Goal: Task Accomplishment & Management: Manage account settings

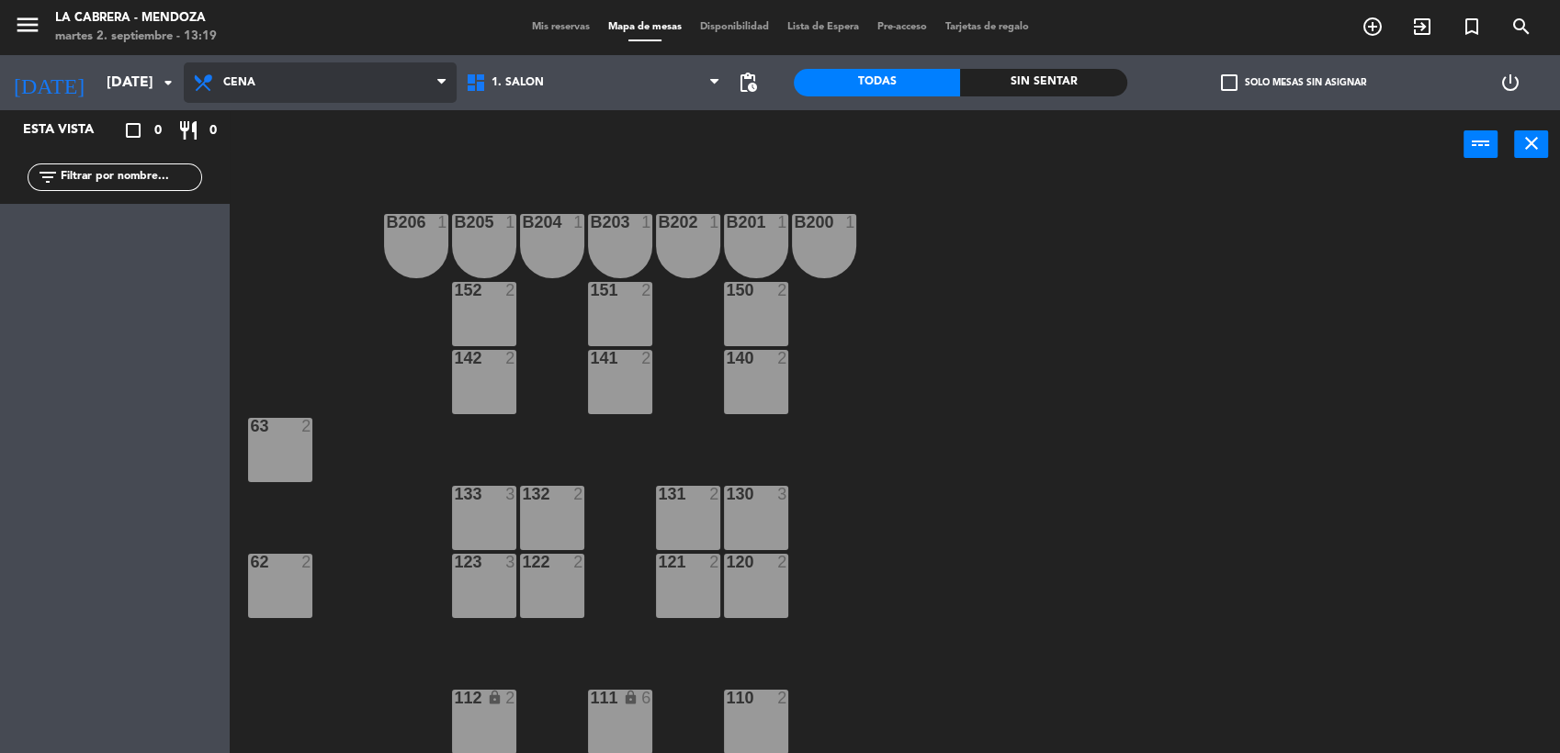
click at [239, 89] on span "Cena" at bounding box center [320, 82] width 273 height 40
click at [161, 80] on icon "arrow_drop_down" at bounding box center [168, 83] width 22 height 22
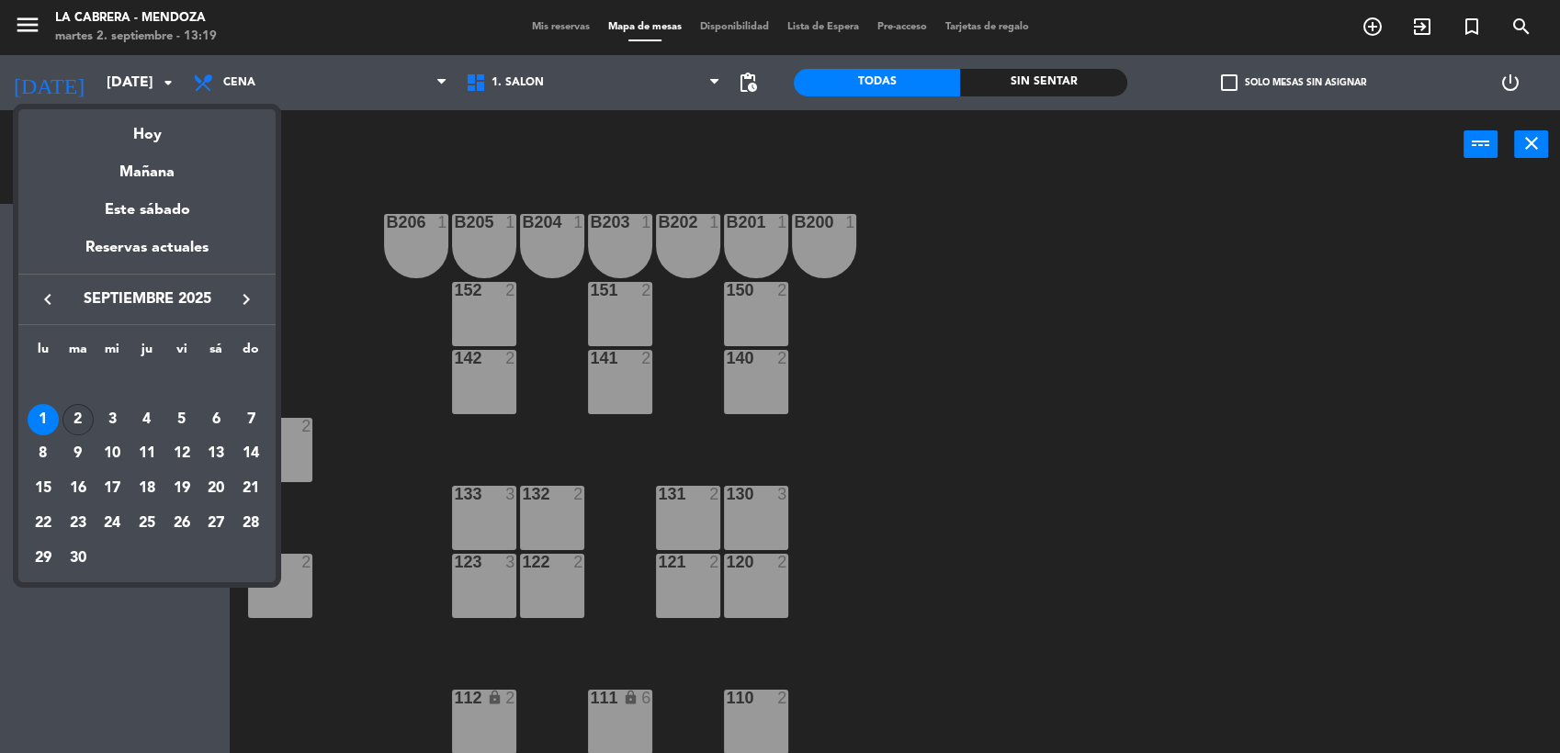
click at [82, 415] on div "2" at bounding box center [77, 419] width 31 height 31
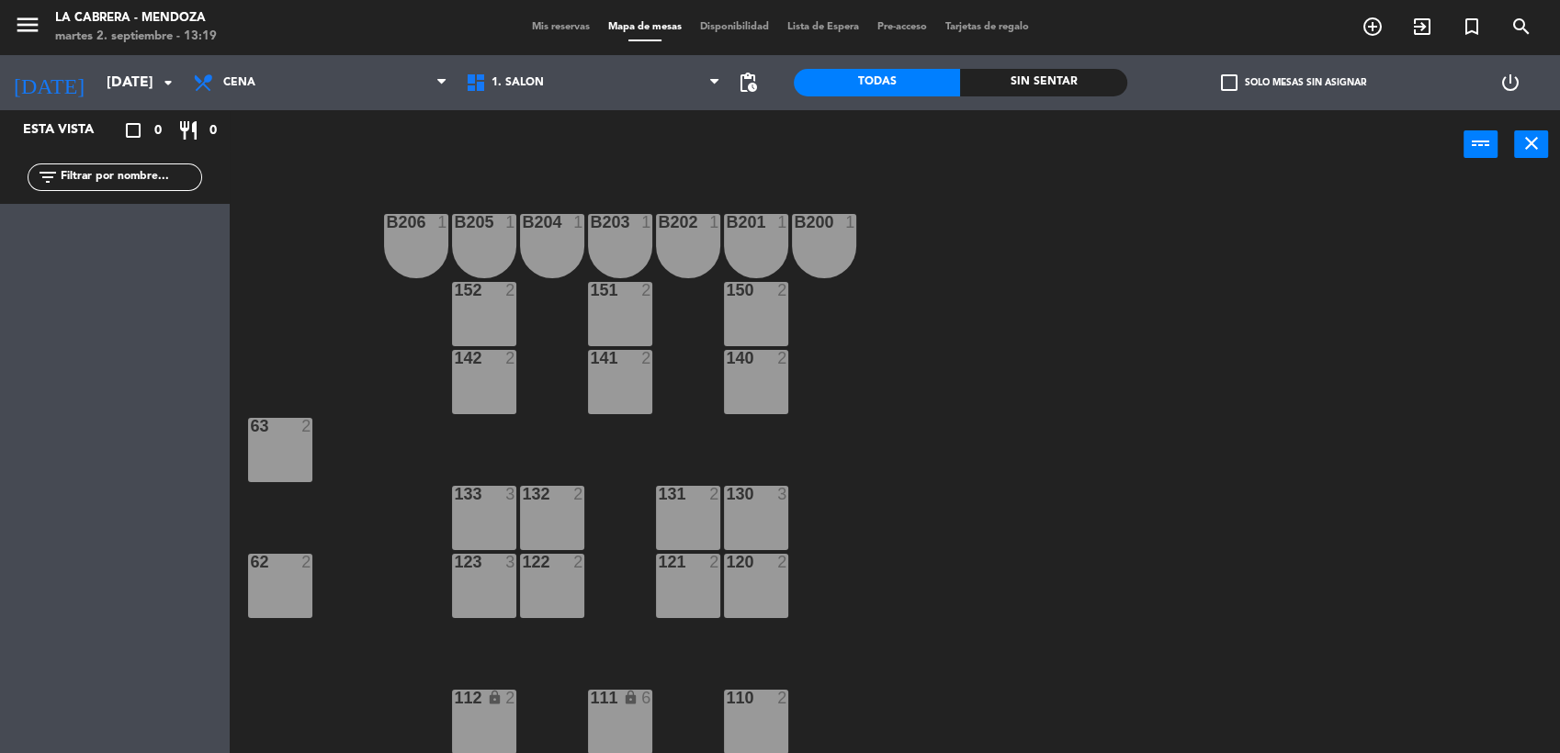
type input "[DATE]"
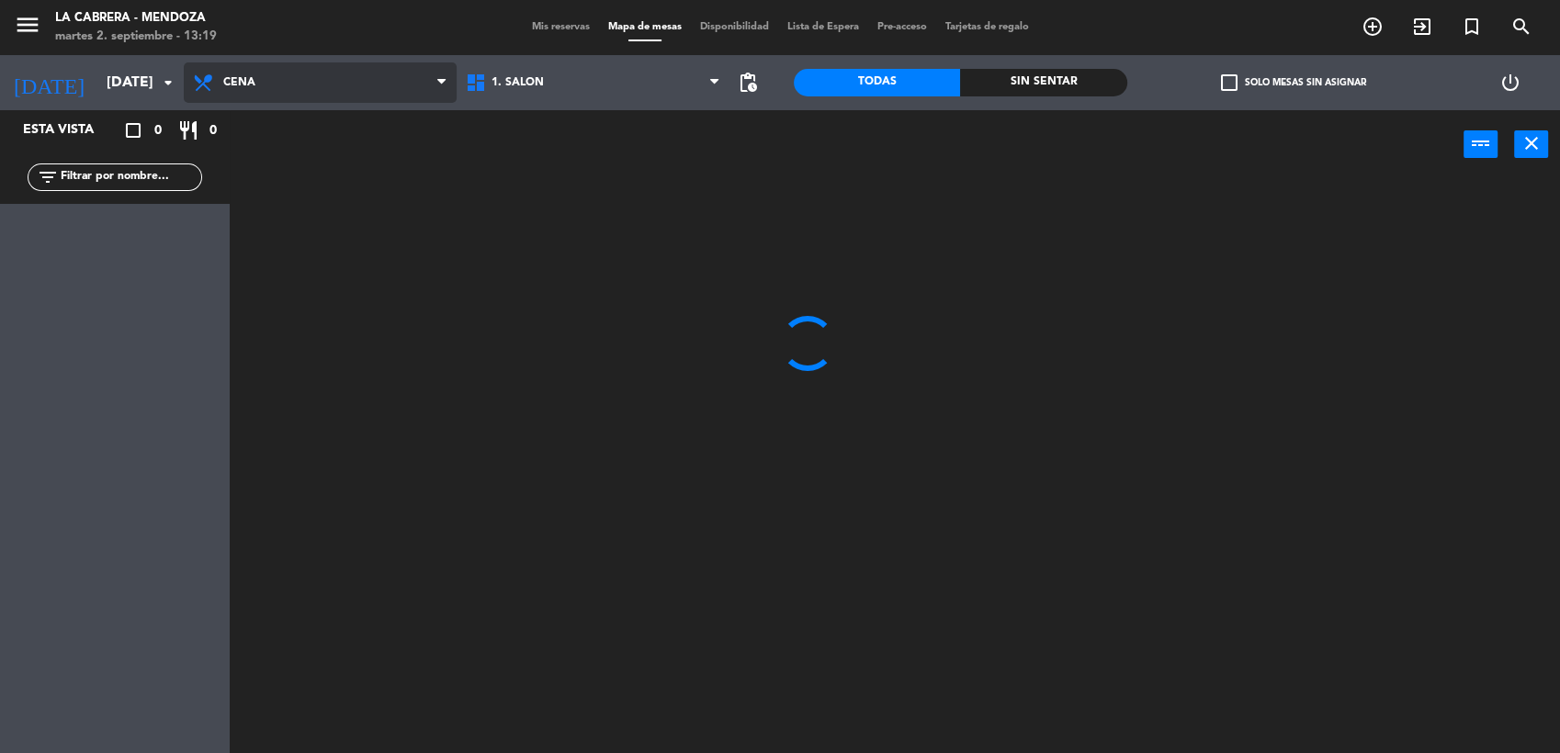
click at [289, 84] on span "Cena" at bounding box center [320, 82] width 273 height 40
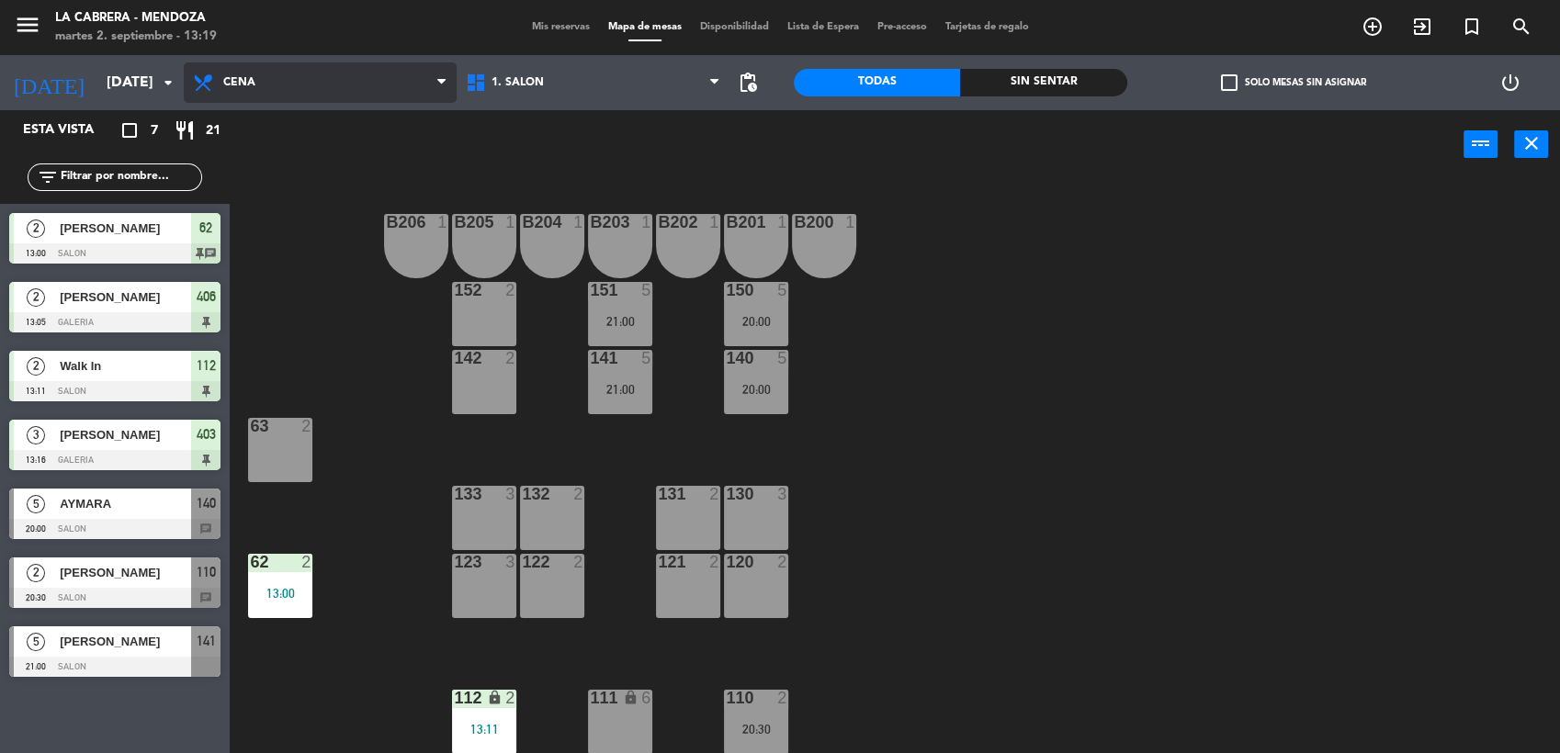
click at [283, 150] on ng-component "menu LA [PERSON_NAME] - [PERSON_NAME][DATE] 2. septiembre - 13:19 Mis reservas …" at bounding box center [780, 378] width 1560 height 756
click at [272, 79] on span "Cena" at bounding box center [320, 82] width 273 height 40
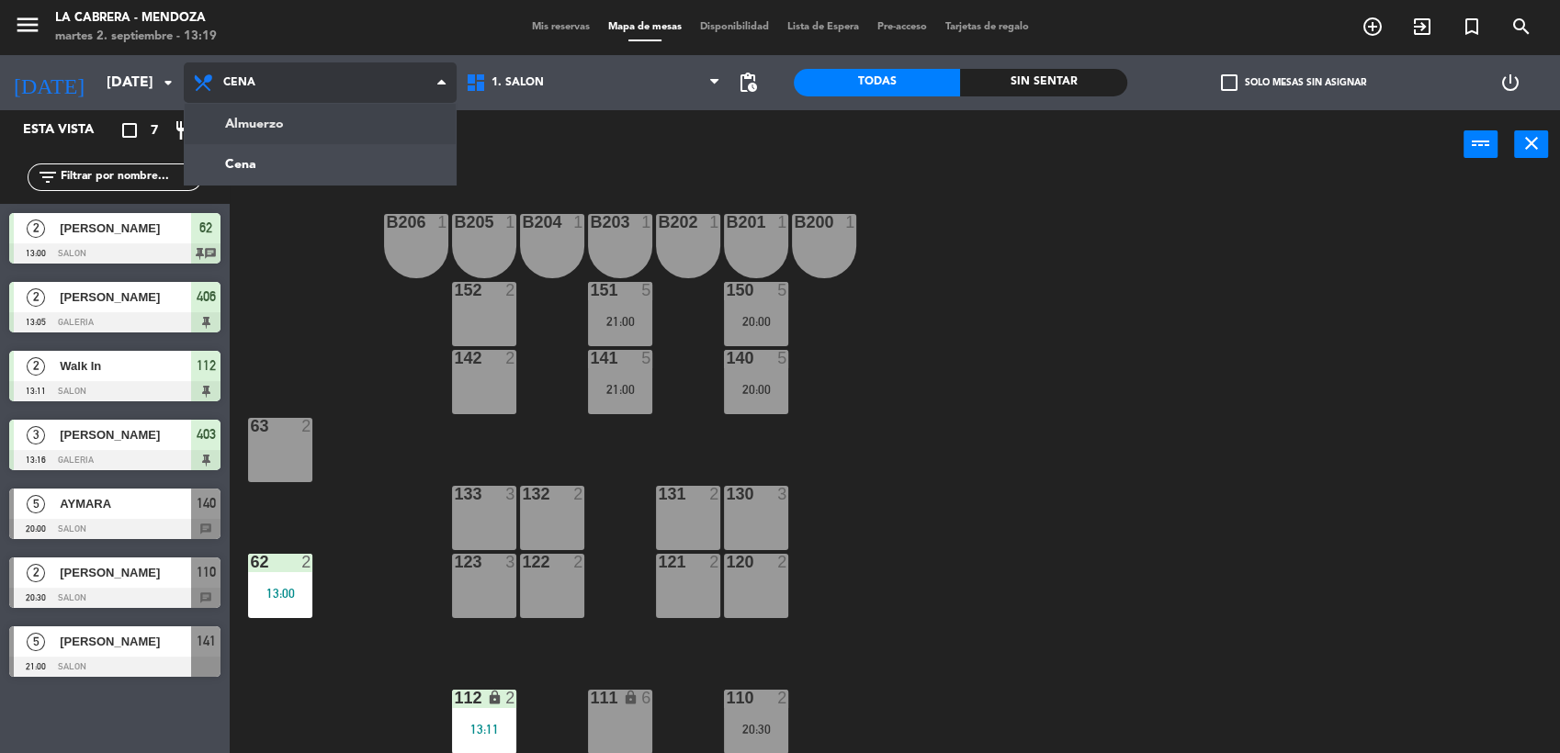
click at [277, 129] on ng-component "menu LA [PERSON_NAME] - [PERSON_NAME][DATE] 2. septiembre - 13:19 Mis reservas …" at bounding box center [780, 378] width 1560 height 756
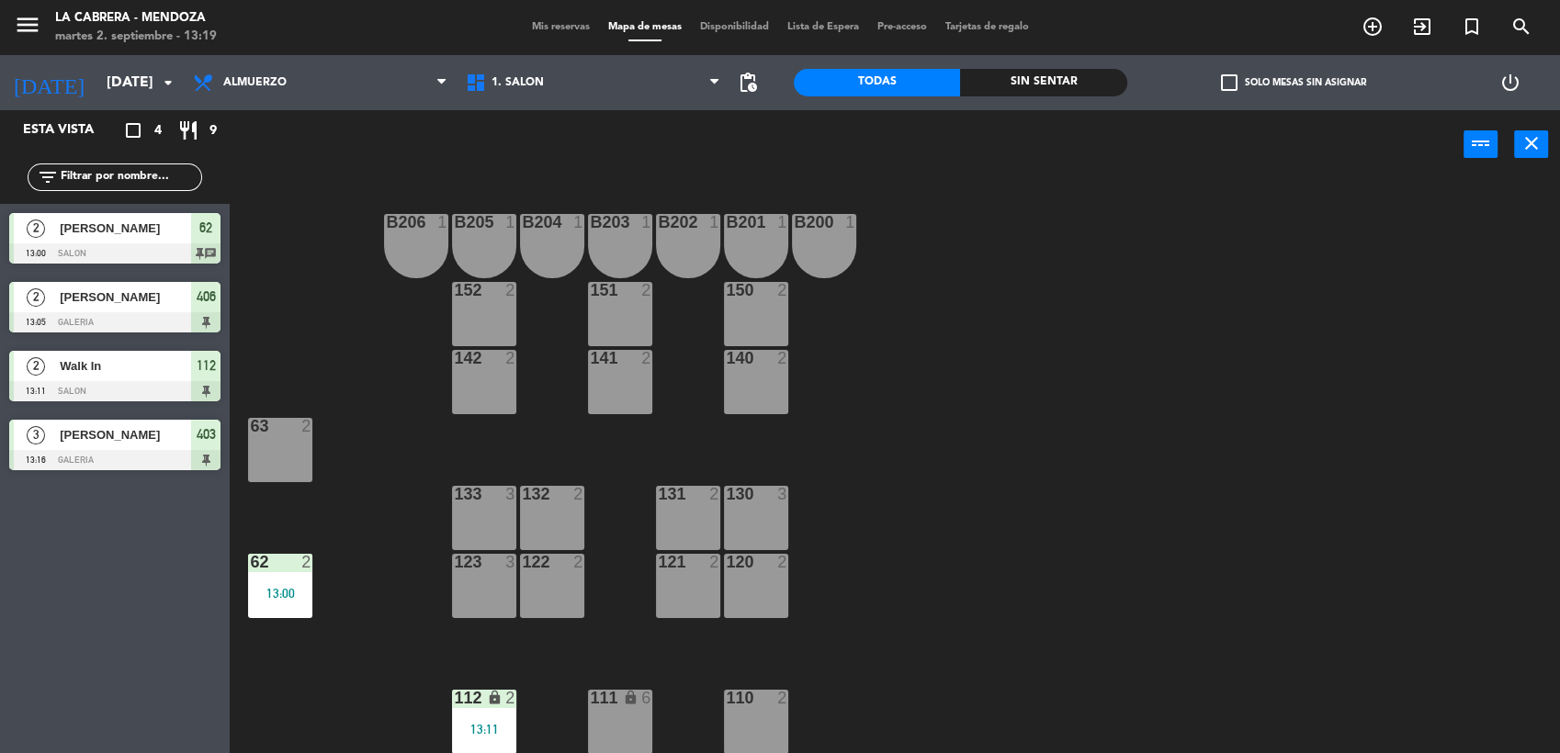
click at [560, 27] on span "Mis reservas" at bounding box center [561, 27] width 76 height 10
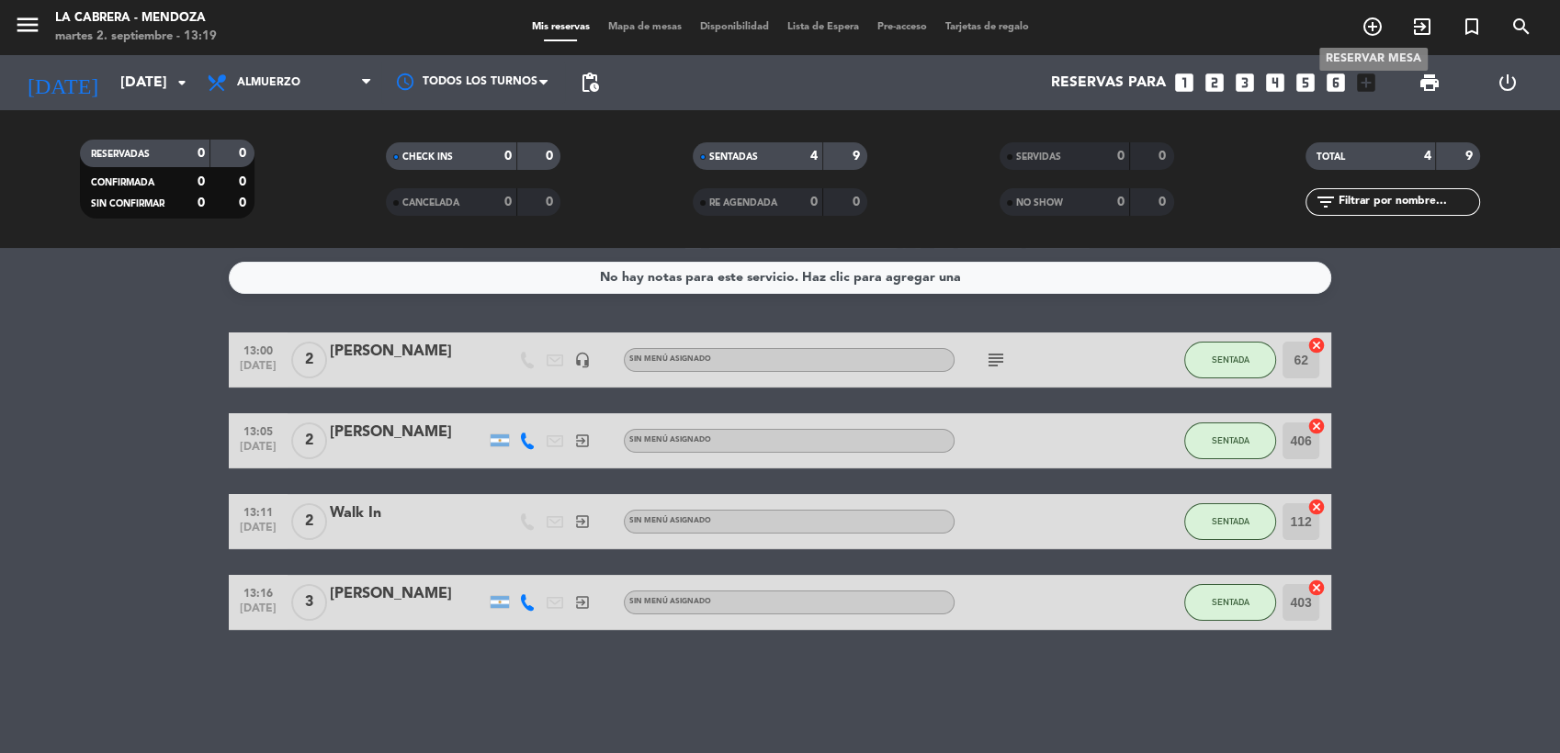
click at [1368, 24] on icon "add_circle_outline" at bounding box center [1373, 27] width 22 height 22
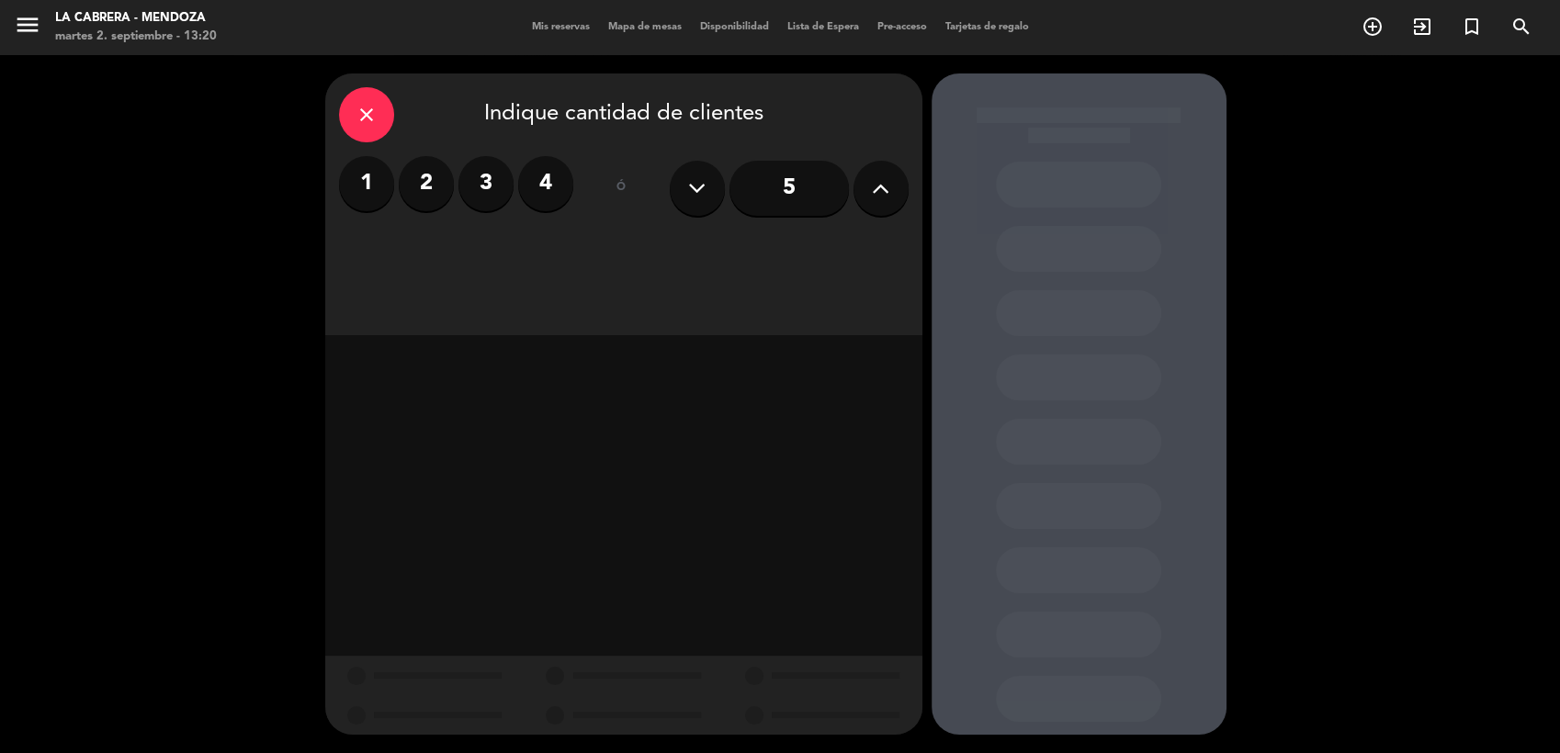
click at [417, 176] on label "2" at bounding box center [426, 183] width 55 height 55
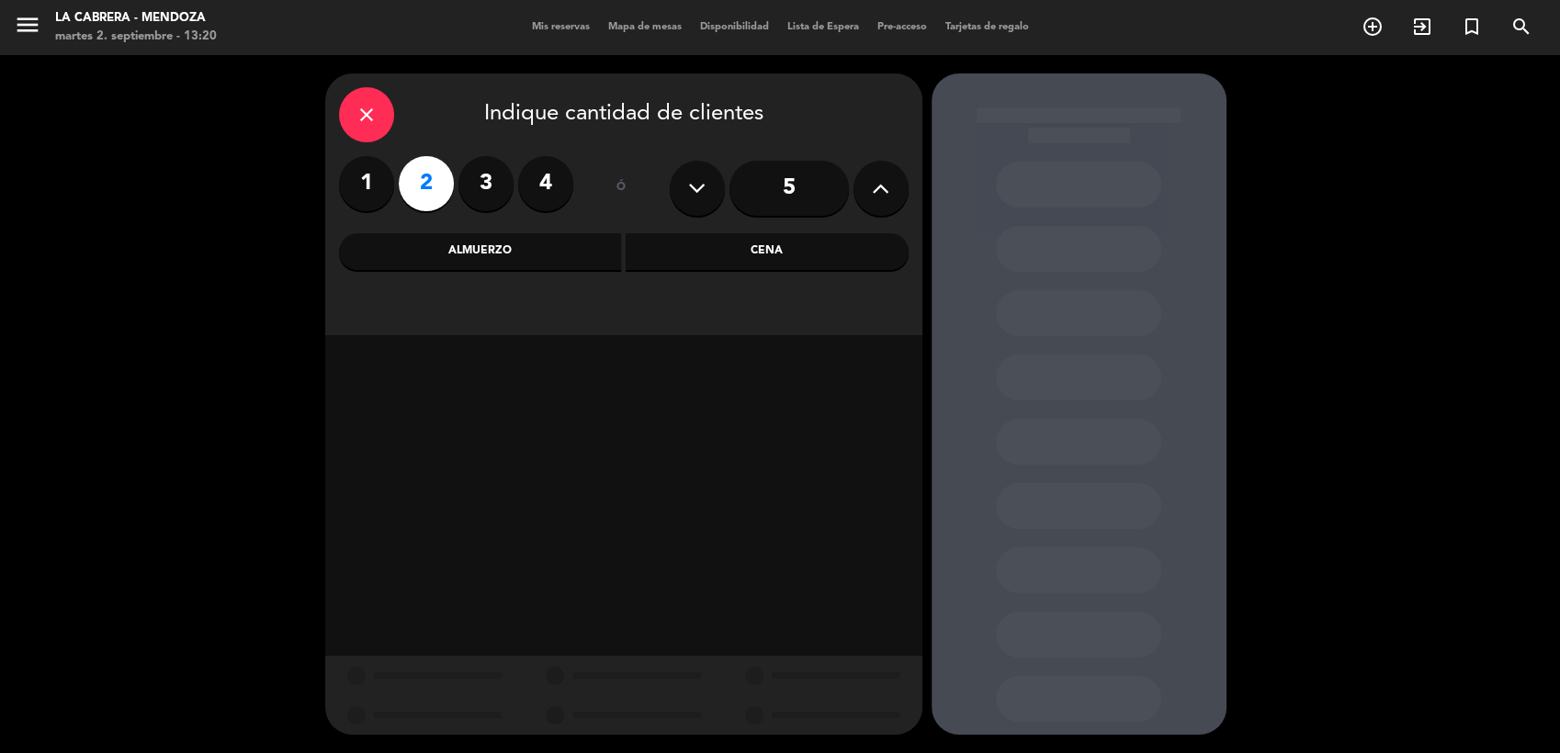
click at [595, 246] on div "Almuerzo" at bounding box center [480, 251] width 283 height 37
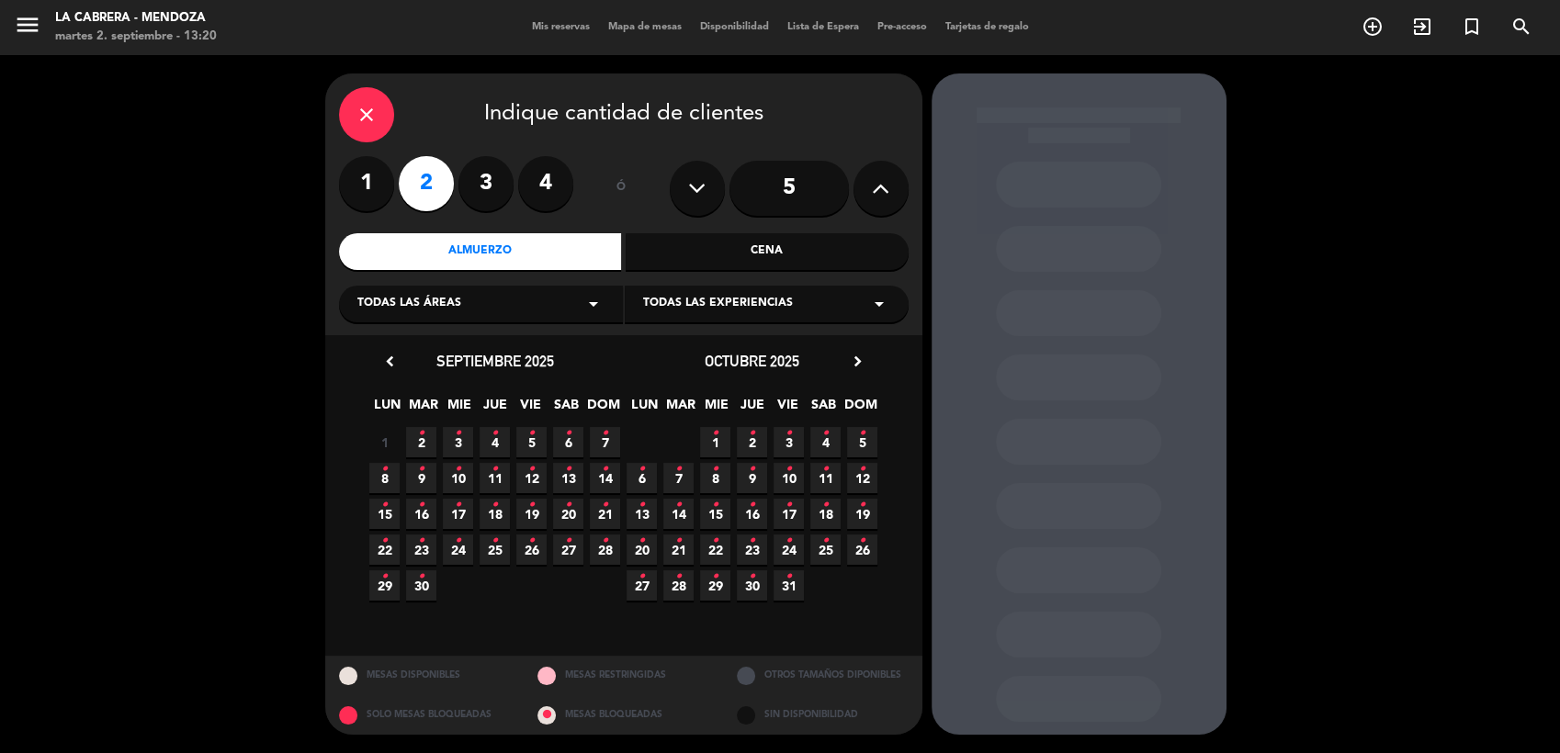
click at [426, 446] on span "2 •" at bounding box center [421, 442] width 30 height 30
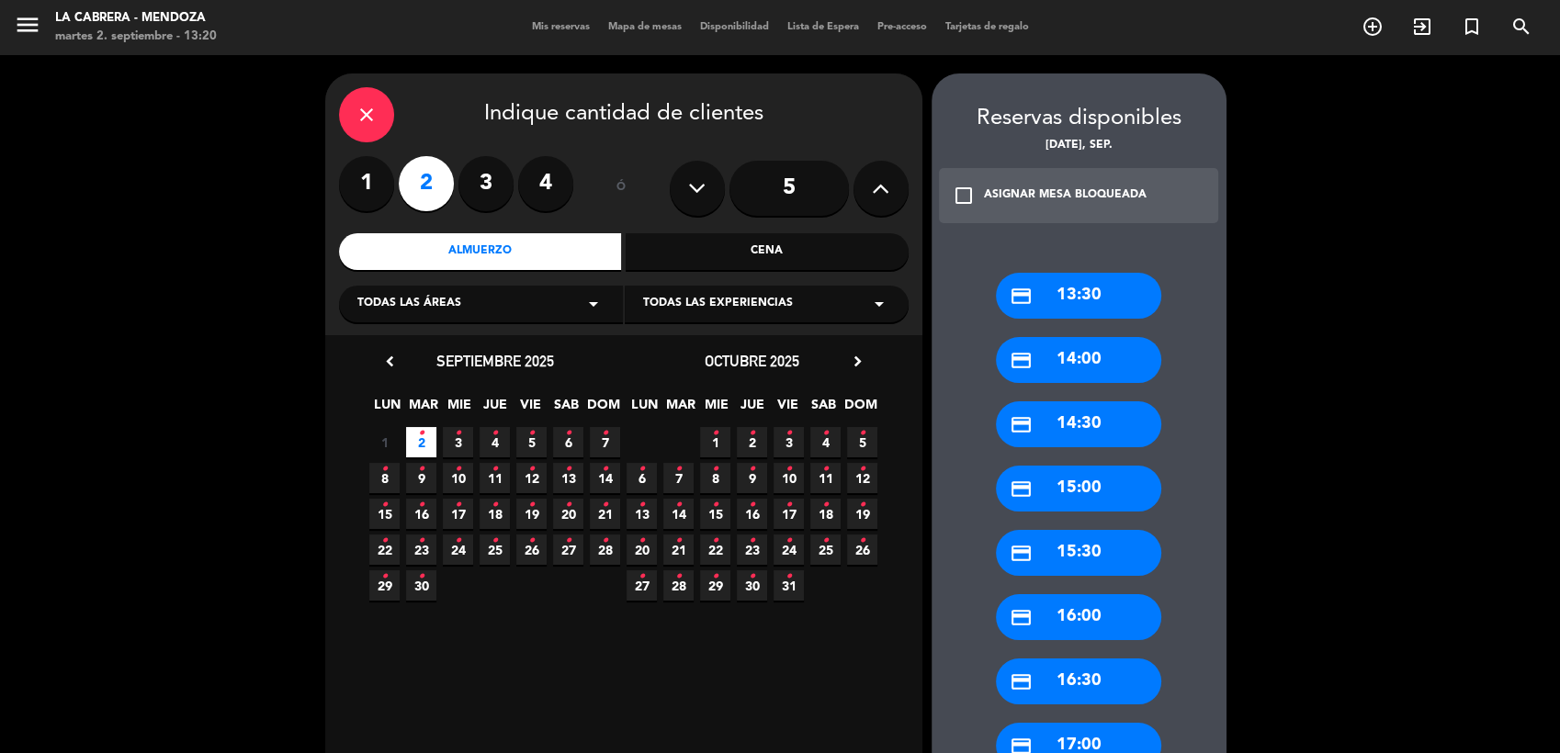
click at [1066, 290] on div "credit_card 13:30" at bounding box center [1078, 296] width 165 height 46
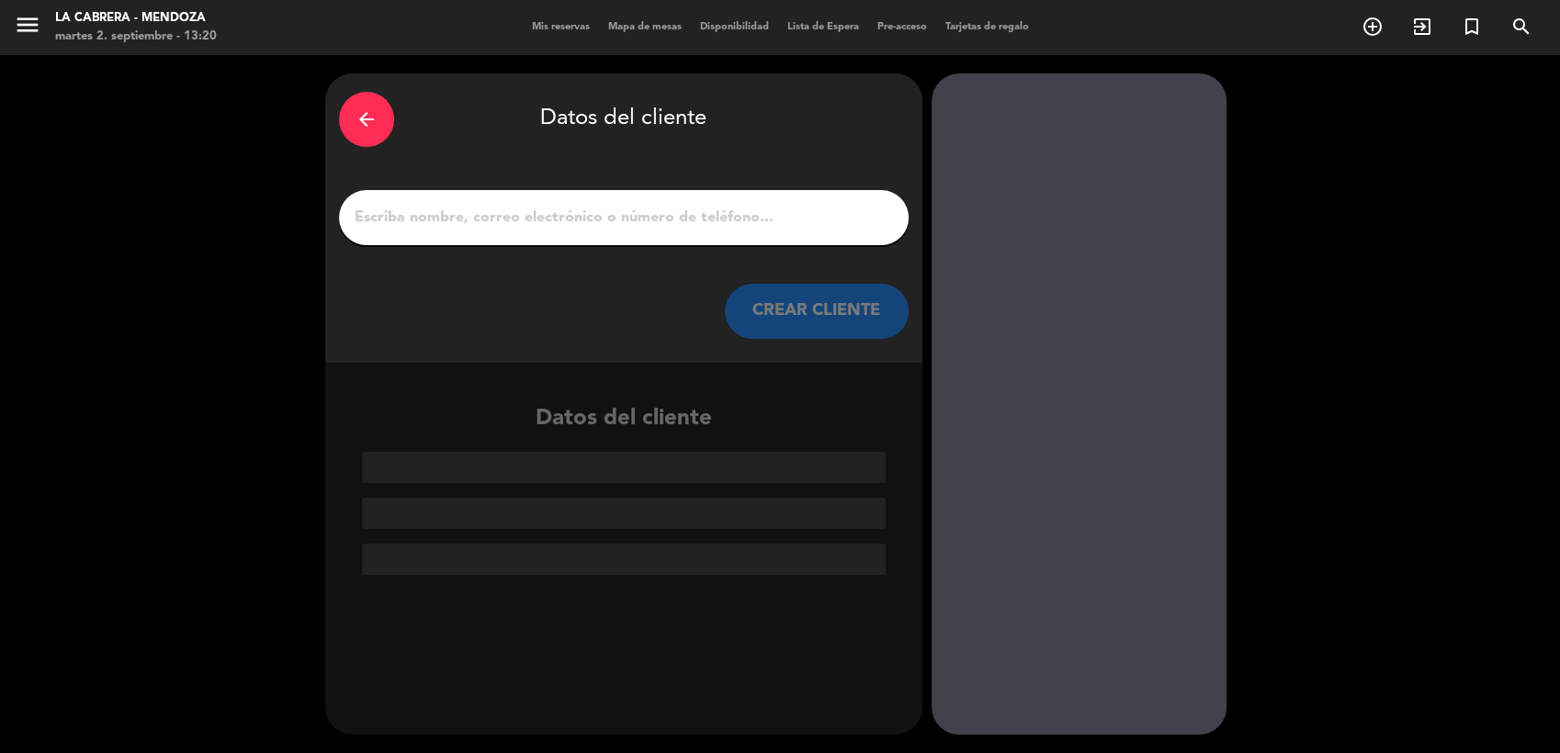
click at [689, 210] on input "1" at bounding box center [624, 218] width 542 height 26
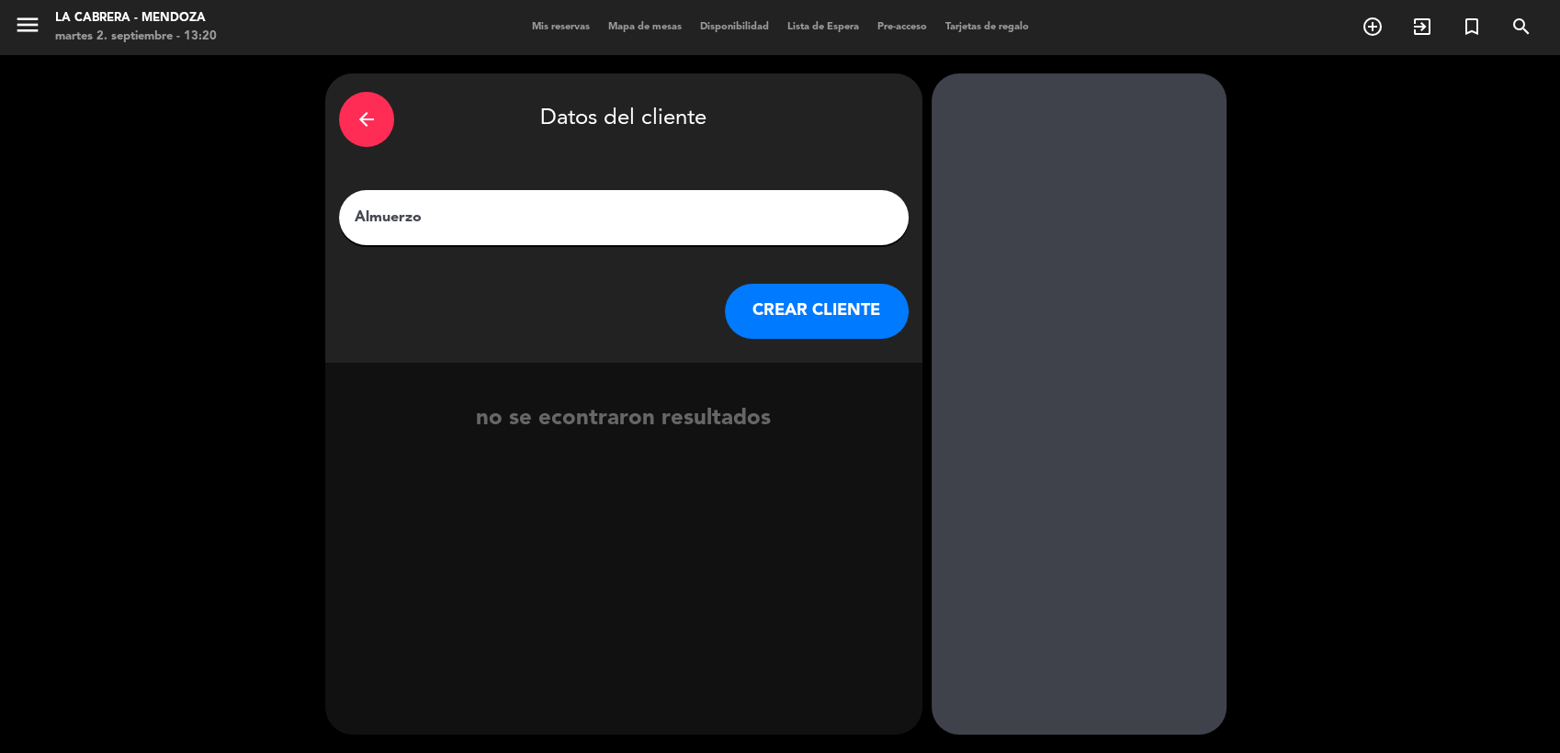
type input "Almuerzo"
click at [790, 322] on button "CREAR CLIENTE" at bounding box center [817, 311] width 184 height 55
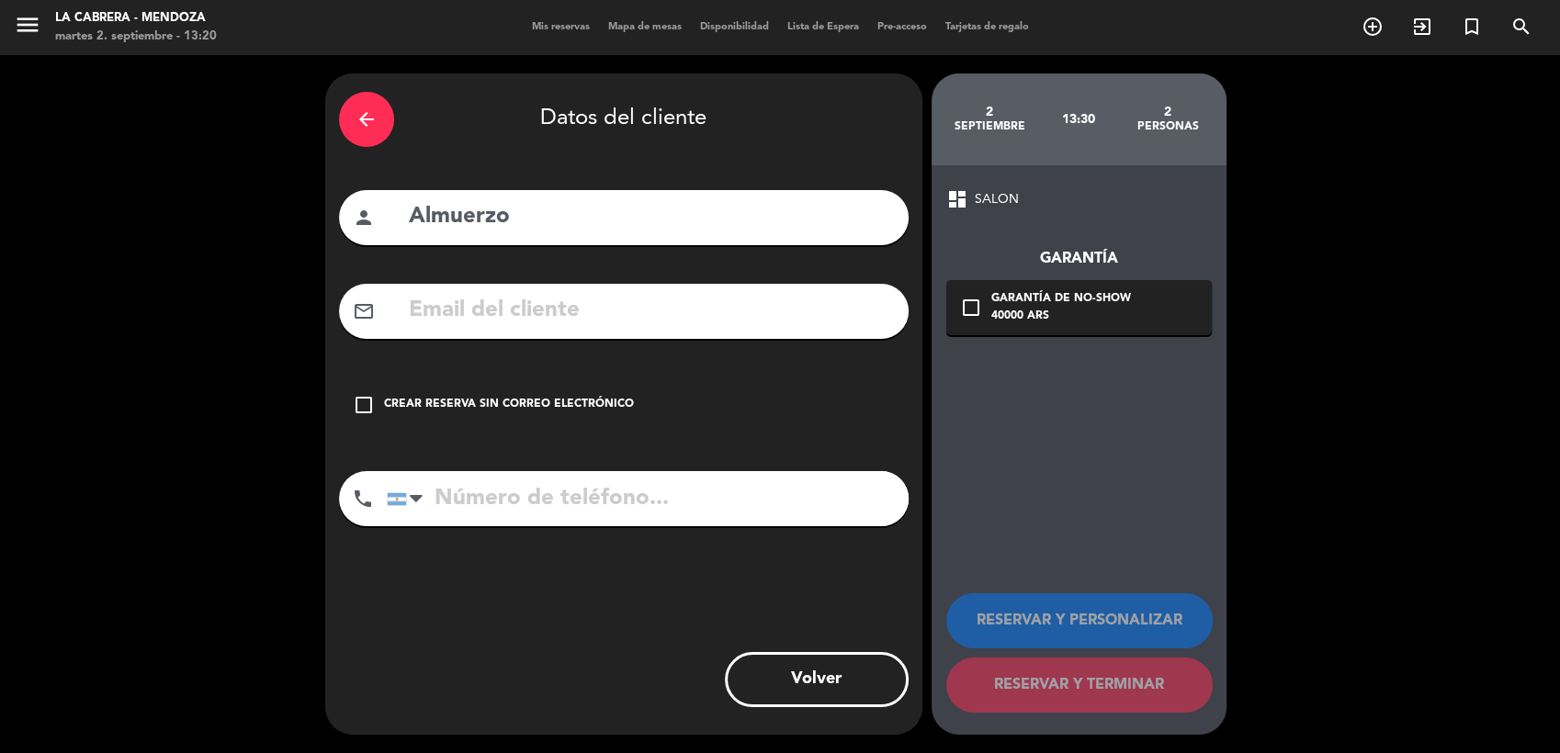
click at [549, 195] on div "person Almuerzo" at bounding box center [624, 217] width 570 height 55
click at [551, 217] on input "Almuerzo" at bounding box center [651, 217] width 488 height 38
type input "A"
type input "[PERSON_NAME]"
click at [366, 405] on icon "check_box_outline_blank" at bounding box center [364, 405] width 22 height 22
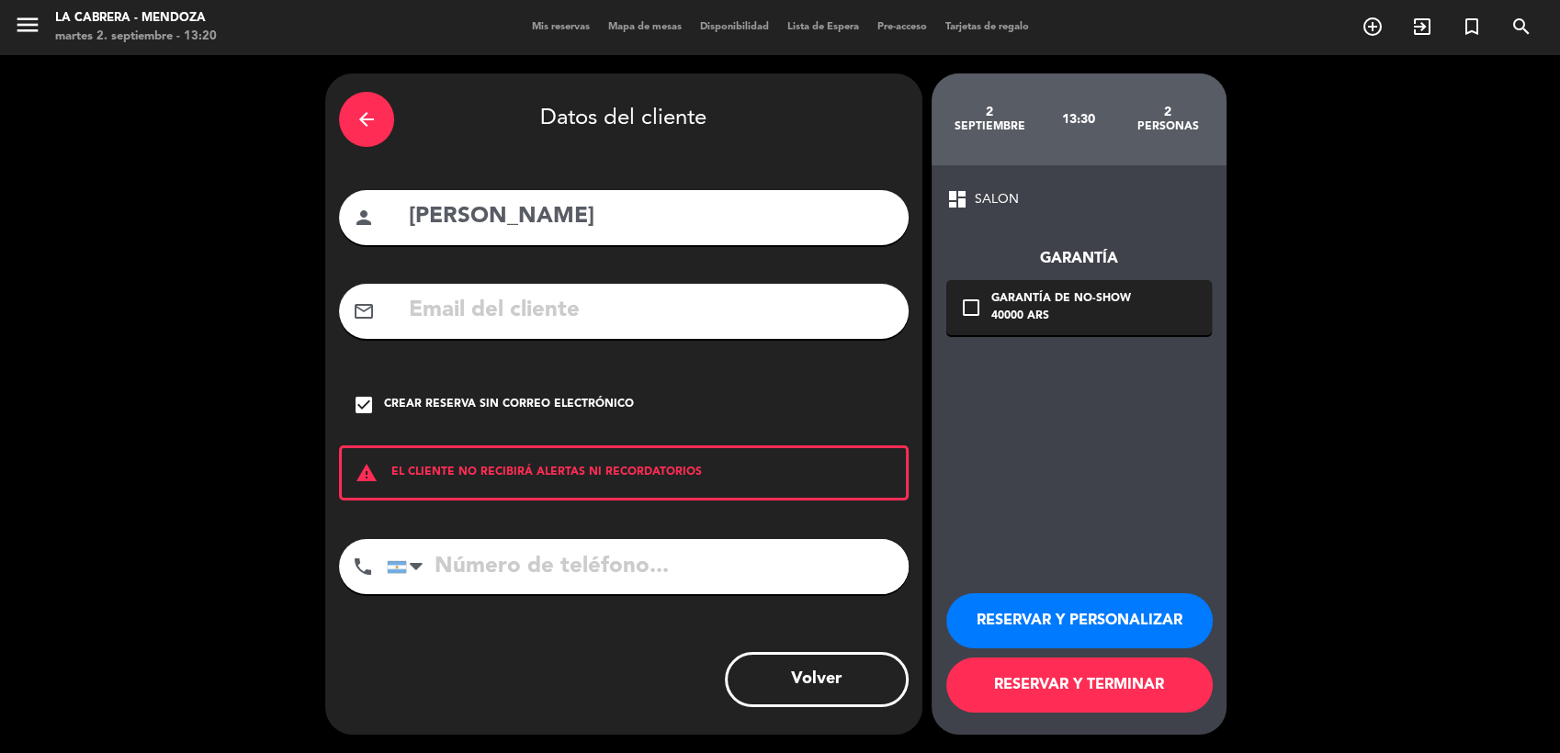
click at [1155, 697] on button "RESERVAR Y TERMINAR" at bounding box center [1079, 685] width 266 height 55
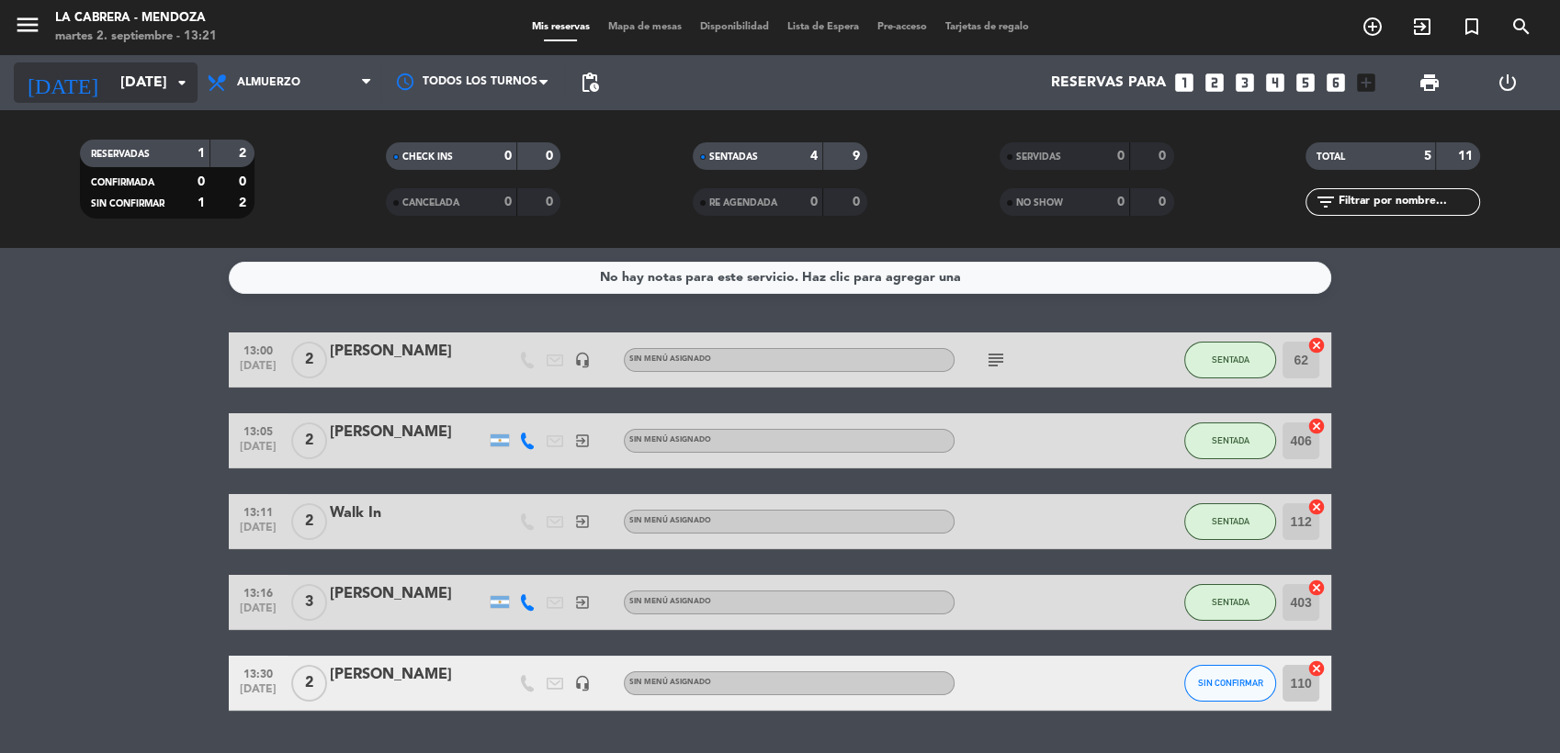
click at [195, 82] on input "[DATE]" at bounding box center [208, 83] width 194 height 36
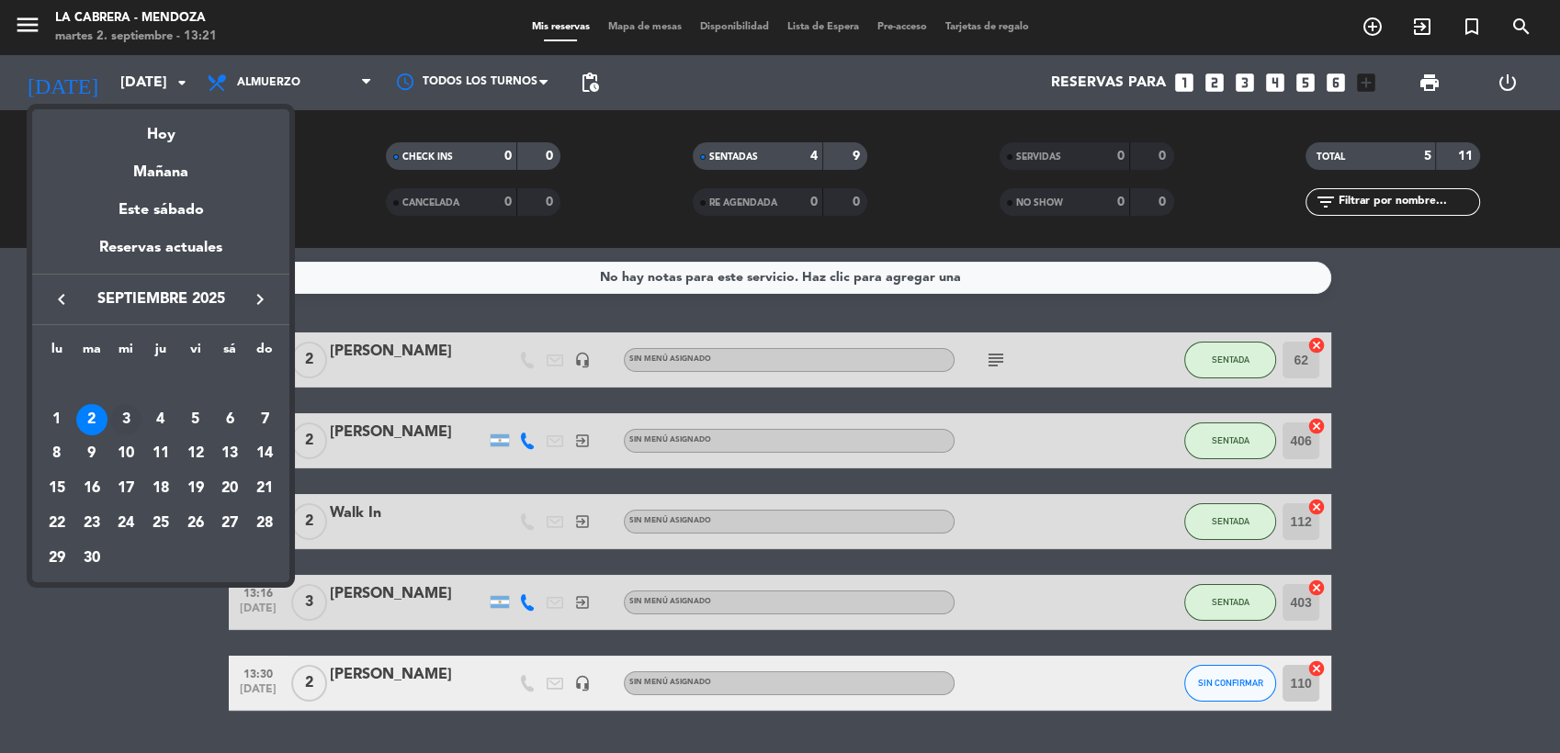
click at [135, 413] on div "3" at bounding box center [125, 419] width 31 height 31
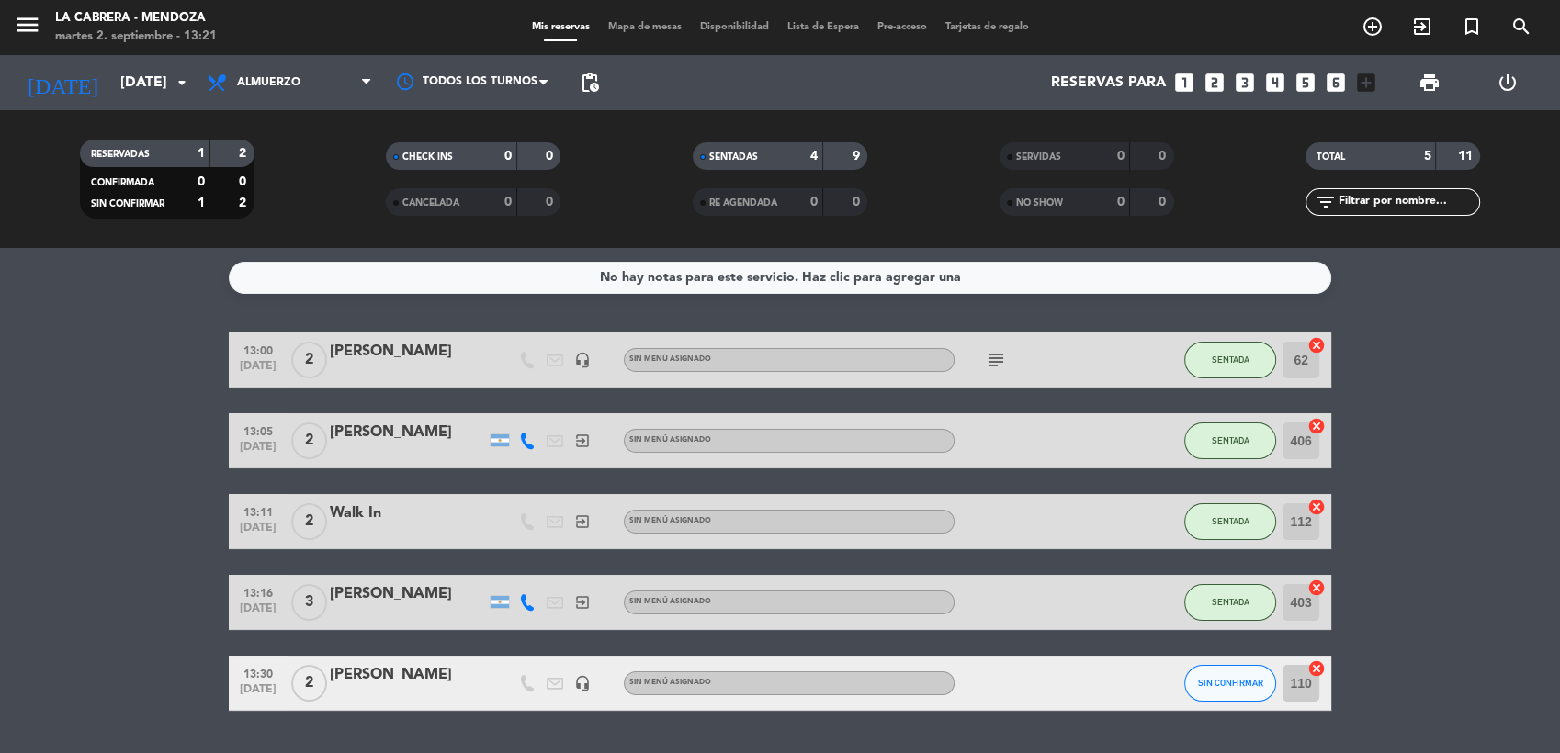
type input "[DATE]"
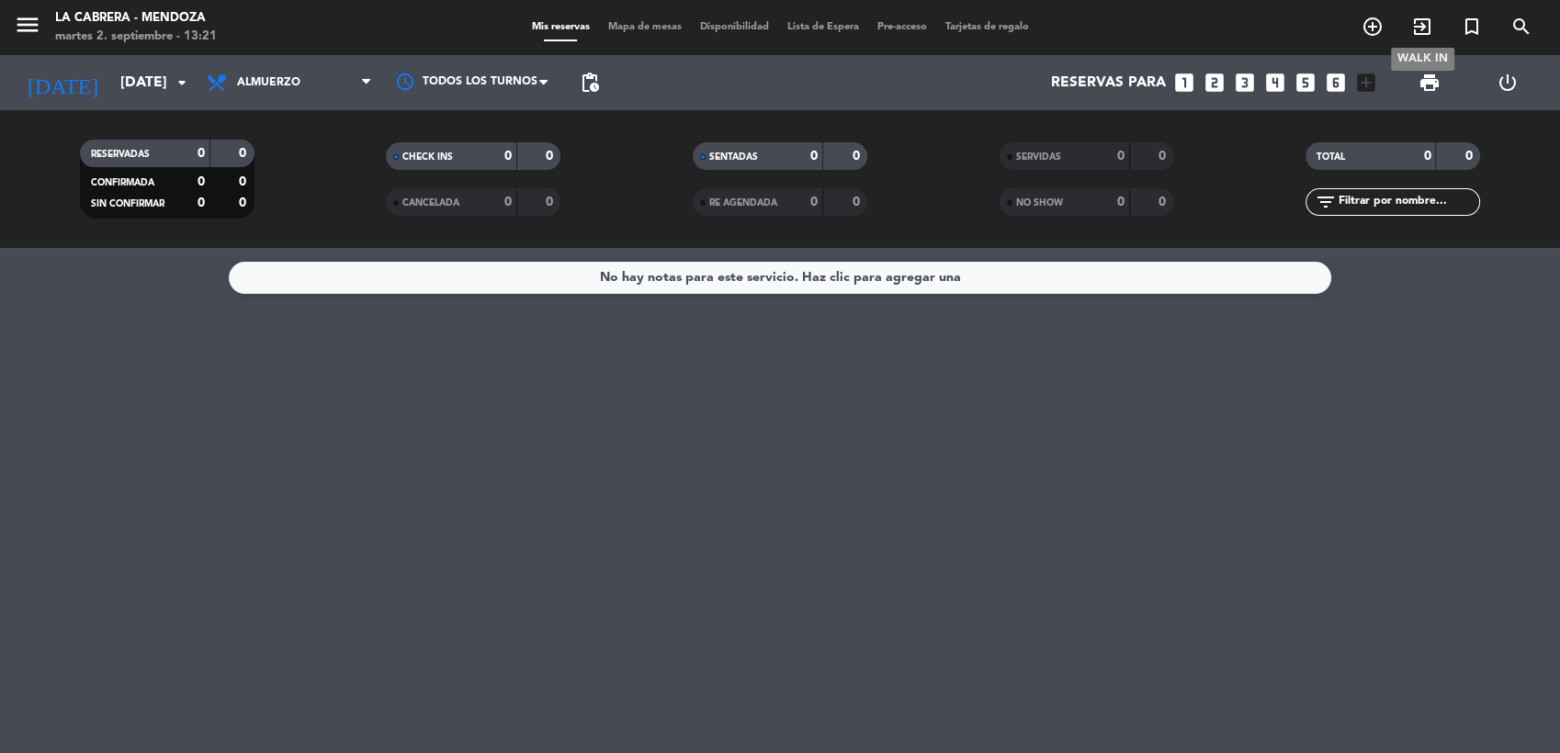
click at [1419, 23] on icon "exit_to_app" at bounding box center [1422, 27] width 22 height 22
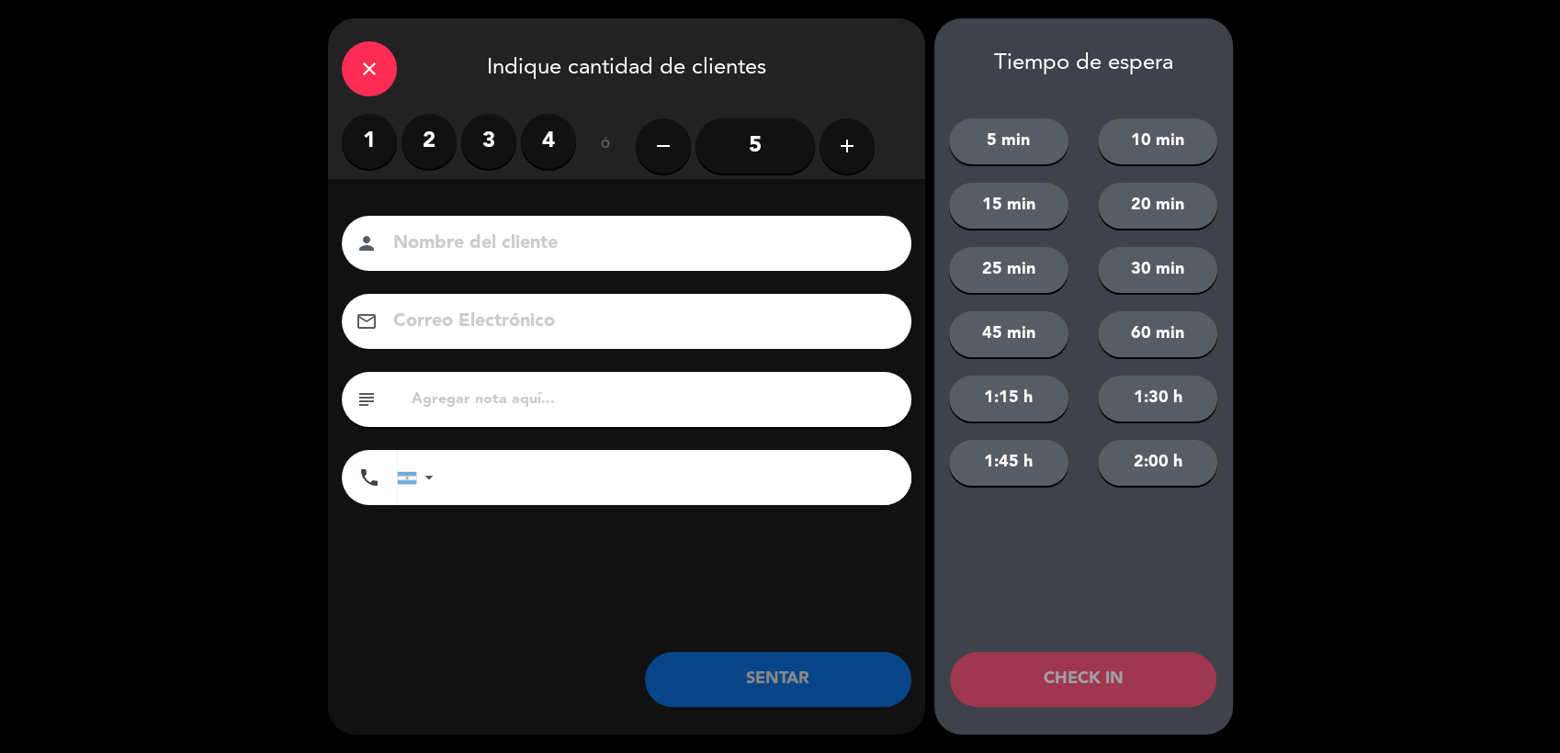
click at [377, 127] on label "1" at bounding box center [369, 141] width 55 height 55
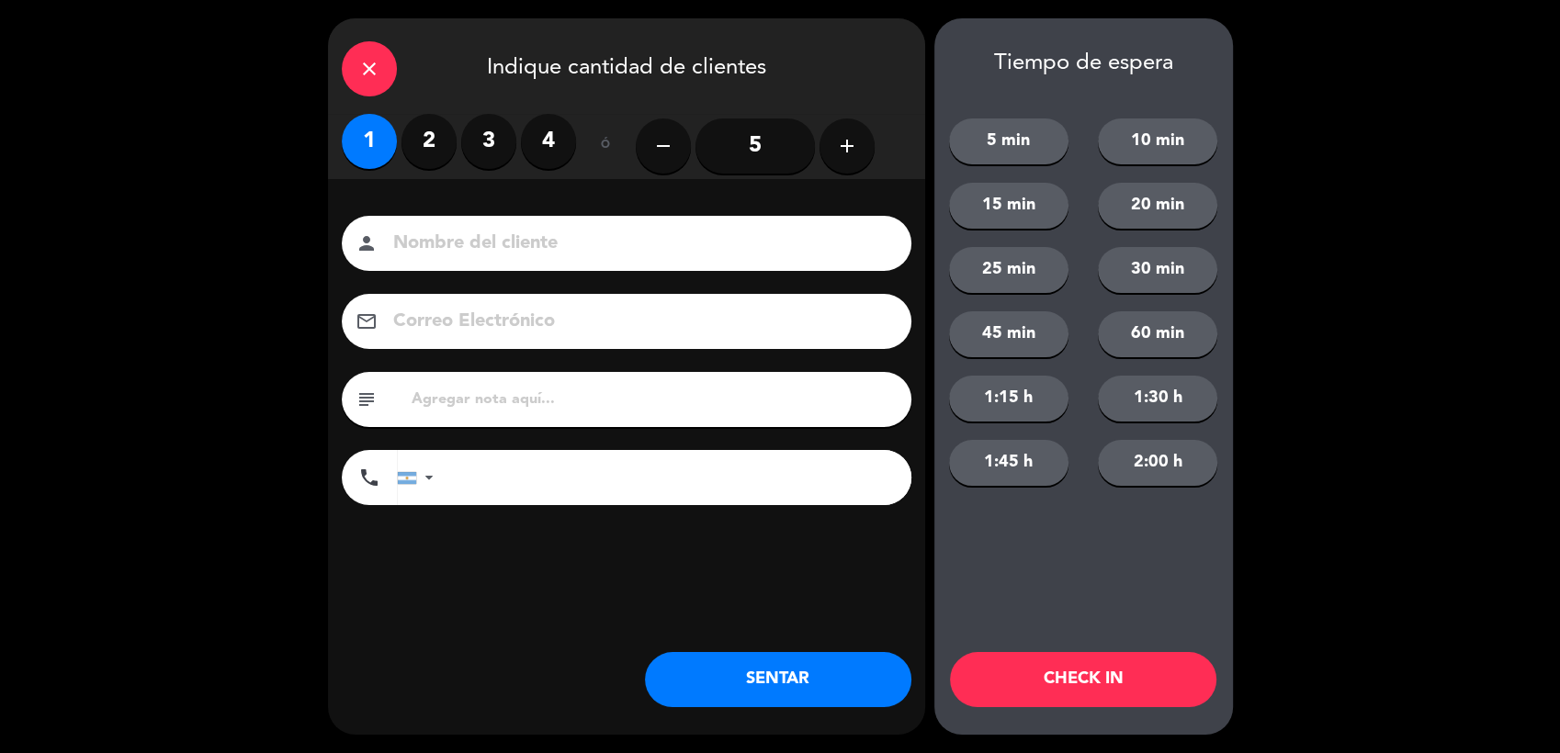
click at [447, 232] on input at bounding box center [639, 244] width 496 height 32
click at [945, 197] on div "15 min" at bounding box center [1009, 206] width 150 height 46
click at [554, 248] on input at bounding box center [639, 244] width 496 height 32
type input "MAXI"
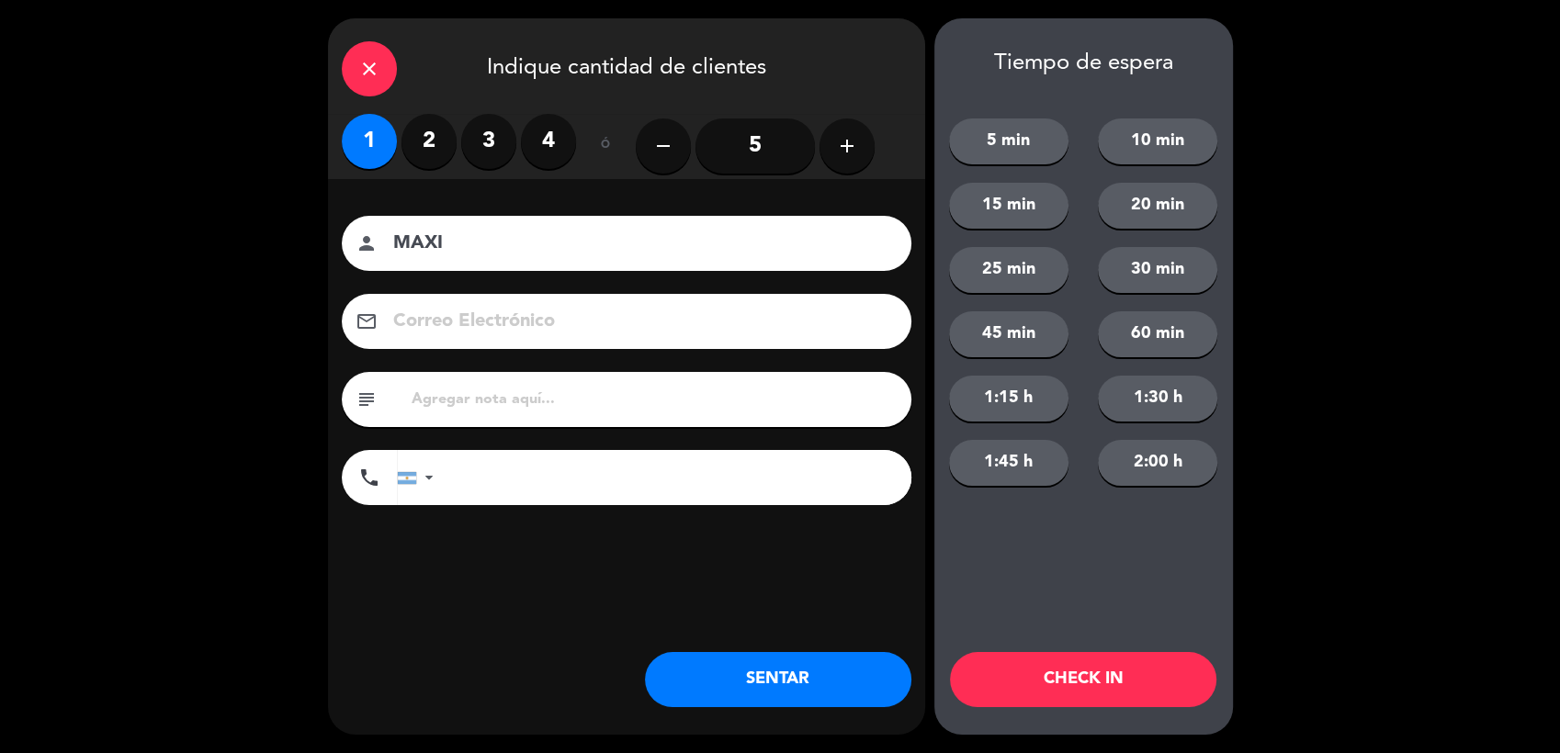
click at [541, 475] on div "Nombre del cliente person MAXI Correo Electrónico email subject phone [GEOGRAPH…" at bounding box center [626, 363] width 597 height 295
type input "1167873205"
click at [769, 673] on button "SENTAR" at bounding box center [778, 679] width 266 height 55
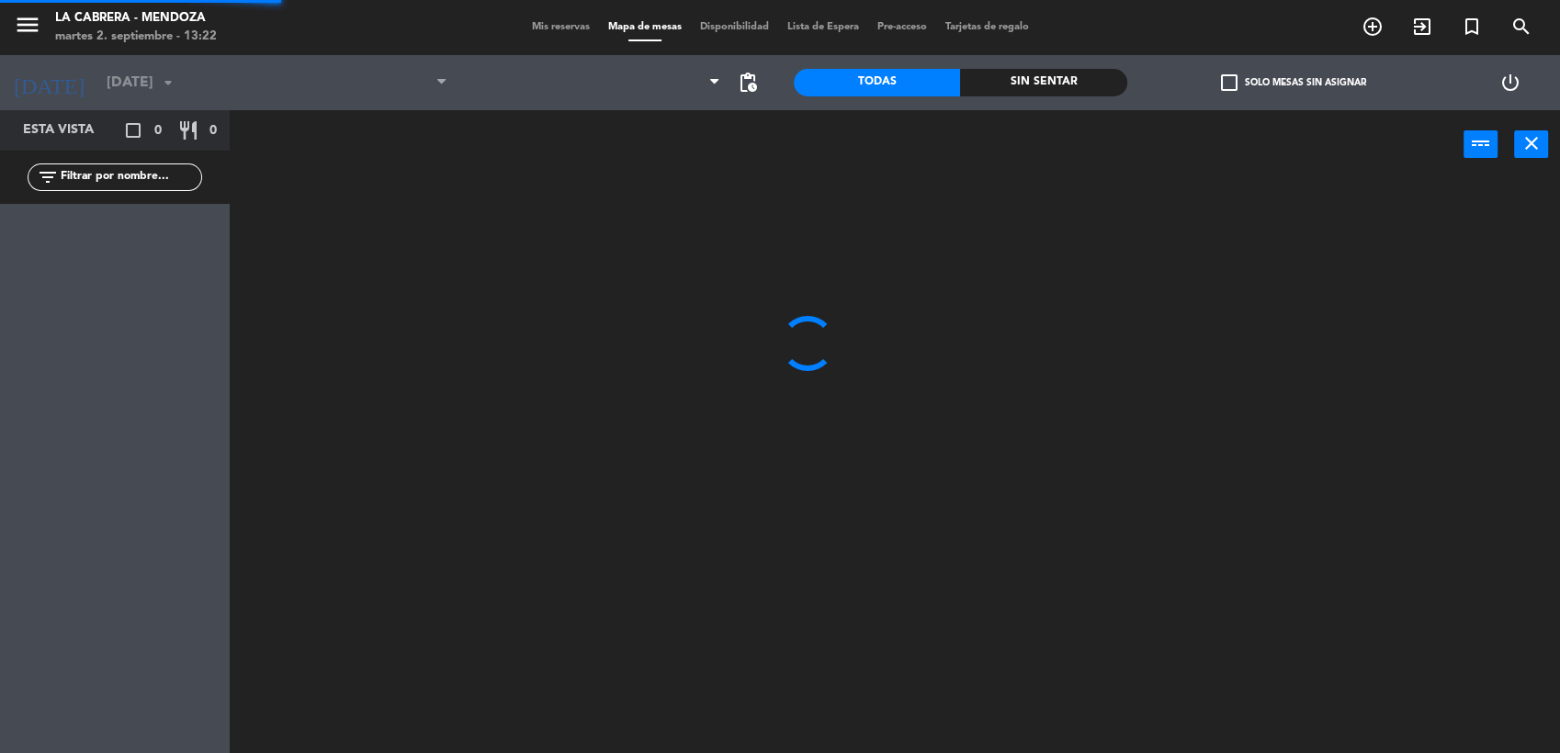
type input "[DATE]"
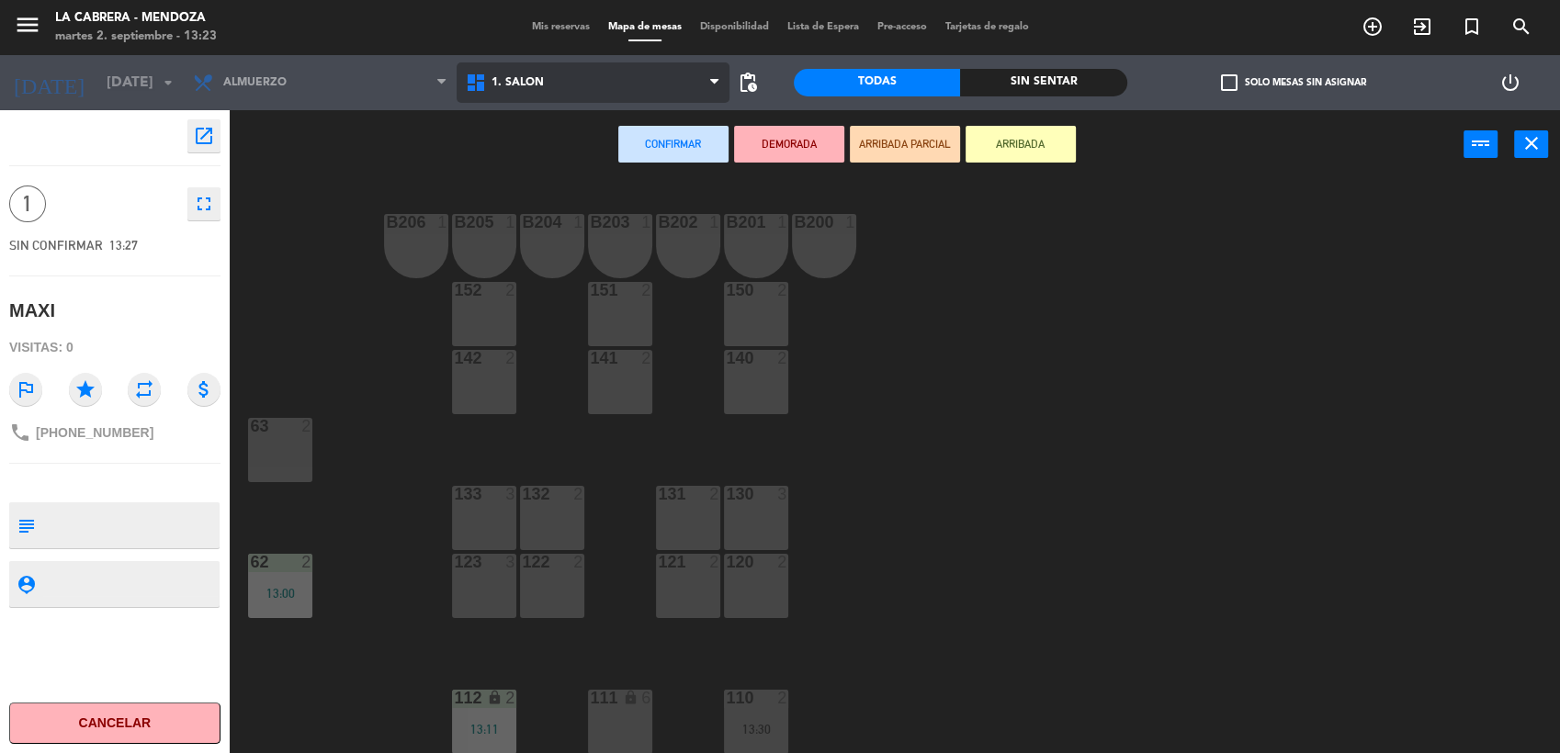
click at [540, 92] on span "1. SALON" at bounding box center [593, 82] width 273 height 40
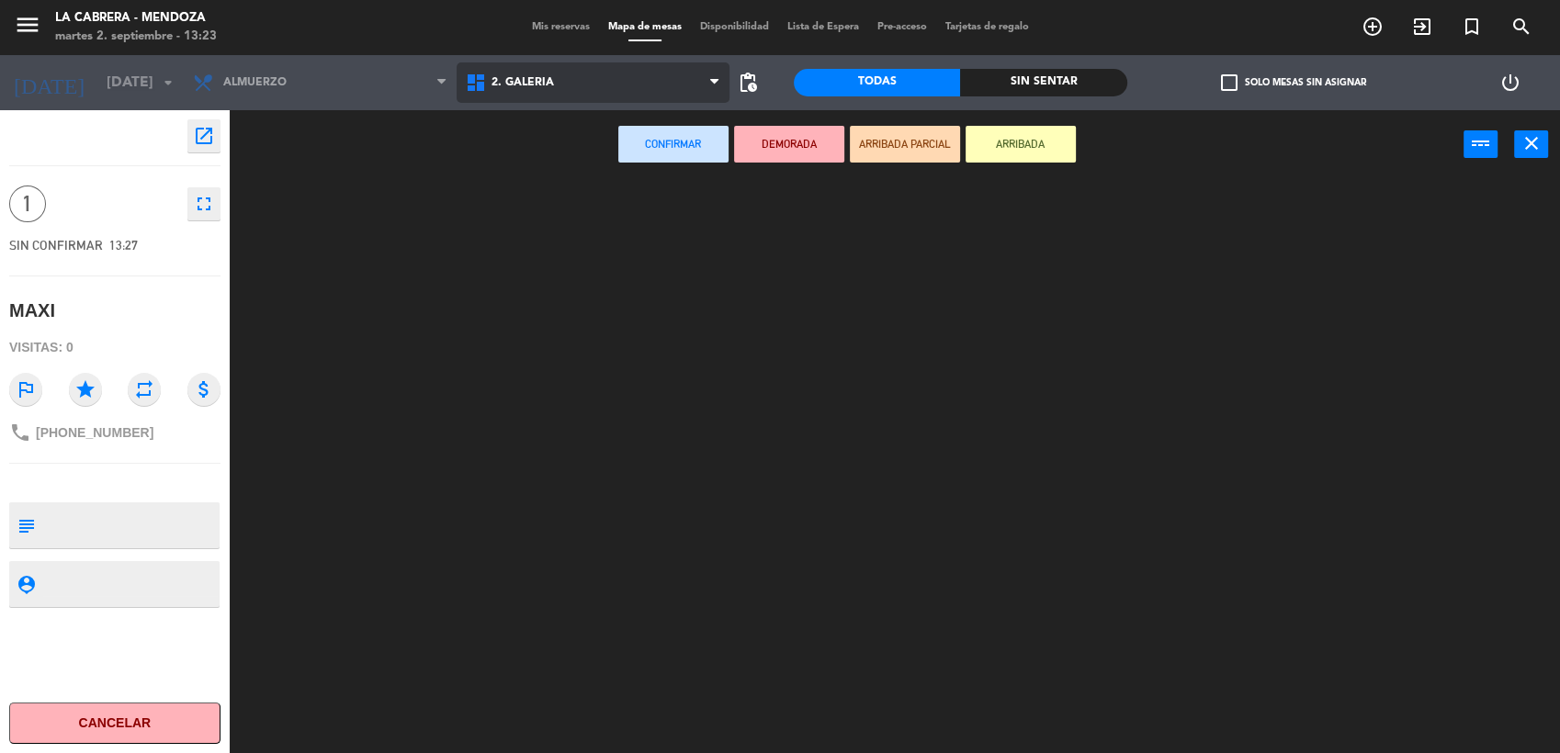
click at [538, 151] on ng-component "menu LA [PERSON_NAME] - [PERSON_NAME][DATE] 2. septiembre - 13:23 Mis reservas …" at bounding box center [780, 378] width 1560 height 756
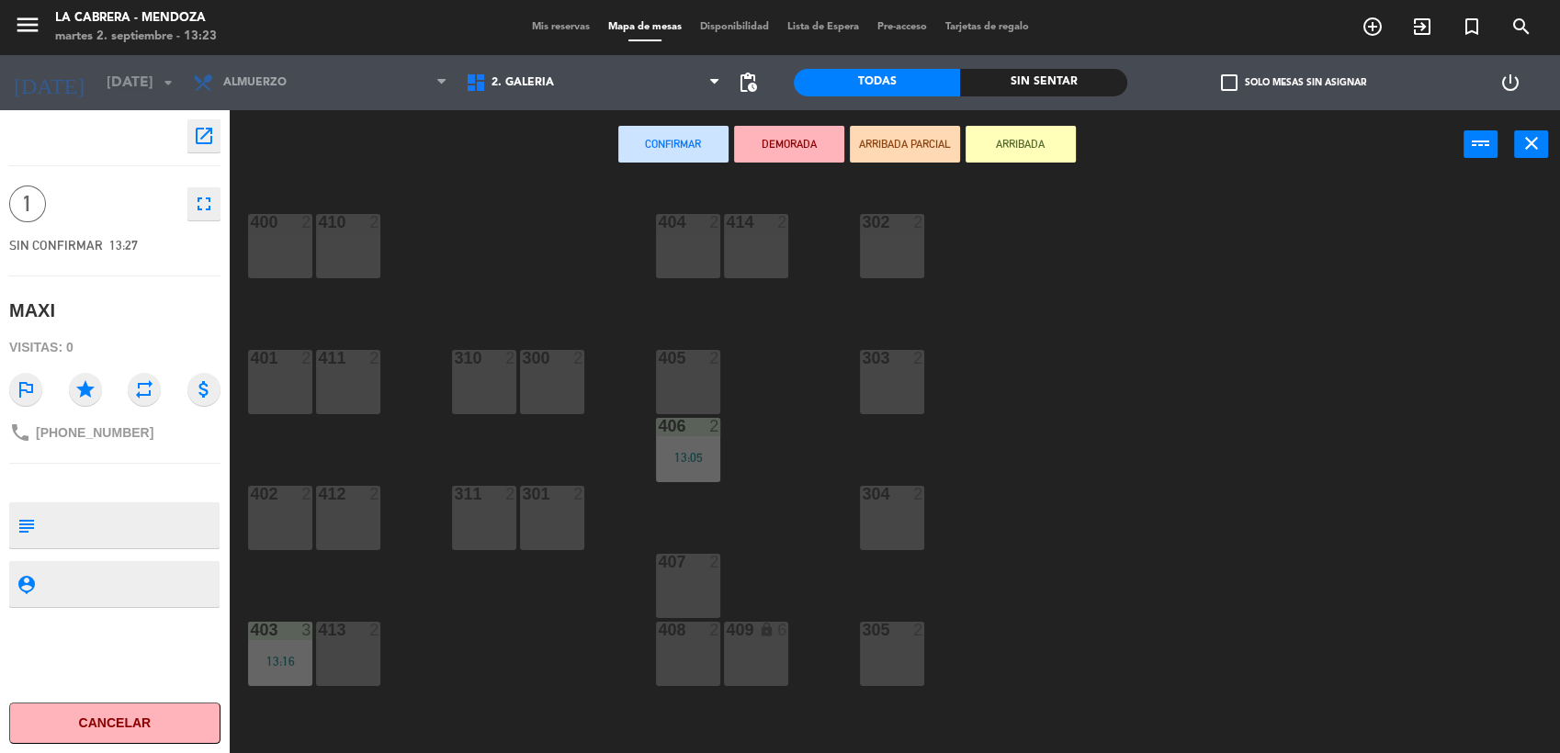
click at [538, 522] on div "301 2" at bounding box center [552, 518] width 64 height 64
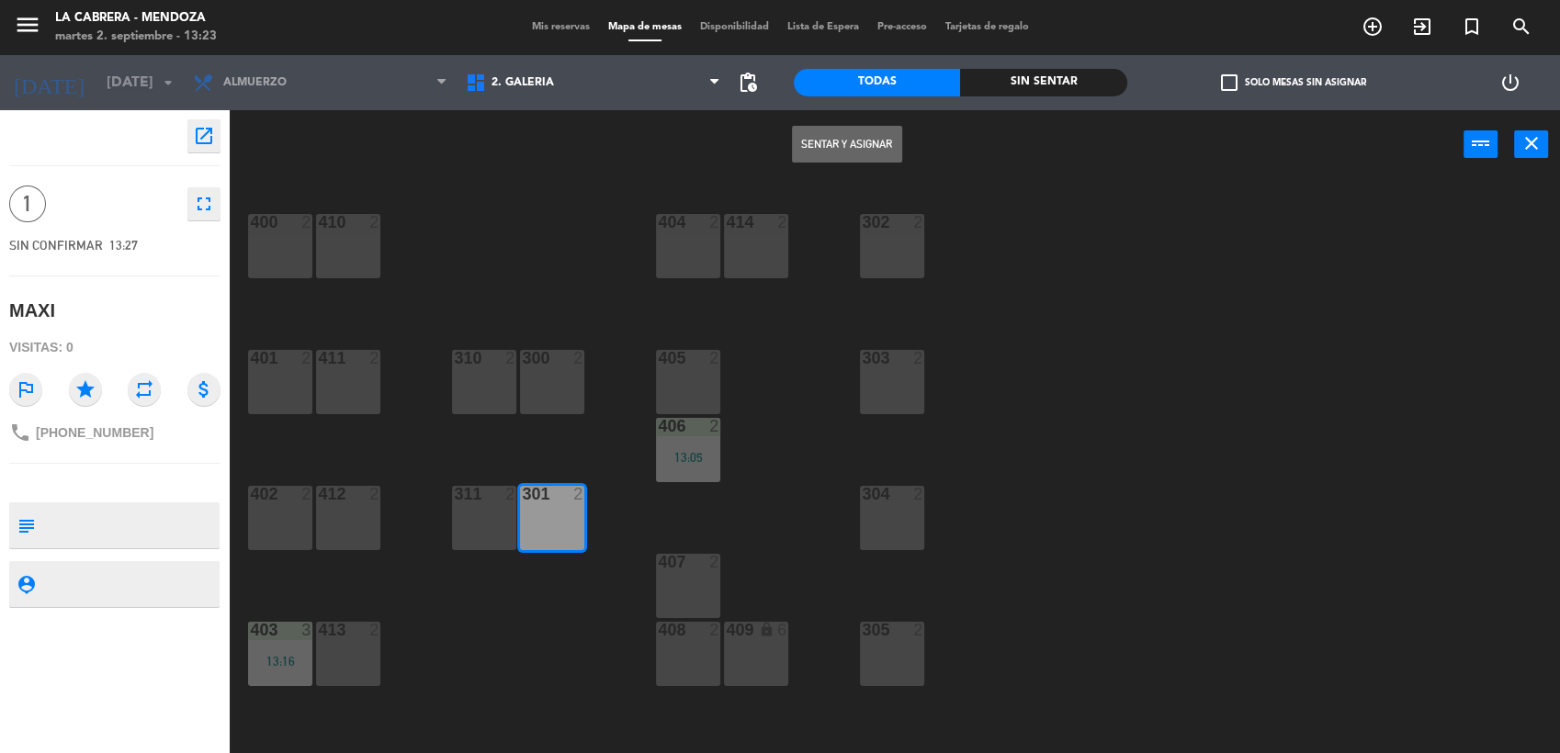
click at [855, 139] on button "Sentar y Asignar" at bounding box center [847, 144] width 110 height 37
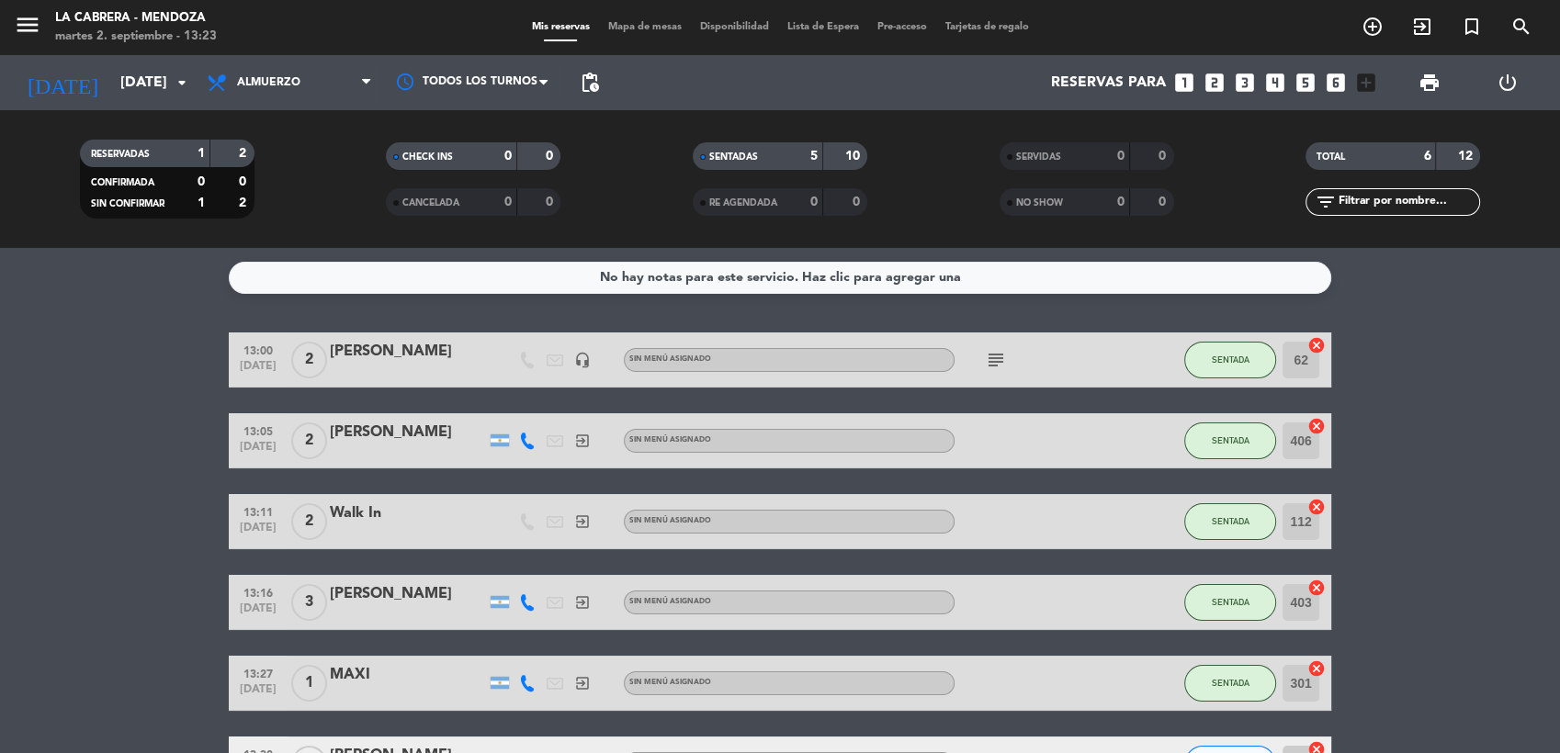
click at [620, 29] on span "Mapa de mesas" at bounding box center [645, 27] width 92 height 10
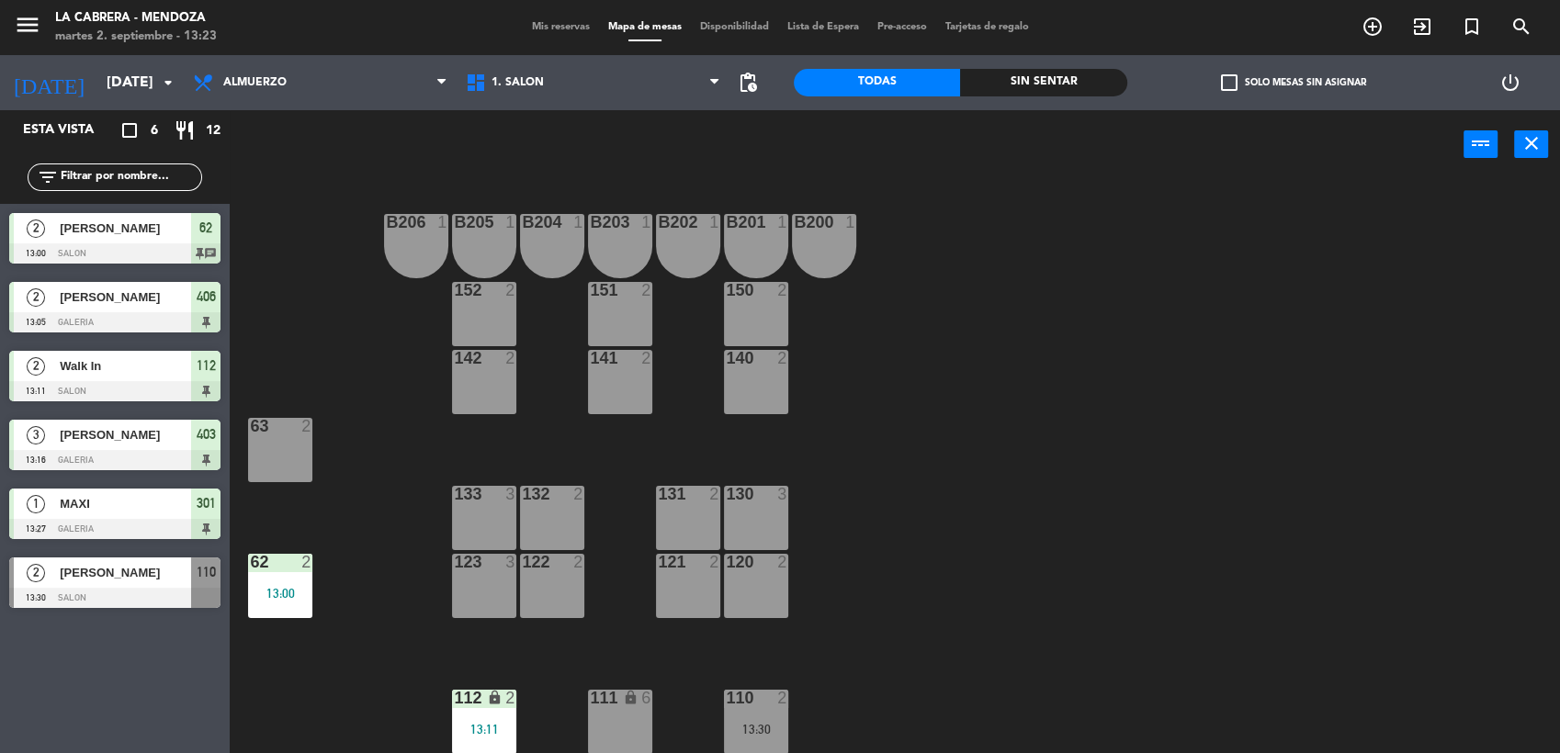
click at [104, 588] on div at bounding box center [114, 598] width 211 height 20
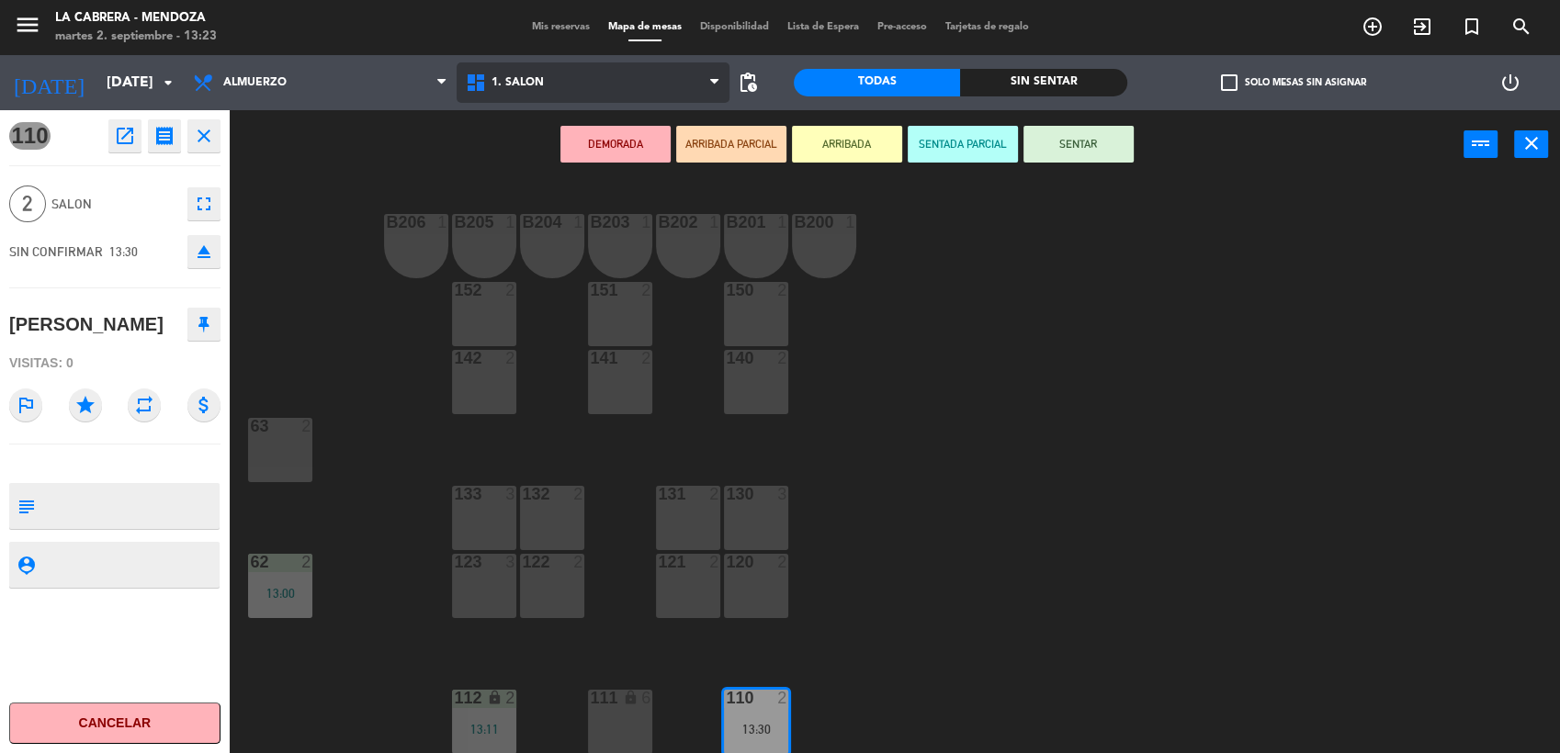
click at [555, 78] on span "1. SALON" at bounding box center [593, 82] width 273 height 40
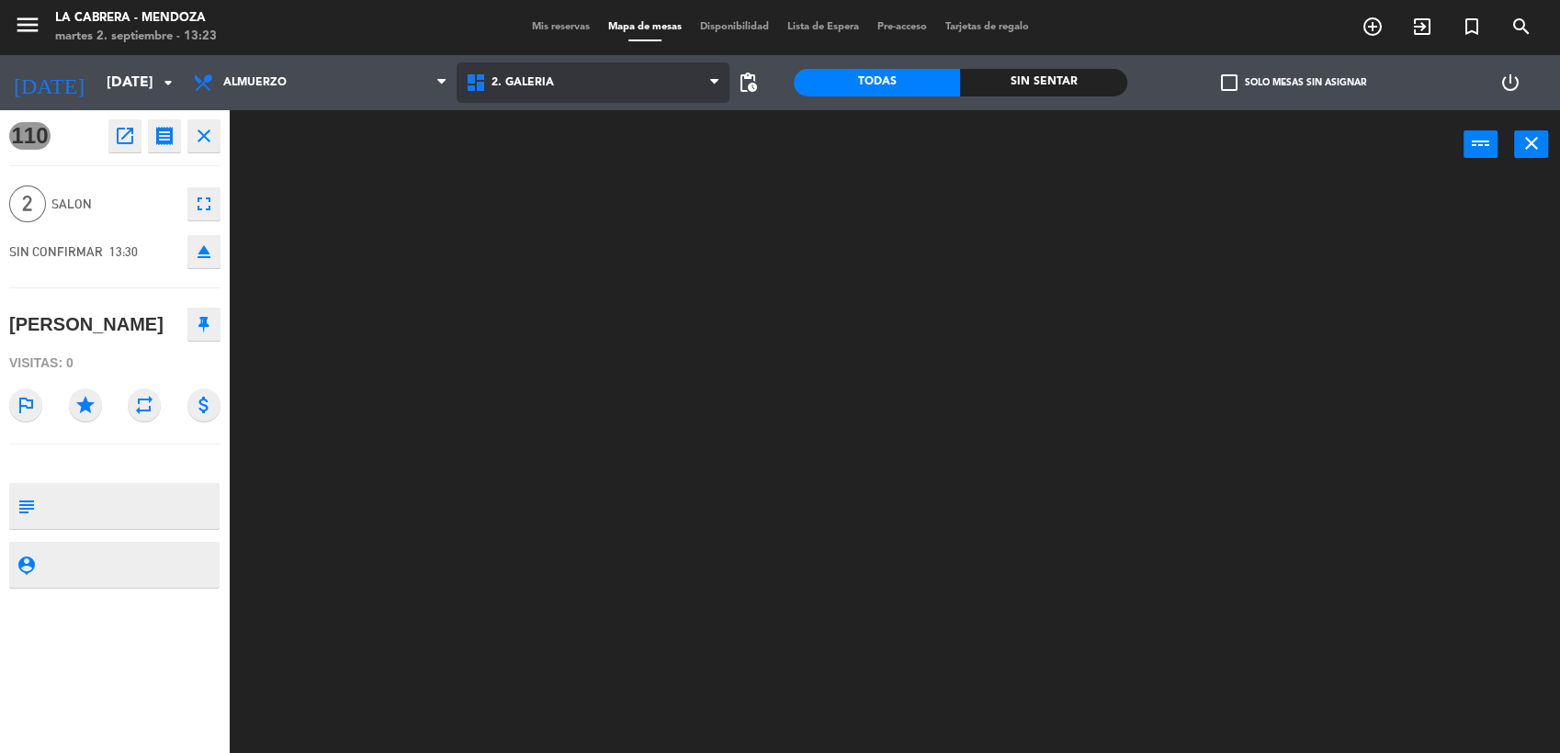
click at [550, 169] on ng-component "menu LA [PERSON_NAME] - [PERSON_NAME][DATE] 2. septiembre - 13:23 Mis reservas …" at bounding box center [780, 378] width 1560 height 756
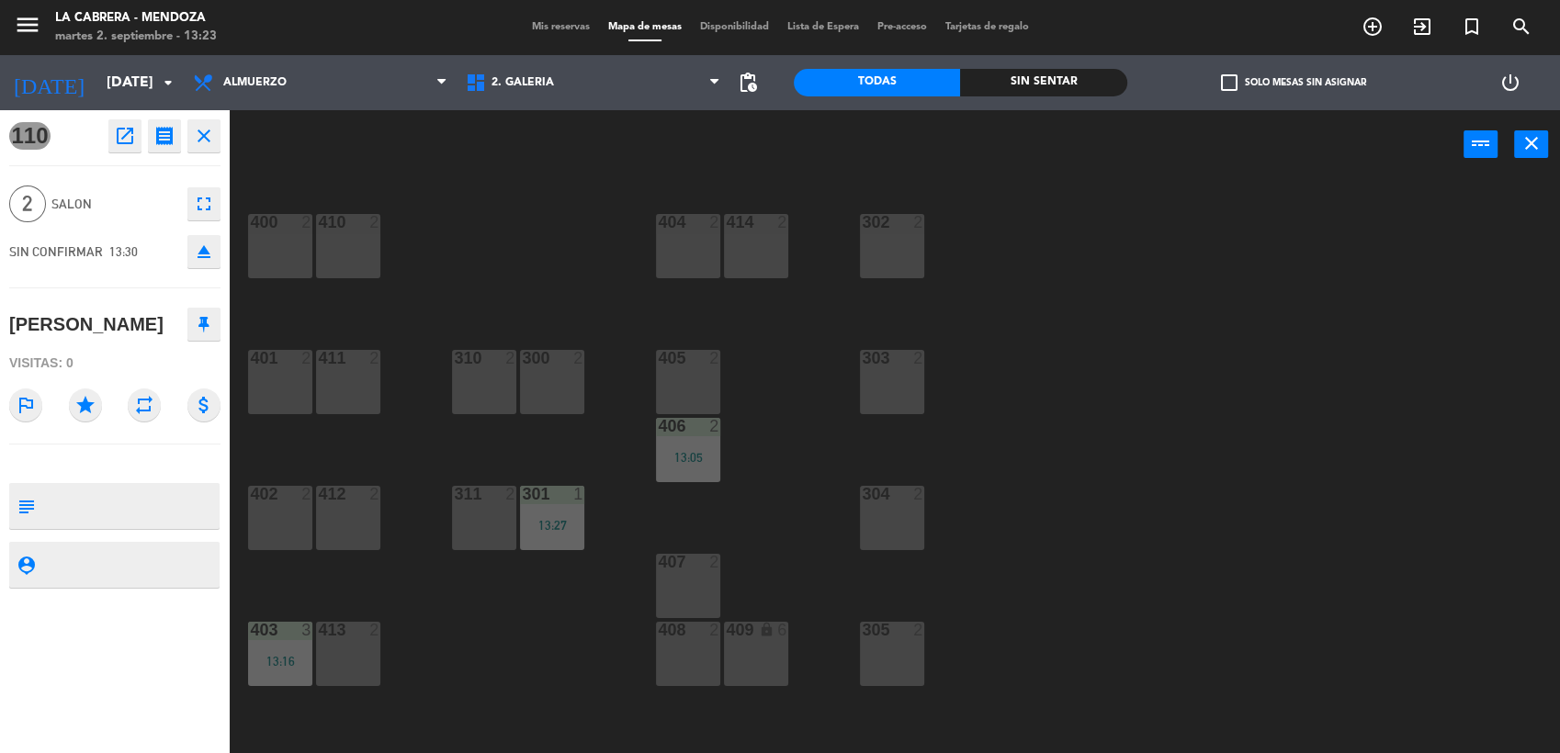
click at [889, 248] on div "302 2" at bounding box center [892, 246] width 64 height 64
click at [842, 146] on button "Mover" at bounding box center [847, 144] width 110 height 37
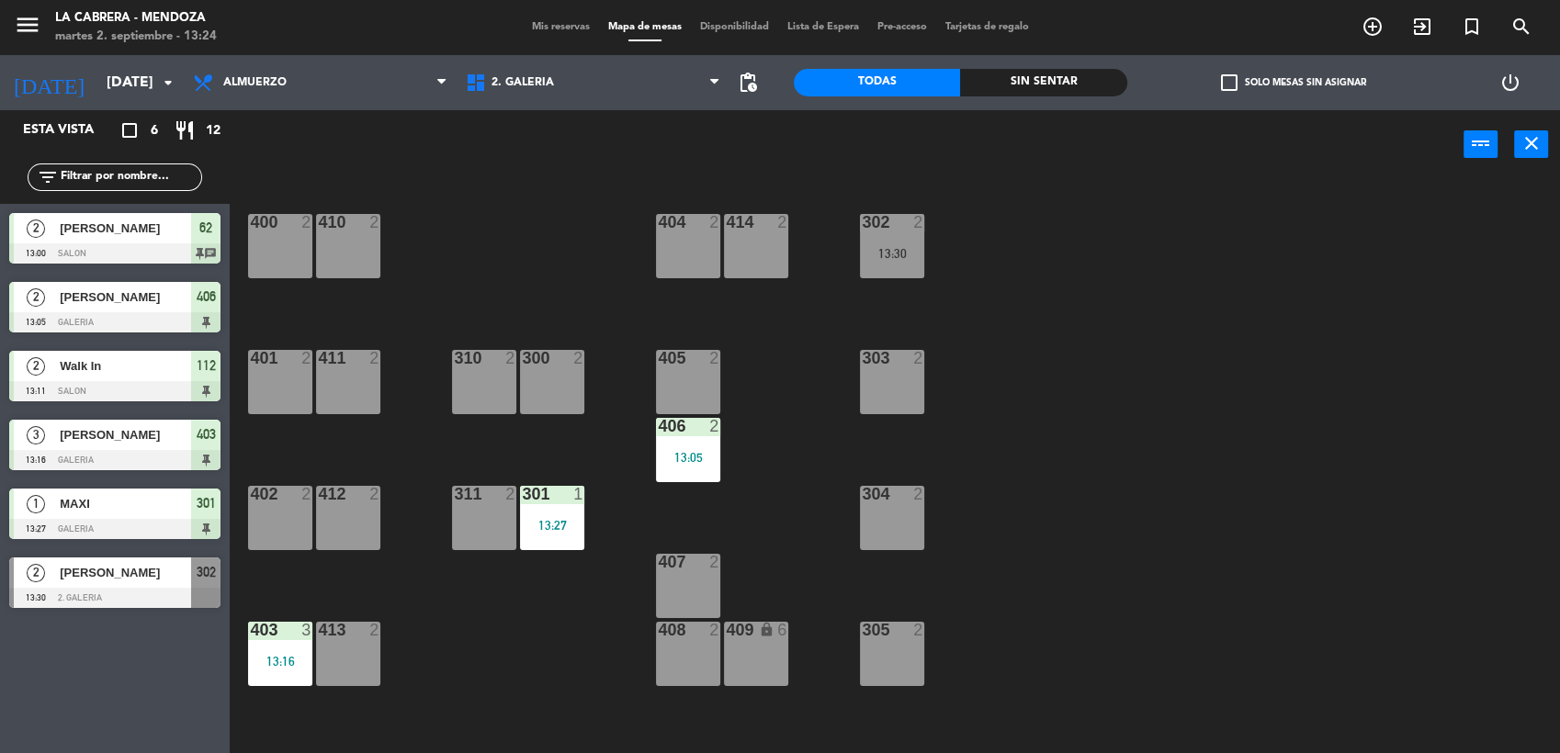
click at [1264, 285] on div "400 2 410 2 404 2 414 2 302 2 13:30 401 2 411 2 310 2 300 2 303 2 405 2 406 2 1…" at bounding box center [902, 469] width 1315 height 574
click at [83, 591] on div at bounding box center [114, 598] width 211 height 20
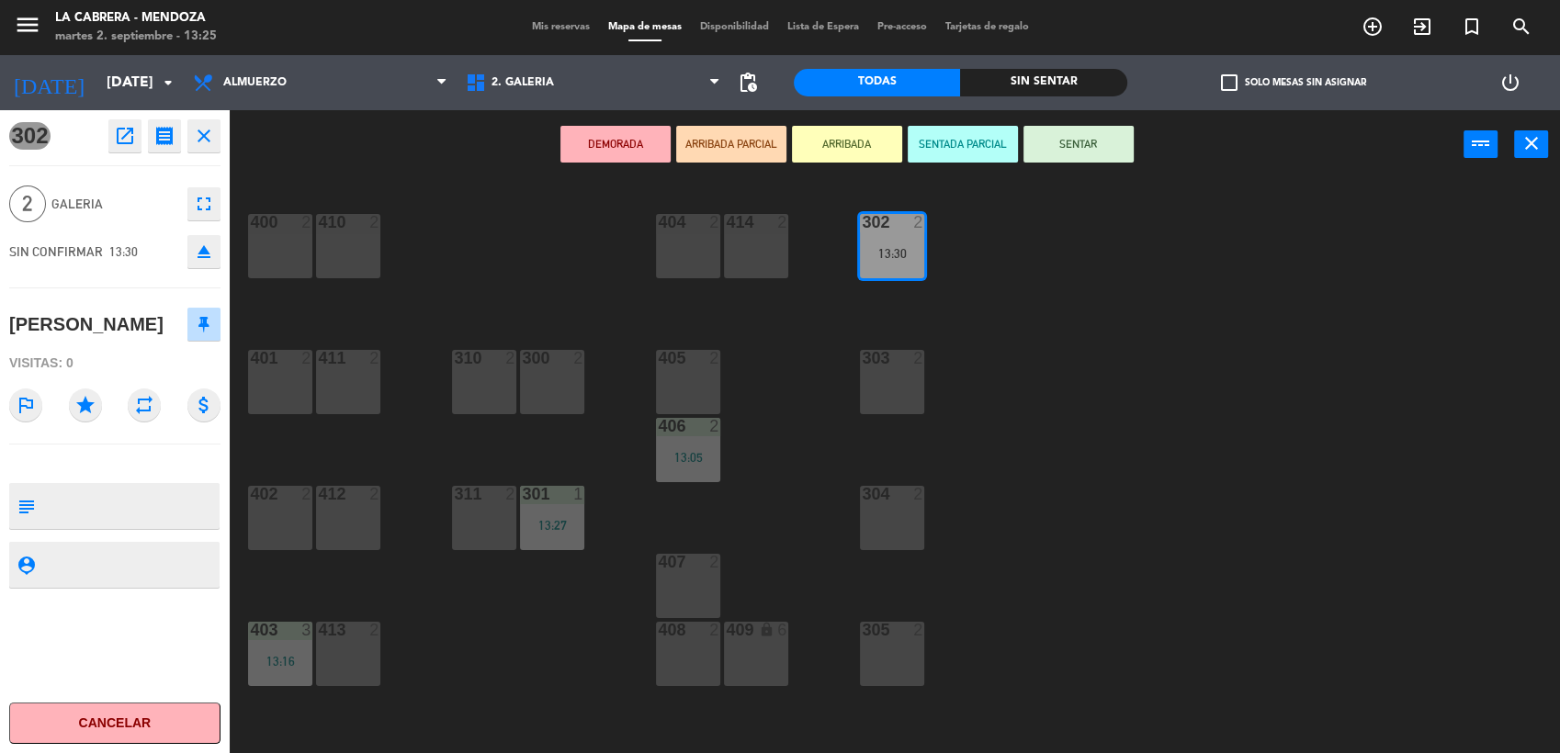
click at [892, 385] on div "303 2" at bounding box center [892, 382] width 64 height 64
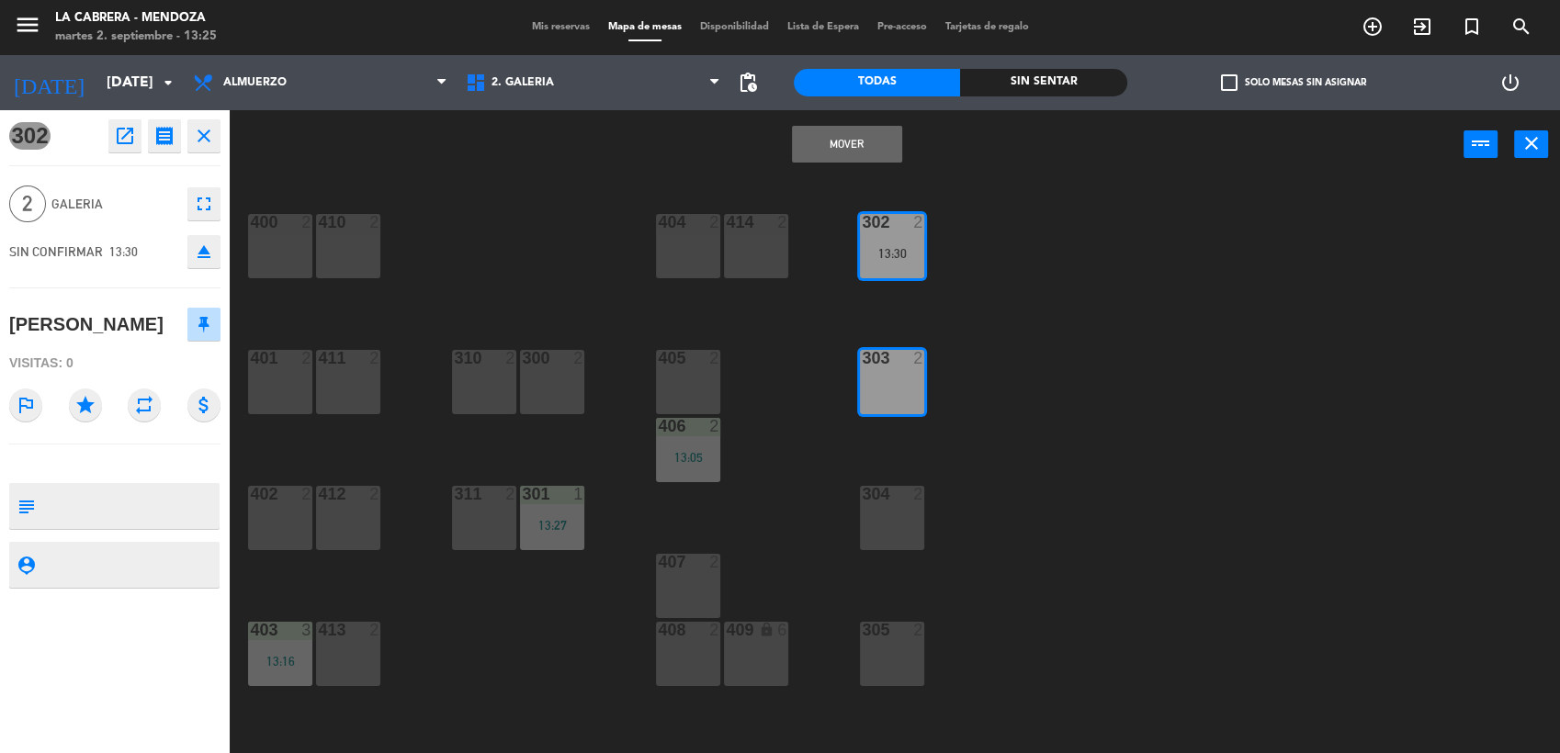
click at [857, 146] on button "Mover" at bounding box center [847, 144] width 110 height 37
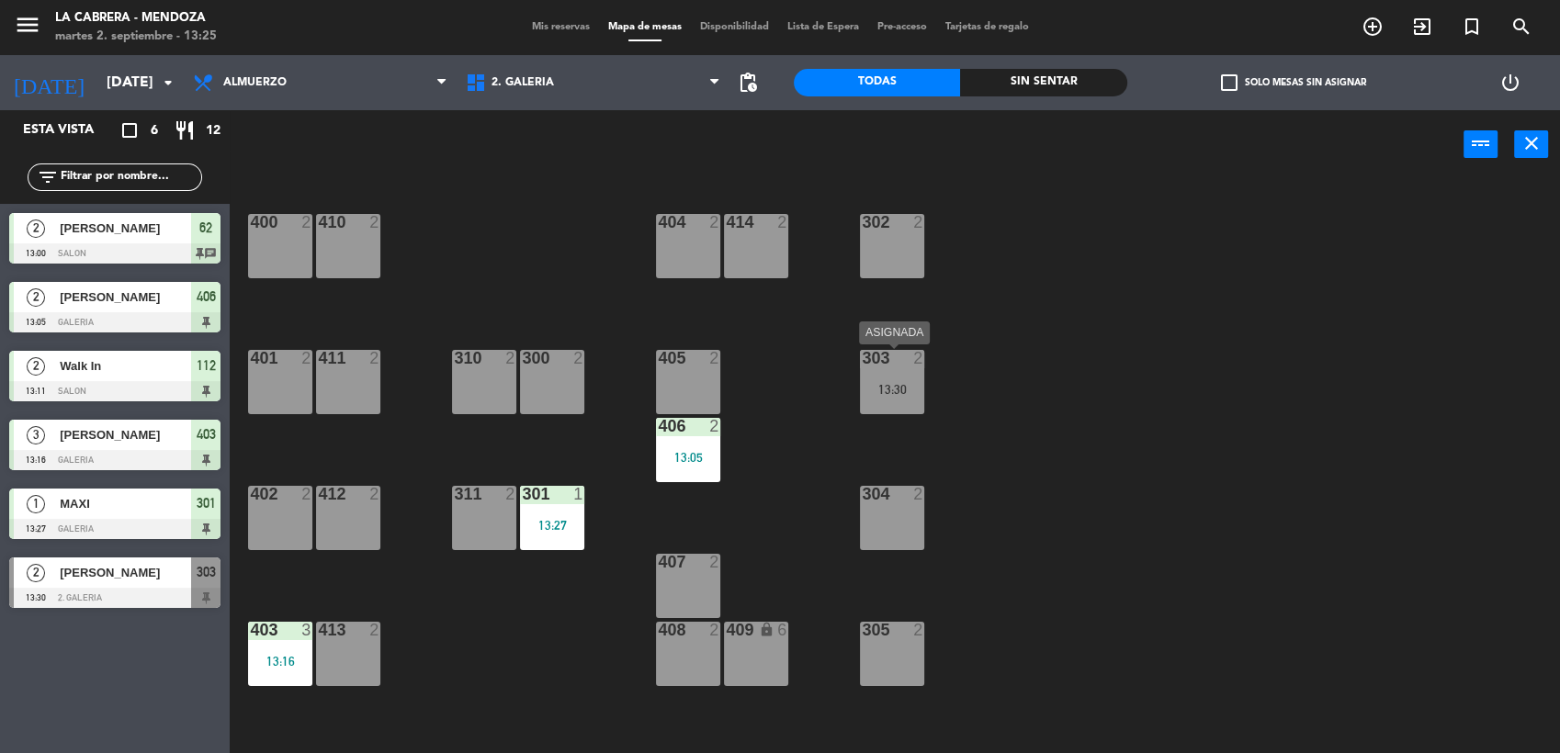
click at [889, 397] on div "303 2 13:30" at bounding box center [892, 382] width 64 height 64
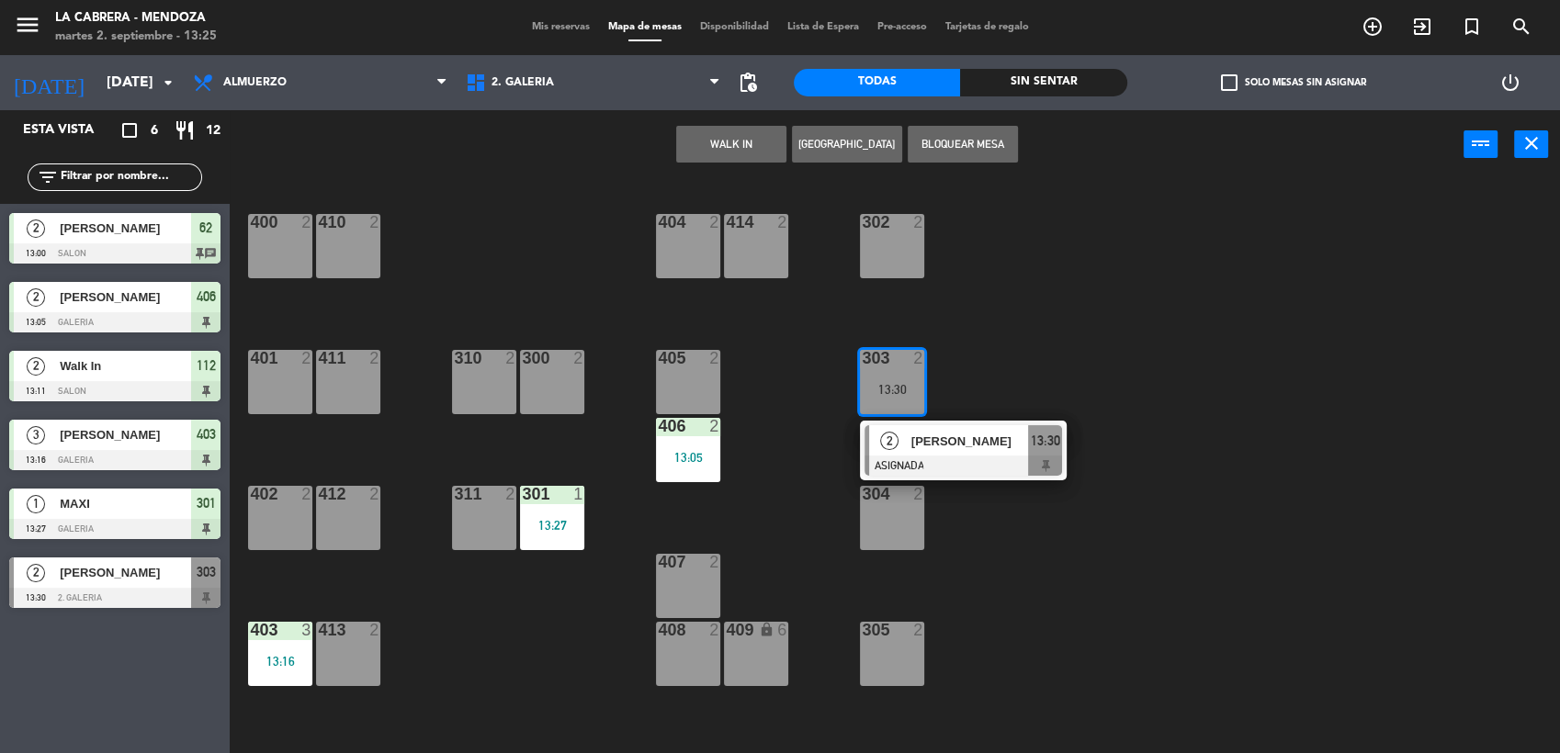
click at [927, 448] on div "2 [PERSON_NAME] ASIGNADA 13:30" at bounding box center [963, 451] width 234 height 60
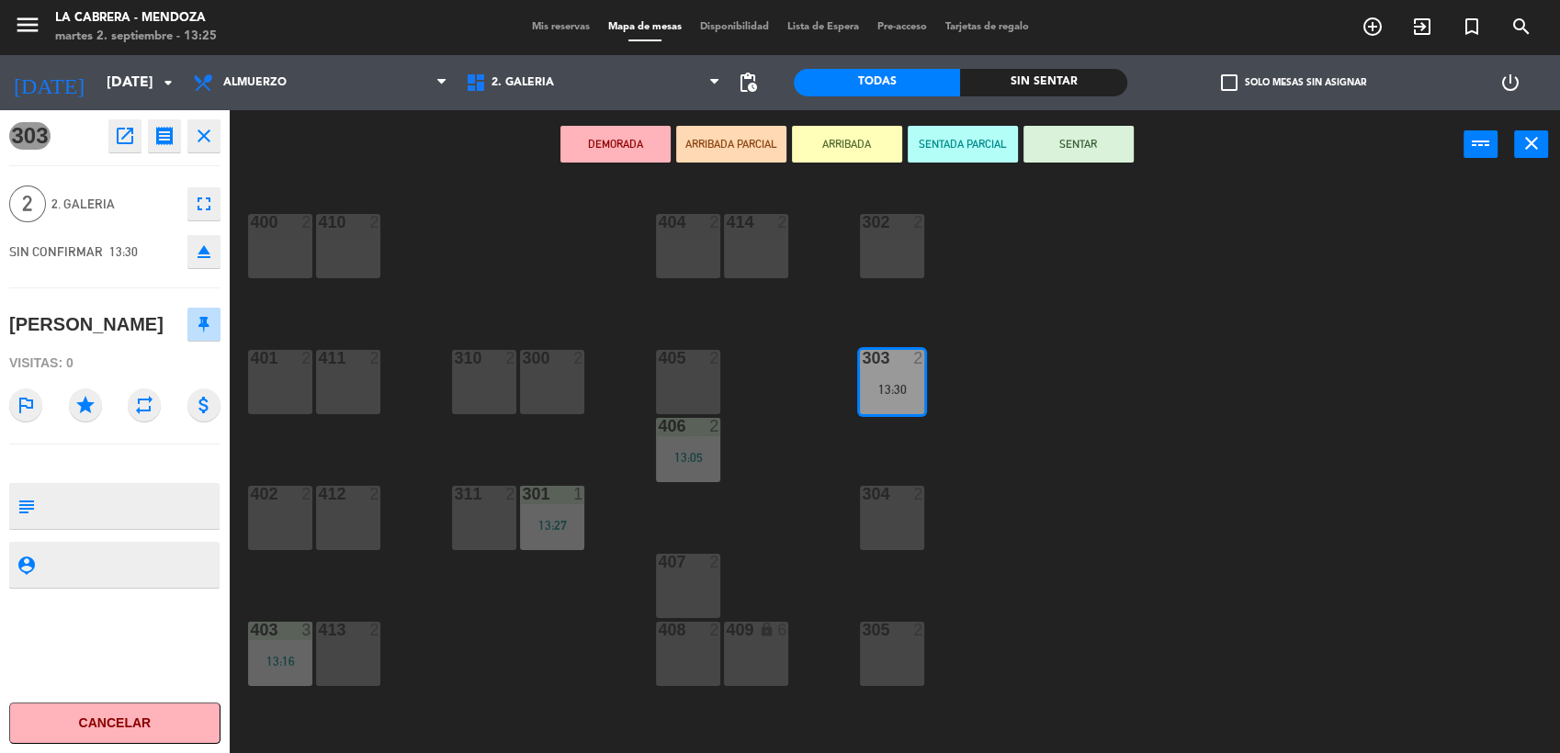
click at [1073, 148] on button "SENTAR" at bounding box center [1079, 144] width 110 height 37
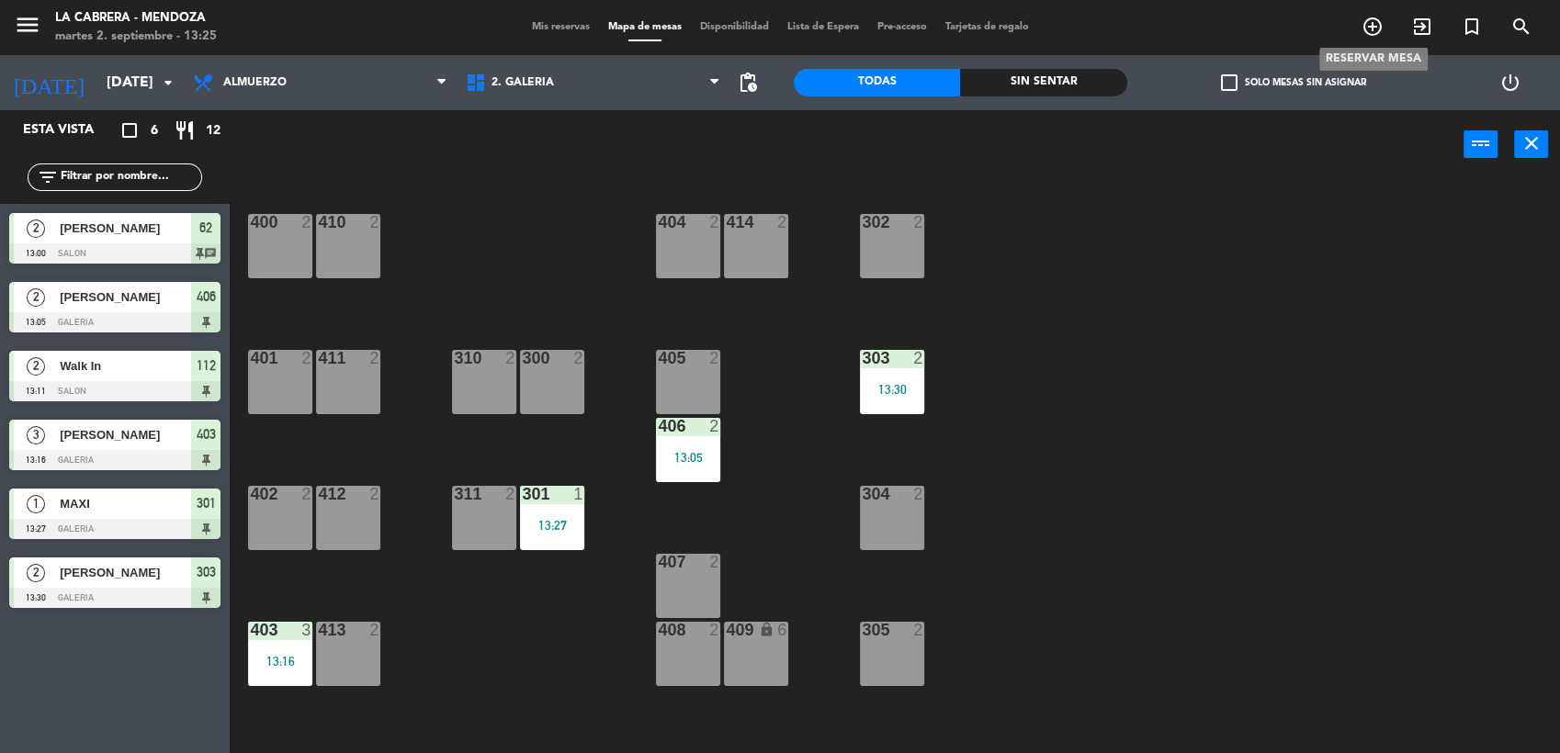
click at [1374, 26] on icon "add_circle_outline" at bounding box center [1373, 27] width 22 height 22
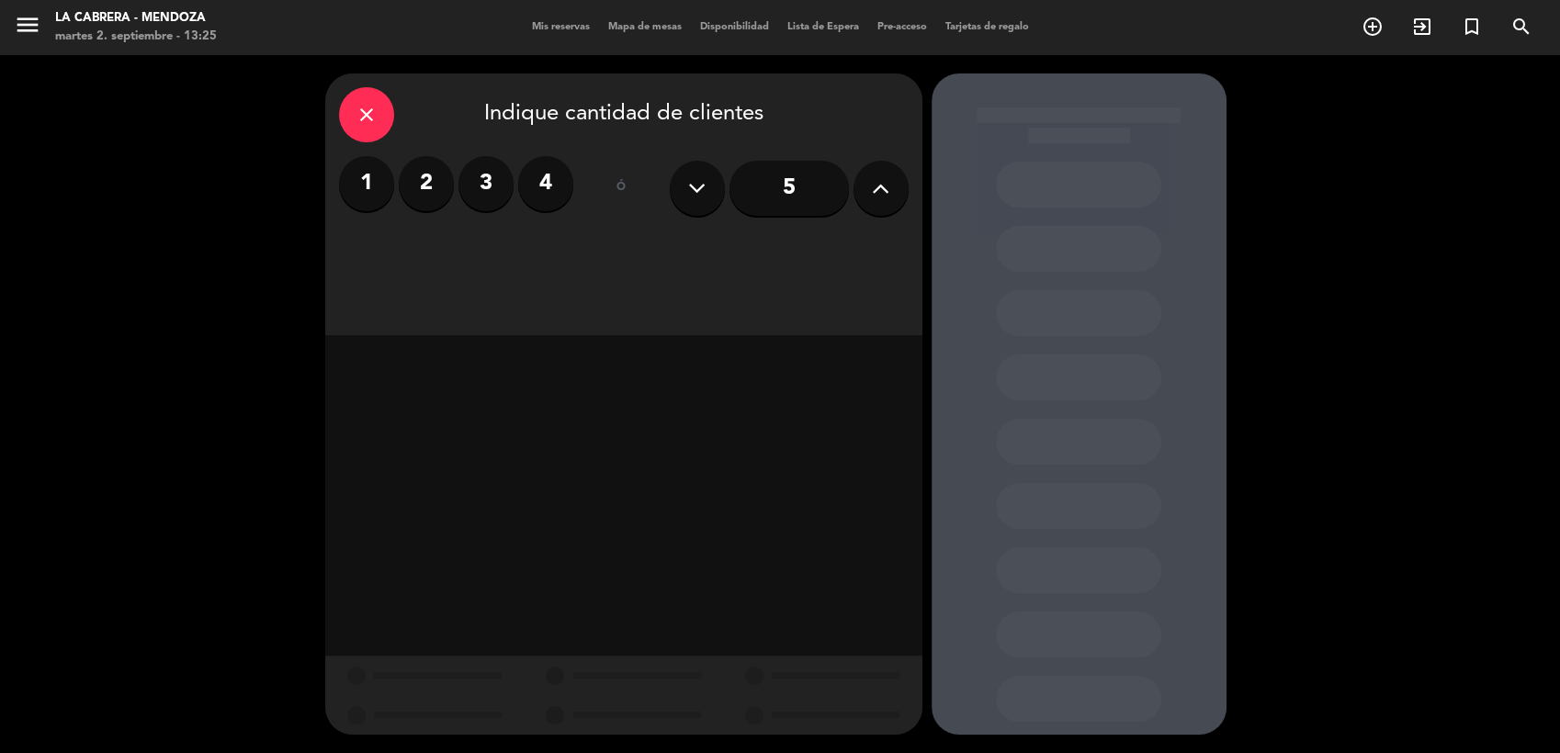
click at [883, 187] on icon at bounding box center [880, 189] width 17 height 28
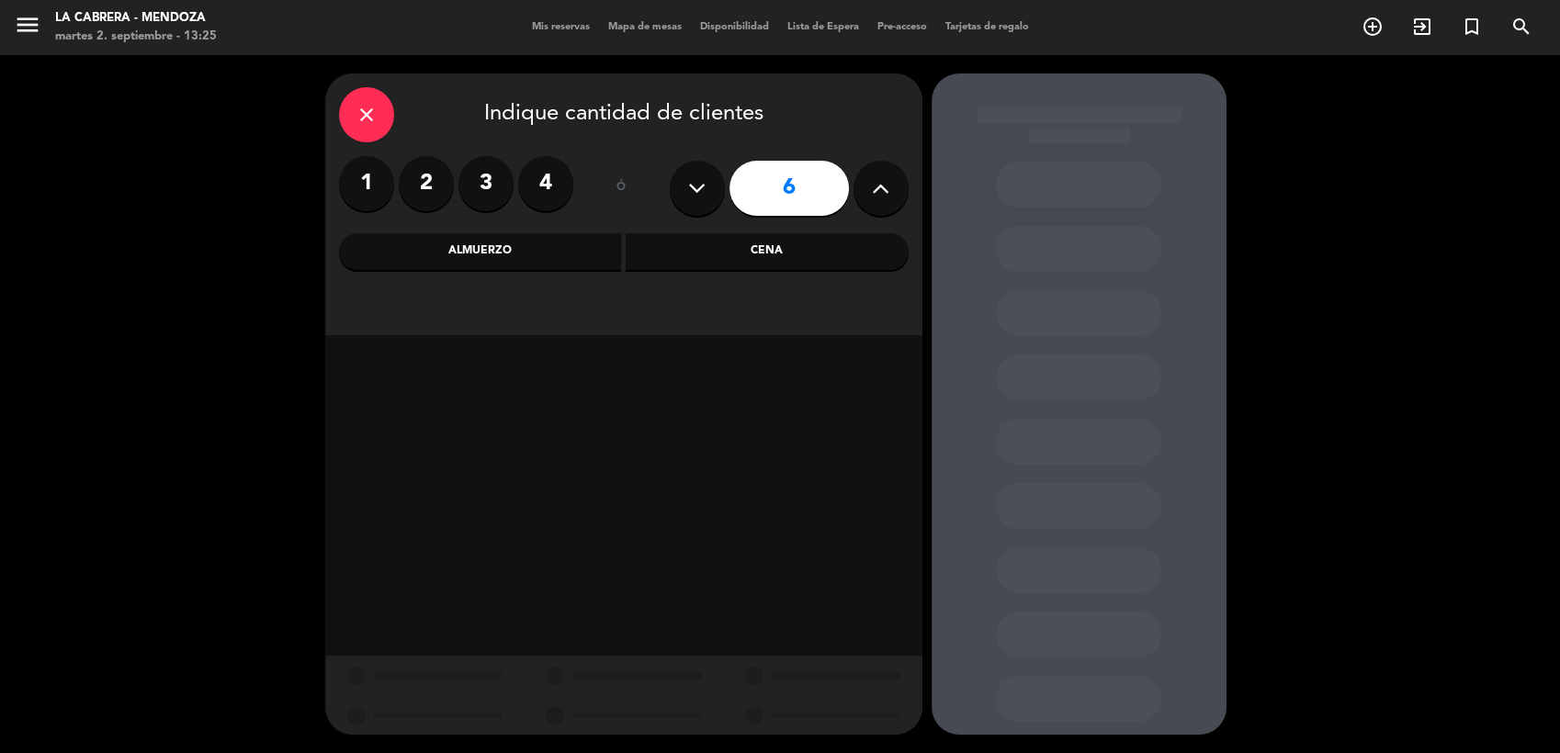
click at [767, 253] on div "Cena" at bounding box center [767, 251] width 283 height 37
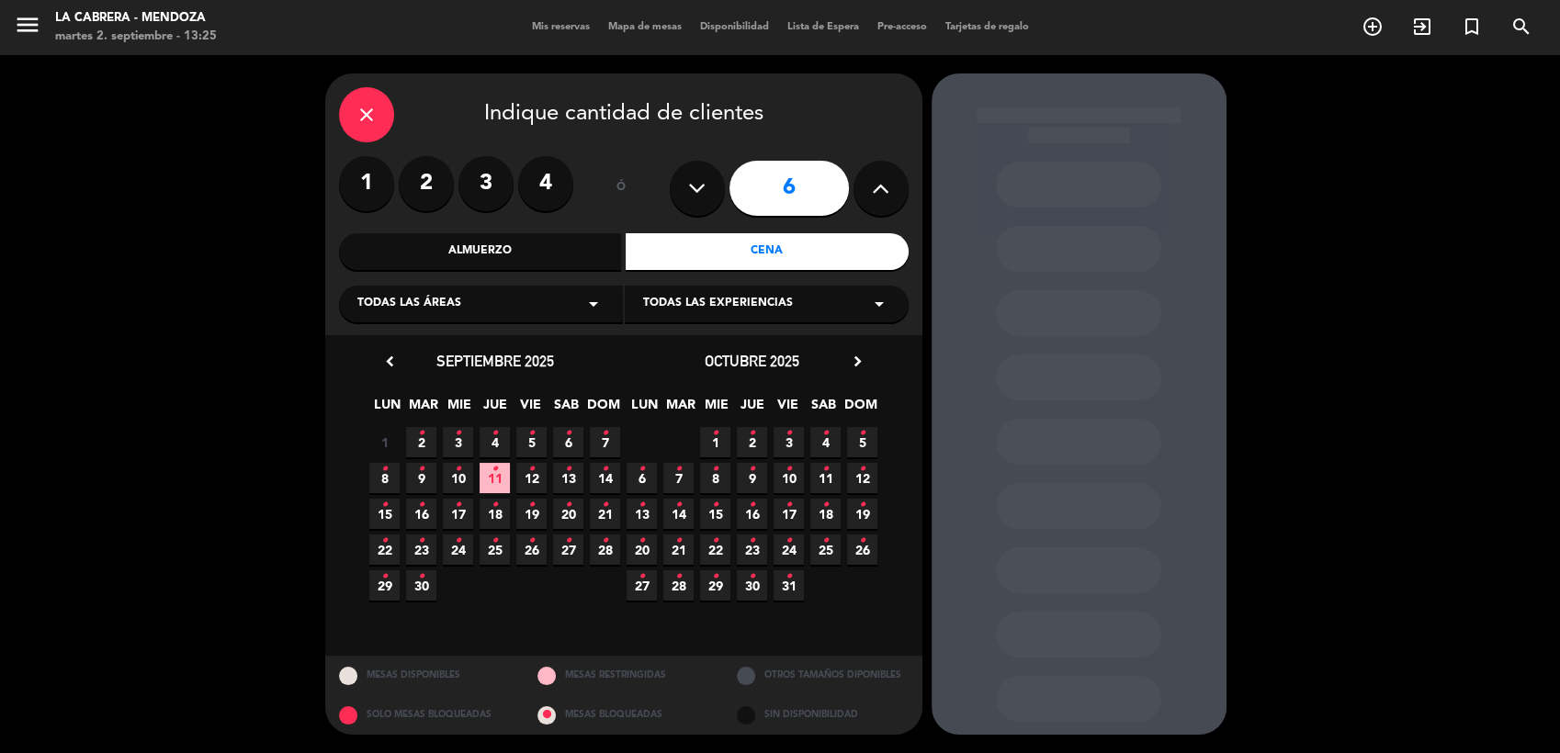
click at [424, 479] on icon "•" at bounding box center [421, 469] width 6 height 29
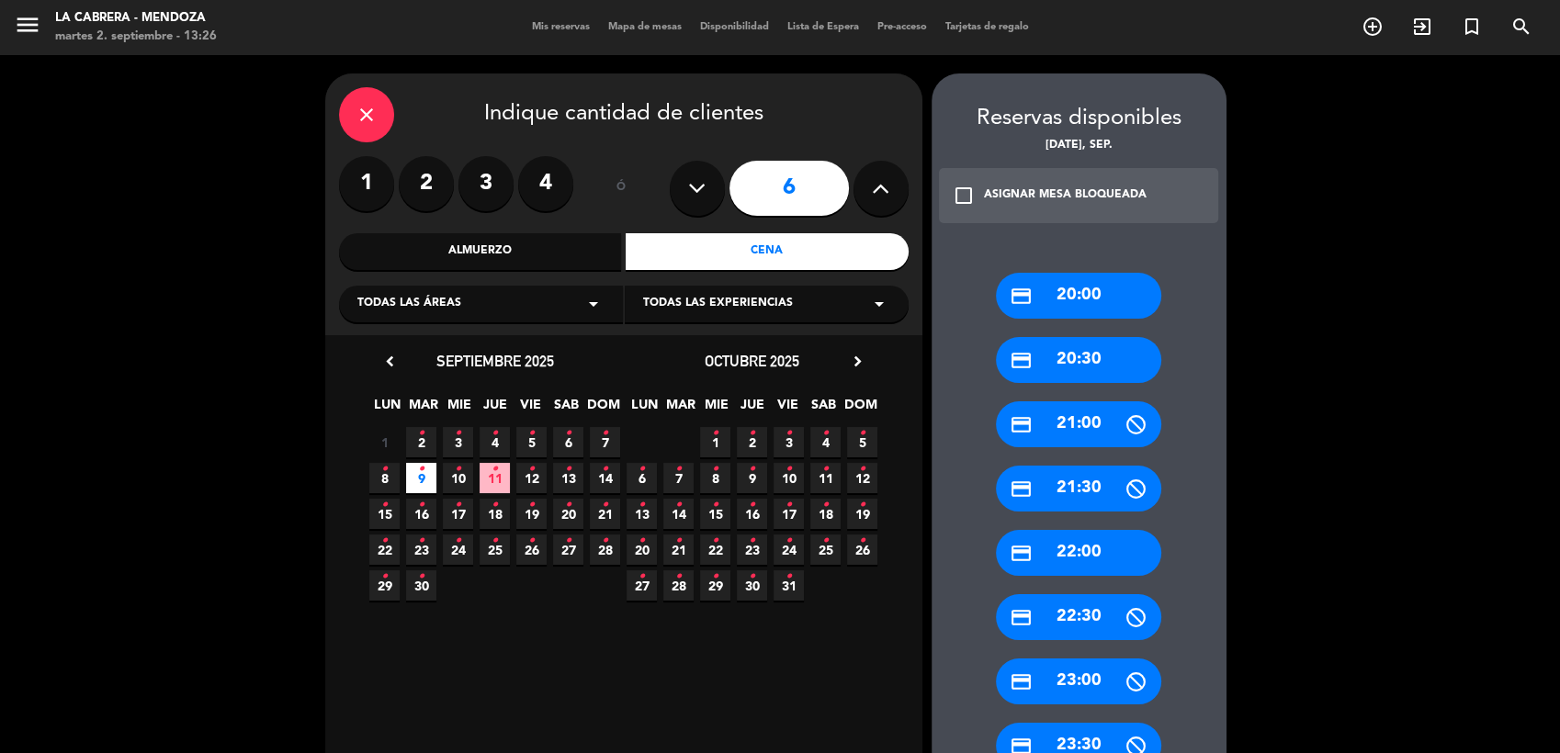
click at [565, 254] on div "Almuerzo" at bounding box center [480, 251] width 283 height 37
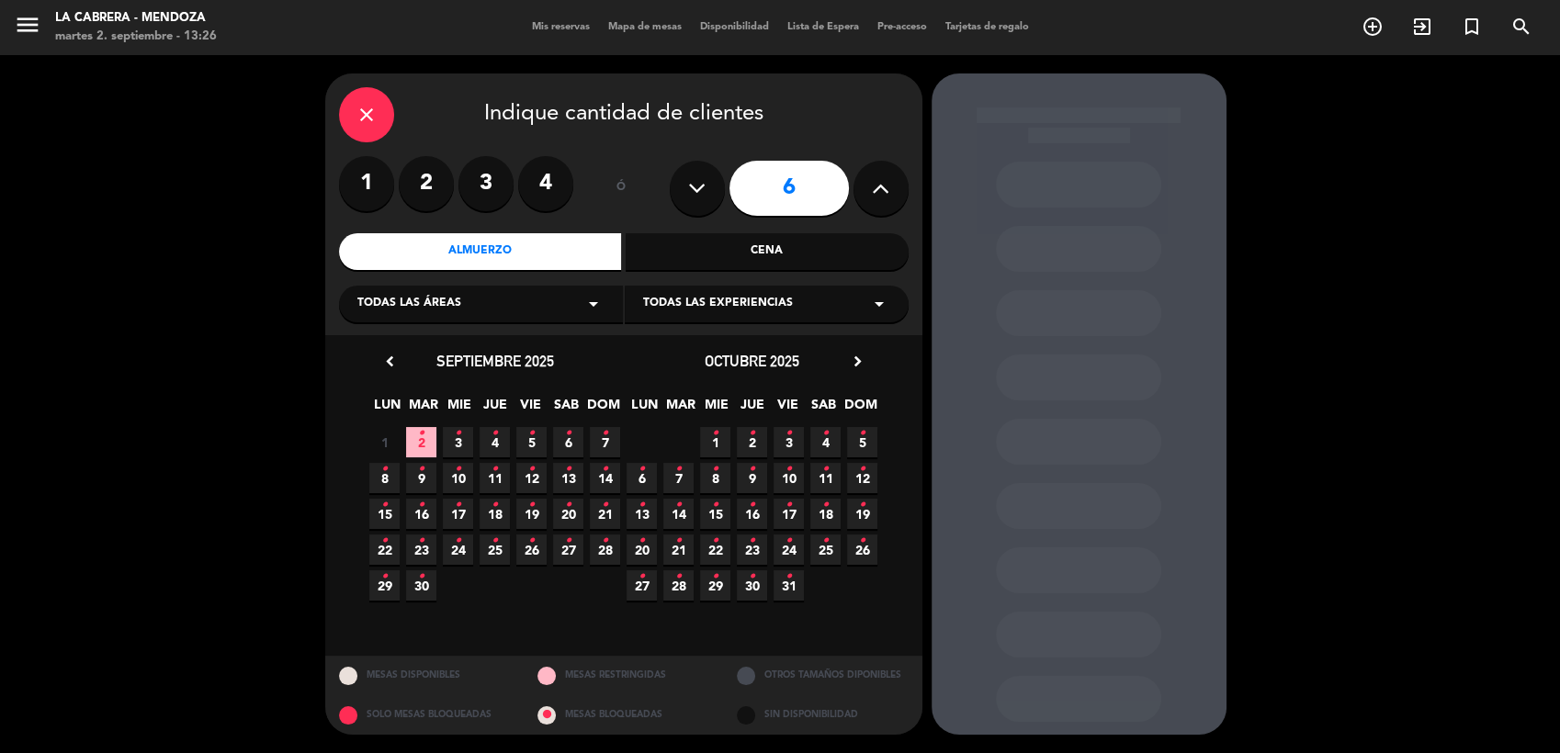
click at [420, 478] on icon "•" at bounding box center [421, 469] width 6 height 29
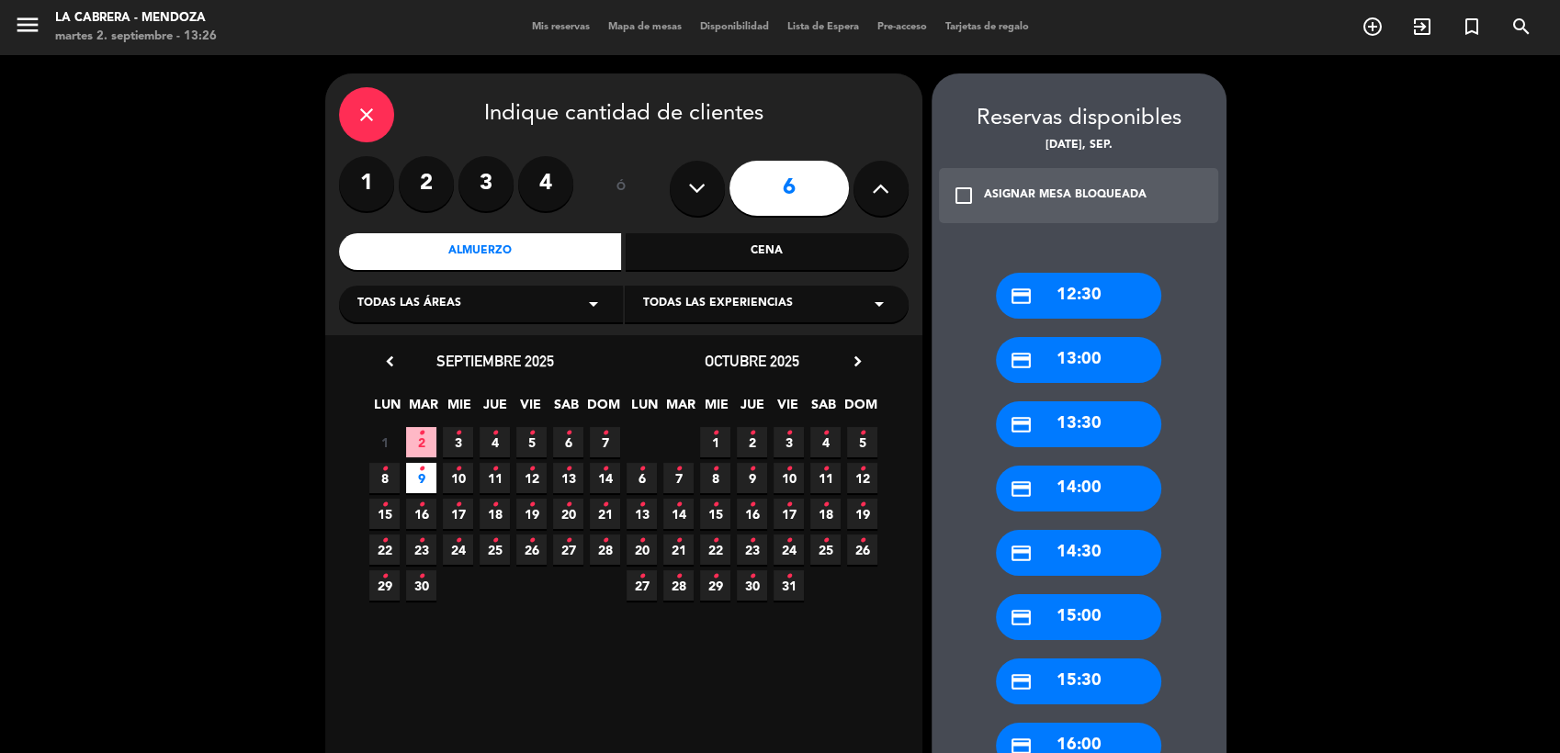
click at [1101, 362] on div "credit_card 13:00" at bounding box center [1078, 360] width 165 height 46
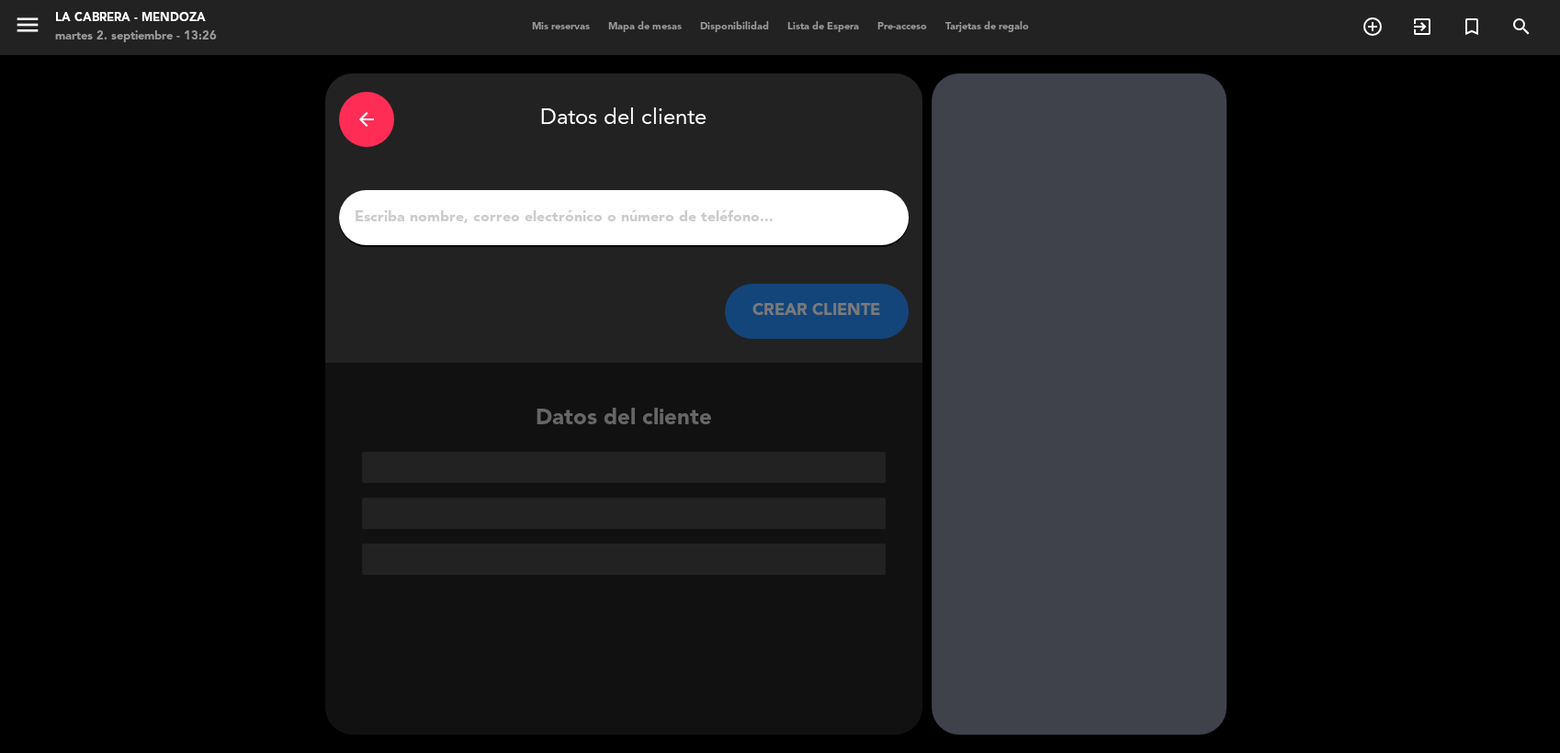
click at [349, 124] on div "arrow_back" at bounding box center [366, 119] width 55 height 55
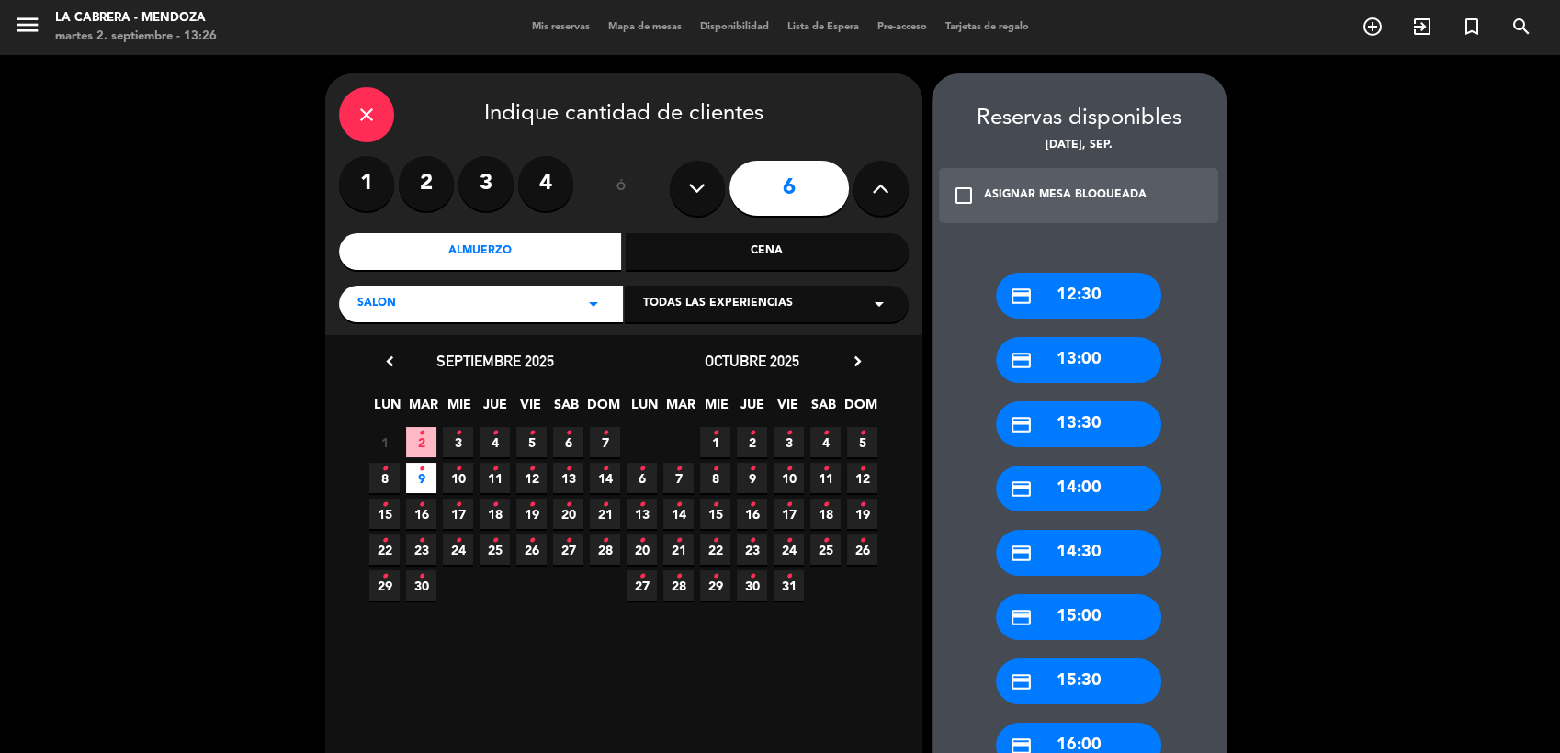
click at [1081, 427] on div "credit_card 13:30" at bounding box center [1078, 425] width 165 height 46
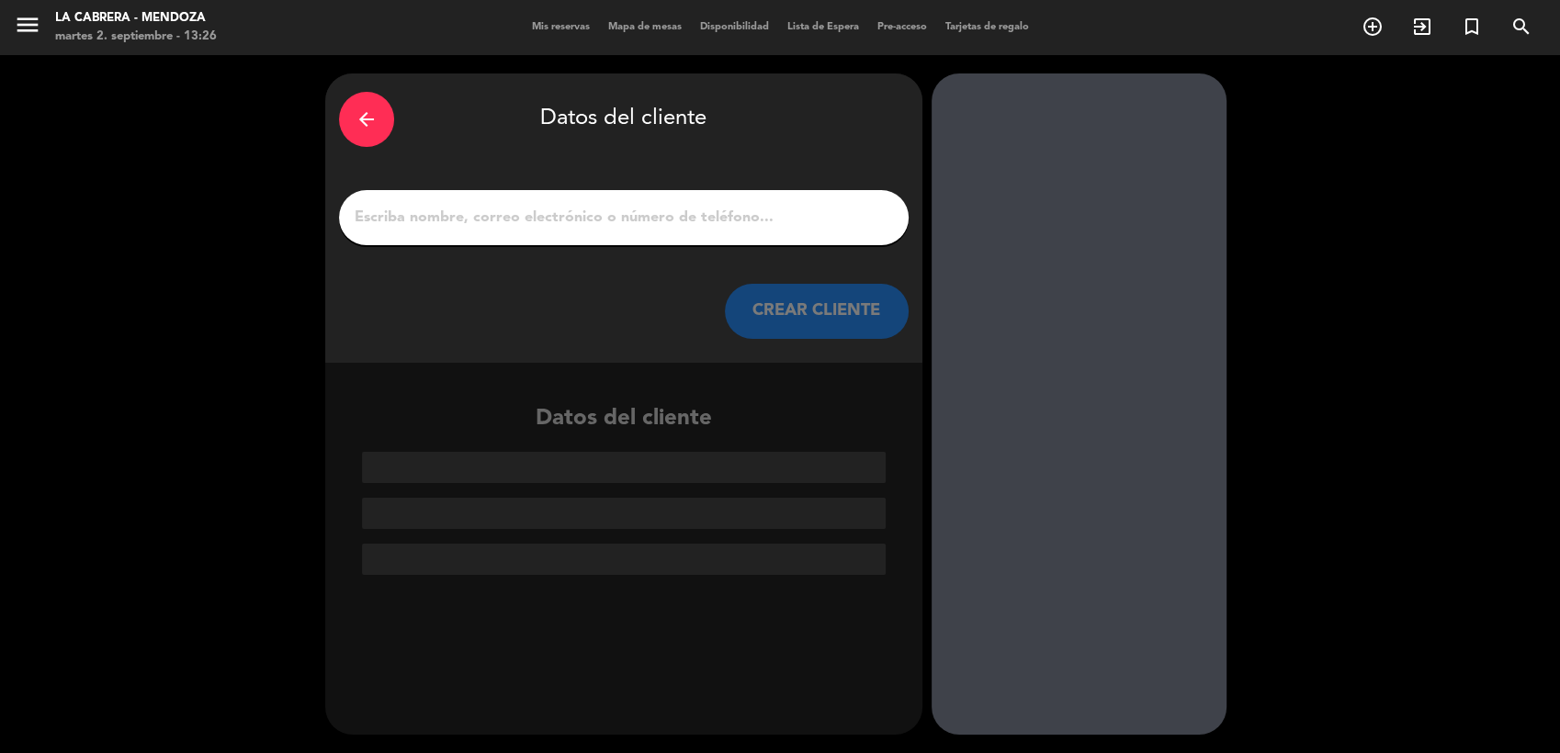
paste input "[PERSON_NAME]"
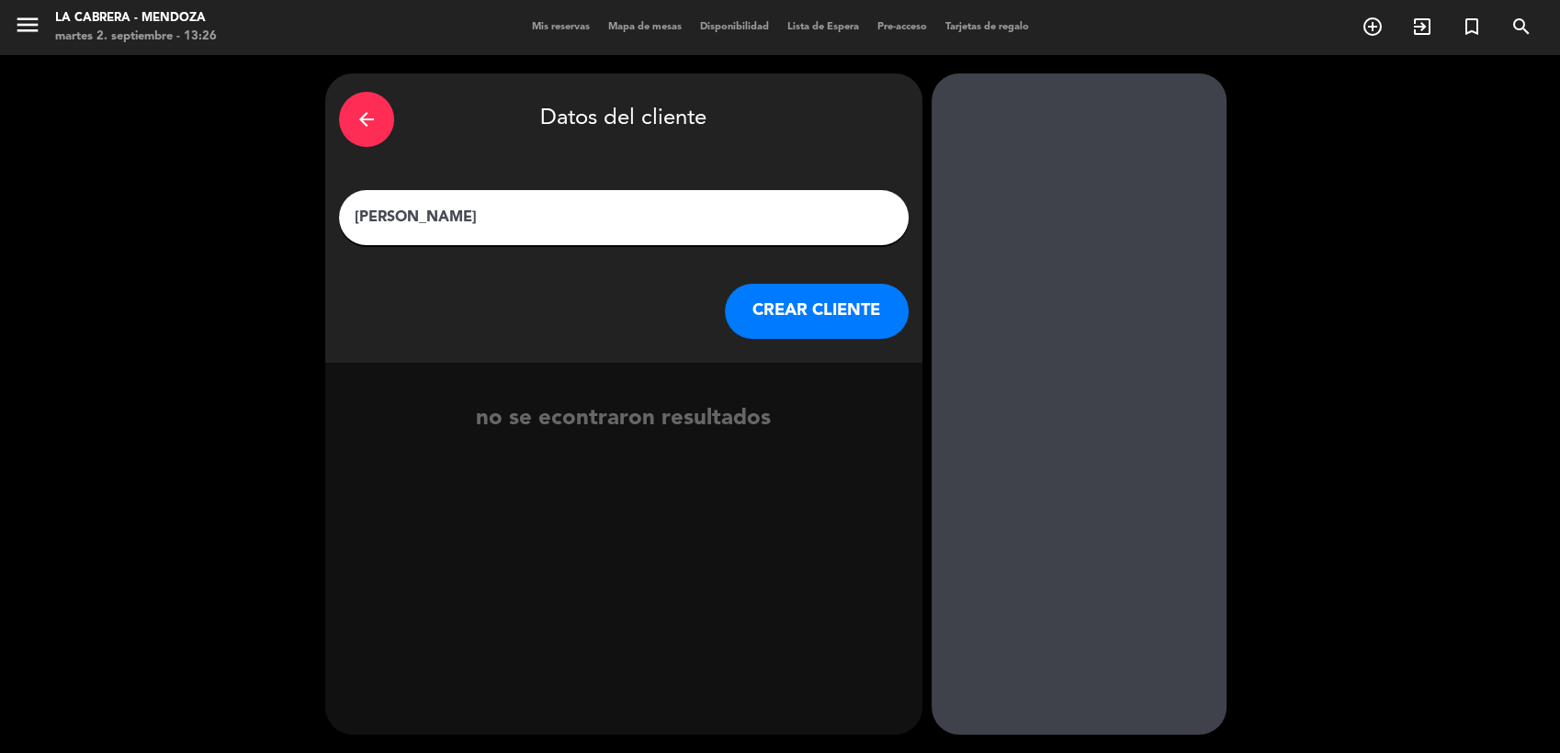
type input "[PERSON_NAME]"
click at [827, 311] on button "CREAR CLIENTE" at bounding box center [817, 311] width 184 height 55
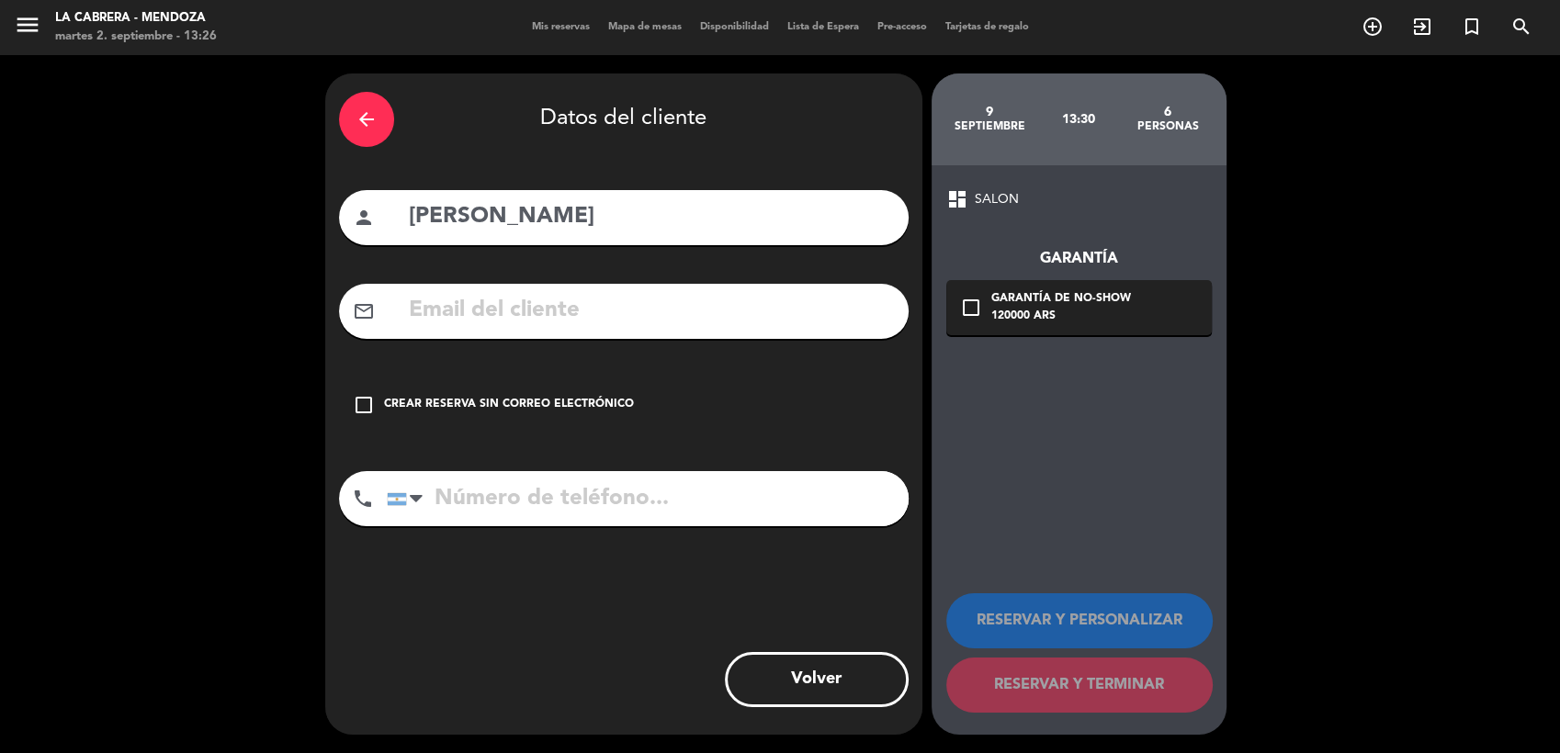
click at [370, 404] on icon "check_box_outline_blank" at bounding box center [364, 405] width 22 height 22
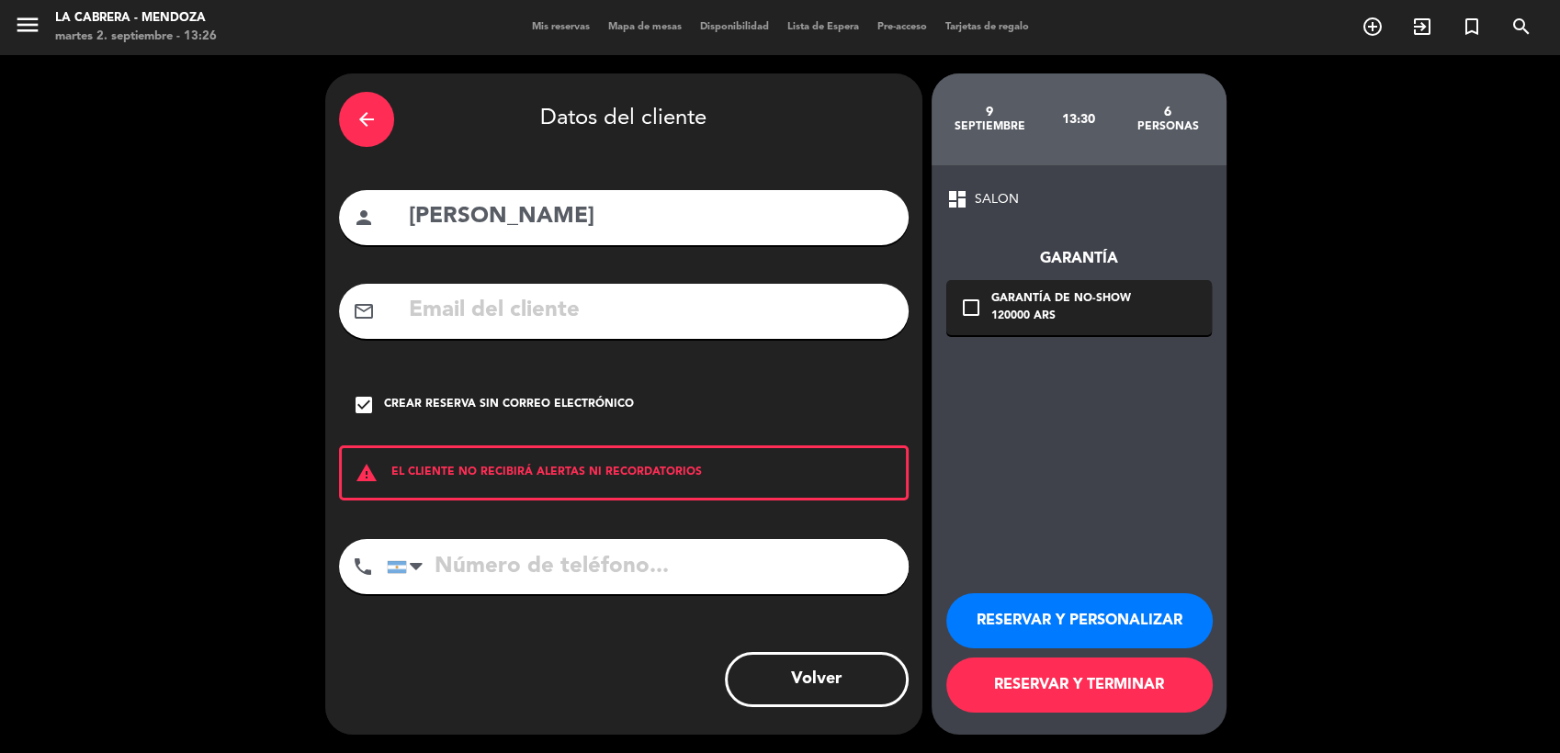
paste input "[PHONE_NUMBER]"
type input "[PHONE_NUMBER]"
click at [1147, 628] on button "RESERVAR Y PERSONALIZAR" at bounding box center [1079, 621] width 266 height 55
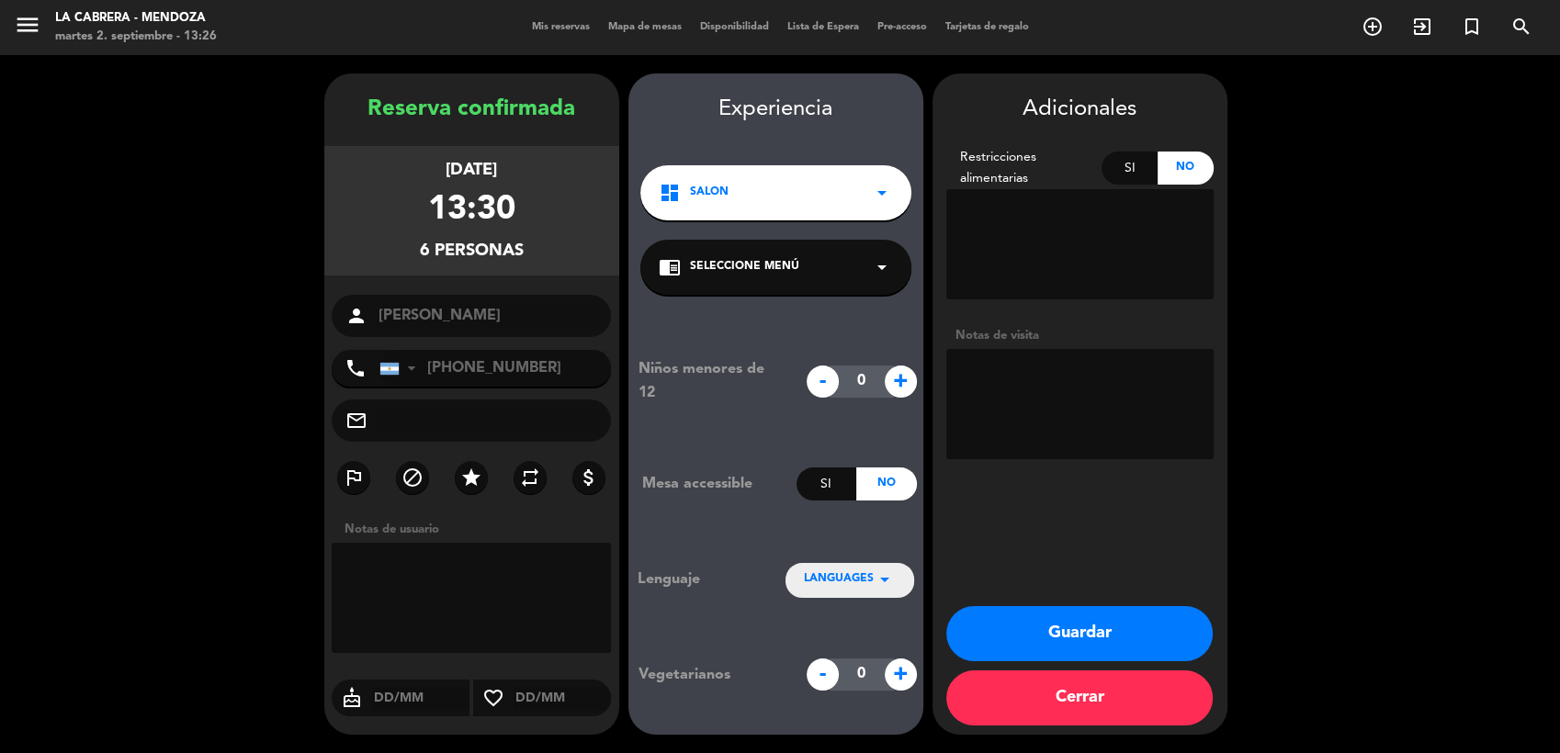
click at [1038, 368] on textarea at bounding box center [1079, 404] width 267 height 110
type textarea "ES EL CUMPLEAÑOS DEL PASAJERO"
click at [1095, 650] on button "Guardar" at bounding box center [1079, 633] width 266 height 55
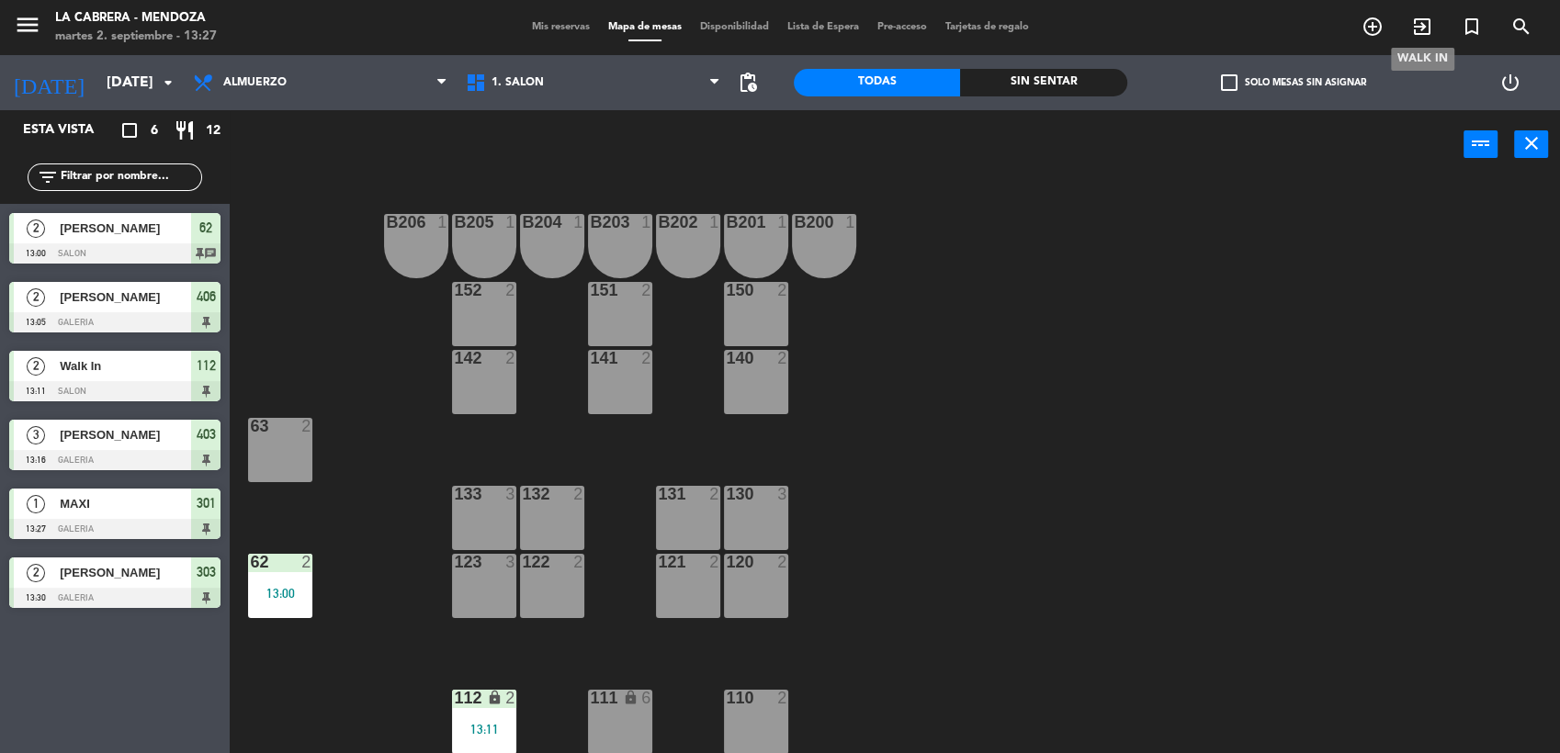
click at [1424, 25] on icon "exit_to_app" at bounding box center [1422, 27] width 22 height 22
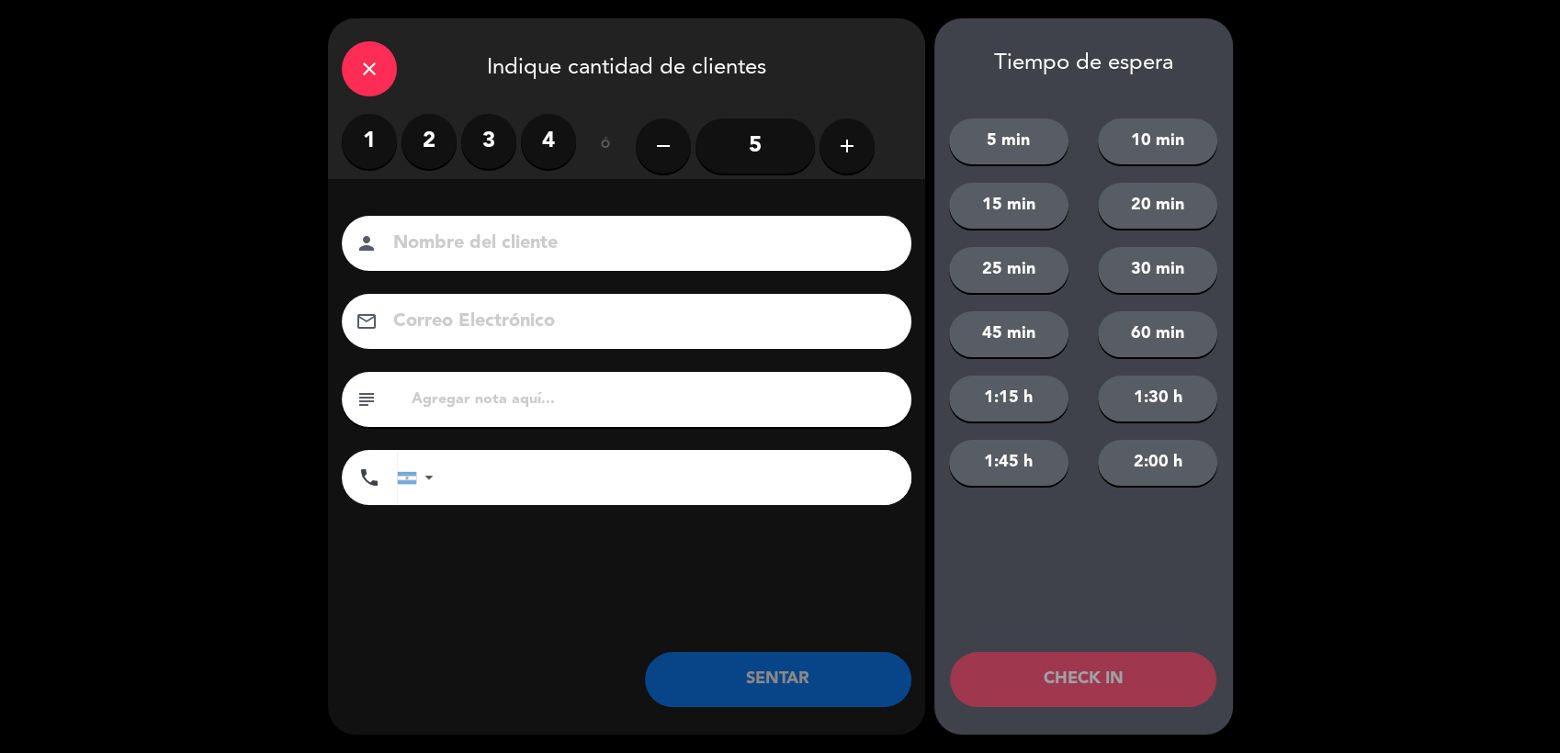
click at [364, 63] on icon "close" at bounding box center [369, 69] width 22 height 22
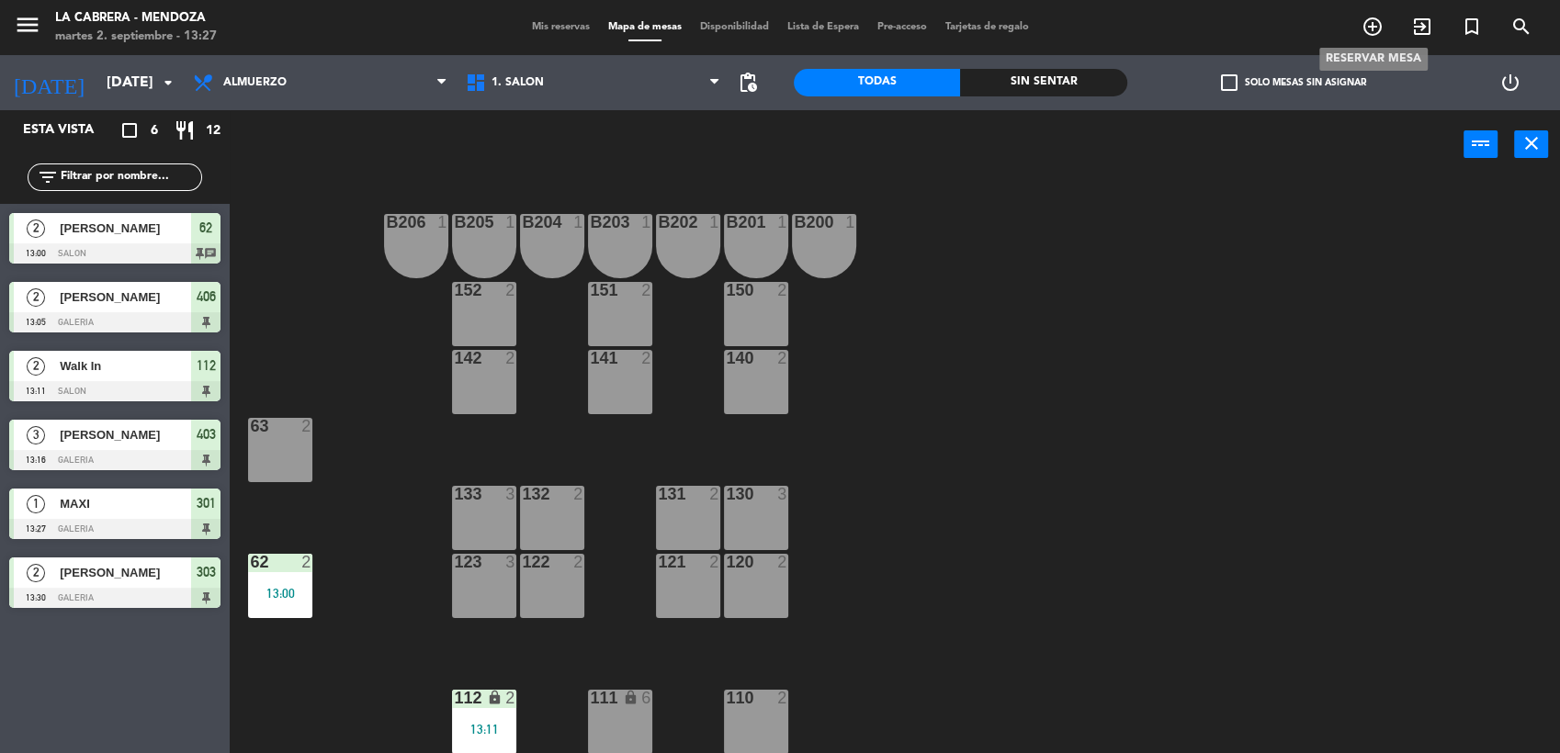
click at [1372, 16] on icon "add_circle_outline" at bounding box center [1373, 27] width 22 height 22
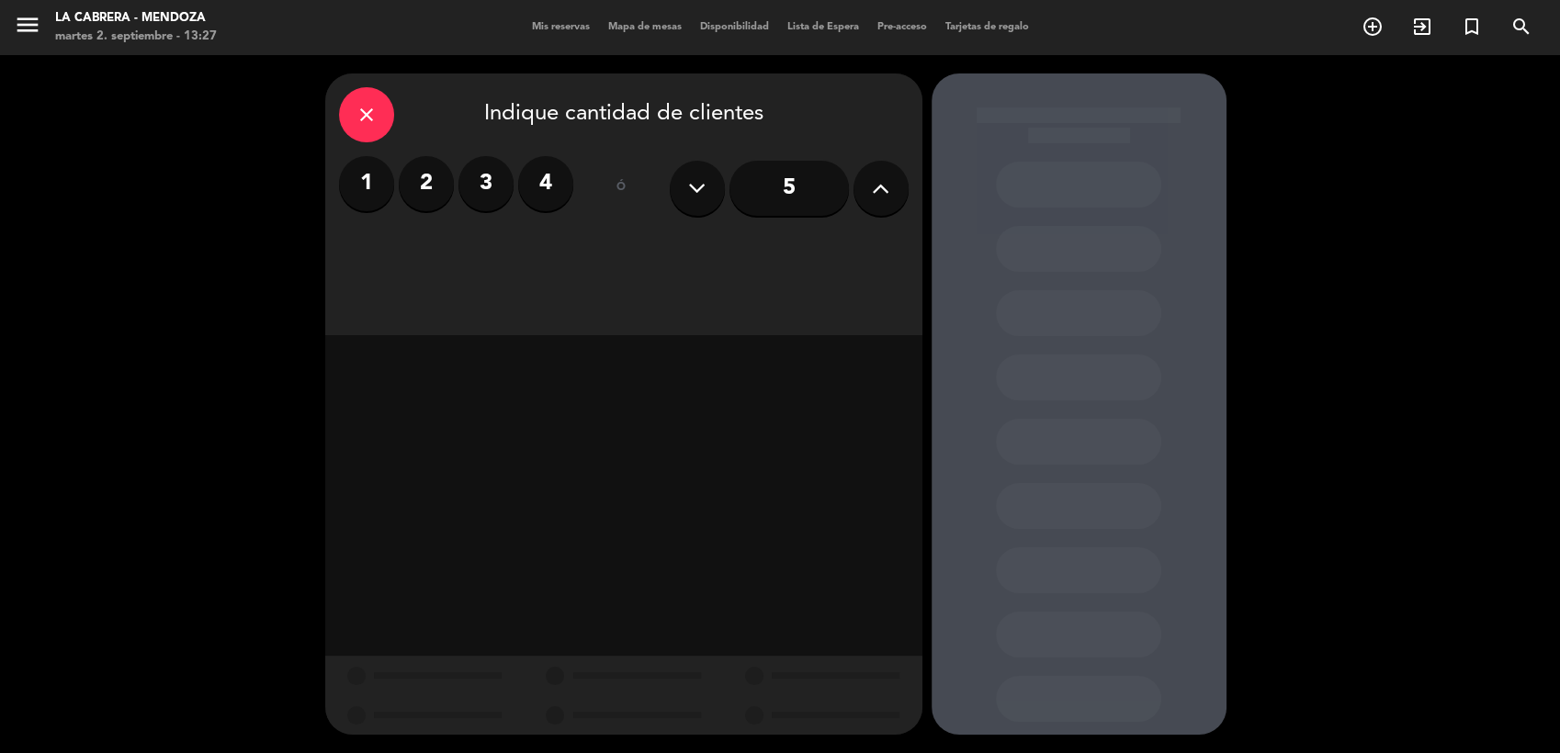
click at [875, 194] on icon at bounding box center [880, 189] width 17 height 28
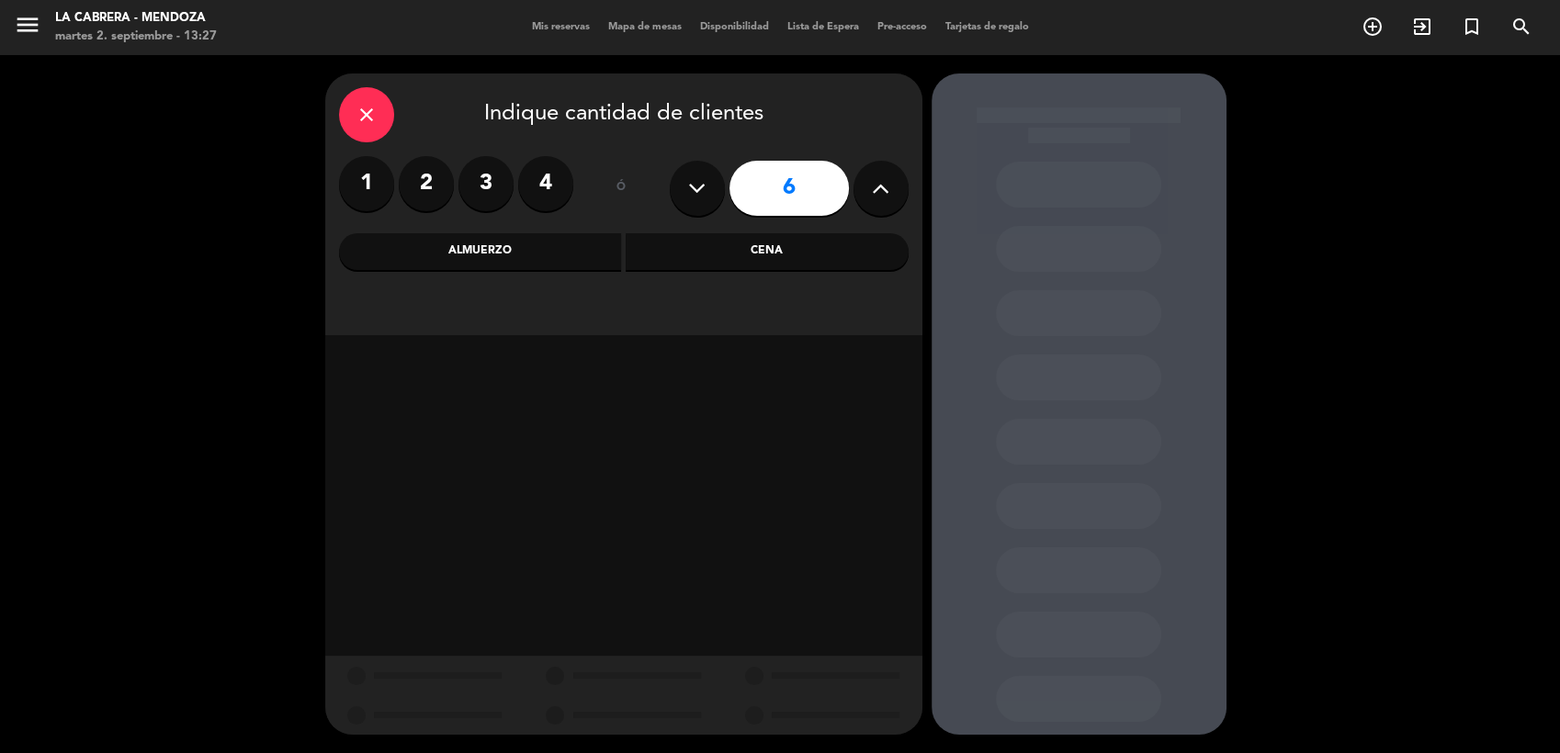
click at [875, 194] on icon at bounding box center [880, 189] width 17 height 28
type input "7"
click at [695, 259] on div "Cena" at bounding box center [767, 251] width 283 height 37
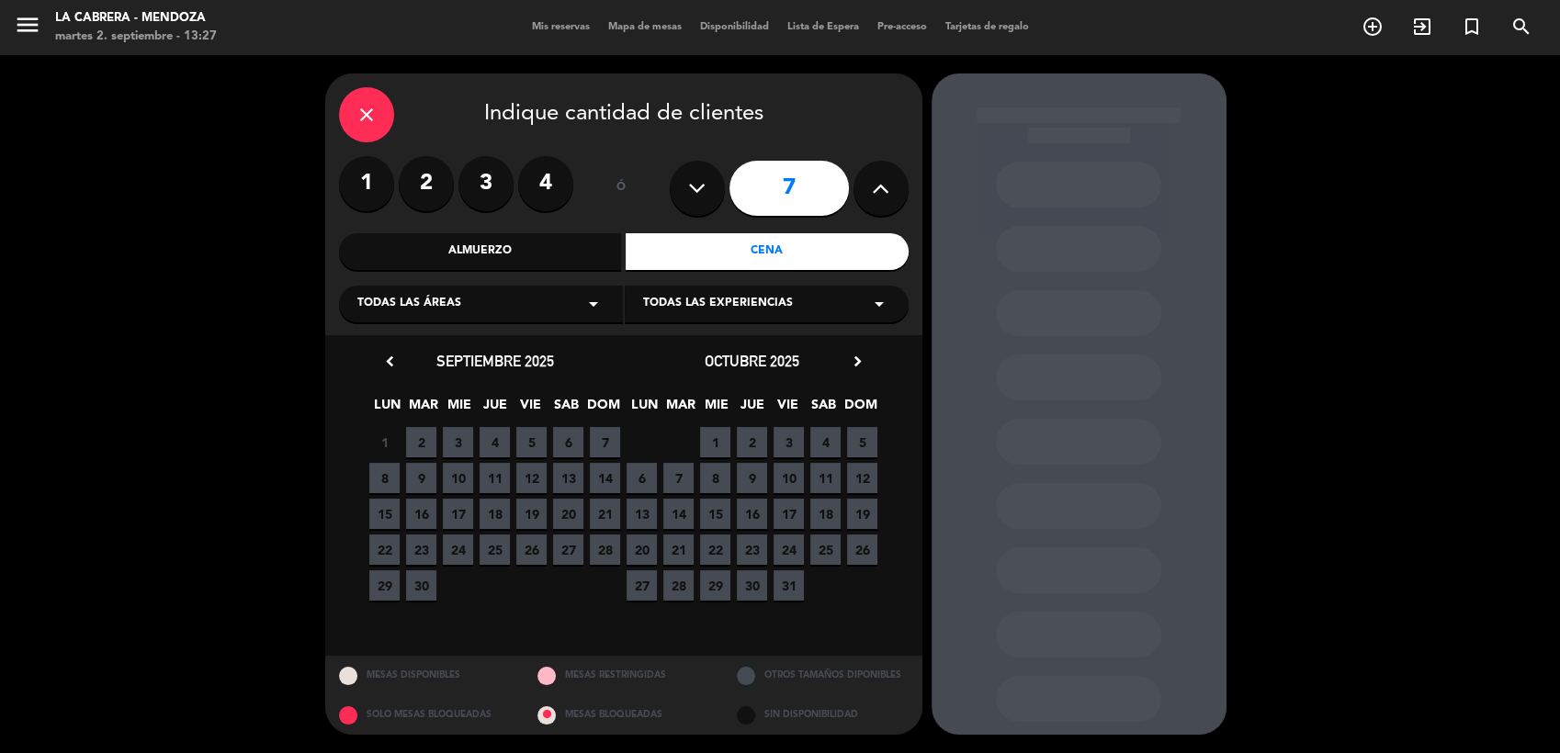
click at [415, 450] on span "2" at bounding box center [421, 442] width 30 height 30
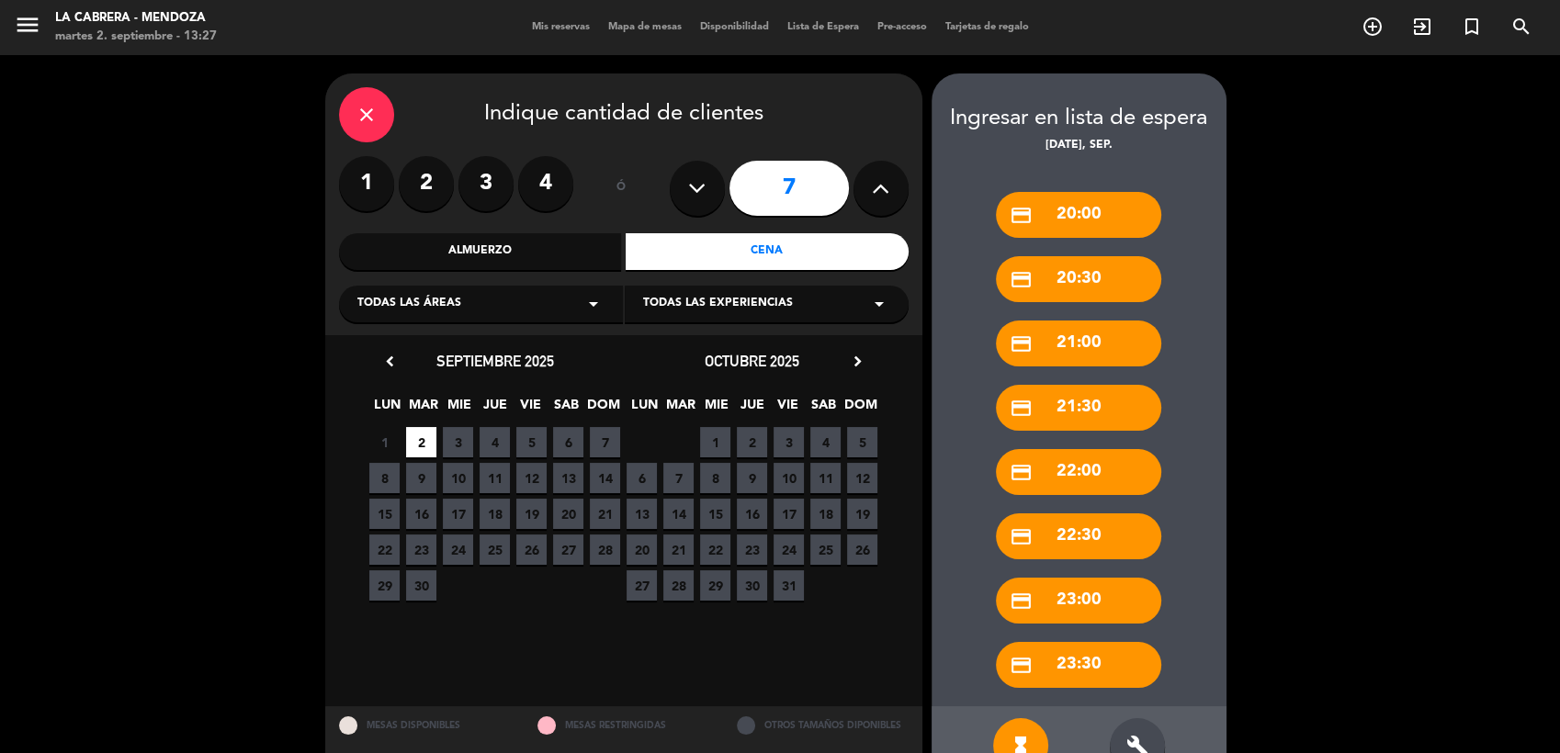
scroll to position [50, 0]
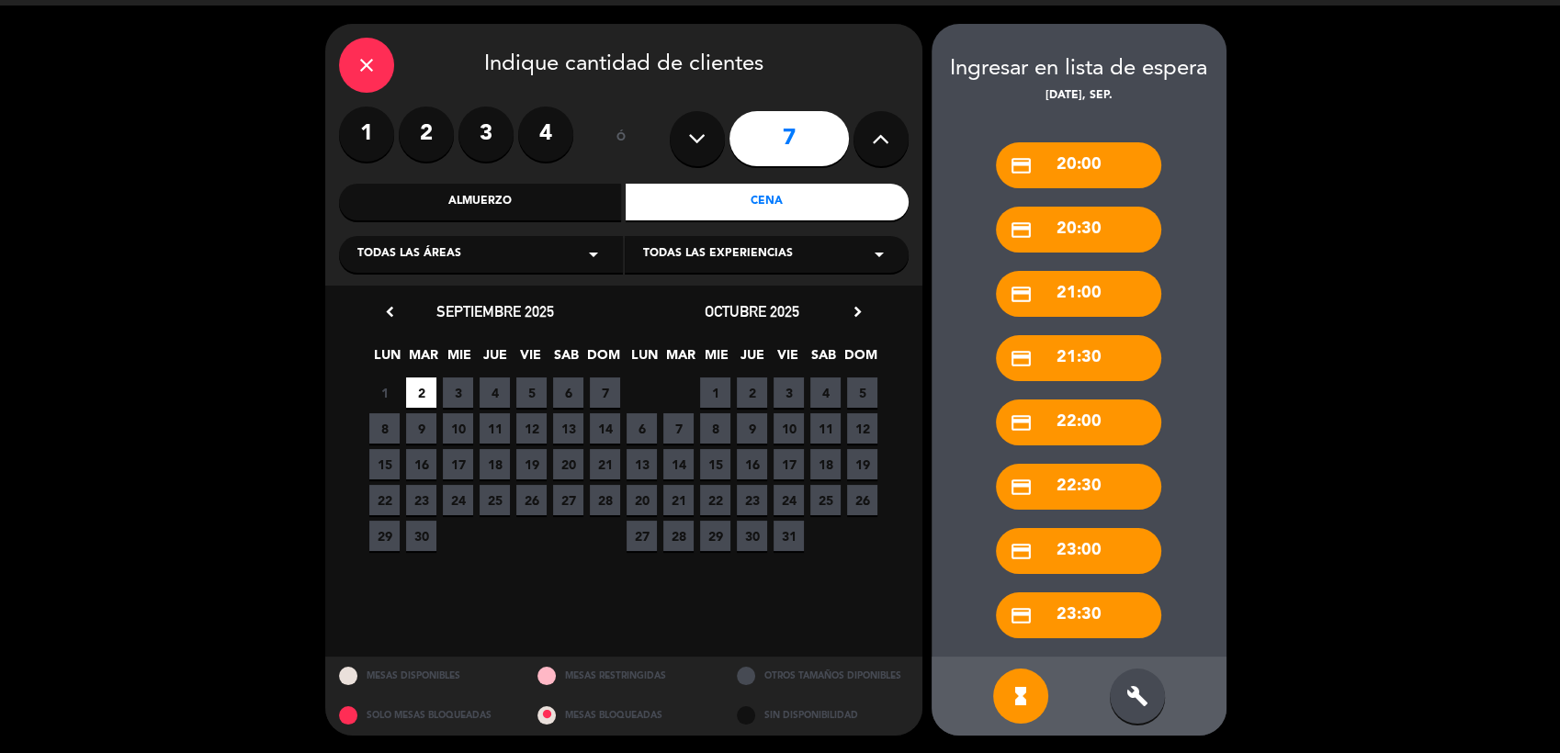
click at [1143, 675] on div "build" at bounding box center [1137, 696] width 55 height 55
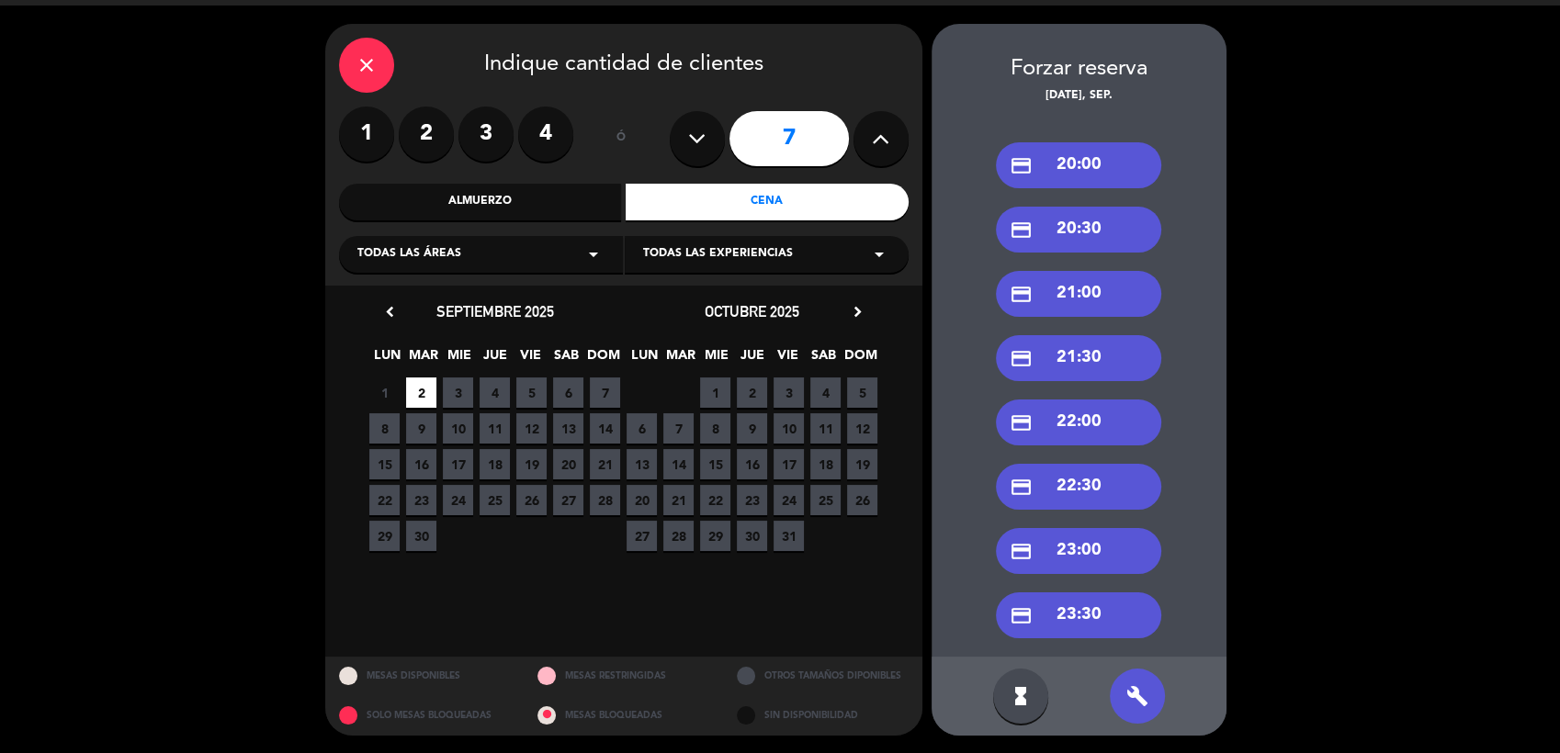
click at [1077, 297] on div "credit_card 21:00" at bounding box center [1078, 294] width 165 height 46
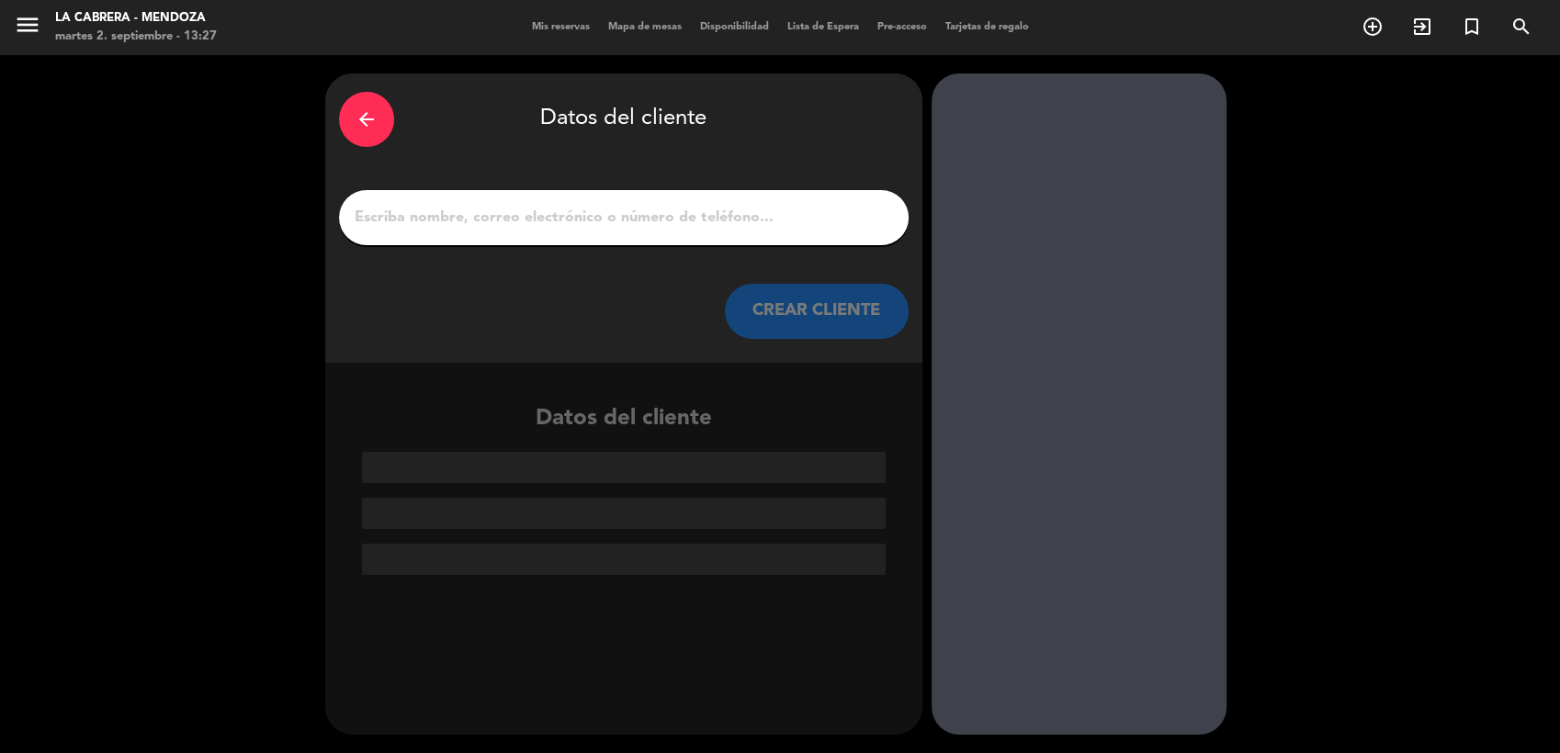
paste input "[PERSON_NAME]"
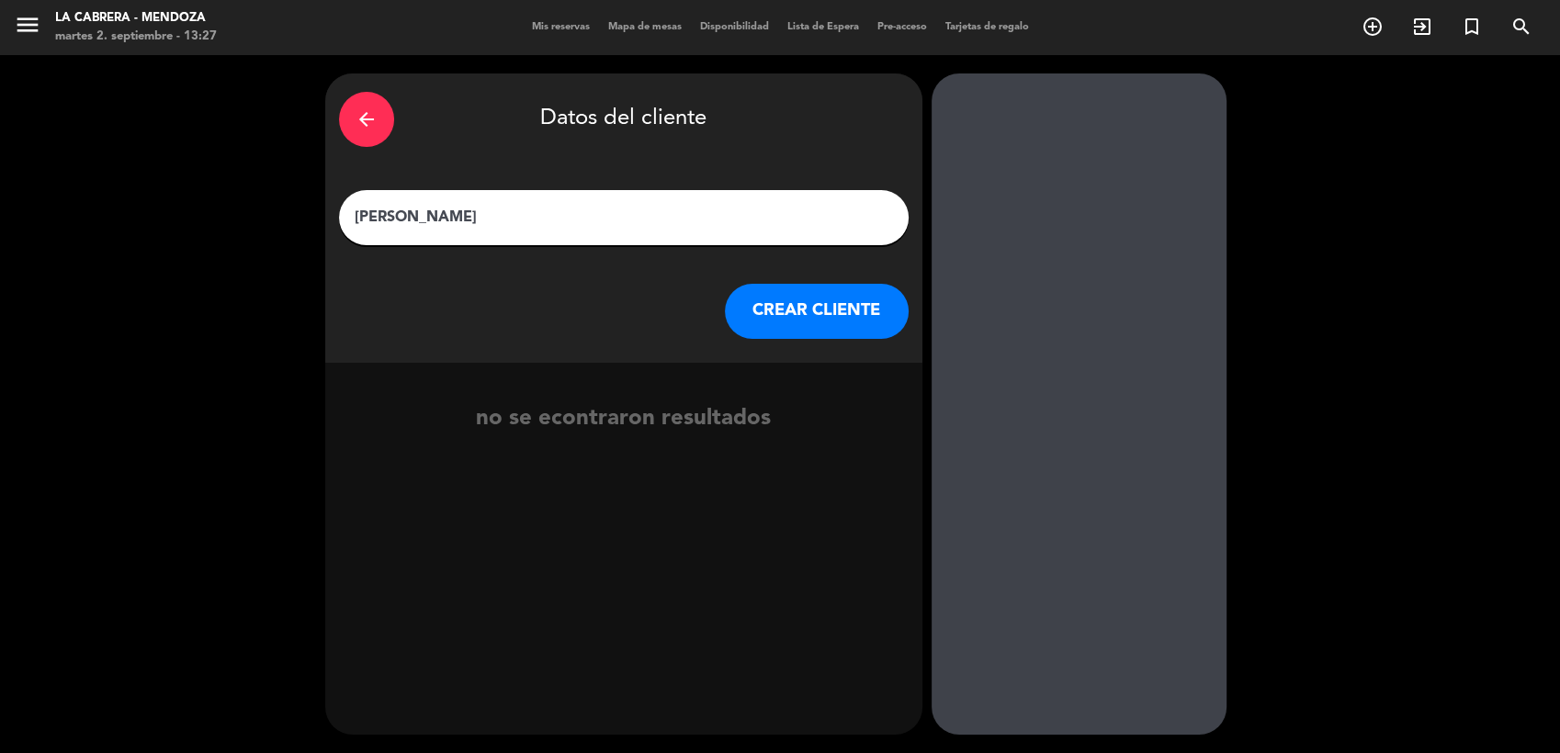
type input "[PERSON_NAME]"
click at [812, 318] on button "CREAR CLIENTE" at bounding box center [817, 311] width 184 height 55
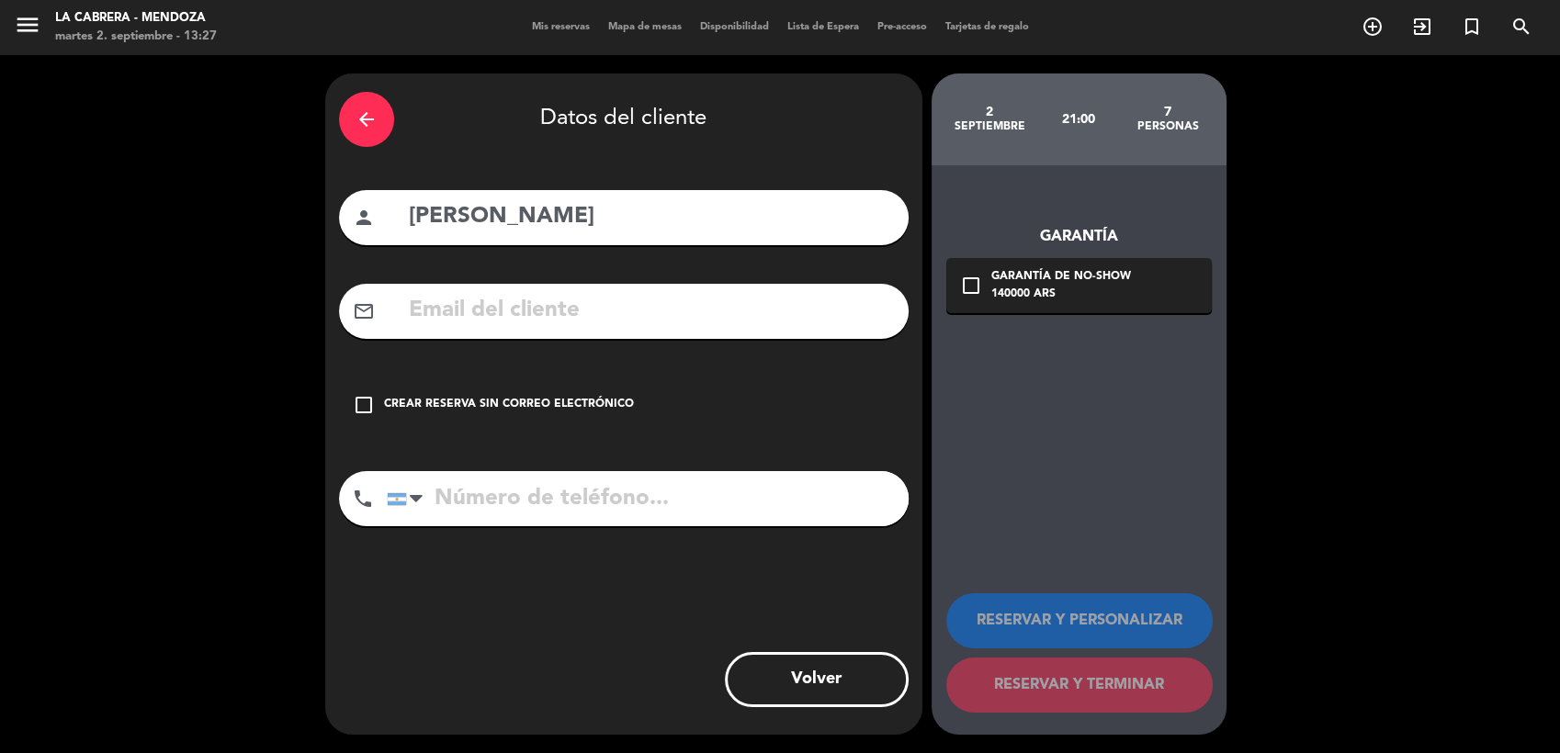
click at [357, 404] on icon "check_box_outline_blank" at bounding box center [364, 405] width 22 height 22
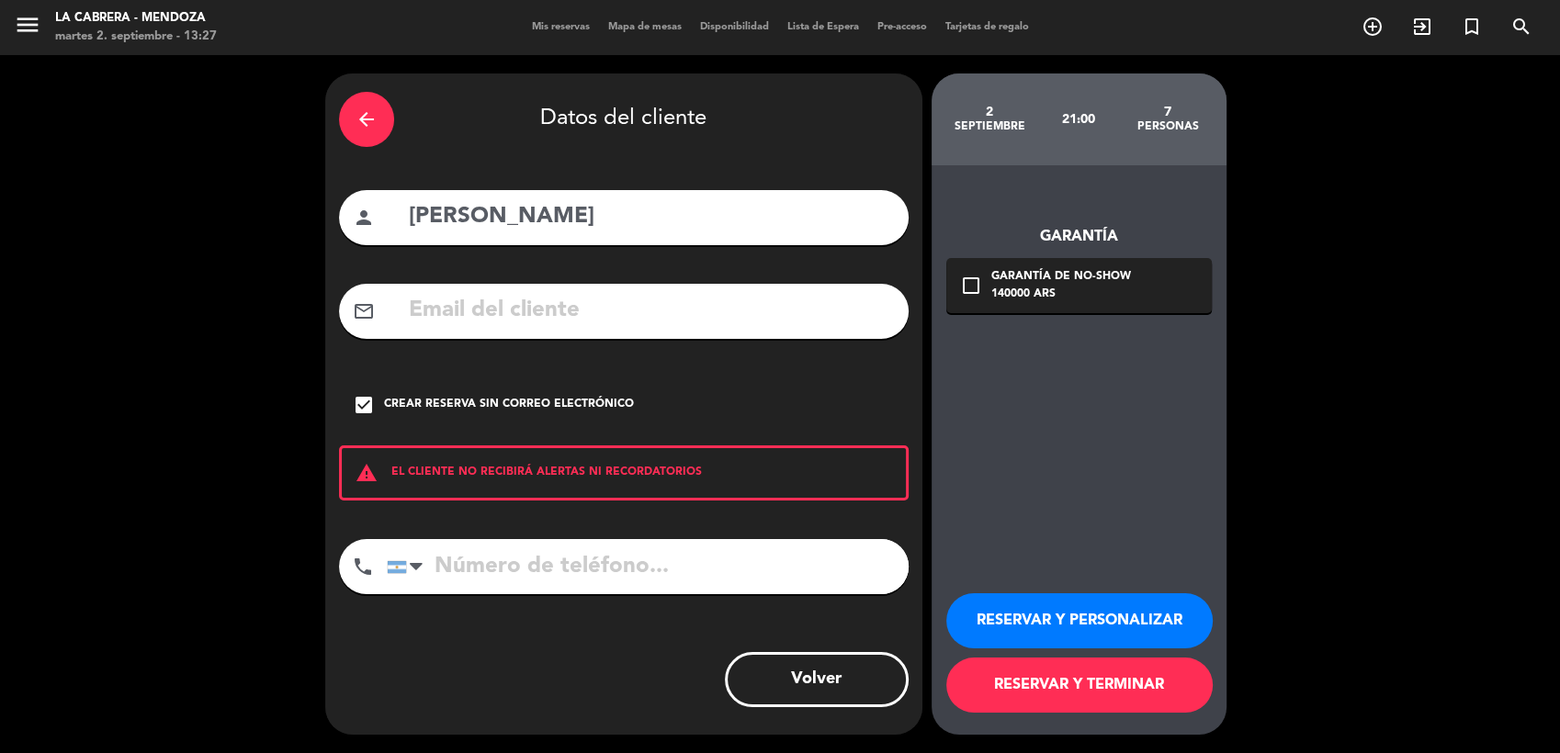
click at [1097, 617] on button "RESERVAR Y PERSONALIZAR" at bounding box center [1079, 621] width 266 height 55
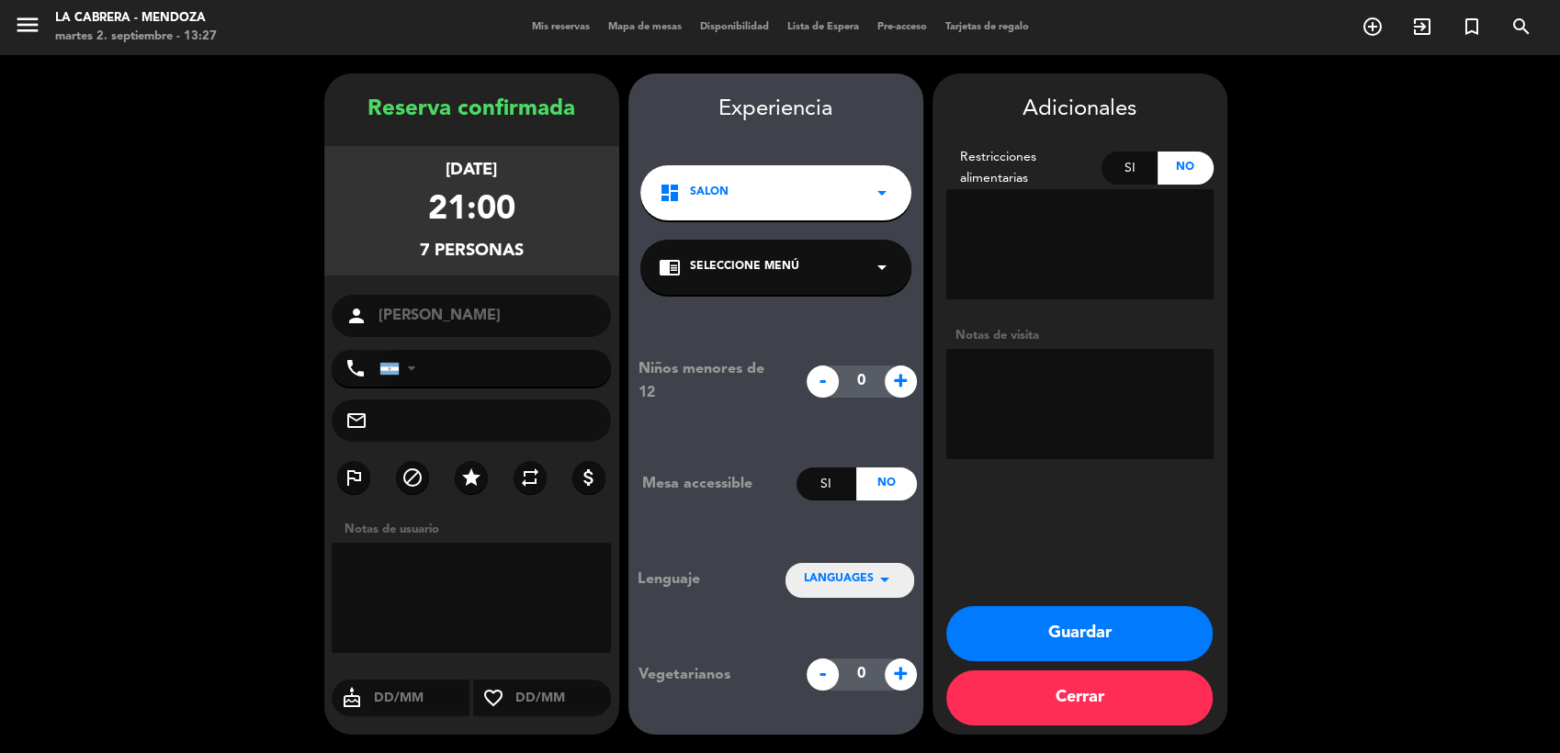
paste textarea "Aplicar 30 % off Cargar a su habitación en Sheraton Vinos hasta [GEOGRAPHIC_DAT…"
type textarea "Aplicar 30 % off Cargar a su habitación en Sheraton Vinos hasta [GEOGRAPHIC_DAT…"
click at [1137, 622] on button "Guardar" at bounding box center [1079, 633] width 266 height 55
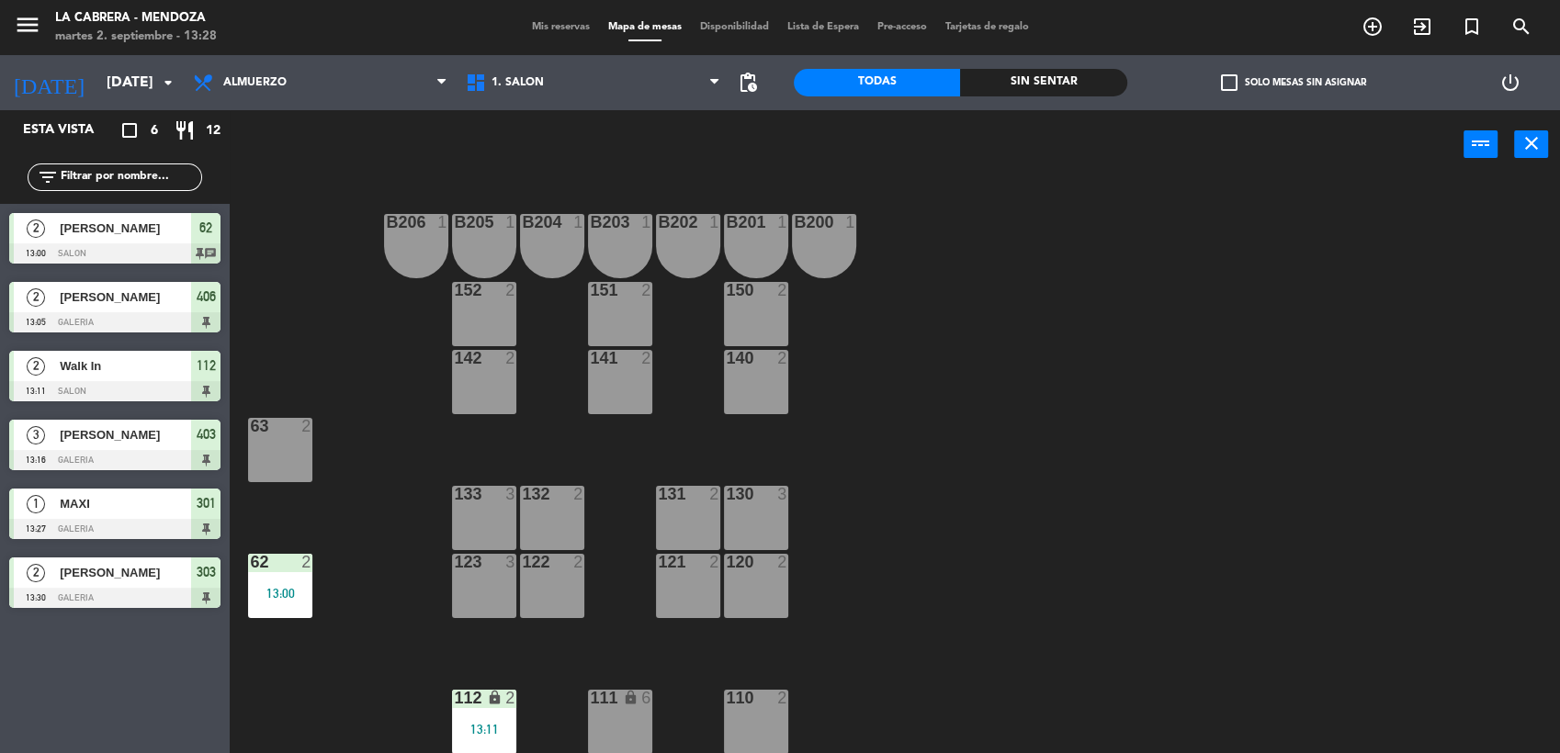
click at [1013, 345] on div "B206 1 B205 1 B204 1 B203 1 B202 1 B201 1 B200 1 150 2 151 2 152 2 140 2 141 2 …" at bounding box center [902, 469] width 1315 height 574
click at [169, 82] on icon "arrow_drop_down" at bounding box center [168, 83] width 22 height 22
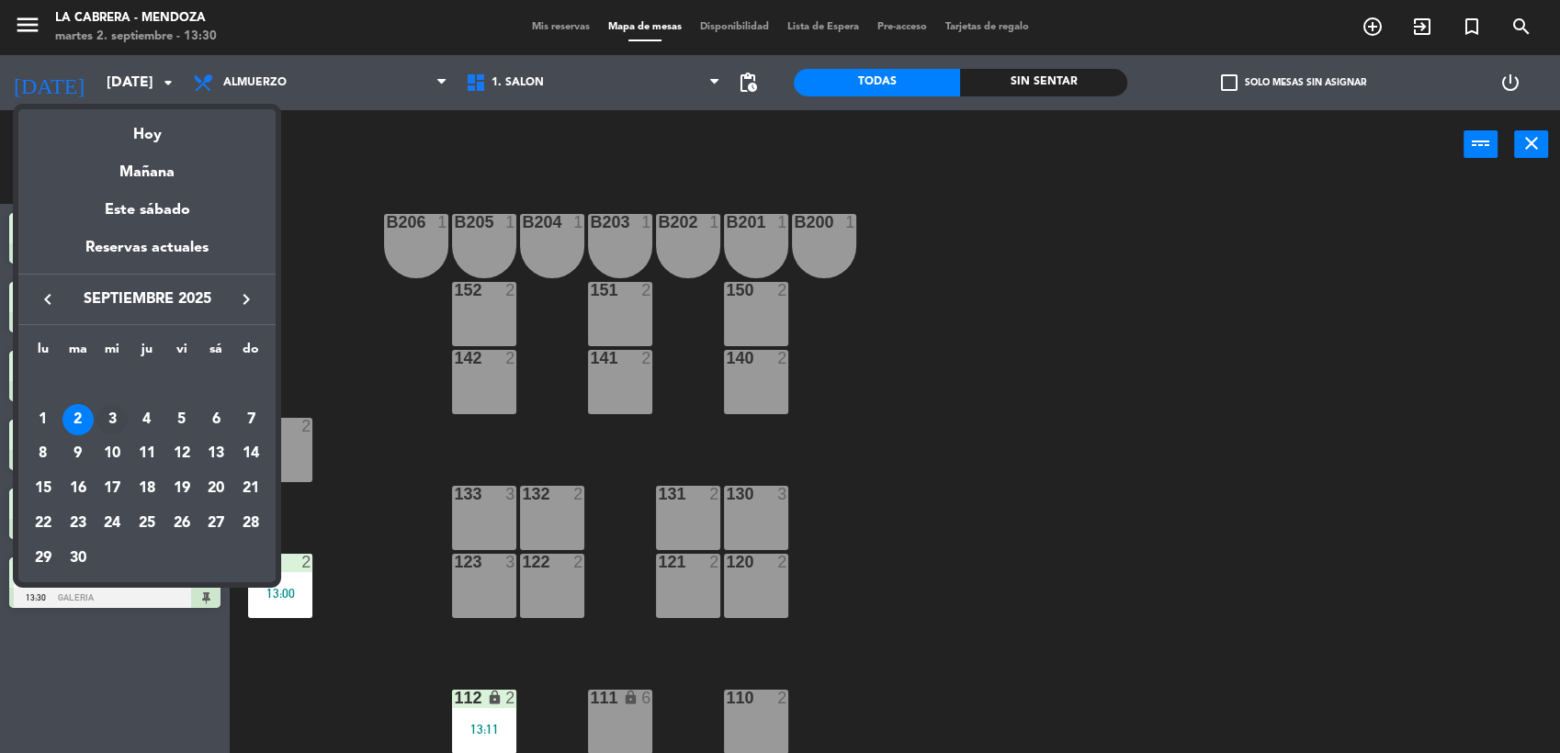
click at [110, 417] on div "3" at bounding box center [111, 419] width 31 height 31
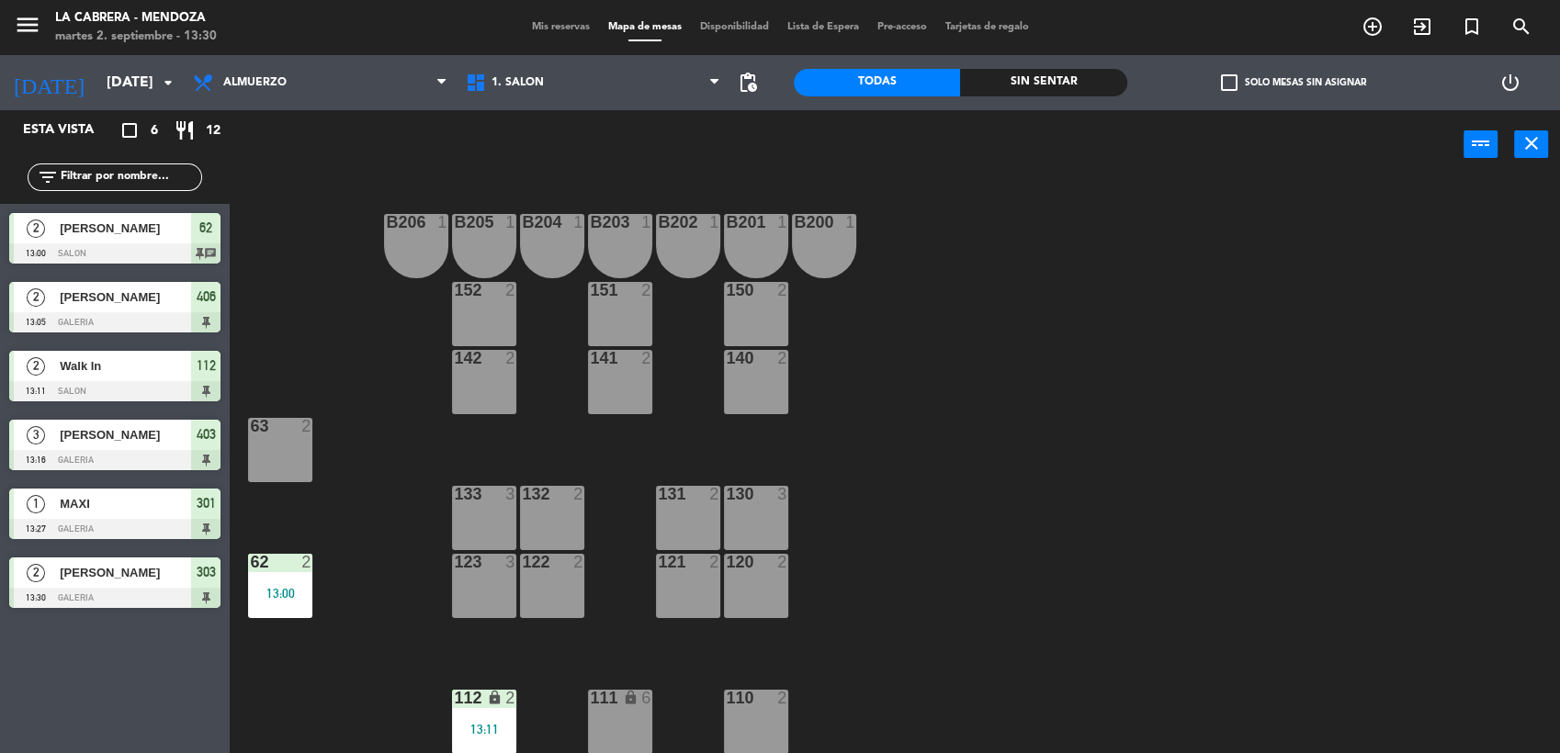
type input "[DATE]"
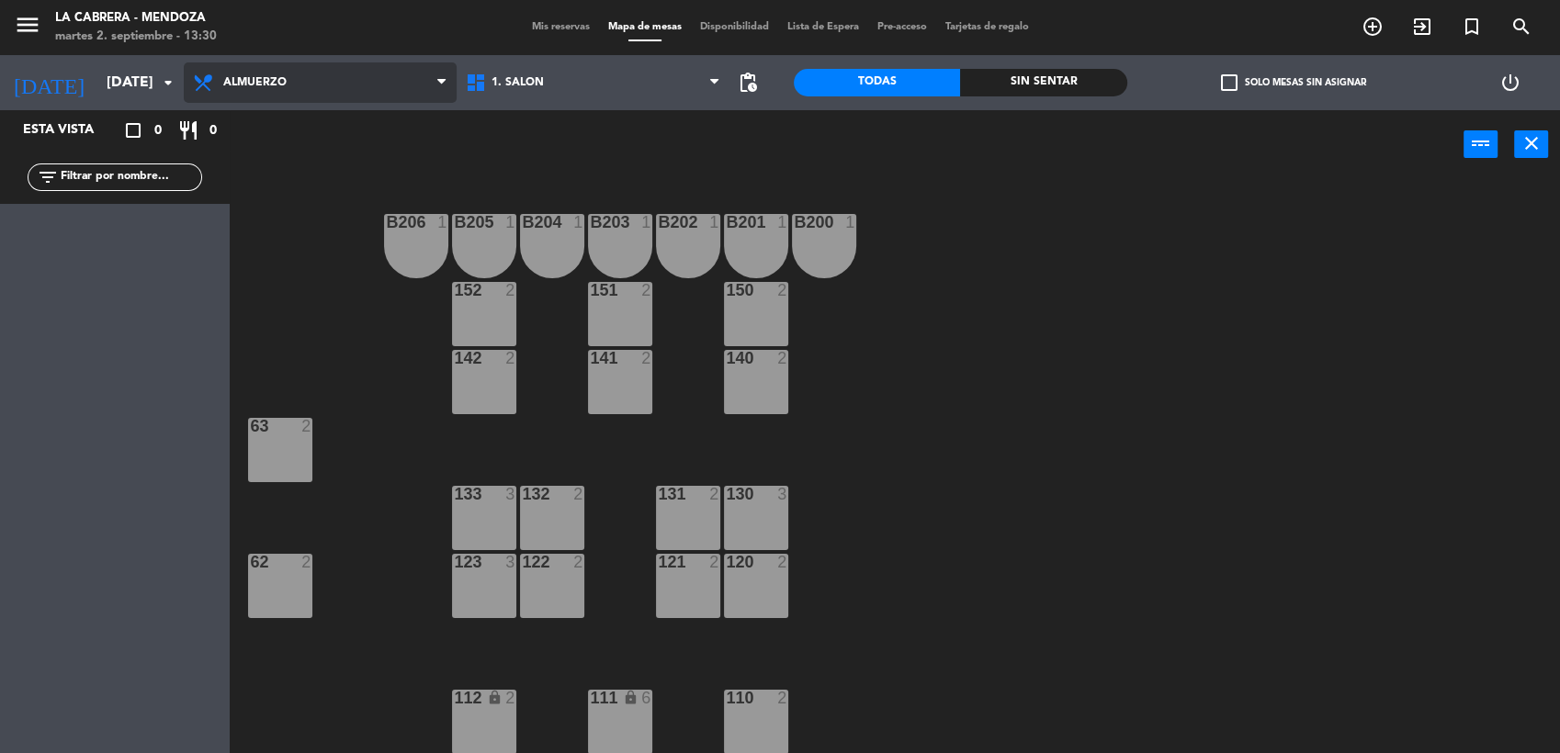
click at [354, 74] on span "Almuerzo" at bounding box center [320, 82] width 273 height 40
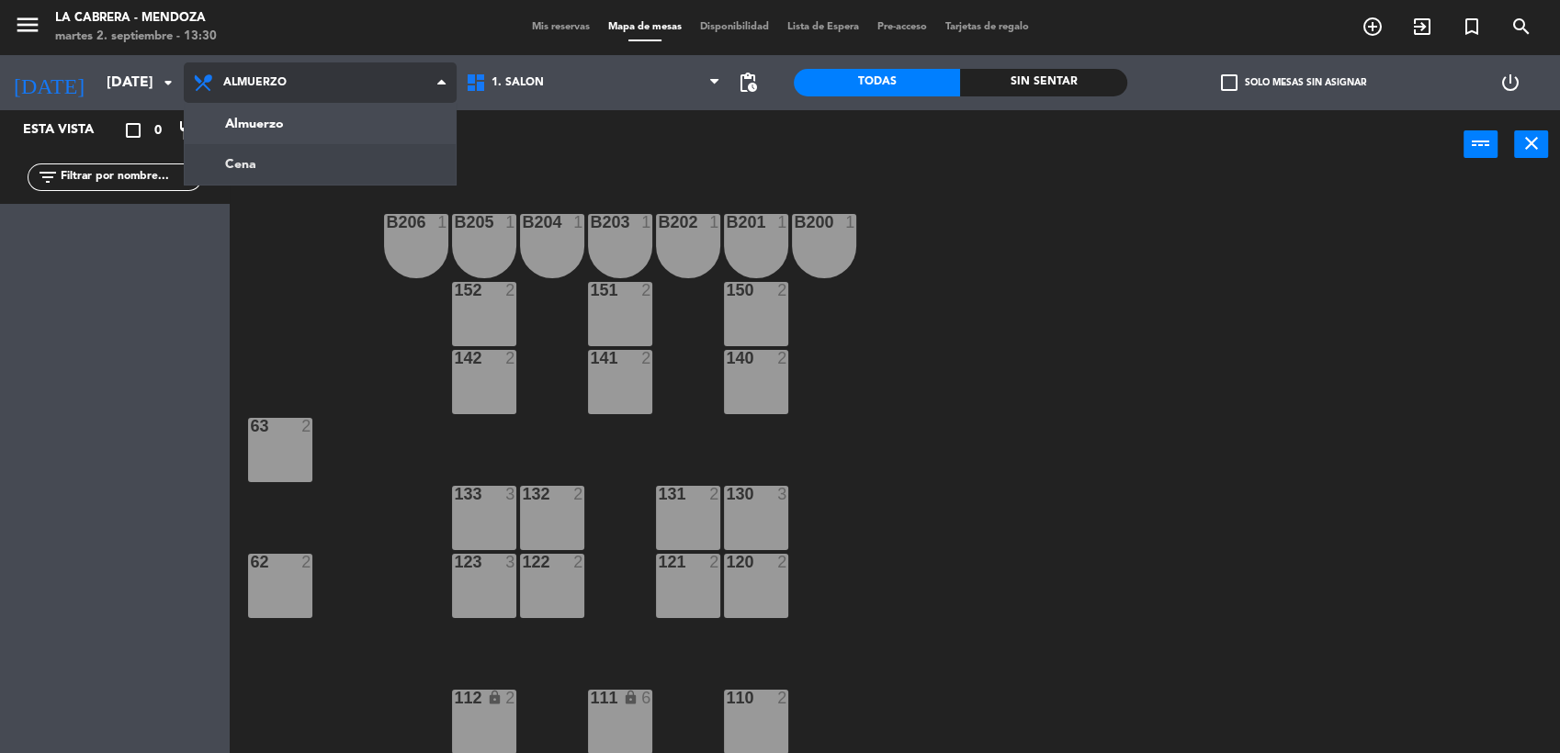
click at [359, 165] on ng-component "menu LA [PERSON_NAME] - [PERSON_NAME][DATE] 2. septiembre - 13:30 Mis reservas …" at bounding box center [780, 378] width 1560 height 756
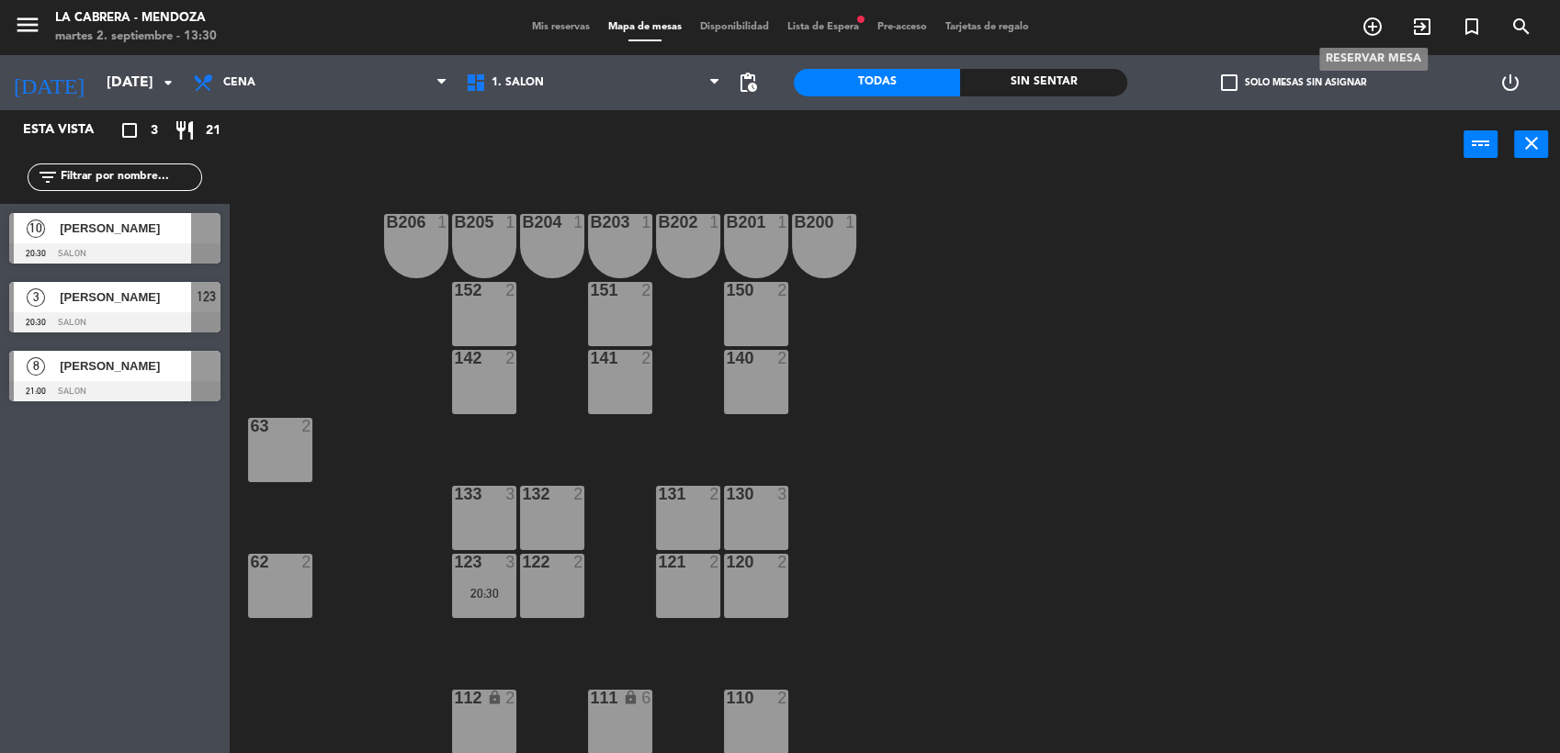
click at [1365, 17] on icon "add_circle_outline" at bounding box center [1373, 27] width 22 height 22
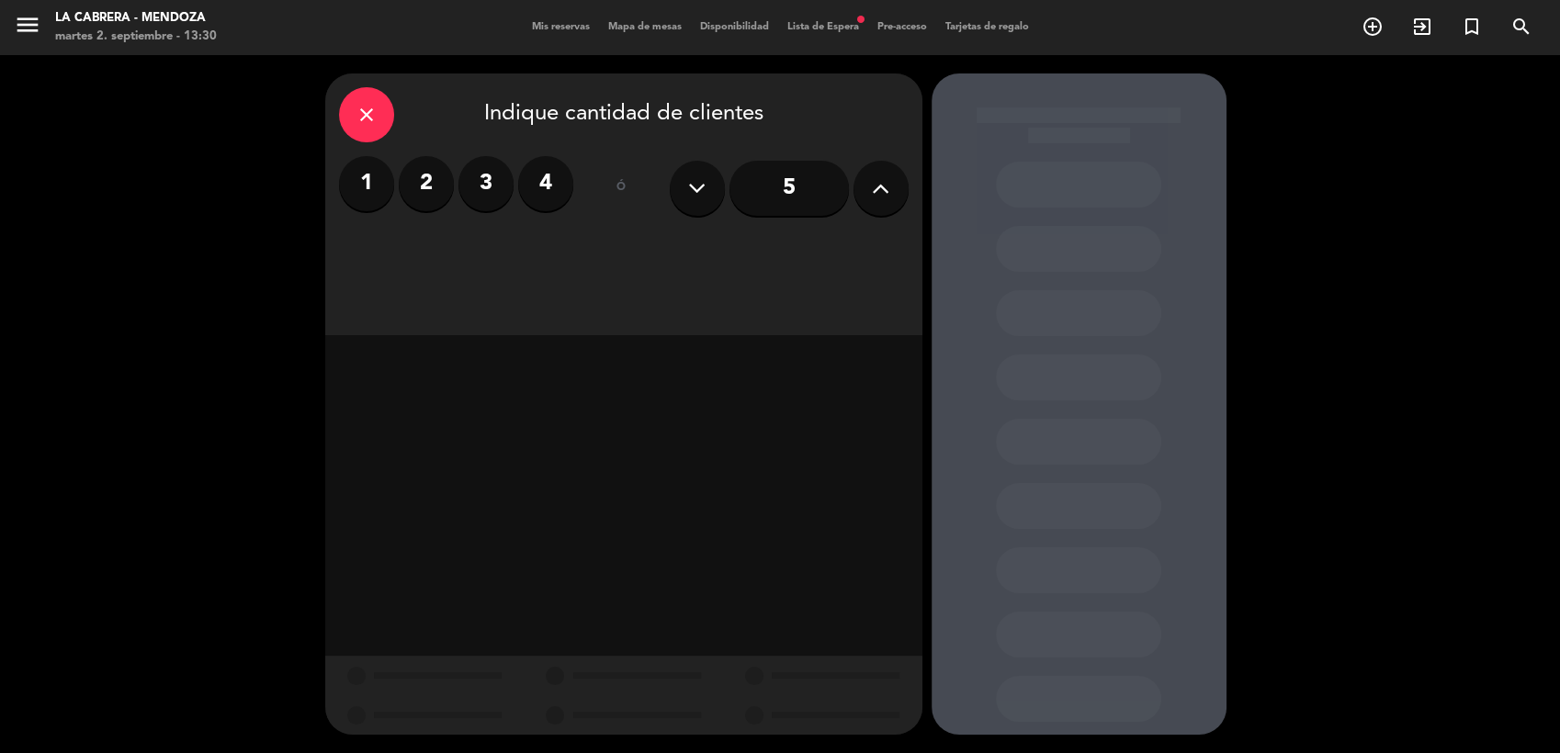
click at [873, 195] on icon at bounding box center [880, 189] width 17 height 28
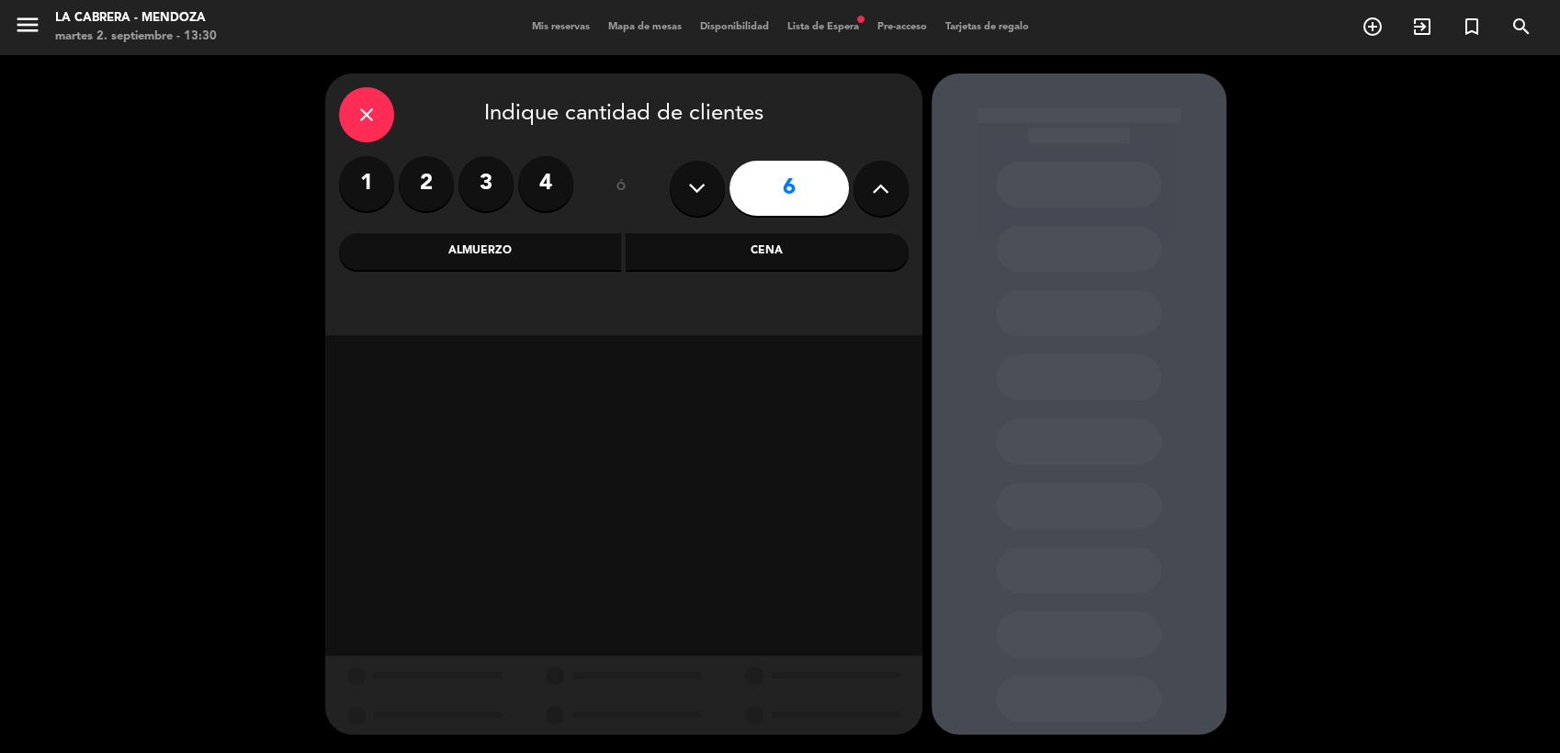
click at [874, 194] on icon at bounding box center [880, 189] width 17 height 28
type input "10"
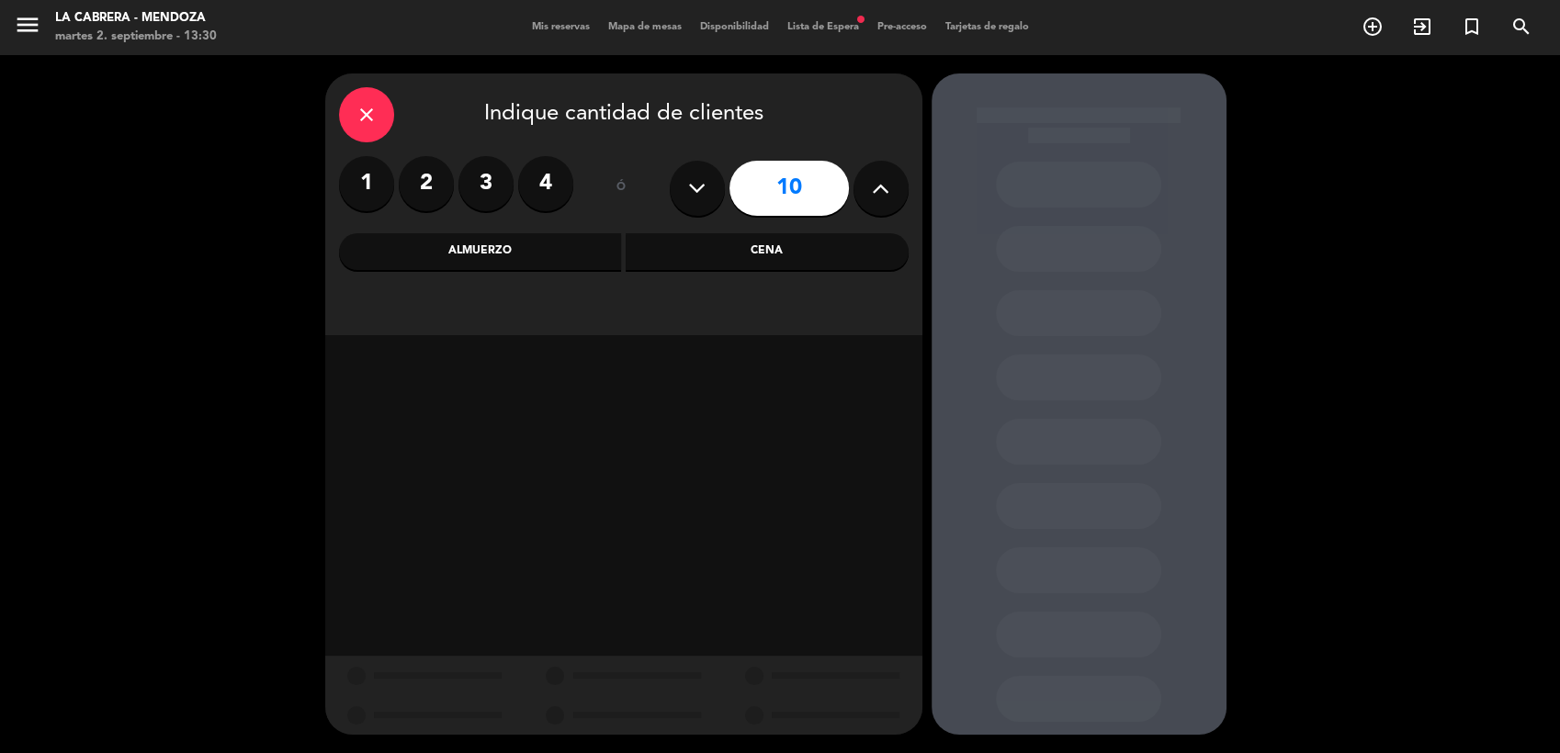
click at [706, 254] on div "Cena" at bounding box center [767, 251] width 283 height 37
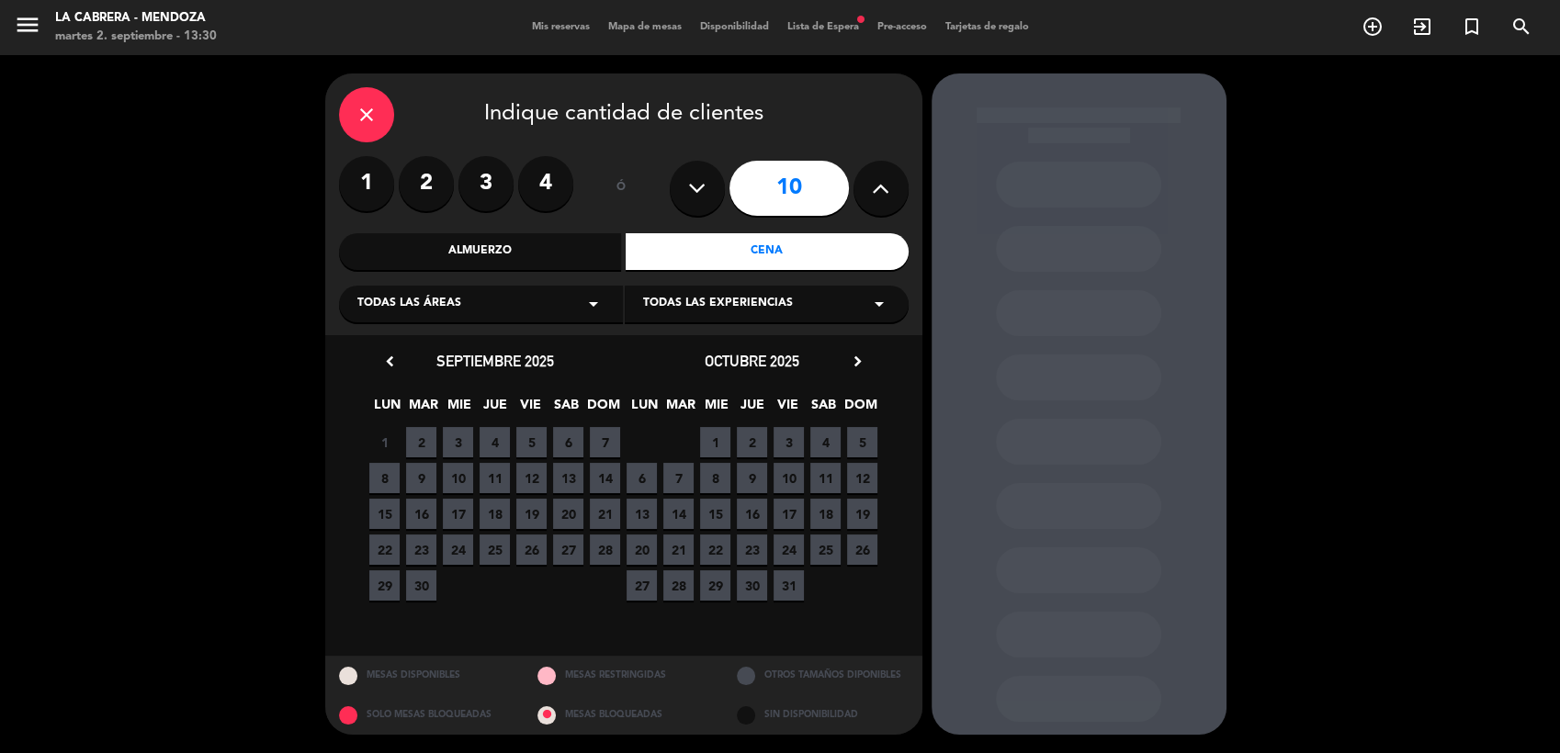
click at [464, 441] on span "3" at bounding box center [458, 442] width 30 height 30
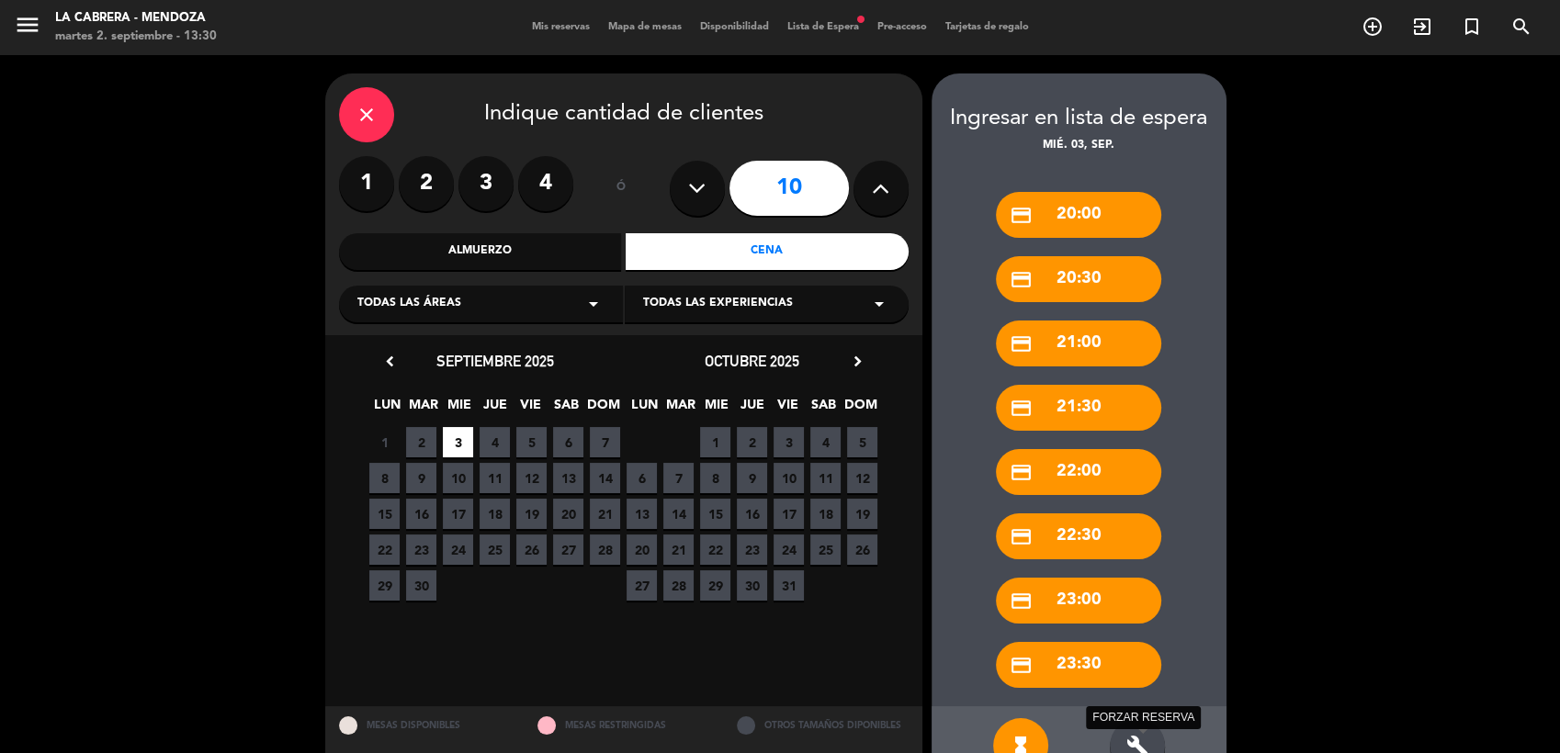
click at [1130, 740] on icon "build" at bounding box center [1137, 746] width 22 height 22
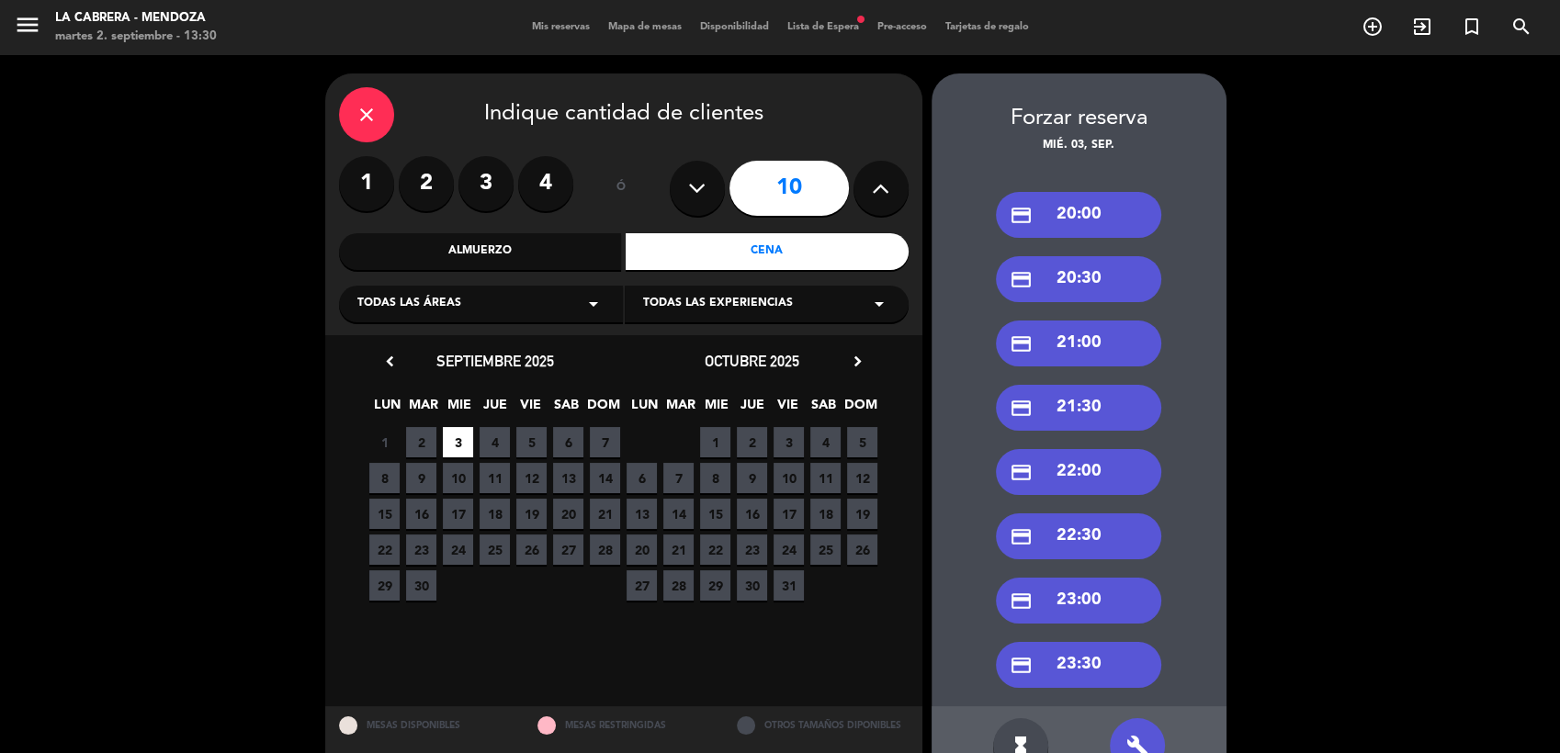
click at [1081, 277] on div "credit_card 20:30" at bounding box center [1078, 279] width 165 height 46
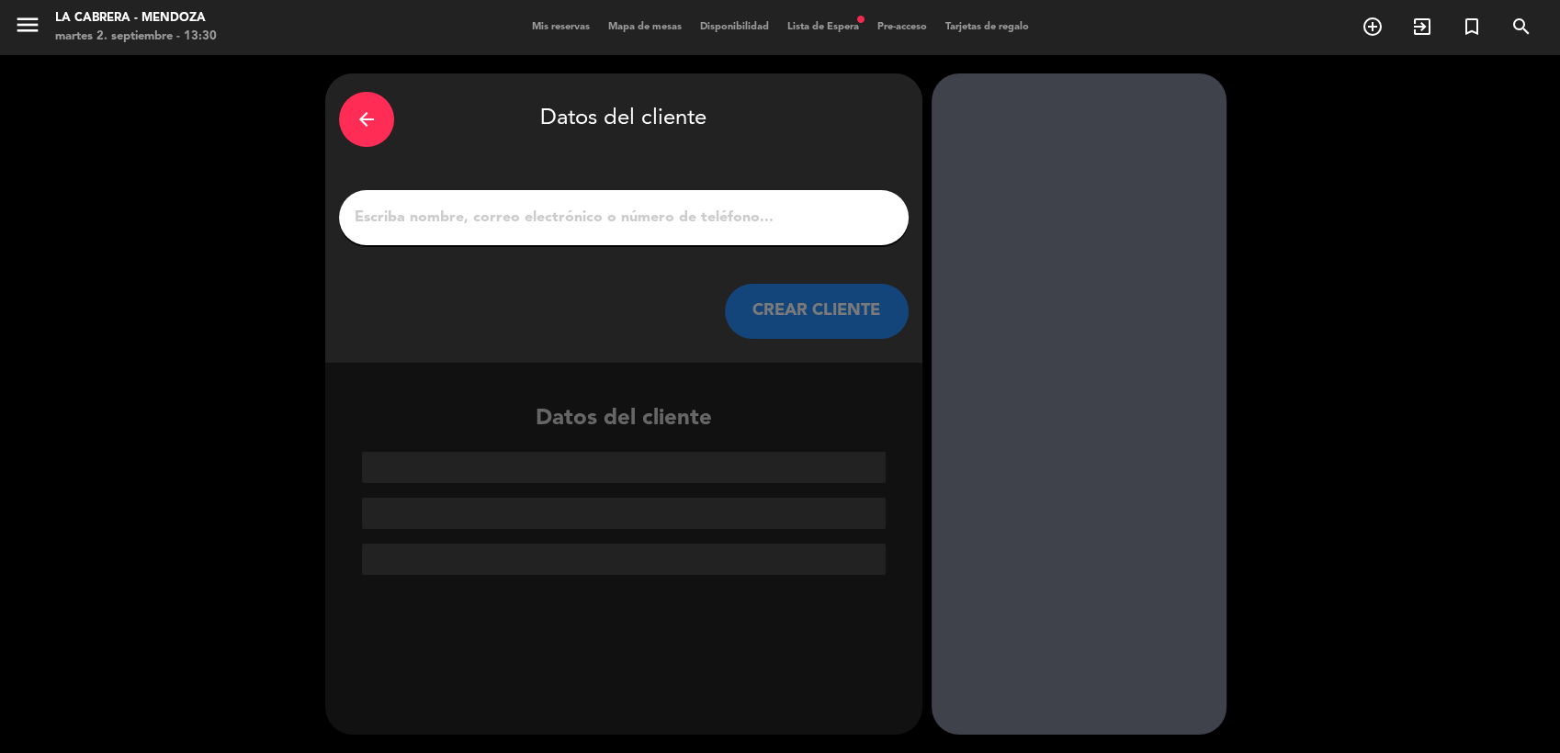
paste input "[PERSON_NAME][GEOGRAPHIC_DATA]"
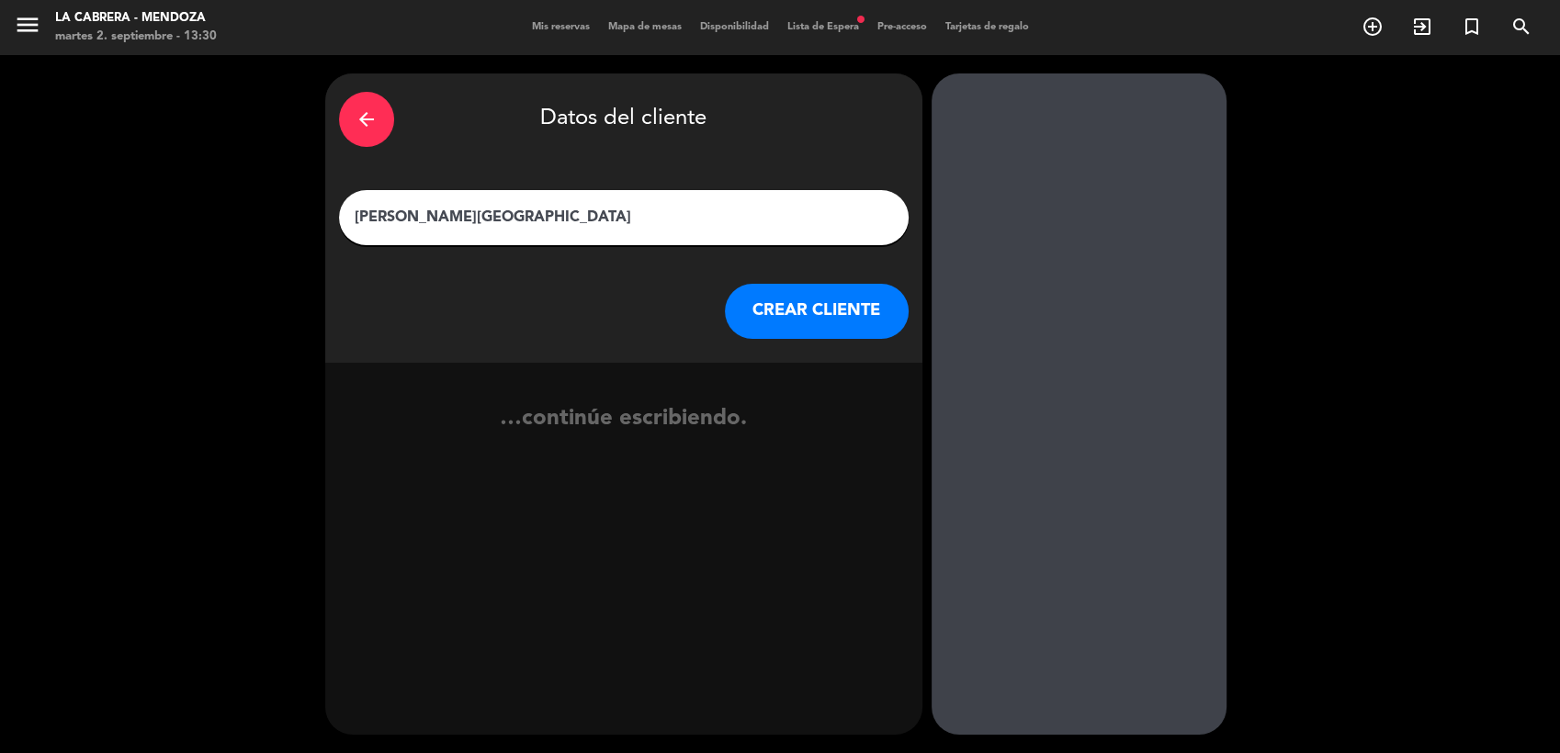
type input "[PERSON_NAME][GEOGRAPHIC_DATA]"
click at [838, 308] on button "CREAR CLIENTE" at bounding box center [817, 311] width 184 height 55
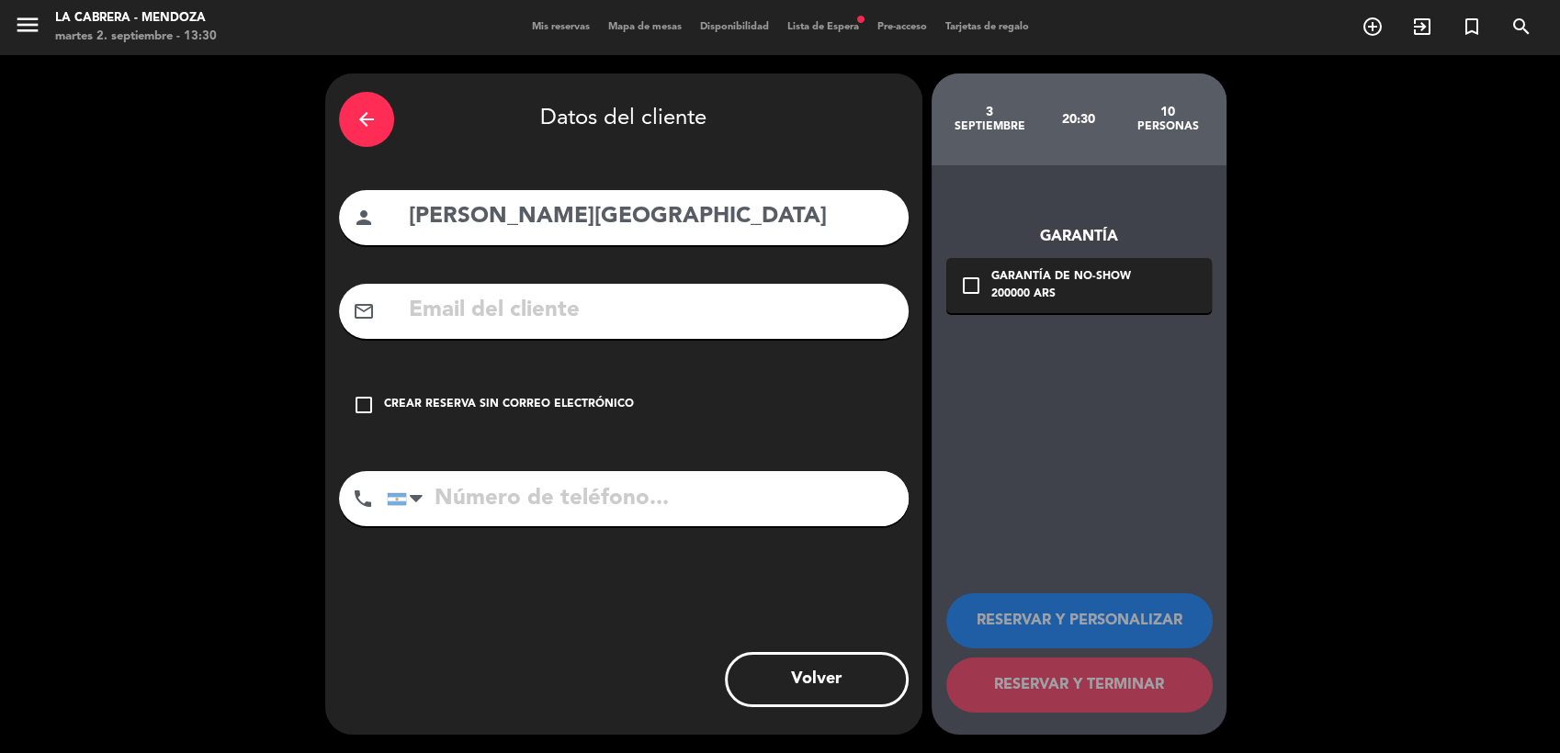
drag, startPoint x: 364, startPoint y: 411, endPoint x: 469, endPoint y: 442, distance: 109.3
click at [364, 409] on icon "check_box_outline_blank" at bounding box center [364, 405] width 22 height 22
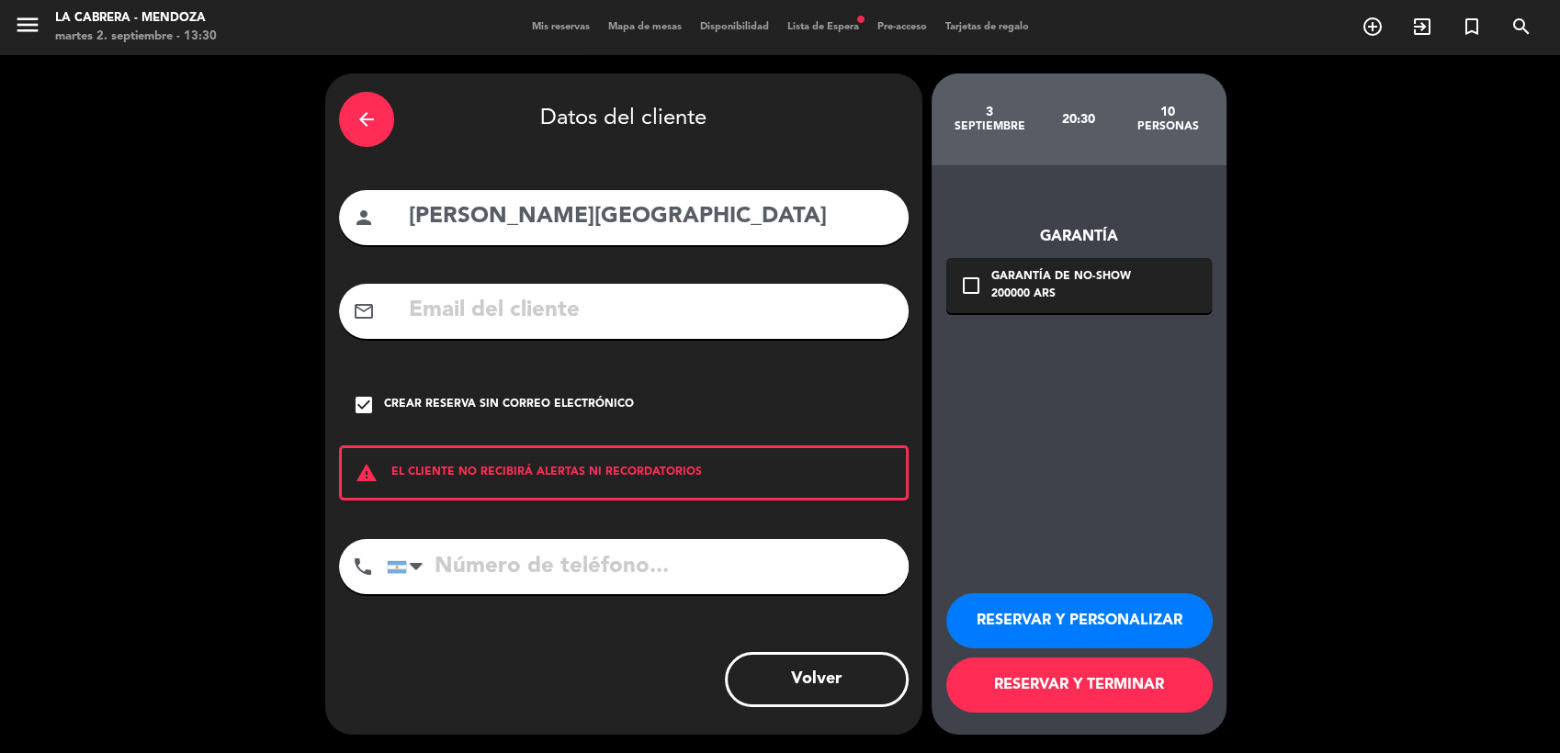
click at [1044, 687] on button "RESERVAR Y TERMINAR" at bounding box center [1079, 685] width 266 height 55
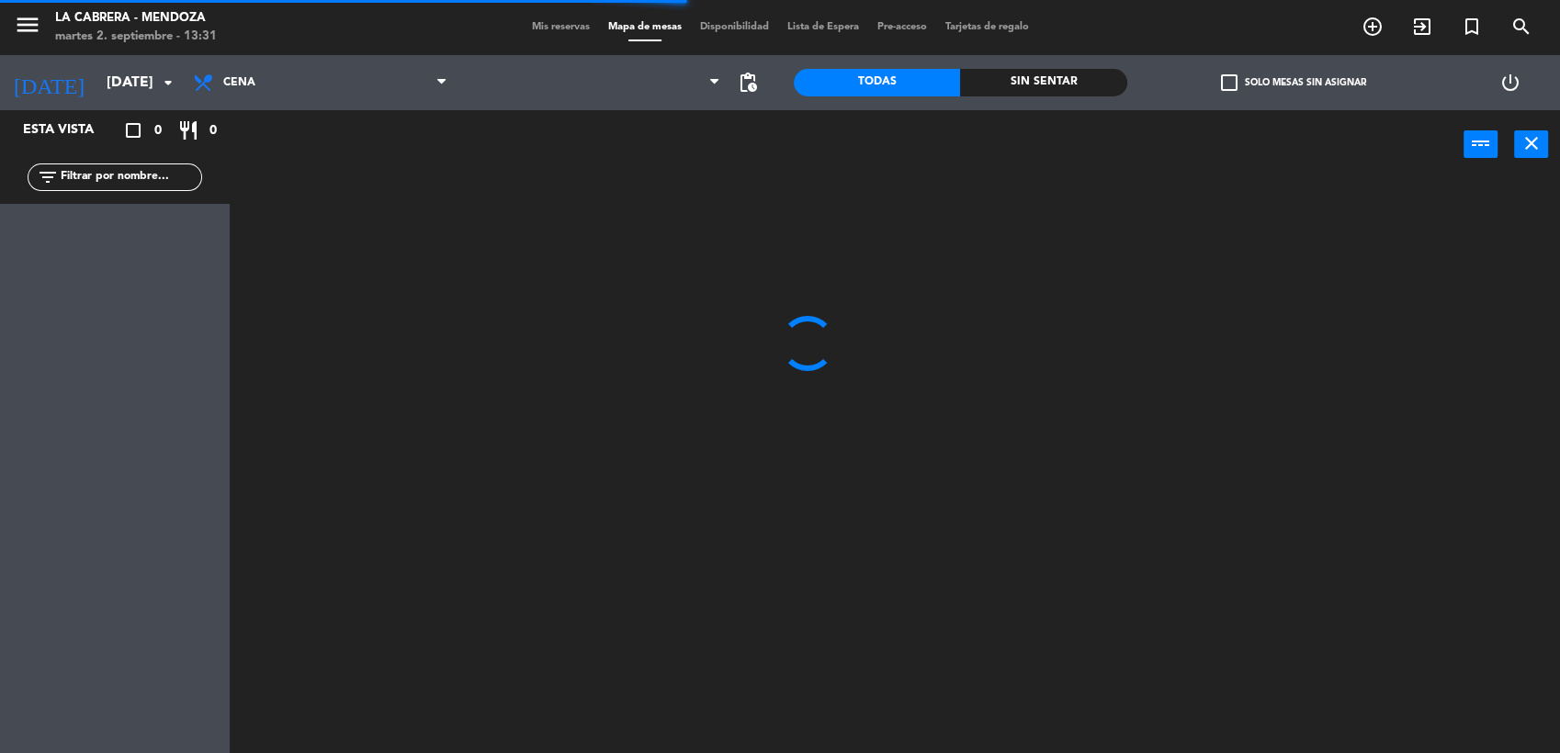
click at [849, 26] on span "Lista de Espera" at bounding box center [823, 27] width 90 height 10
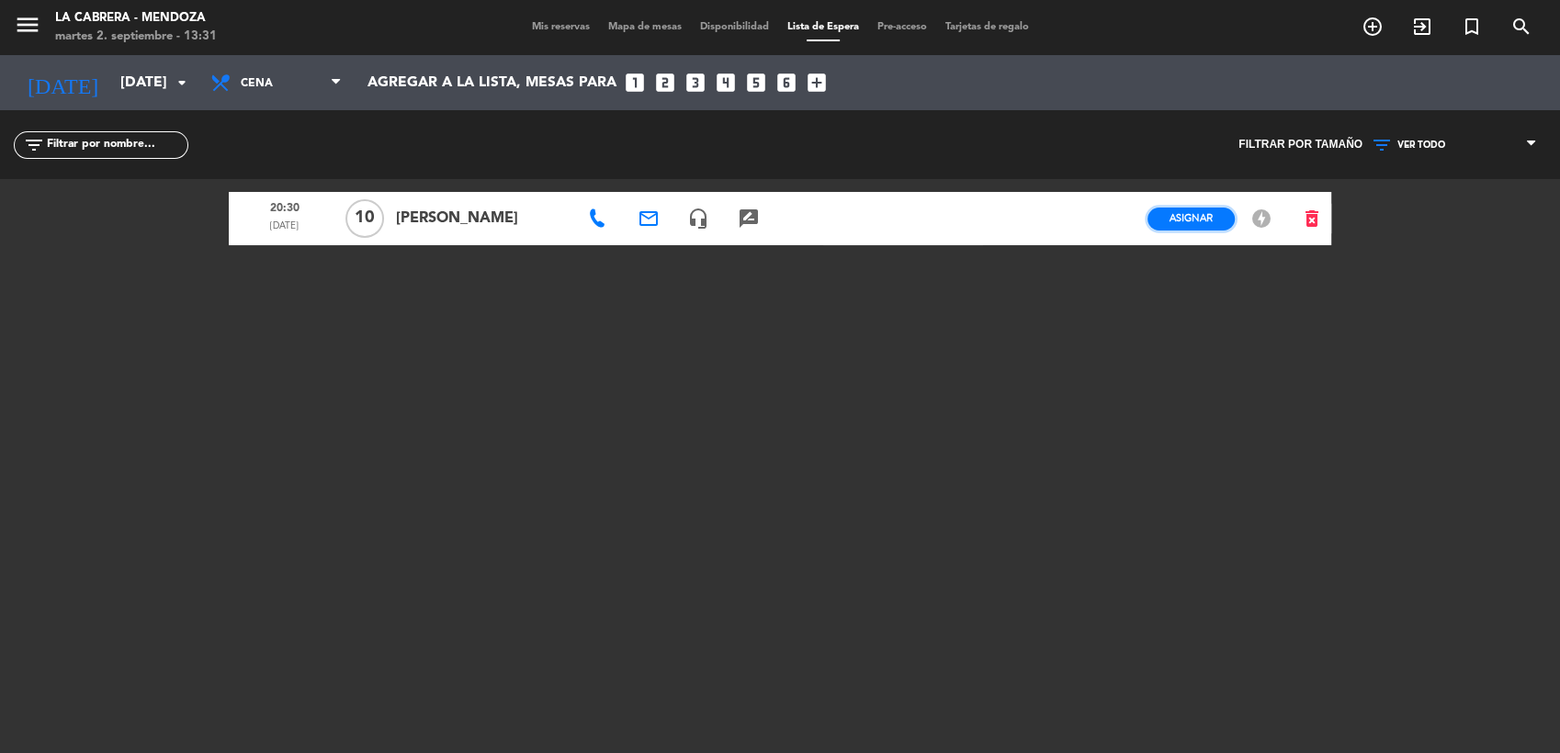
click at [1191, 221] on span "Asignar" at bounding box center [1191, 218] width 43 height 14
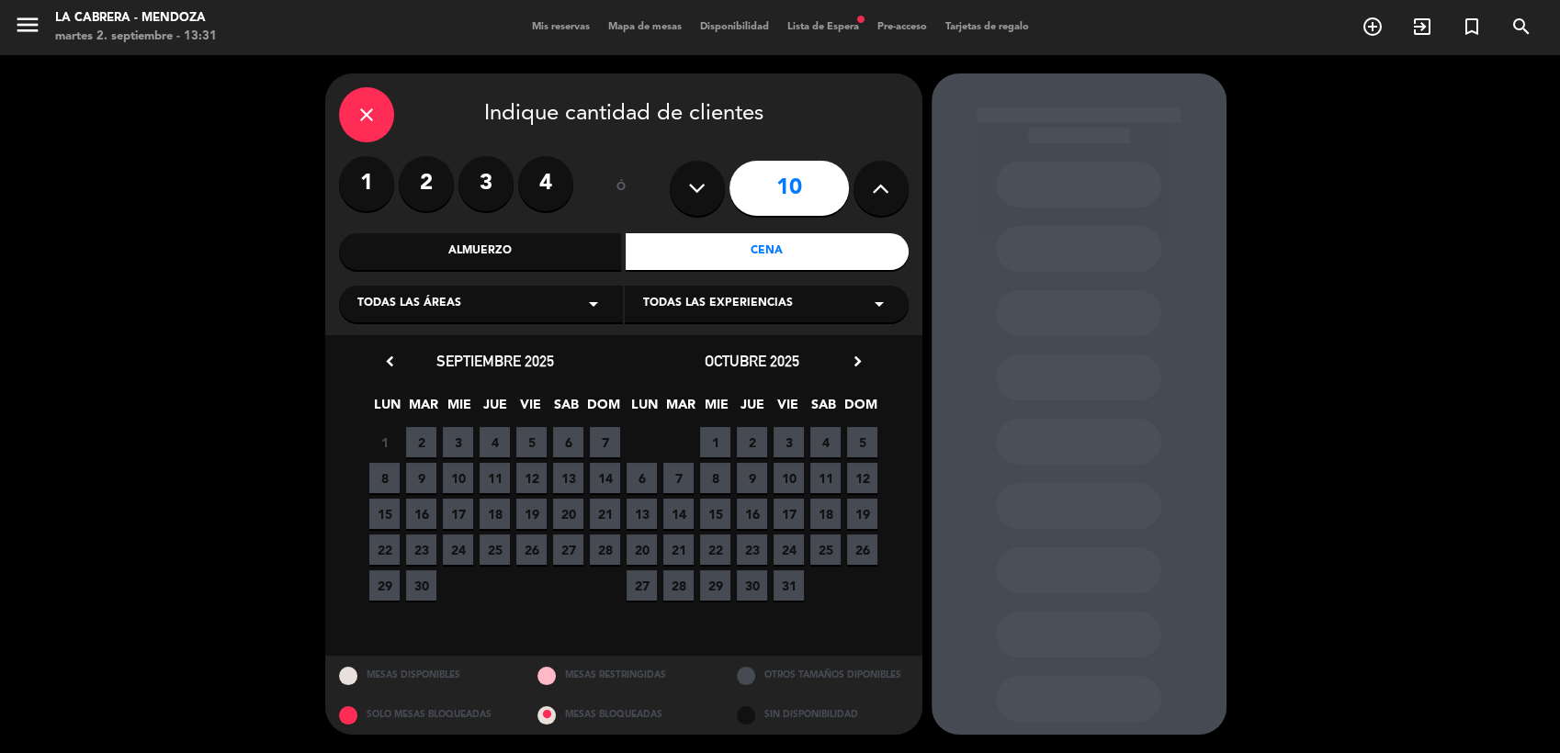
click at [457, 452] on span "3" at bounding box center [458, 442] width 30 height 30
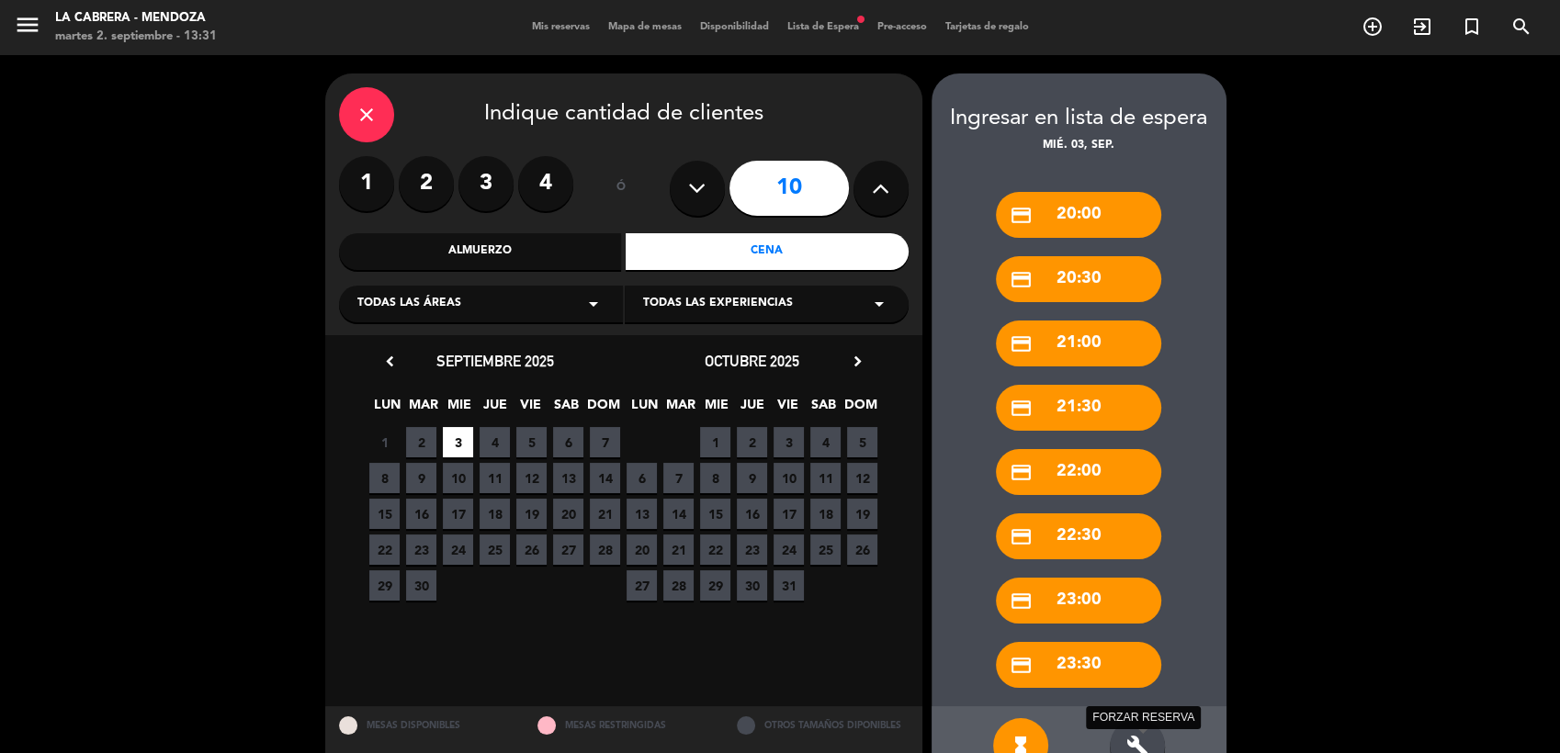
click at [1145, 732] on div "build FORZAR RESERVA" at bounding box center [1137, 746] width 55 height 55
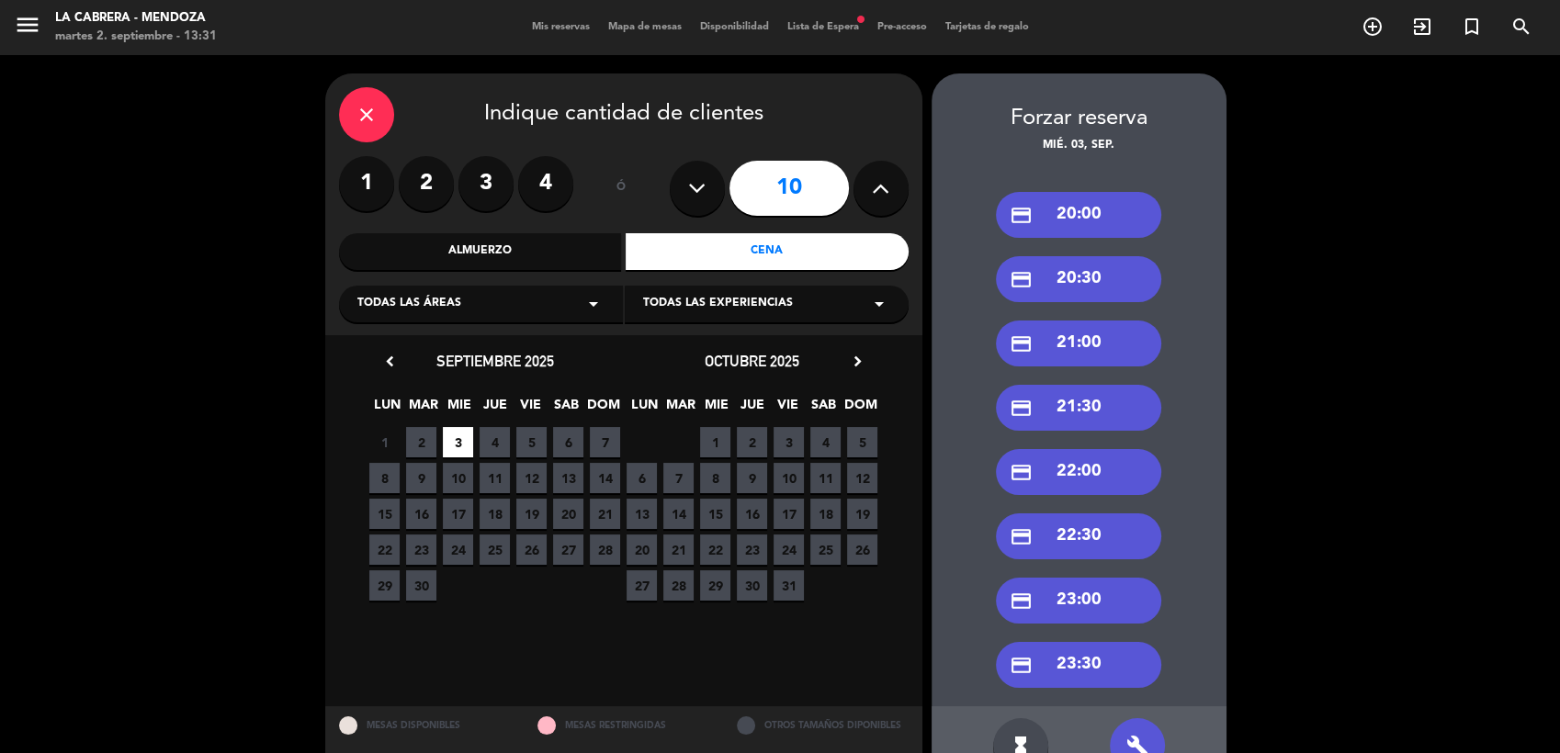
click at [1039, 209] on div "credit_card 20:00" at bounding box center [1078, 215] width 165 height 46
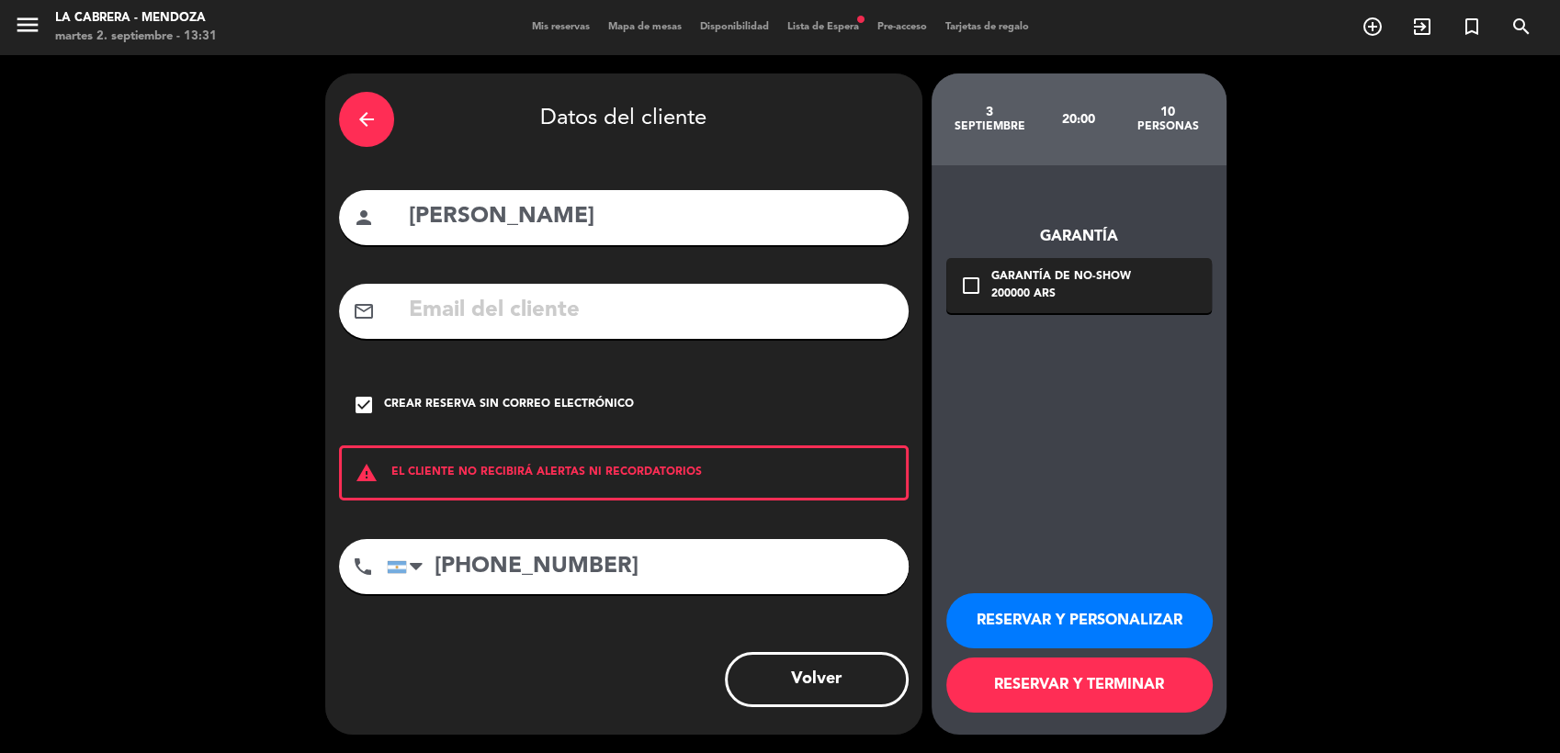
click at [1035, 689] on button "RESERVAR Y TERMINAR" at bounding box center [1079, 685] width 266 height 55
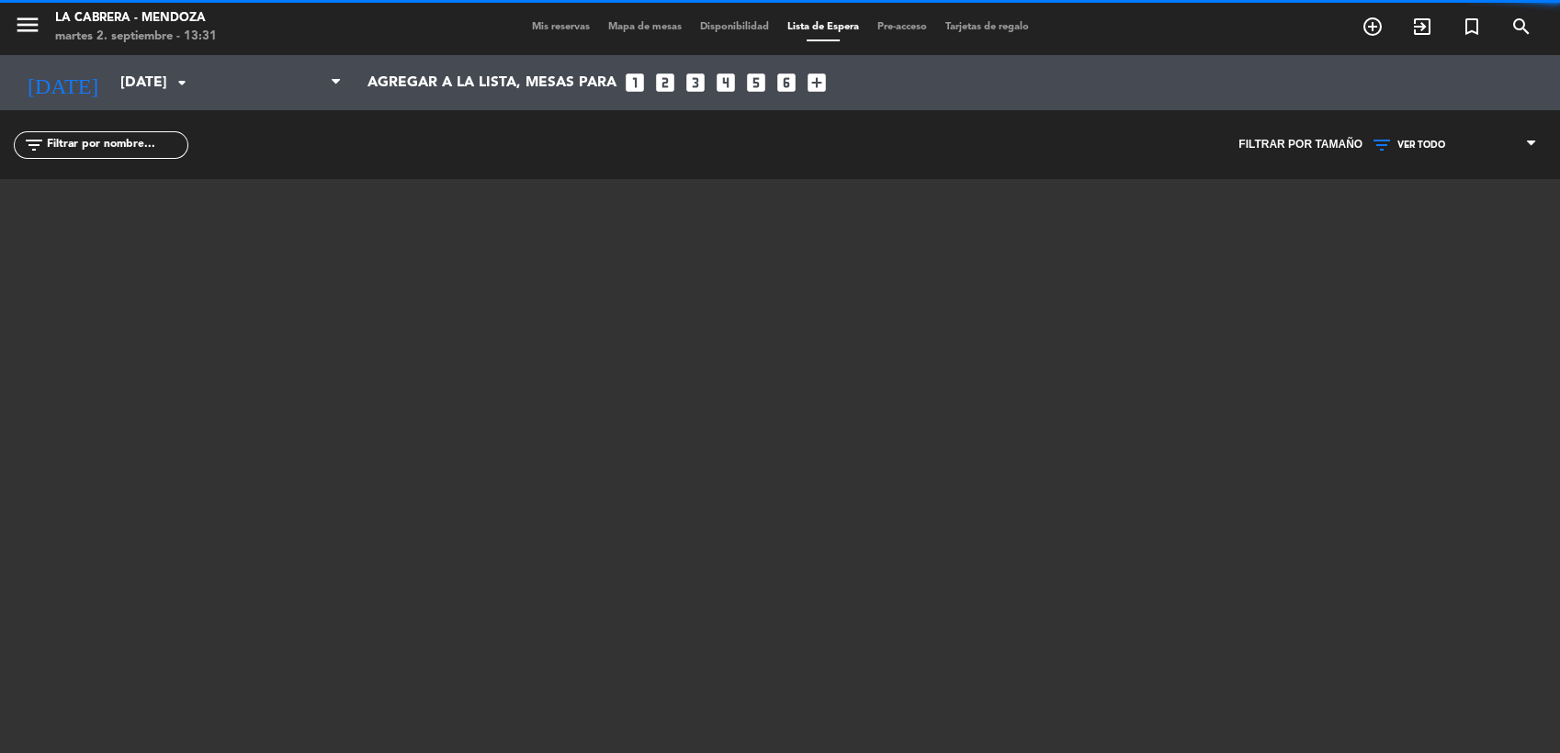
click at [853, 28] on span "Lista de Espera" at bounding box center [823, 27] width 90 height 10
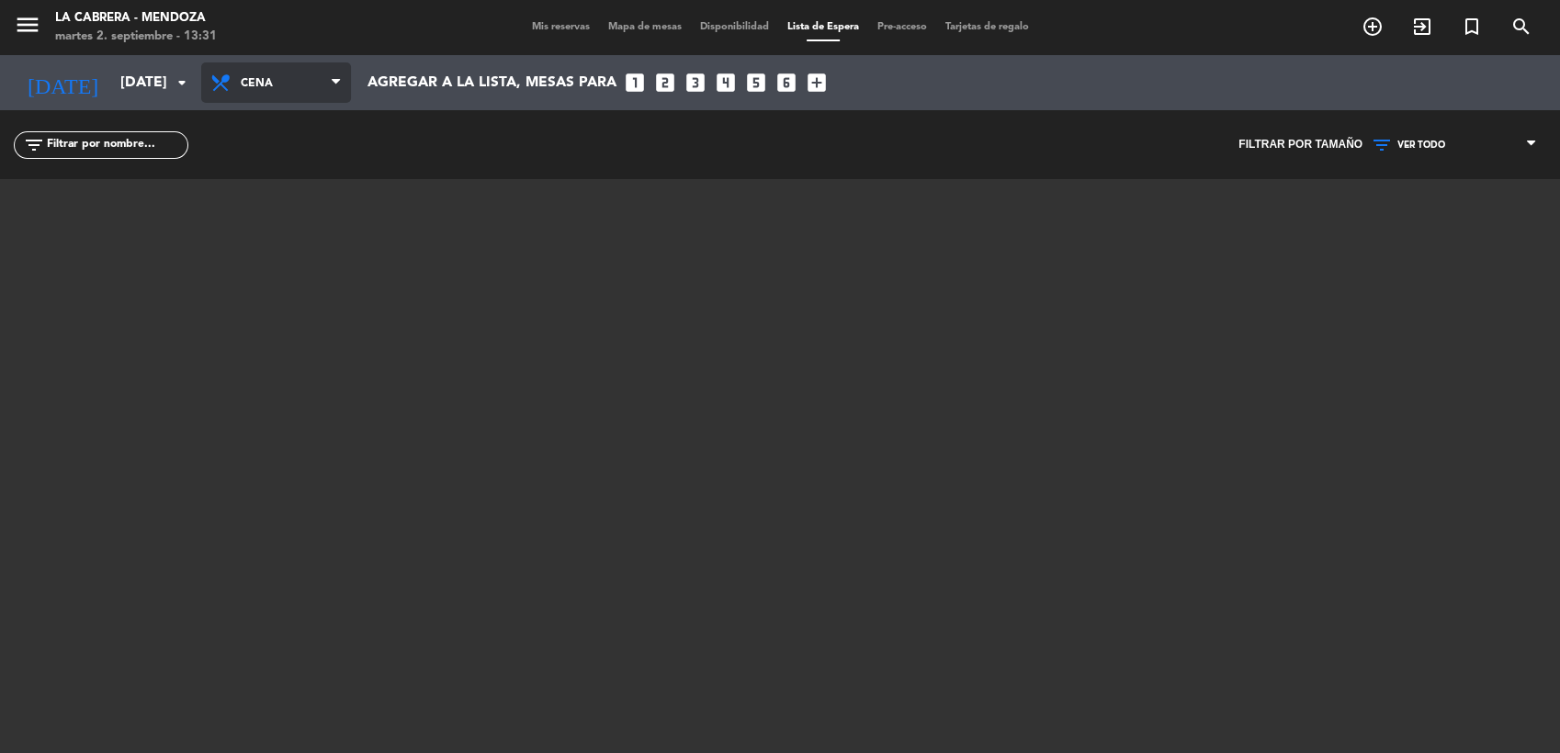
click at [257, 78] on span "Cena" at bounding box center [284, 83] width 87 height 35
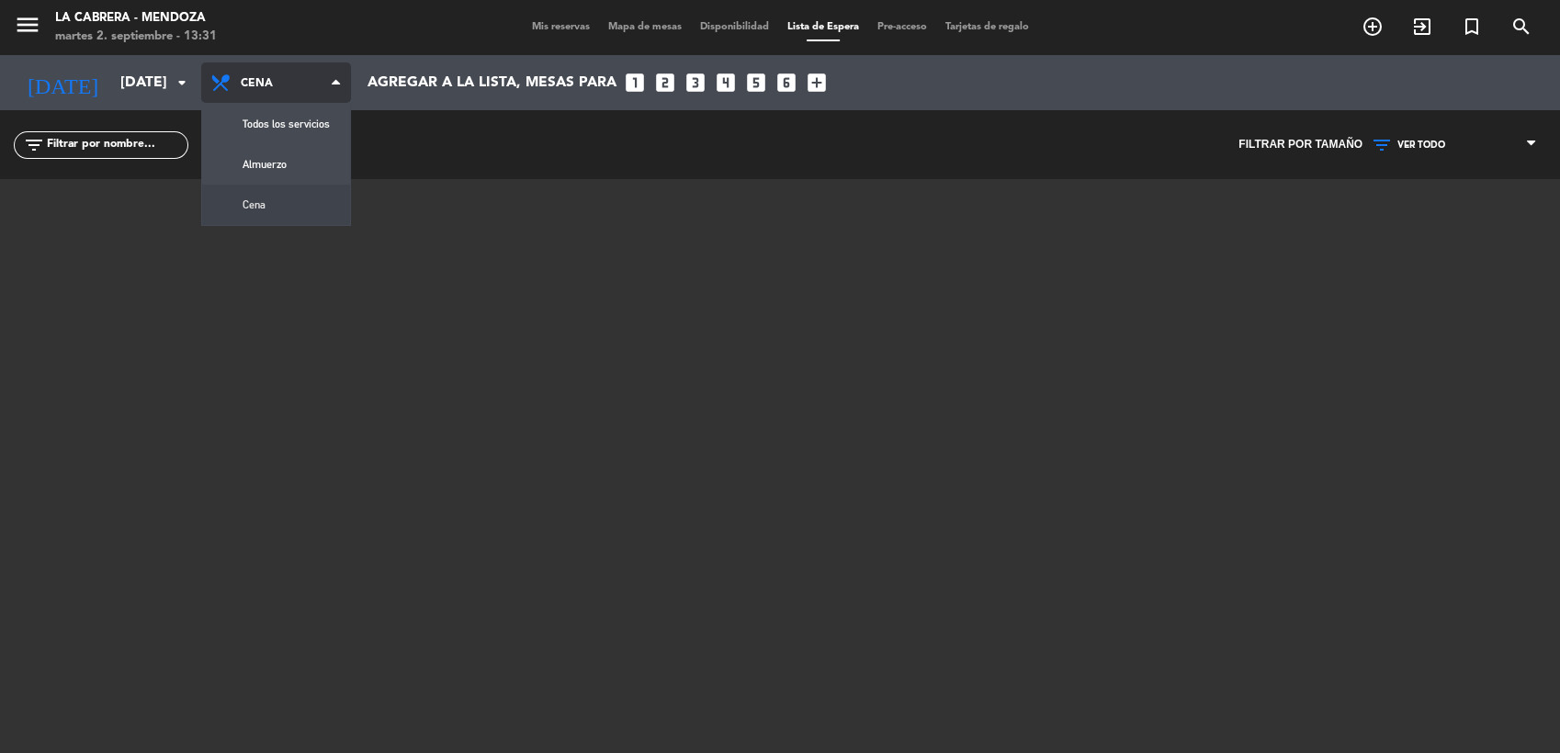
click at [279, 209] on div "menu LA [PERSON_NAME] - [PERSON_NAME][DATE] 2. septiembre - 13:31 Mis reservas …" at bounding box center [780, 376] width 1560 height 753
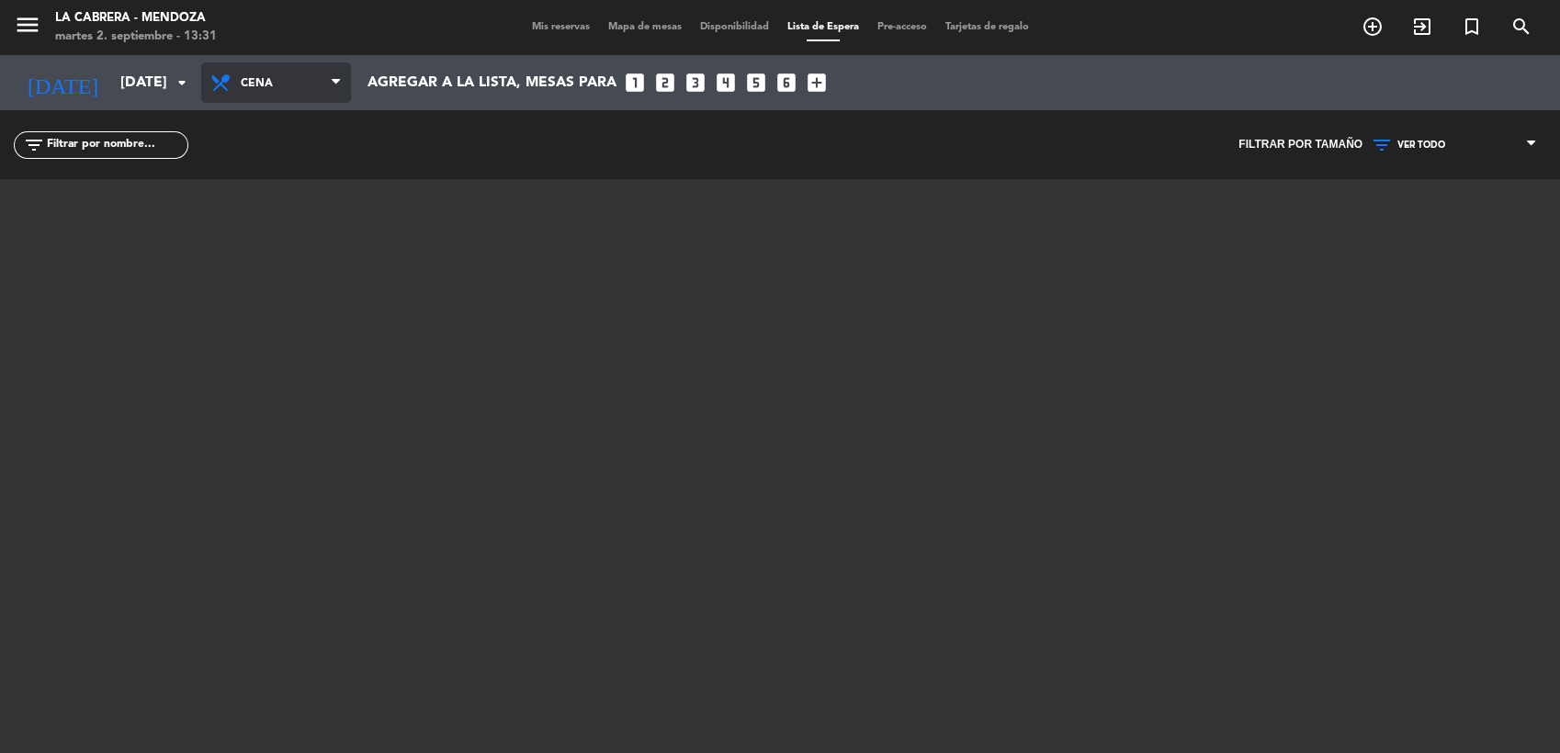
click at [274, 77] on span "Cena" at bounding box center [284, 83] width 87 height 35
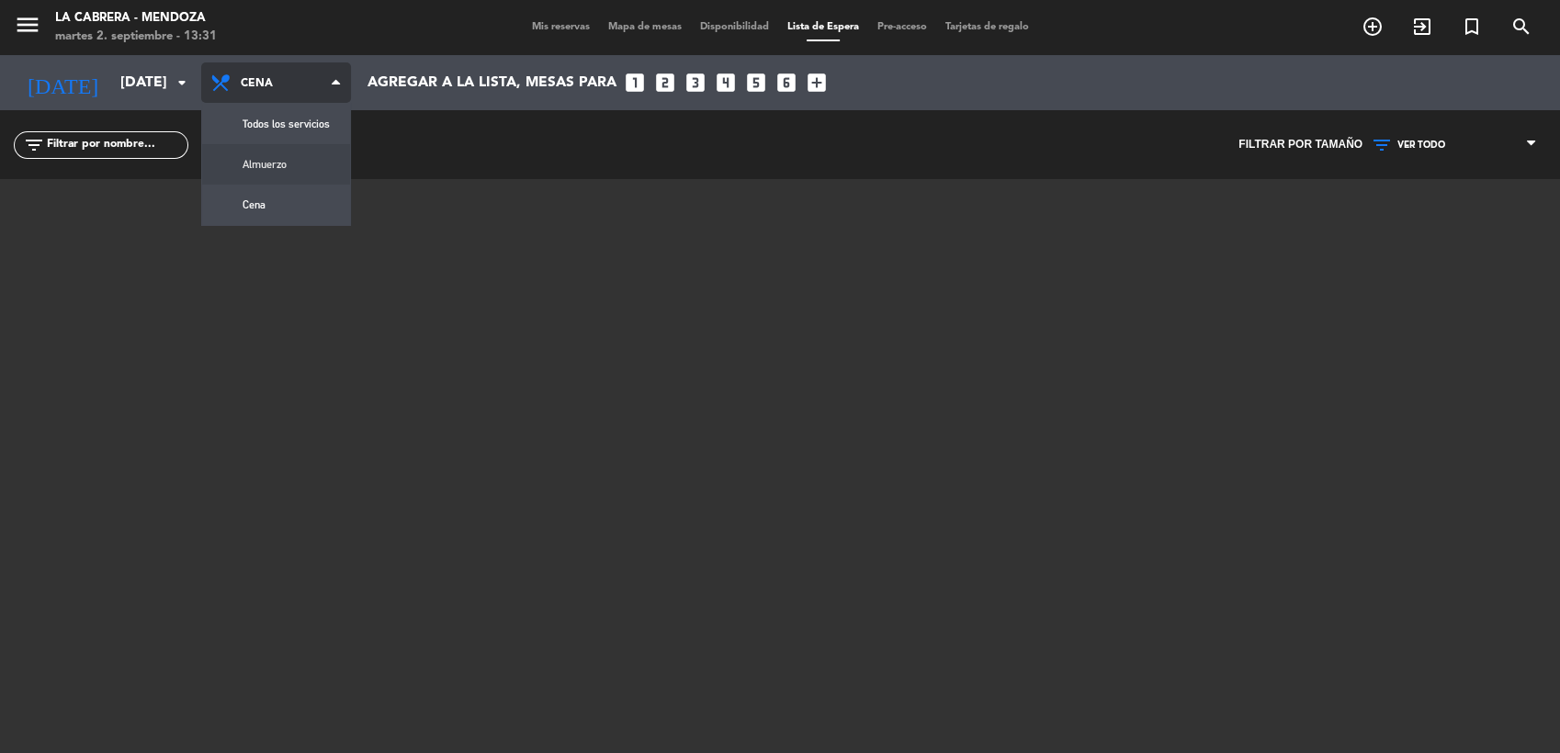
click at [275, 162] on div "menu LA [PERSON_NAME] - [PERSON_NAME][DATE] 2. septiembre - 13:31 Mis reservas …" at bounding box center [780, 376] width 1560 height 753
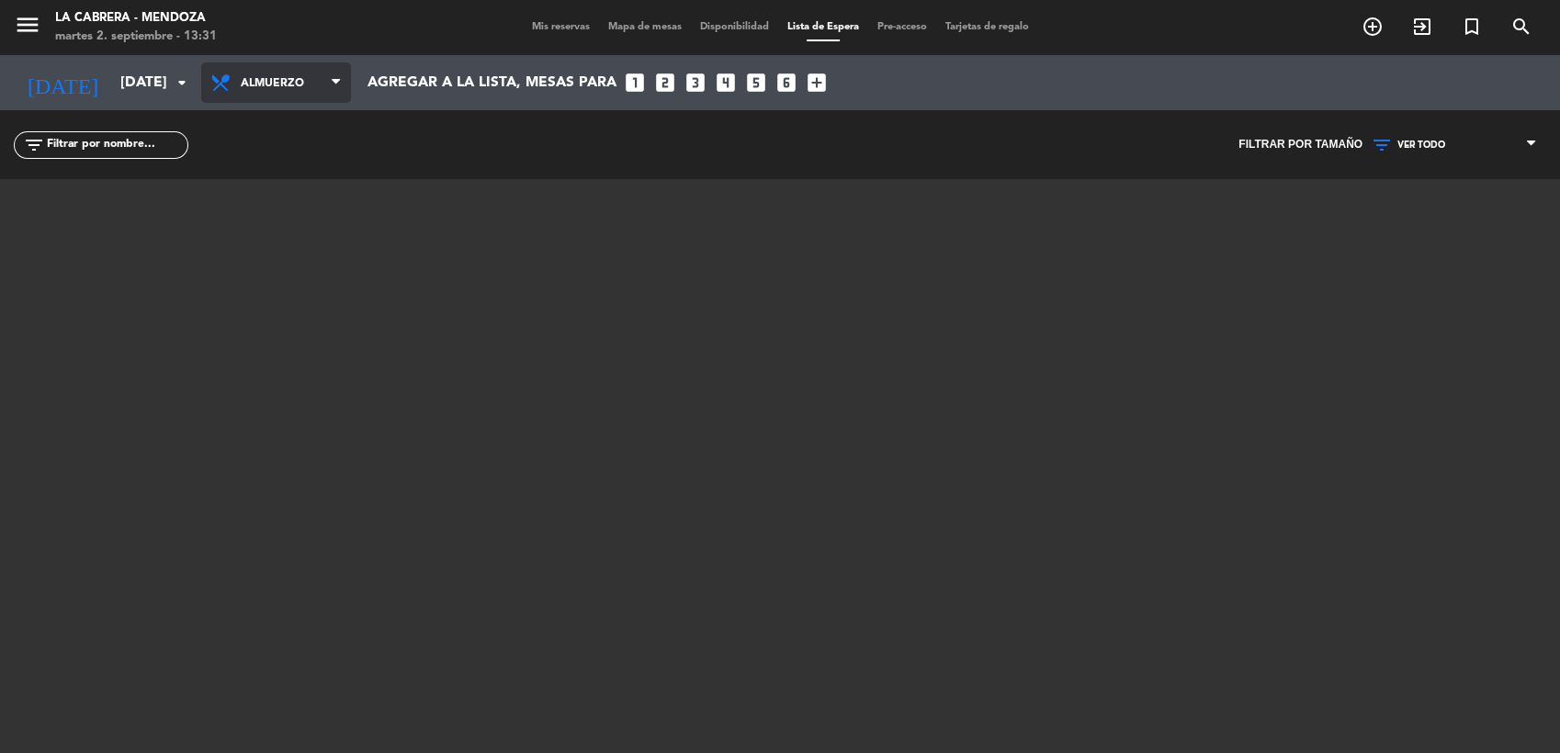
click at [277, 77] on span "Almuerzo" at bounding box center [284, 83] width 87 height 35
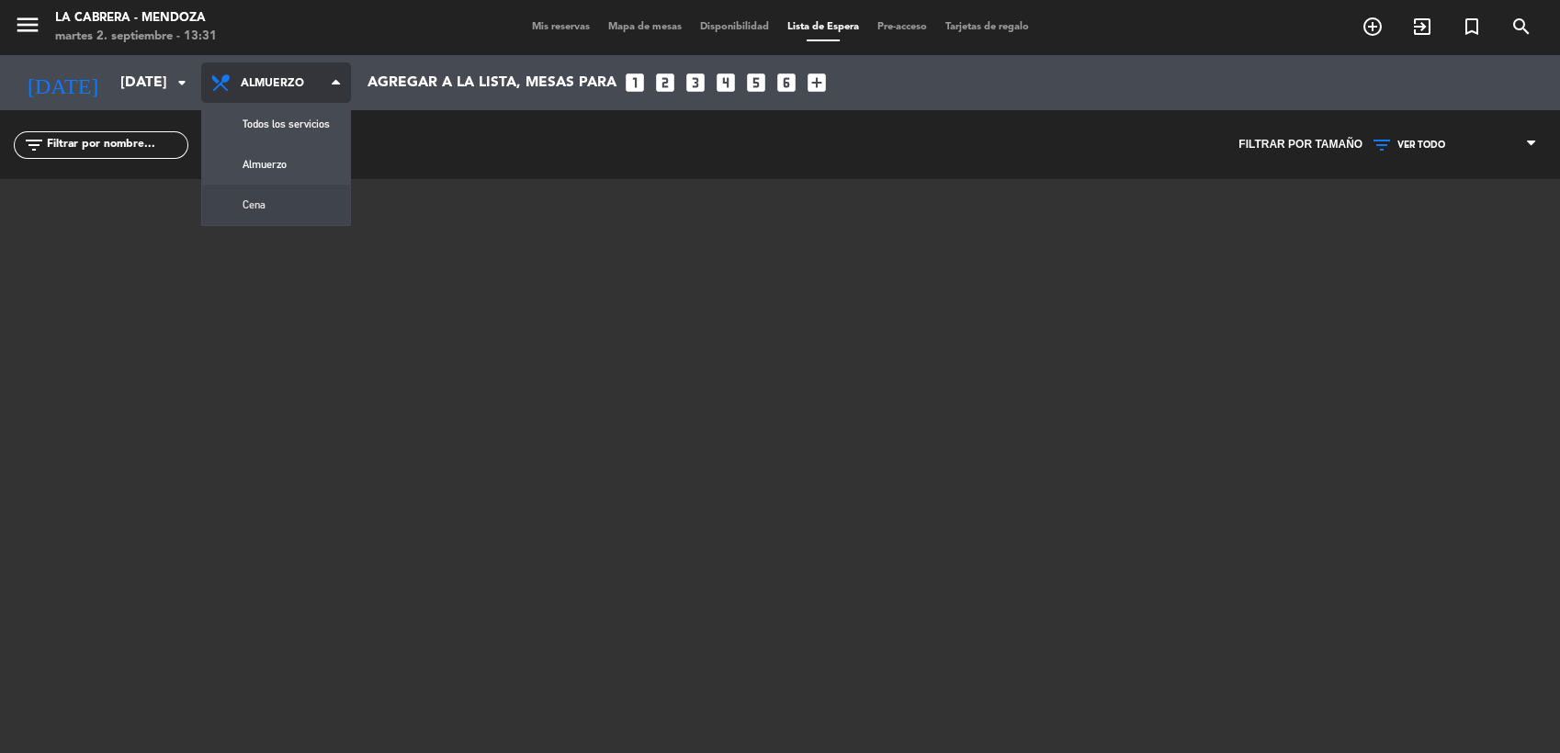
click at [276, 207] on div "menu LA [PERSON_NAME] - [PERSON_NAME][DATE] 2. septiembre - 13:31 Mis reservas …" at bounding box center [780, 376] width 1560 height 753
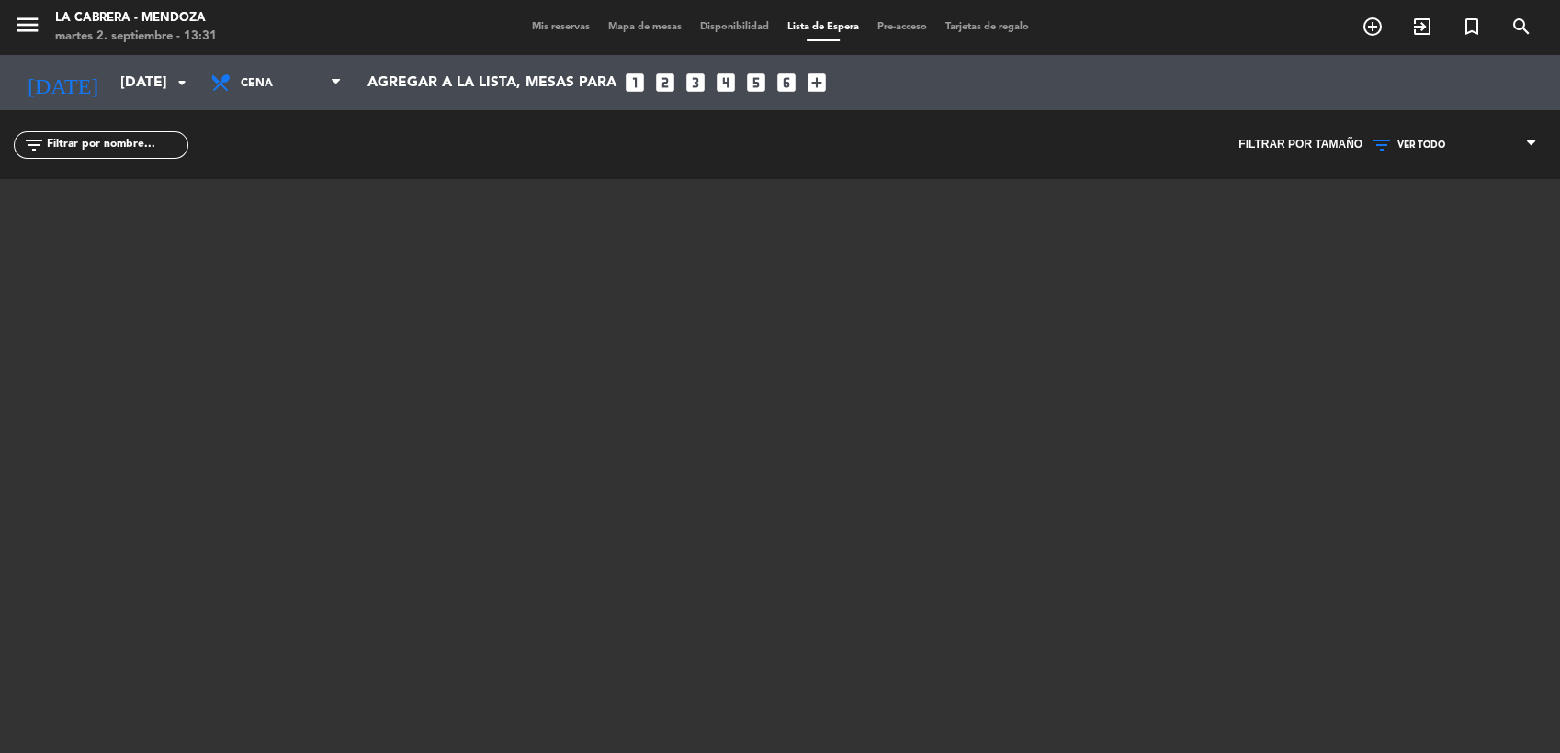
click at [553, 30] on span "Mis reservas" at bounding box center [561, 27] width 76 height 10
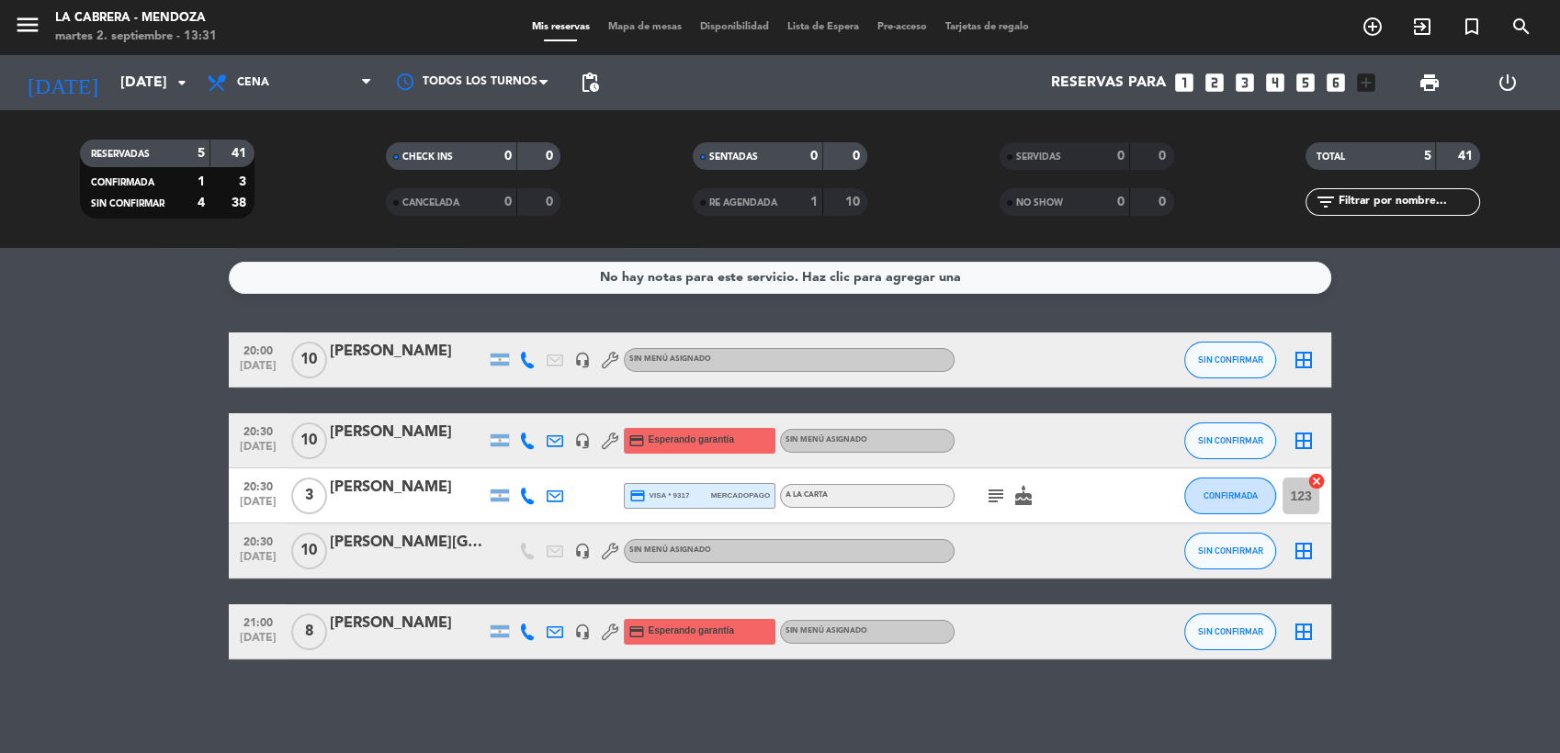
click at [413, 349] on div "[PERSON_NAME]" at bounding box center [408, 352] width 156 height 24
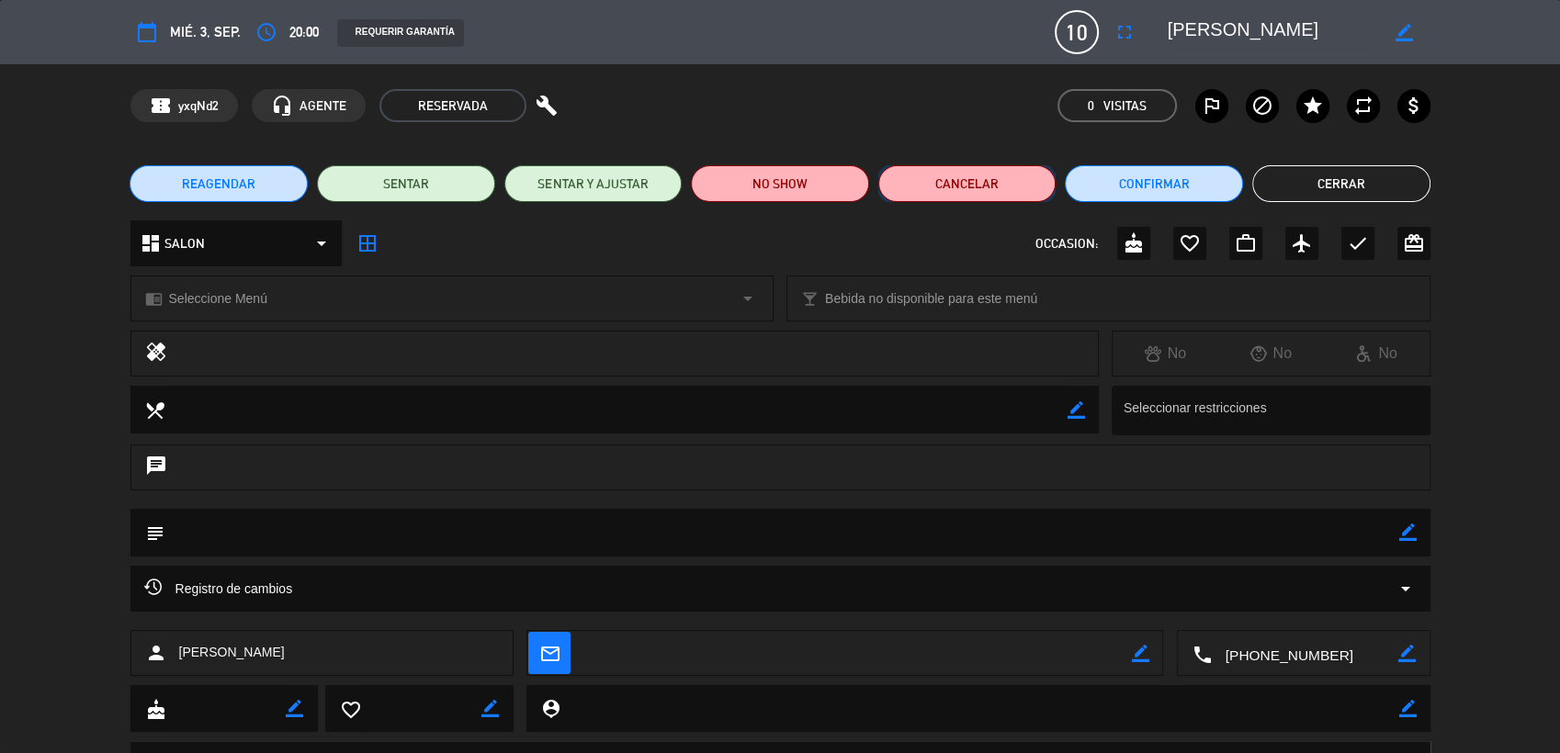
click at [931, 183] on button "Cancelar" at bounding box center [967, 183] width 178 height 37
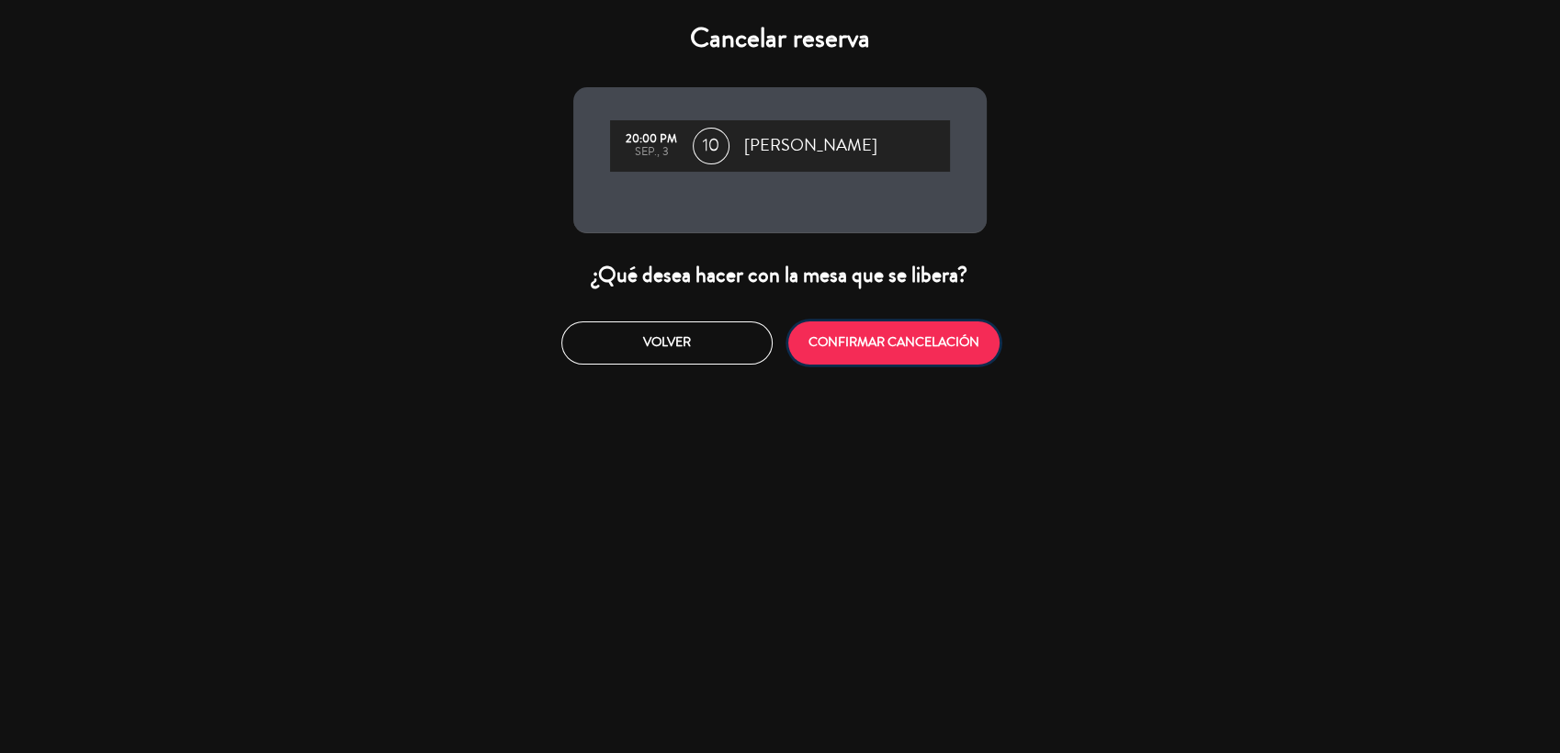
click at [899, 348] on button "CONFIRMAR CANCELACIÓN" at bounding box center [893, 343] width 211 height 43
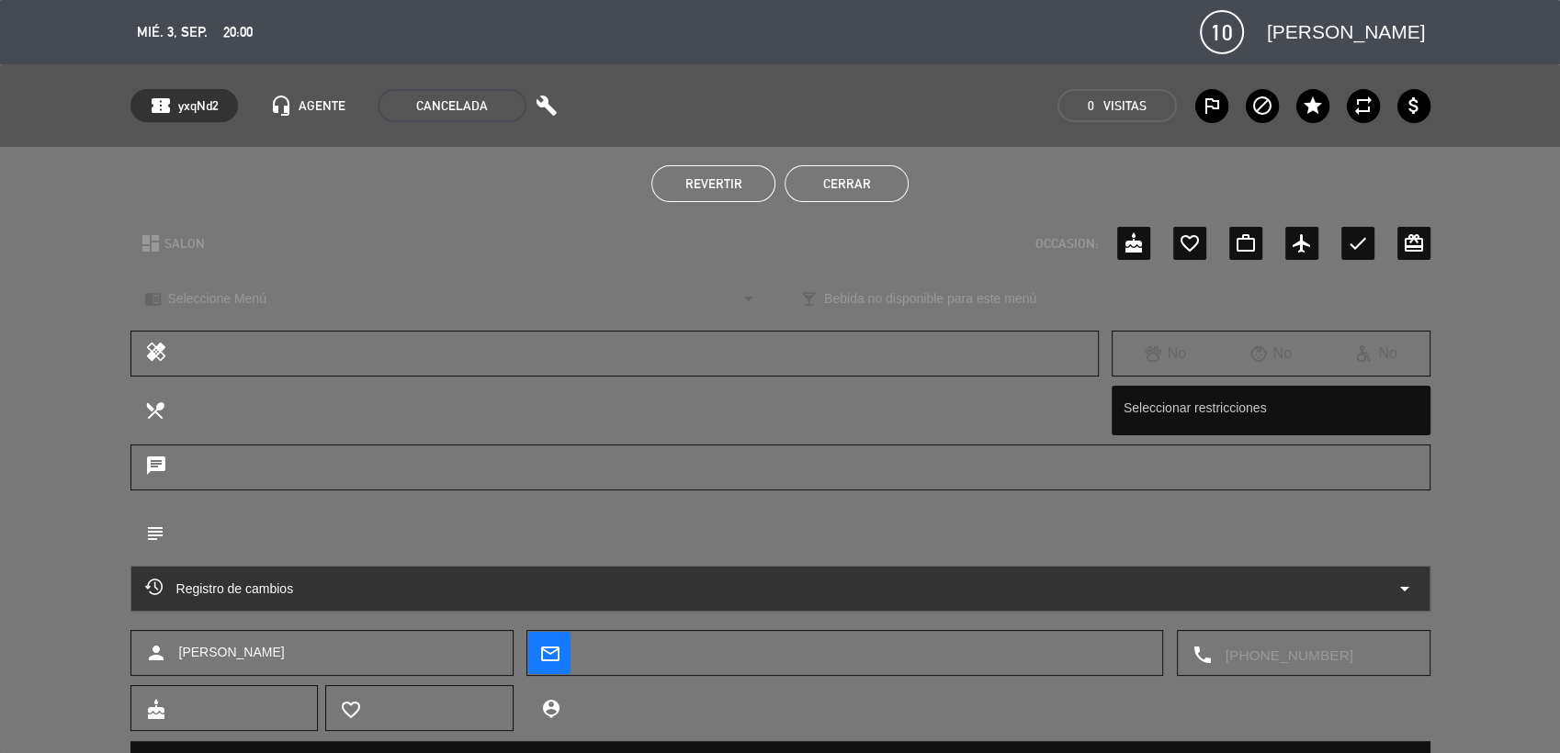
click at [838, 187] on button "Cerrar" at bounding box center [847, 183] width 124 height 37
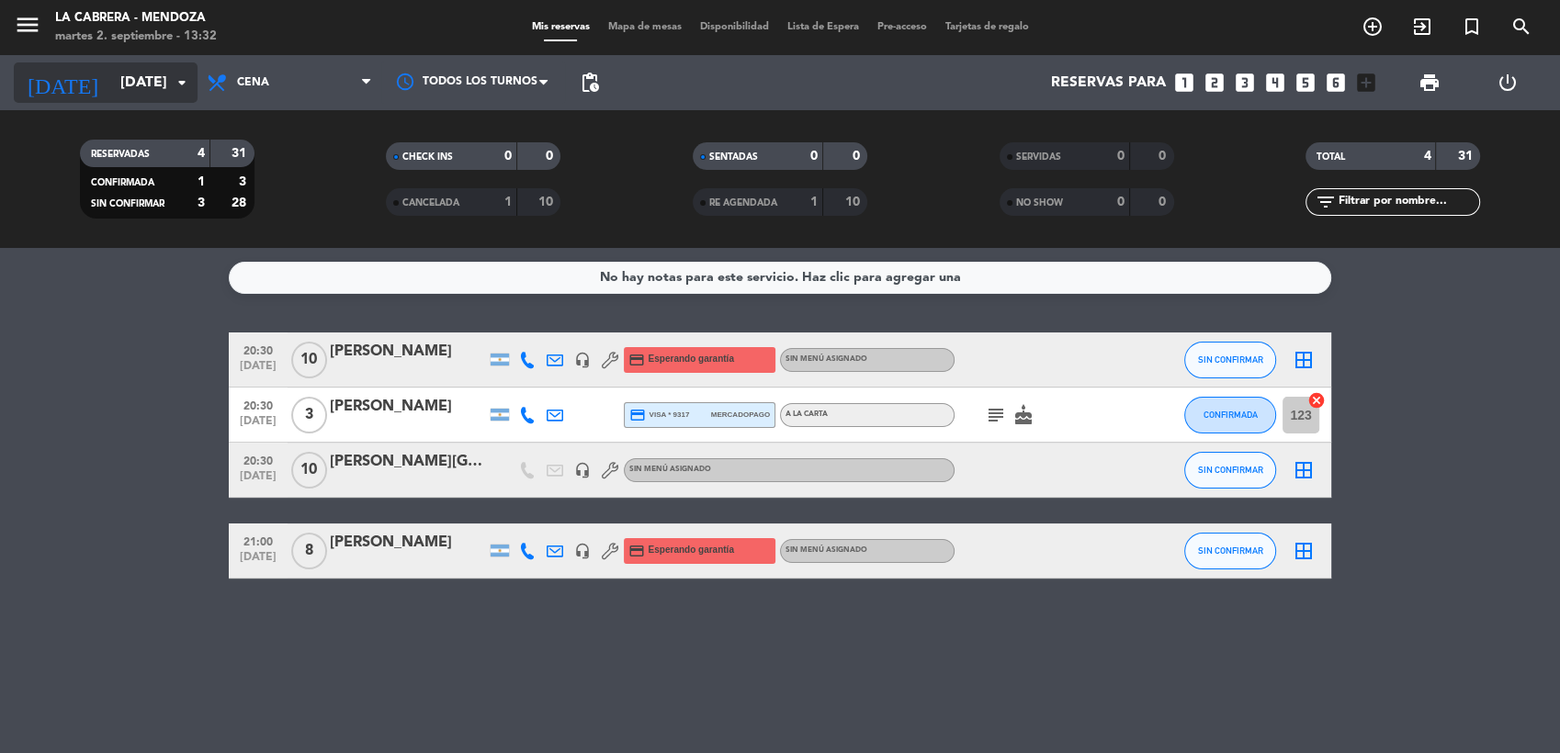
click at [176, 83] on icon "arrow_drop_down" at bounding box center [182, 83] width 22 height 22
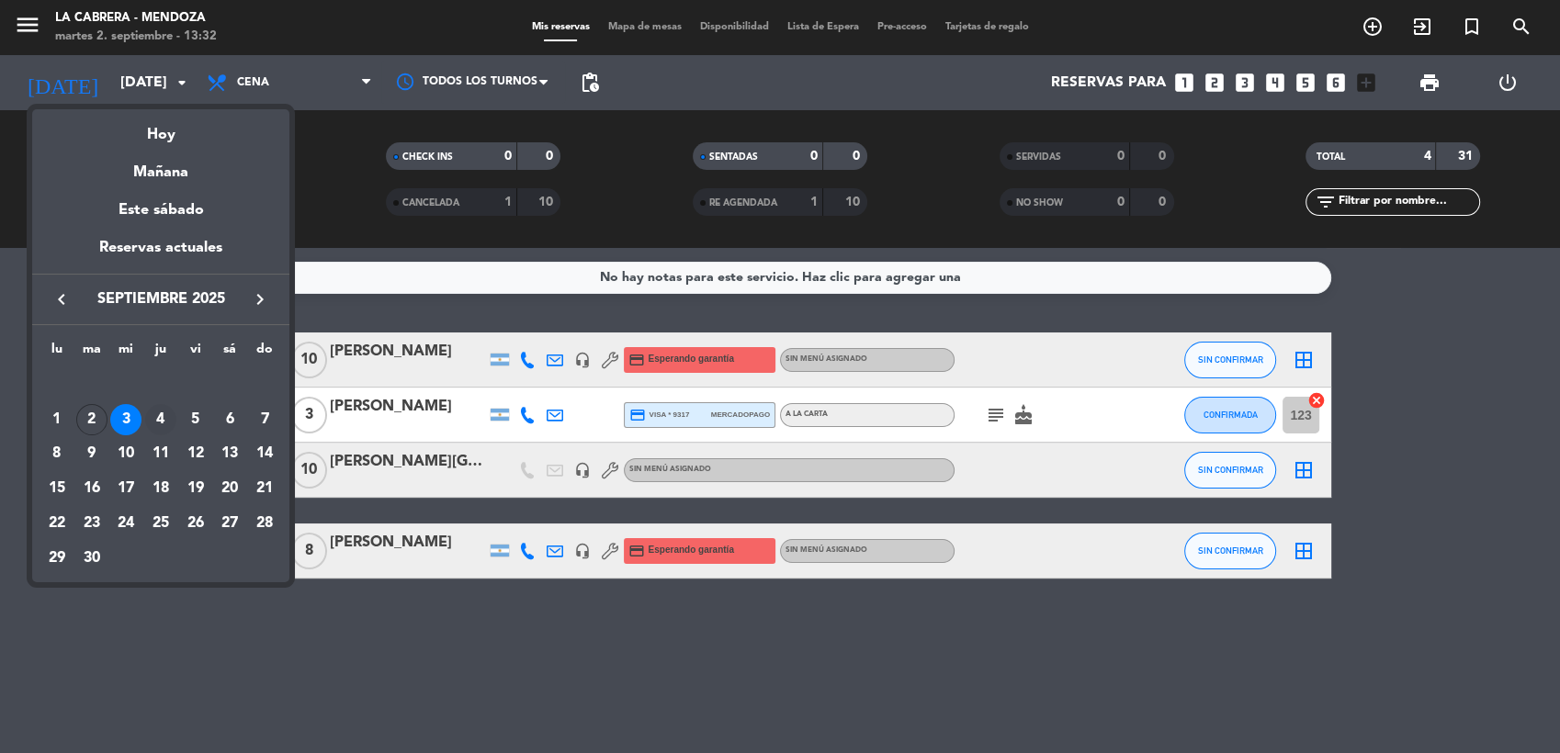
click at [163, 419] on div "4" at bounding box center [160, 419] width 31 height 31
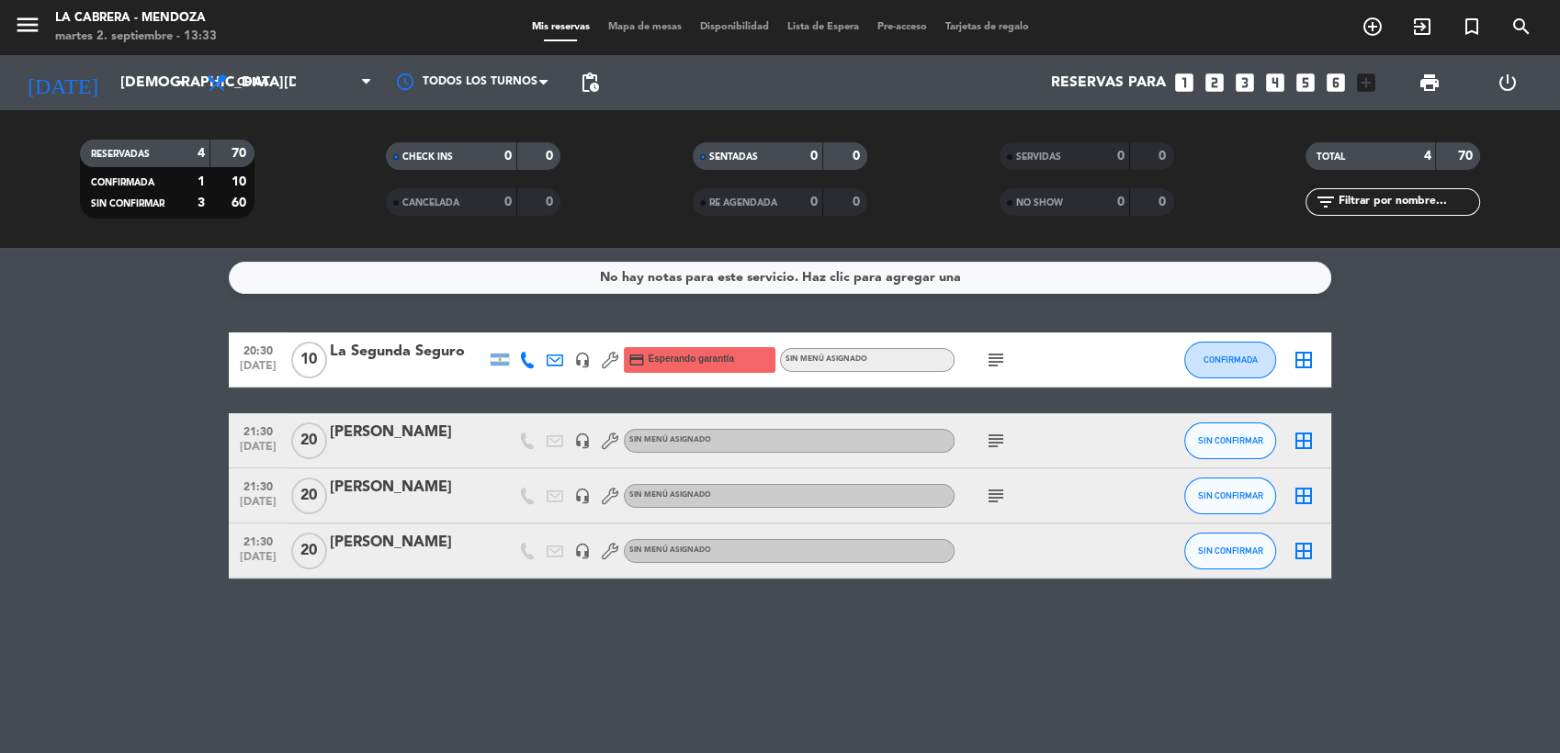
click at [995, 488] on icon "subject" at bounding box center [996, 496] width 22 height 22
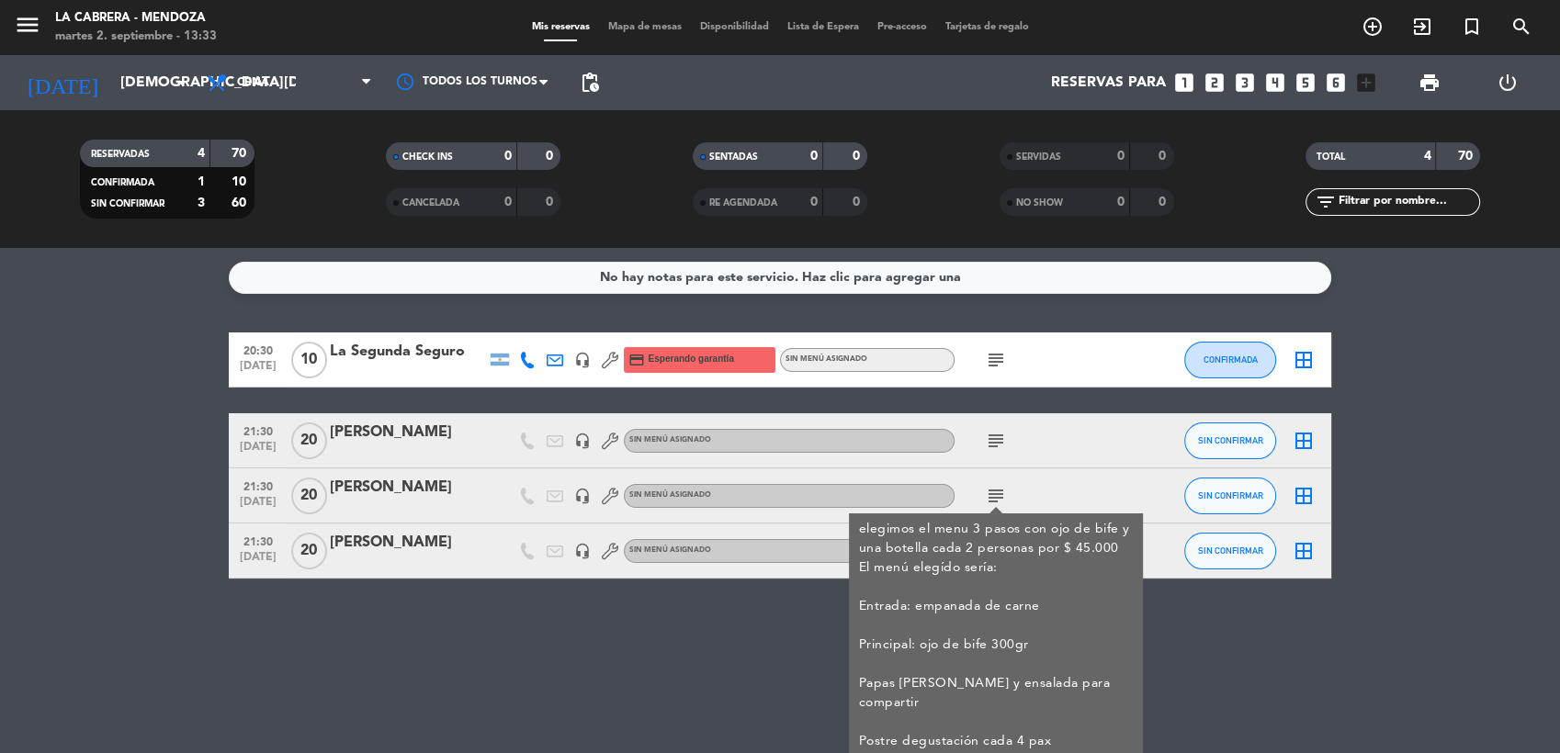
click at [1083, 555] on div "elegimos el menu 3 pasos con ojo de bife y una botella cada 2 personas por $ 45…" at bounding box center [996, 636] width 275 height 232
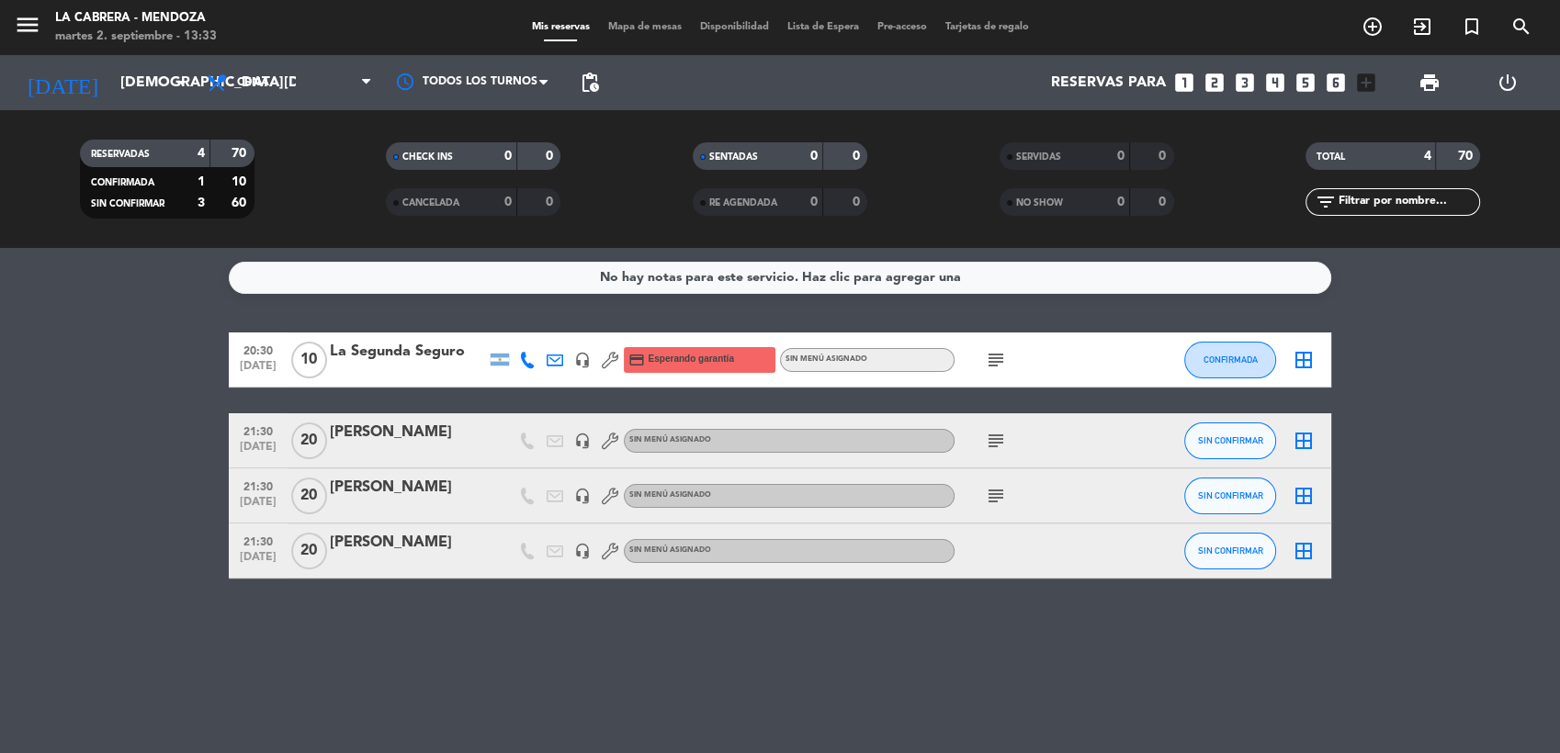
click at [452, 437] on div "[PERSON_NAME]" at bounding box center [408, 433] width 156 height 24
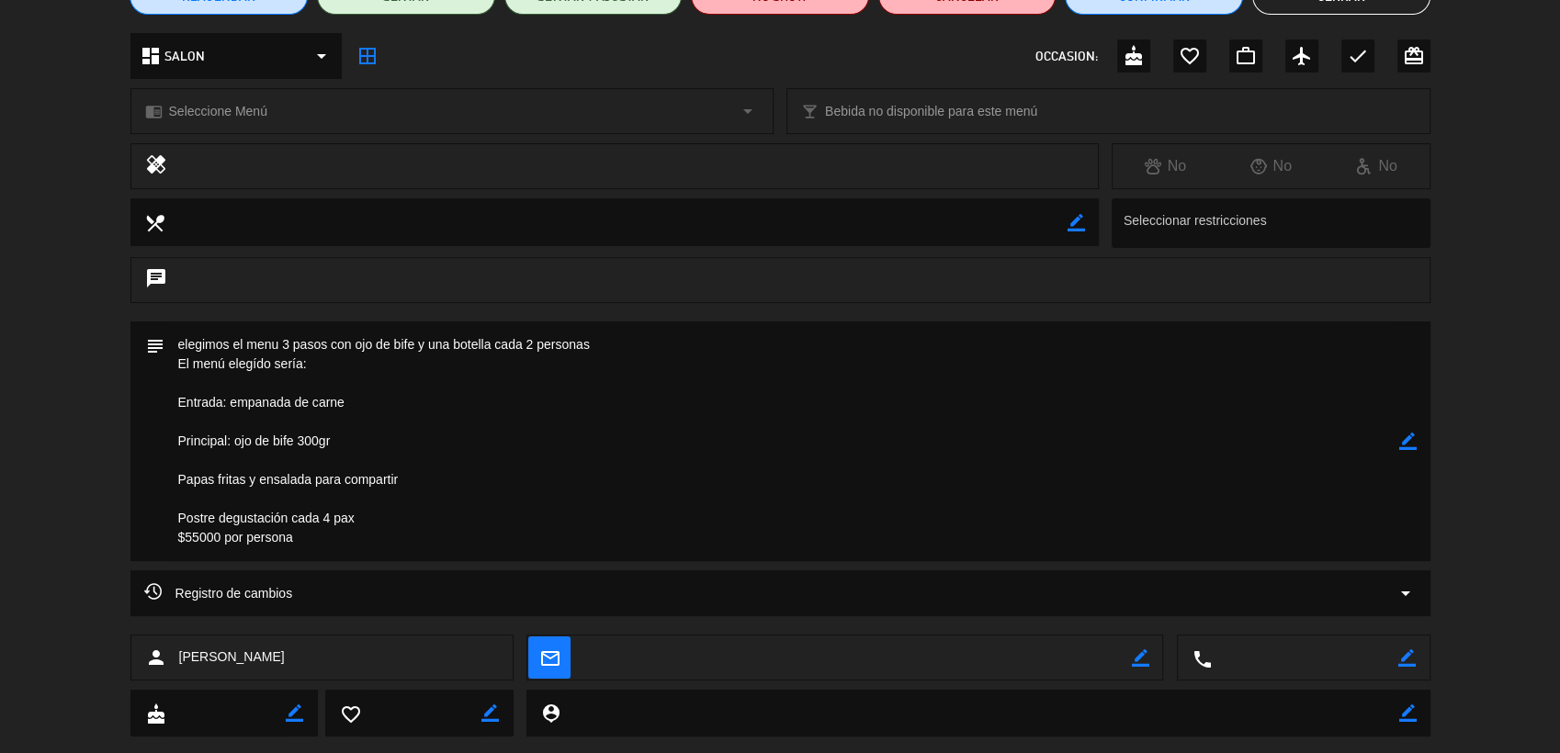
scroll to position [225, 0]
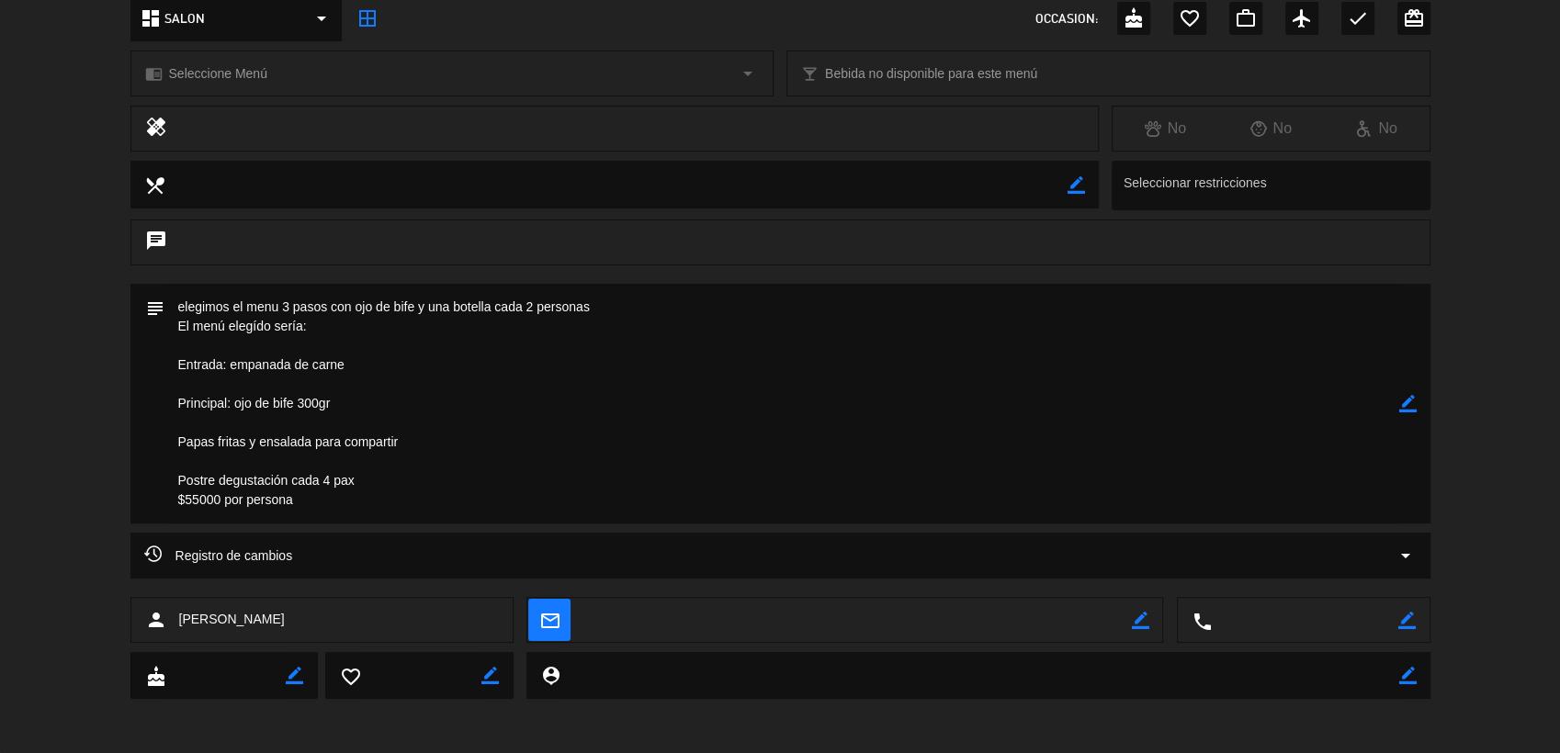
click at [1473, 294] on div "subject border_color" at bounding box center [780, 408] width 1560 height 249
click at [1426, 224] on div "chat" at bounding box center [780, 243] width 1300 height 46
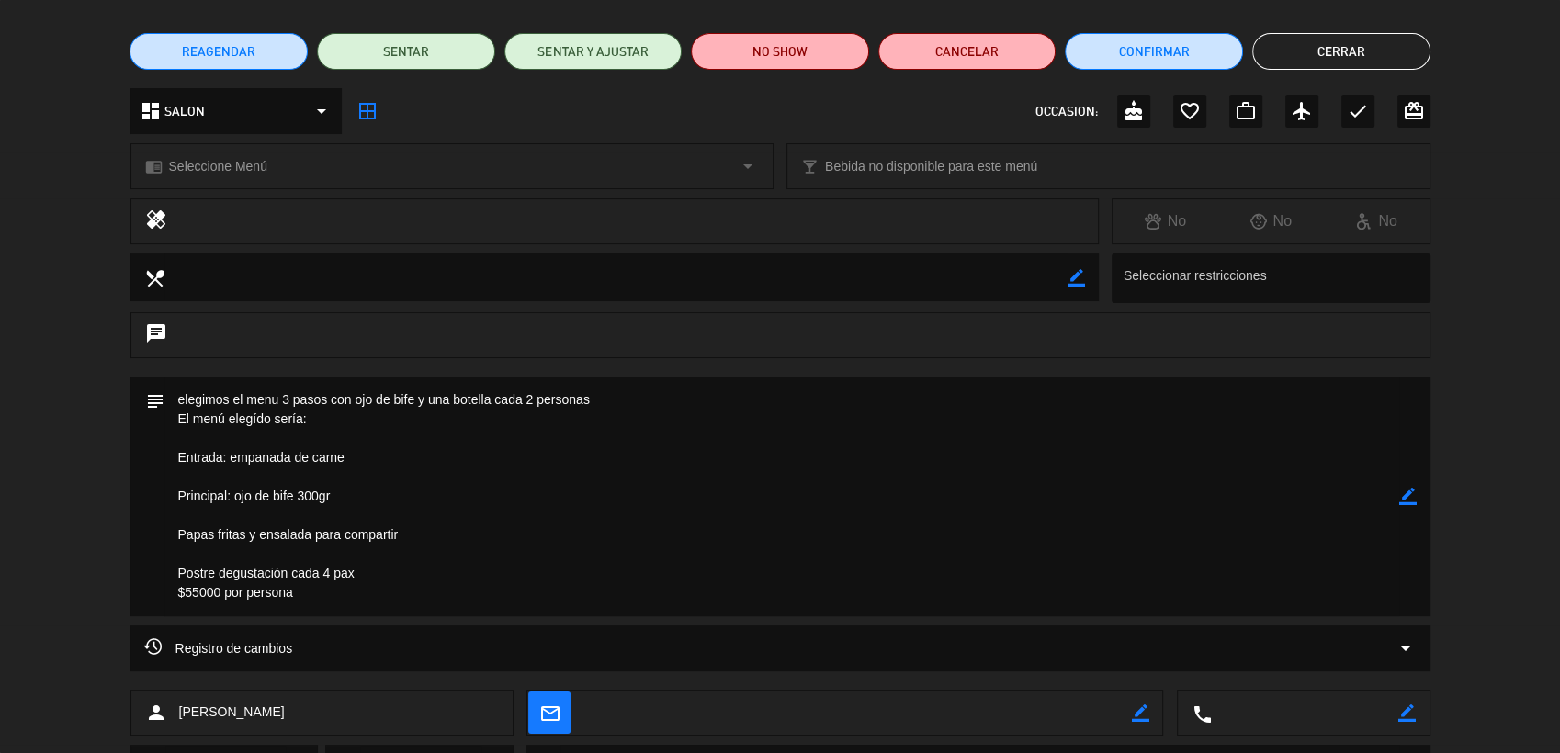
scroll to position [0, 0]
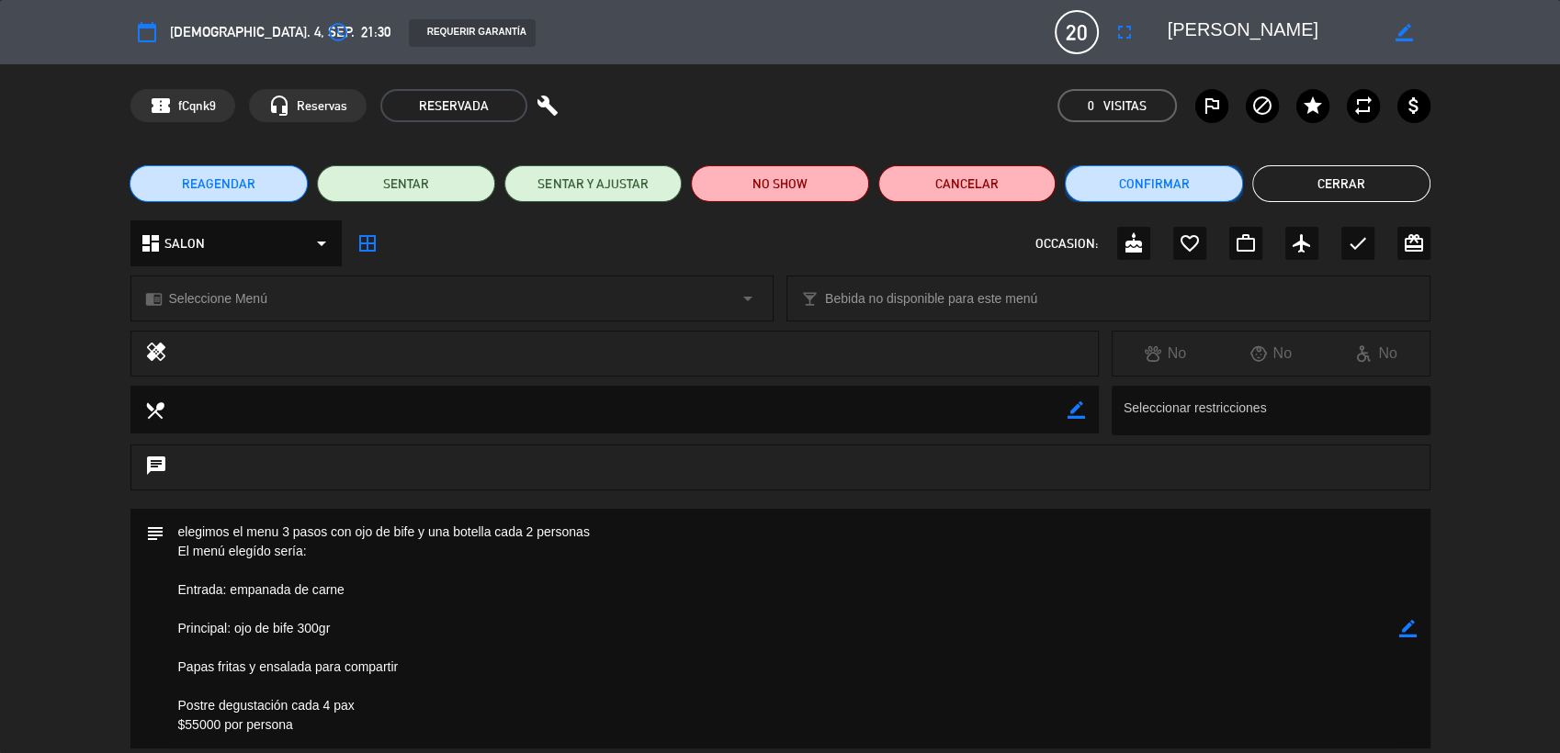
click at [1139, 170] on button "Confirmar" at bounding box center [1154, 183] width 178 height 37
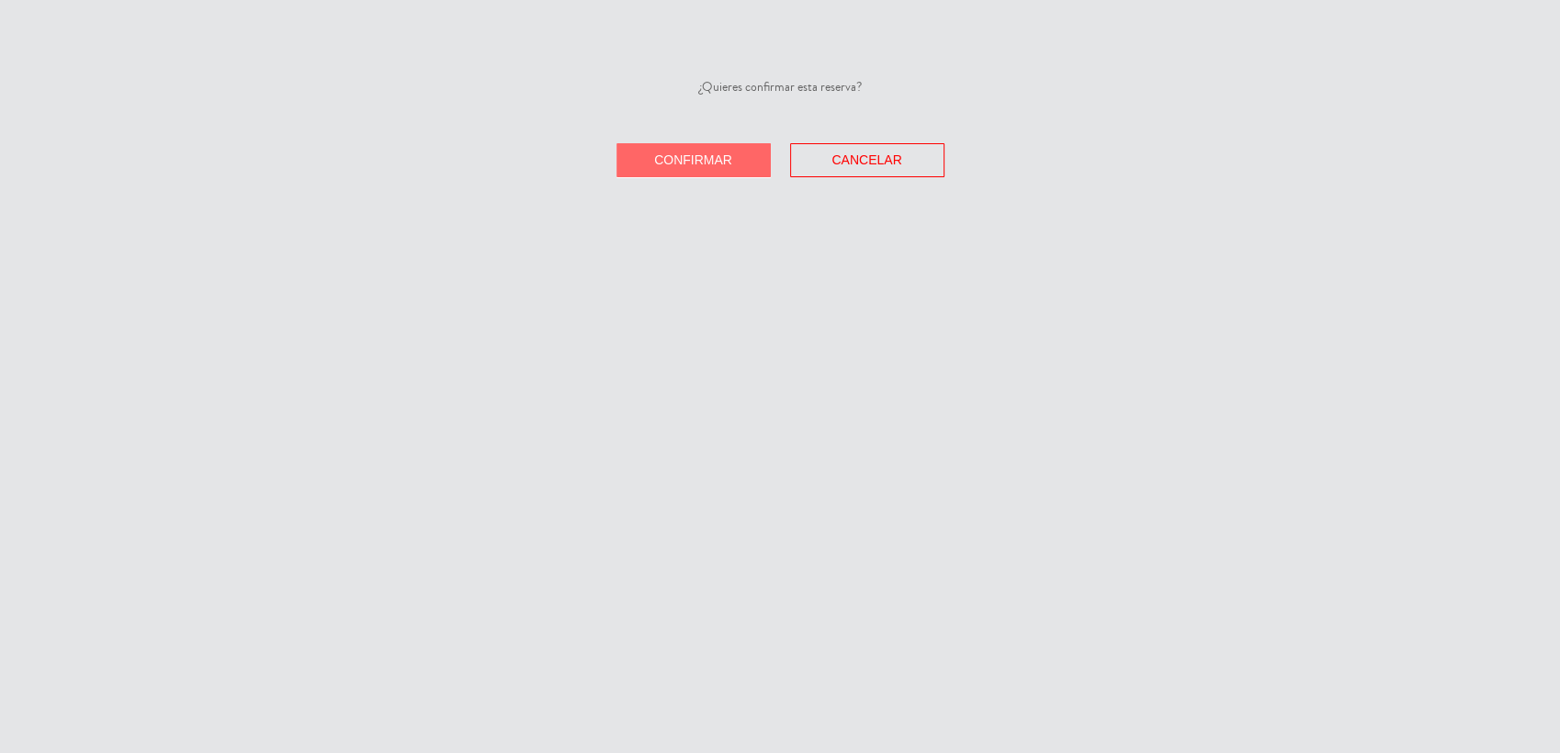
click at [698, 163] on span "Confirmar" at bounding box center [693, 160] width 78 height 15
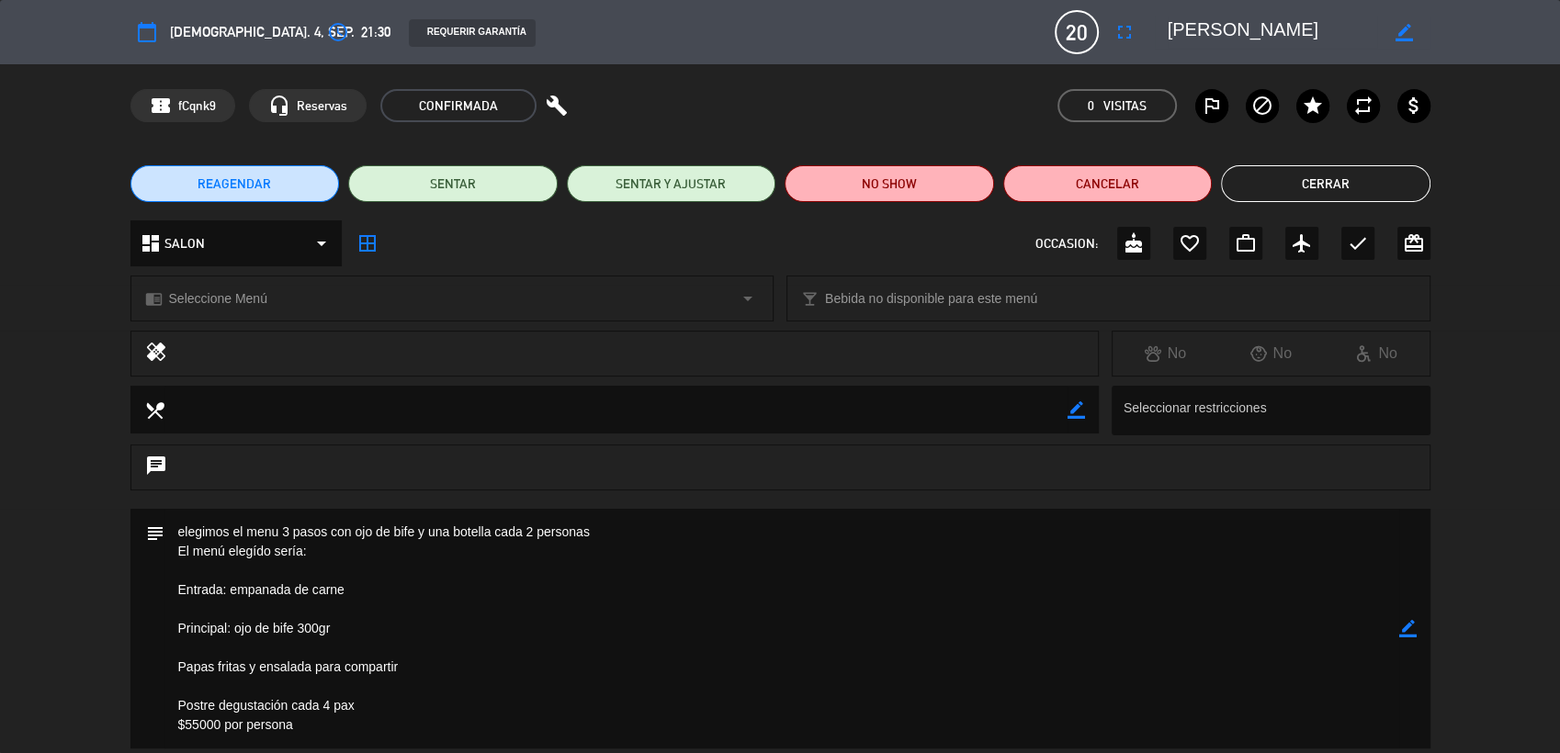
click at [1330, 186] on button "Cerrar" at bounding box center [1325, 183] width 209 height 37
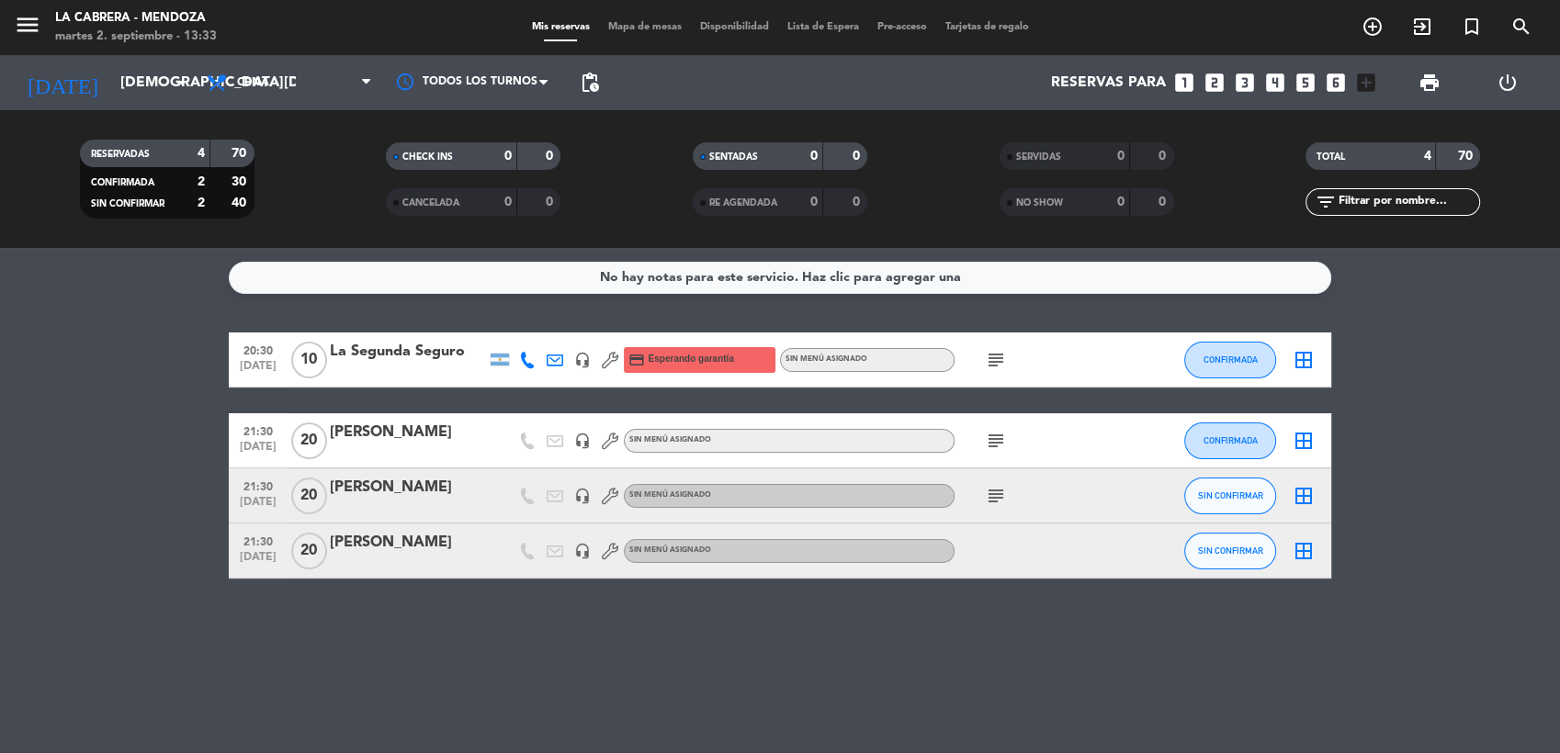
click at [985, 501] on icon "subject" at bounding box center [996, 496] width 22 height 22
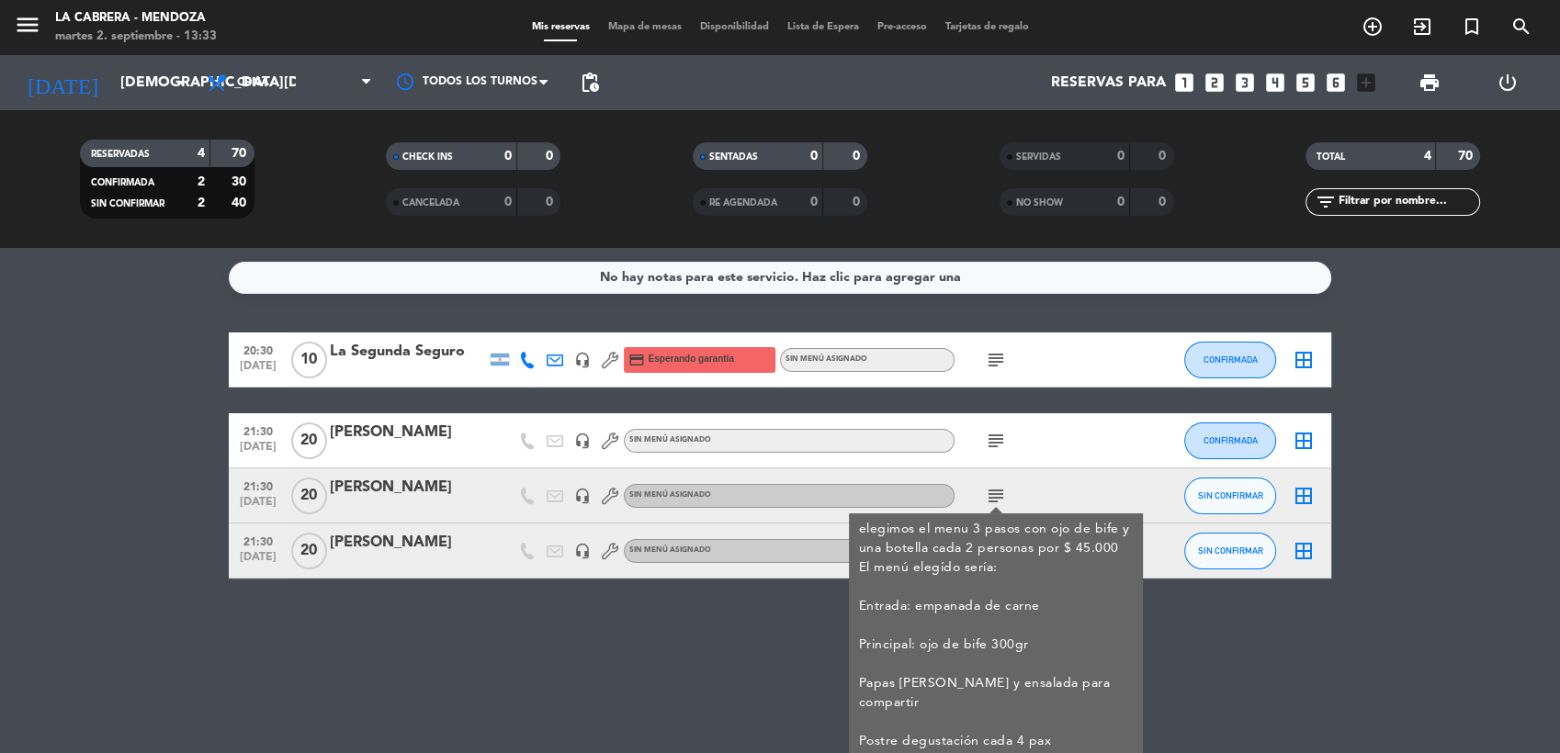
click at [988, 441] on icon "subject" at bounding box center [996, 441] width 22 height 22
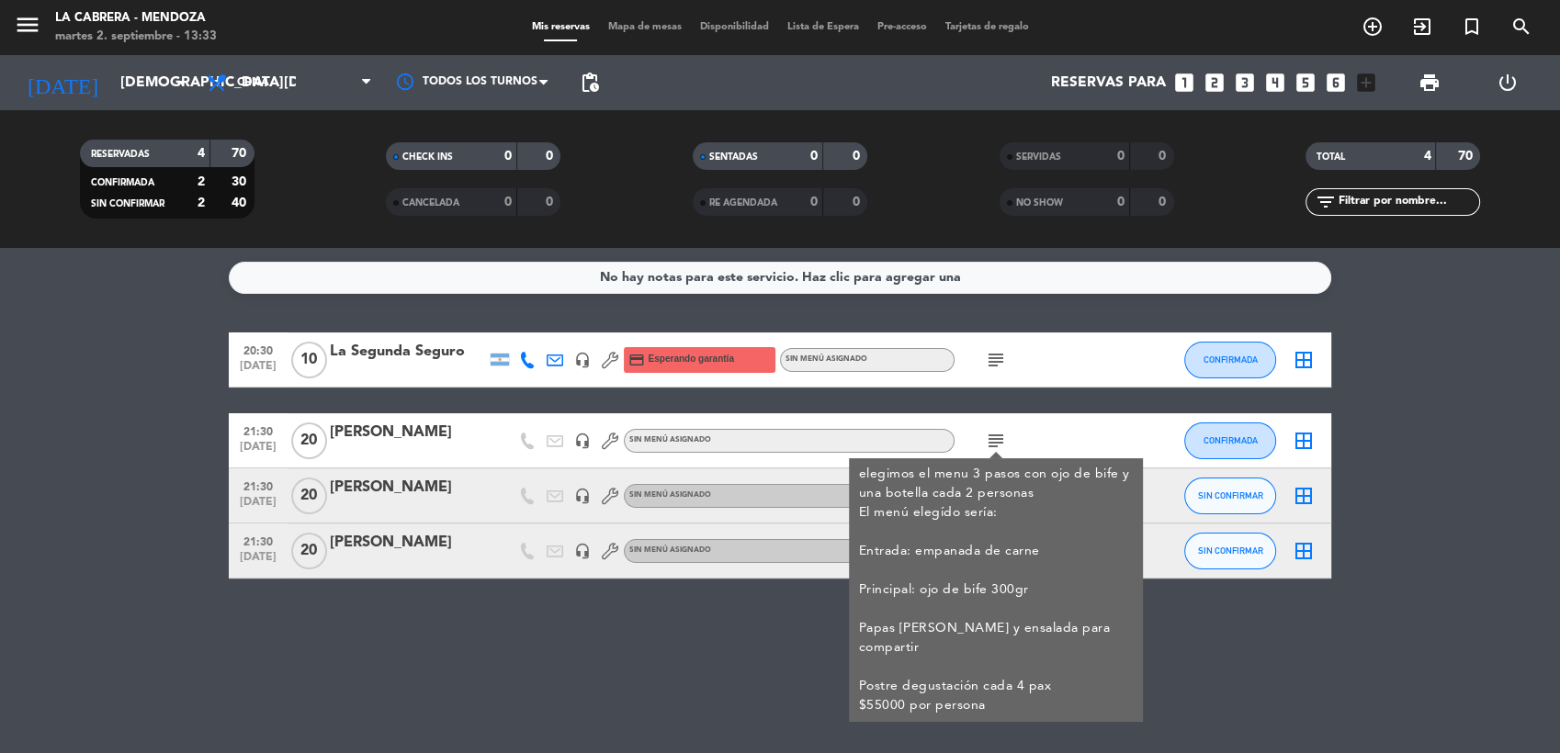
click at [1005, 360] on icon "subject" at bounding box center [996, 360] width 22 height 22
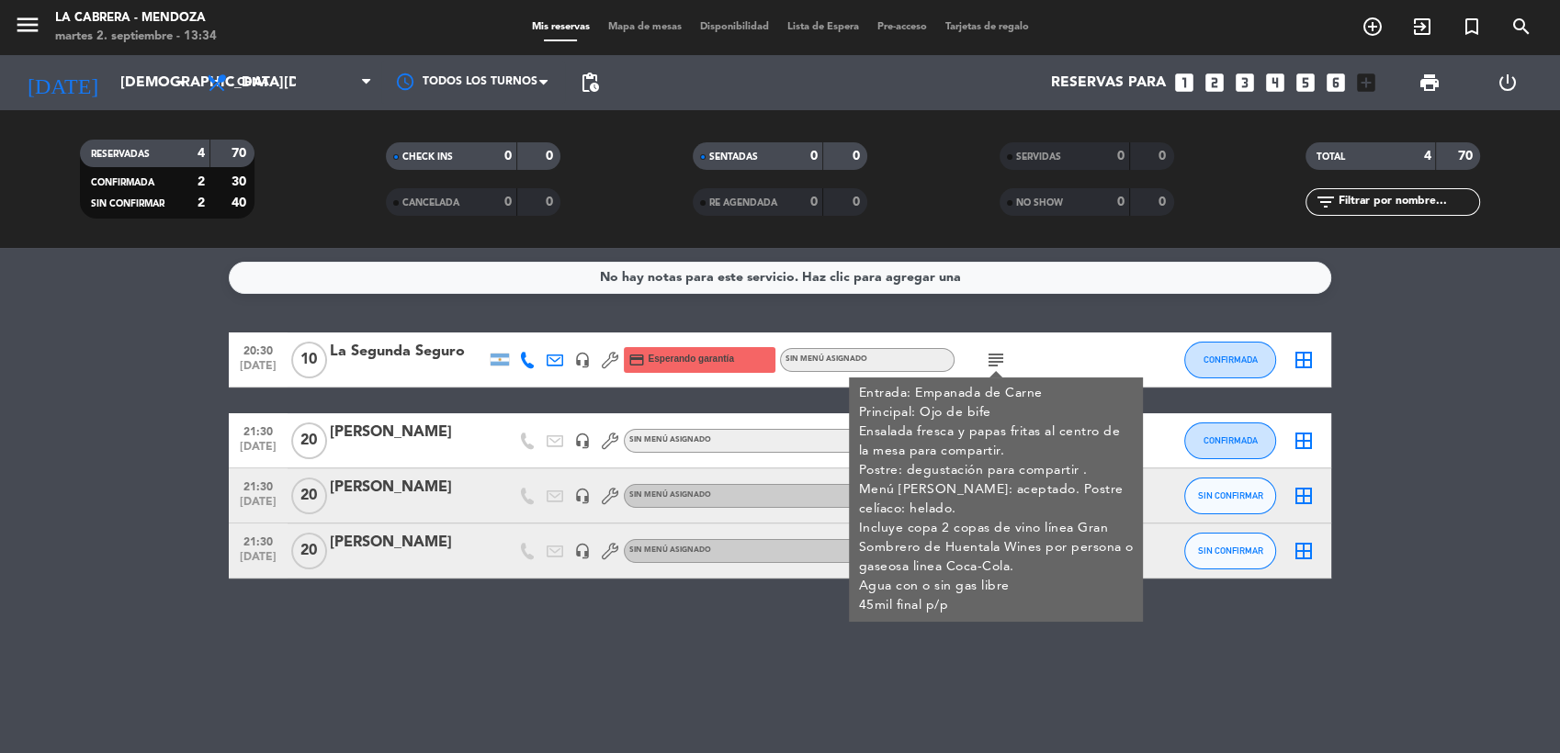
click at [870, 606] on div "Entrada: Empanada de Carne Principal: Ojo de bife Ensalada fresca y papas frita…" at bounding box center [996, 500] width 275 height 232
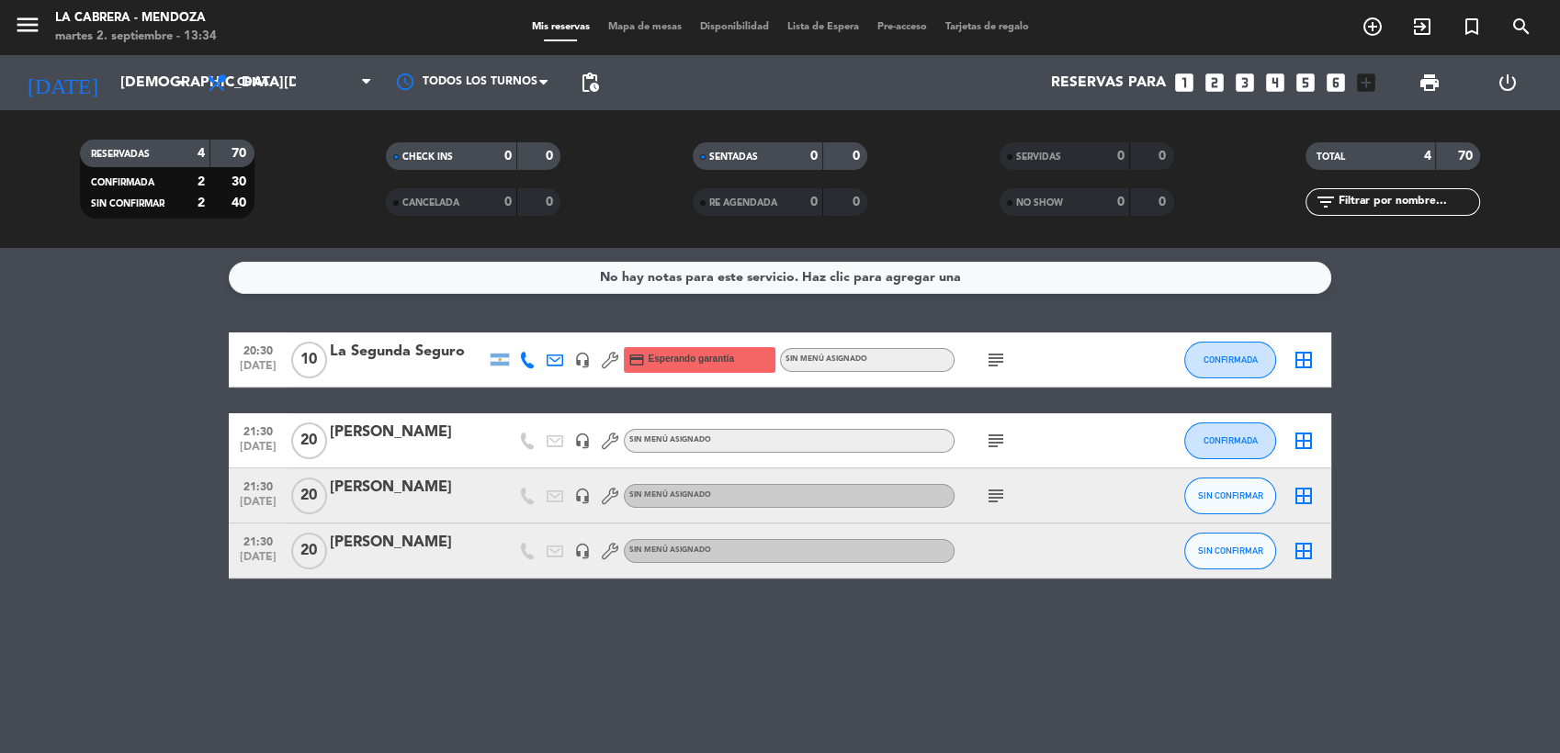
click at [429, 353] on div "La Segunda Seguro" at bounding box center [408, 352] width 156 height 24
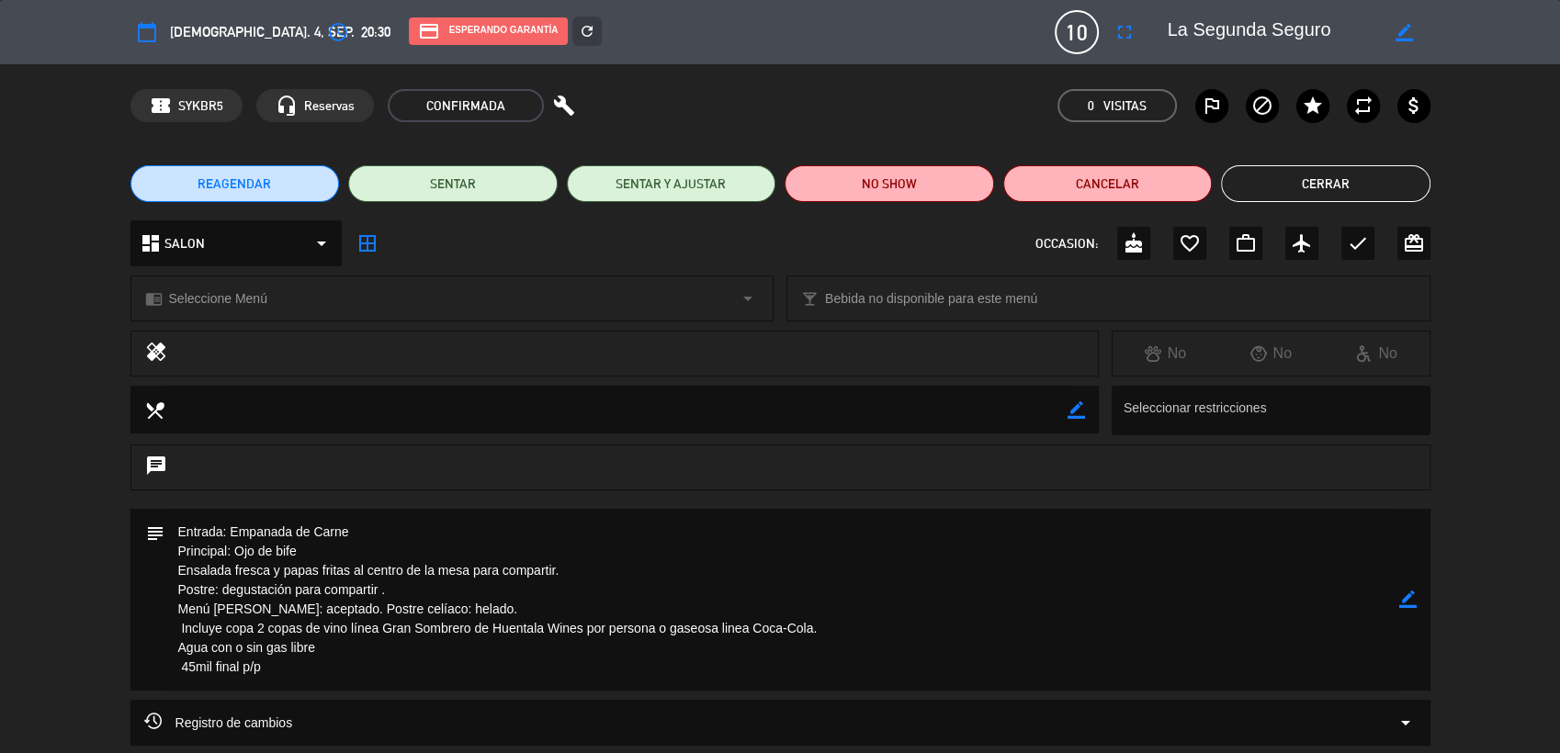
click at [1292, 179] on button "Cerrar" at bounding box center [1325, 183] width 209 height 37
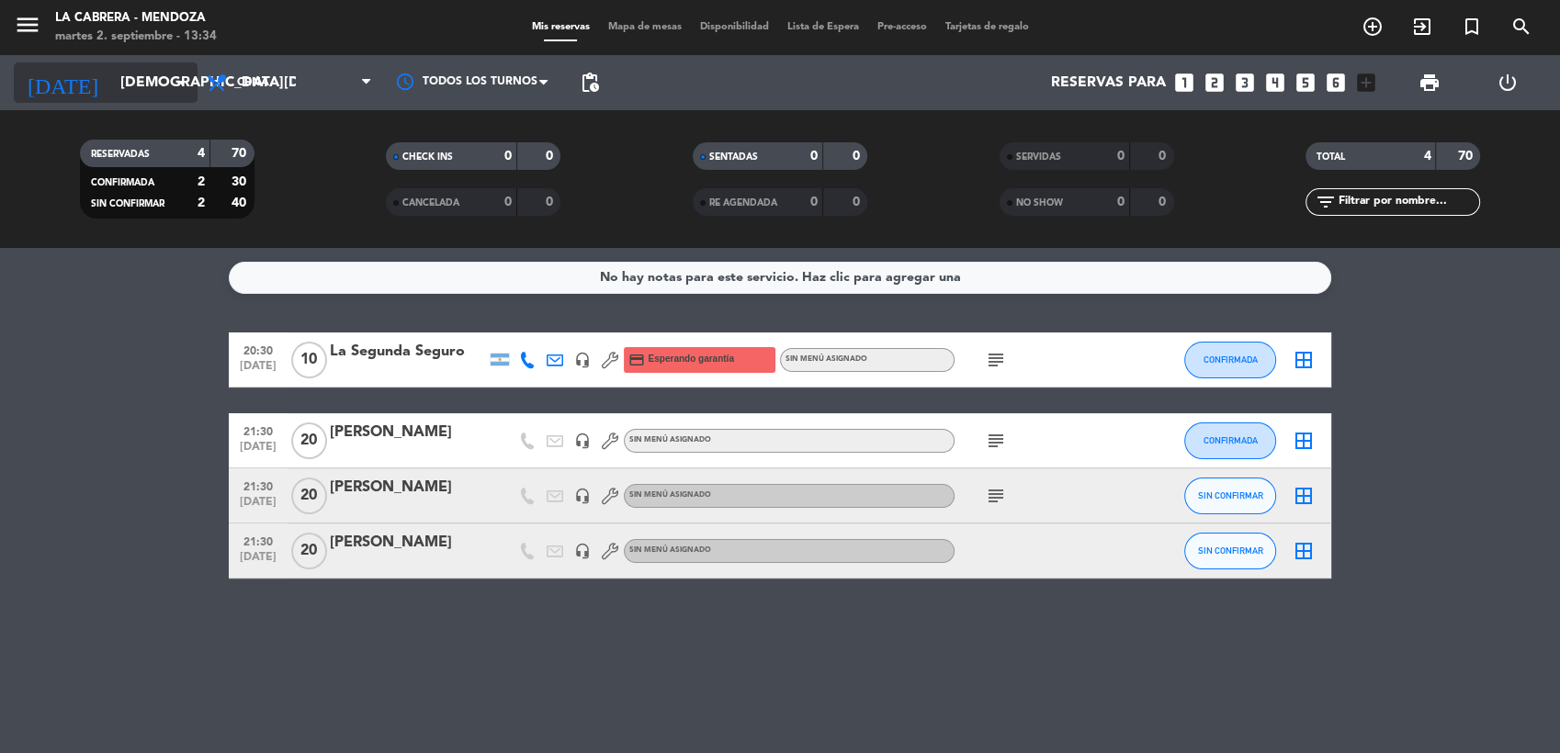
click at [185, 83] on icon "arrow_drop_down" at bounding box center [182, 83] width 22 height 22
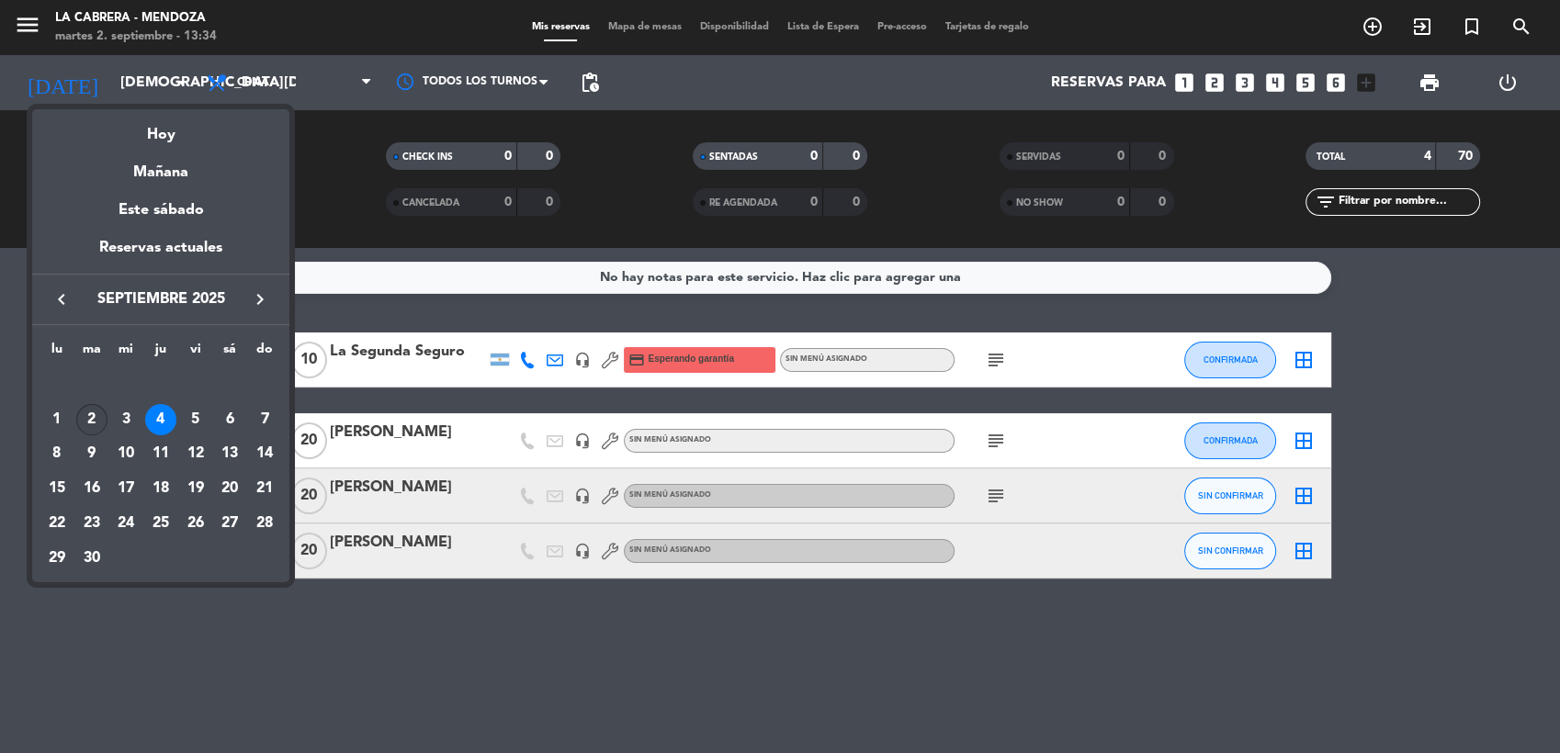
click at [88, 421] on div "2" at bounding box center [91, 419] width 31 height 31
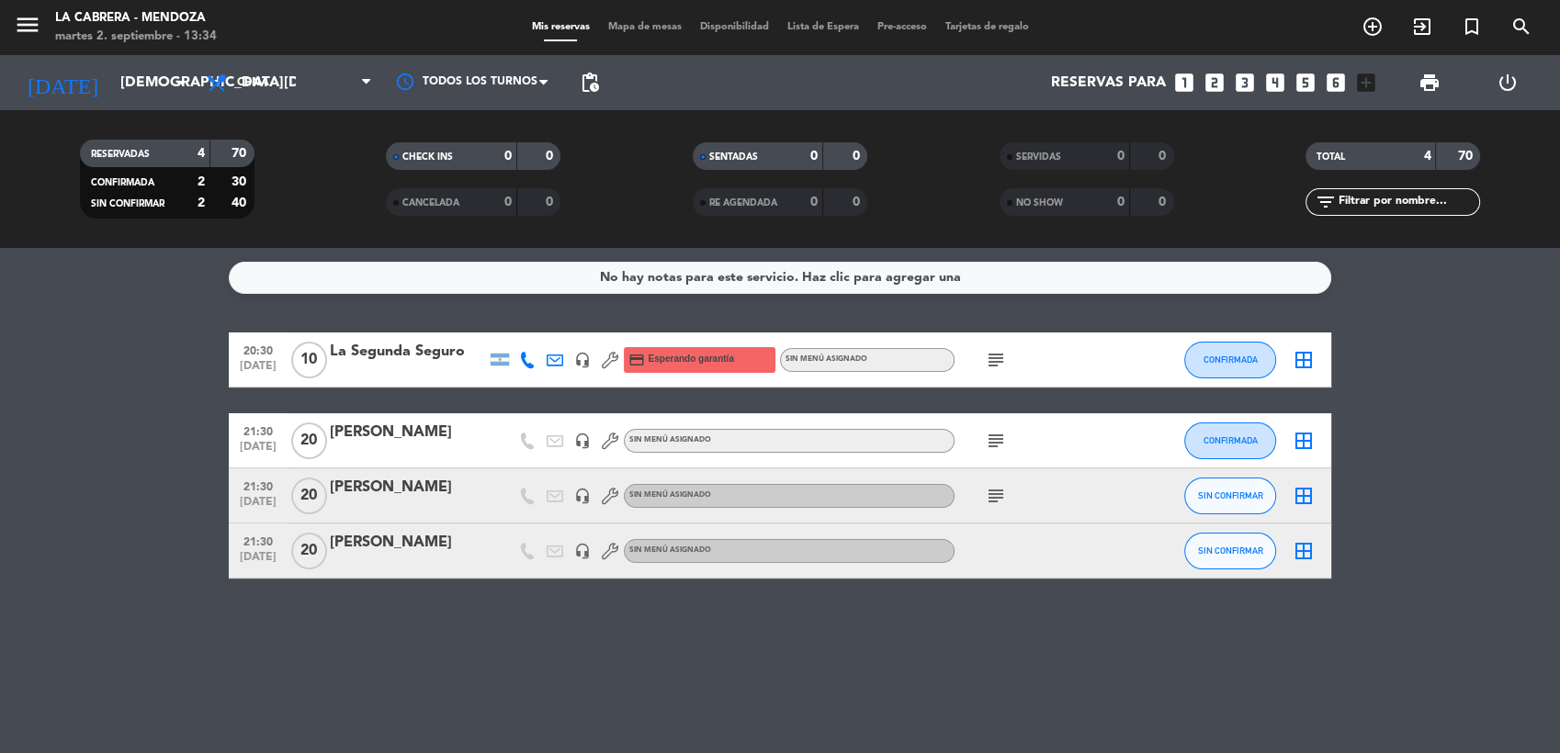
type input "[DATE]"
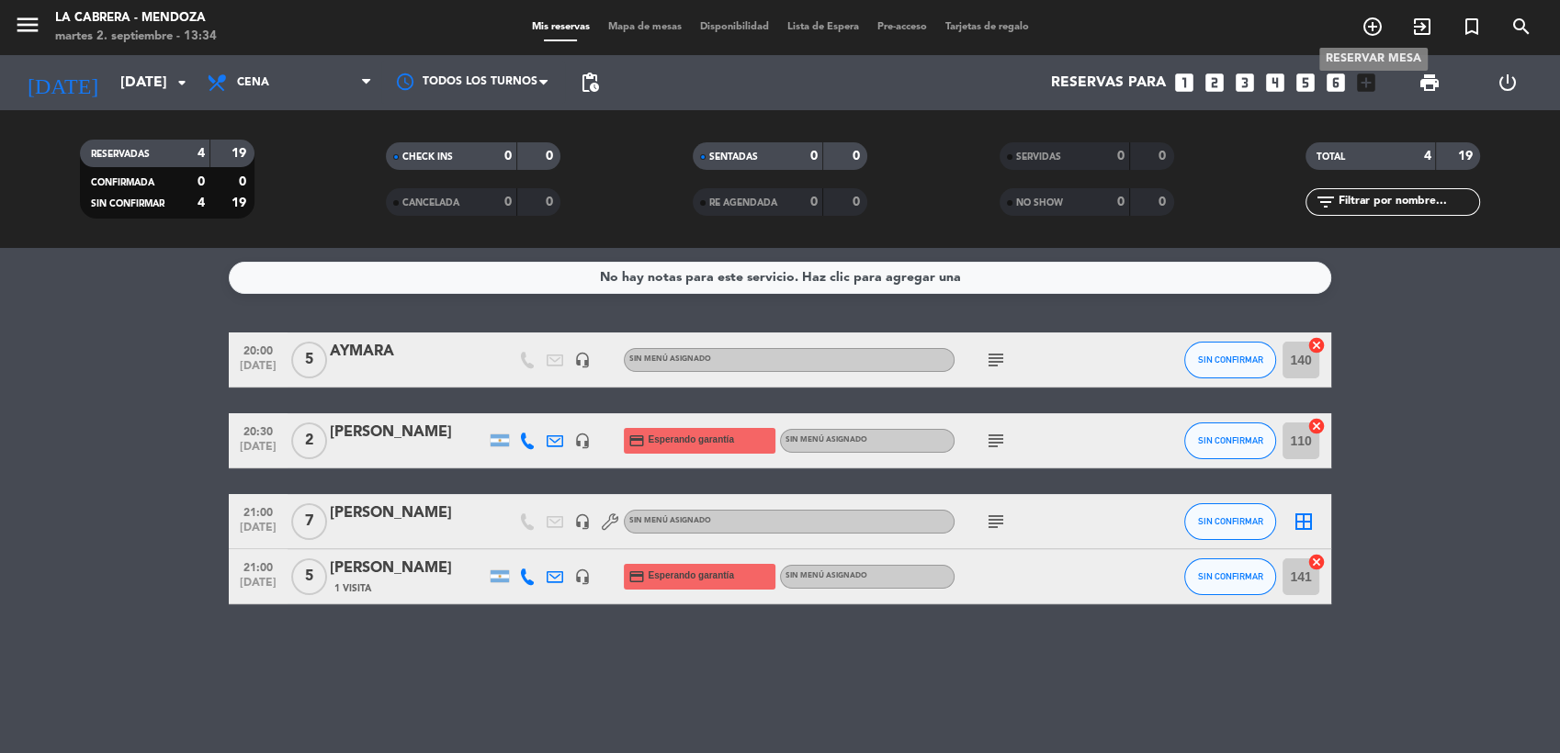
click at [1365, 26] on icon "add_circle_outline" at bounding box center [1373, 27] width 22 height 22
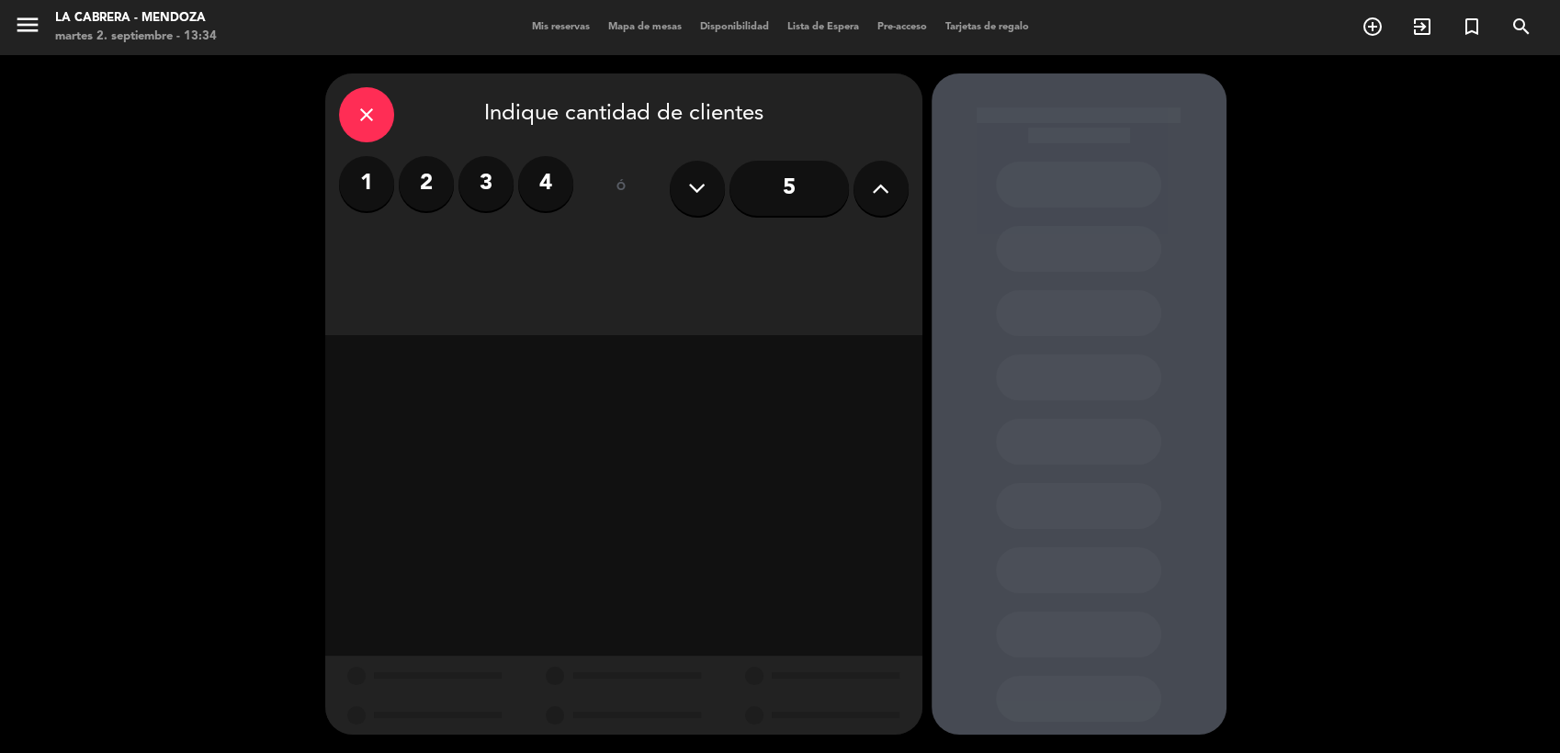
click at [438, 180] on label "2" at bounding box center [426, 183] width 55 height 55
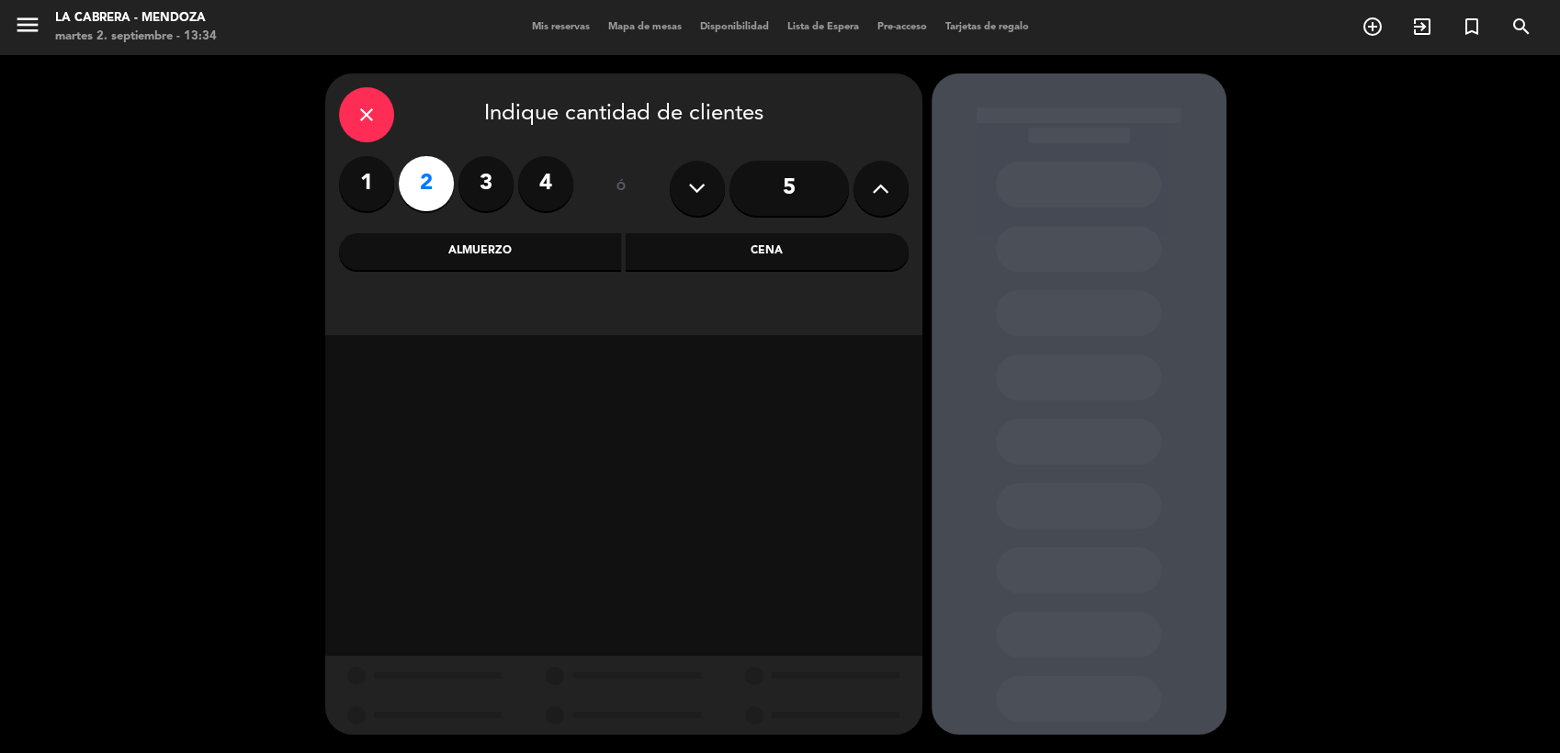
click at [557, 251] on div "Almuerzo" at bounding box center [480, 251] width 283 height 37
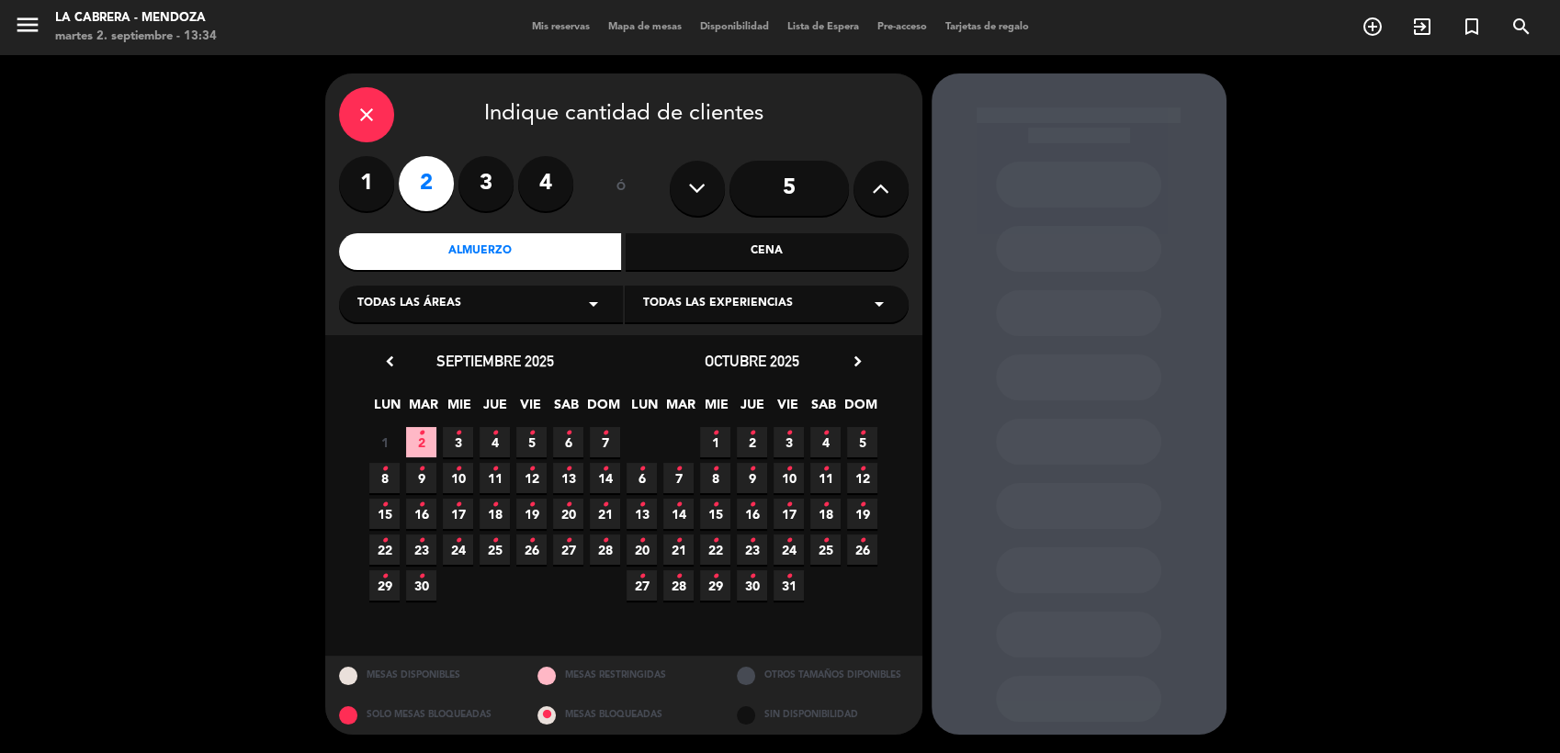
click at [418, 450] on span "2 •" at bounding box center [421, 442] width 30 height 30
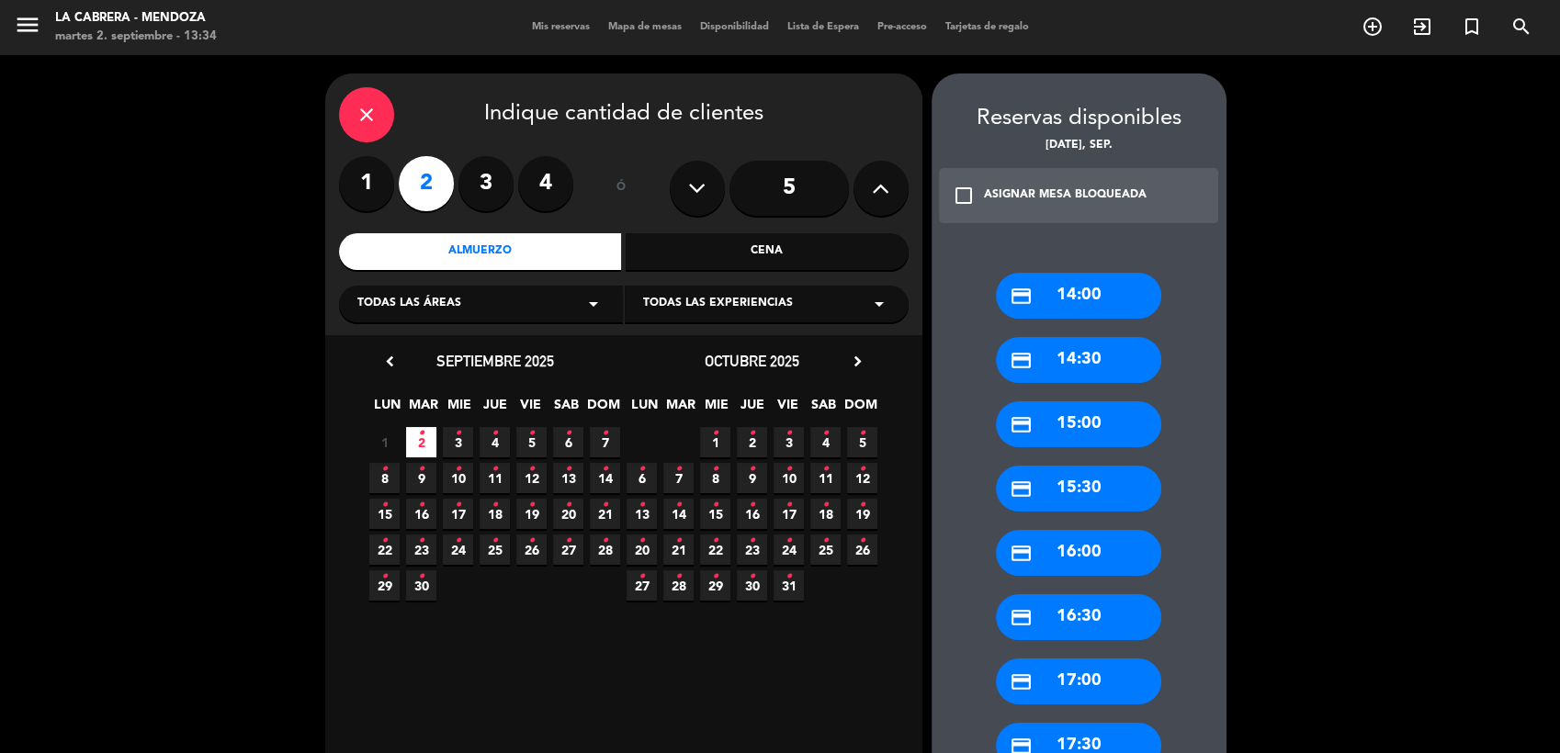
click at [1058, 300] on div "credit_card 14:00" at bounding box center [1078, 296] width 165 height 46
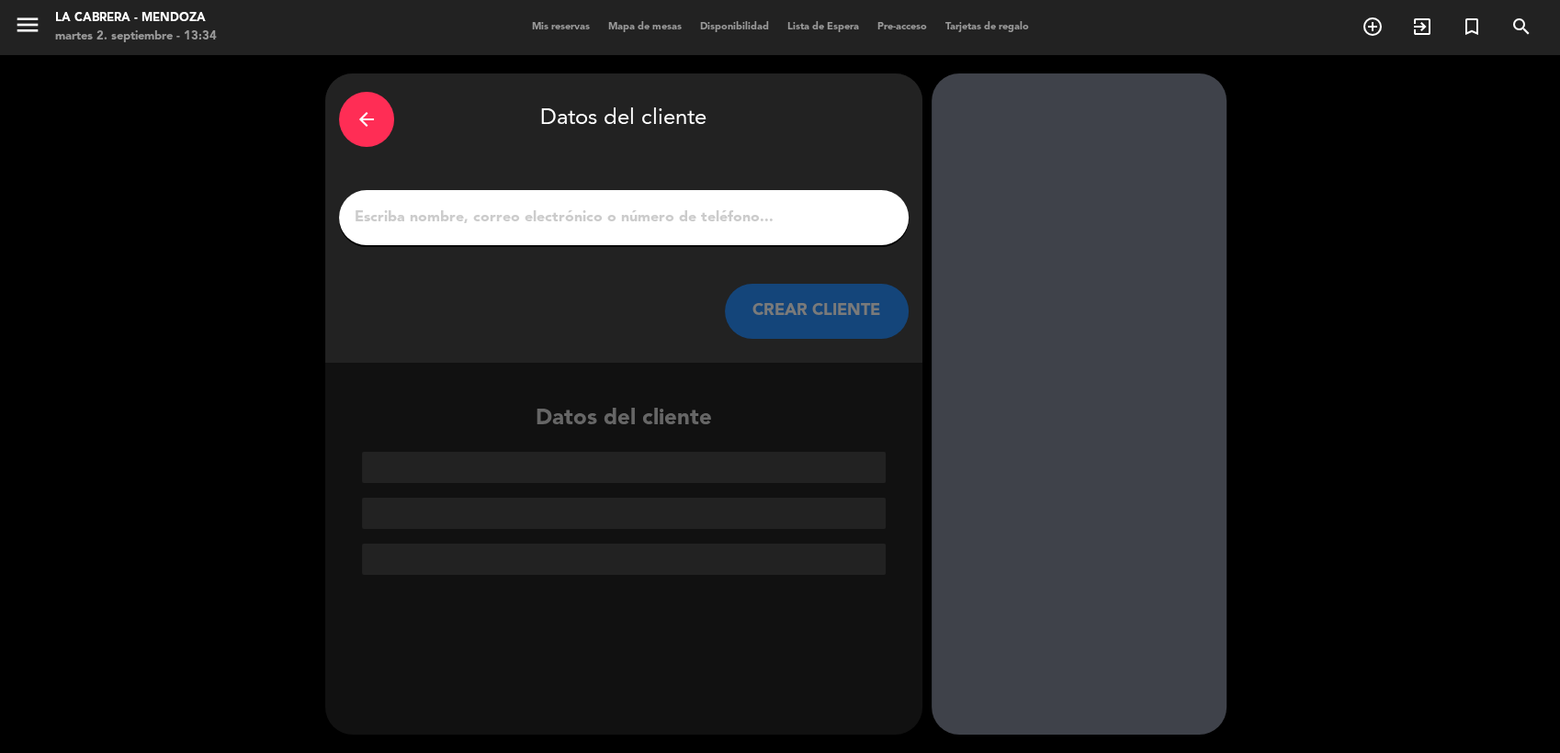
click at [673, 209] on input "1" at bounding box center [624, 218] width 542 height 26
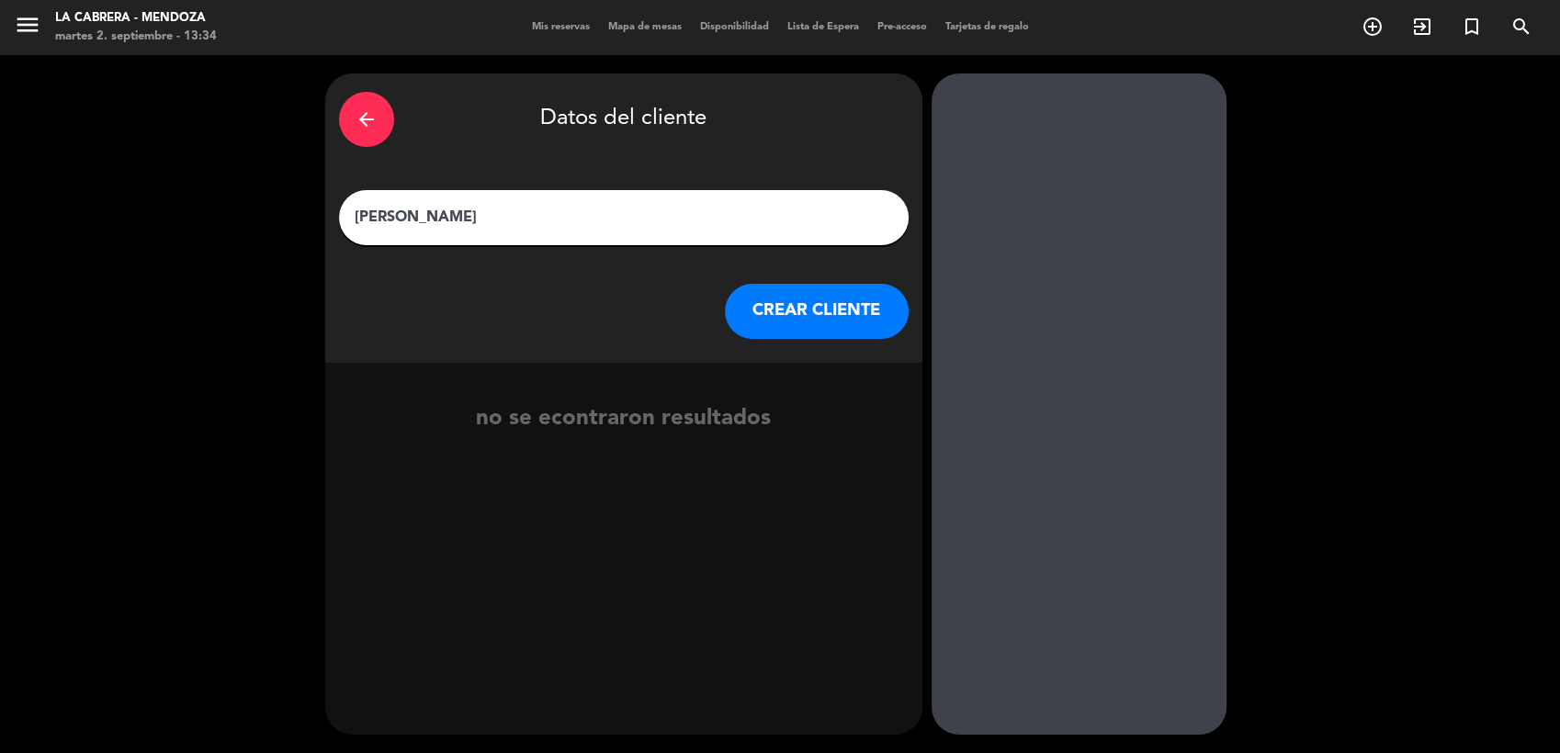
click at [405, 220] on input "[PERSON_NAME]" at bounding box center [624, 218] width 542 height 26
type input "[PERSON_NAME]"
click at [840, 305] on button "CREAR CLIENTE" at bounding box center [817, 311] width 184 height 55
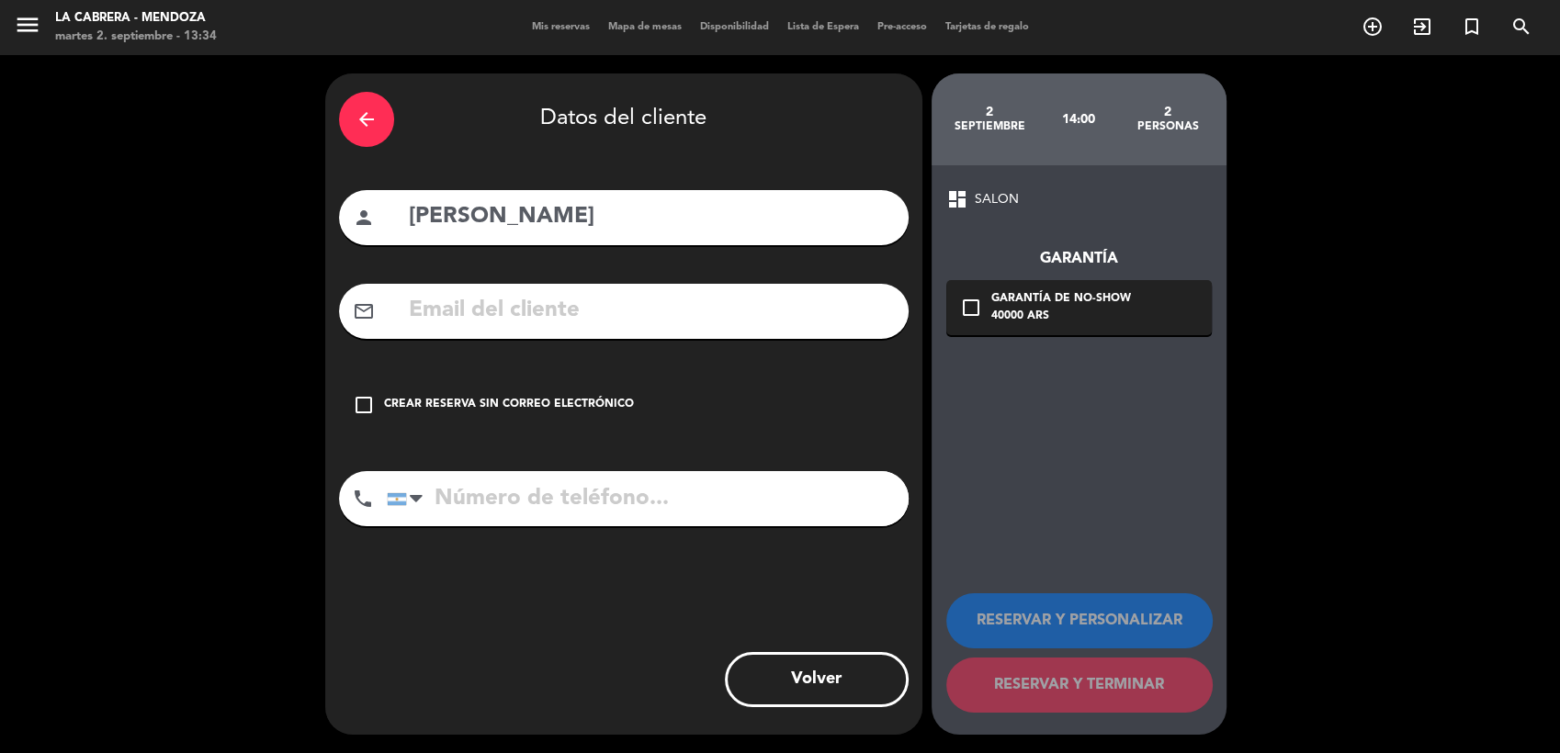
click at [360, 402] on icon "check_box_outline_blank" at bounding box center [364, 405] width 22 height 22
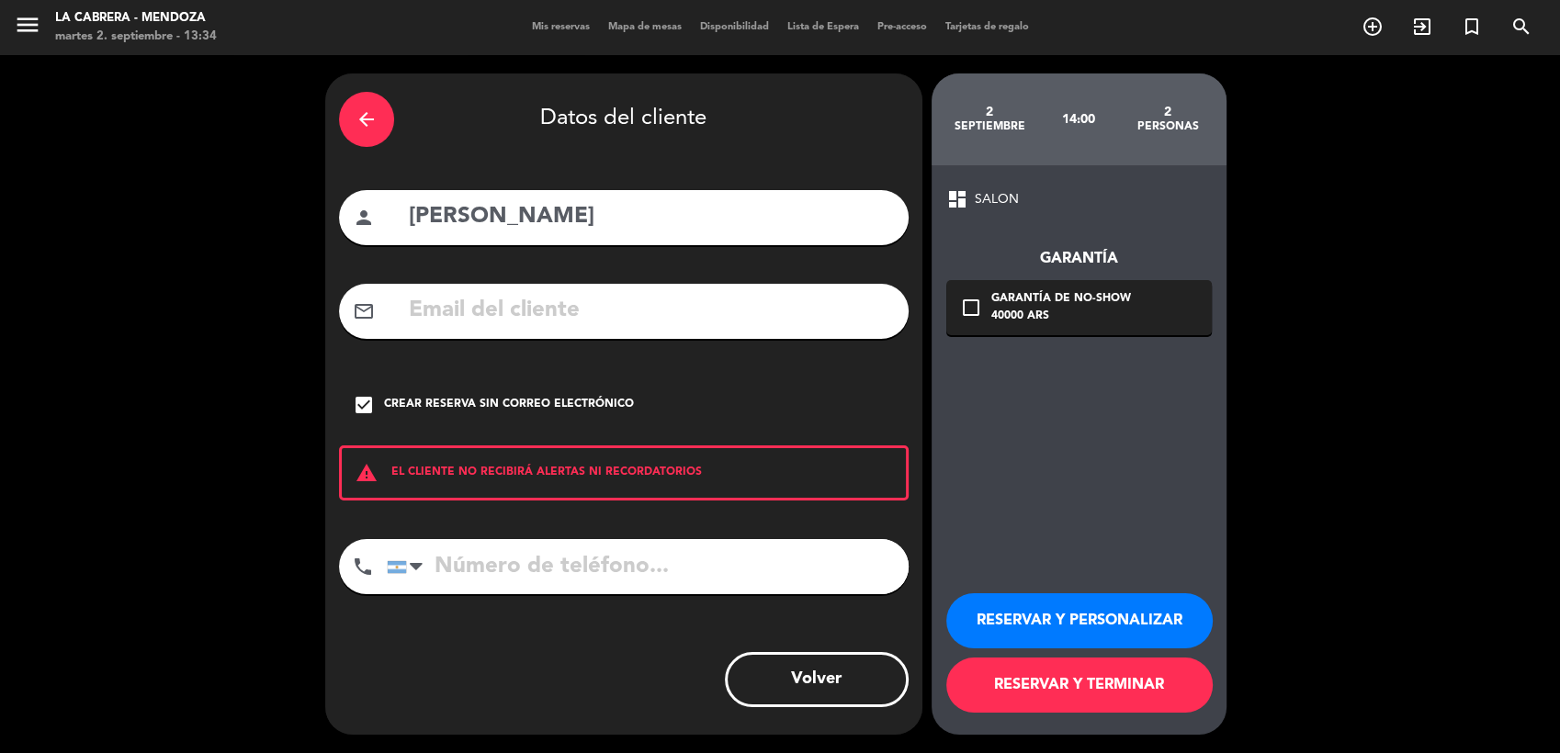
click at [1111, 682] on button "RESERVAR Y TERMINAR" at bounding box center [1079, 685] width 266 height 55
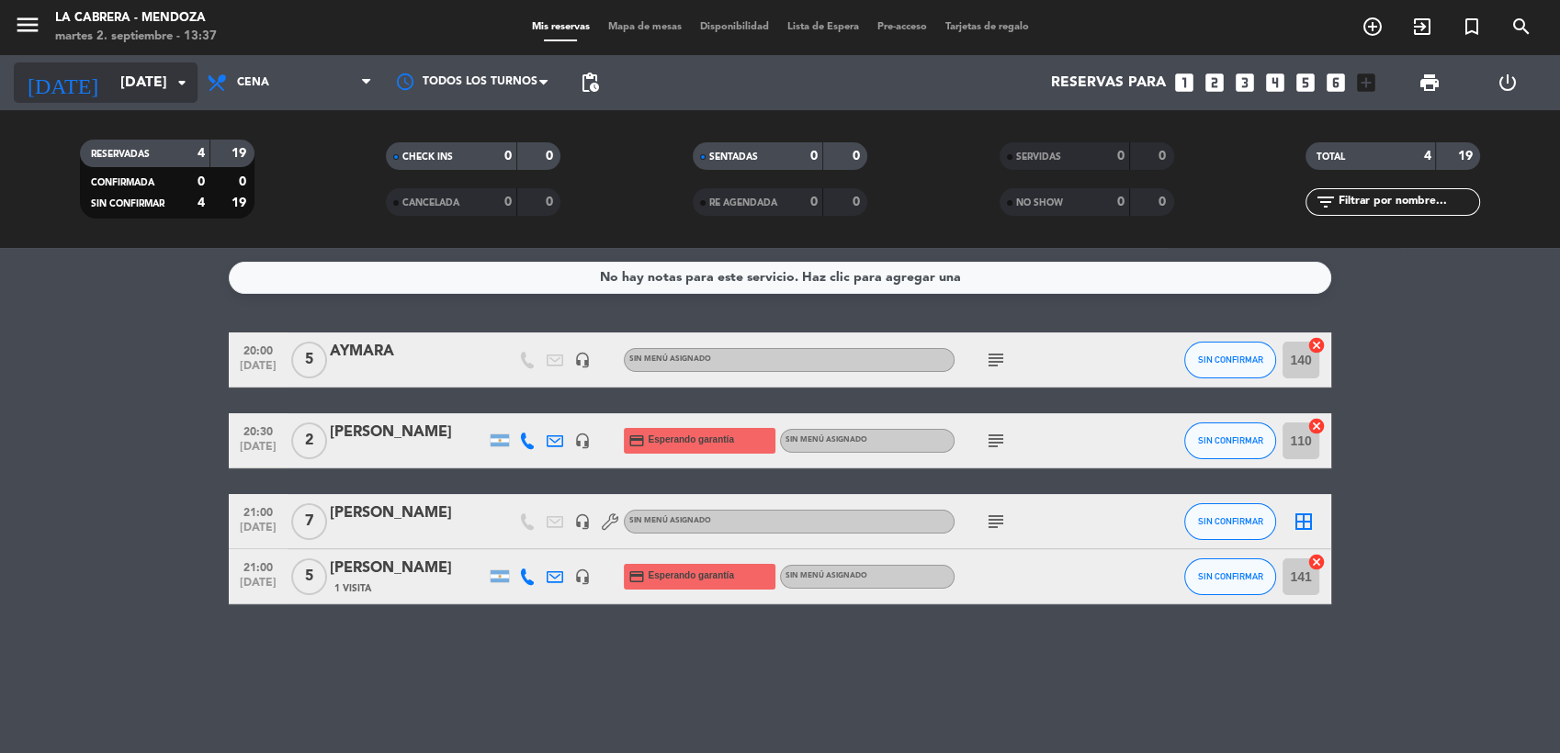
click at [178, 88] on icon "arrow_drop_down" at bounding box center [182, 83] width 22 height 22
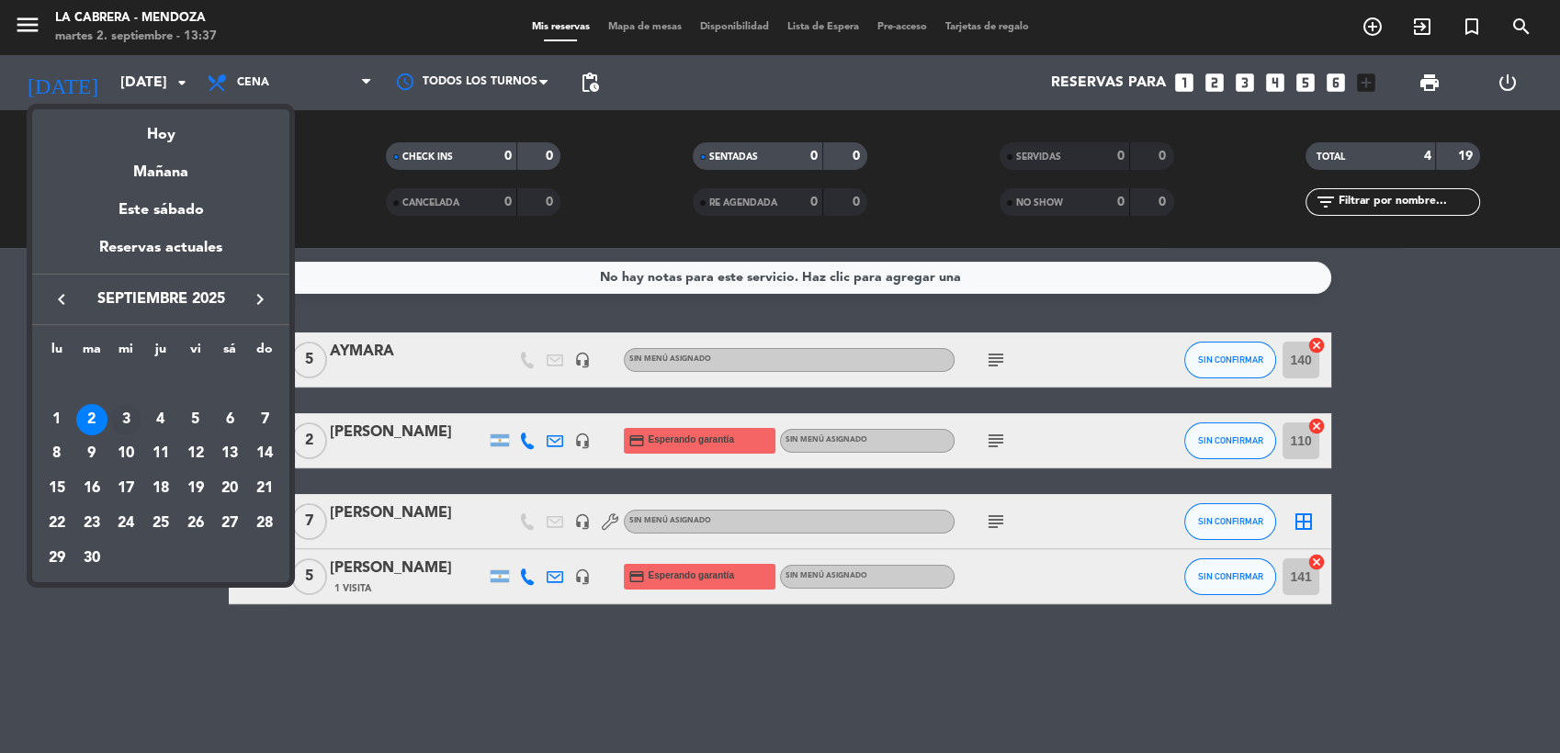
click at [124, 411] on div "3" at bounding box center [125, 419] width 31 height 31
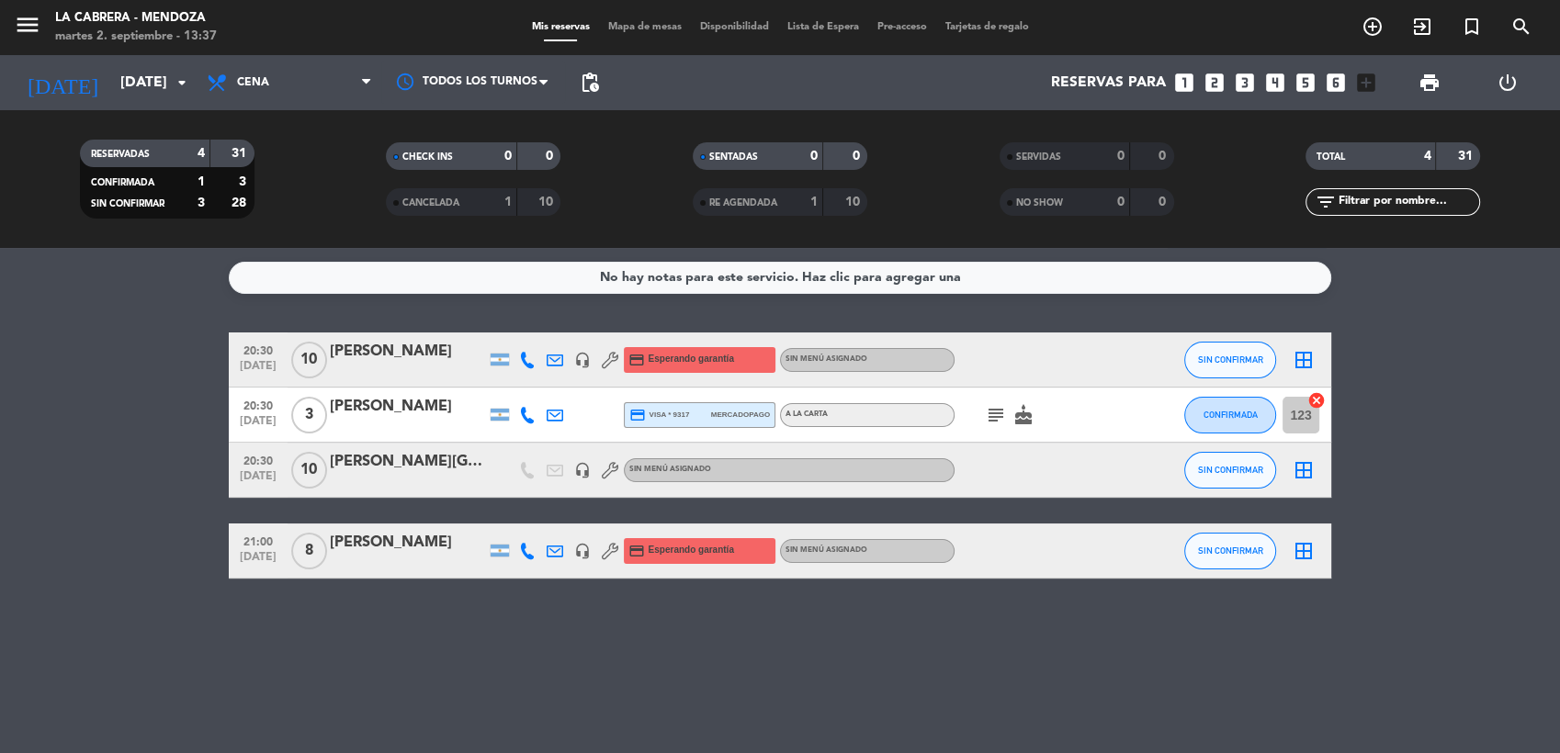
click at [988, 418] on icon "subject" at bounding box center [996, 415] width 22 height 22
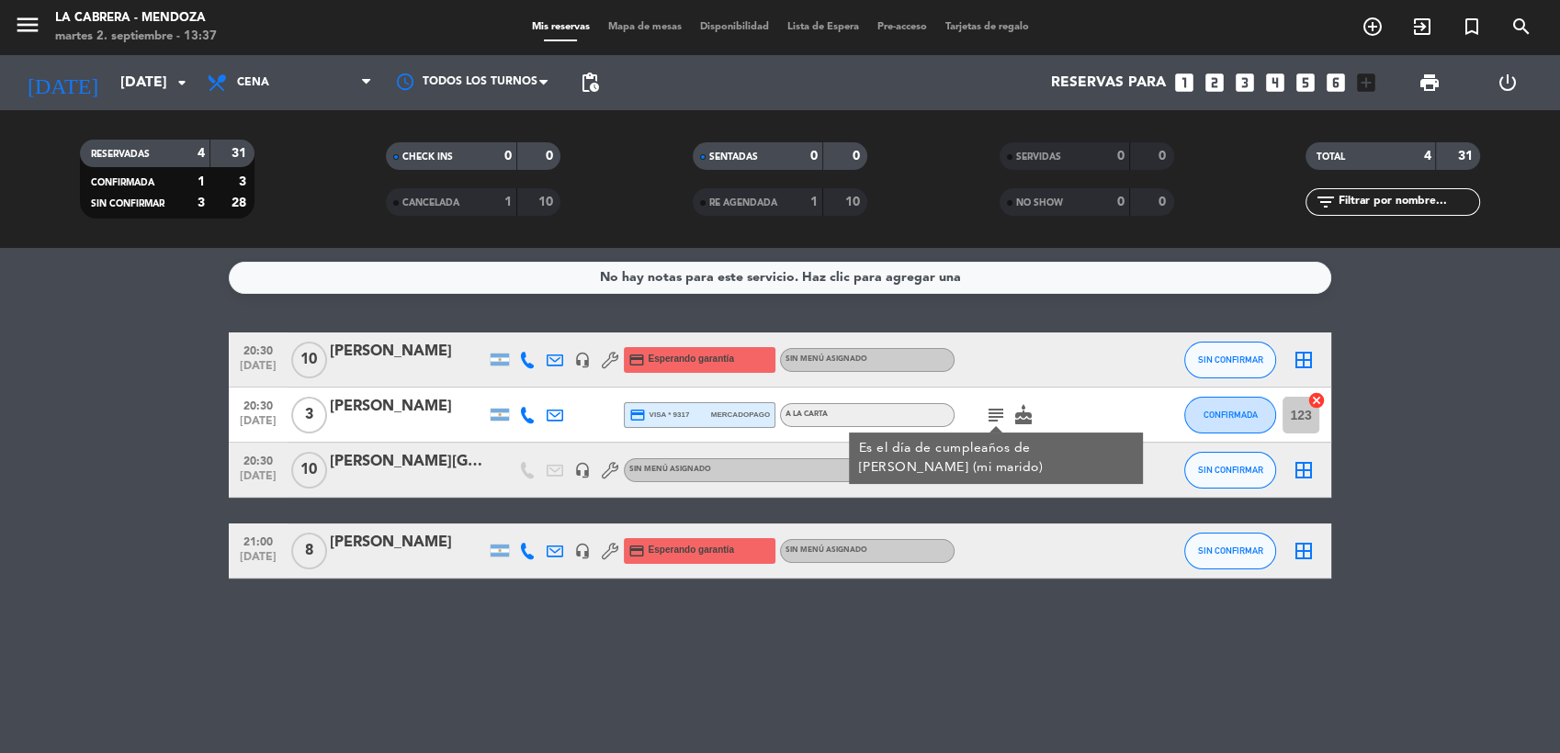
click at [404, 637] on div "No hay notas para este servicio. Haz clic para agregar una 20:30 [DATE] [PERSON…" at bounding box center [780, 500] width 1560 height 505
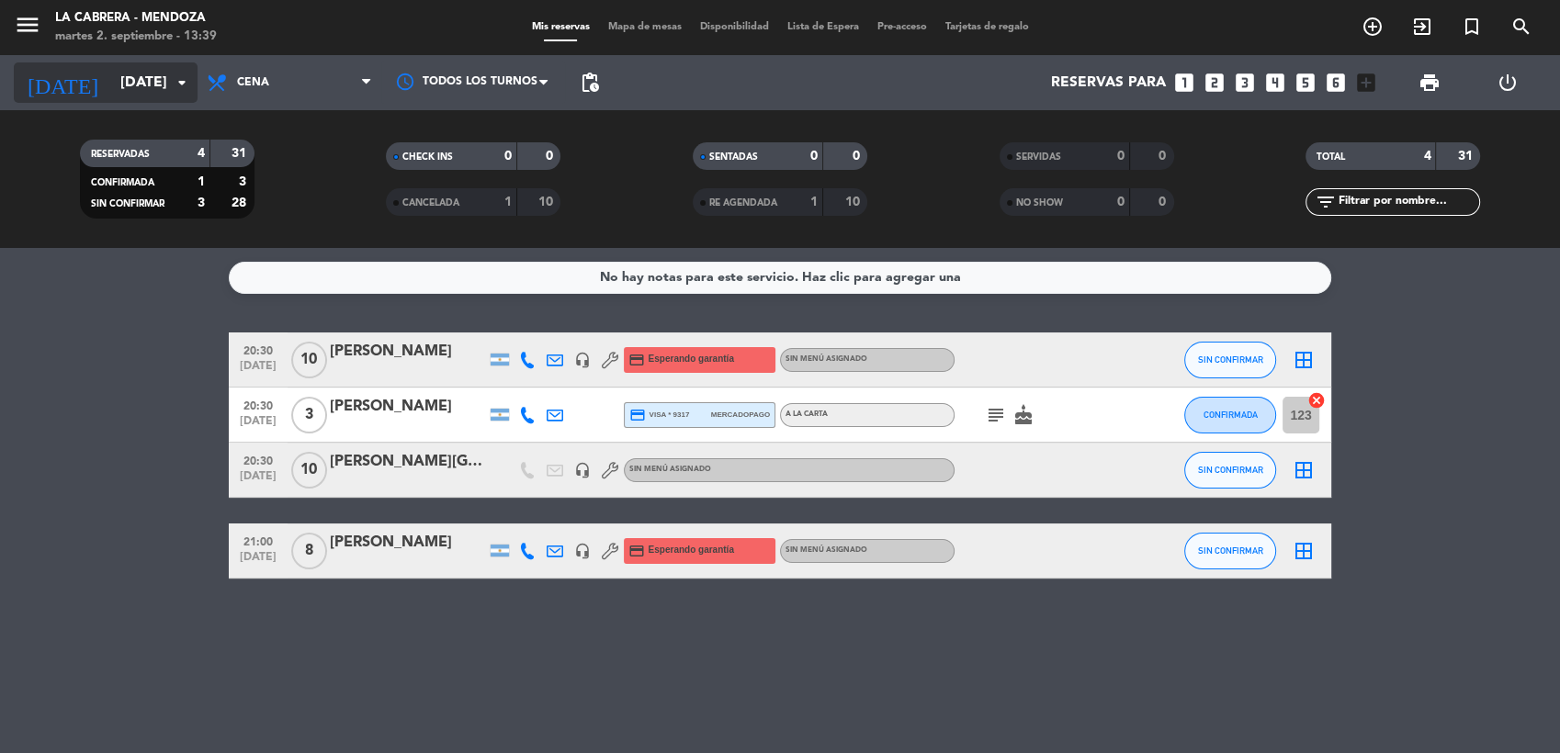
click at [178, 76] on icon "arrow_drop_down" at bounding box center [182, 83] width 22 height 22
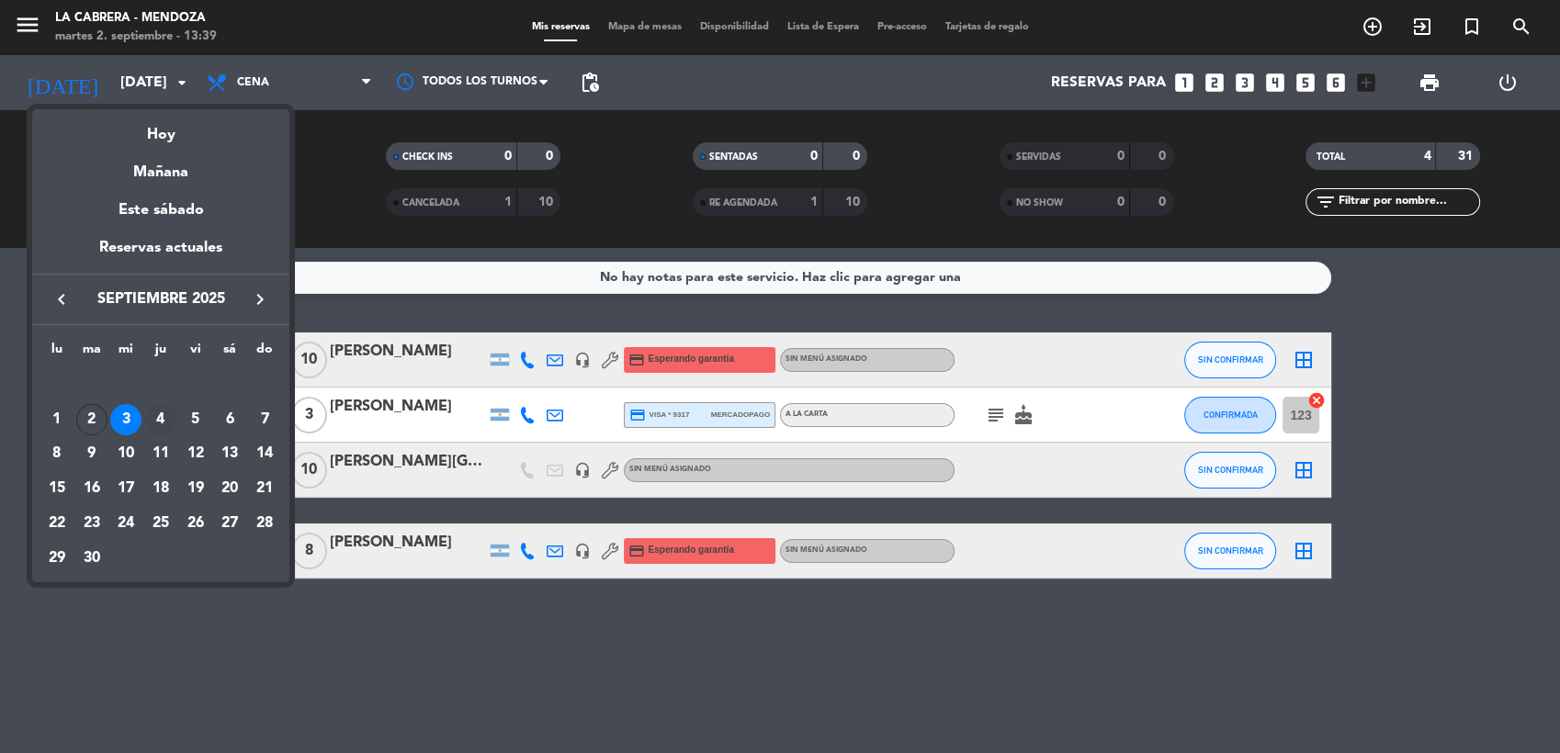
click at [160, 416] on div "4" at bounding box center [160, 419] width 31 height 31
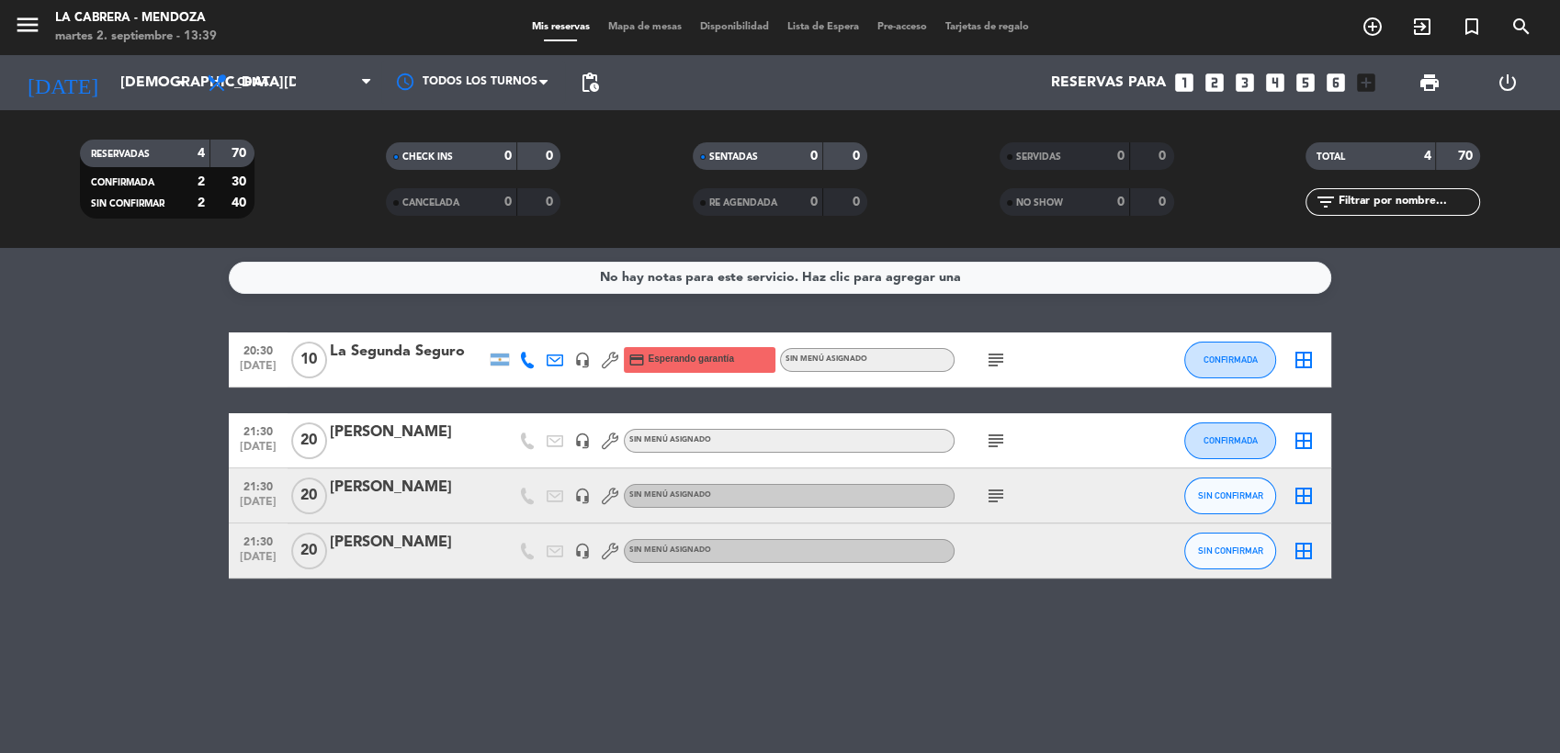
click at [1002, 357] on icon "subject" at bounding box center [996, 360] width 22 height 22
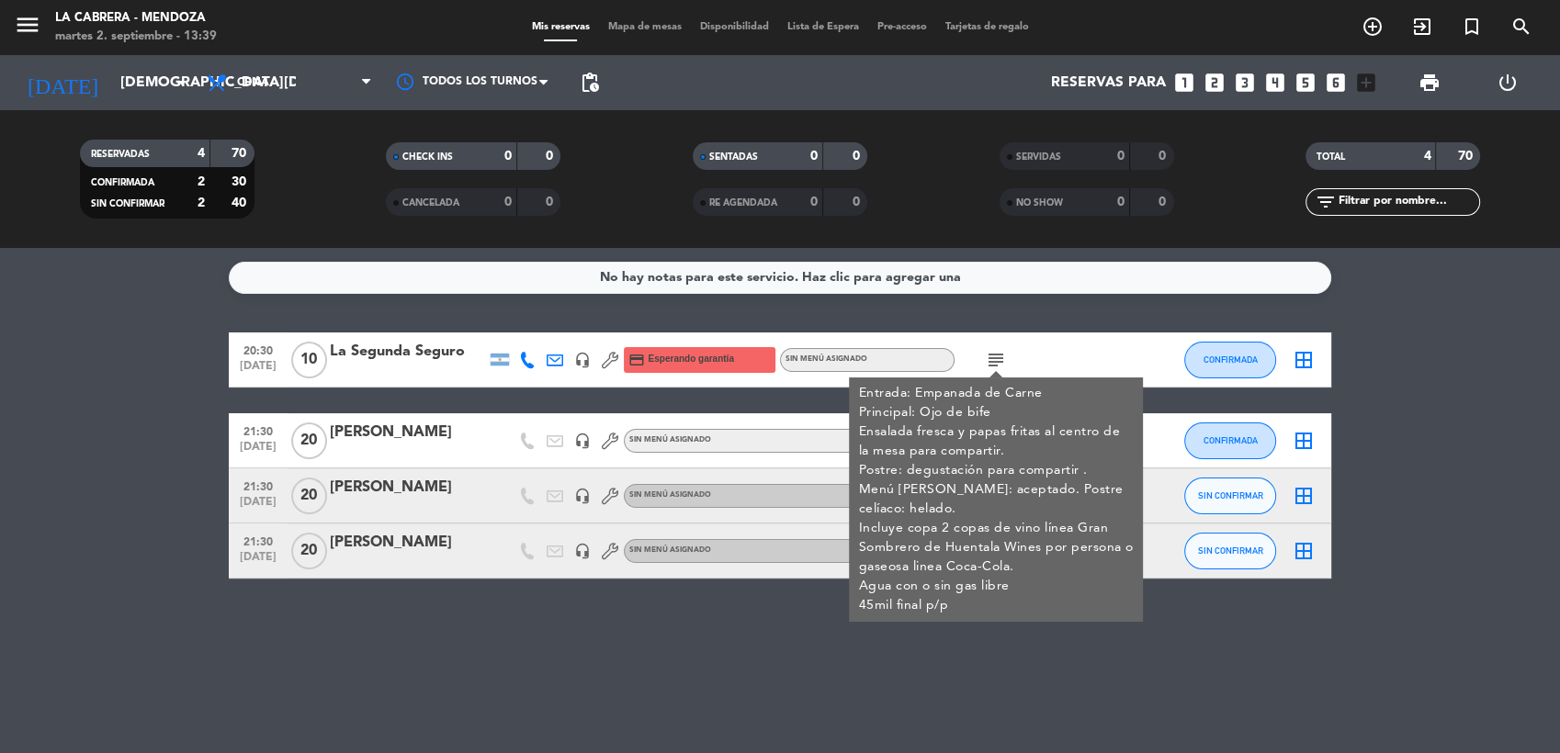
click at [464, 634] on div "No hay notas para este servicio. Haz clic para agregar una 20:30 [DATE] La Segu…" at bounding box center [780, 500] width 1560 height 505
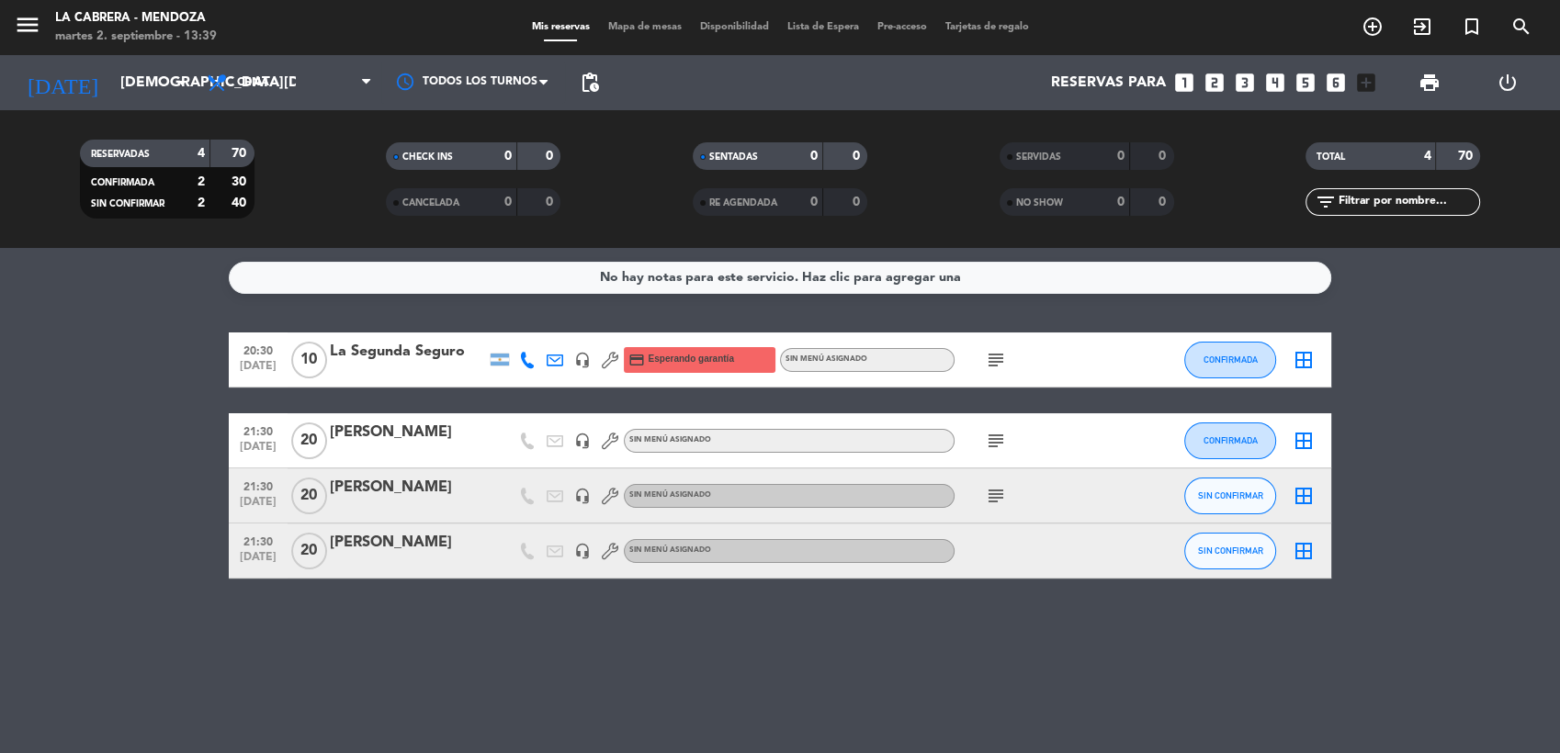
click at [993, 439] on icon "subject" at bounding box center [996, 441] width 22 height 22
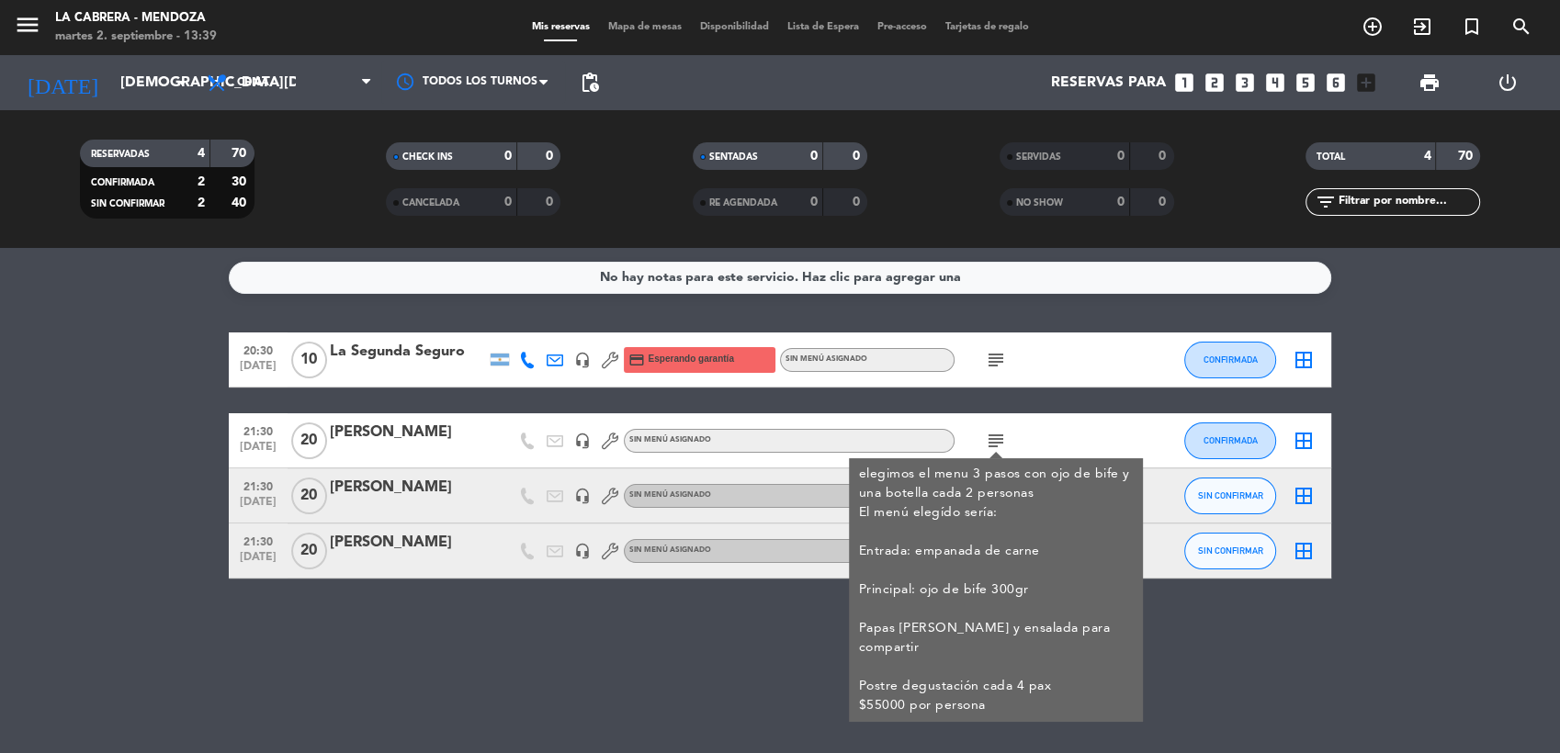
click at [568, 685] on div "No hay notas para este servicio. Haz clic para agregar una 20:30 [DATE] La Segu…" at bounding box center [780, 500] width 1560 height 505
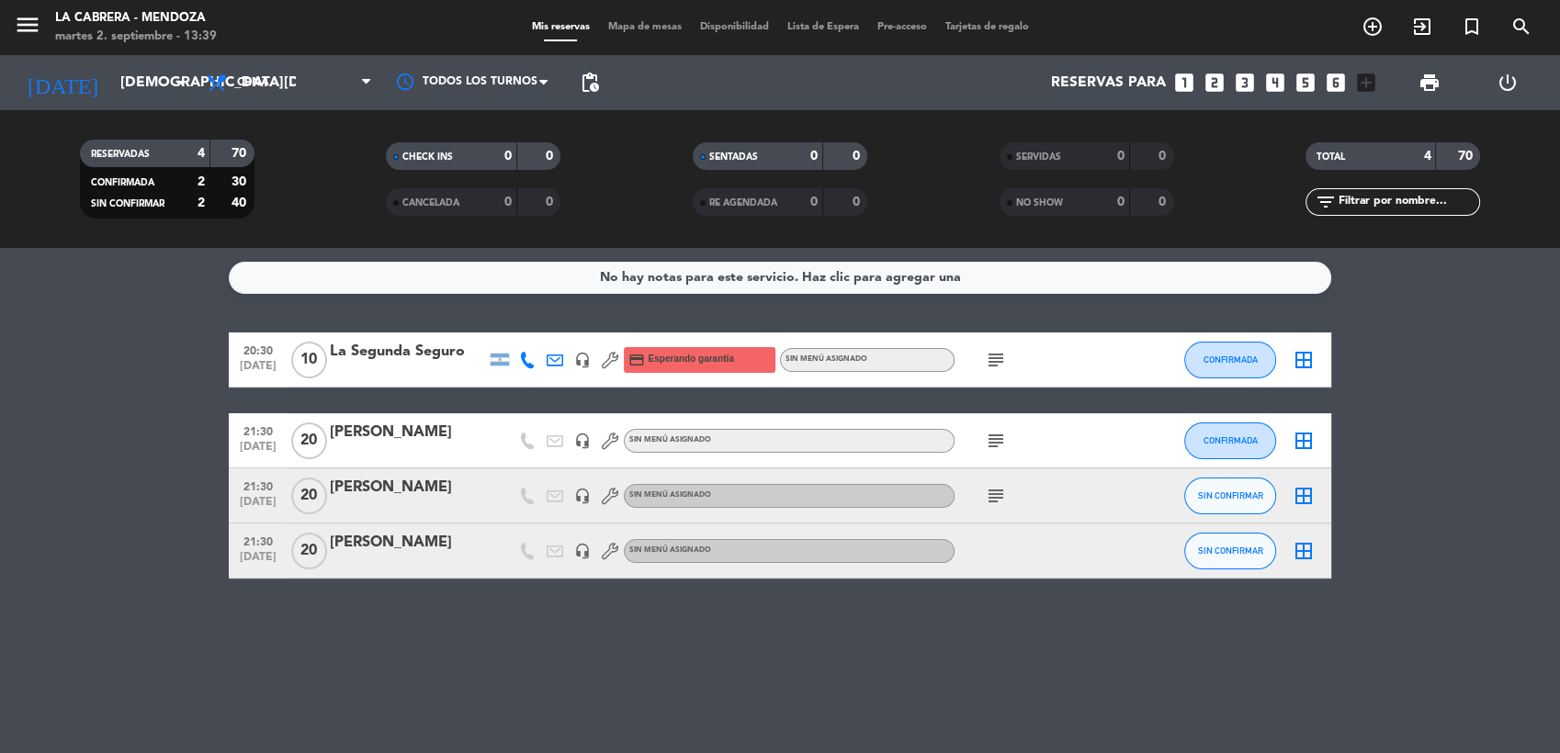
click at [994, 496] on icon "subject" at bounding box center [996, 496] width 22 height 22
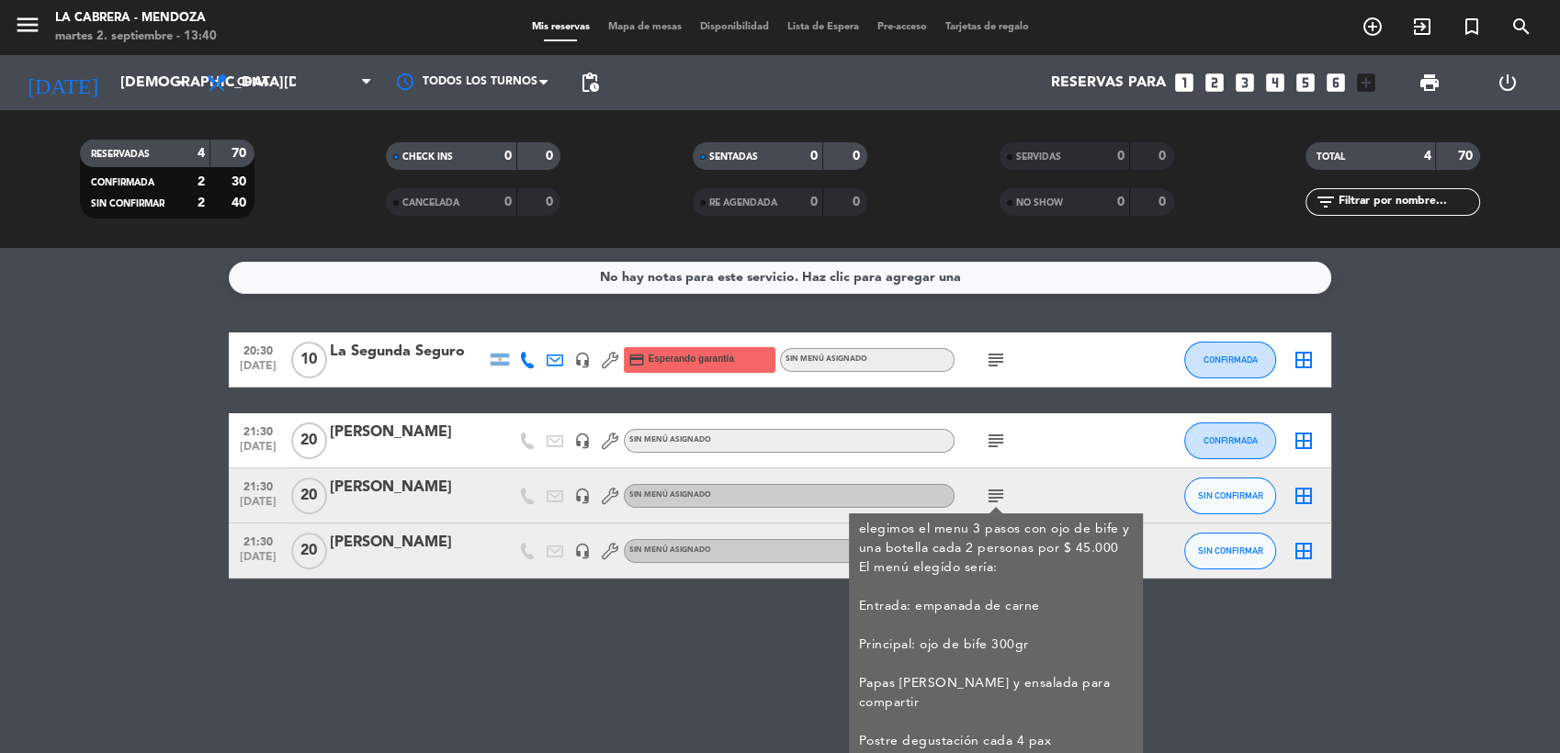
click at [666, 685] on div "No hay notas para este servicio. Haz clic para agregar una 20:30 [DATE] La Segu…" at bounding box center [780, 500] width 1560 height 505
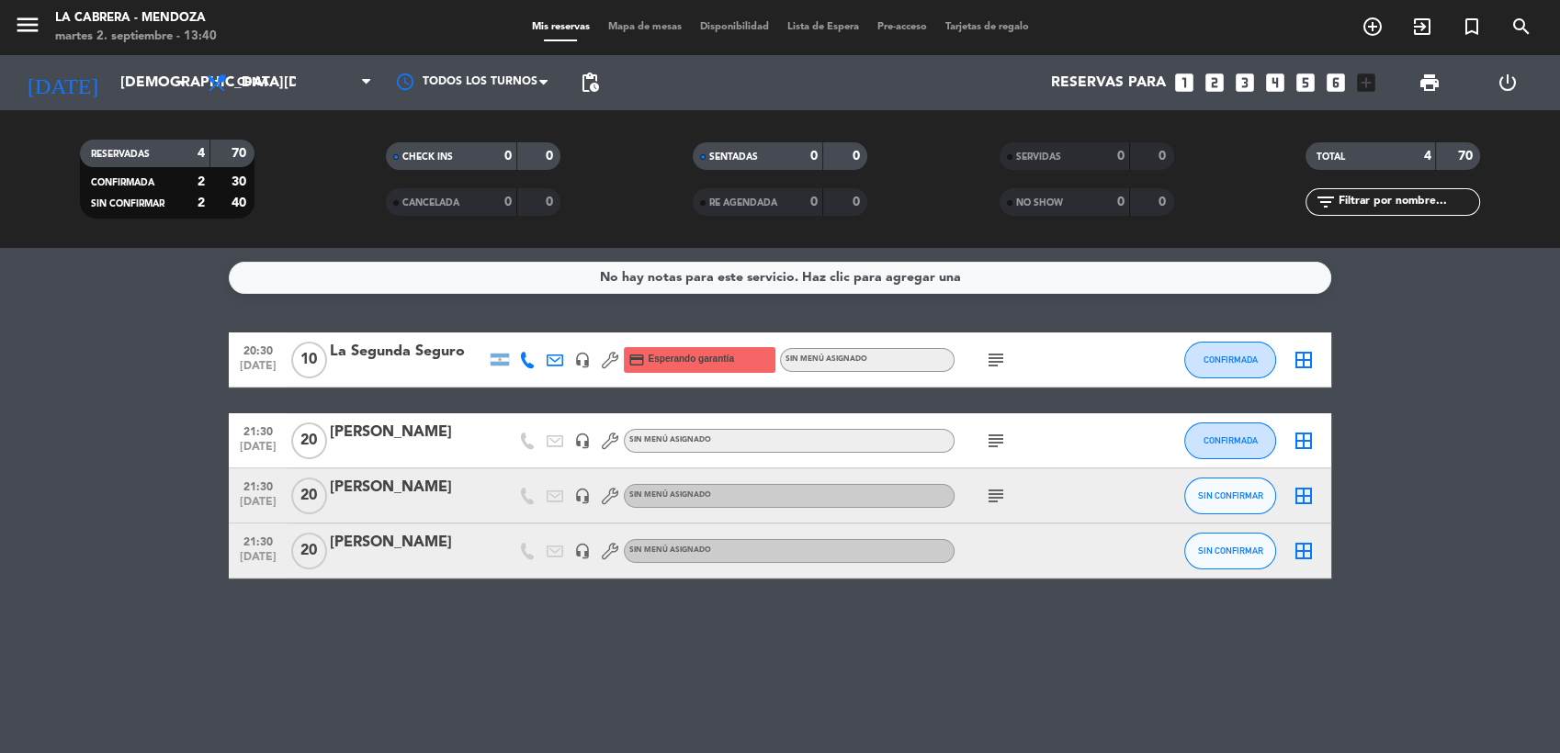
click at [455, 501] on div at bounding box center [408, 508] width 156 height 15
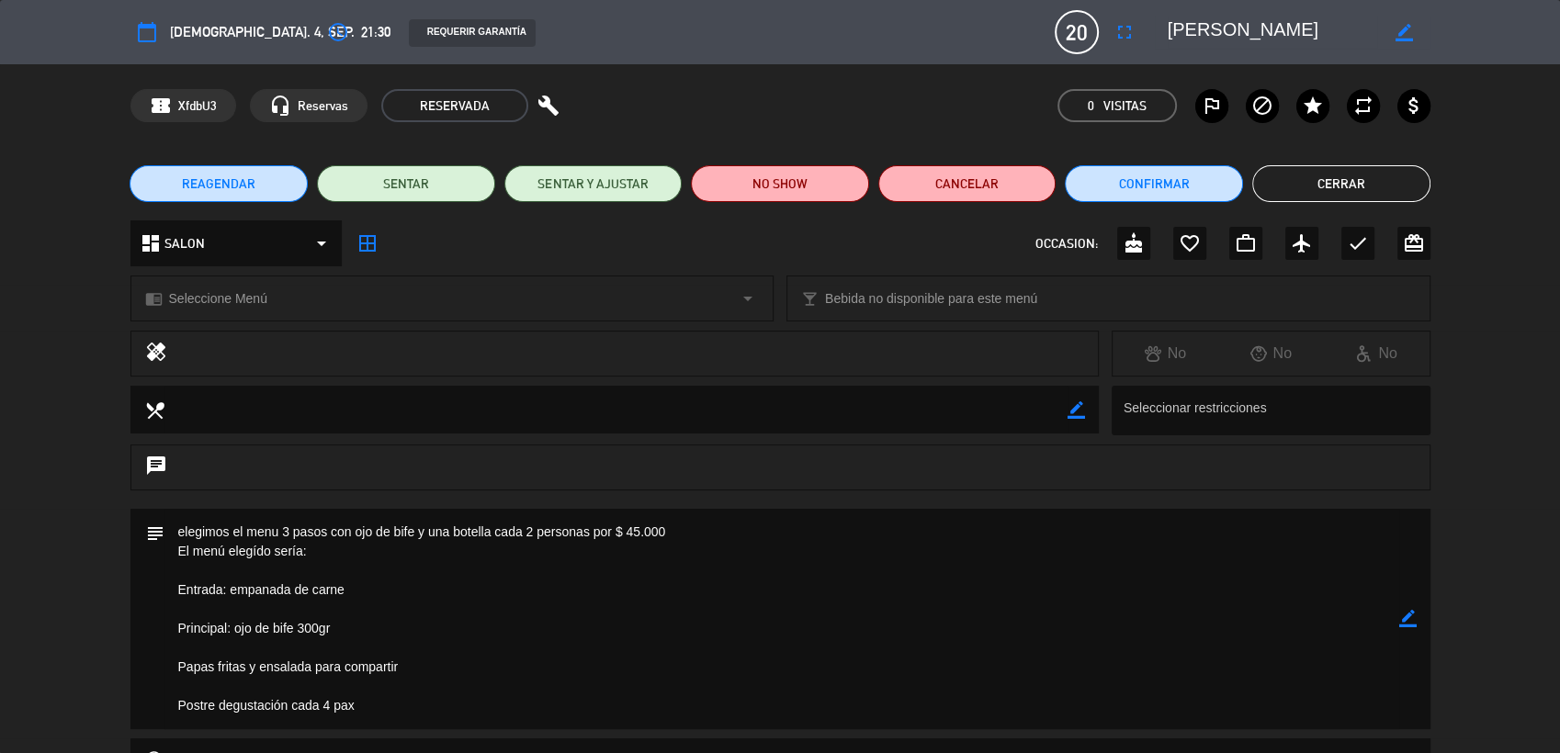
click at [1337, 189] on button "Cerrar" at bounding box center [1341, 183] width 178 height 37
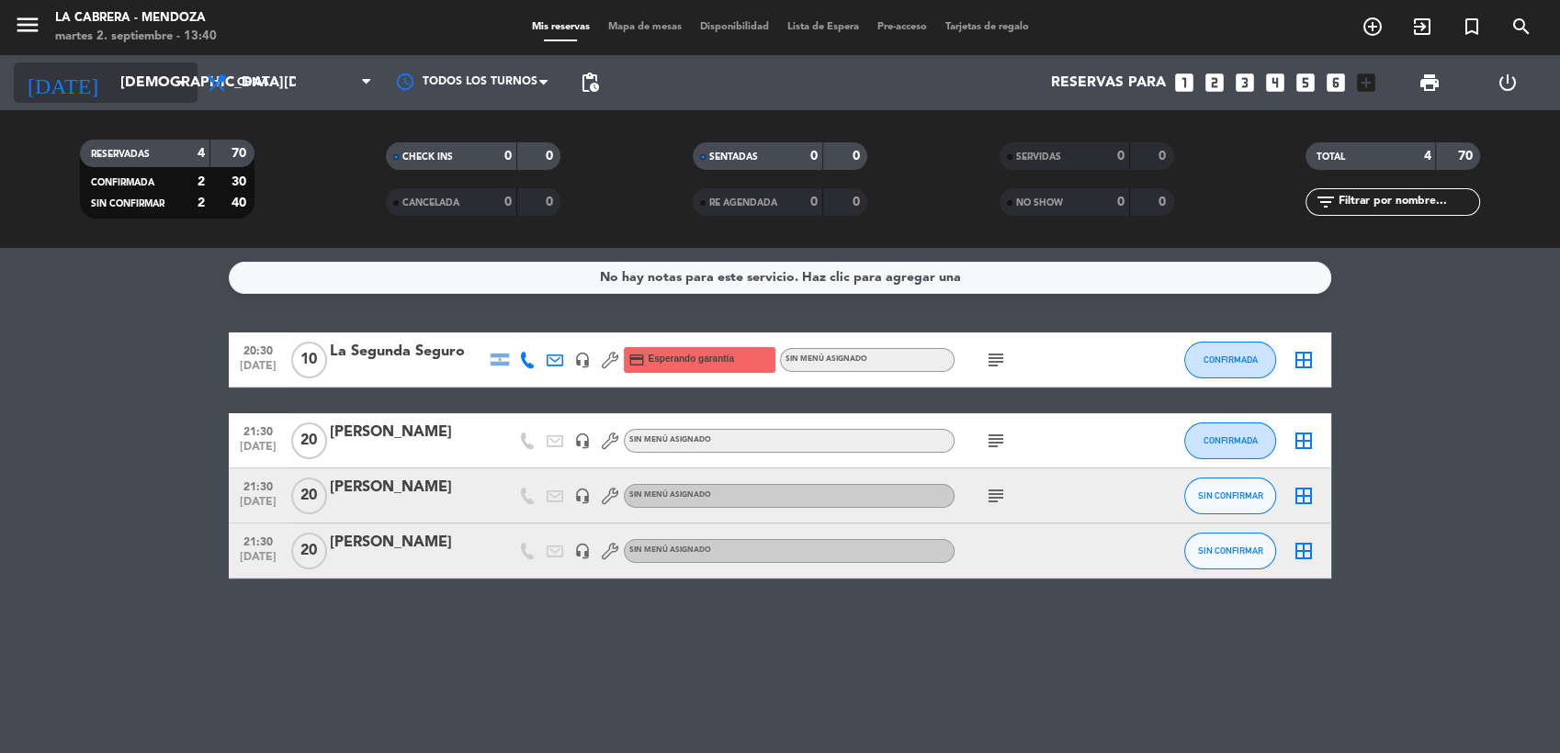
click at [175, 86] on icon "arrow_drop_down" at bounding box center [182, 83] width 22 height 22
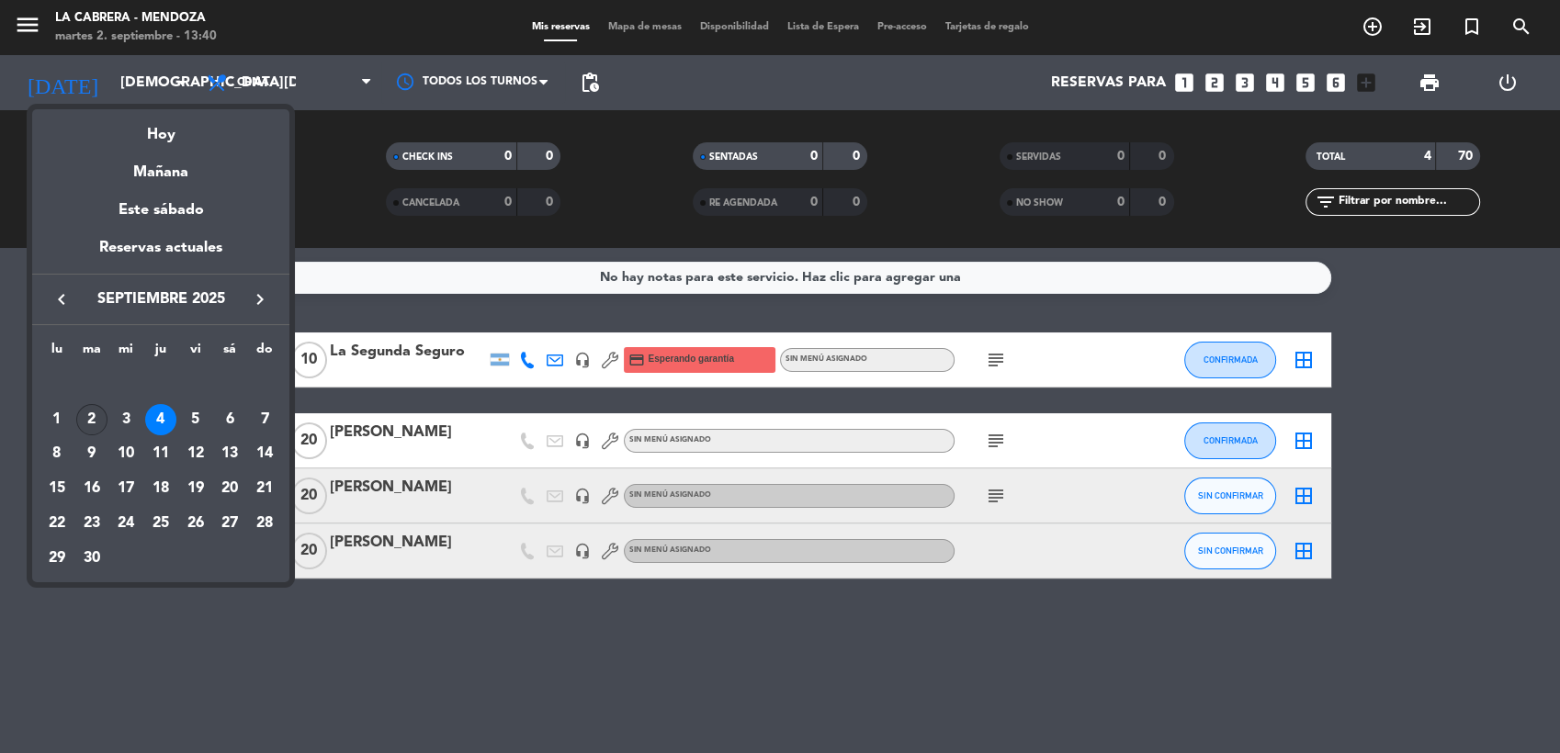
click at [94, 423] on div "2" at bounding box center [91, 419] width 31 height 31
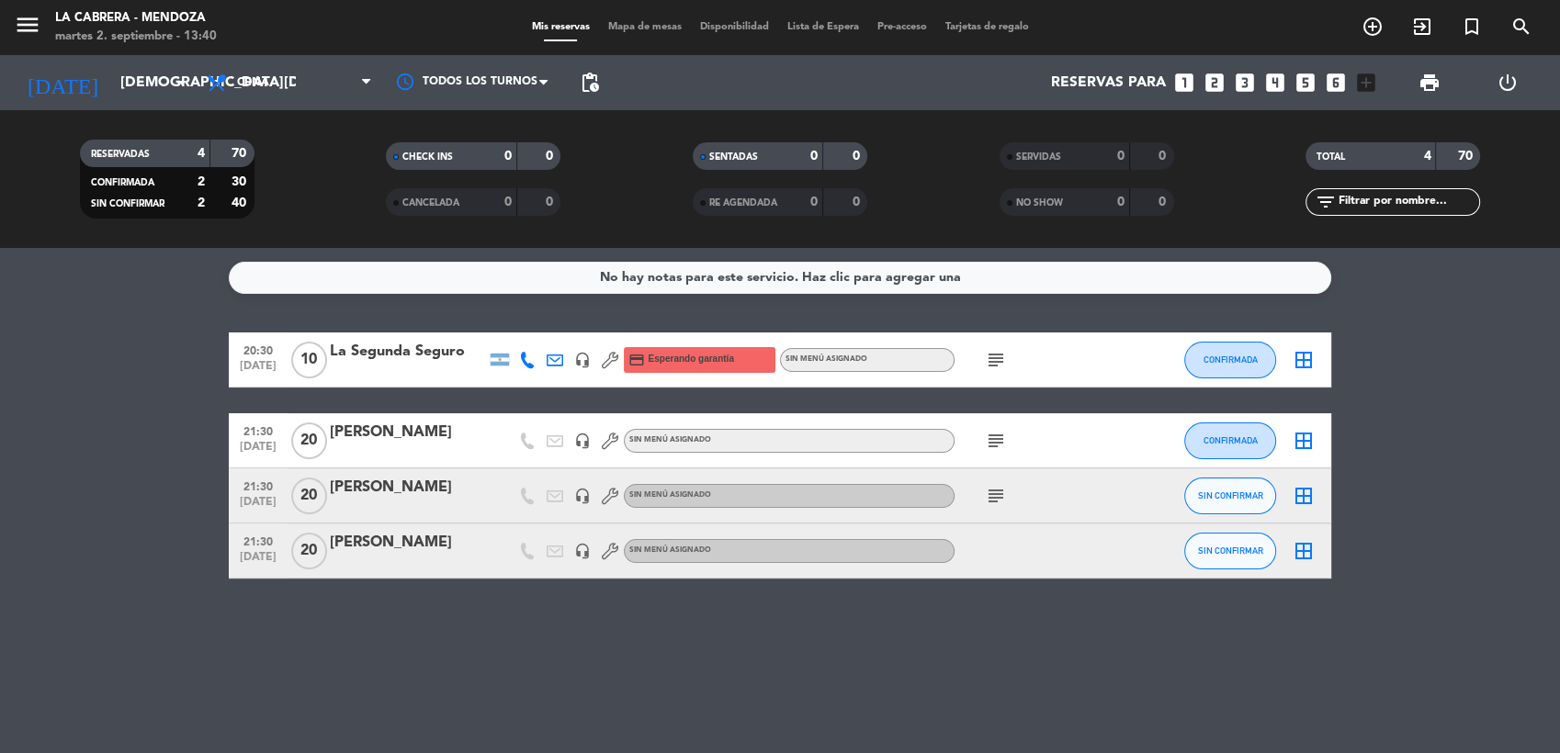
type input "[DATE]"
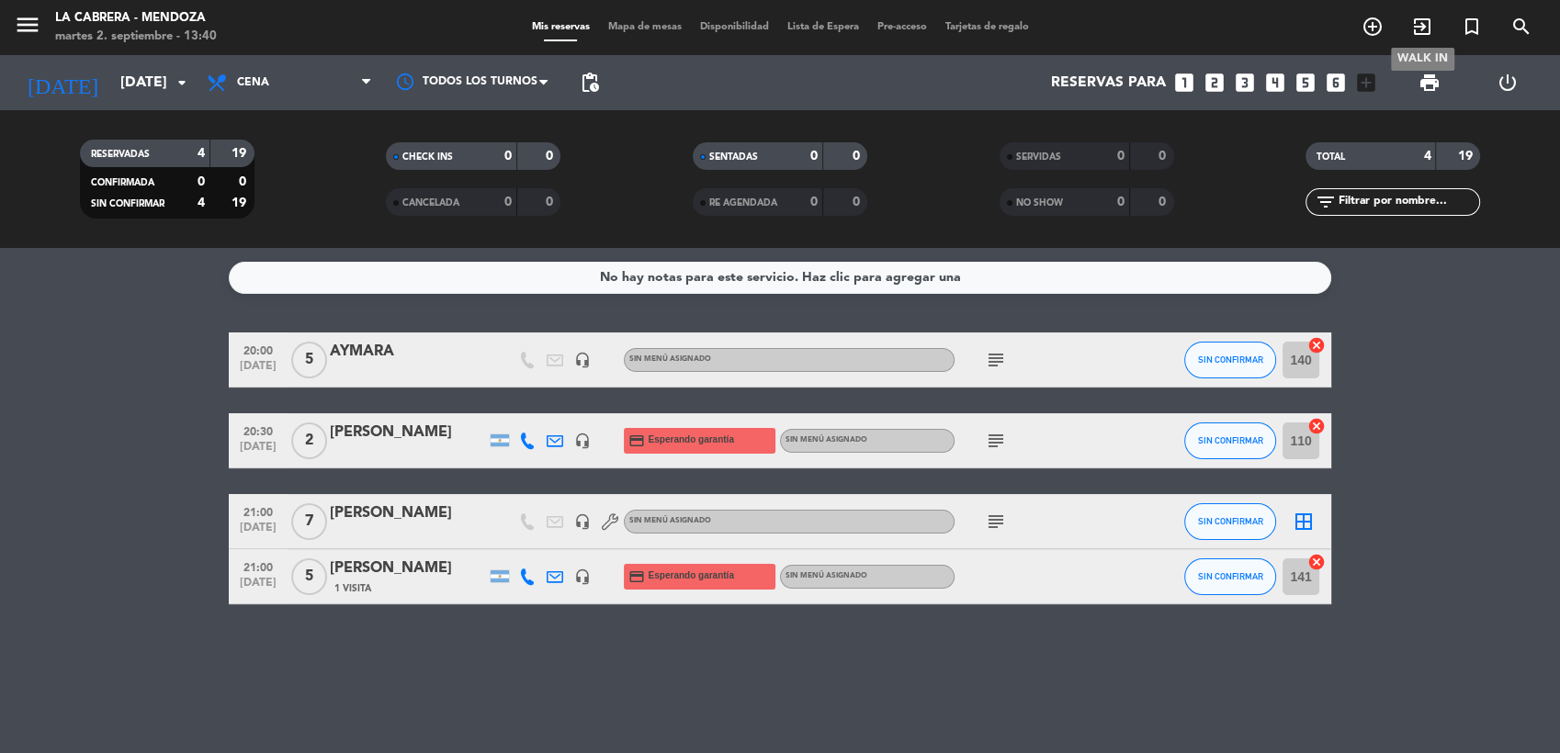
click at [1415, 20] on icon "exit_to_app" at bounding box center [1422, 27] width 22 height 22
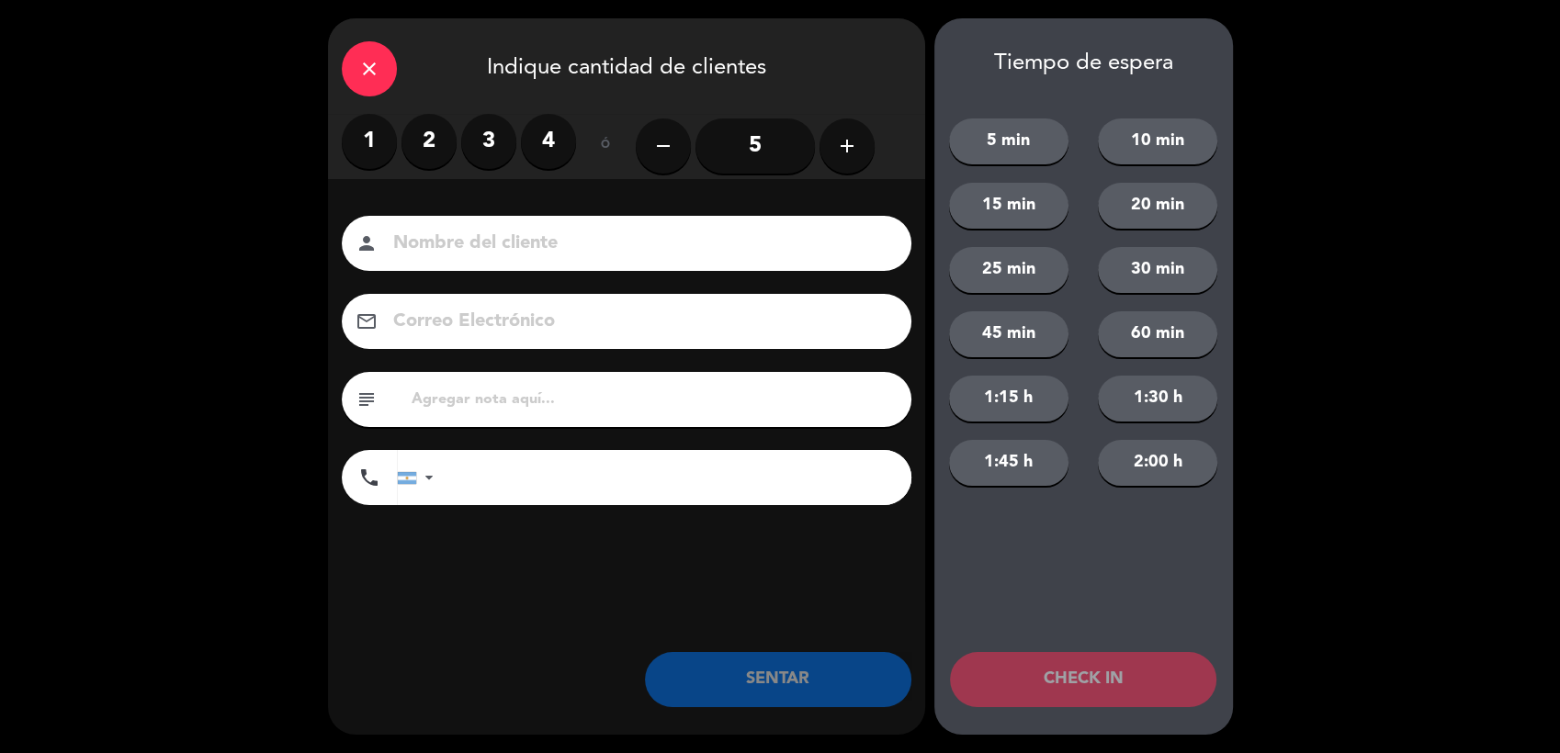
click at [372, 135] on label "1" at bounding box center [369, 141] width 55 height 55
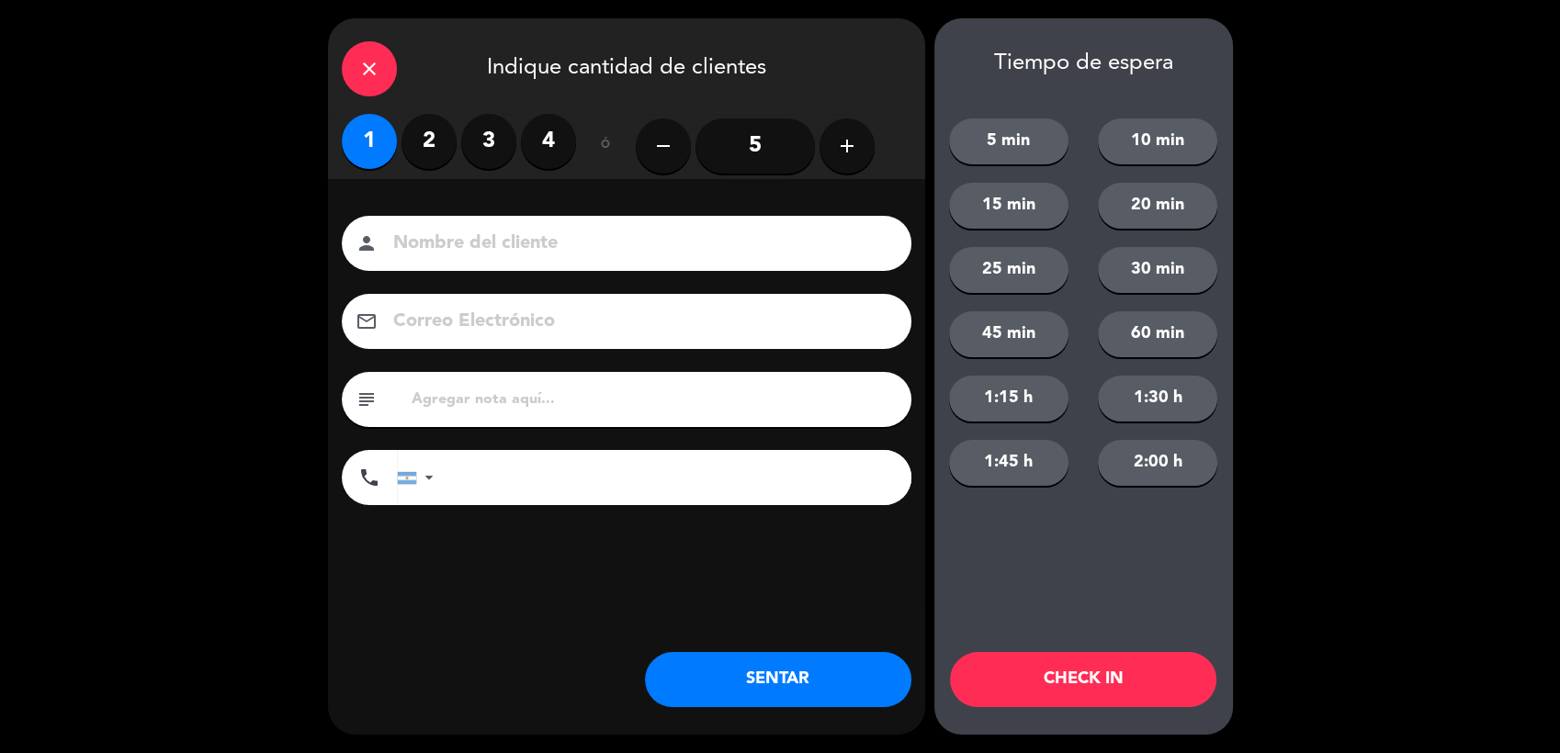
click at [466, 246] on input at bounding box center [639, 244] width 496 height 32
click at [460, 239] on input at bounding box center [639, 244] width 496 height 32
type input "[PERSON_NAME]"
click at [789, 686] on button "SENTAR" at bounding box center [778, 679] width 266 height 55
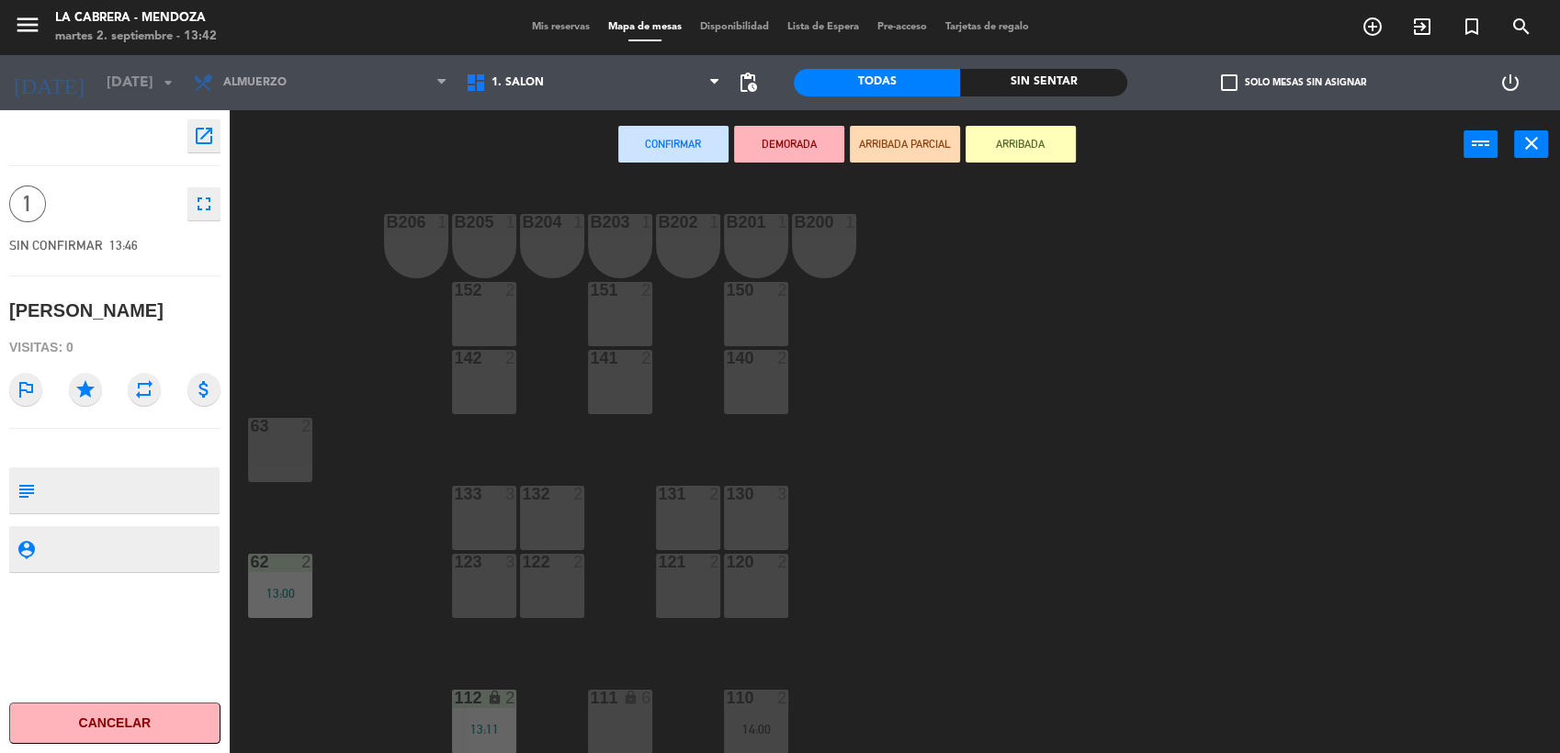
click at [302, 173] on div "Confirmar DEMORADA ARRIBADA PARCIAL ARRIBADA power_input close" at bounding box center [847, 145] width 1234 height 70
click at [572, 26] on span "Mis reservas" at bounding box center [561, 27] width 76 height 10
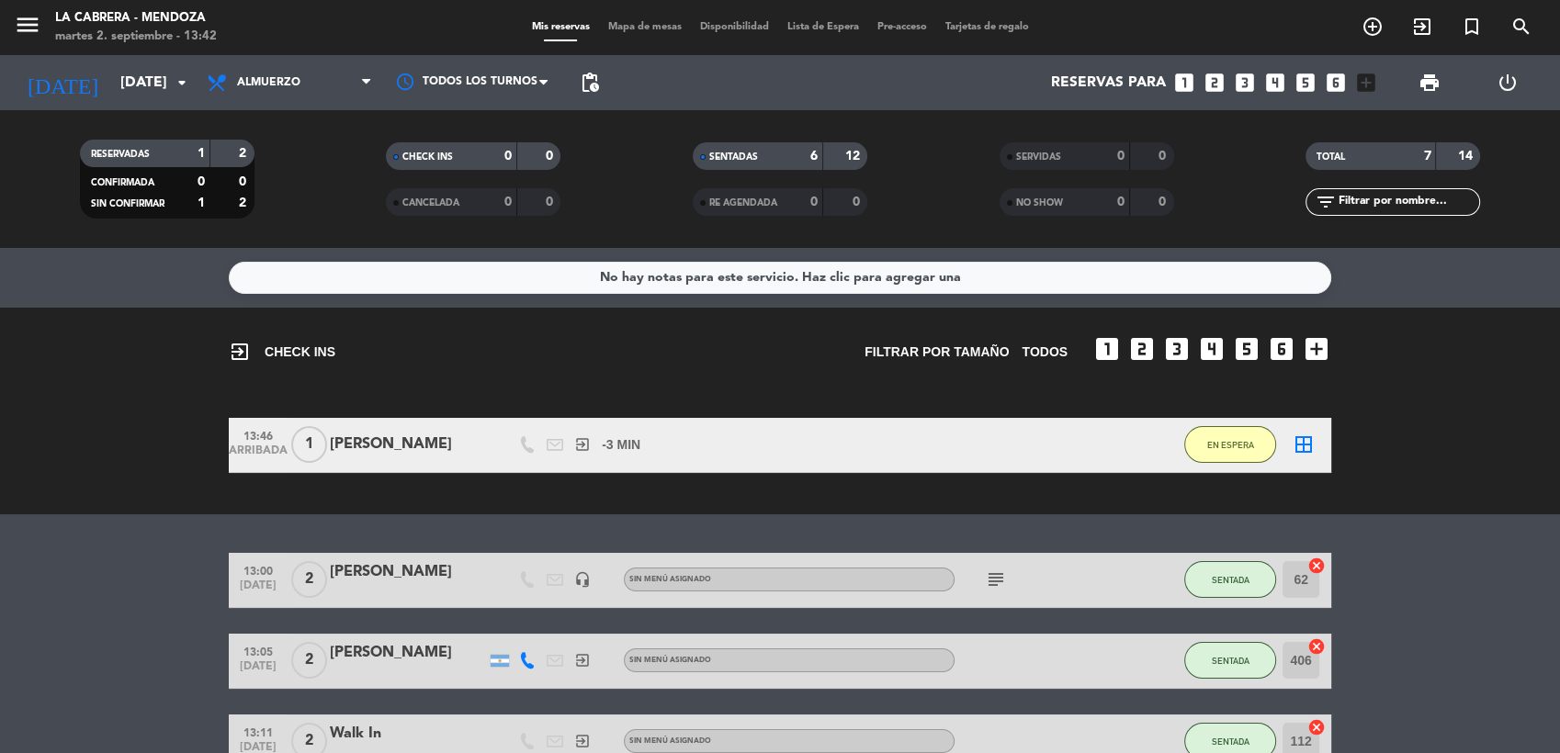
click at [647, 29] on span "Mapa de mesas" at bounding box center [645, 27] width 92 height 10
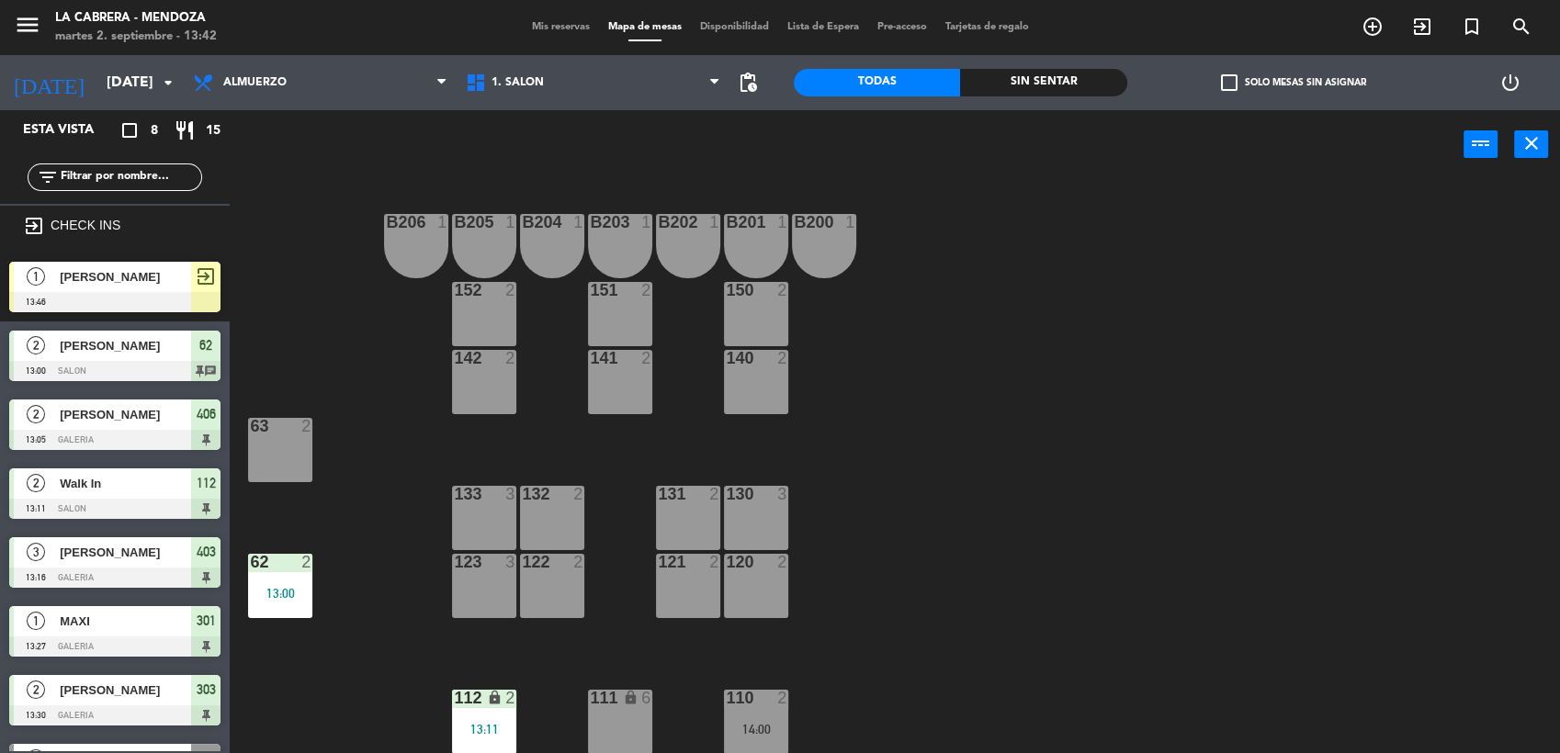
click at [1149, 283] on div "B206 1 B205 1 B204 1 B203 1 B202 1 B201 1 B200 1 150 2 151 2 152 2 140 2 141 2 …" at bounding box center [902, 469] width 1315 height 574
drag, startPoint x: 197, startPoint y: 436, endPoint x: 92, endPoint y: 447, distance: 105.4
click at [118, 446] on div "2 [PERSON_NAME] 13:05 GALERIA 406" at bounding box center [115, 424] width 230 height 69
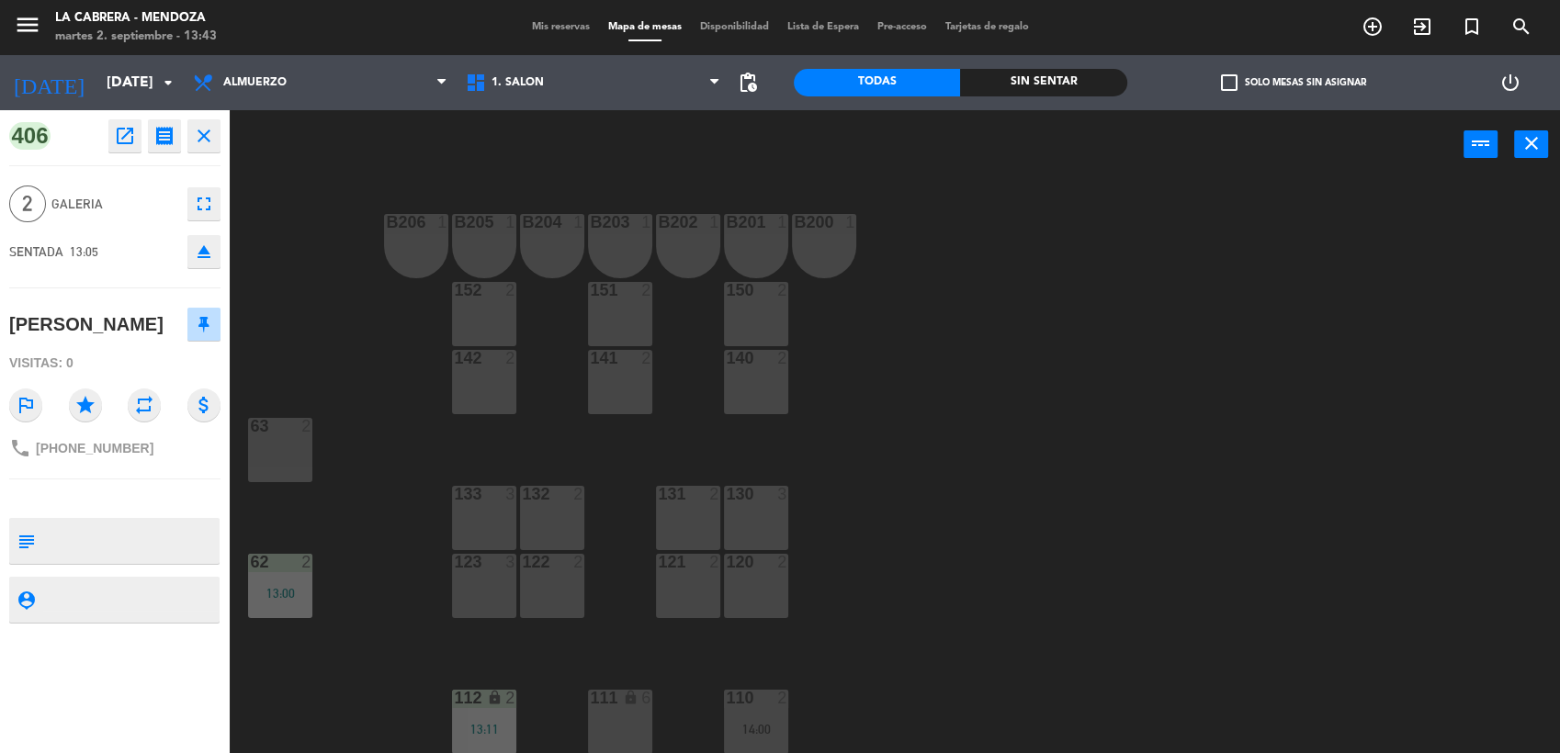
click at [202, 129] on icon "close" at bounding box center [204, 136] width 22 height 22
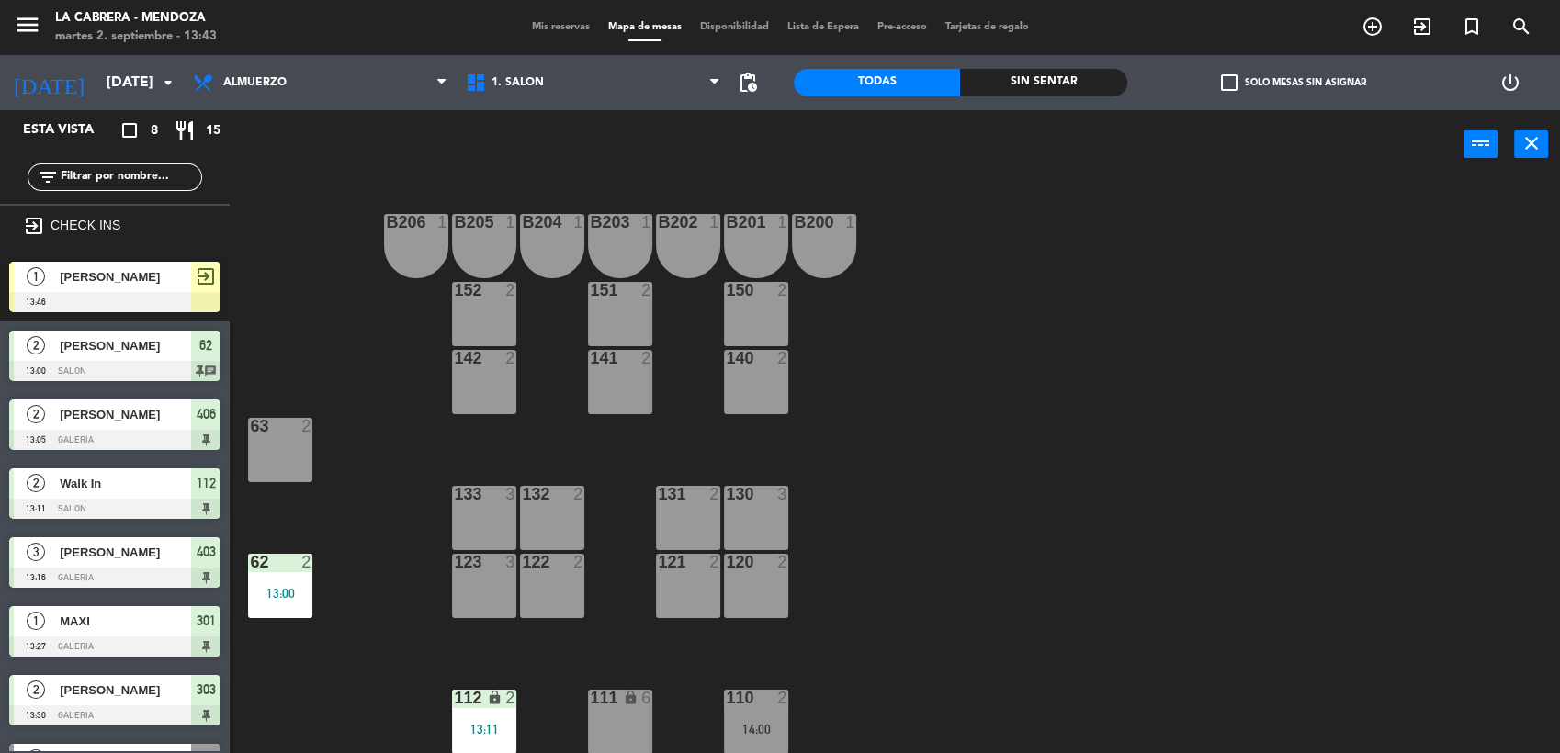
click at [110, 277] on span "[PERSON_NAME]" at bounding box center [125, 276] width 131 height 19
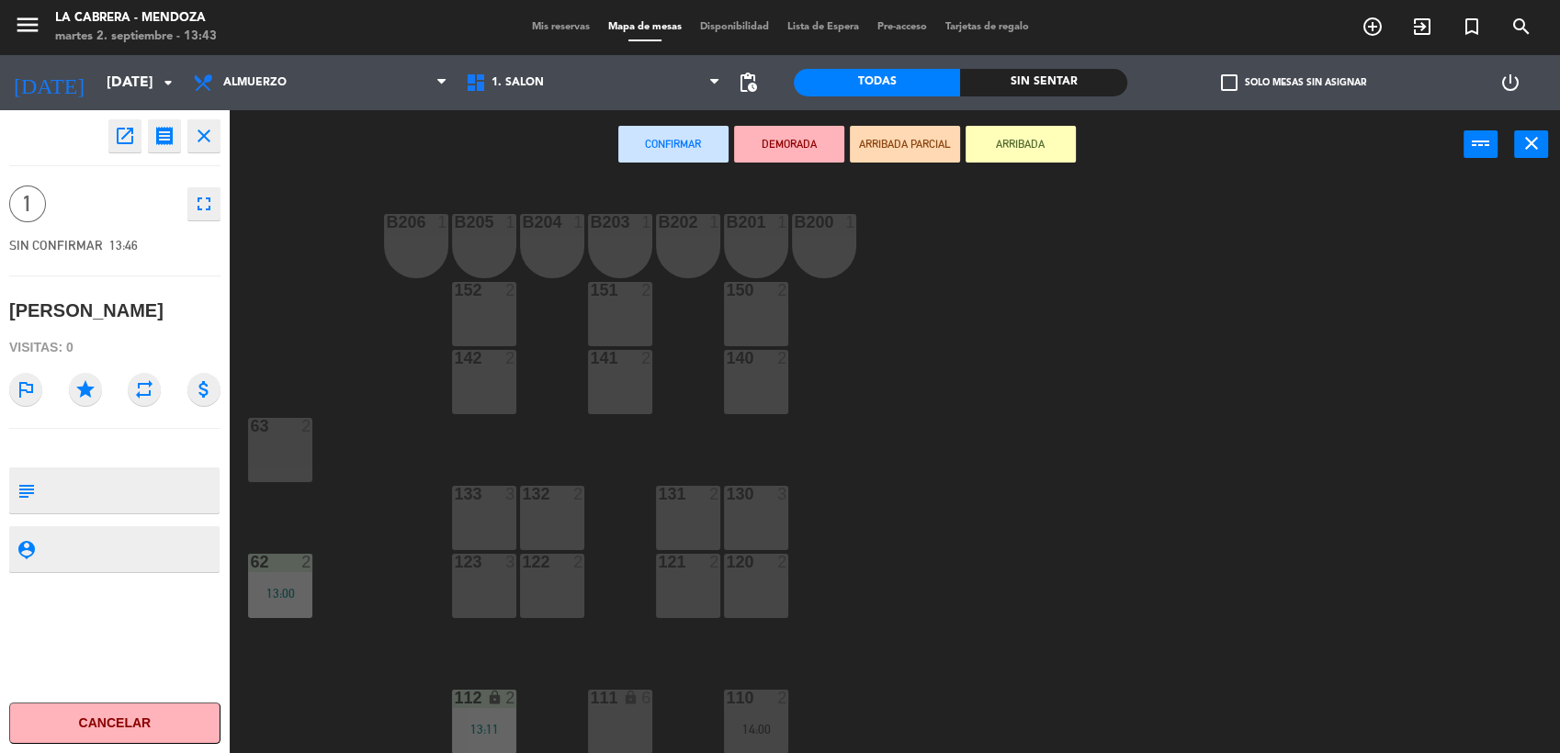
click at [279, 435] on div at bounding box center [281, 426] width 30 height 17
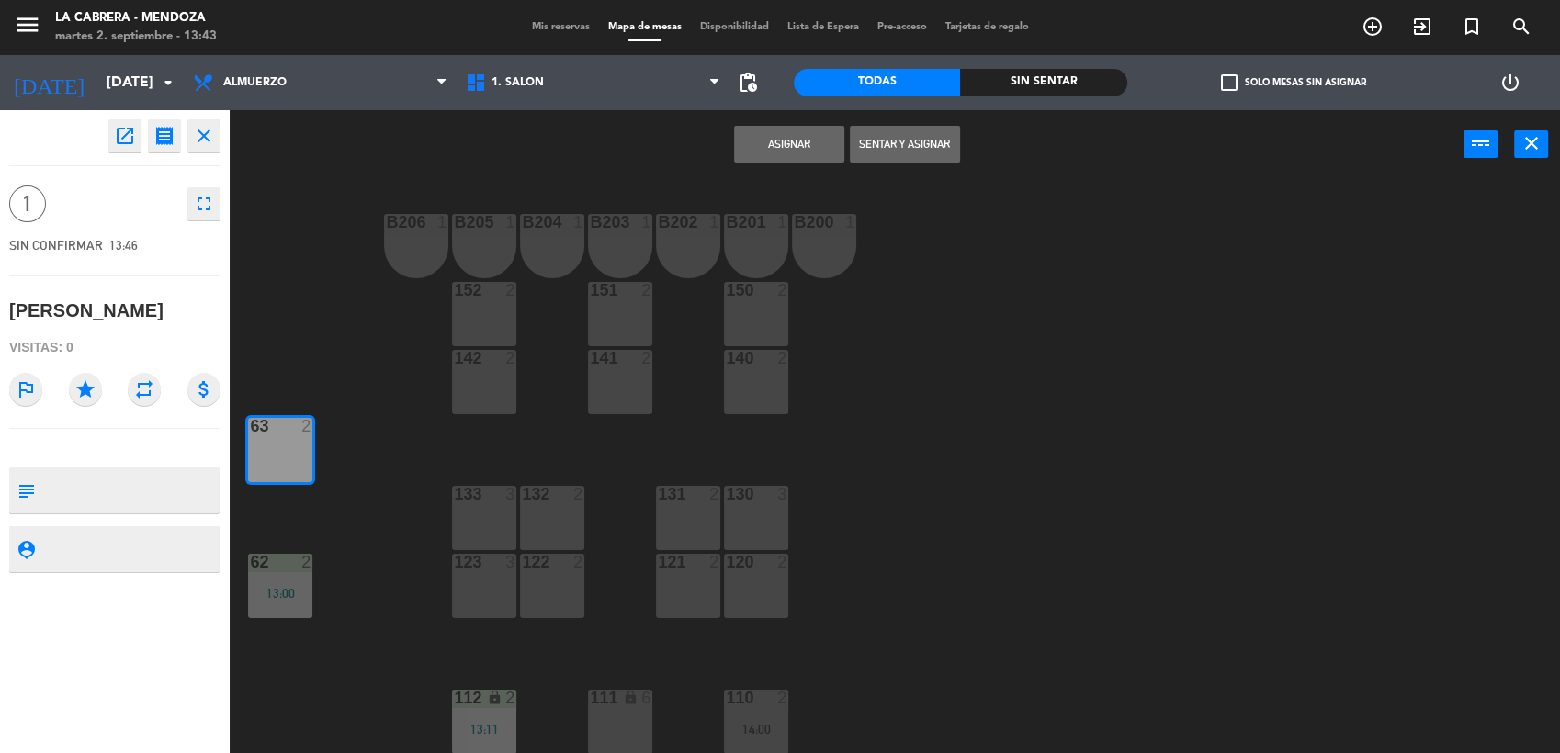
click at [900, 143] on button "Sentar y Asignar" at bounding box center [905, 144] width 110 height 37
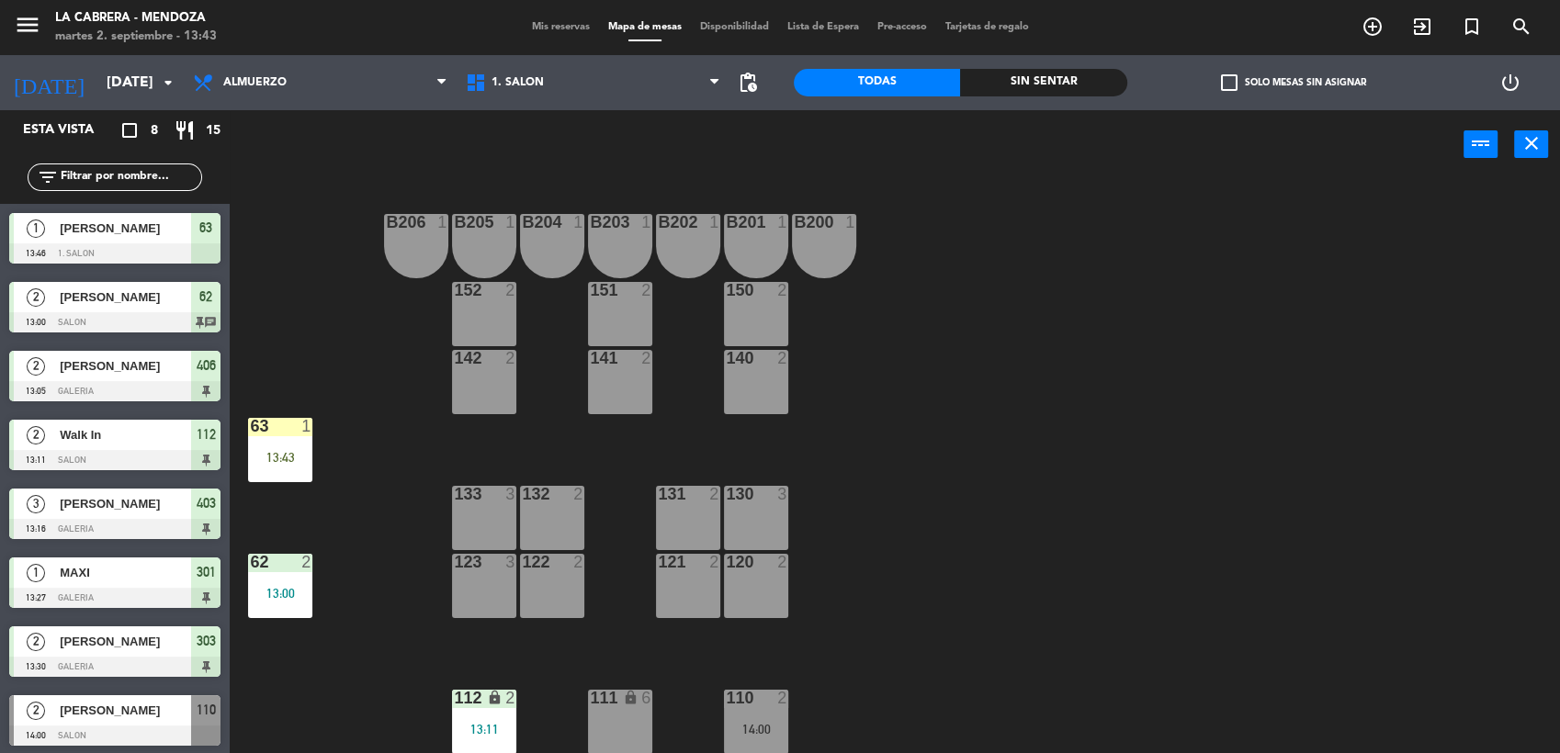
scroll to position [3, 0]
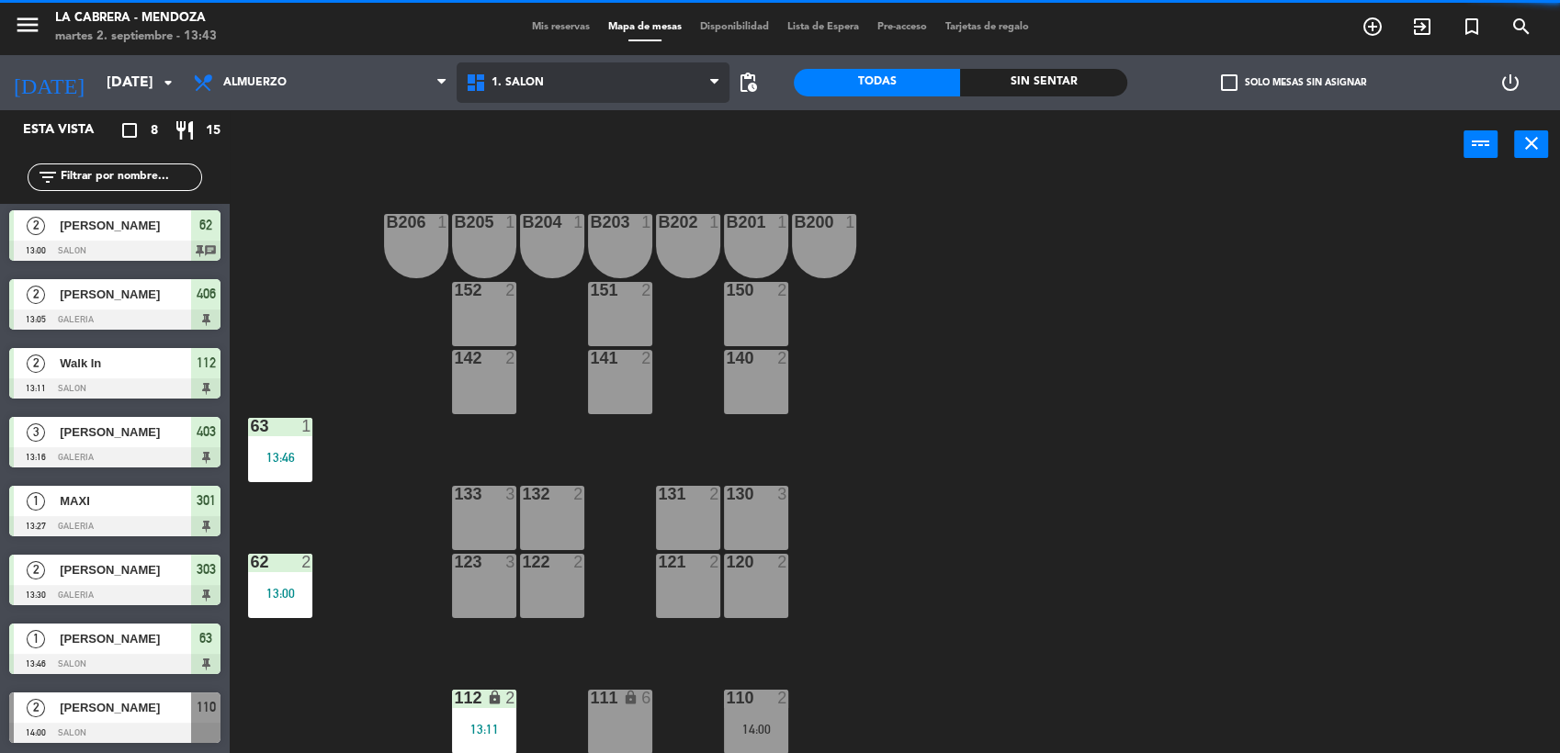
click at [507, 69] on span "1. SALON" at bounding box center [593, 82] width 273 height 40
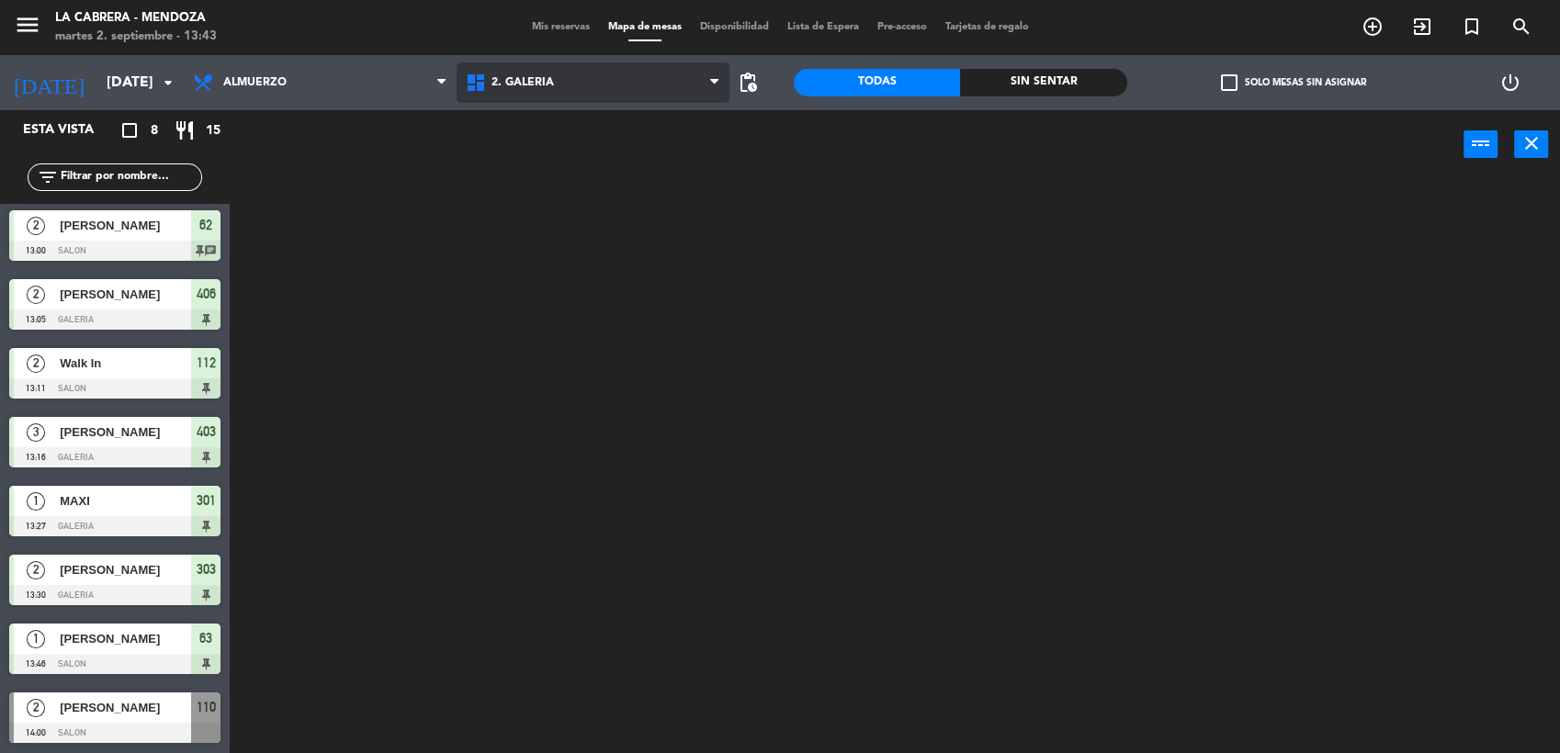
click at [549, 157] on ng-component "menu LA [PERSON_NAME] - [PERSON_NAME][DATE] 2. septiembre - 13:43 Mis reservas …" at bounding box center [780, 378] width 1560 height 756
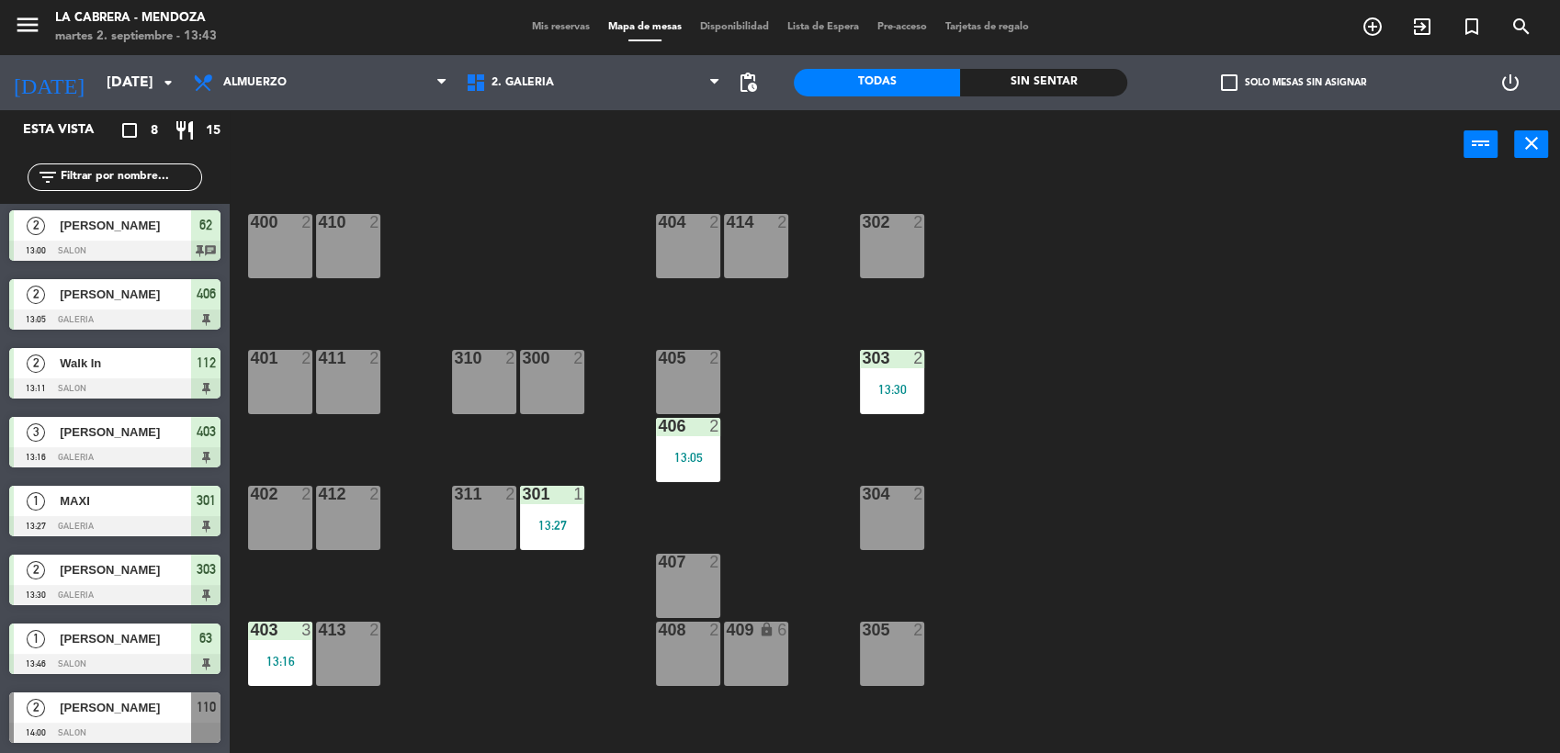
click at [893, 244] on div "302 2" at bounding box center [892, 246] width 64 height 64
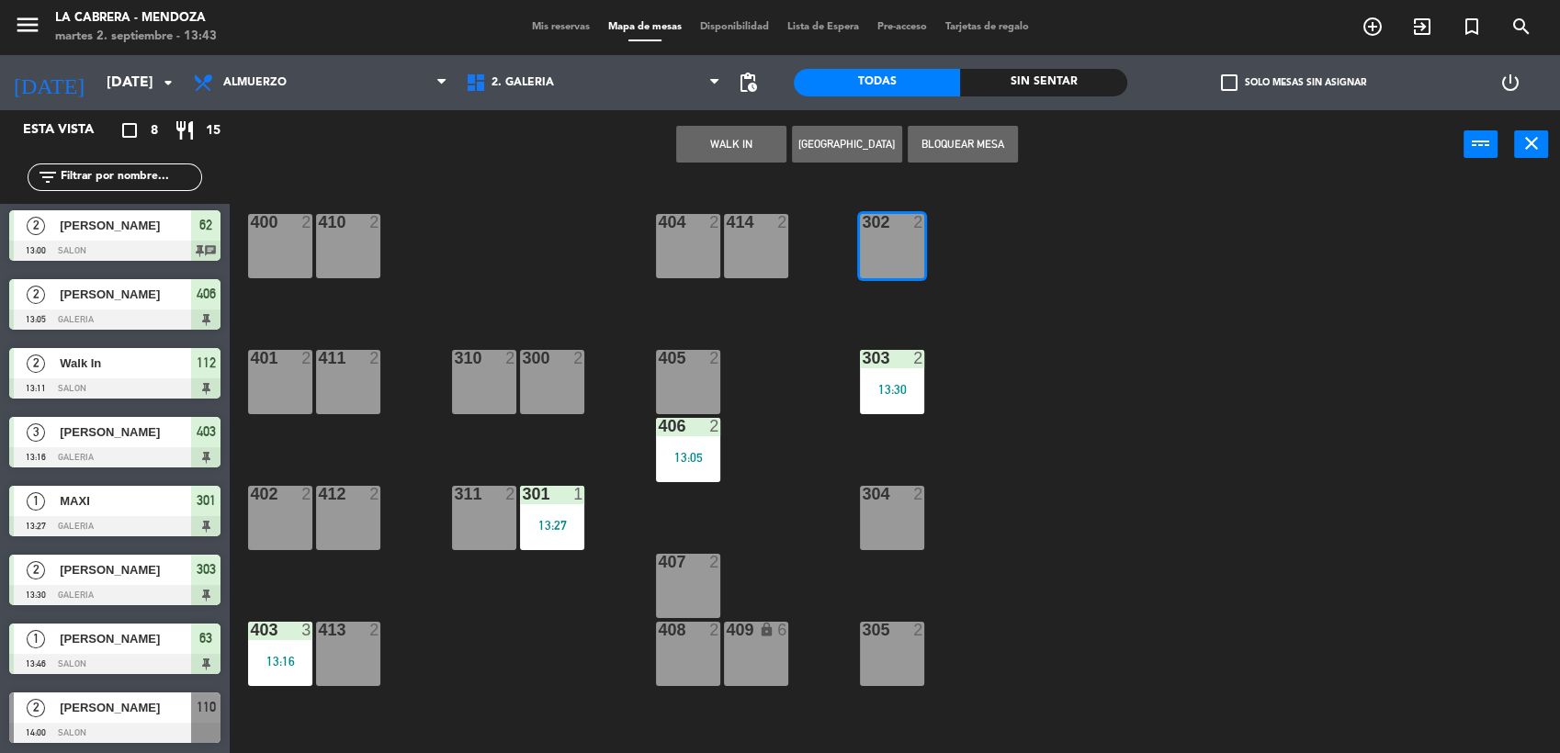
click at [732, 141] on button "WALK IN" at bounding box center [731, 144] width 110 height 37
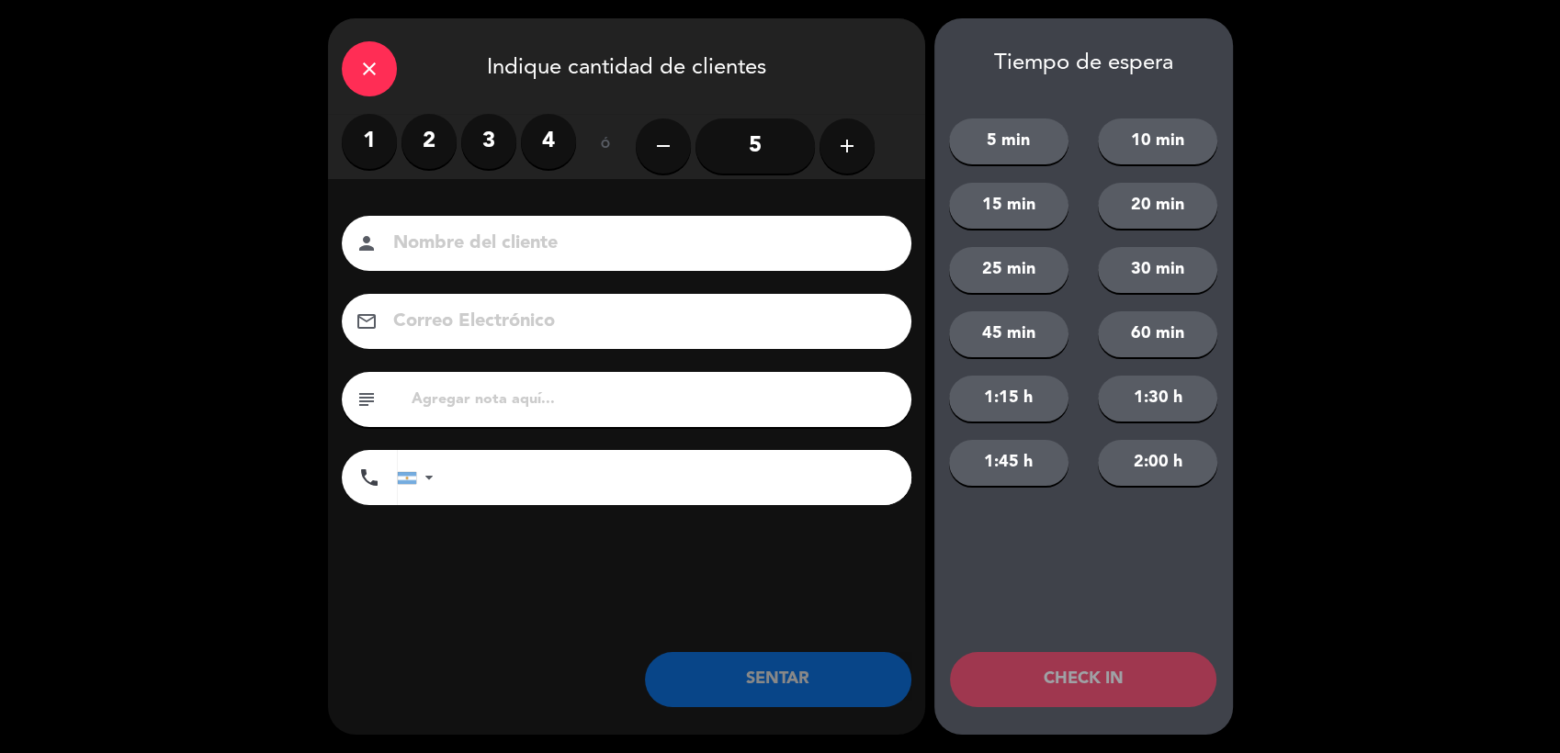
click at [424, 140] on label "2" at bounding box center [429, 141] width 55 height 55
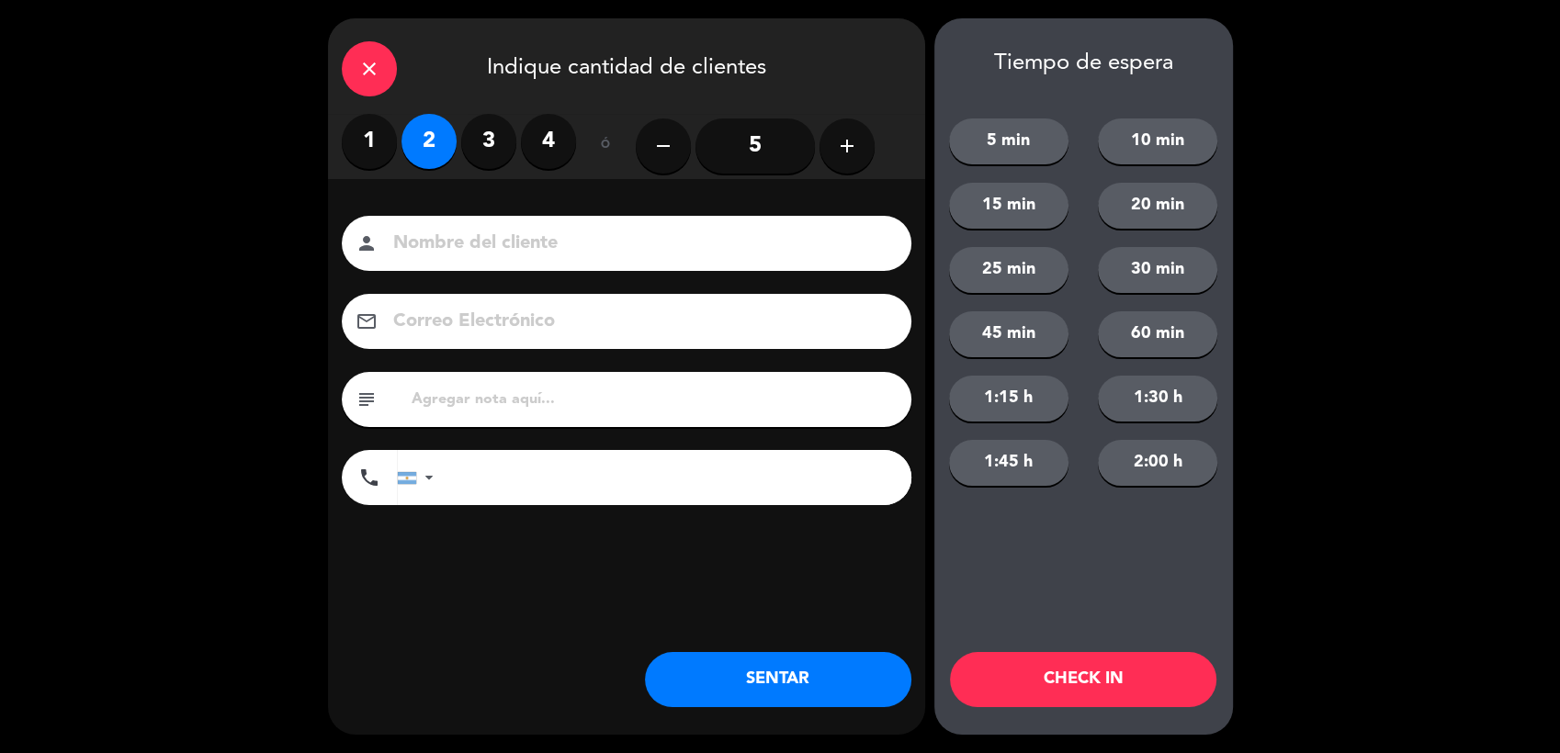
click at [463, 244] on input at bounding box center [639, 244] width 496 height 32
type input "[PERSON_NAME]"
click at [755, 670] on button "SENTAR" at bounding box center [778, 679] width 266 height 55
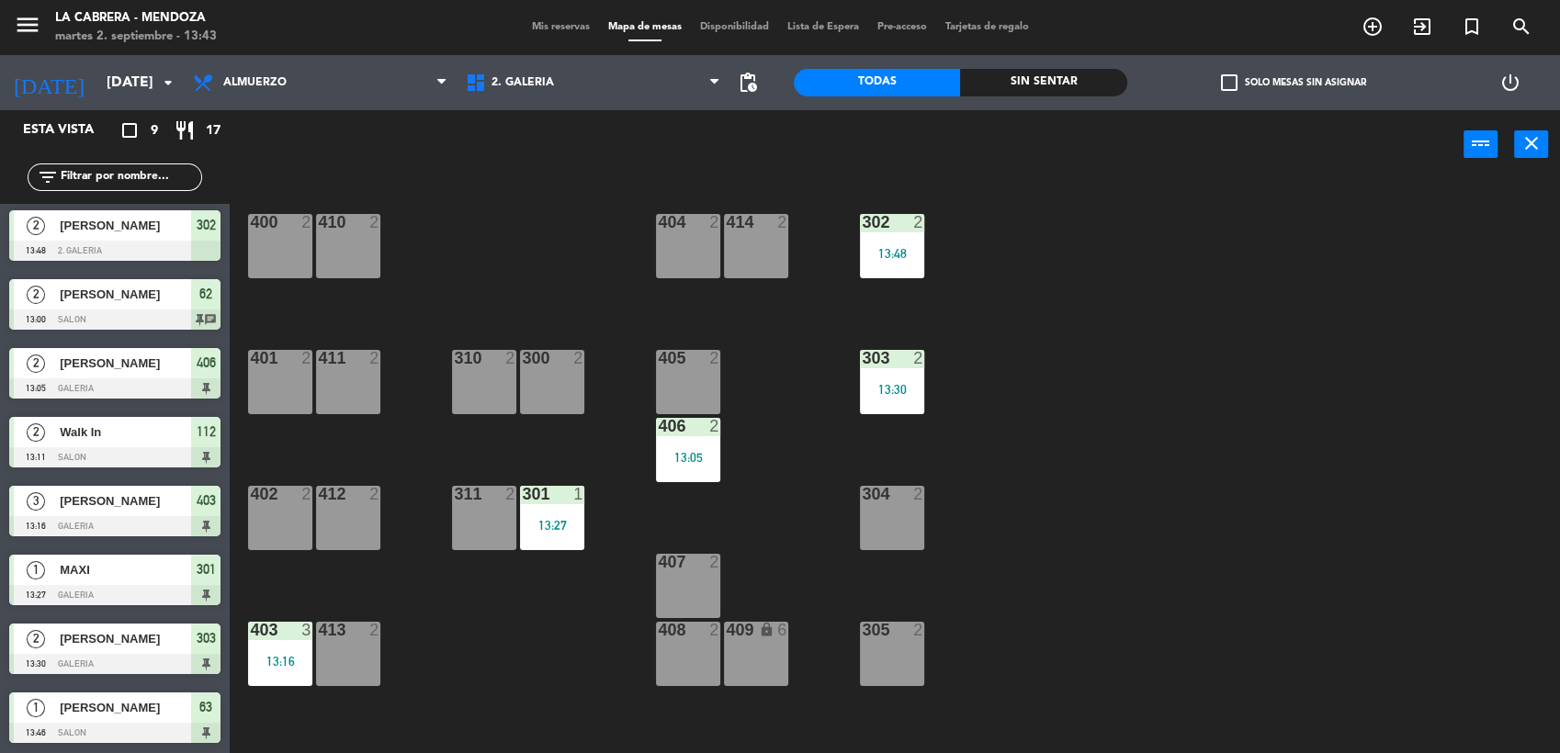
scroll to position [0, 0]
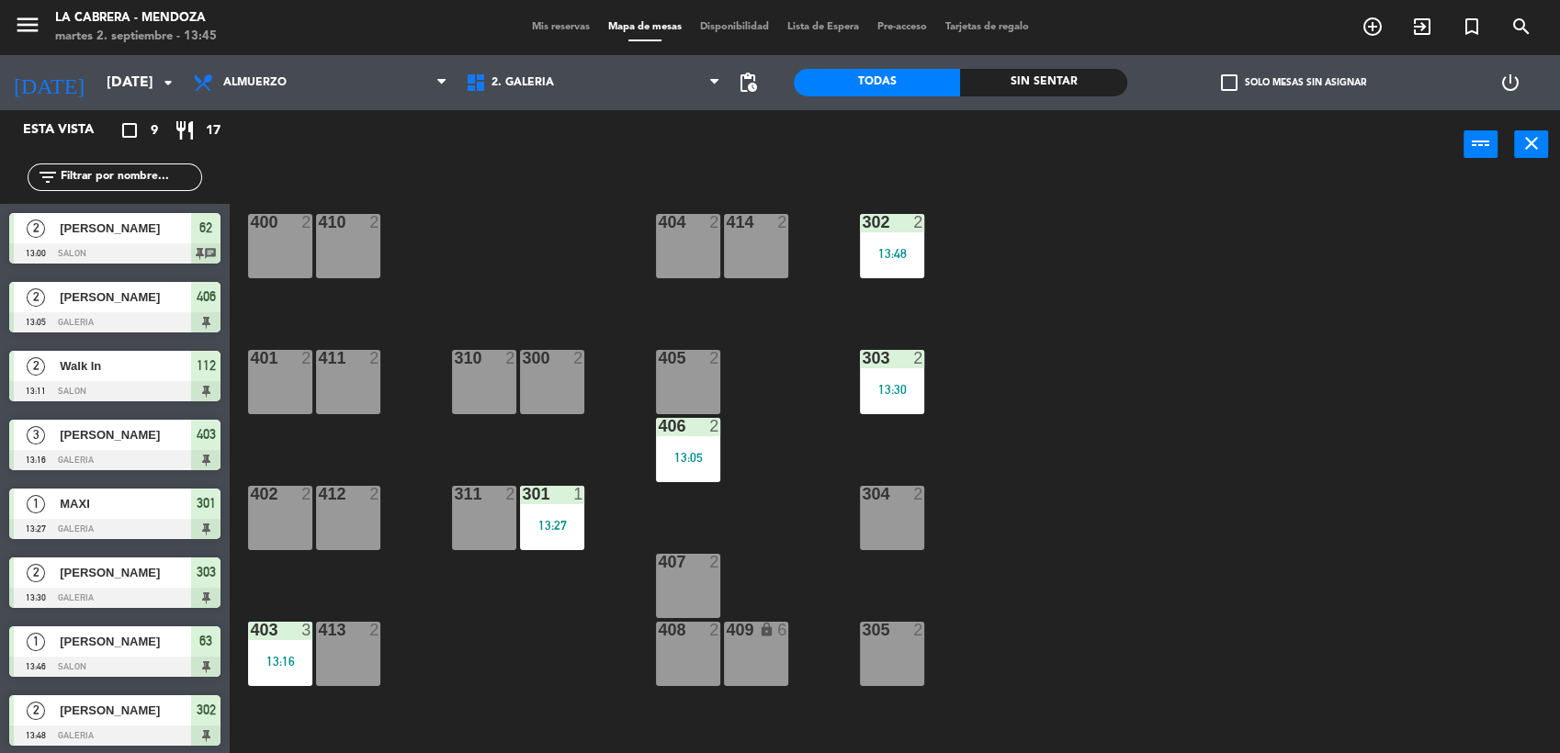
click at [379, 393] on div "411 2" at bounding box center [348, 382] width 64 height 64
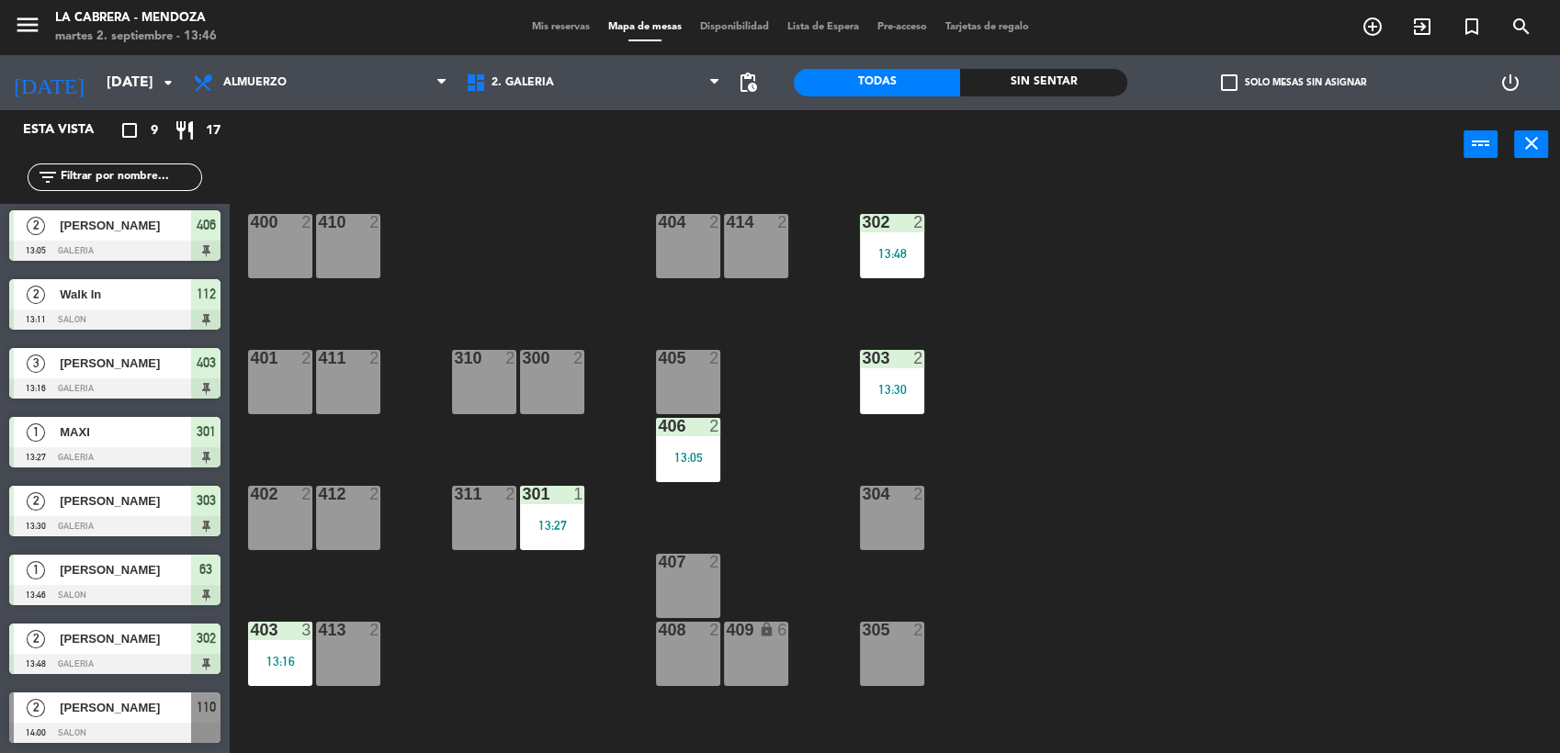
click at [167, 714] on span "[PERSON_NAME]" at bounding box center [125, 707] width 131 height 19
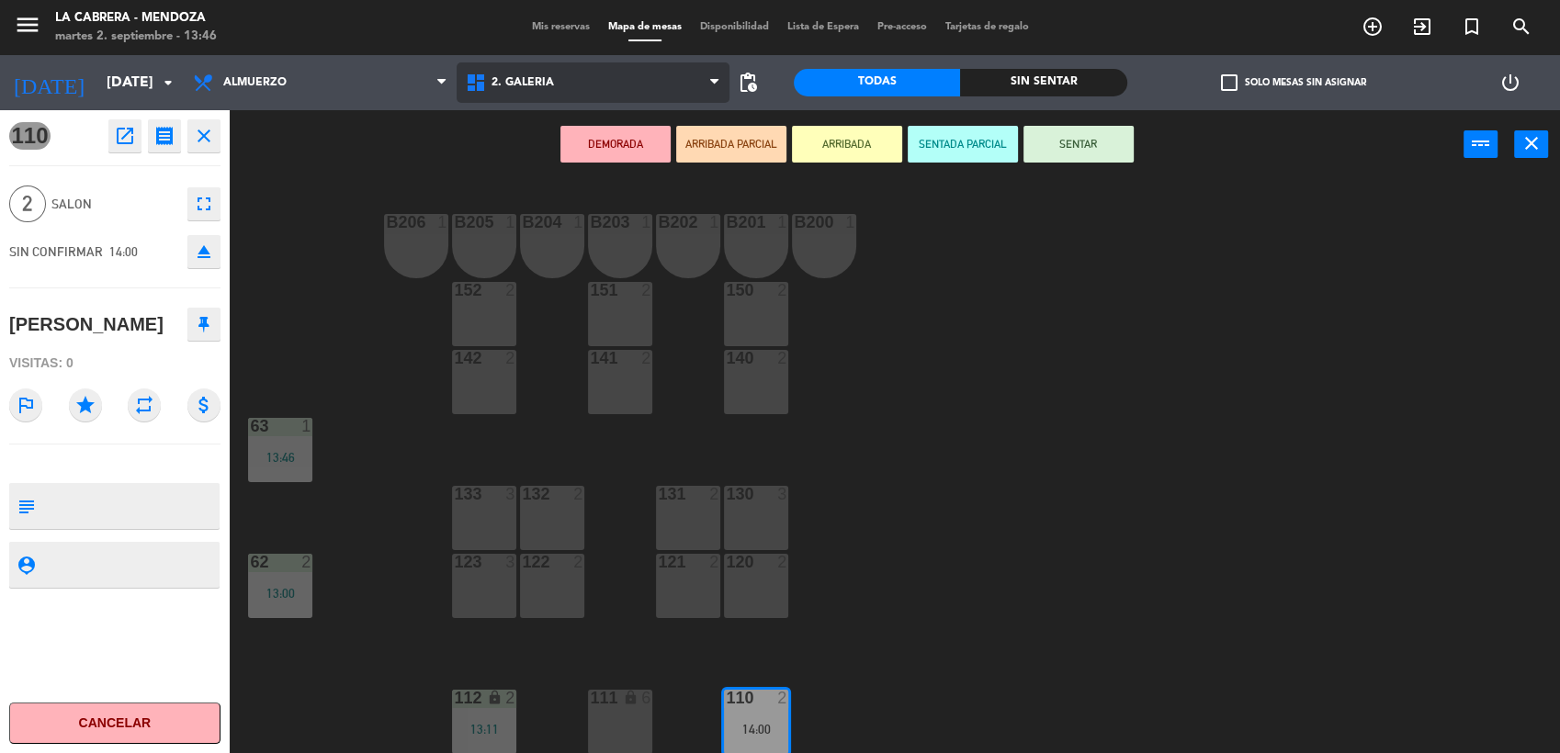
click at [509, 92] on span "2. GALERIA" at bounding box center [593, 82] width 273 height 40
click at [520, 153] on ng-component "menu LA [PERSON_NAME] - [PERSON_NAME][DATE] 2. septiembre - 13:46 Mis reservas …" at bounding box center [780, 378] width 1560 height 756
click at [533, 69] on span "2. GALERIA" at bounding box center [593, 82] width 273 height 40
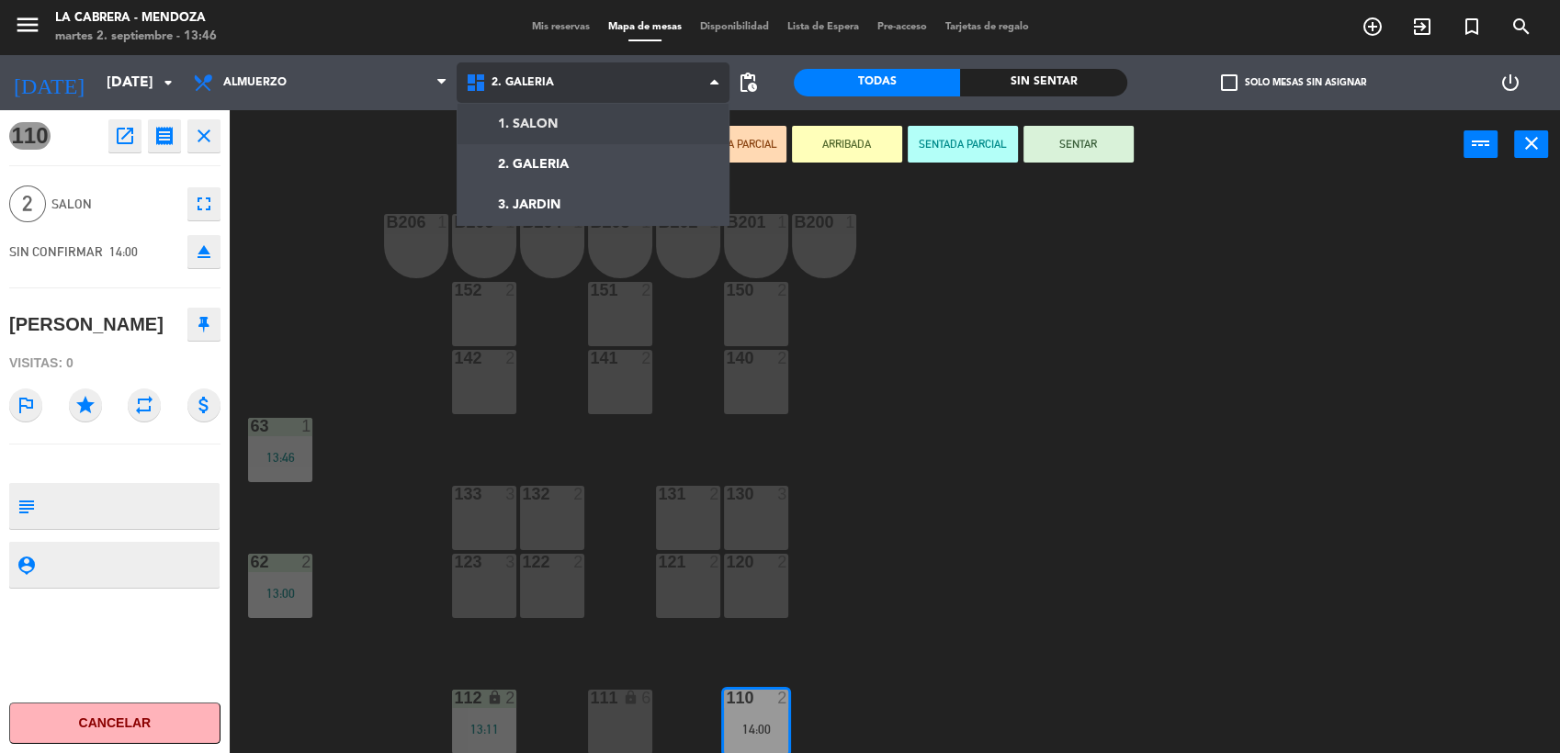
click at [566, 114] on ng-component "menu LA [PERSON_NAME] - [PERSON_NAME][DATE] 2. septiembre - 13:46 Mis reservas …" at bounding box center [780, 378] width 1560 height 756
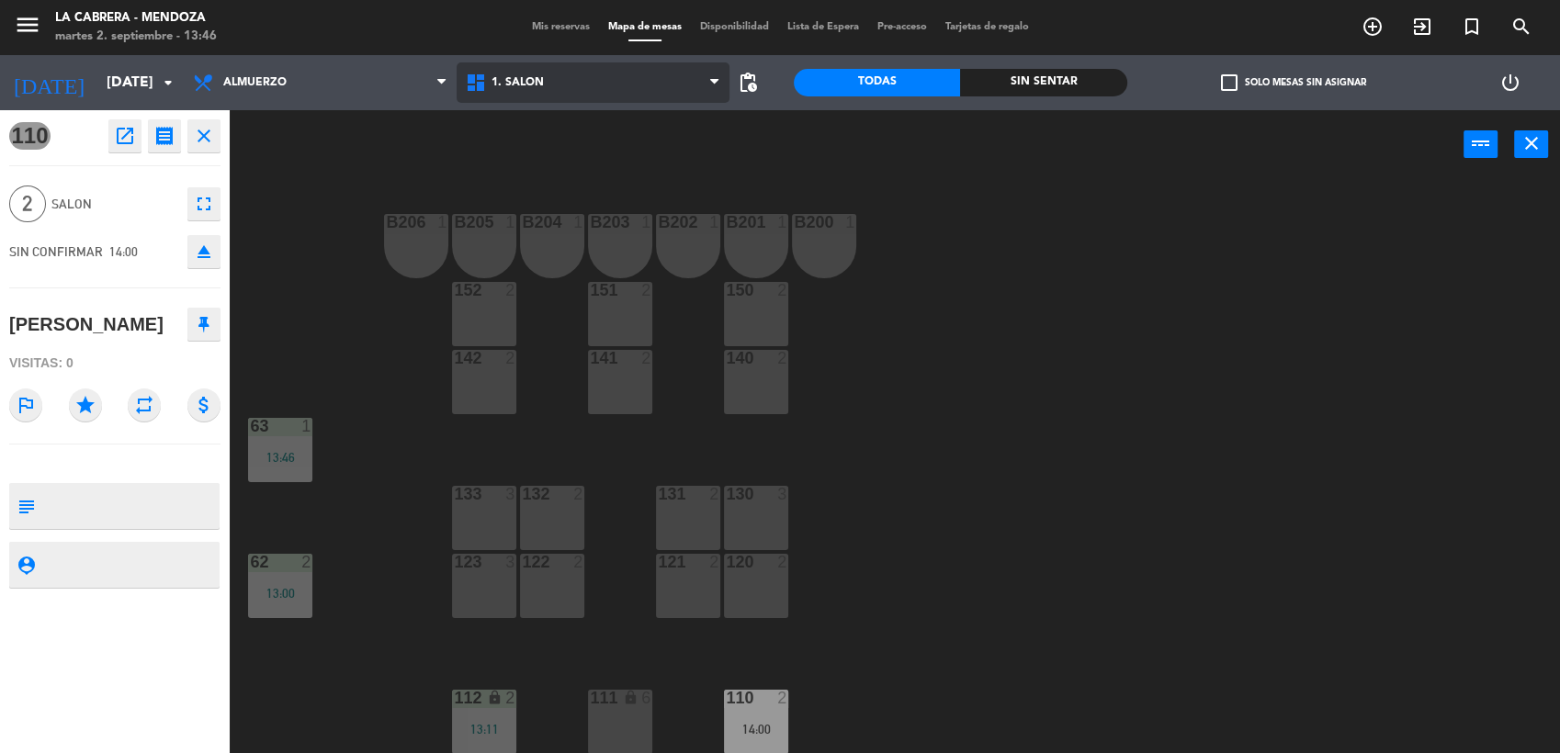
click at [526, 91] on span "1. SALON" at bounding box center [593, 82] width 273 height 40
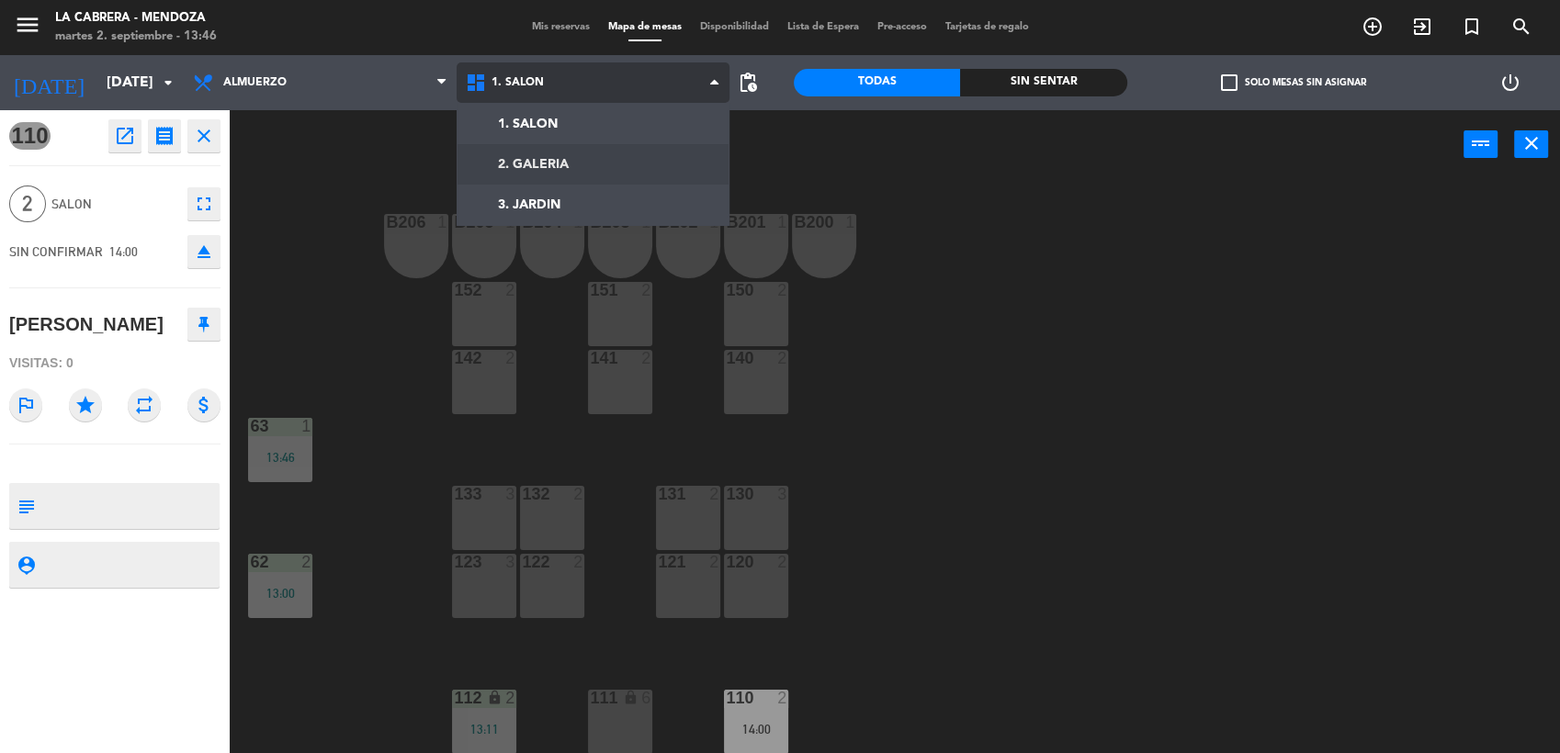
click at [547, 152] on ng-component "menu LA [PERSON_NAME] - [PERSON_NAME][DATE] 2. septiembre - 13:46 Mis reservas …" at bounding box center [780, 378] width 1560 height 756
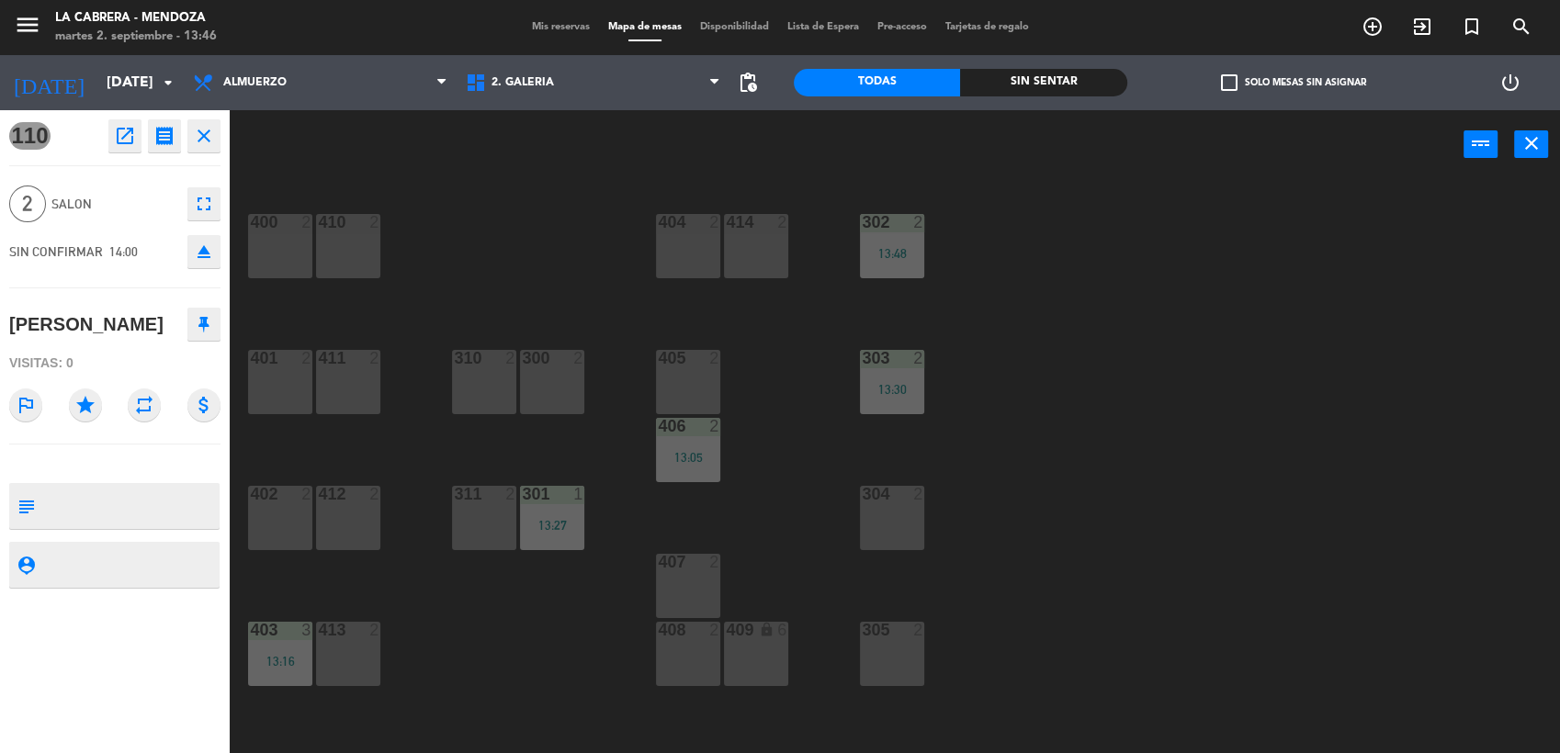
click at [542, 401] on div "300 2" at bounding box center [552, 382] width 64 height 64
click at [847, 129] on button "Mover" at bounding box center [847, 144] width 110 height 37
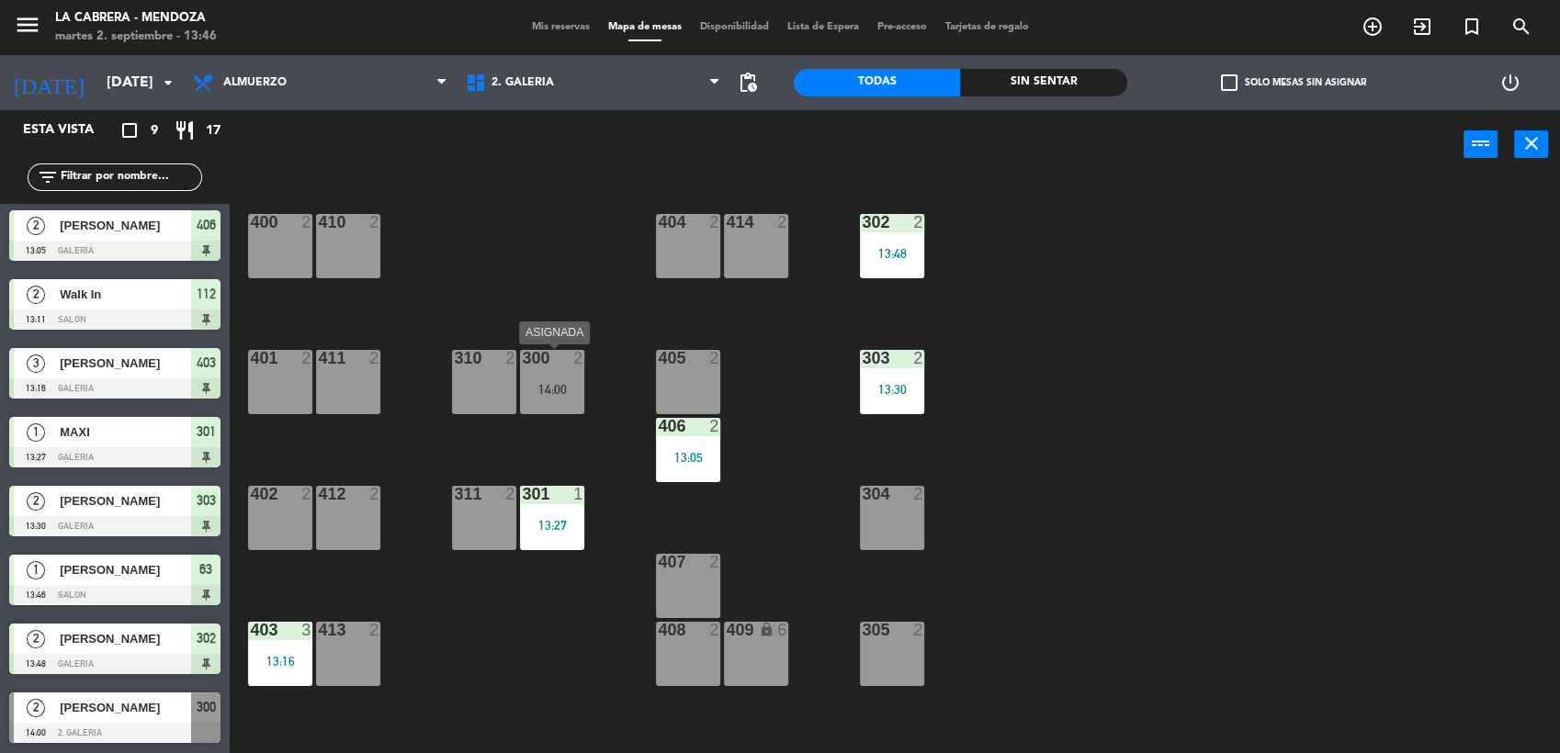
click at [588, 362] on div "2" at bounding box center [583, 358] width 30 height 17
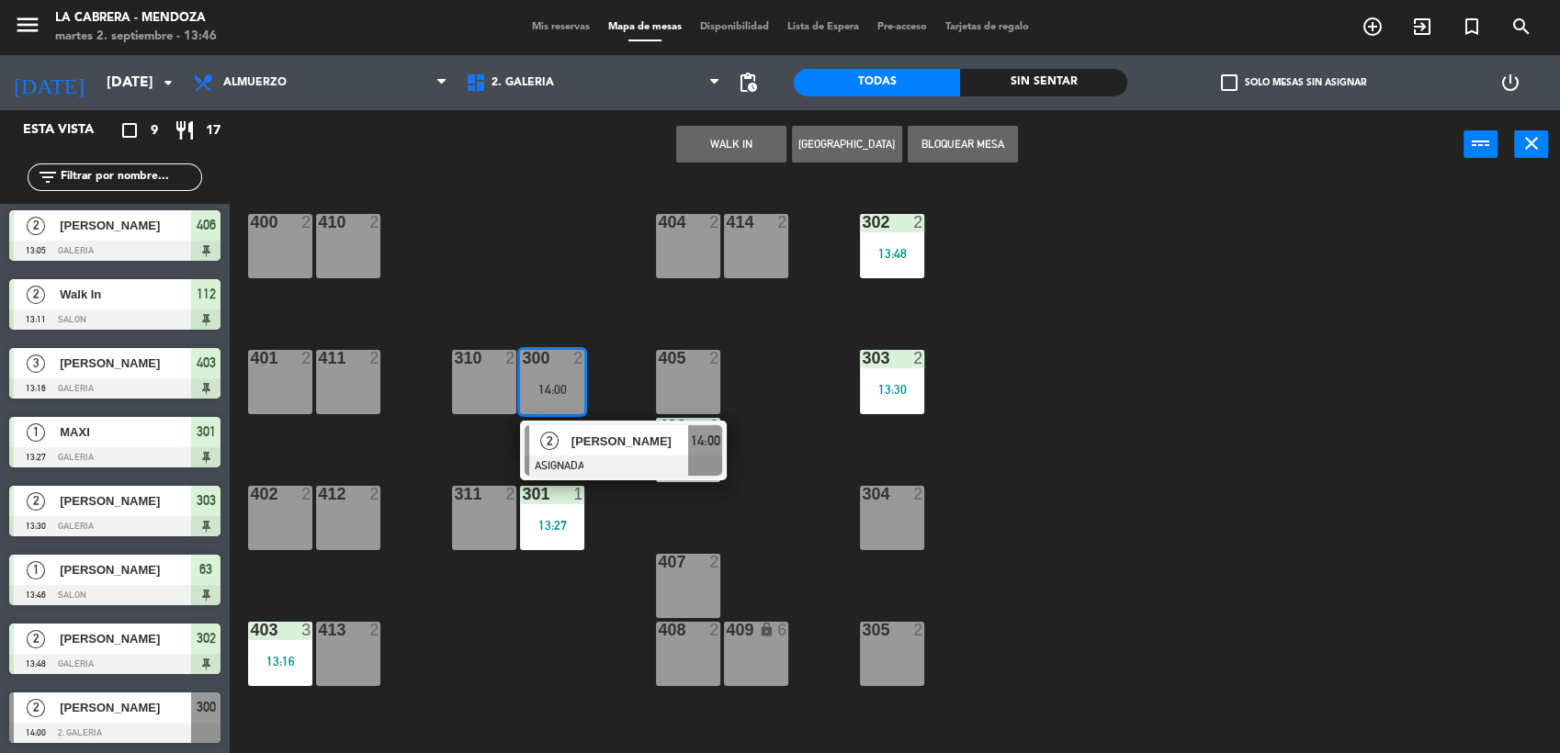
click at [606, 450] on div "2 [PERSON_NAME] ASIGNADA 14:00" at bounding box center [623, 451] width 234 height 60
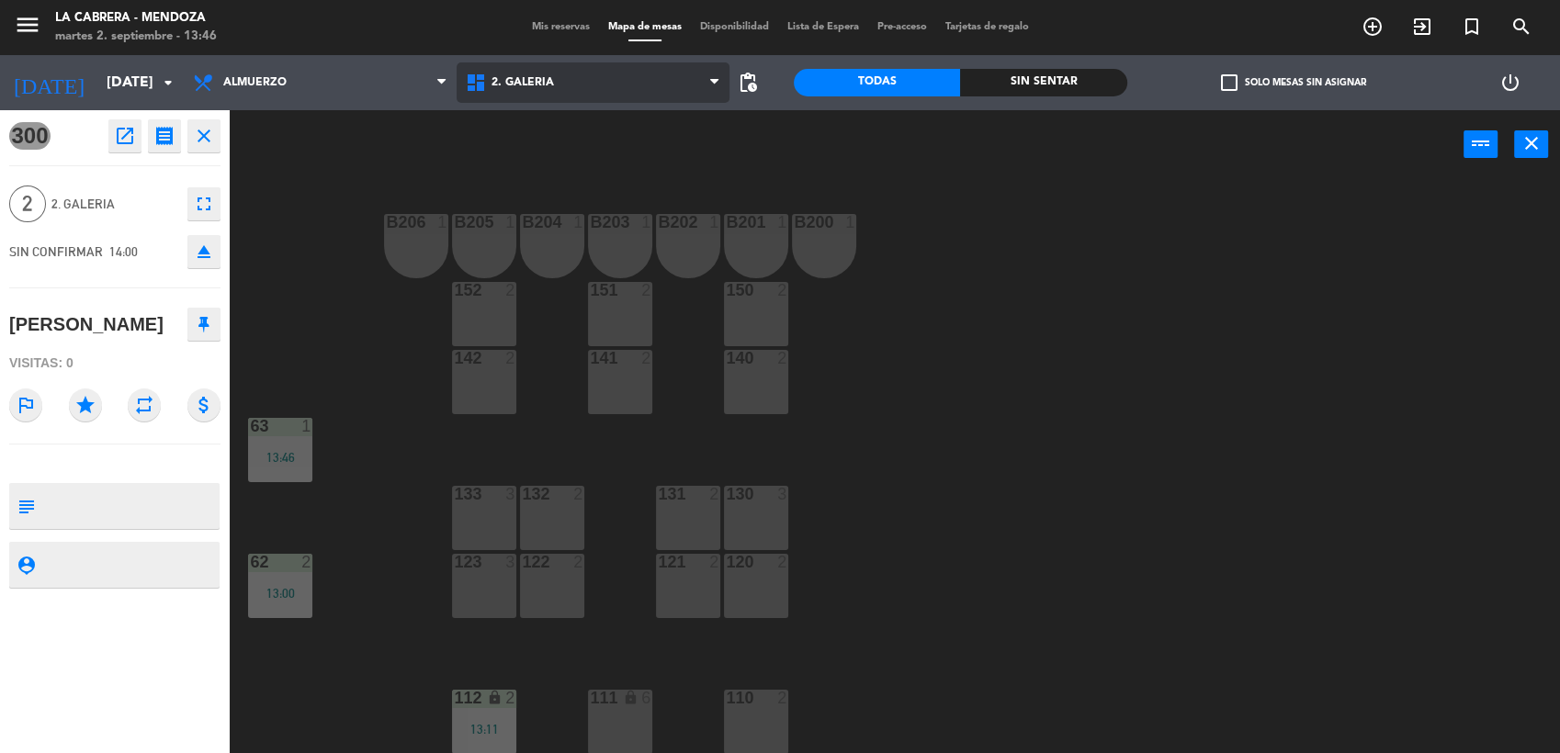
click at [522, 83] on span "2. GALERIA" at bounding box center [523, 82] width 62 height 13
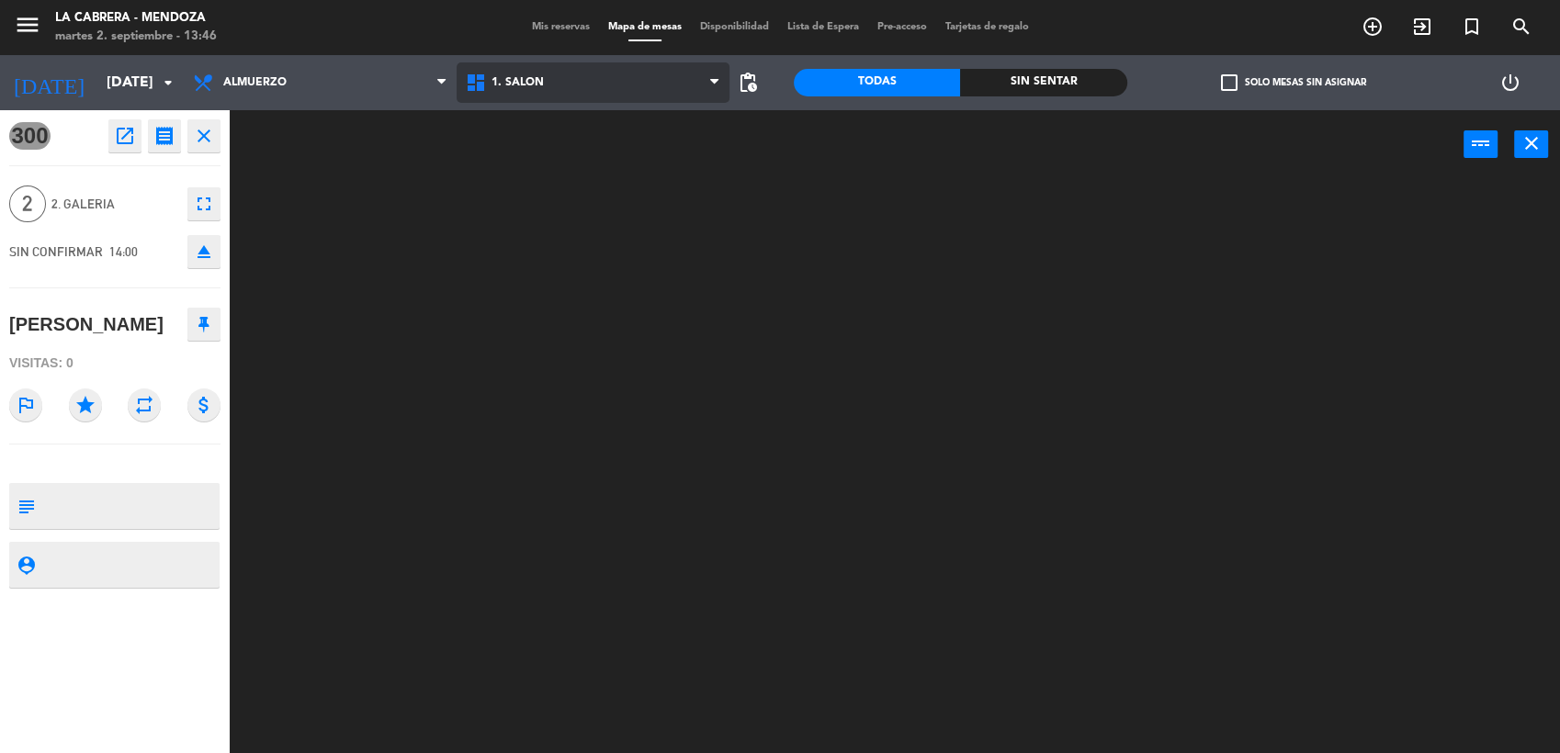
click at [533, 129] on ng-component "menu LA [PERSON_NAME] - [PERSON_NAME][DATE] 2. septiembre - 13:46 Mis reservas …" at bounding box center [780, 378] width 1560 height 756
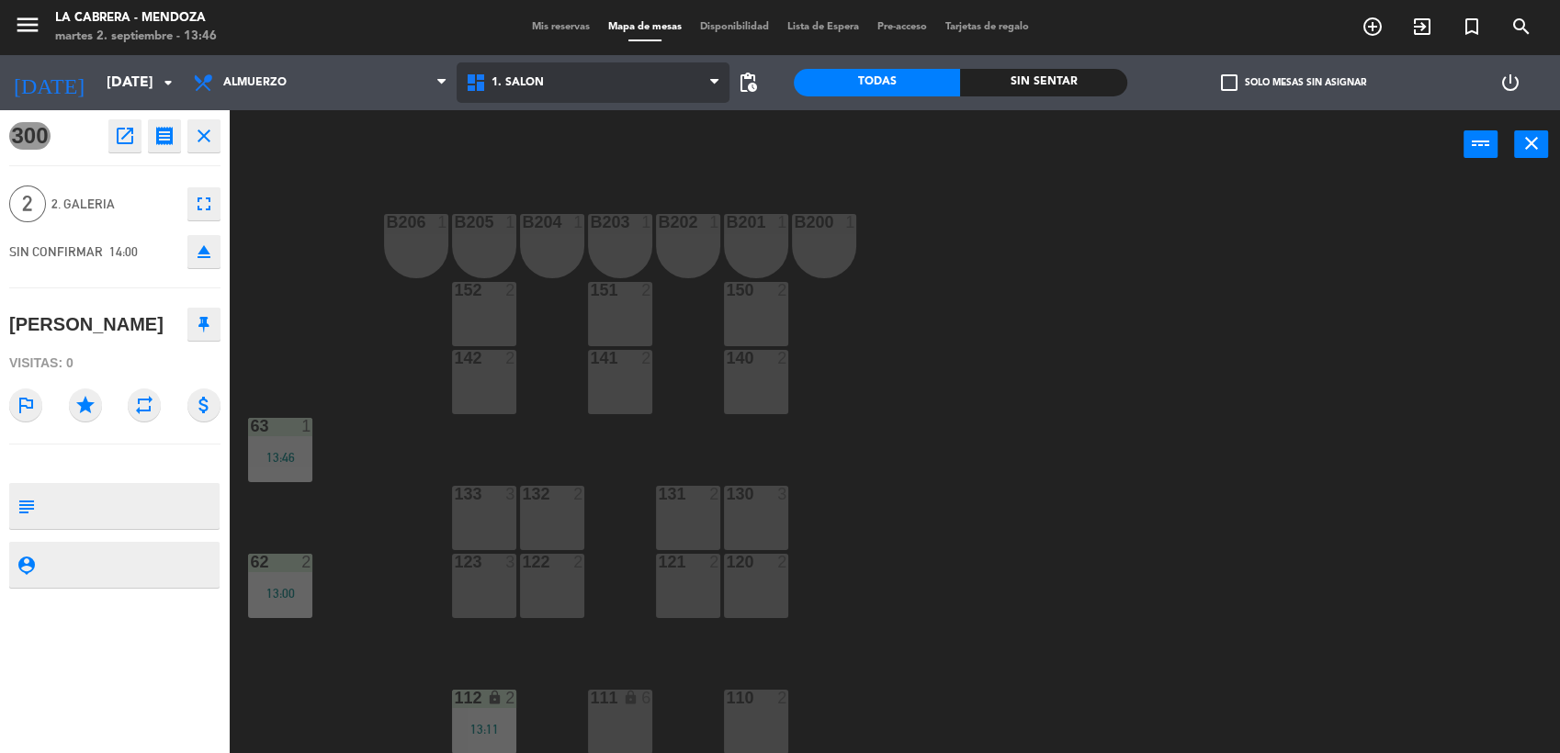
click at [556, 90] on span "1. SALON" at bounding box center [593, 82] width 273 height 40
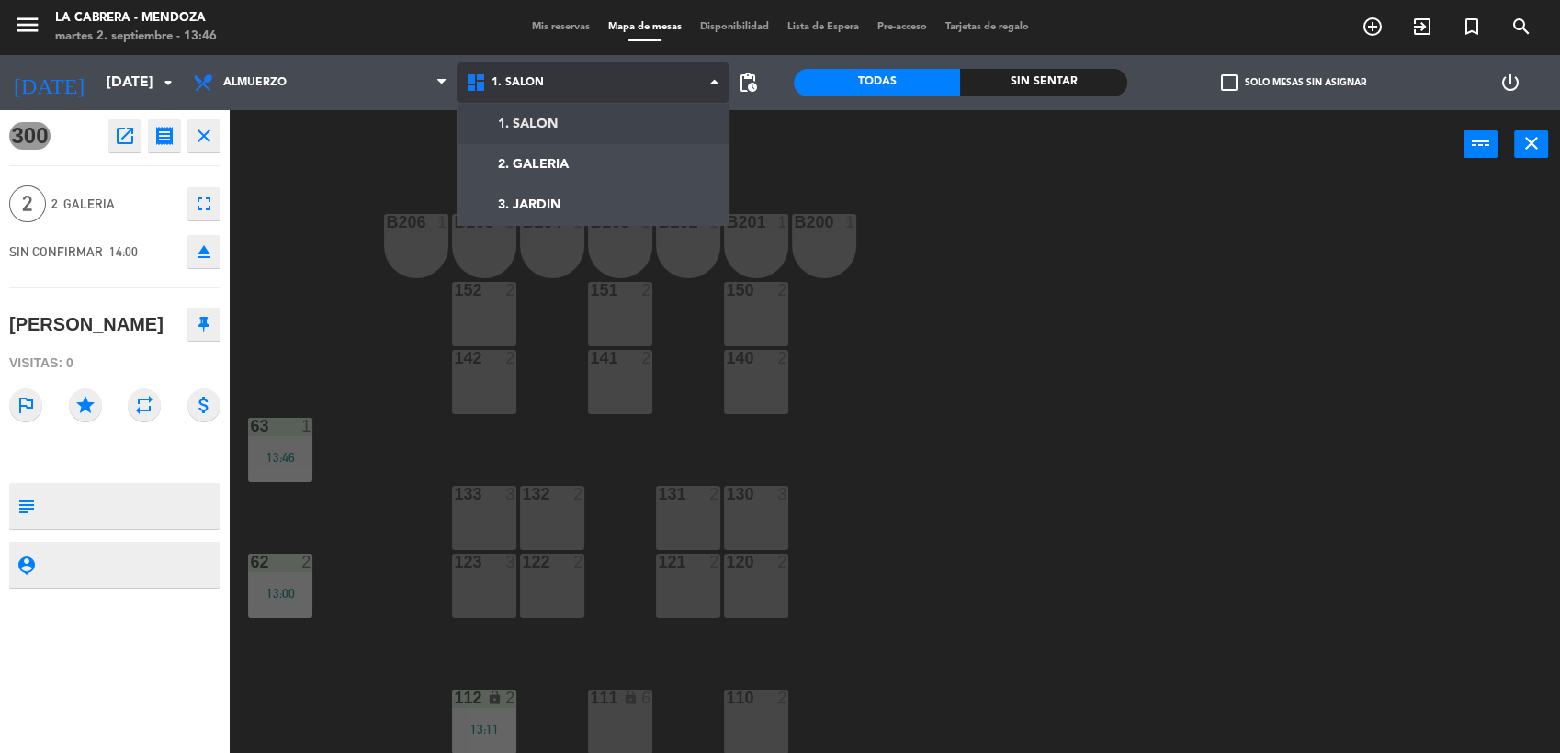
click at [588, 150] on ng-component "menu LA [PERSON_NAME] - [PERSON_NAME][DATE] 2. septiembre - 13:46 Mis reservas …" at bounding box center [780, 378] width 1560 height 756
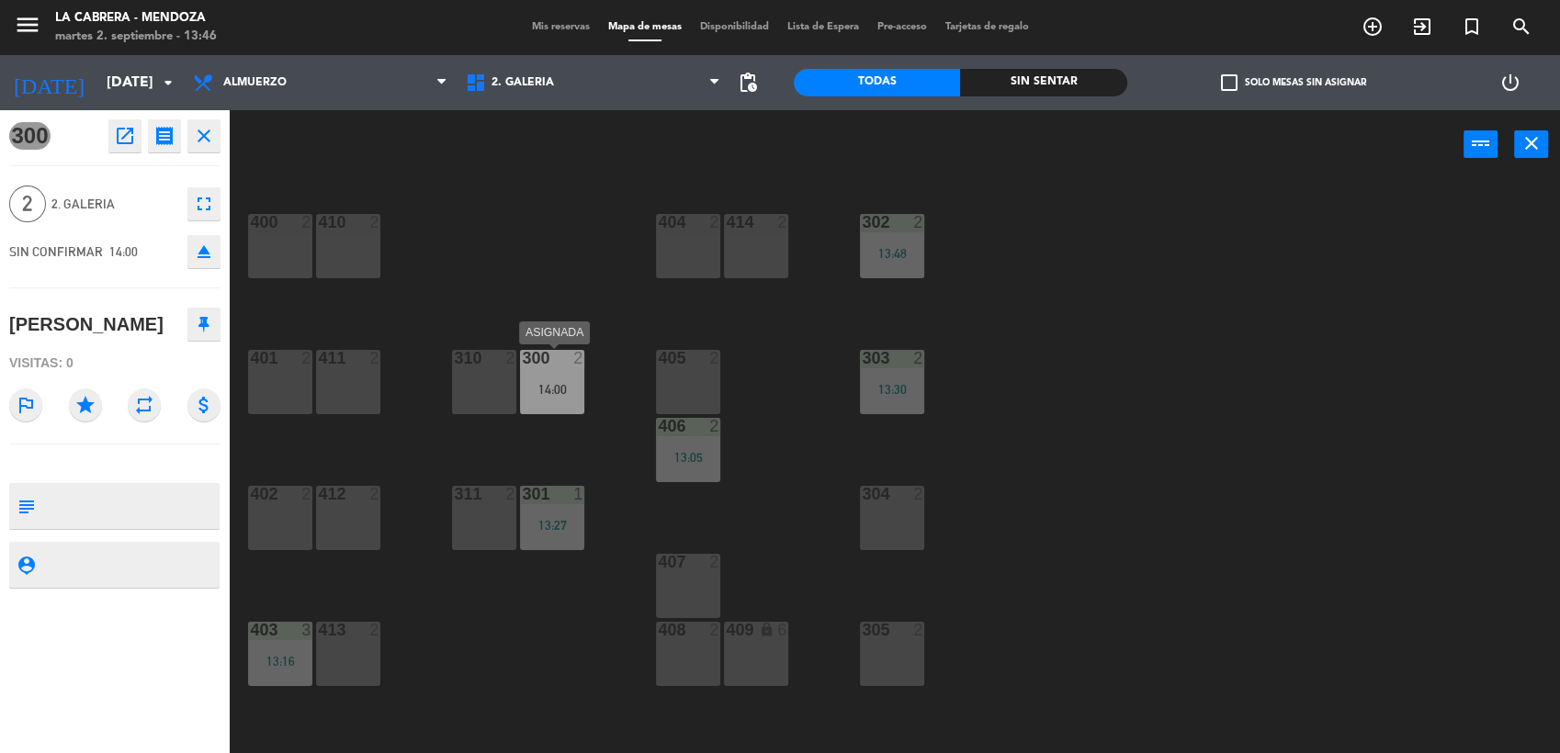
click at [560, 394] on div "14:00" at bounding box center [552, 389] width 64 height 13
click at [560, 383] on div "14:00" at bounding box center [552, 389] width 64 height 13
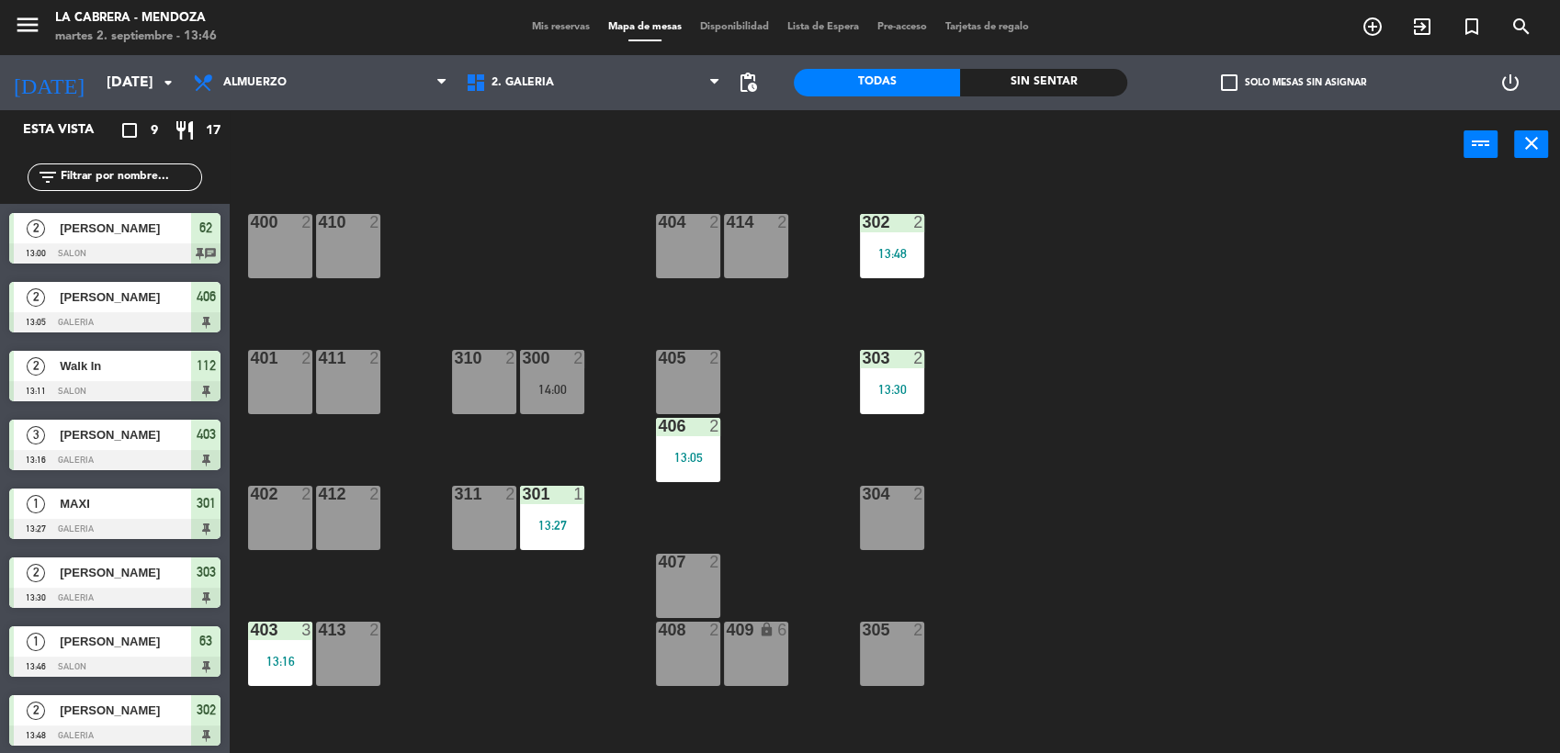
click at [560, 364] on div at bounding box center [553, 358] width 30 height 17
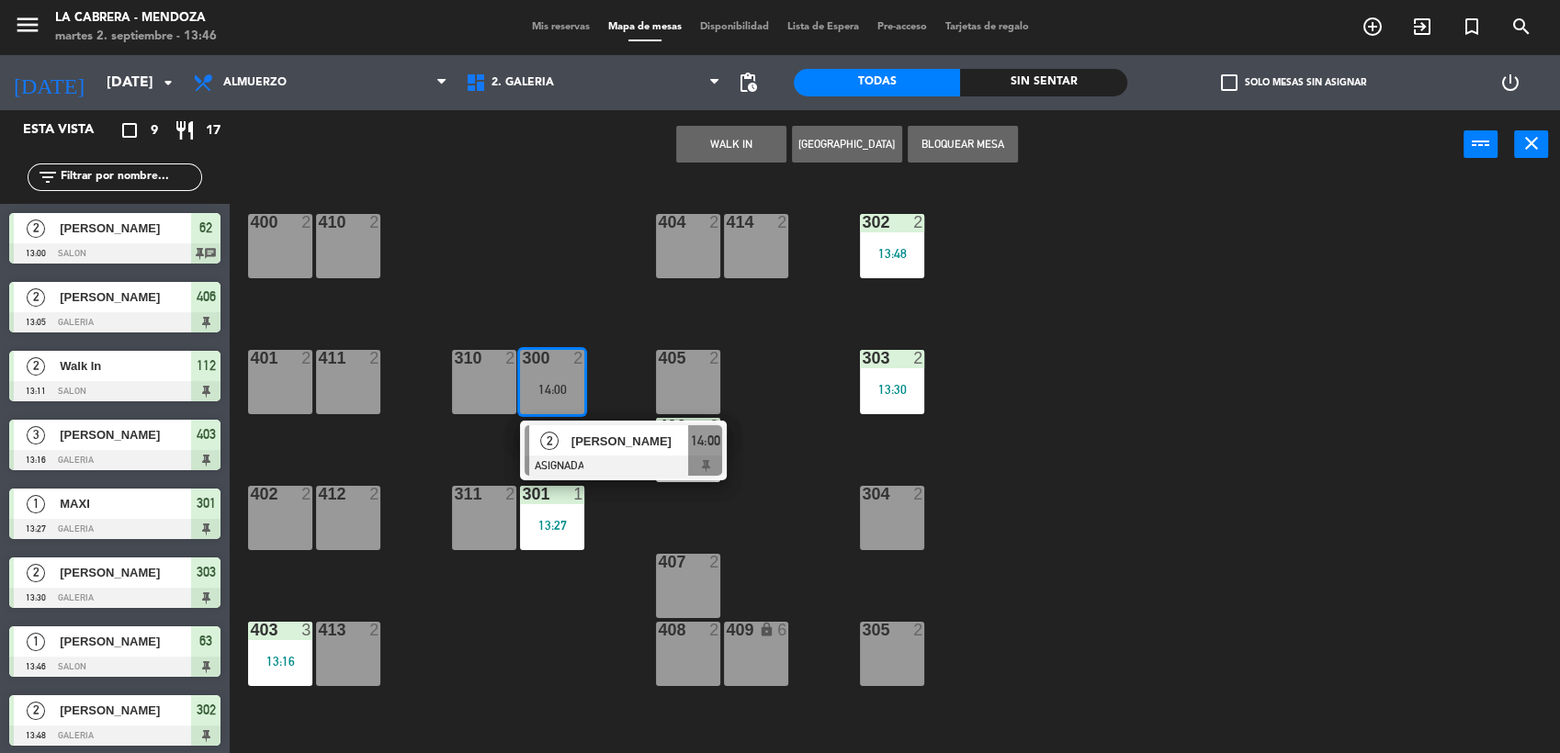
click at [581, 442] on span "[PERSON_NAME]" at bounding box center [631, 441] width 118 height 19
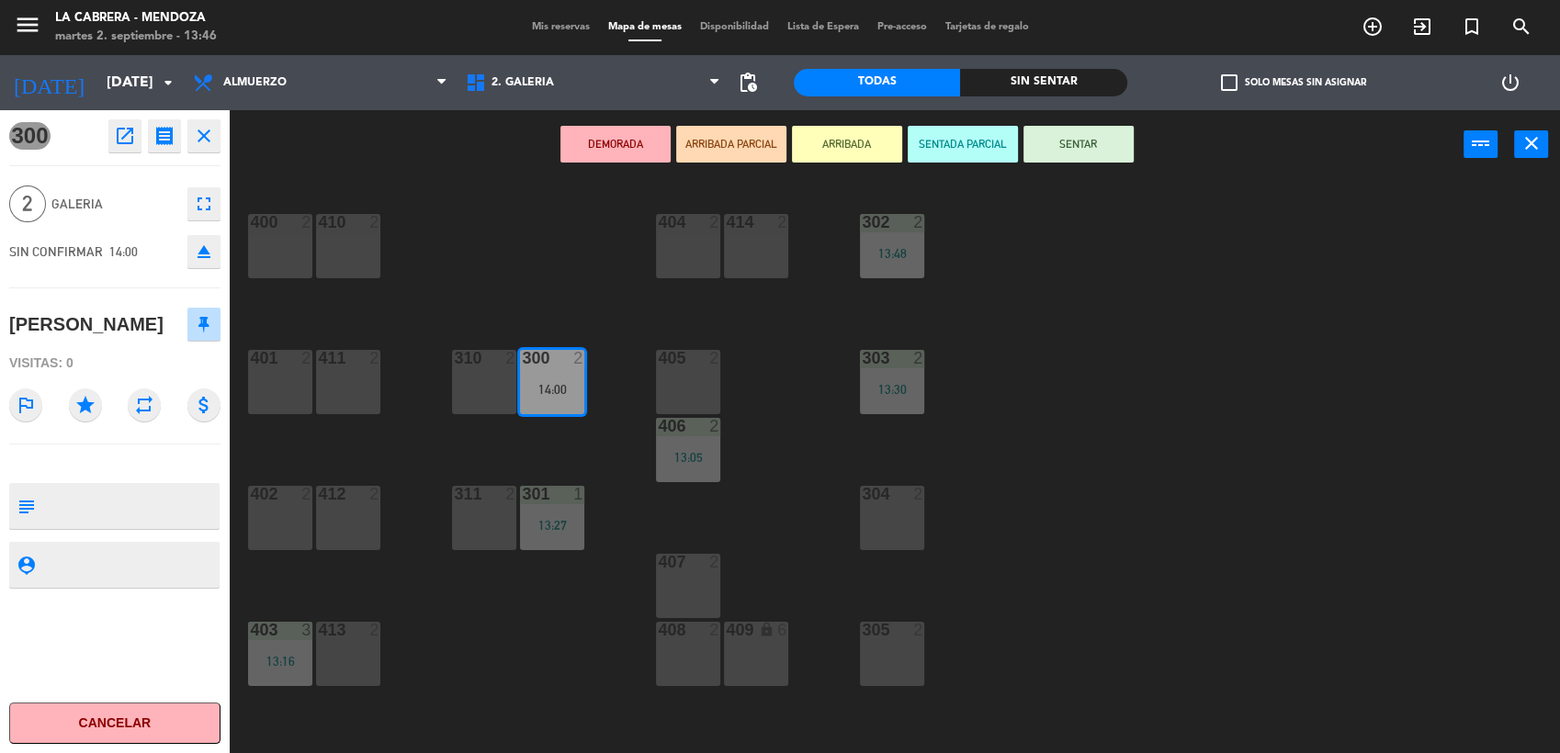
click at [1070, 141] on button "SENTAR" at bounding box center [1079, 144] width 110 height 37
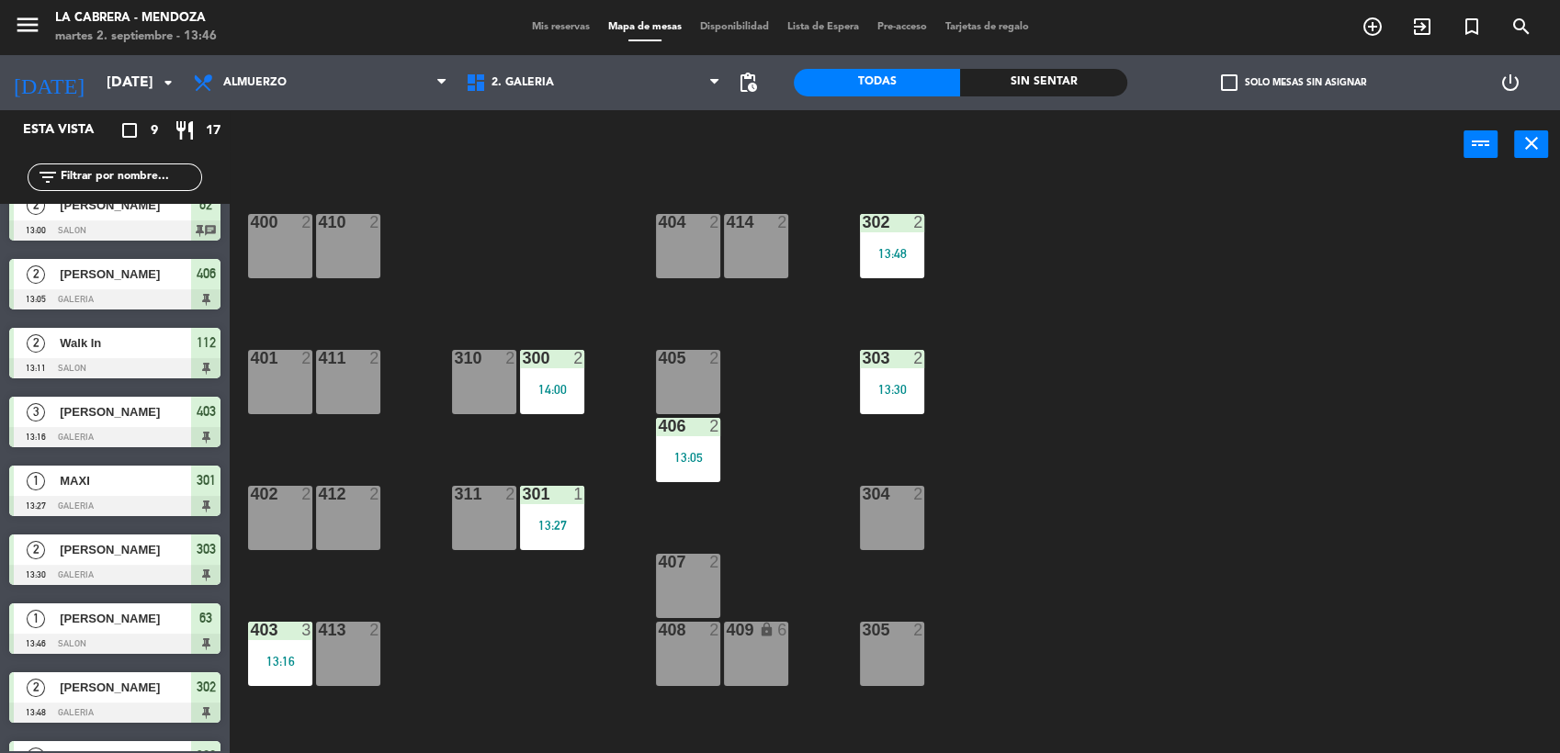
scroll to position [0, 0]
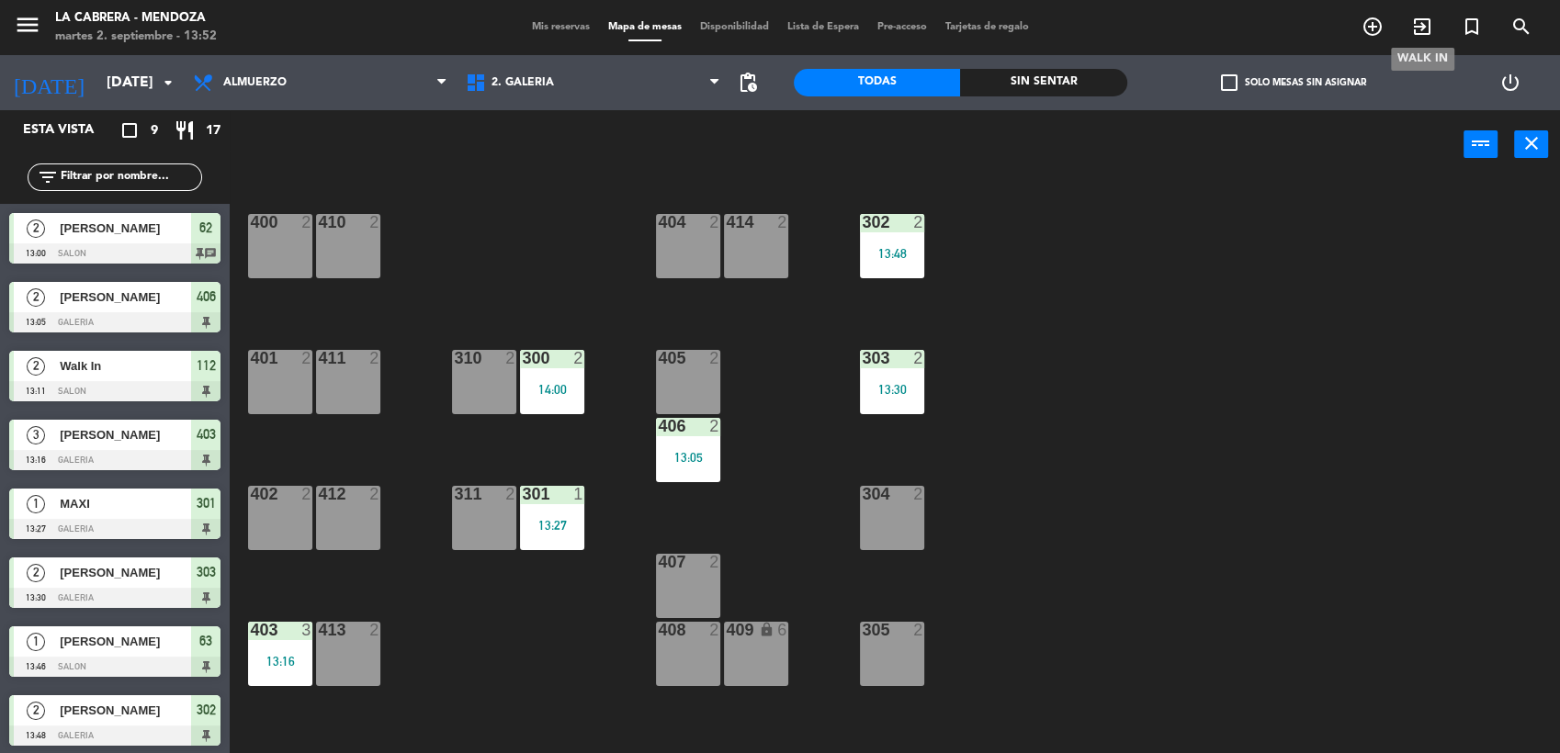
click at [1432, 21] on icon "exit_to_app" at bounding box center [1422, 27] width 22 height 22
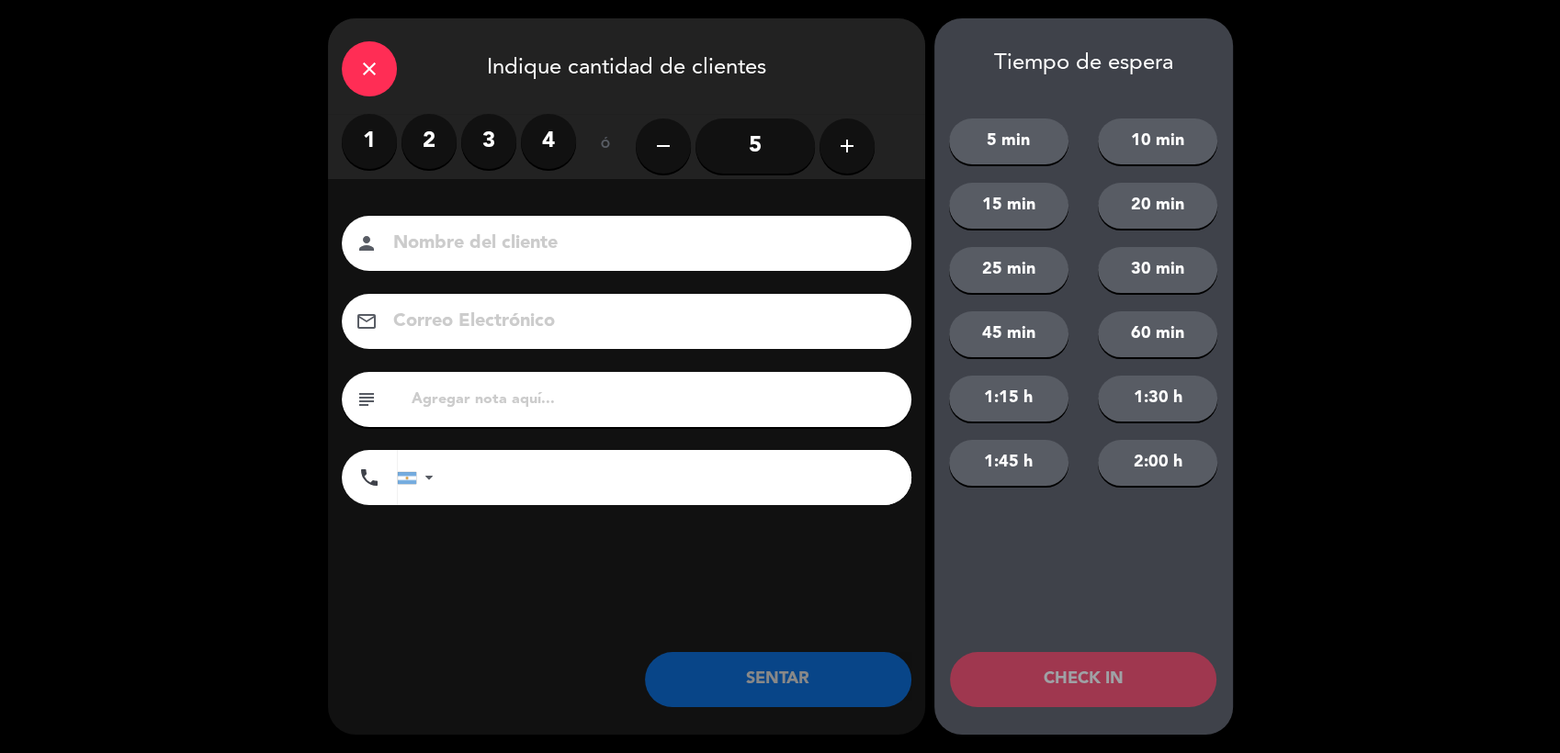
click at [549, 129] on label "4" at bounding box center [548, 141] width 55 height 55
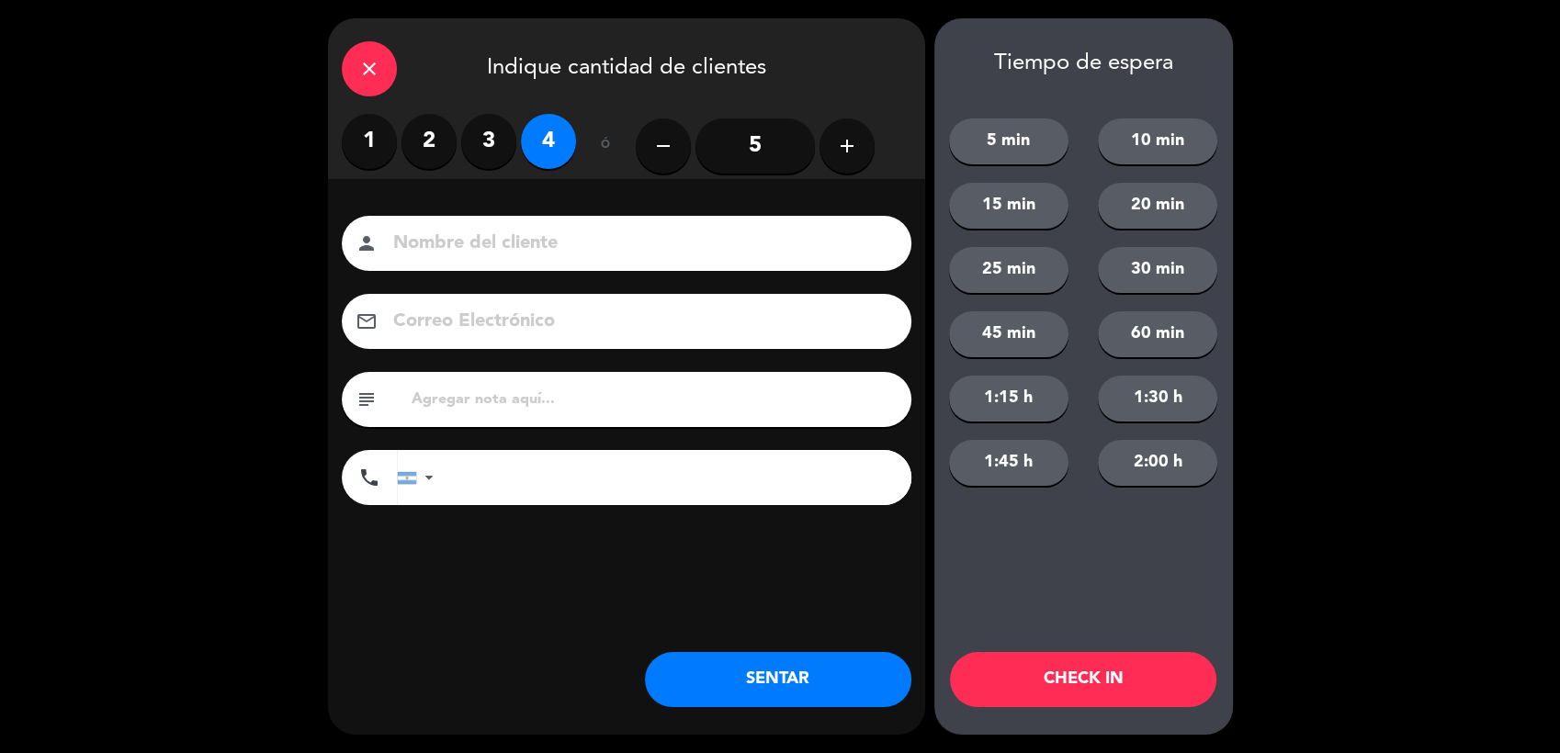
click at [465, 404] on input "text" at bounding box center [654, 400] width 488 height 26
click at [647, 393] on input "SHERATON" at bounding box center [654, 400] width 488 height 26
type input "SHERATON 1104"
click at [551, 253] on input at bounding box center [639, 244] width 496 height 32
click at [575, 230] on input at bounding box center [639, 244] width 496 height 32
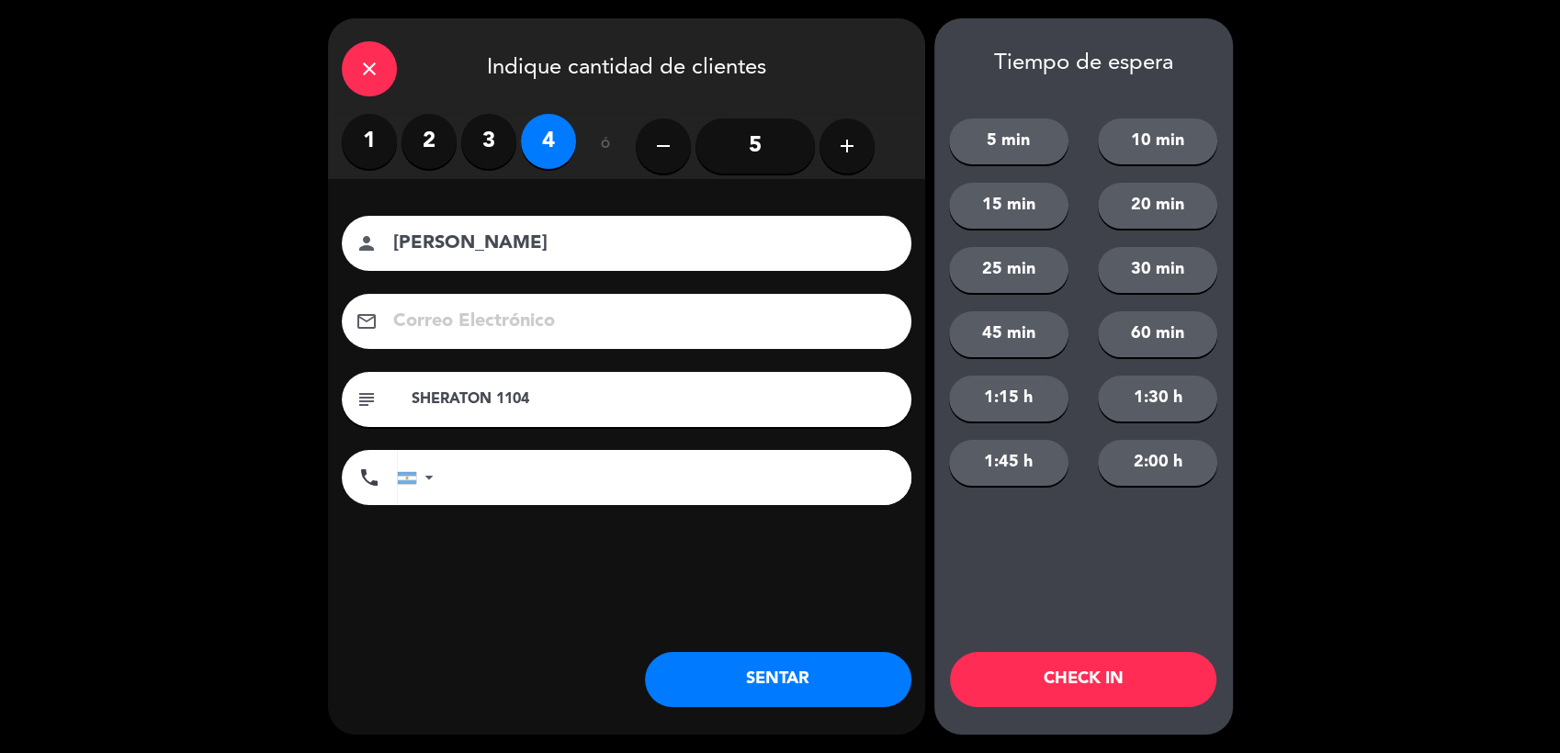
type input "[PERSON_NAME]"
click at [768, 684] on button "SENTAR" at bounding box center [778, 679] width 266 height 55
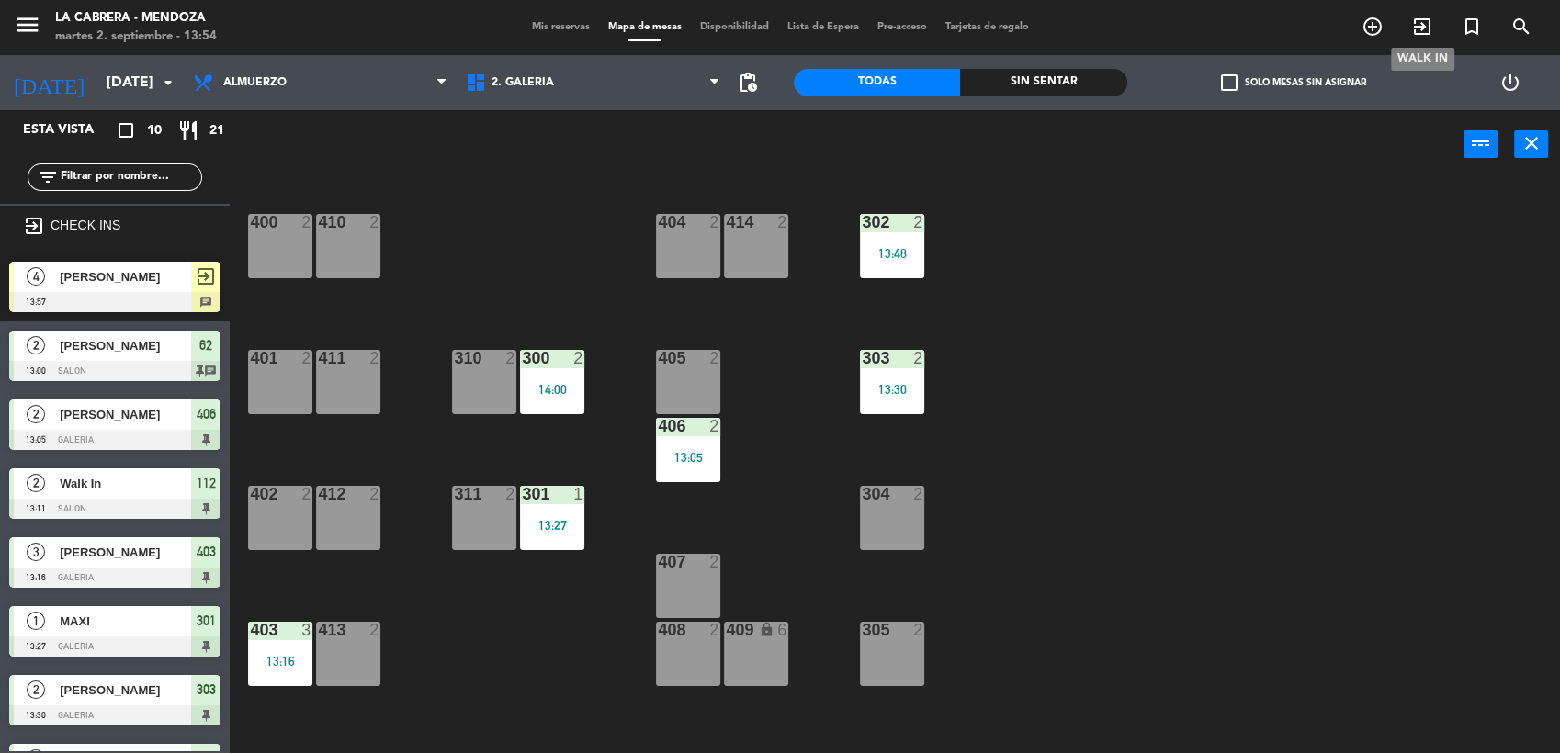
click at [1420, 17] on icon "exit_to_app" at bounding box center [1422, 27] width 22 height 22
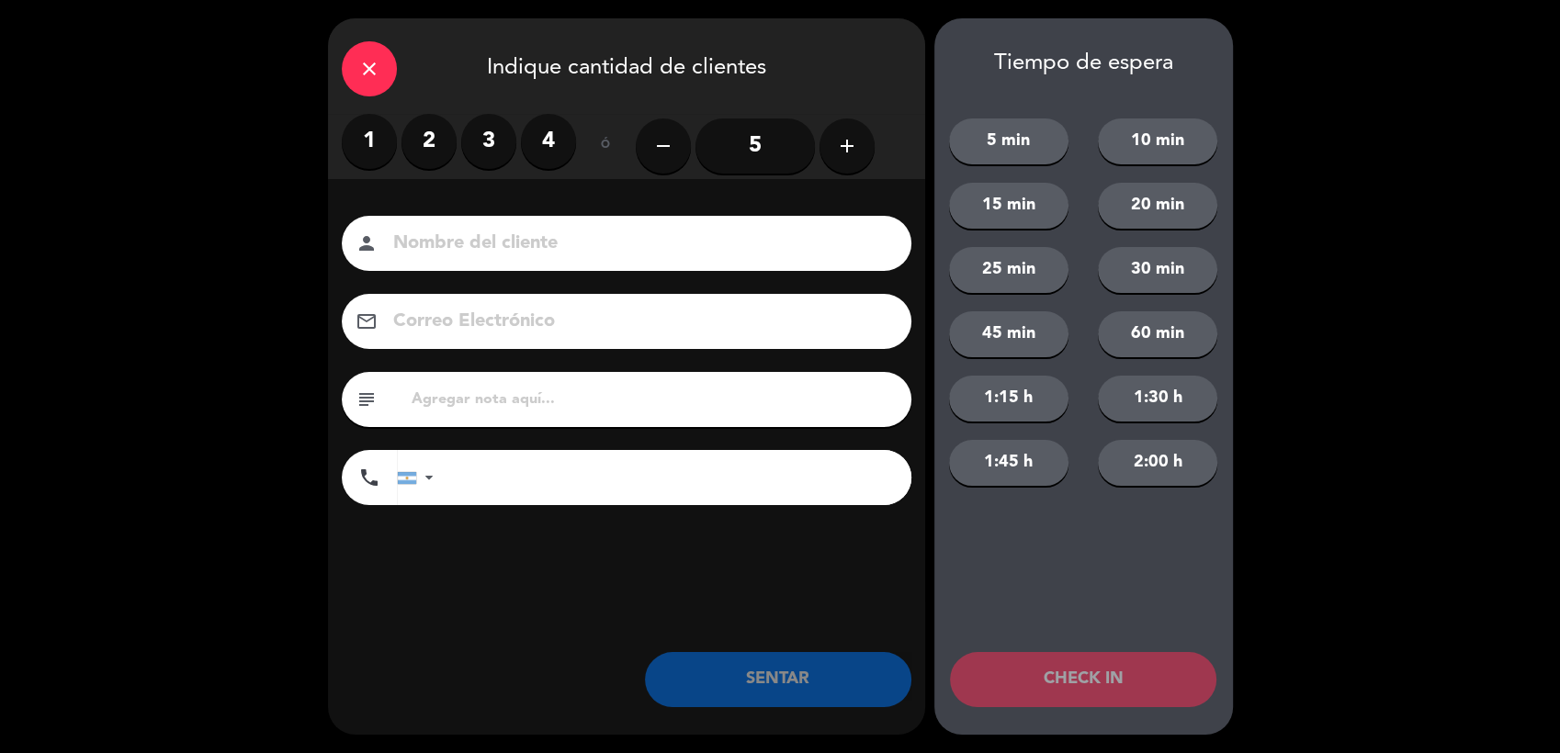
click at [417, 129] on label "2" at bounding box center [429, 141] width 55 height 55
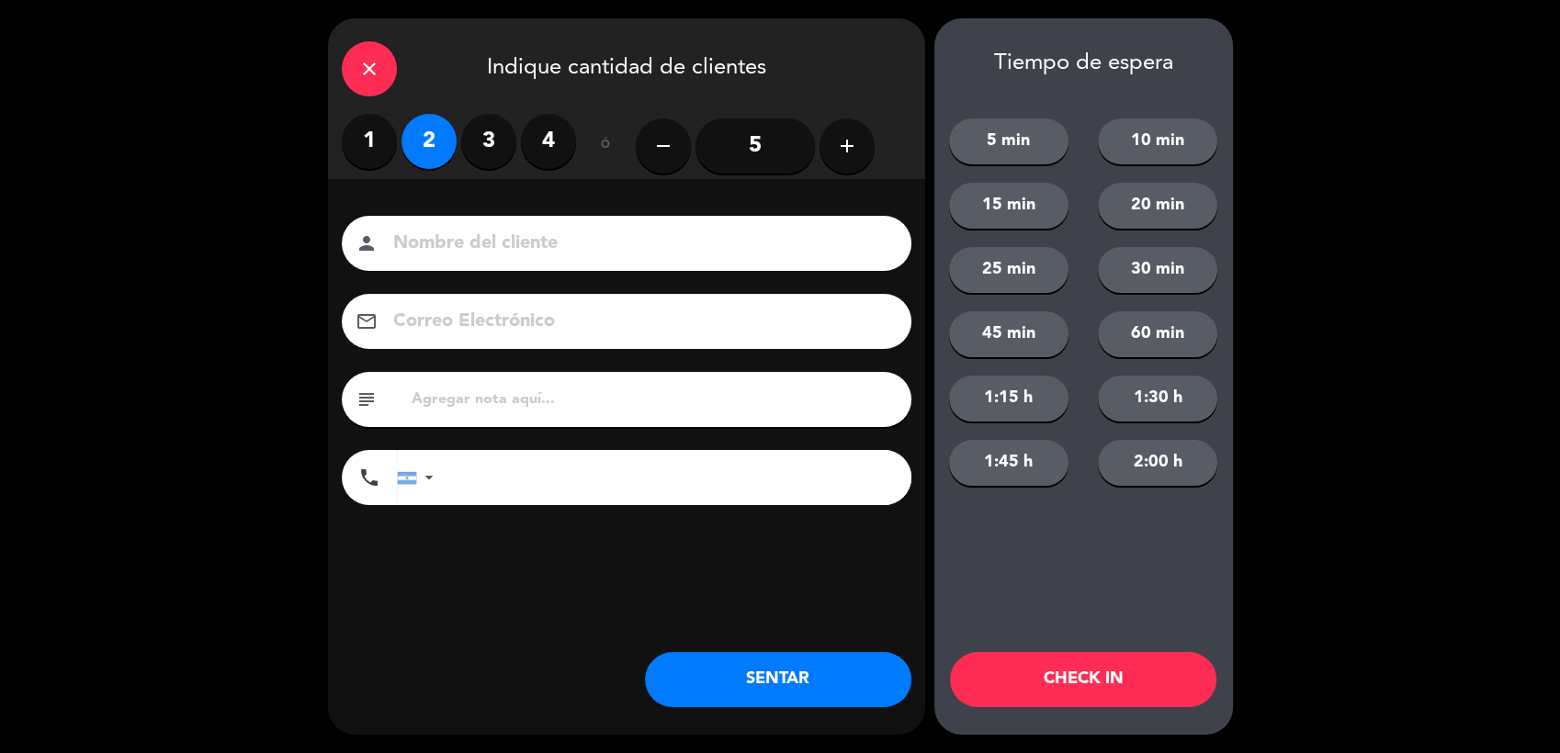
click at [478, 243] on input at bounding box center [639, 244] width 496 height 32
click at [522, 239] on input at bounding box center [639, 244] width 496 height 32
type input "CAROLINA"
click at [515, 462] on div "Nombre del cliente person CAROLINA Correo Electrónico email subject phone [GEOG…" at bounding box center [626, 363] width 597 height 295
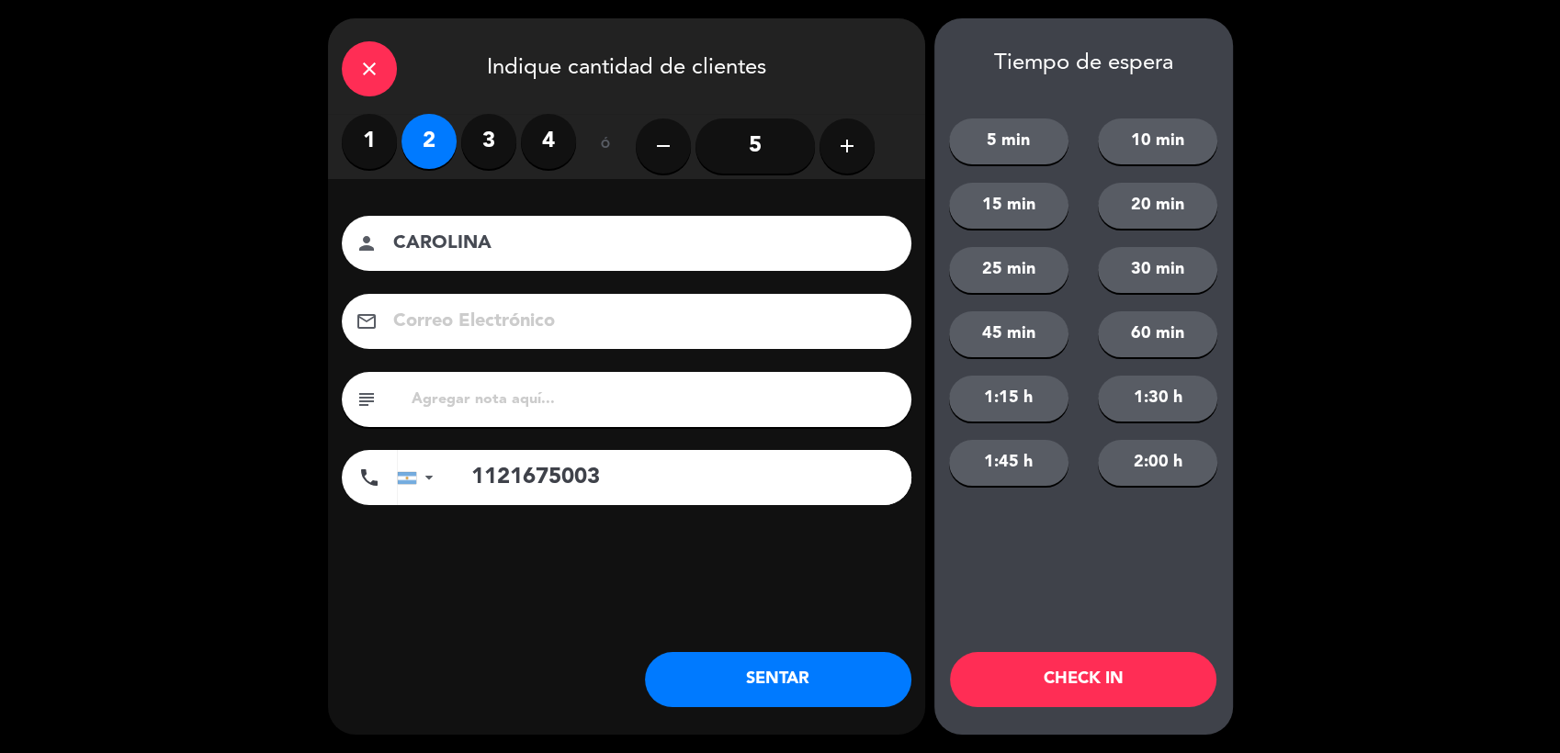
type input "1121675003"
click at [822, 674] on button "SENTAR" at bounding box center [778, 679] width 266 height 55
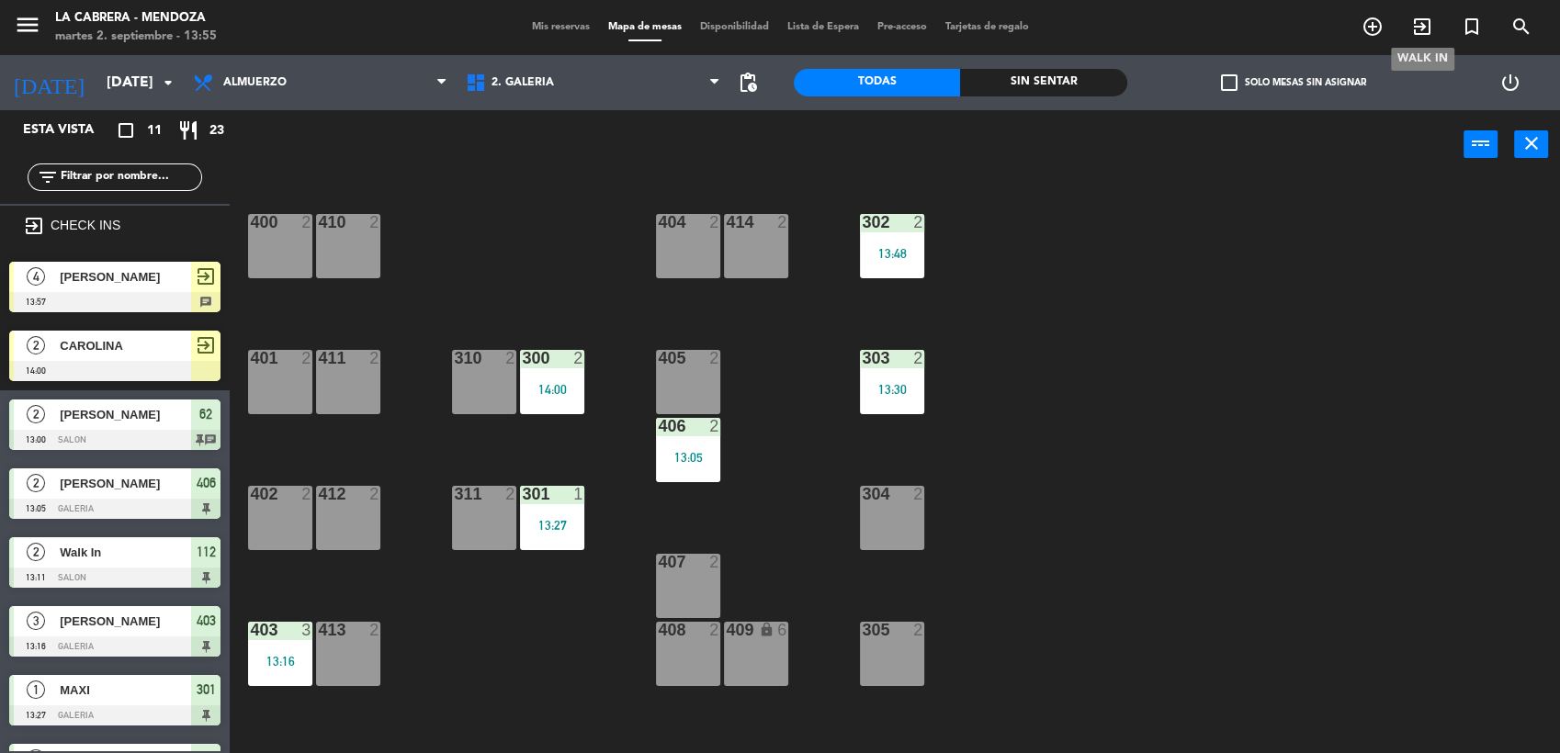
click at [1411, 26] on icon "exit_to_app" at bounding box center [1422, 27] width 22 height 22
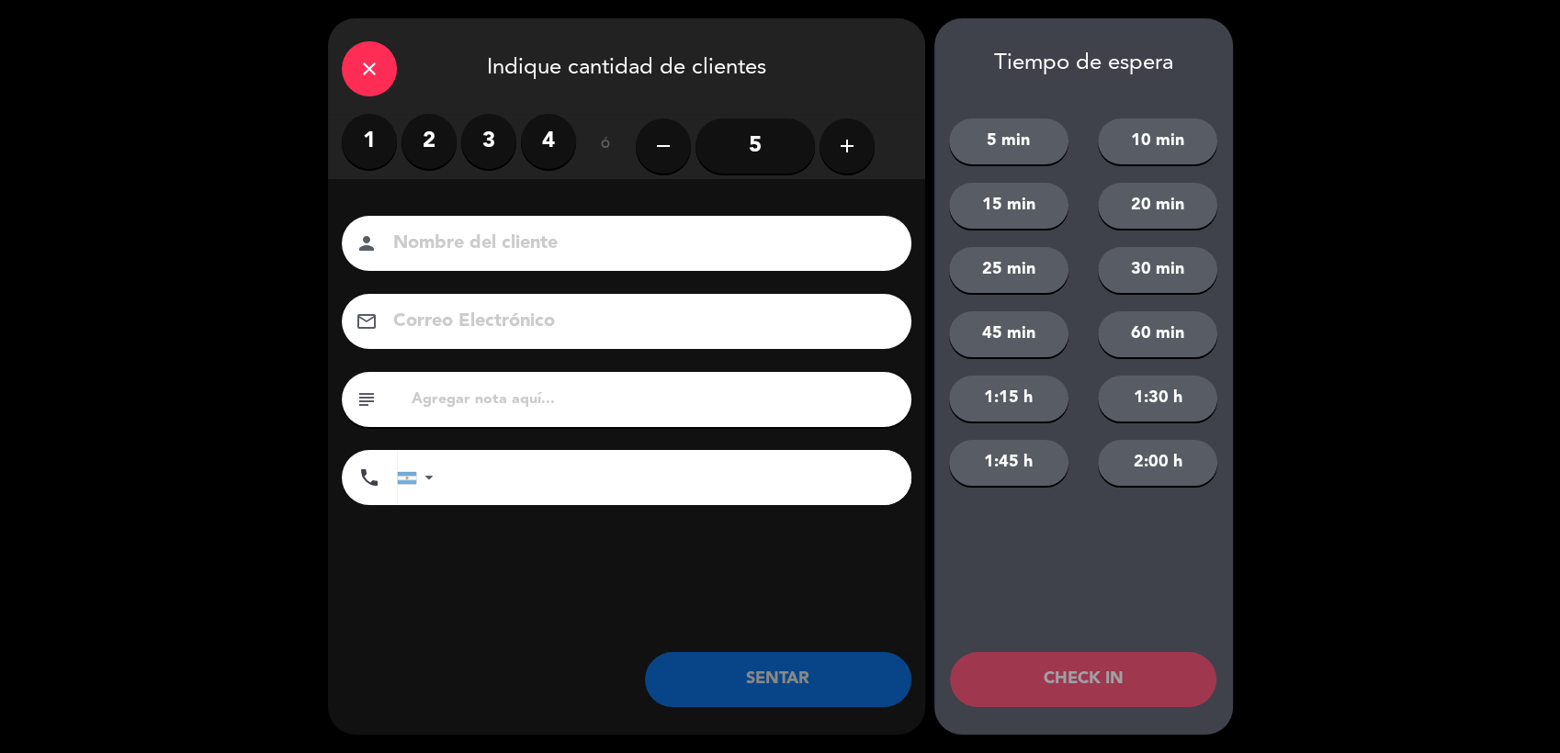
click at [549, 143] on label "4" at bounding box center [548, 141] width 55 height 55
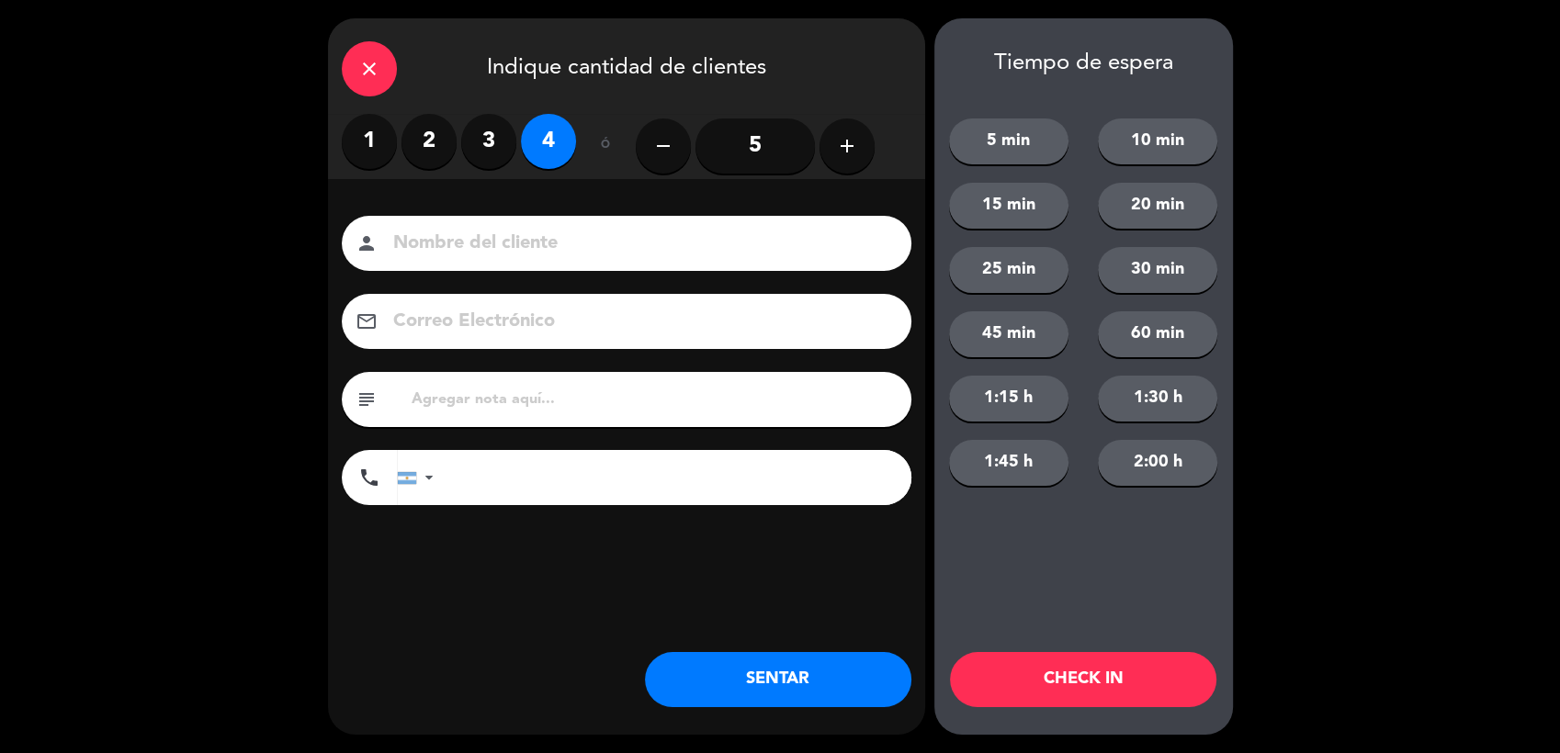
click at [561, 239] on input at bounding box center [639, 244] width 496 height 32
click at [566, 250] on input at bounding box center [639, 244] width 496 height 32
click at [587, 232] on input at bounding box center [639, 244] width 496 height 32
type input "[PERSON_NAME]"
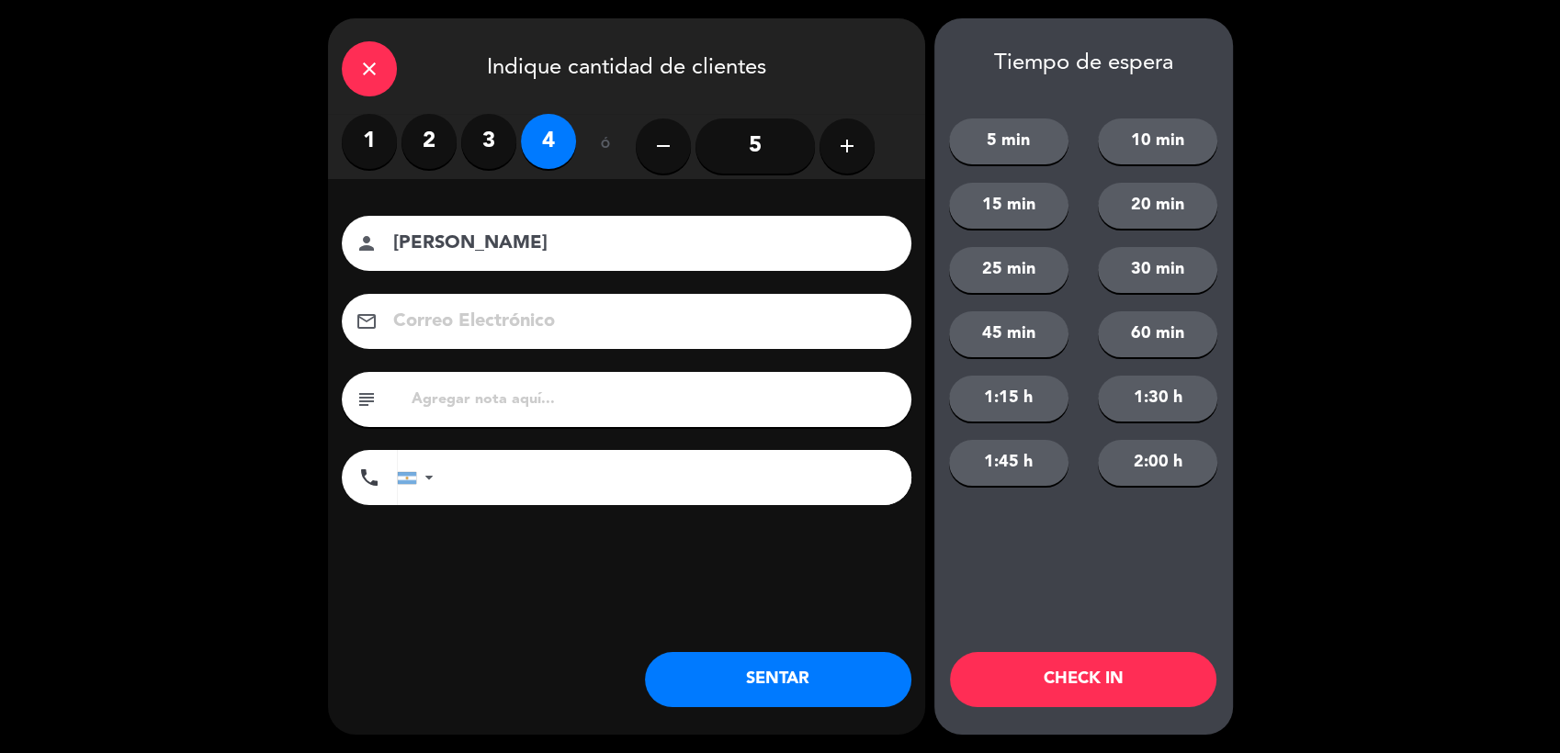
click at [529, 481] on input "tel" at bounding box center [681, 477] width 459 height 55
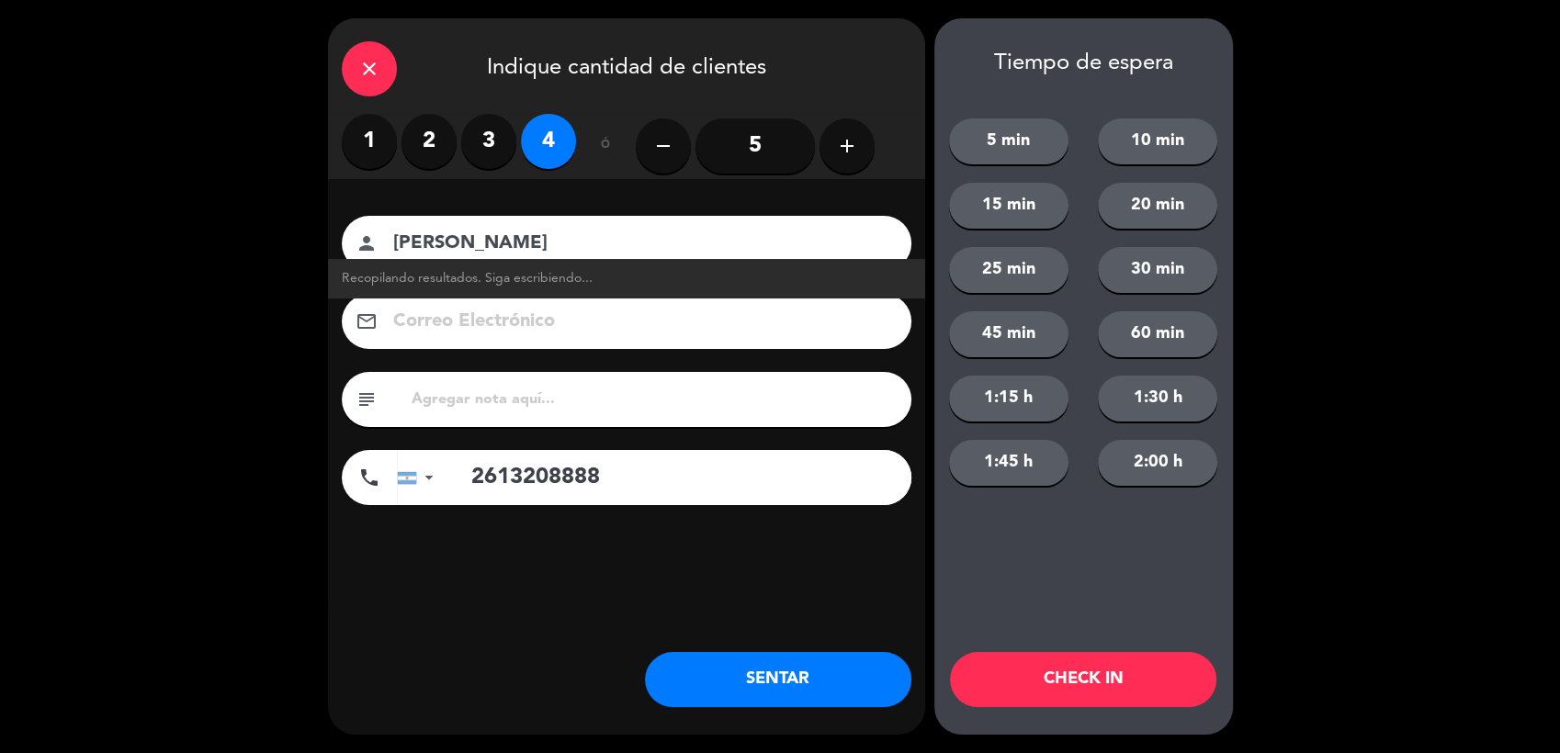
type input "2613208888"
click at [720, 674] on button "SENTAR" at bounding box center [778, 679] width 266 height 55
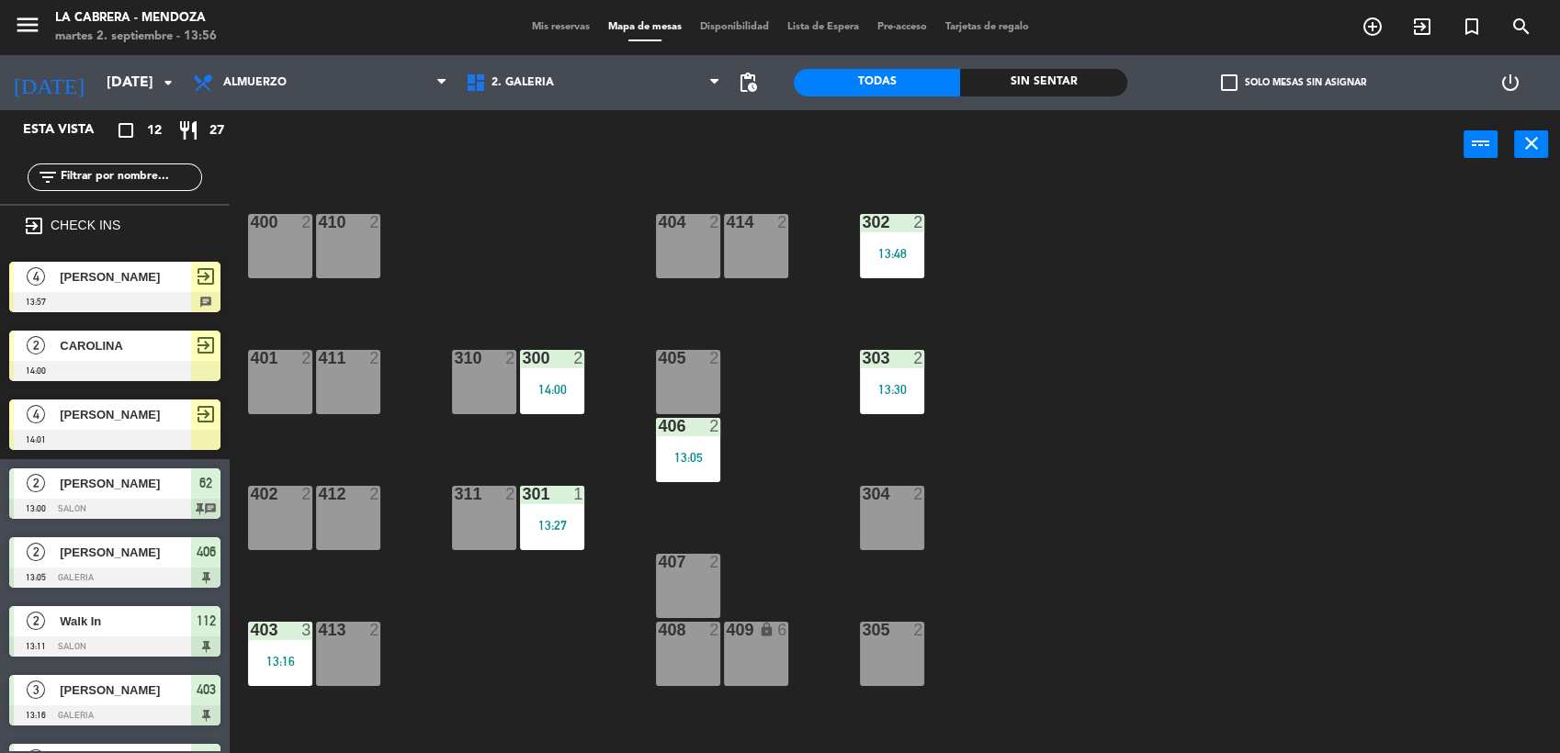
click at [112, 336] on span "CAROLINA" at bounding box center [125, 345] width 131 height 19
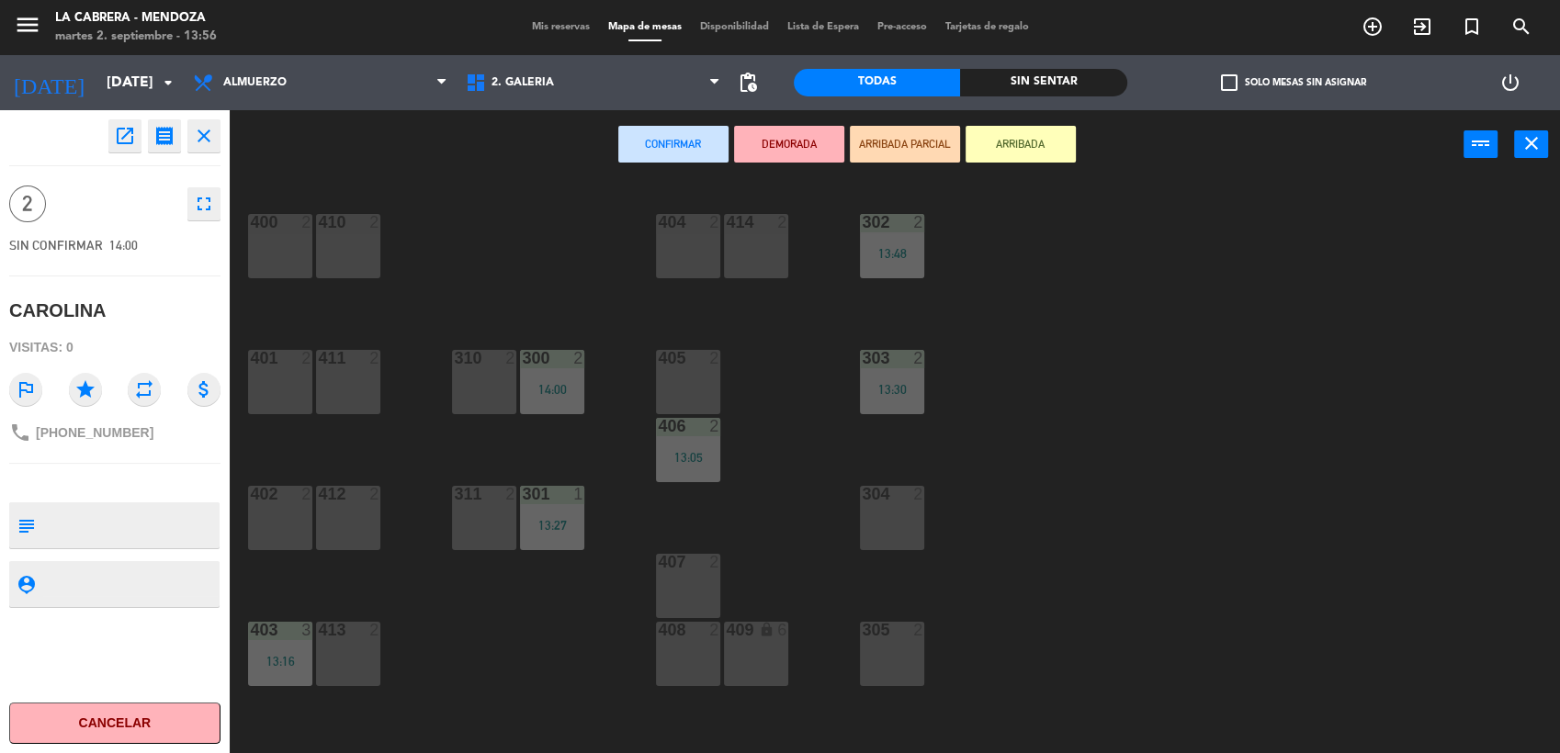
click at [904, 651] on div "305 2" at bounding box center [892, 654] width 64 height 64
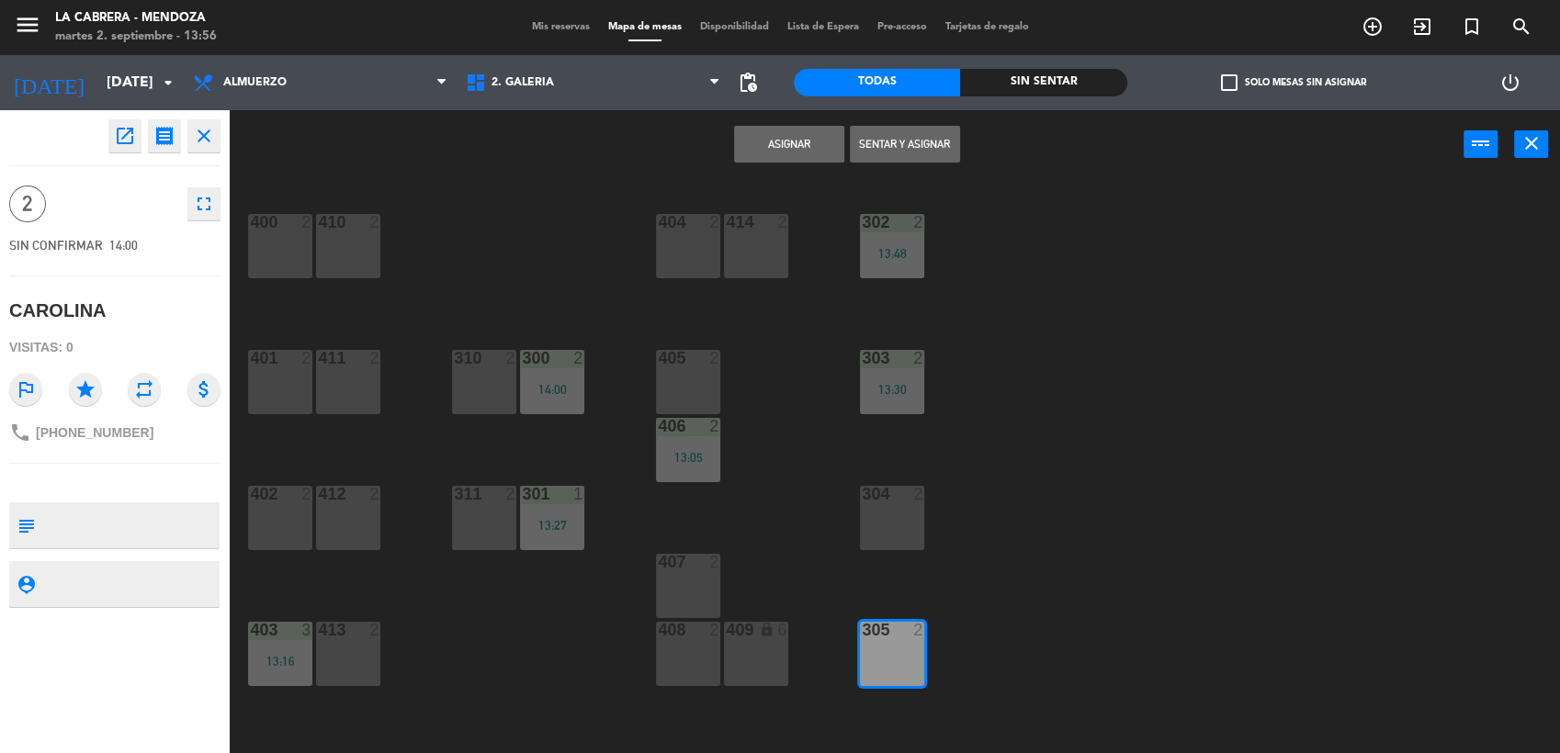
click at [933, 145] on button "Sentar y Asignar" at bounding box center [905, 144] width 110 height 37
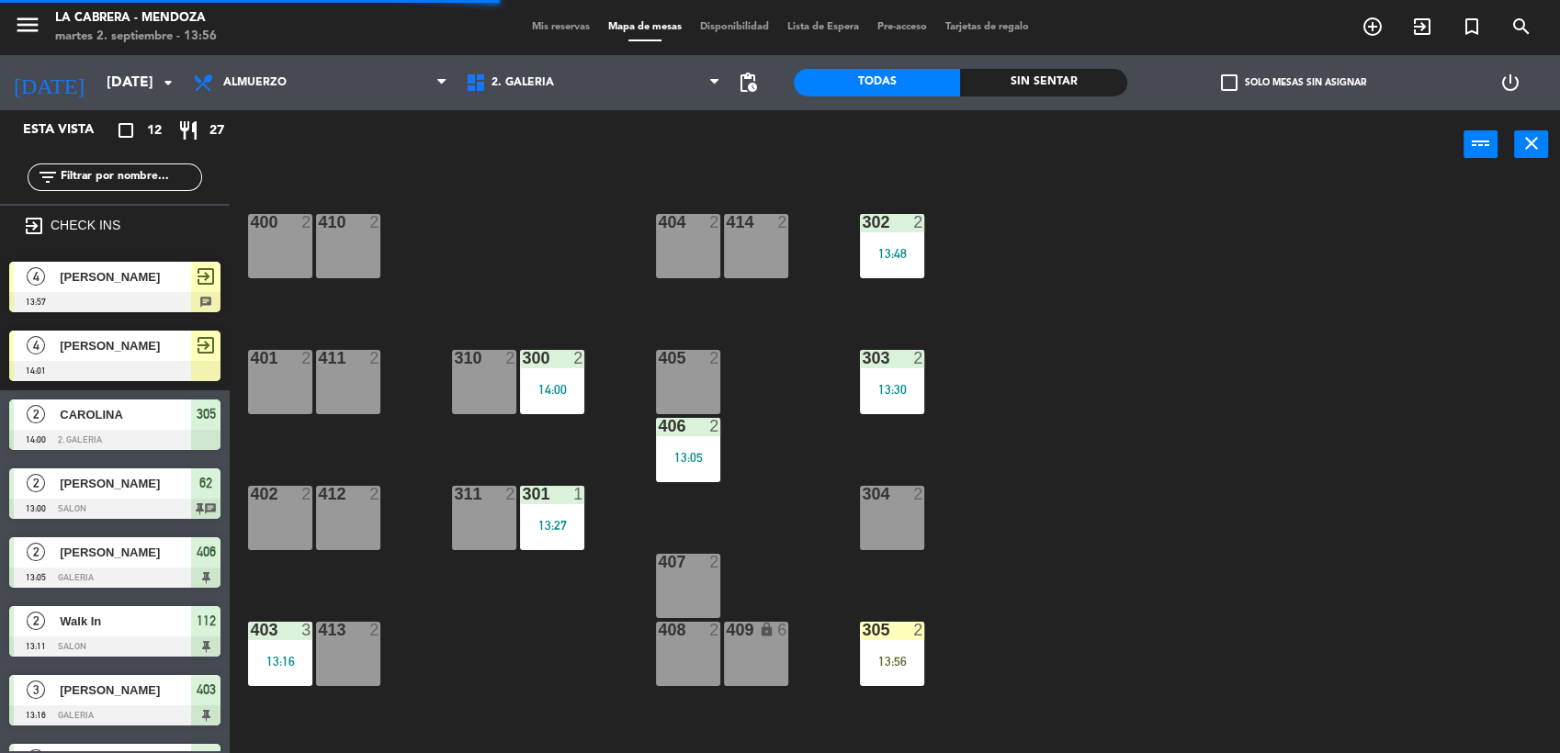
click at [116, 342] on span "[PERSON_NAME]" at bounding box center [125, 345] width 131 height 19
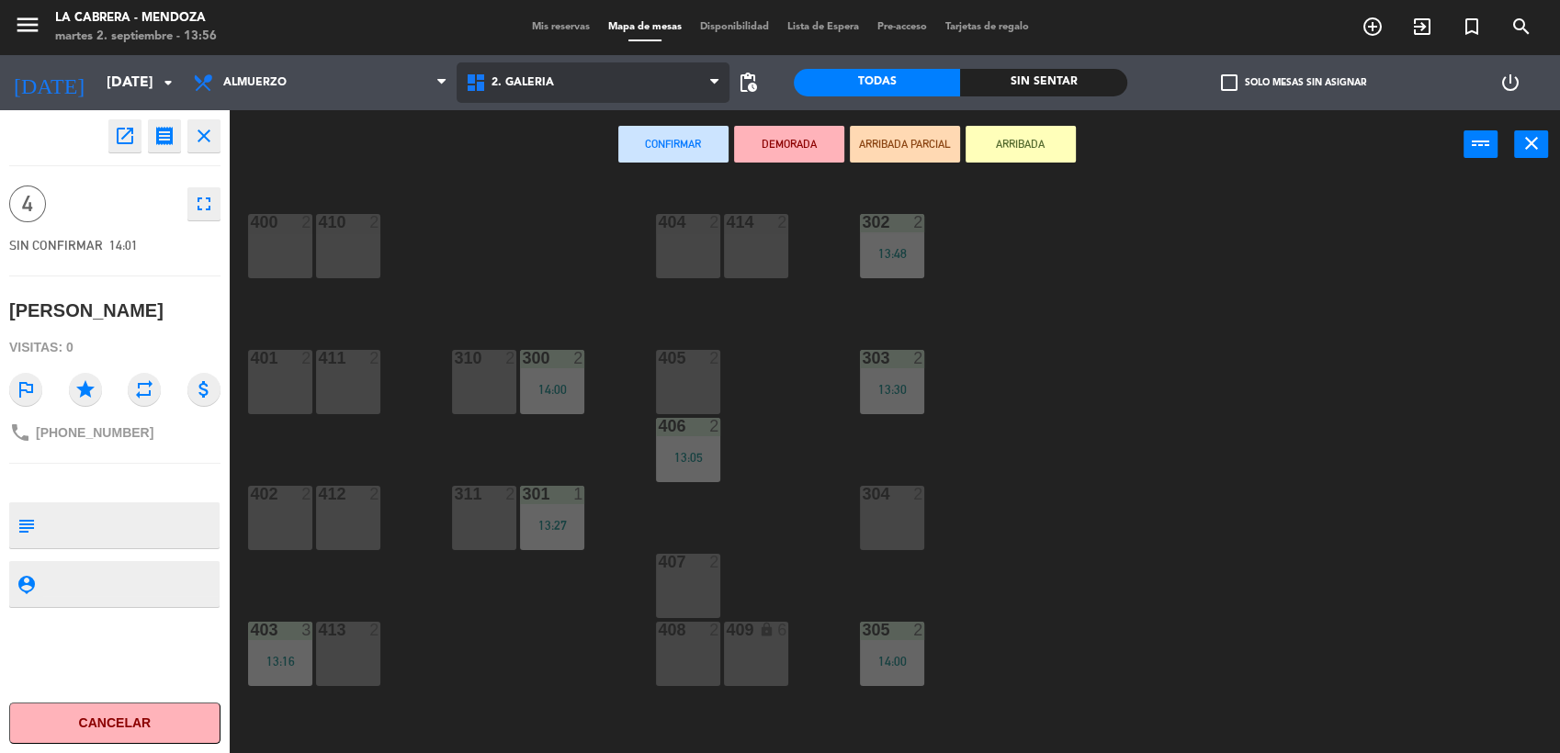
click at [600, 82] on span "2. GALERIA" at bounding box center [593, 82] width 273 height 40
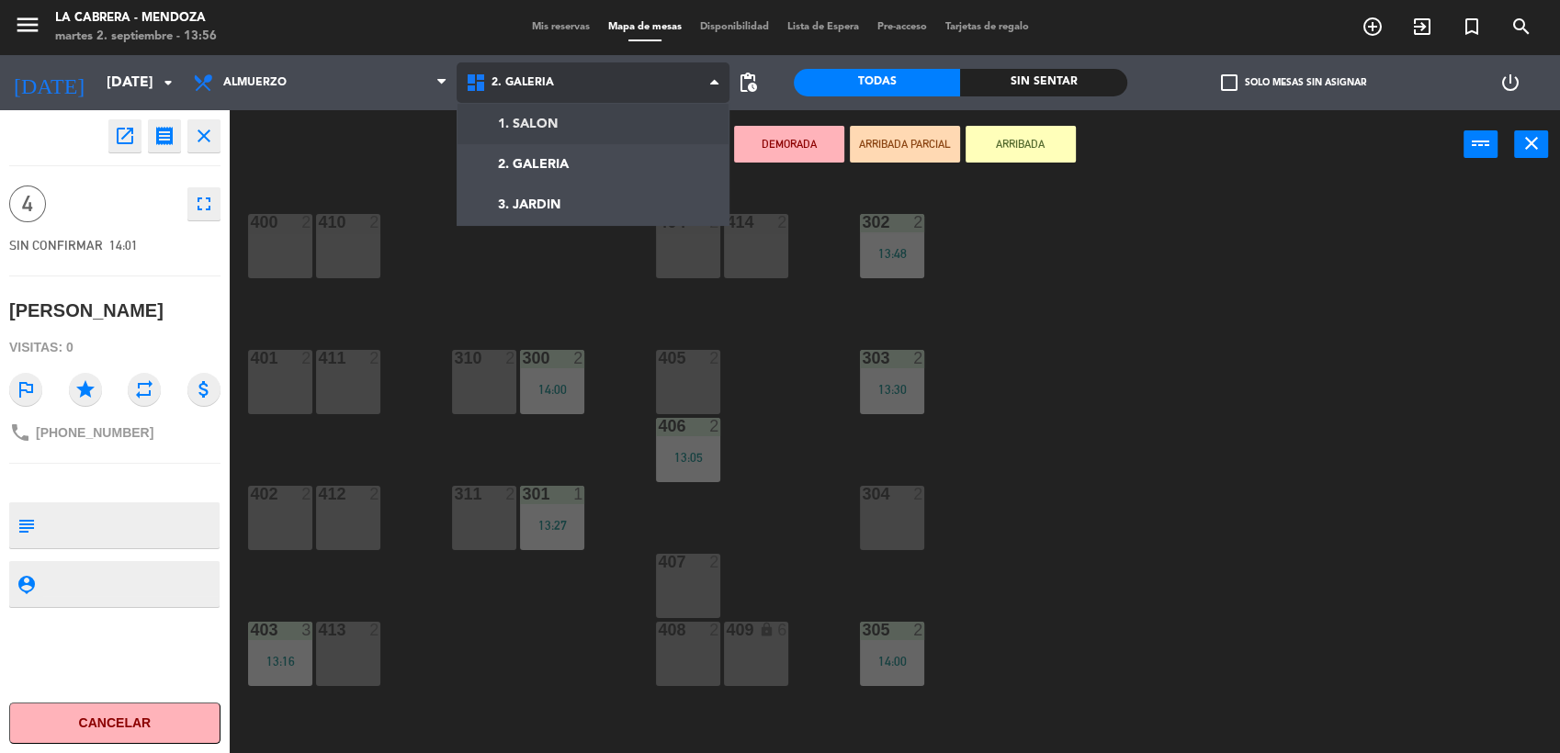
click at [562, 114] on ng-component "menu LA [PERSON_NAME] - [PERSON_NAME][DATE] 2. septiembre - 13:56 Mis reservas …" at bounding box center [780, 378] width 1560 height 756
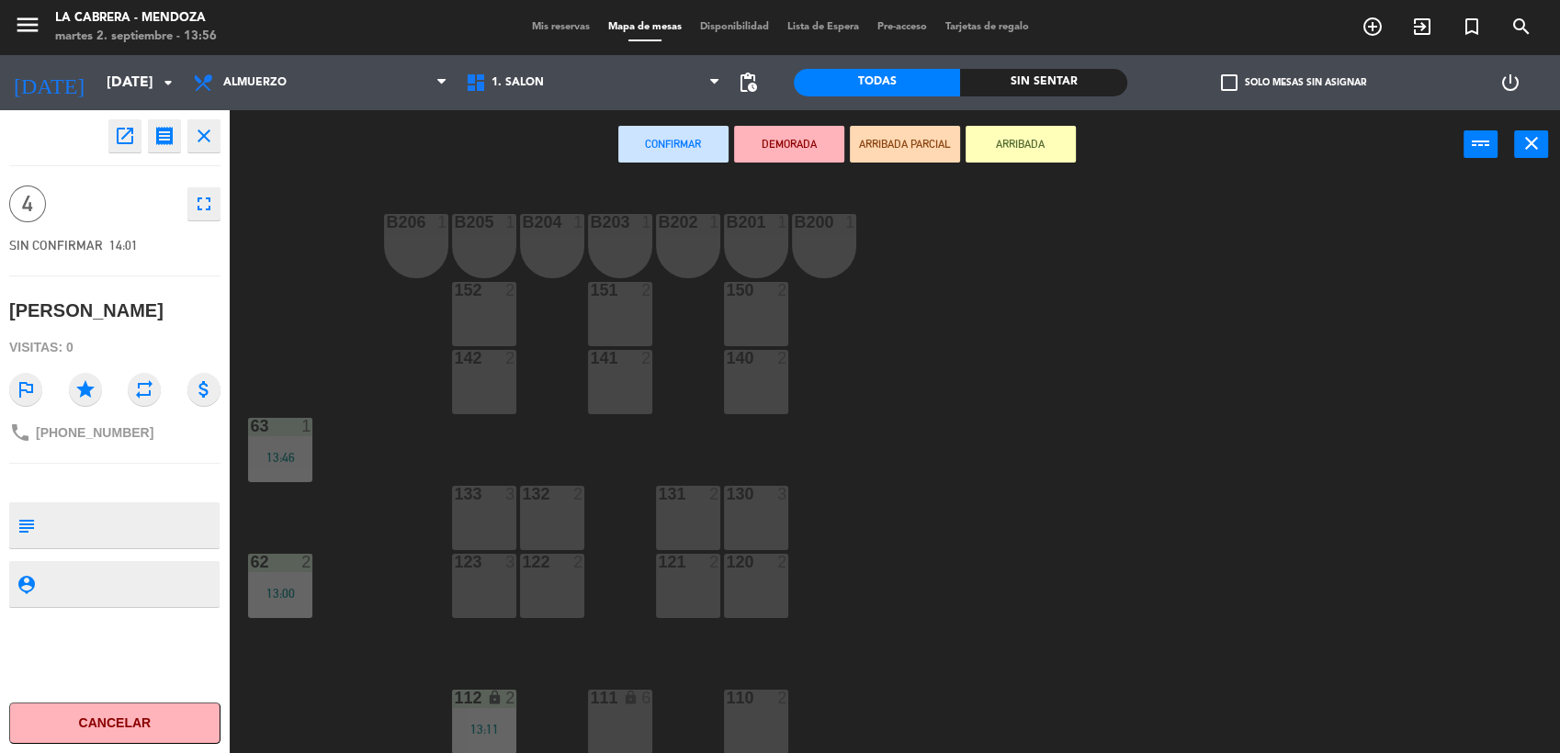
click at [552, 599] on div "122 2" at bounding box center [552, 586] width 64 height 64
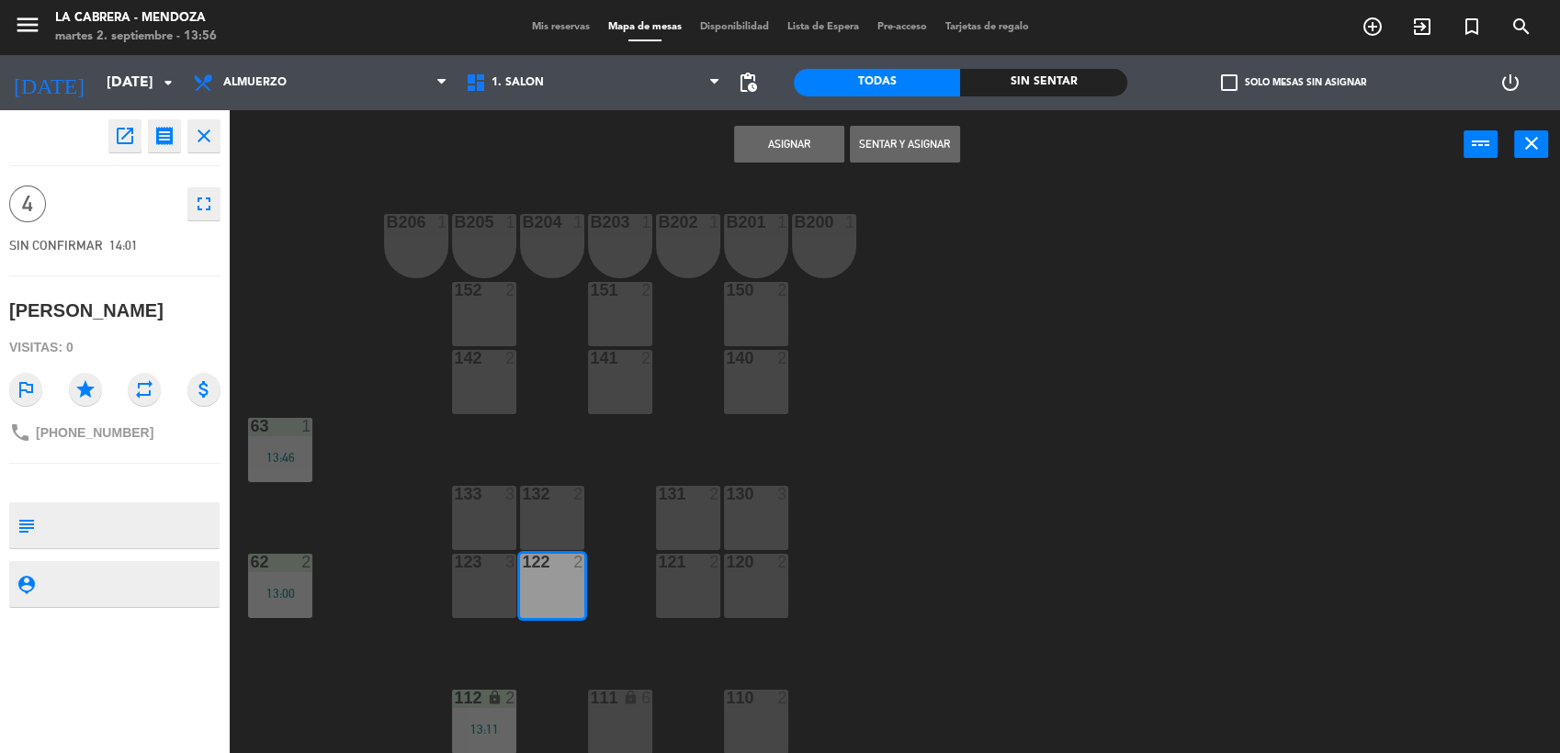
click at [482, 592] on div "123 3" at bounding box center [484, 586] width 64 height 64
click at [904, 130] on button "Sentar y Asignar" at bounding box center [905, 144] width 110 height 37
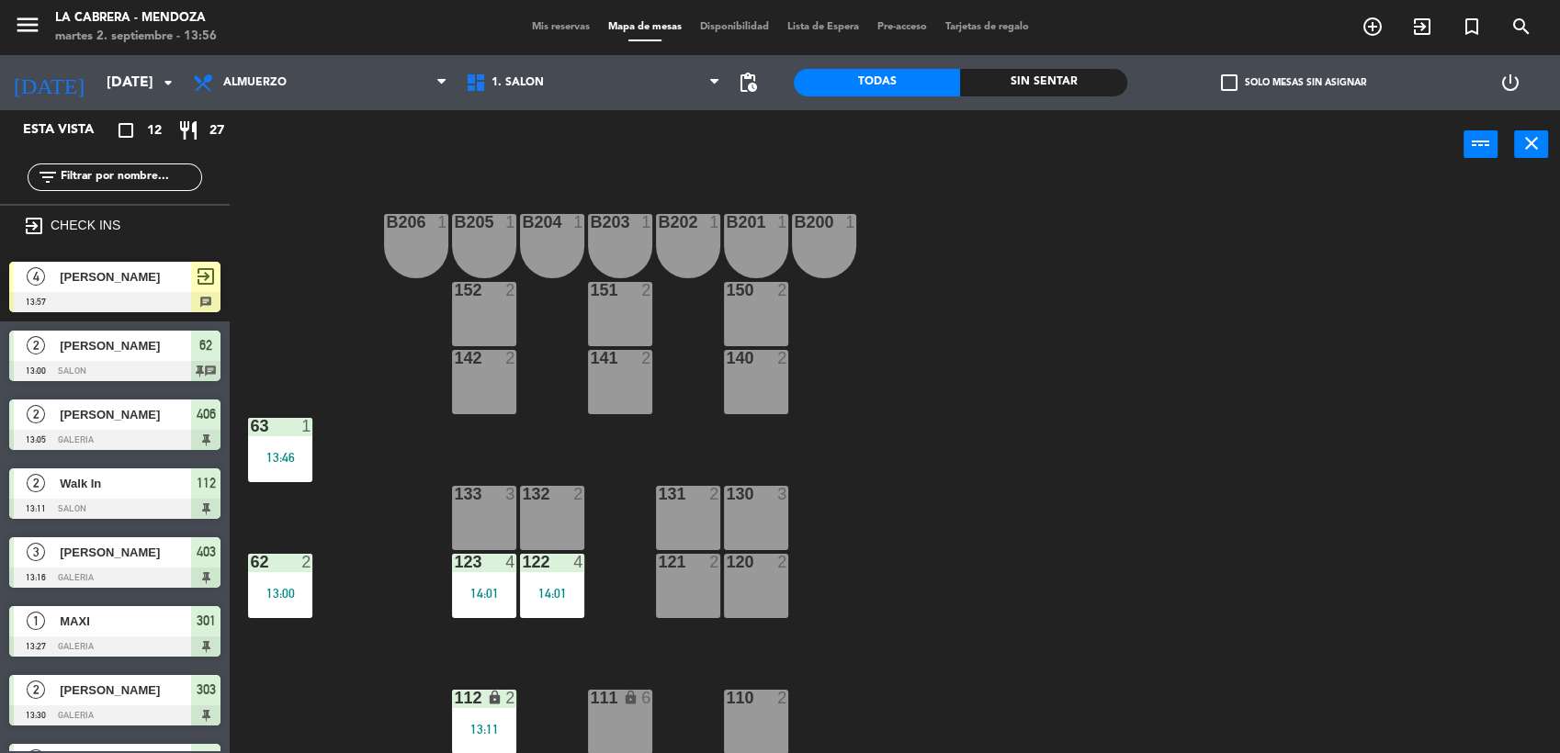
click at [1252, 323] on div "B206 1 B205 1 B204 1 B203 1 B202 1 B201 1 B200 1 150 2 151 2 152 2 140 2 141 2 …" at bounding box center [902, 469] width 1315 height 574
click at [1409, 25] on span "exit_to_app" at bounding box center [1423, 26] width 50 height 31
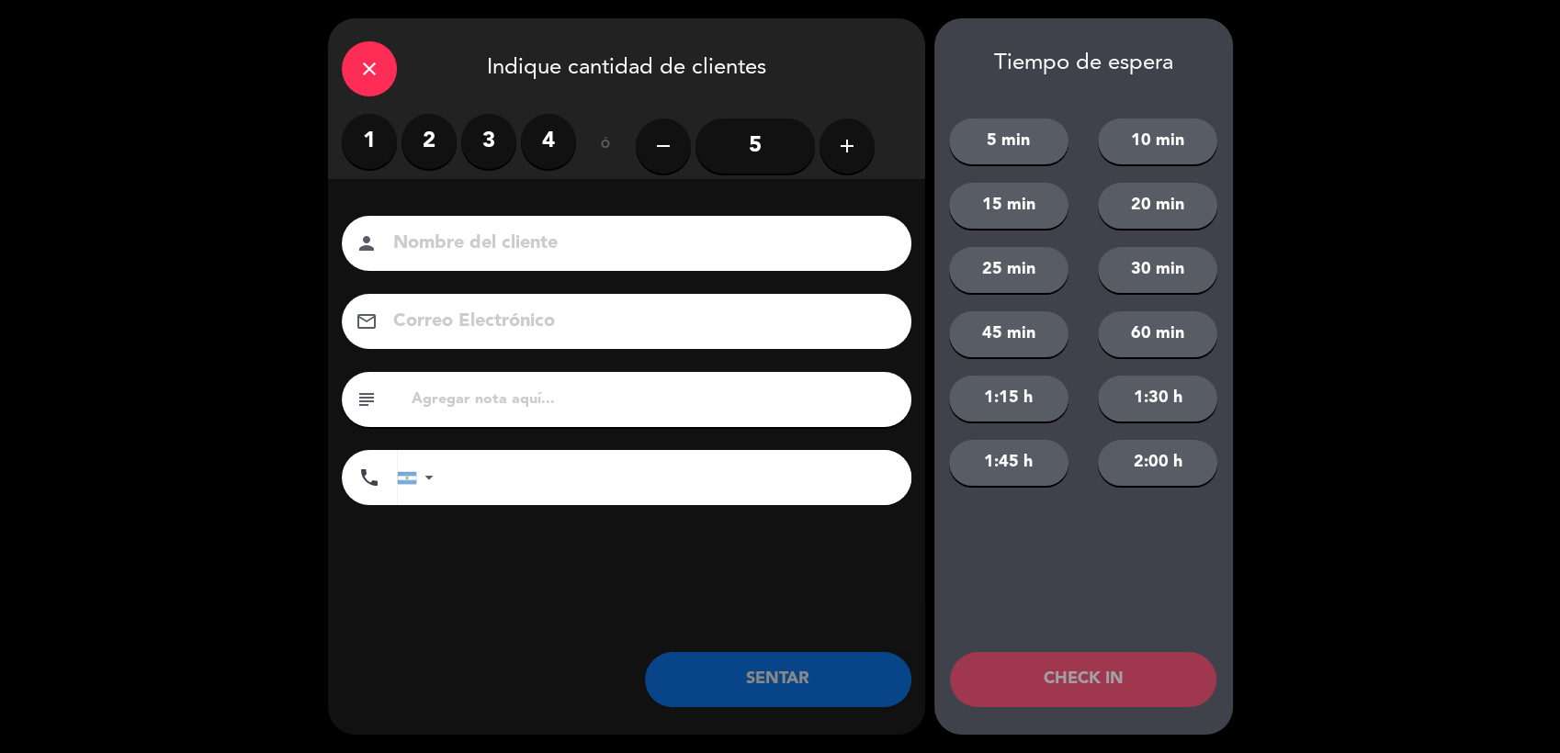
click at [426, 146] on label "2" at bounding box center [429, 141] width 55 height 55
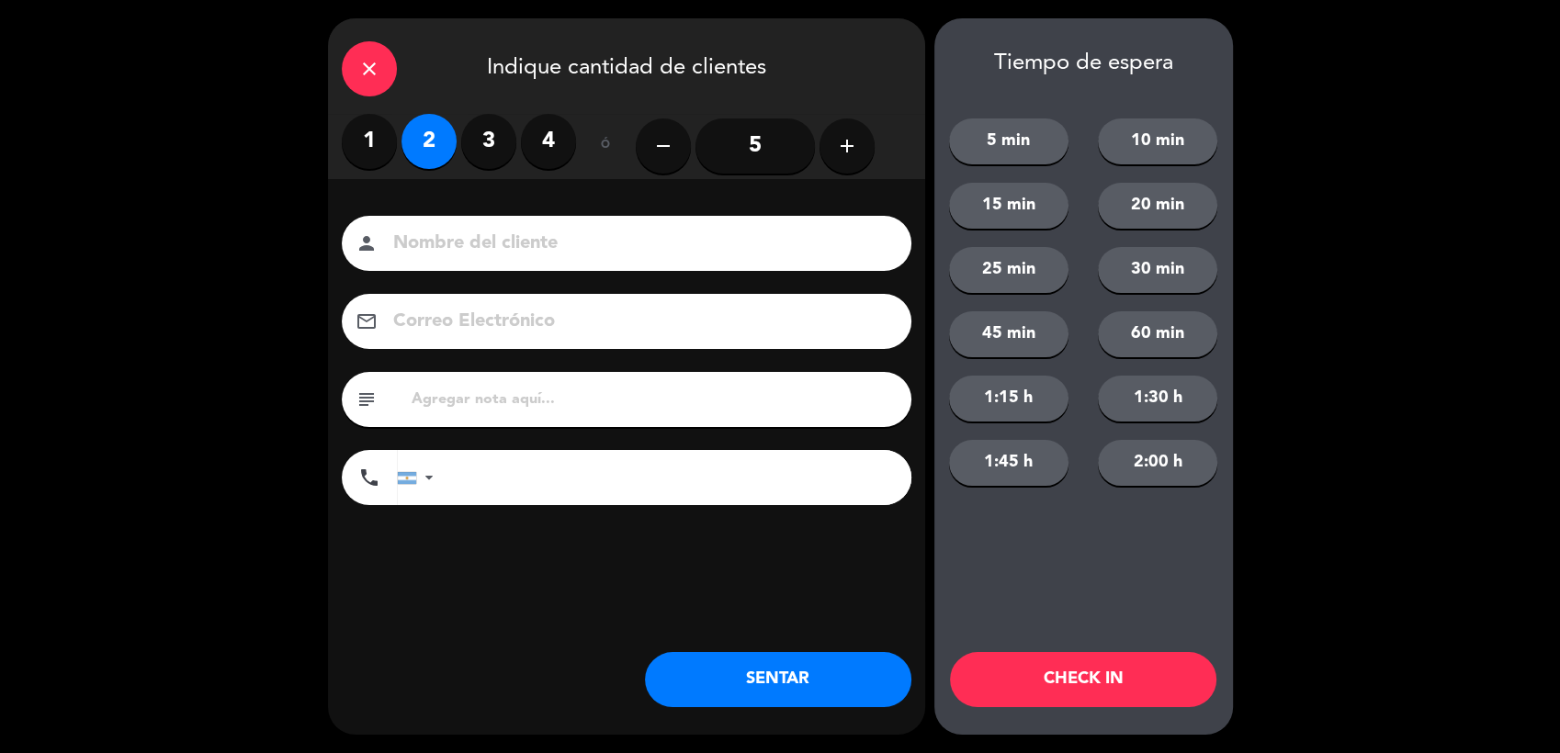
click at [588, 246] on input at bounding box center [639, 244] width 496 height 32
click at [506, 234] on input at bounding box center [639, 244] width 496 height 32
type input "[PERSON_NAME]"
click at [507, 398] on input "text" at bounding box center [654, 400] width 488 height 26
type input "407"
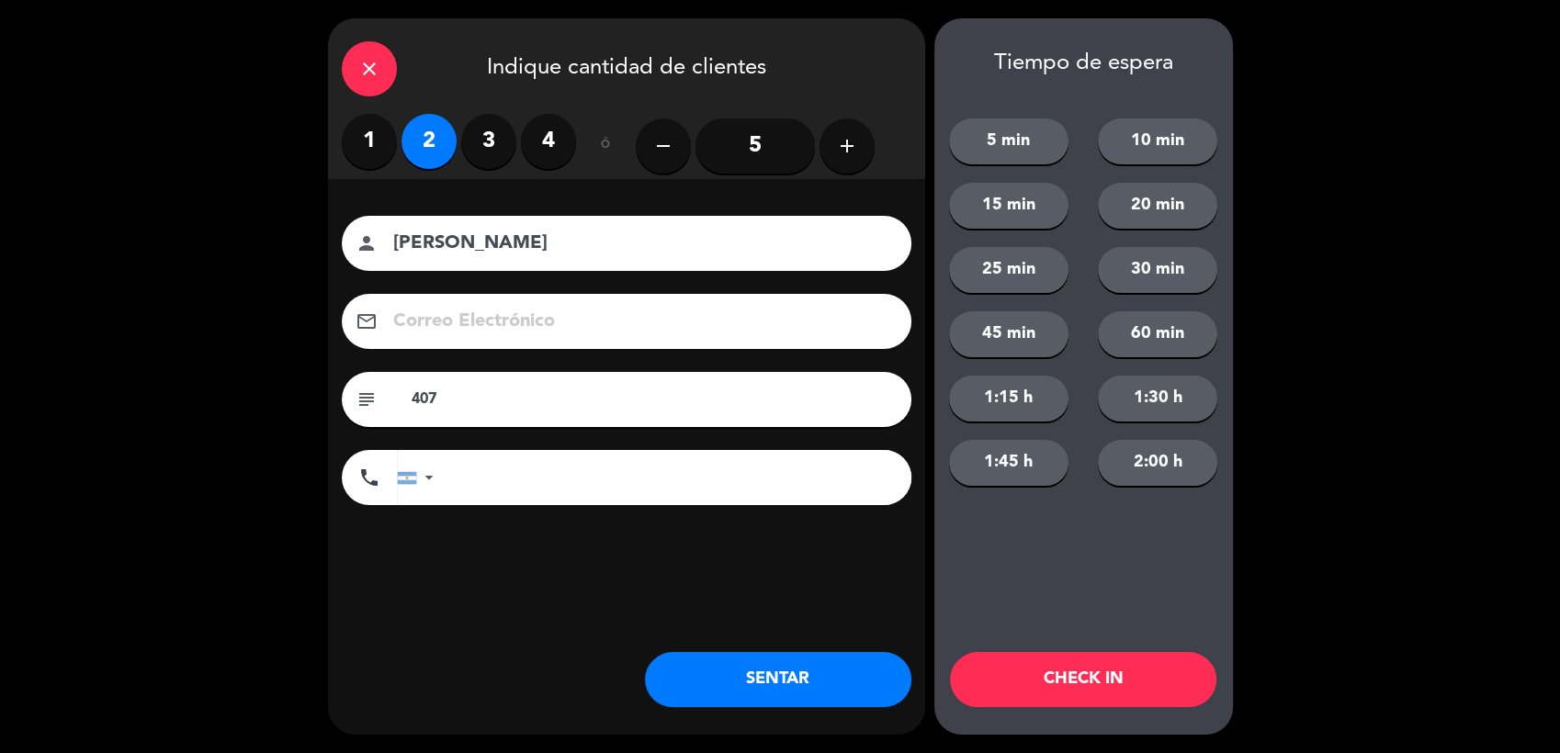
click at [779, 686] on button "SENTAR" at bounding box center [778, 679] width 266 height 55
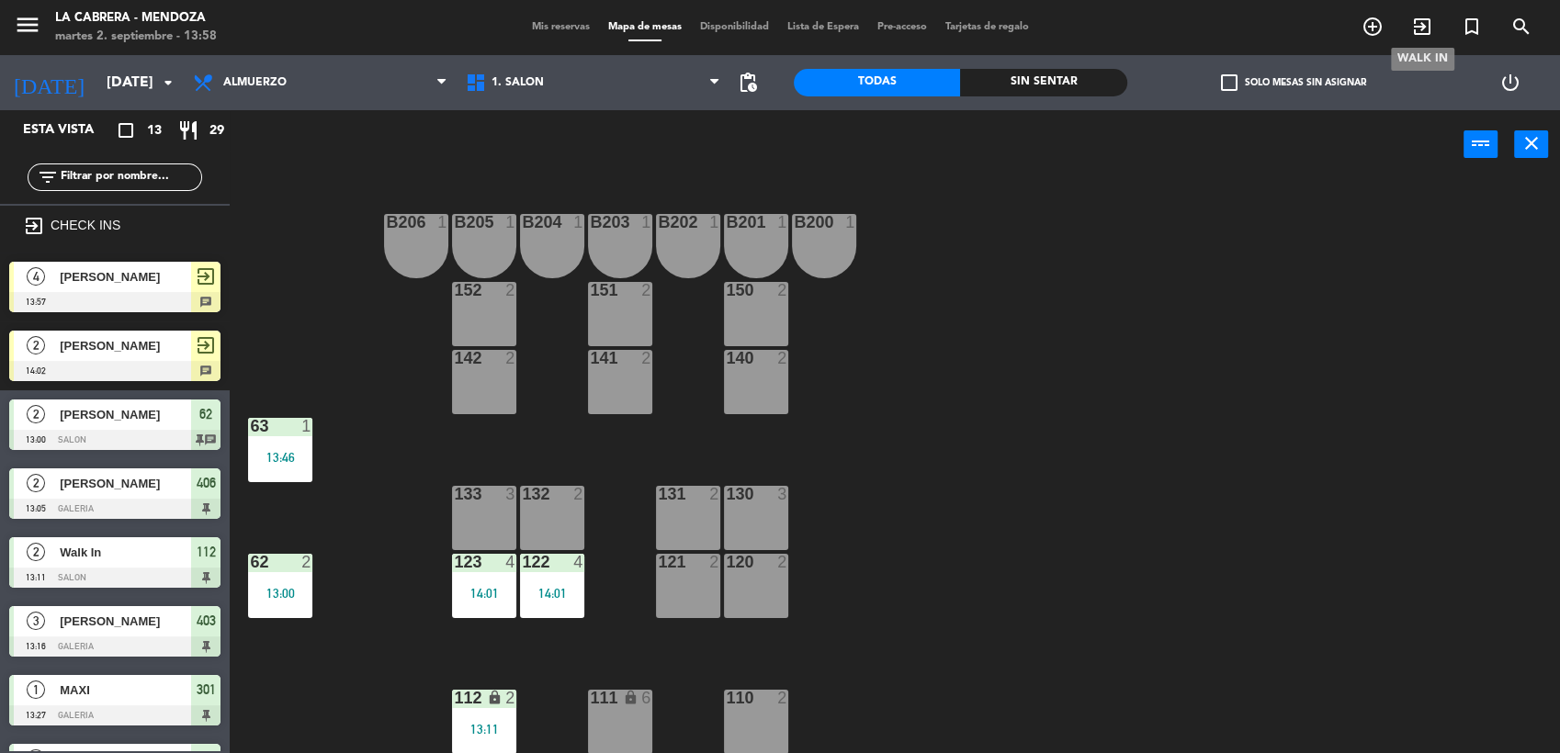
click at [1423, 20] on icon "exit_to_app" at bounding box center [1422, 27] width 22 height 22
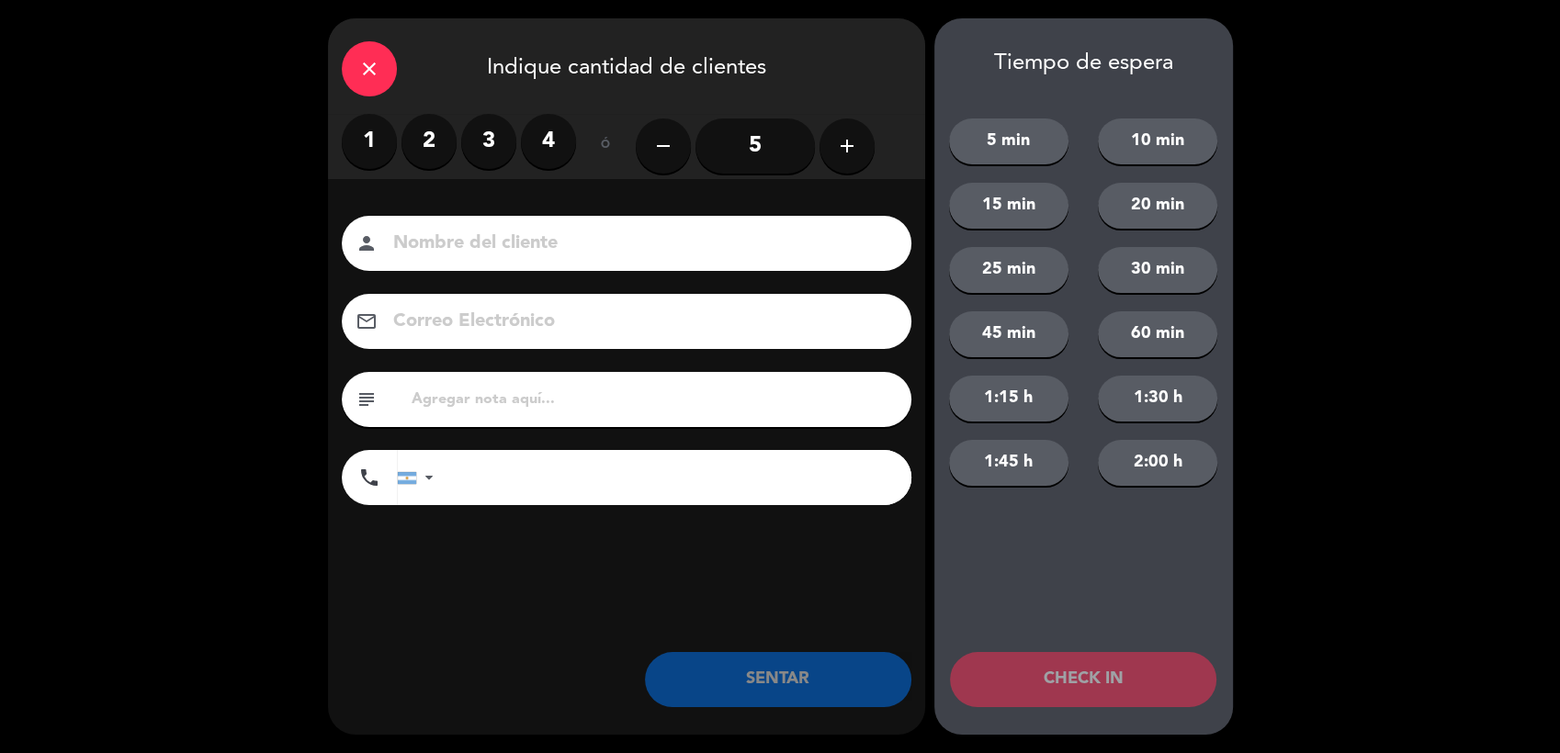
click at [426, 150] on label "2" at bounding box center [429, 141] width 55 height 55
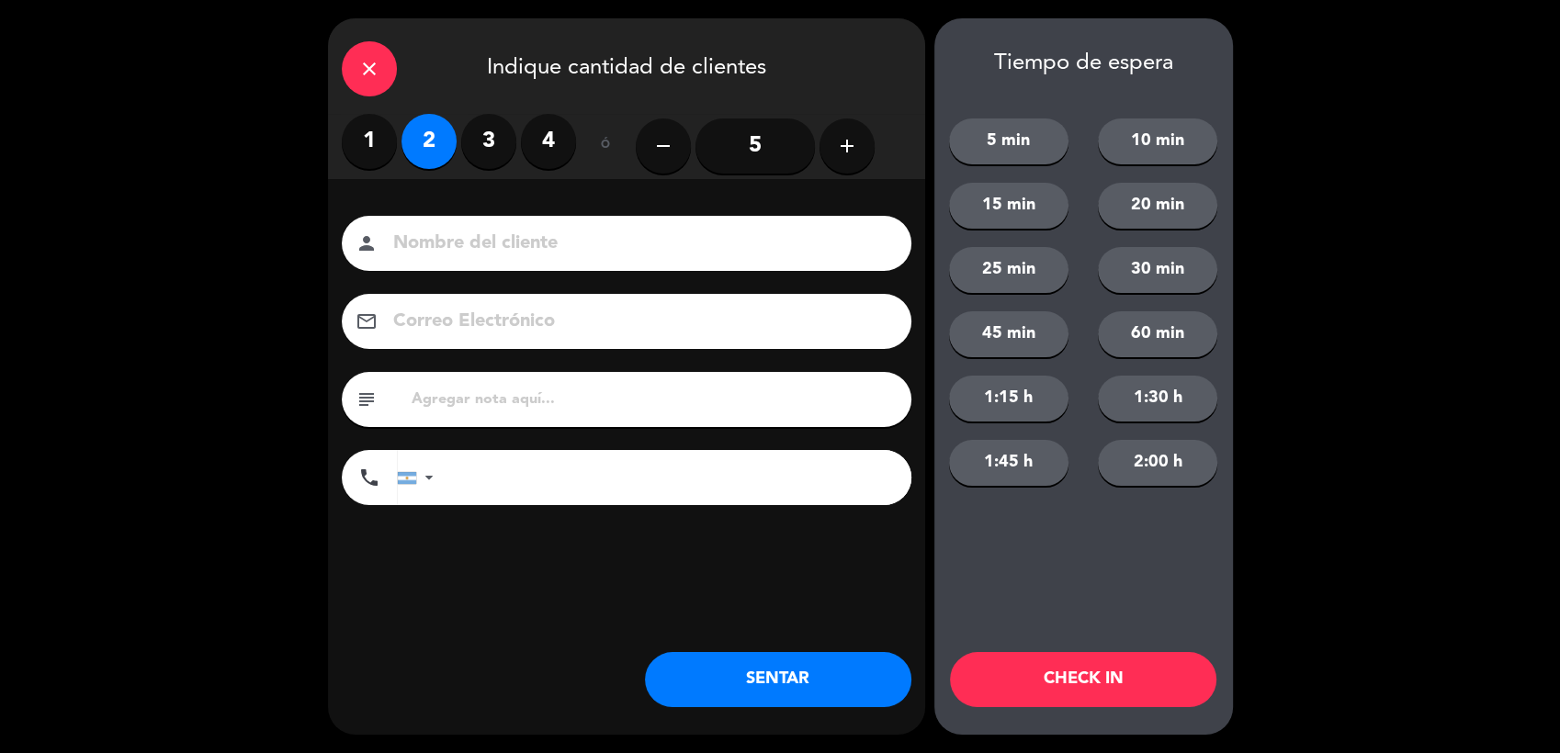
click at [367, 143] on label "1" at bounding box center [369, 141] width 55 height 55
click at [447, 244] on input at bounding box center [639, 244] width 496 height 32
type input "DE LA TORRE"
click at [718, 676] on button "SENTAR" at bounding box center [778, 679] width 266 height 55
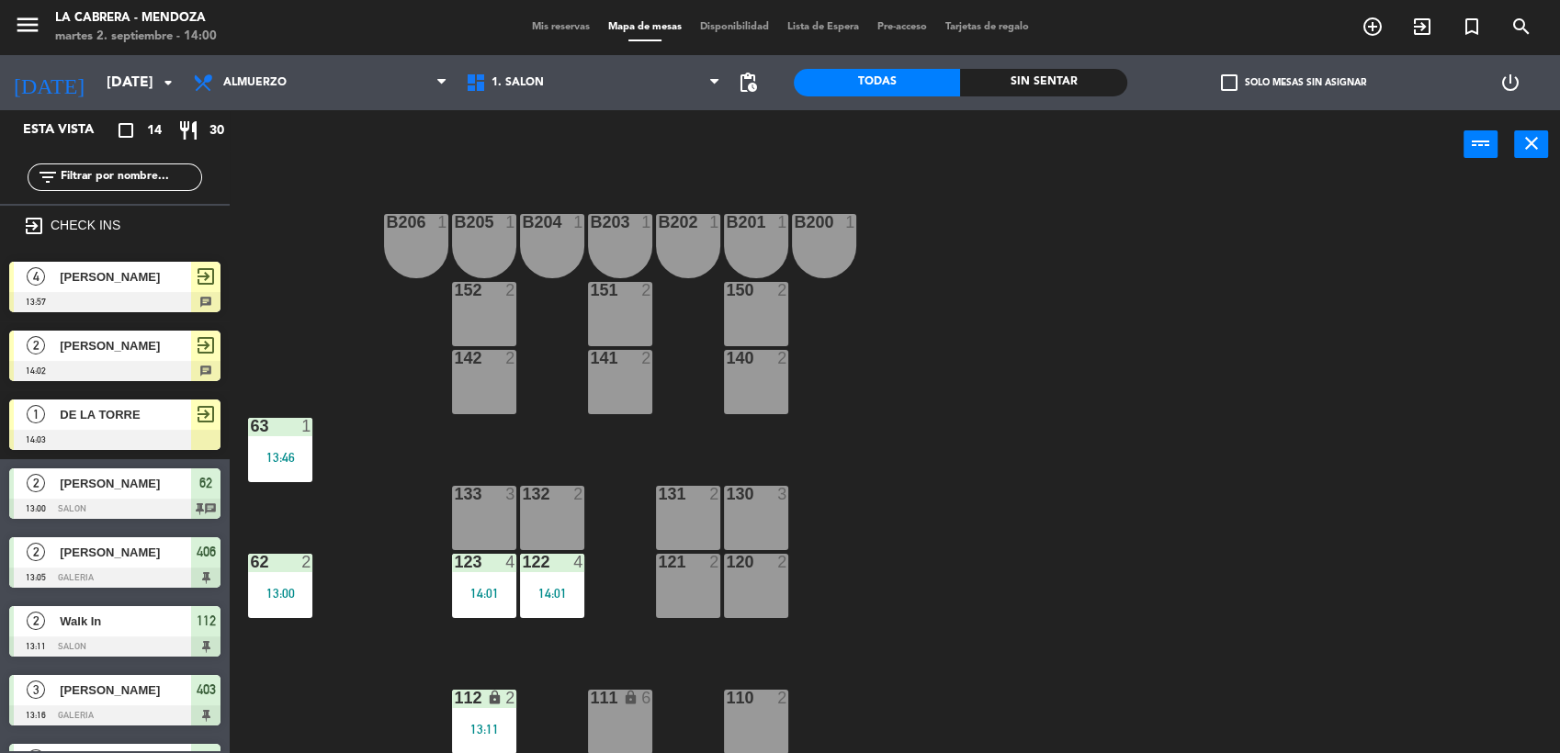
click at [156, 349] on span "[PERSON_NAME]" at bounding box center [125, 345] width 131 height 19
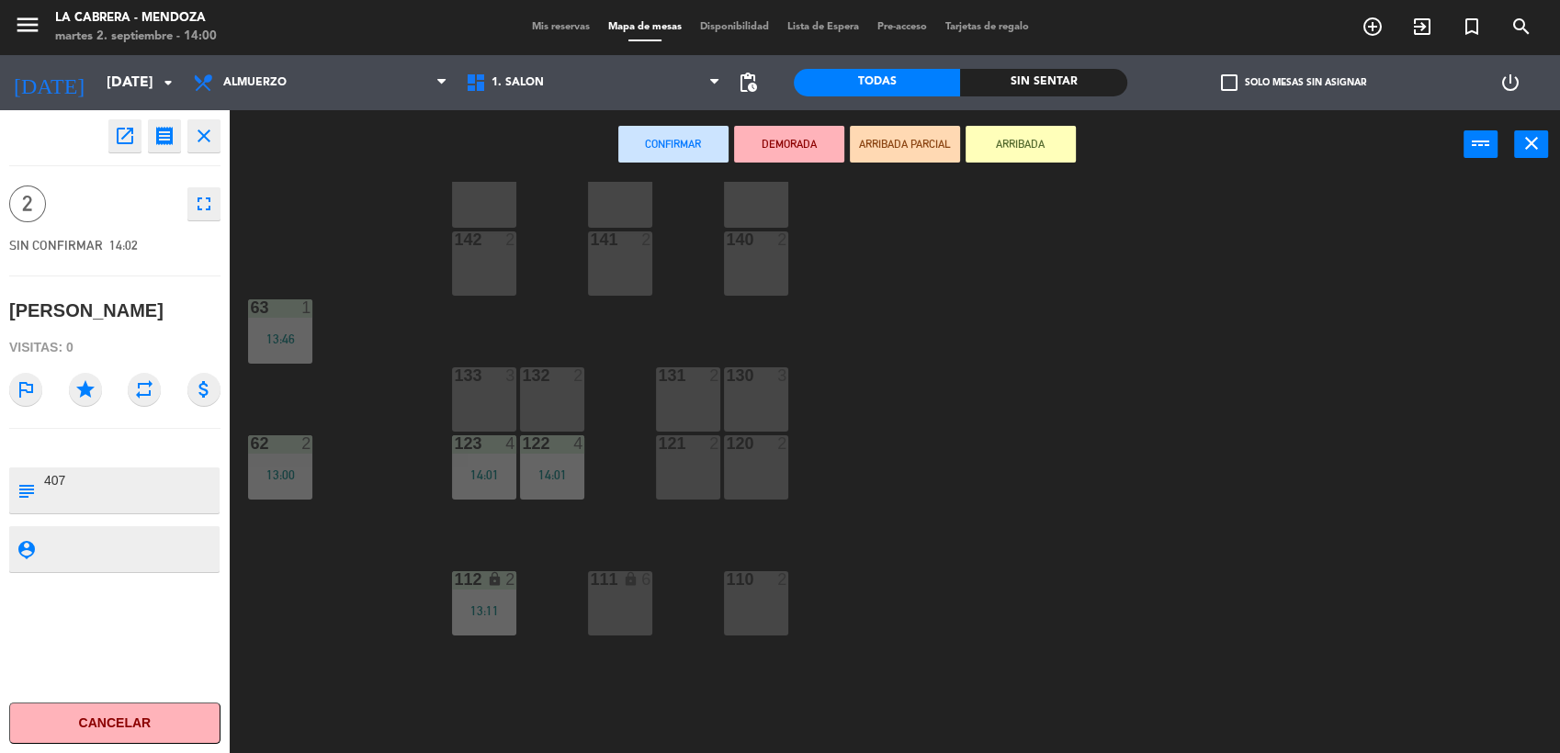
scroll to position [202, 0]
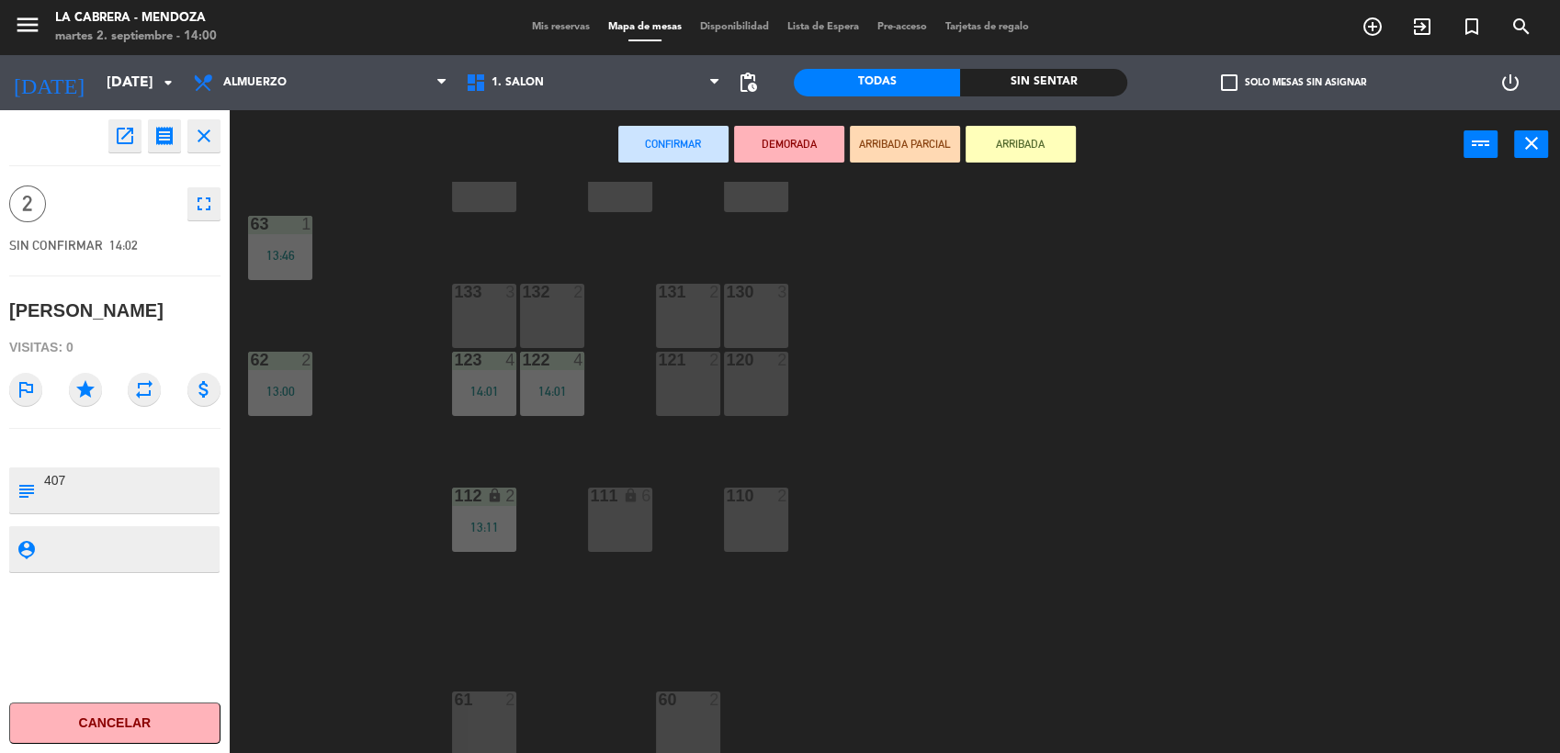
click at [491, 715] on div "61 2" at bounding box center [484, 724] width 64 height 64
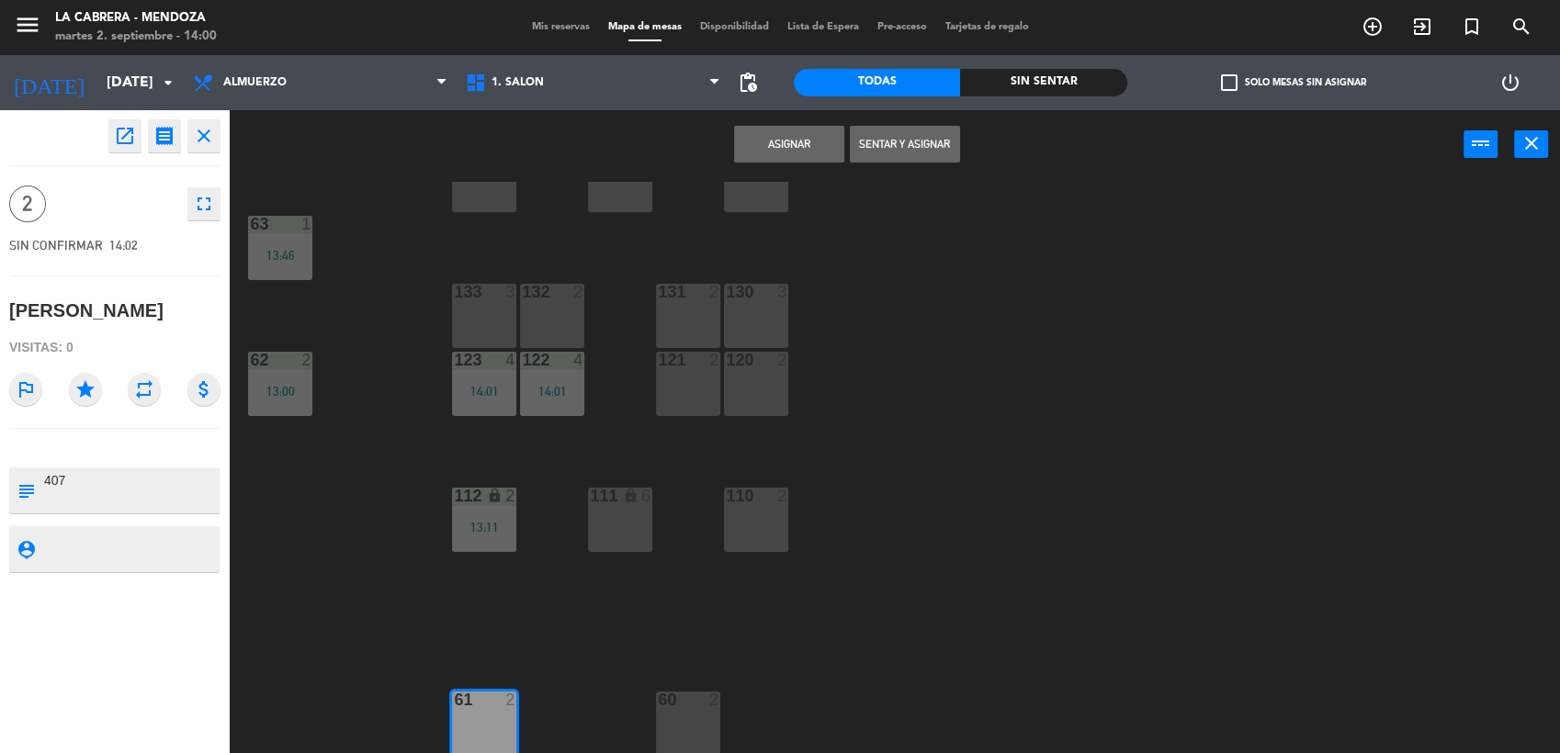
click at [900, 136] on button "Sentar y Asignar" at bounding box center [905, 144] width 110 height 37
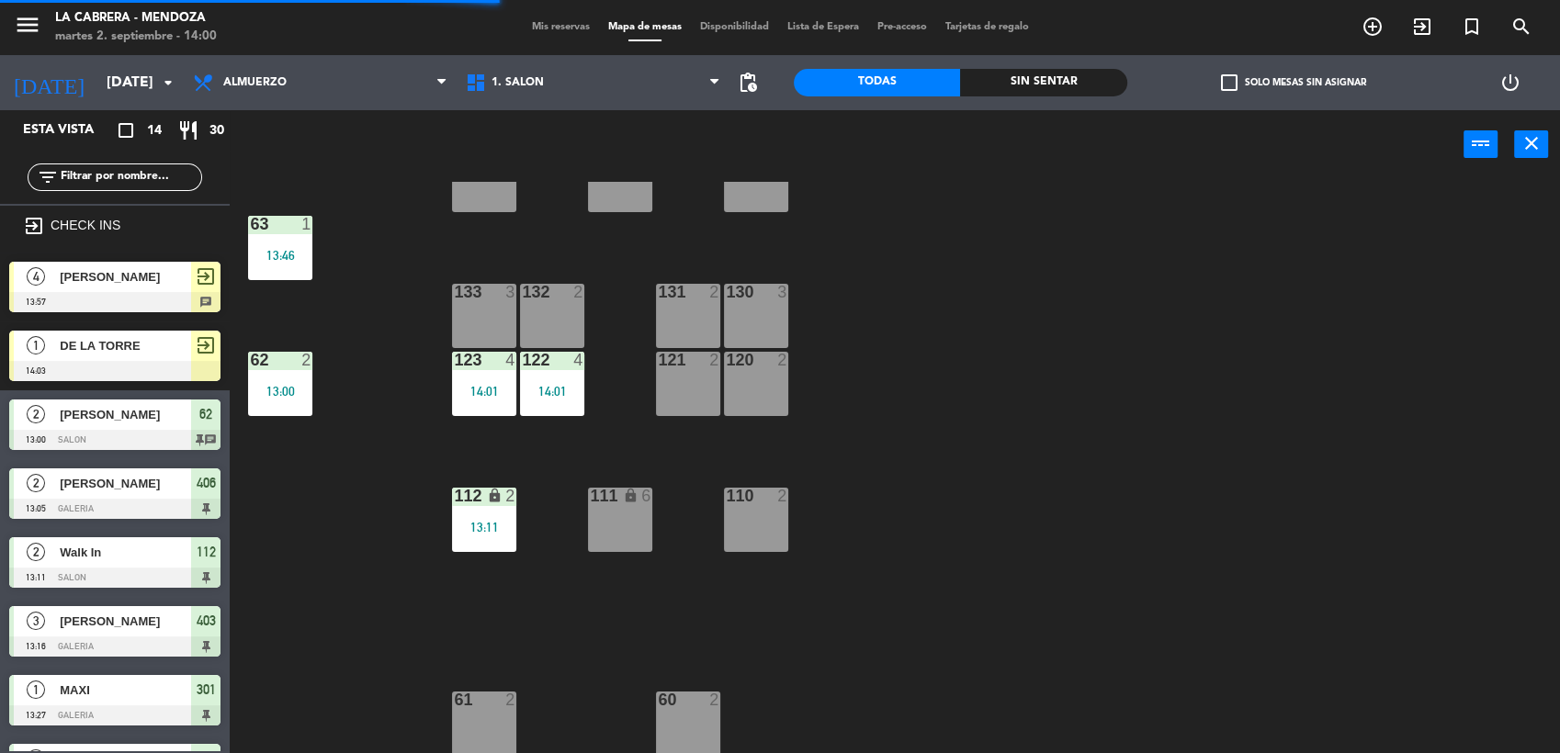
click at [101, 415] on span "[PERSON_NAME]" at bounding box center [125, 414] width 131 height 19
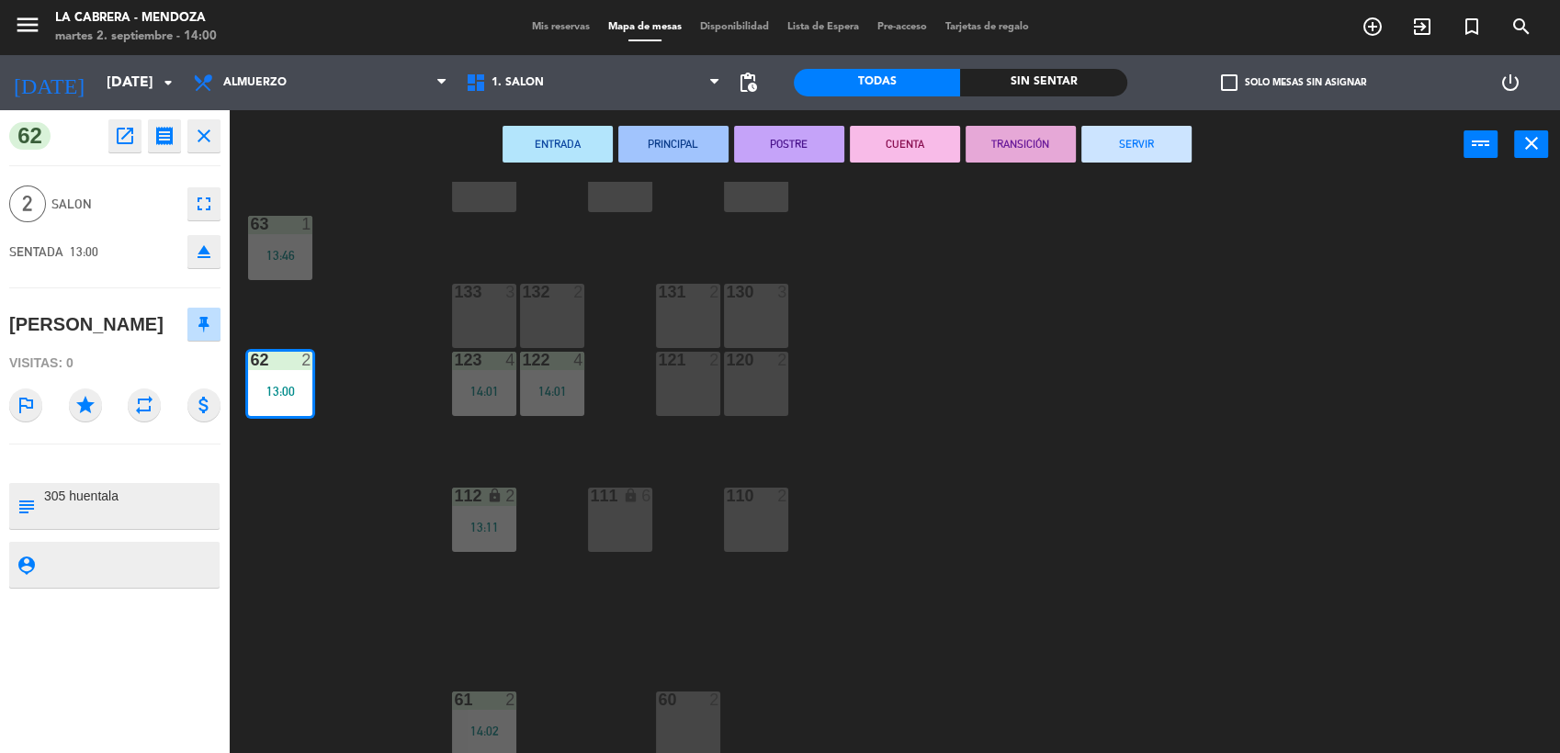
click at [215, 133] on button "close" at bounding box center [203, 135] width 33 height 33
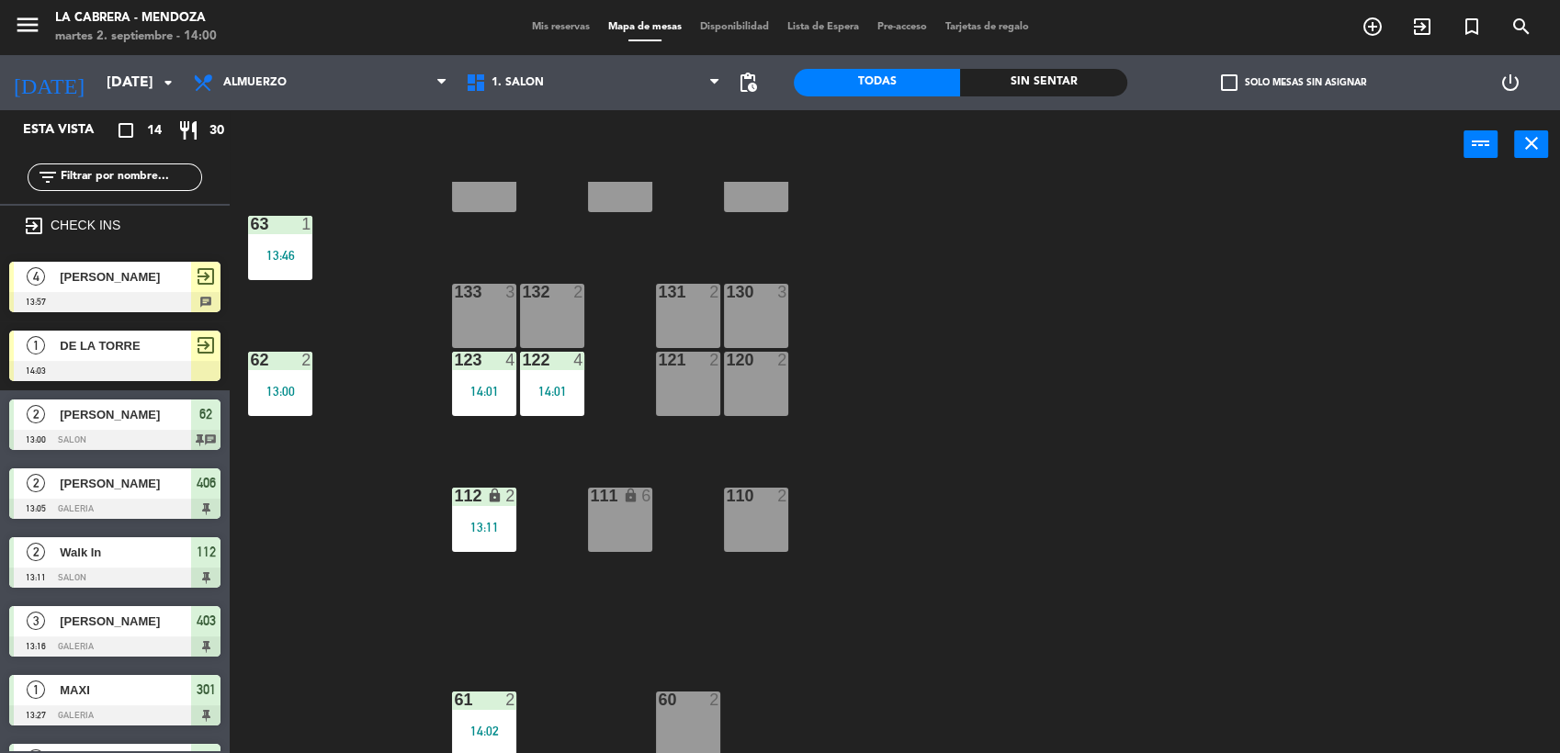
click at [119, 334] on div "DE LA TORRE" at bounding box center [124, 346] width 133 height 30
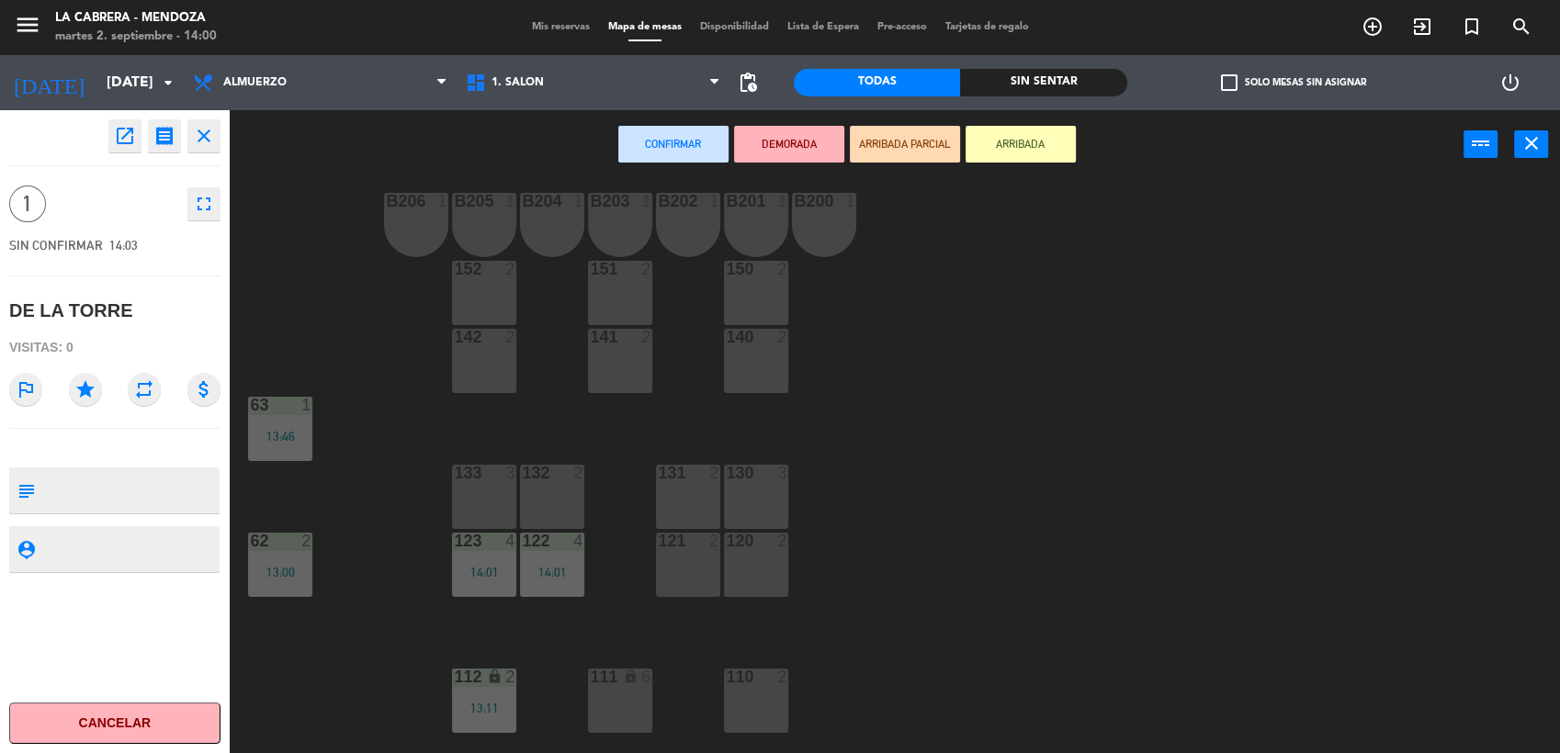
scroll to position [0, 0]
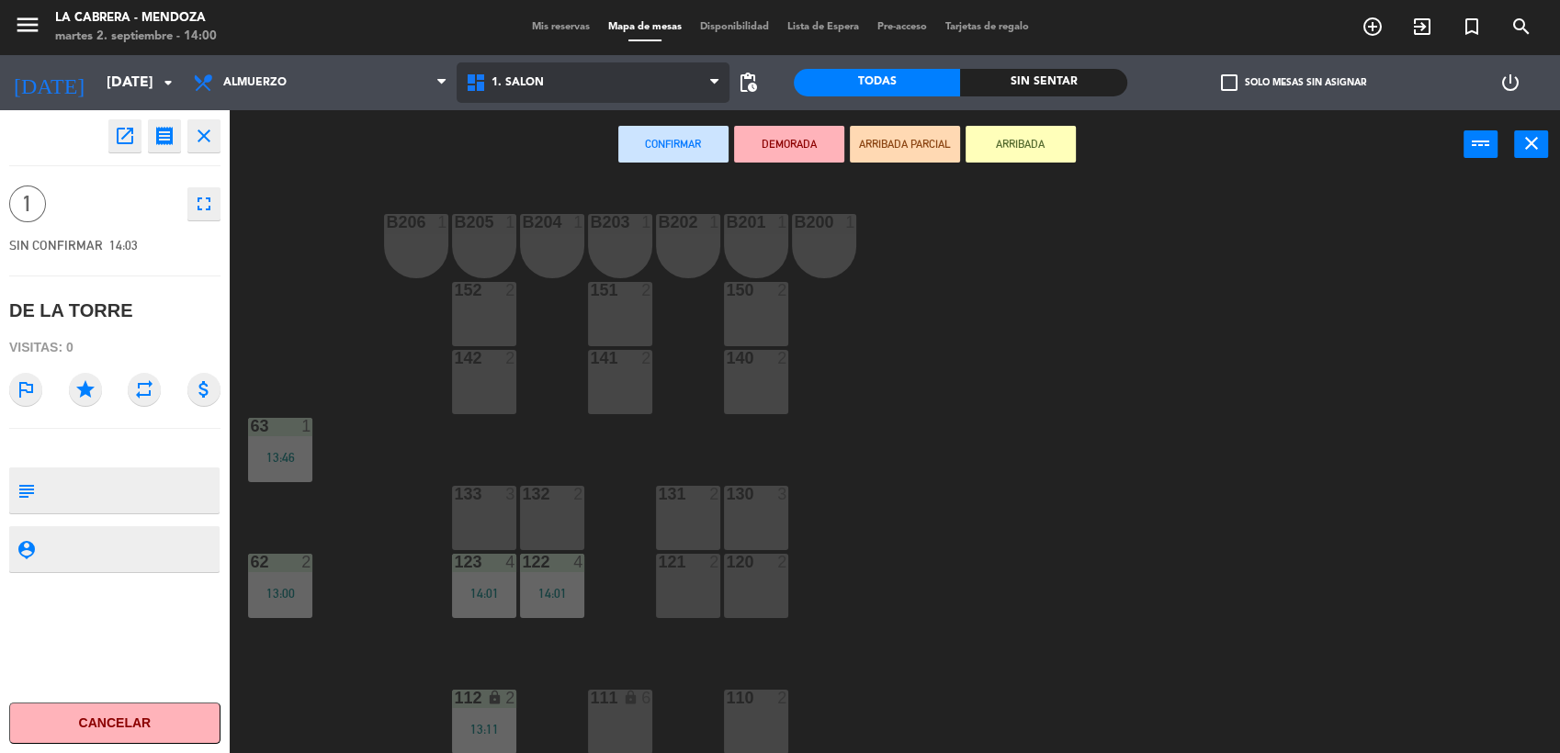
click at [532, 85] on span "1. SALON" at bounding box center [518, 82] width 52 height 13
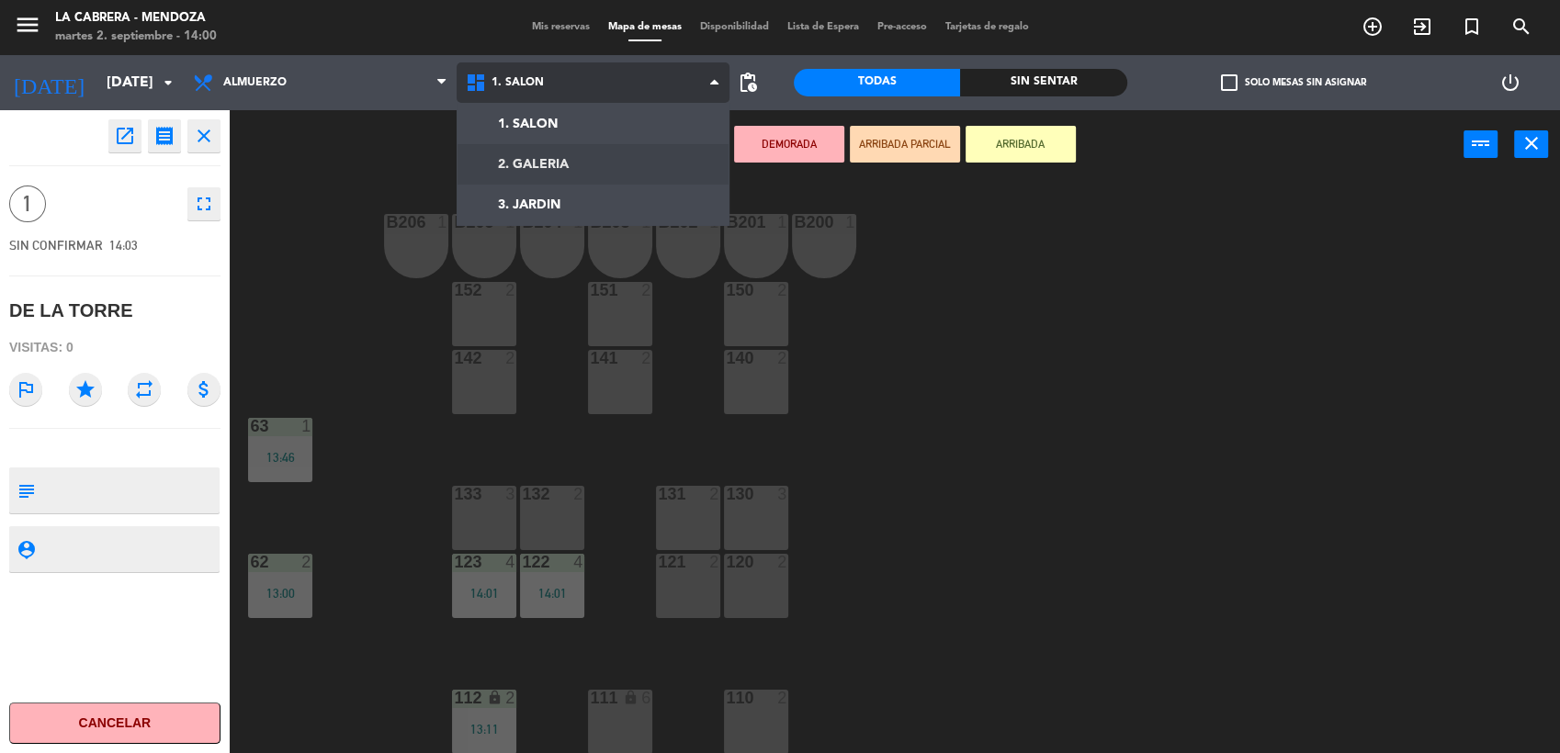
click at [546, 164] on ng-component "menu LA [PERSON_NAME] - [PERSON_NAME][DATE] 2. septiembre - 14:00 Mis reservas …" at bounding box center [780, 378] width 1560 height 756
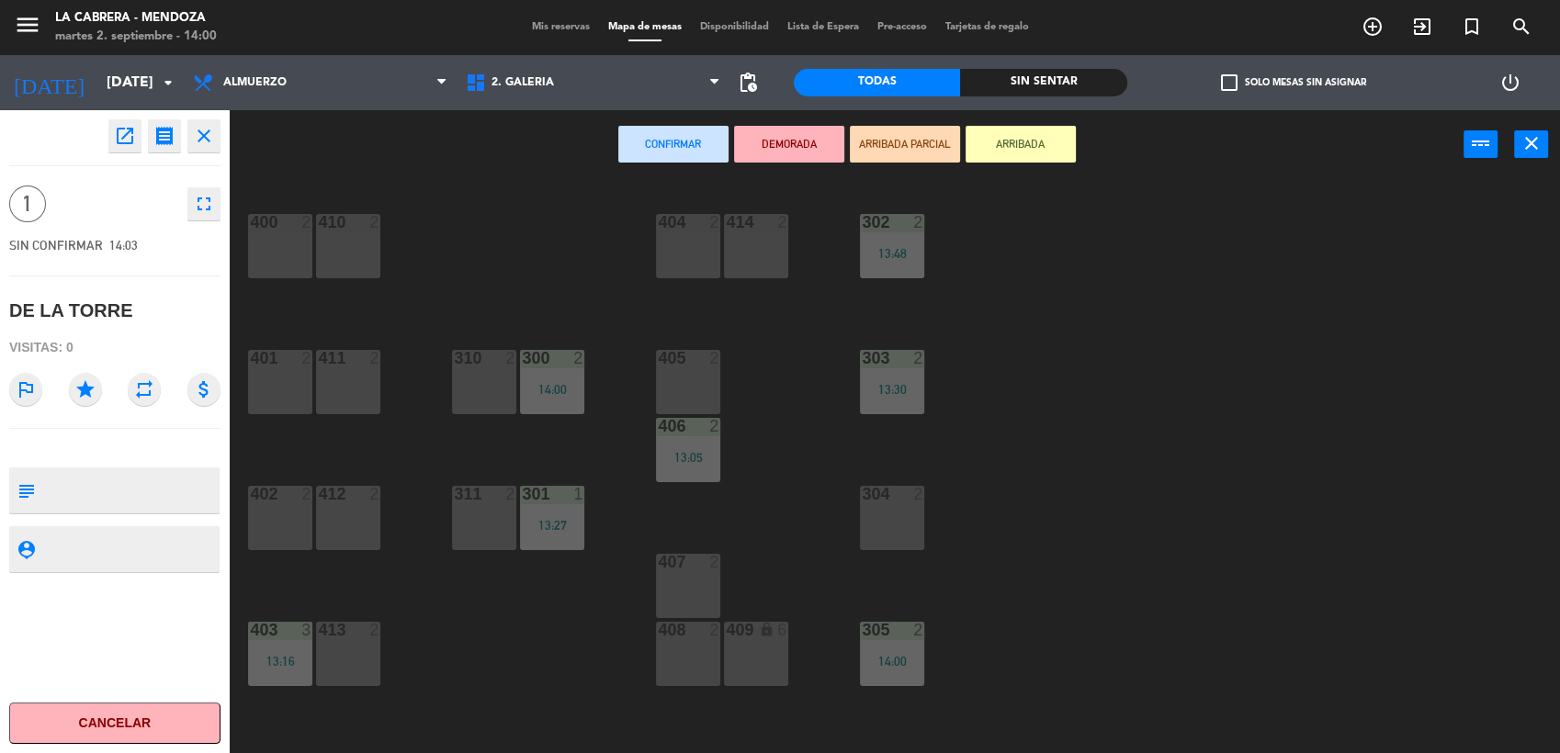
click at [883, 504] on div "304 2" at bounding box center [892, 518] width 64 height 64
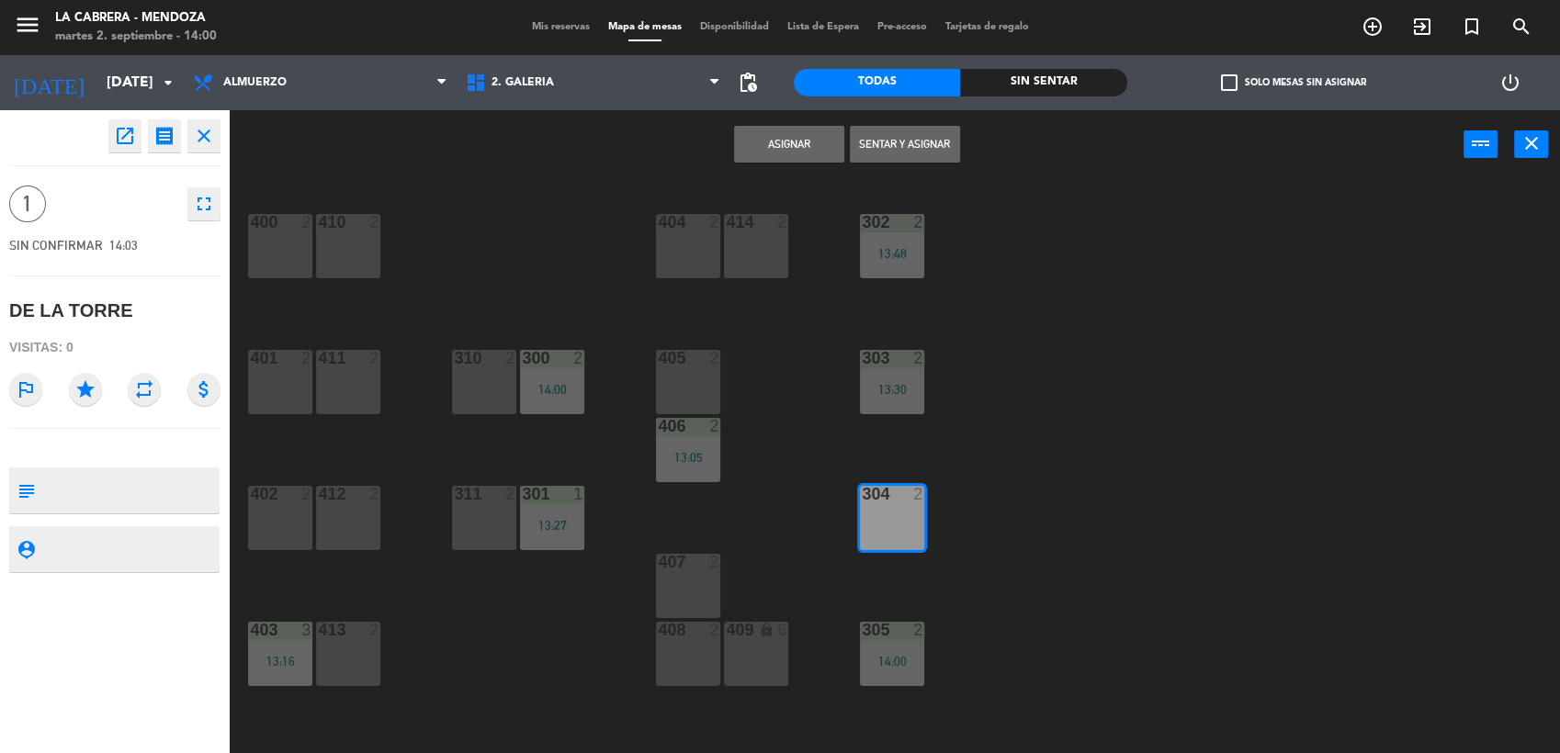
click at [936, 149] on button "Sentar y Asignar" at bounding box center [905, 144] width 110 height 37
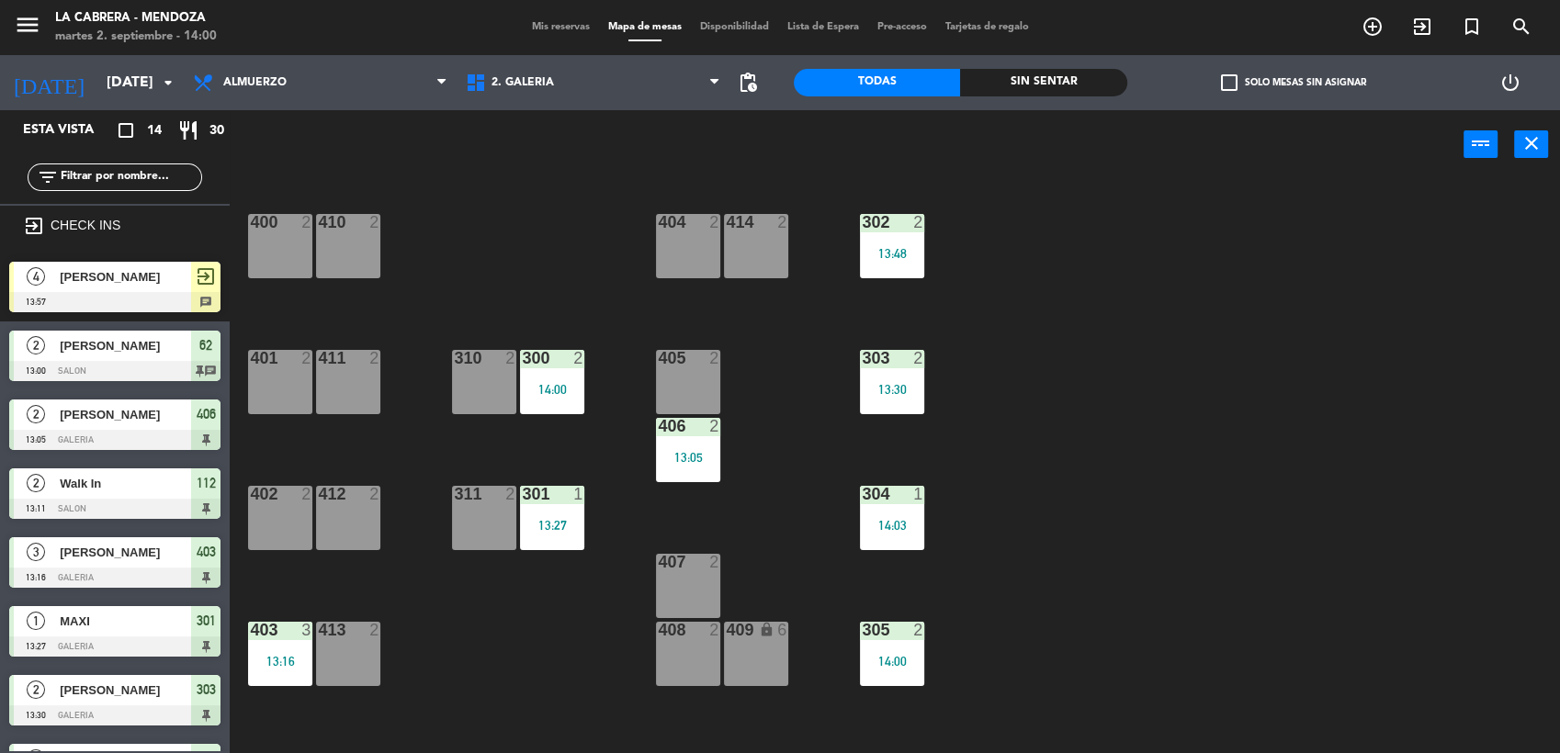
click at [150, 275] on span "[PERSON_NAME]" at bounding box center [125, 276] width 131 height 19
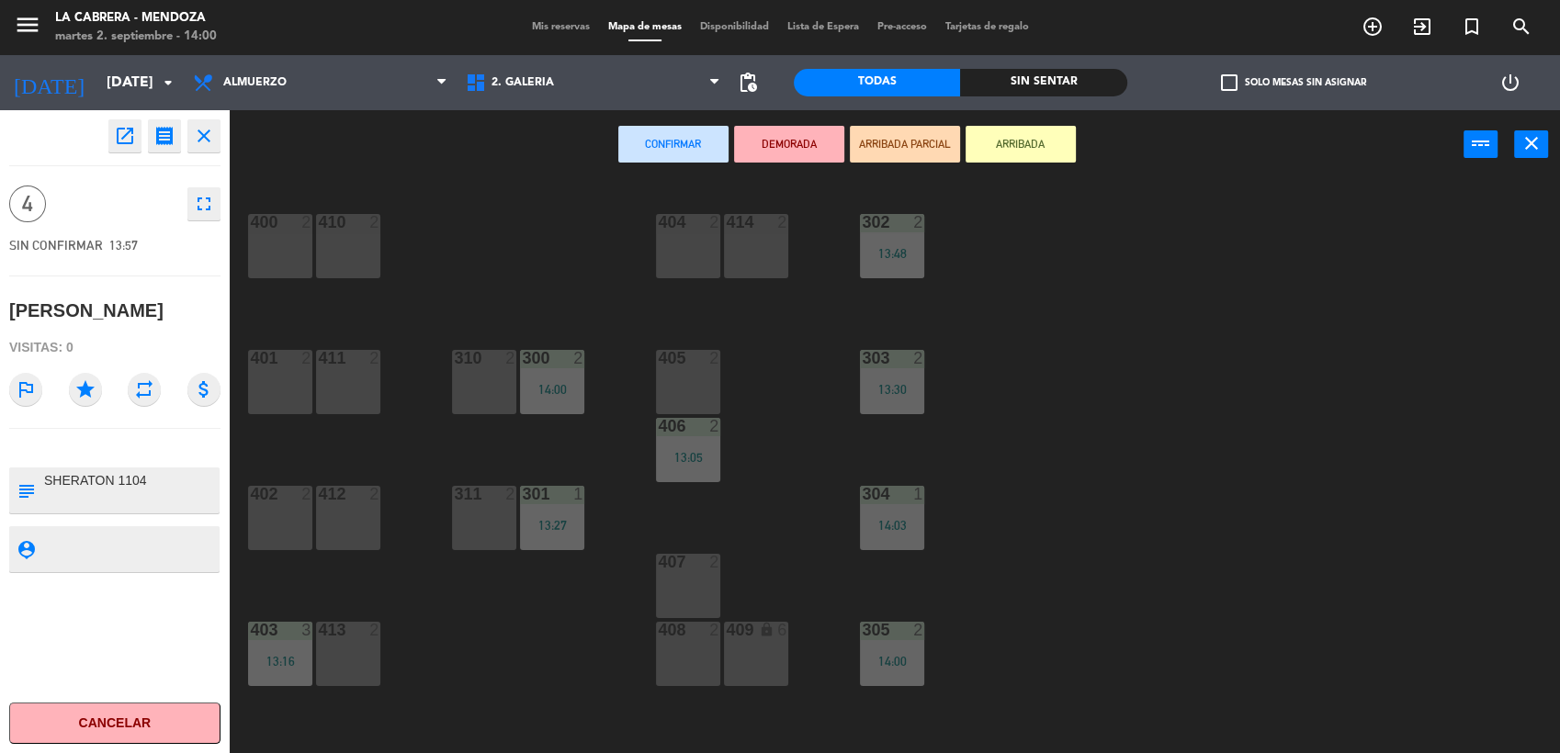
click at [271, 512] on div "402 2" at bounding box center [280, 518] width 64 height 64
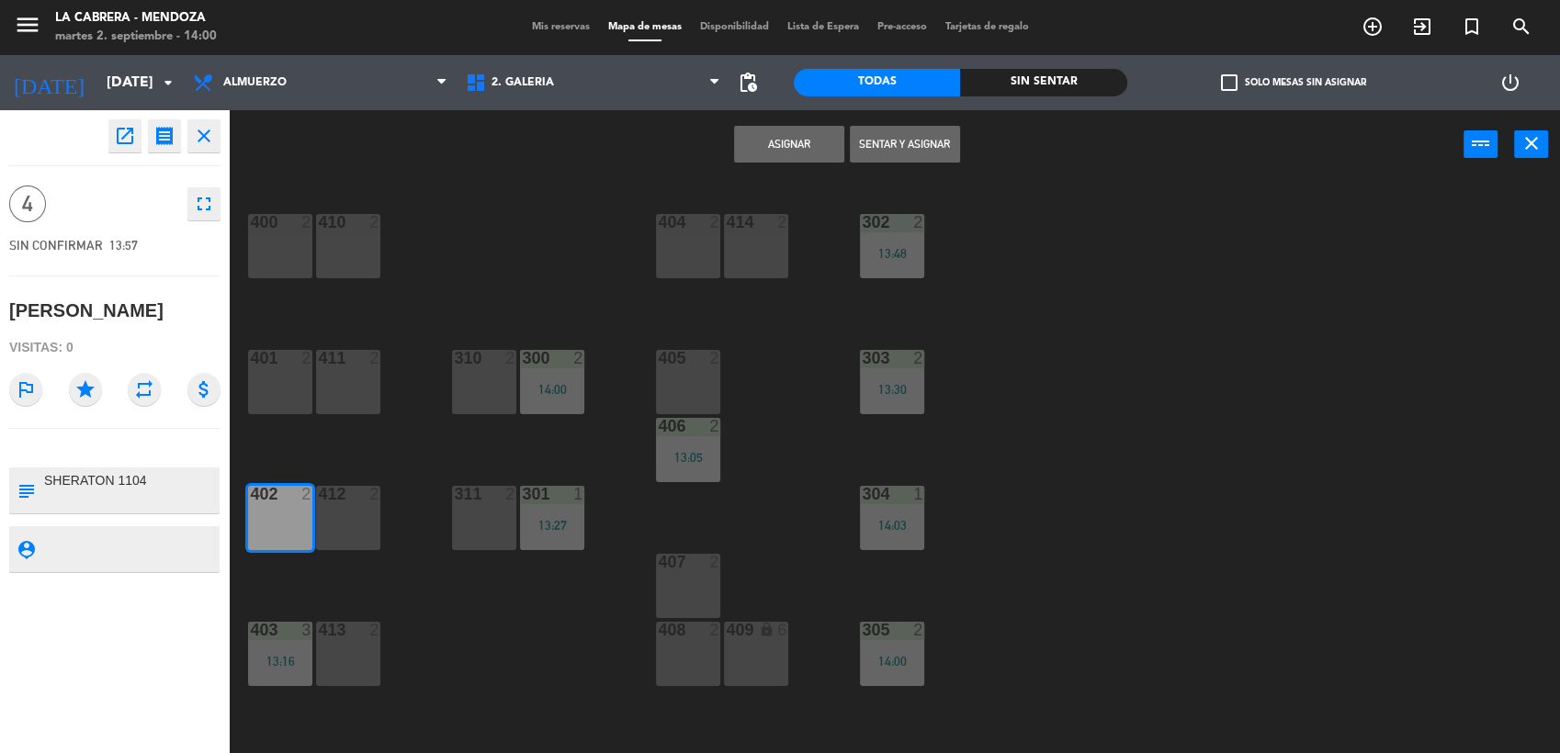
click at [897, 135] on button "Sentar y Asignar" at bounding box center [905, 144] width 110 height 37
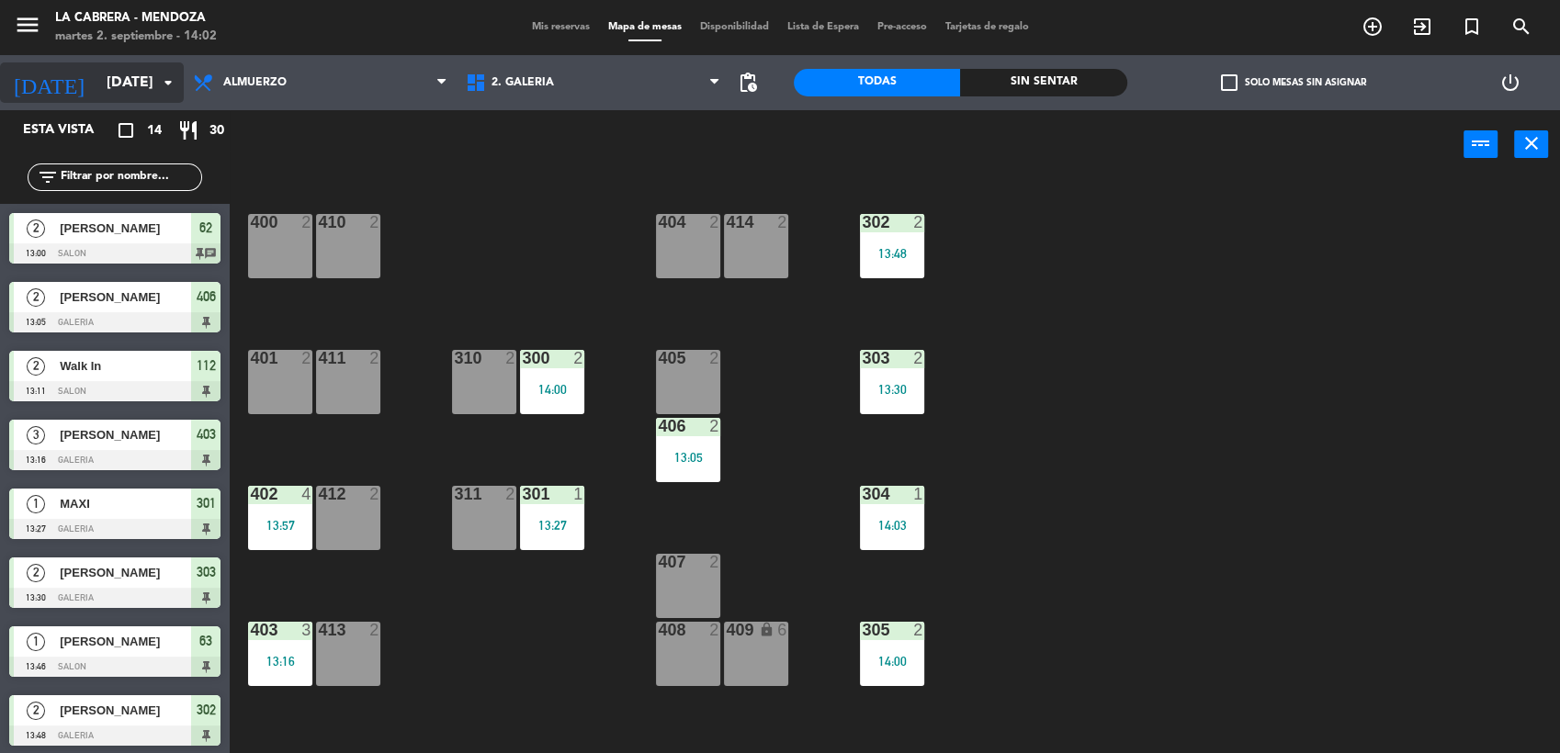
click at [169, 80] on icon "arrow_drop_down" at bounding box center [168, 83] width 22 height 22
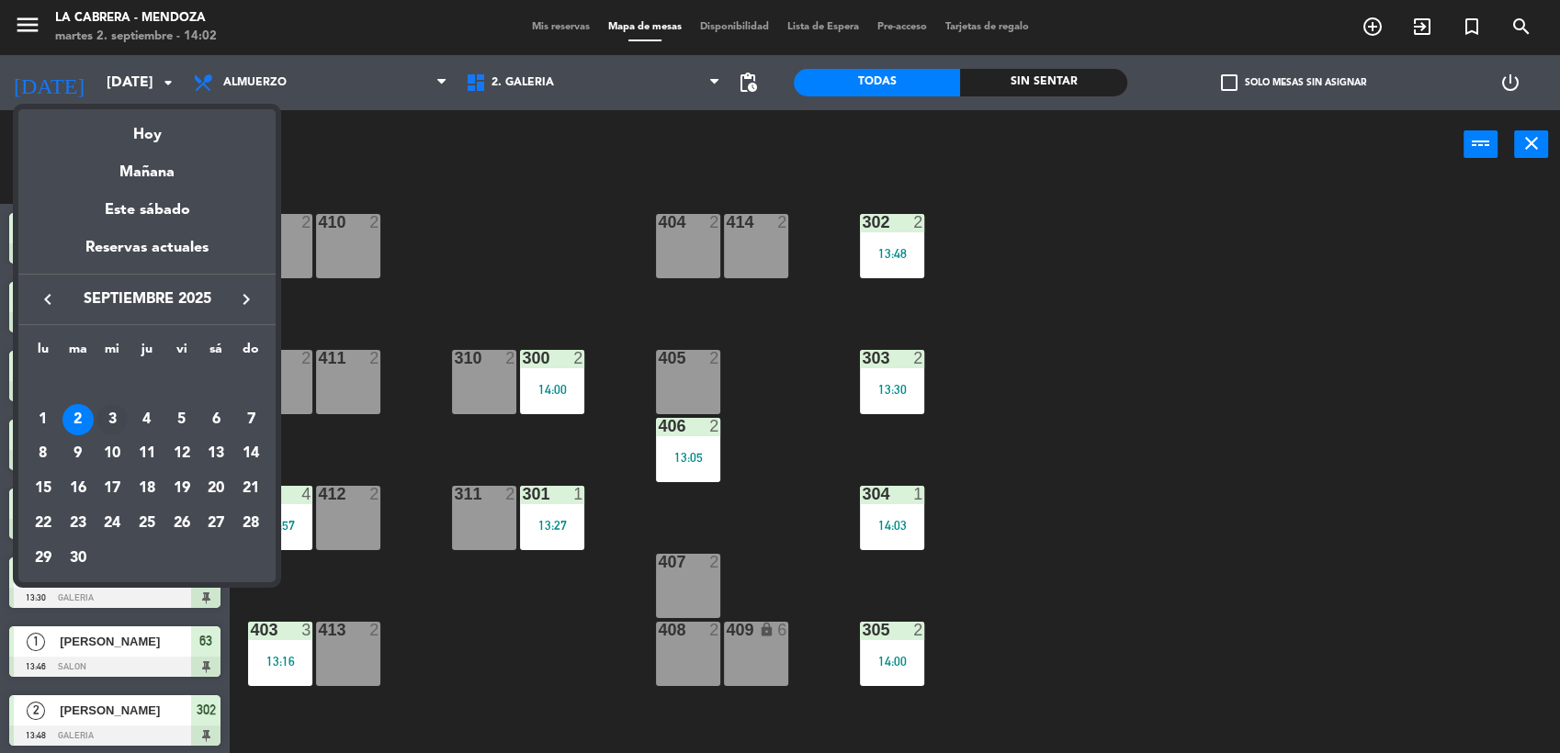
click at [110, 413] on div "3" at bounding box center [111, 419] width 31 height 31
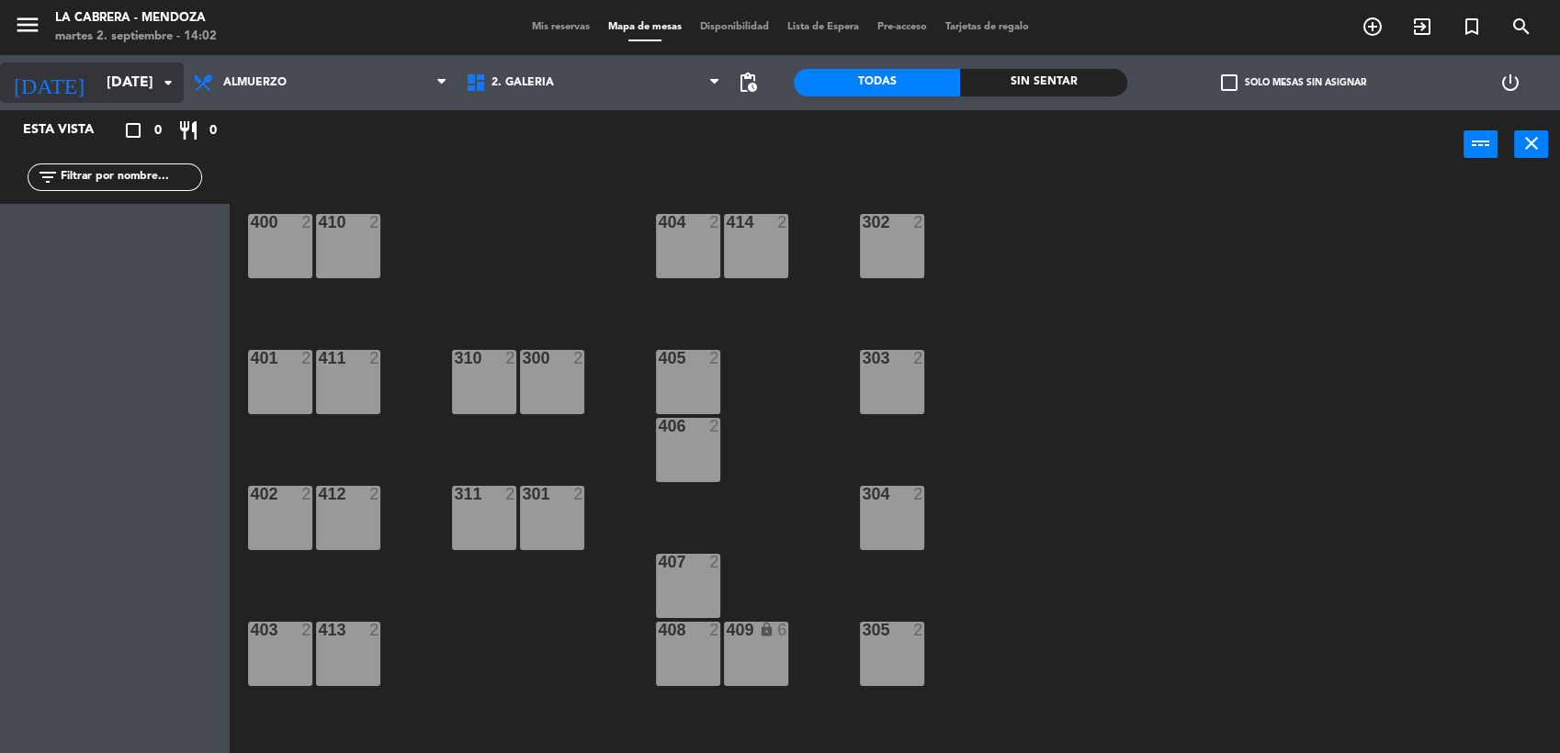
click at [173, 85] on icon "arrow_drop_down" at bounding box center [168, 83] width 22 height 22
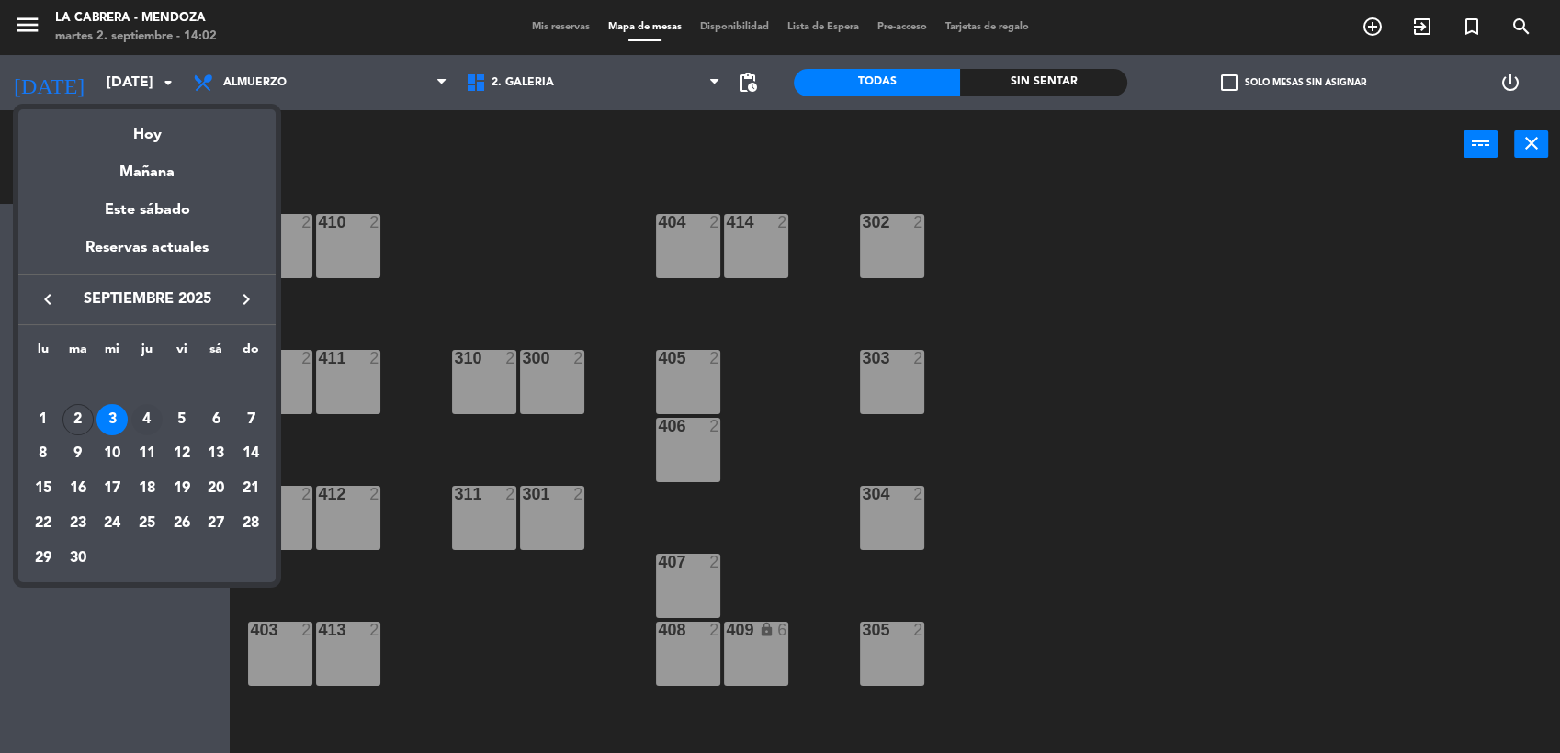
drag, startPoint x: 149, startPoint y: 396, endPoint x: 147, endPoint y: 410, distance: 13.9
click at [147, 410] on tbody "[DATE] 2 3 4 5 6 7 8 9 10 11 12 13 14 15 16 17 18 19 20 21 22 23 24 25 26 27 28…" at bounding box center [147, 472] width 243 height 208
drag, startPoint x: 147, startPoint y: 410, endPoint x: 143, endPoint y: 421, distance: 11.6
click at [143, 421] on div "4" at bounding box center [146, 419] width 31 height 31
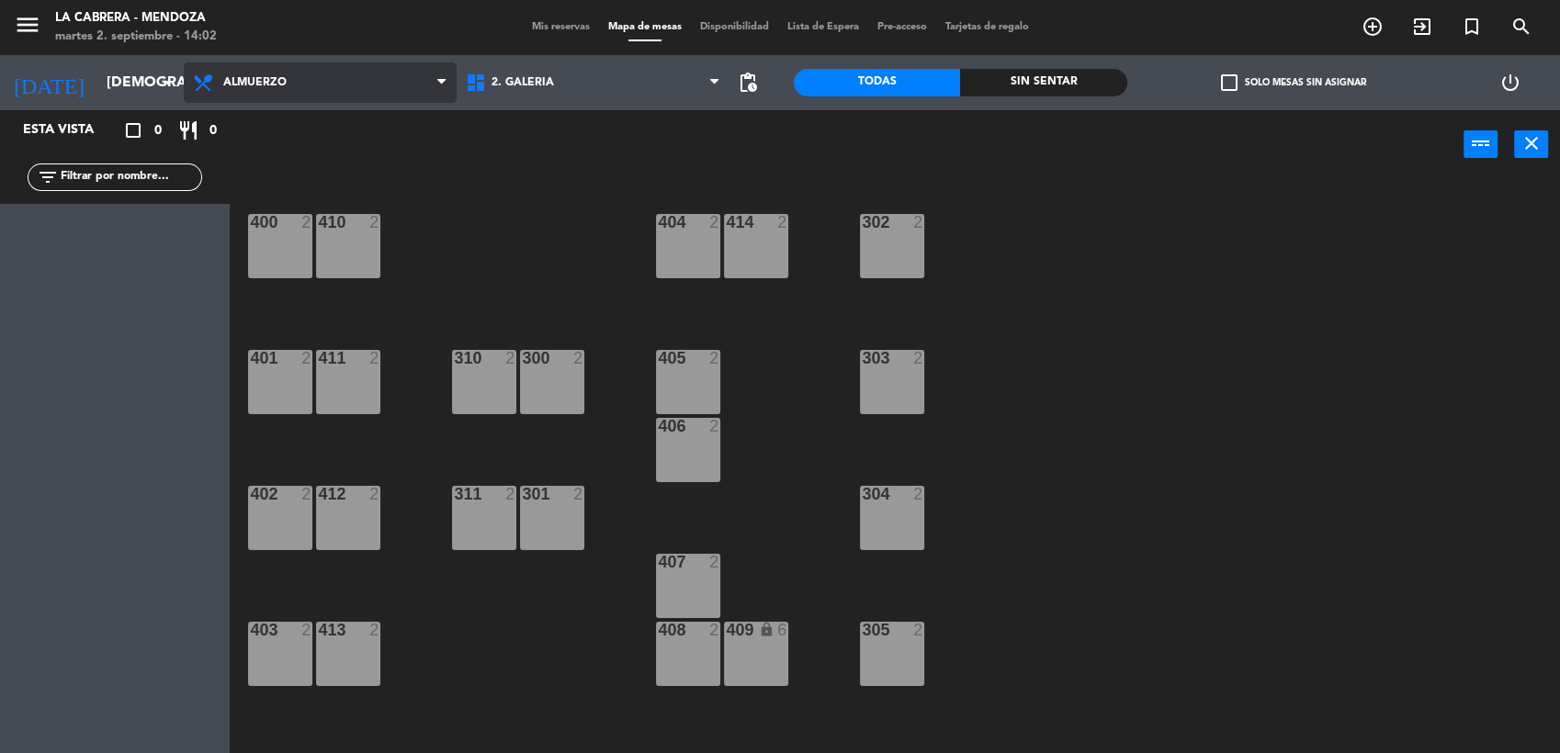
click at [279, 82] on span "Almuerzo" at bounding box center [254, 82] width 63 height 13
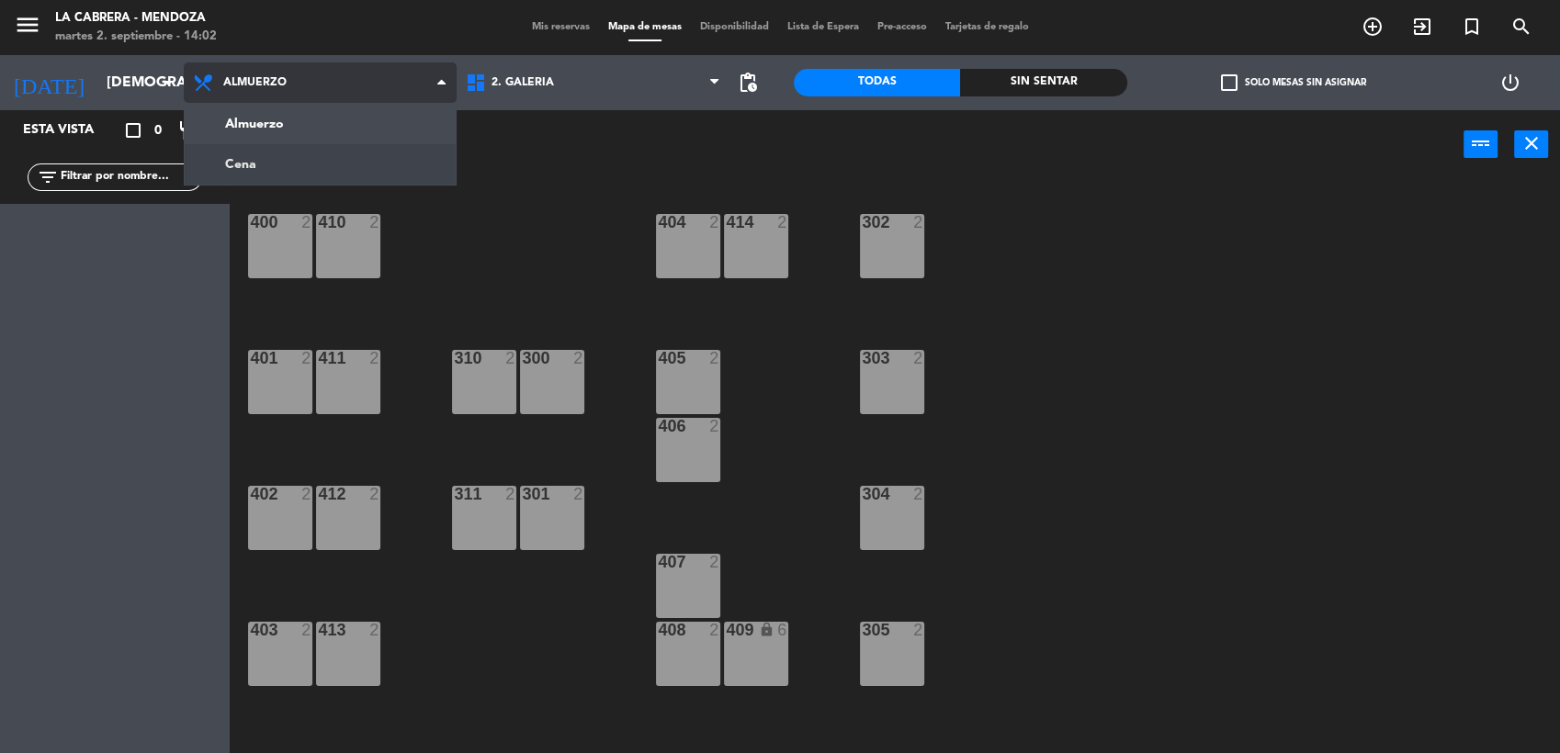
click at [289, 158] on ng-component "menu LA [PERSON_NAME] - [PERSON_NAME][DATE] 2. septiembre - 14:02 Mis reservas …" at bounding box center [780, 378] width 1560 height 756
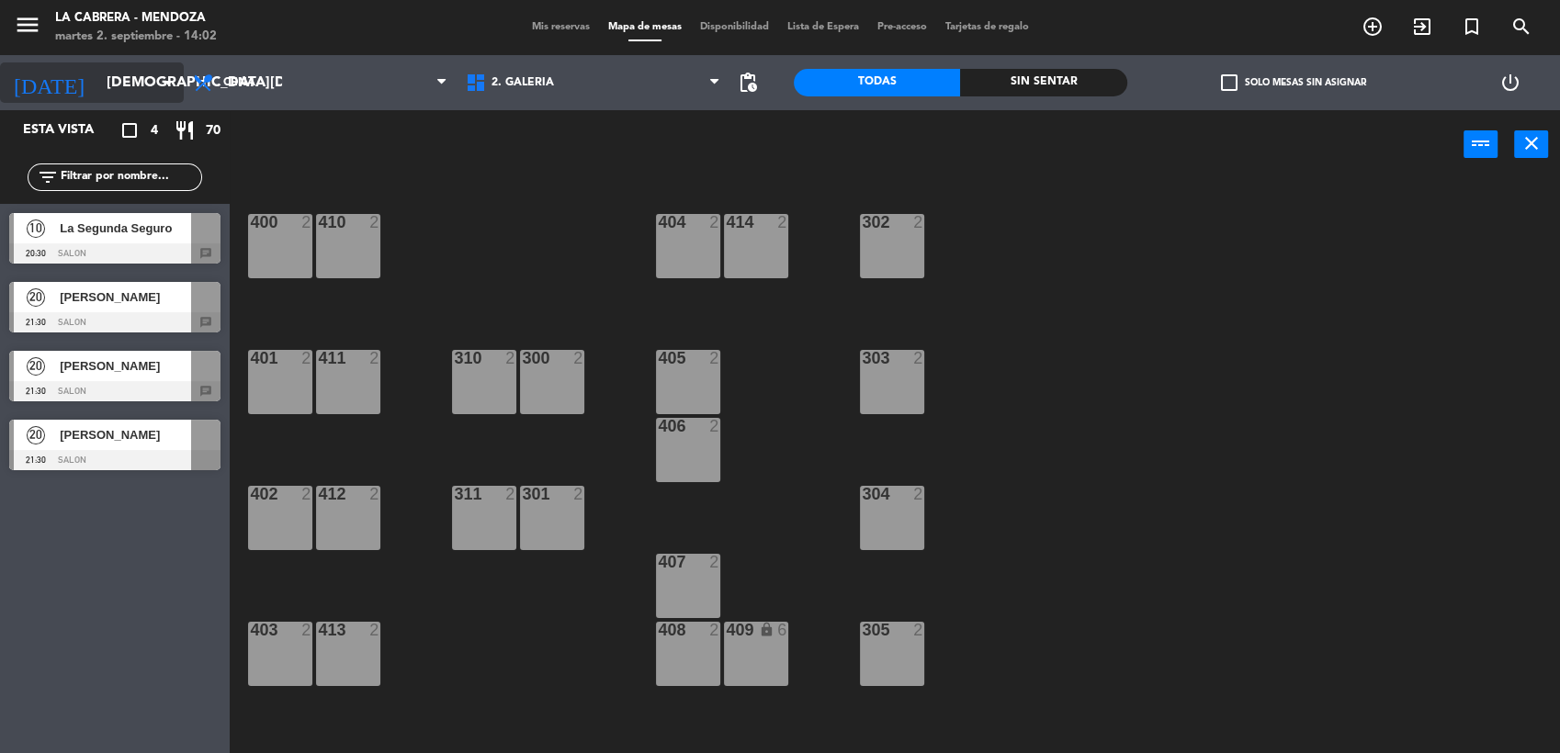
click at [170, 80] on icon "arrow_drop_down" at bounding box center [168, 83] width 22 height 22
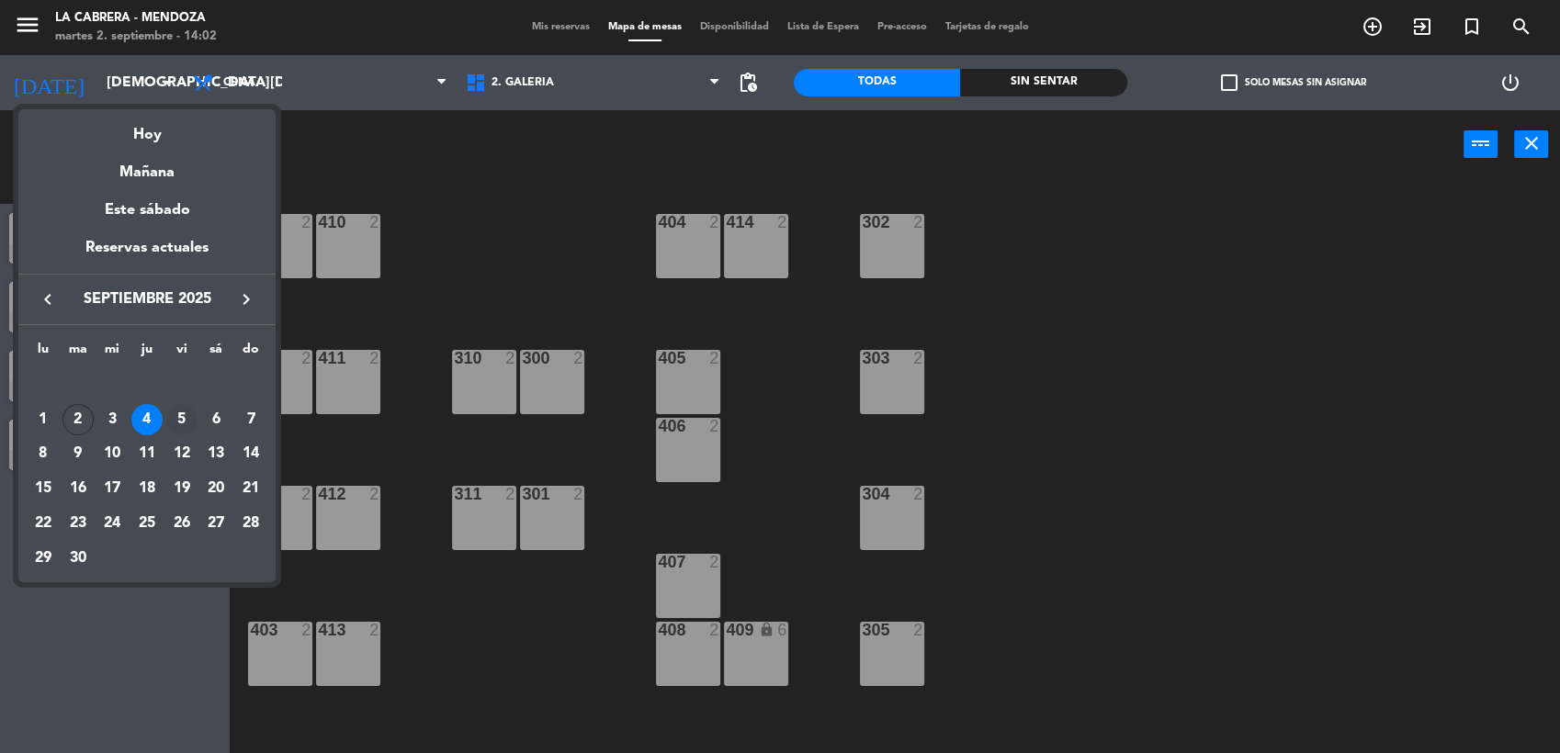
click at [176, 418] on div "5" at bounding box center [181, 419] width 31 height 31
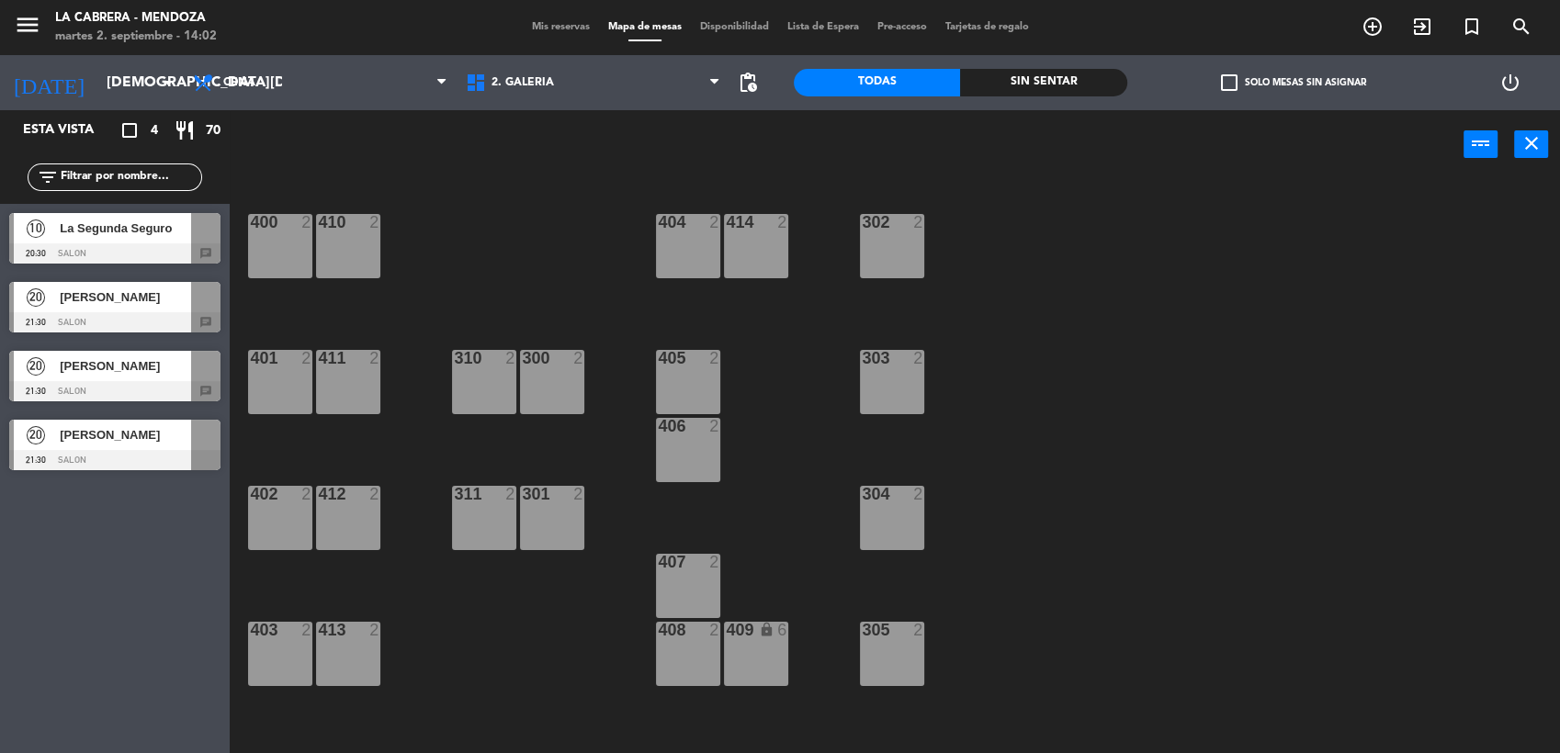
type input "[DATE]"
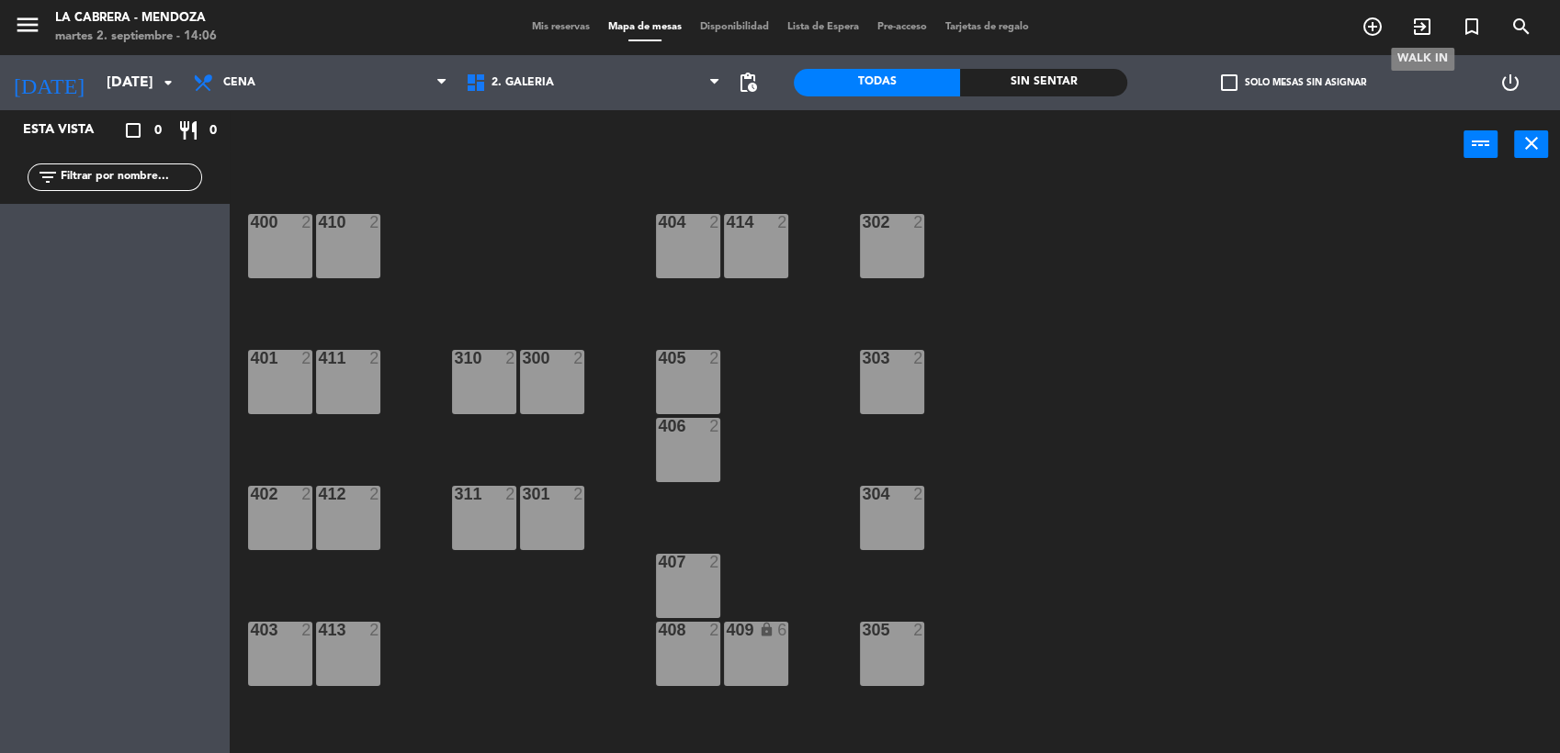
click at [1430, 24] on icon "exit_to_app" at bounding box center [1422, 27] width 22 height 22
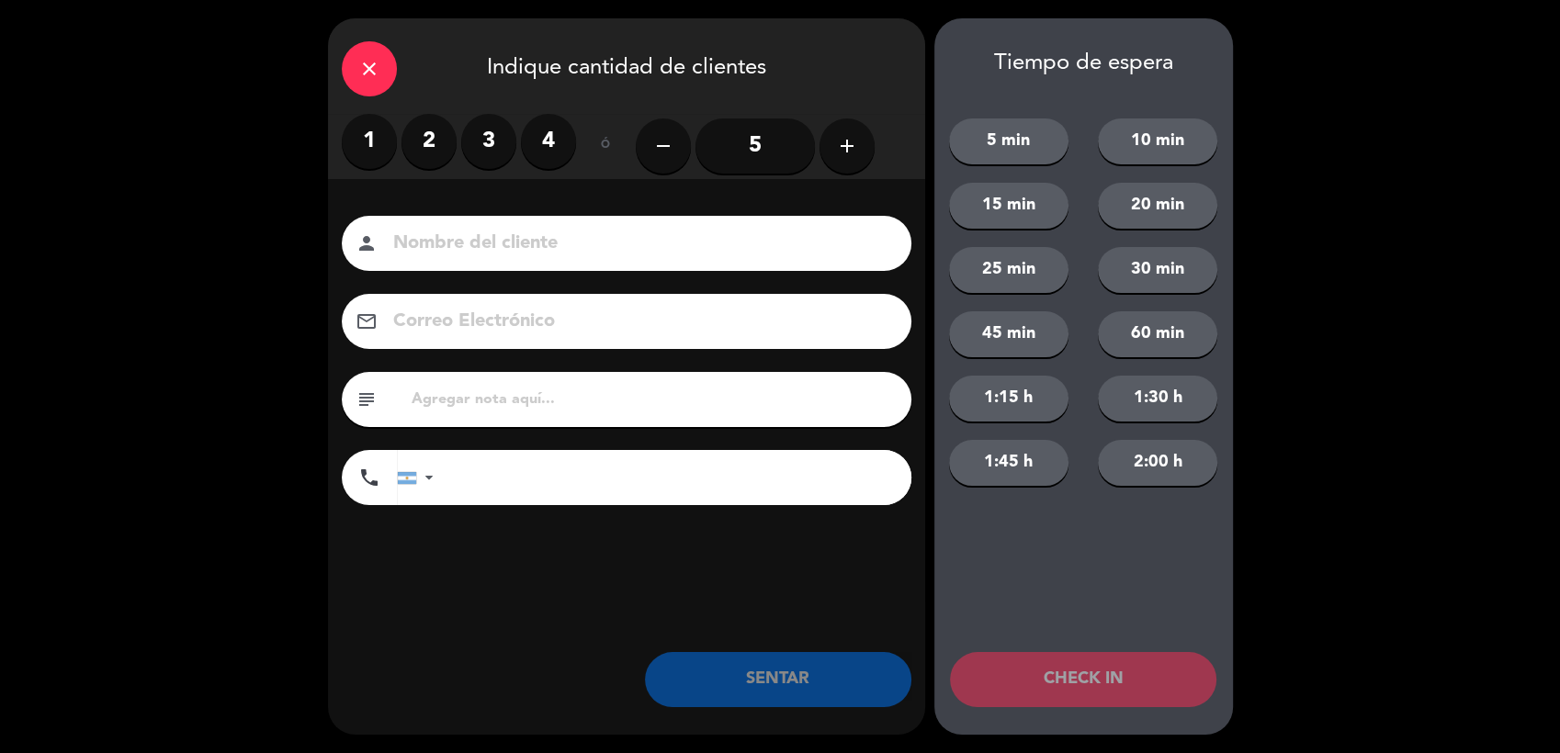
click at [434, 140] on label "2" at bounding box center [429, 141] width 55 height 55
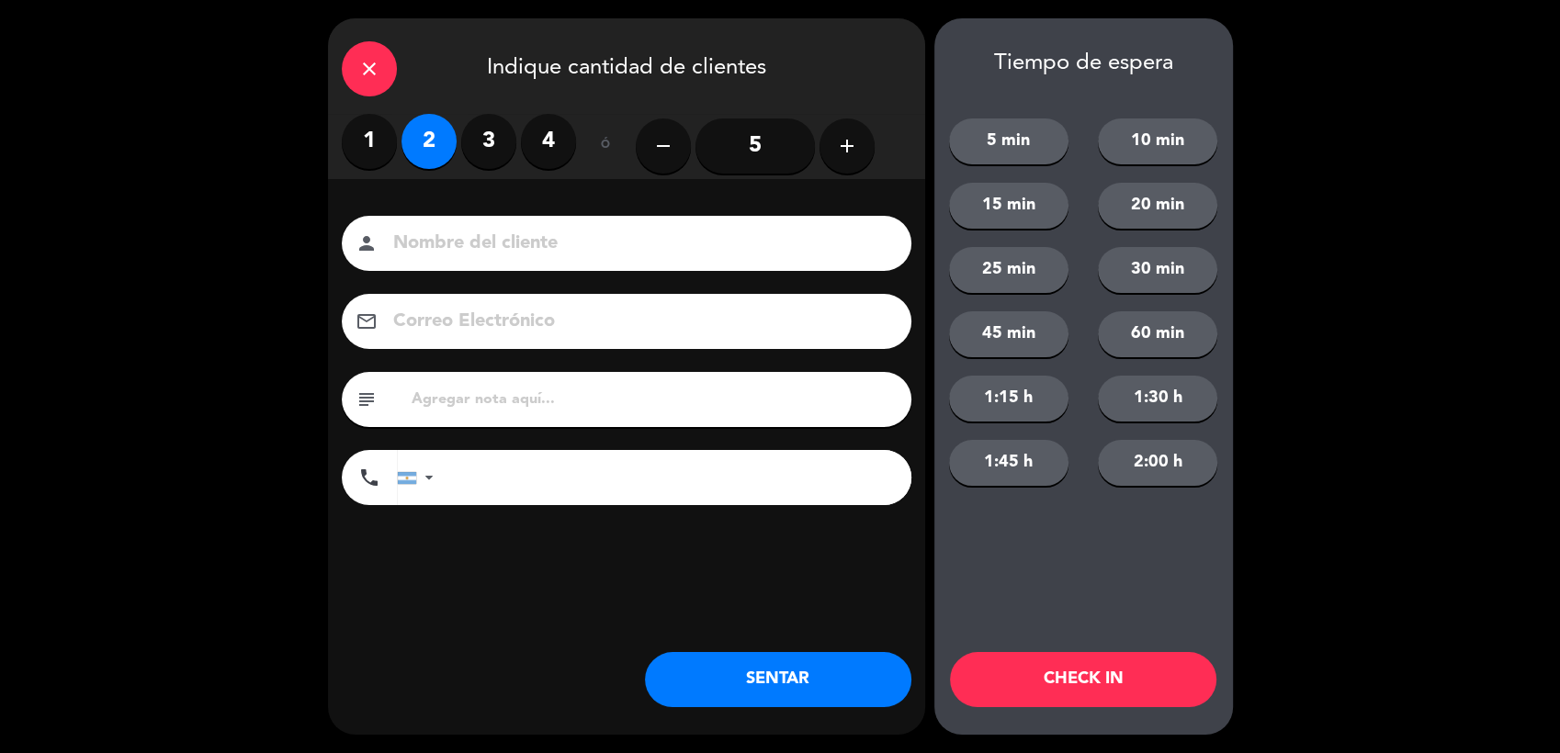
click at [484, 246] on input at bounding box center [639, 244] width 496 height 32
drag, startPoint x: 510, startPoint y: 614, endPoint x: 485, endPoint y: 521, distance: 96.1
click at [510, 615] on div "close Indique cantidad de clientes 1 2 3 4 ó remove 5 add Nombre del cliente pe…" at bounding box center [626, 376] width 597 height 717
click at [479, 411] on input "text" at bounding box center [654, 400] width 488 height 26
click at [501, 387] on input "HUALTA" at bounding box center [654, 400] width 488 height 26
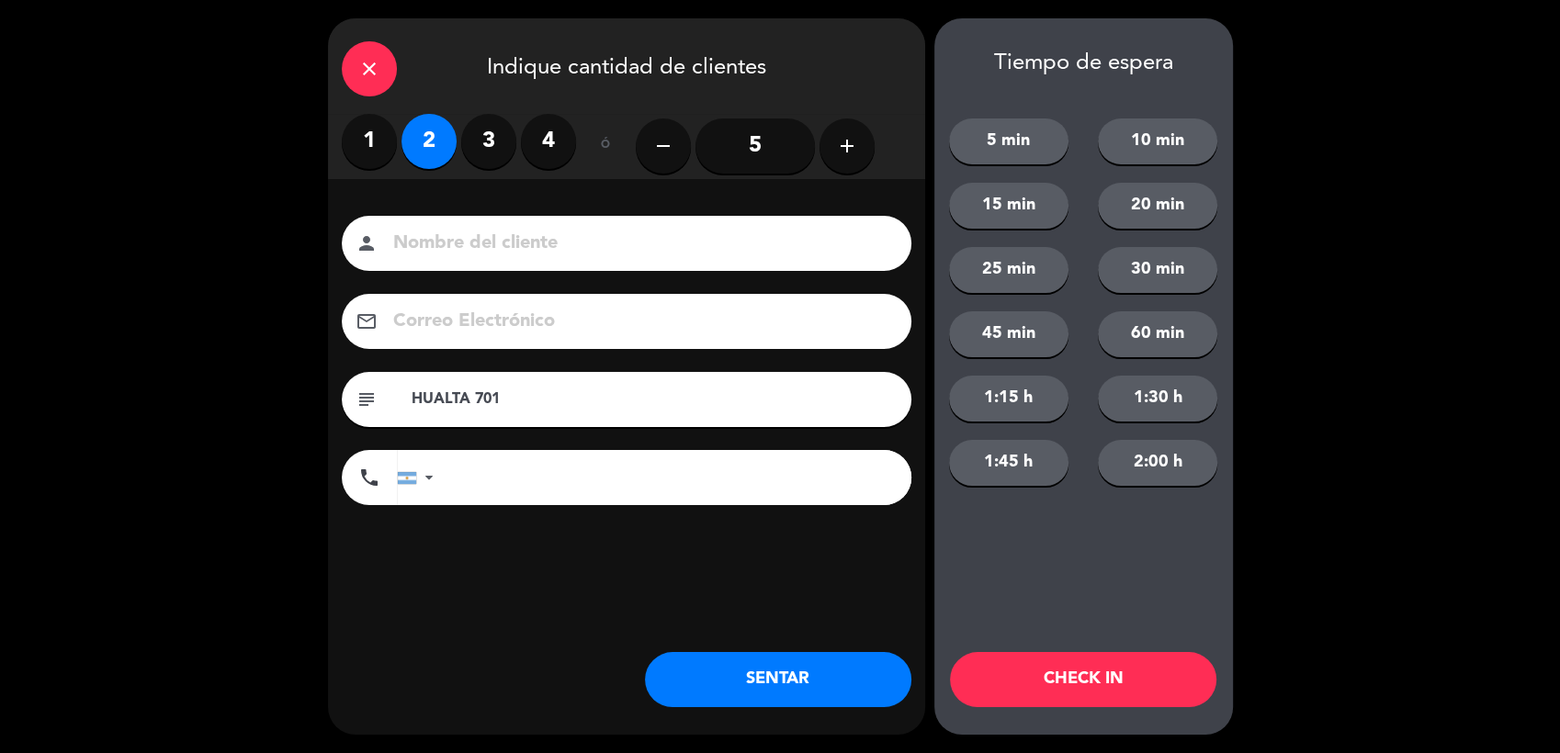
type input "HUALTA 701"
click at [470, 254] on input at bounding box center [639, 244] width 496 height 32
type input "[PERSON_NAME]"
click at [794, 668] on button "SENTAR" at bounding box center [778, 679] width 266 height 55
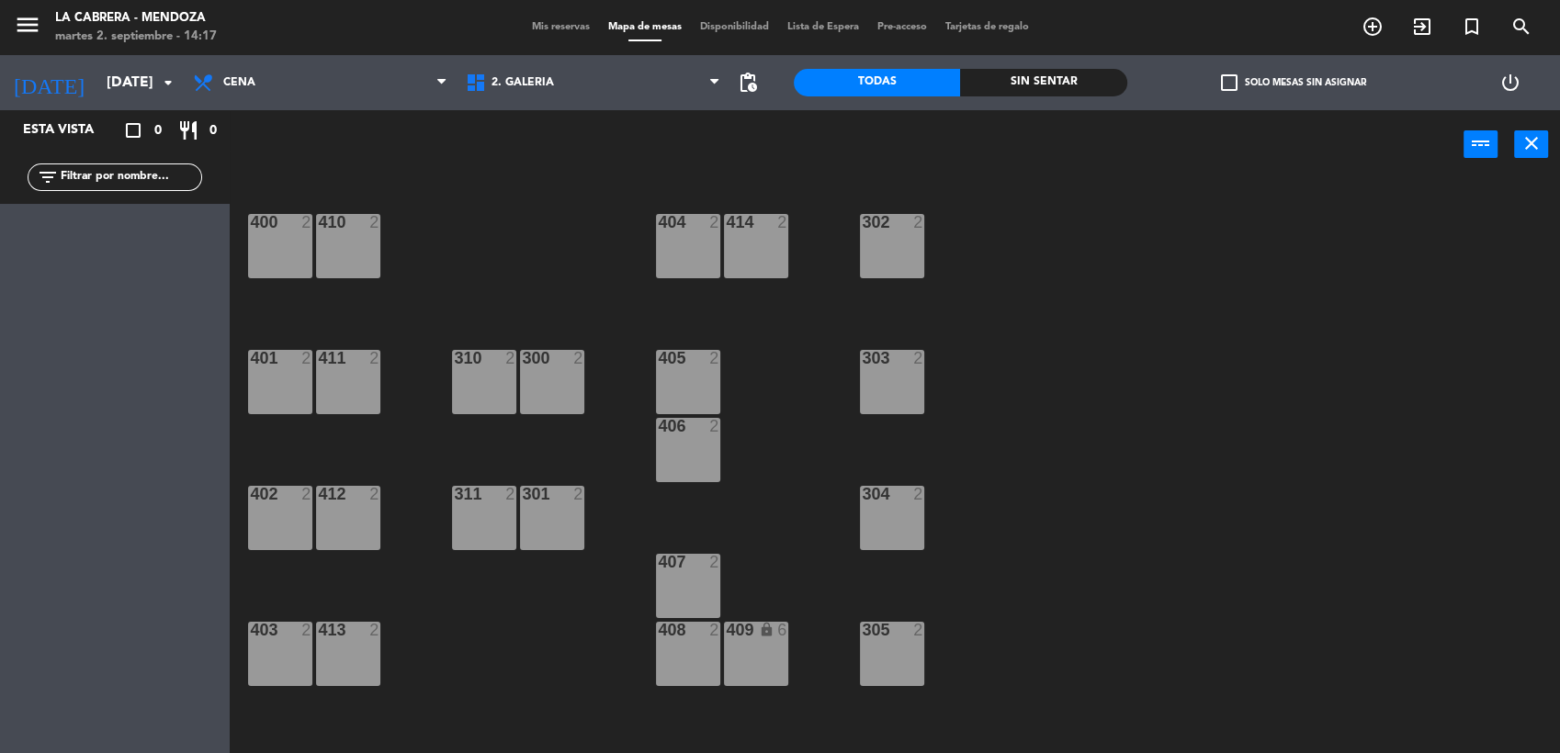
click at [1205, 299] on div "400 2 410 2 404 2 414 2 302 2 401 2 411 2 310 2 300 2 303 2 405 2 406 2 402 2 4…" at bounding box center [902, 469] width 1315 height 574
click at [1366, 26] on icon "add_circle_outline" at bounding box center [1373, 27] width 22 height 22
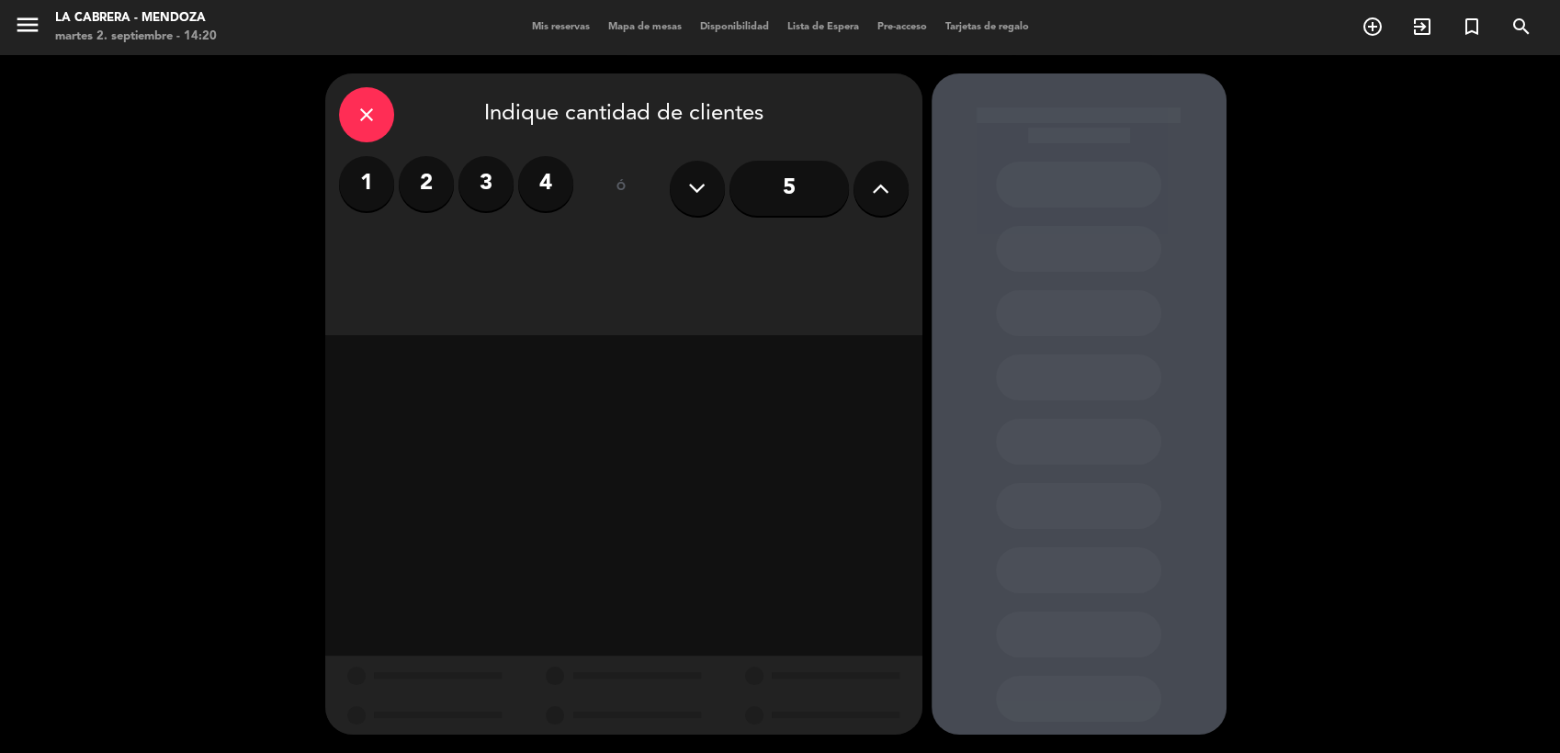
click at [864, 191] on button at bounding box center [881, 188] width 55 height 55
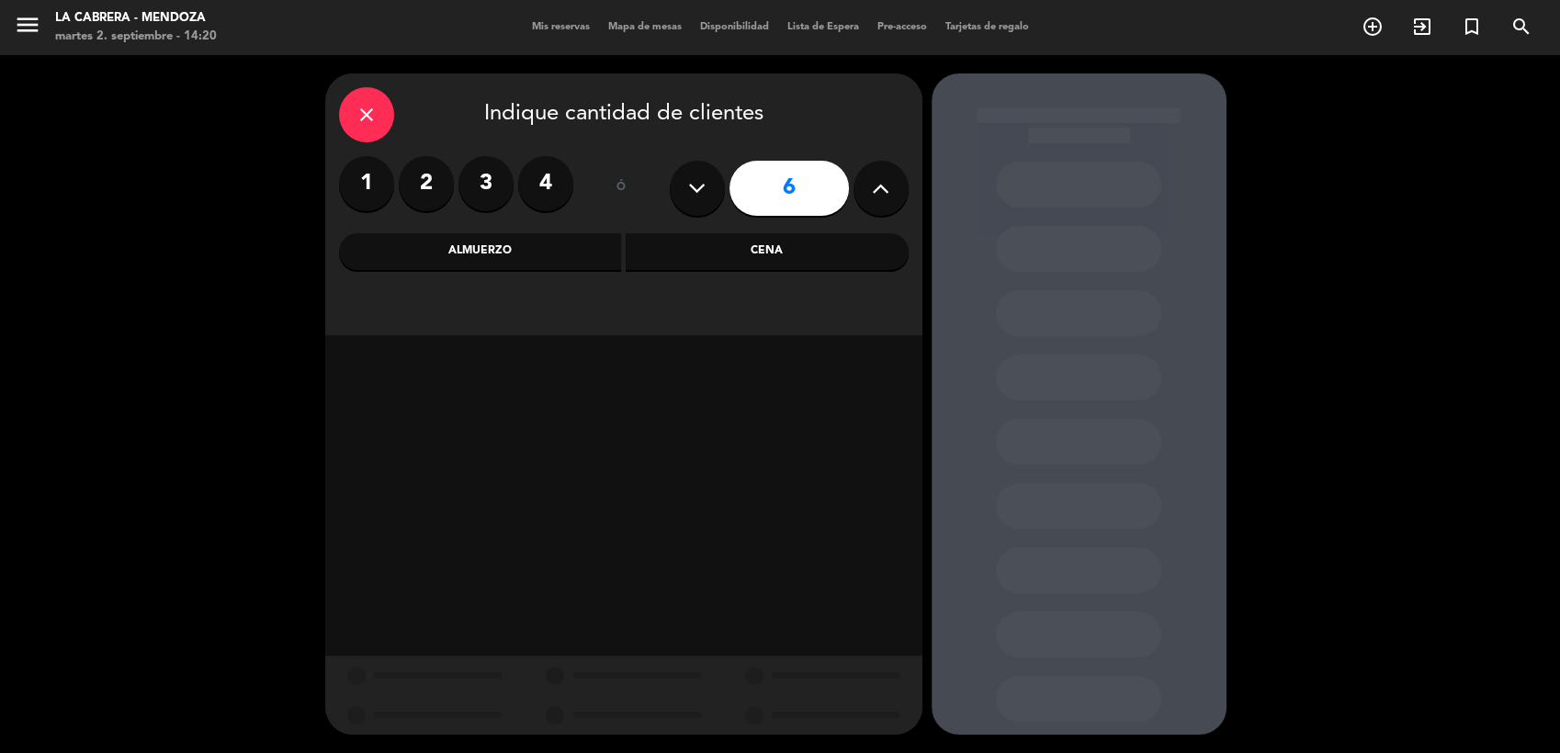
click at [865, 191] on button at bounding box center [881, 188] width 55 height 55
click at [866, 181] on button at bounding box center [881, 188] width 55 height 55
click at [684, 184] on button at bounding box center [697, 188] width 55 height 55
type input "7"
drag, startPoint x: 560, startPoint y: 266, endPoint x: 551, endPoint y: 261, distance: 9.5
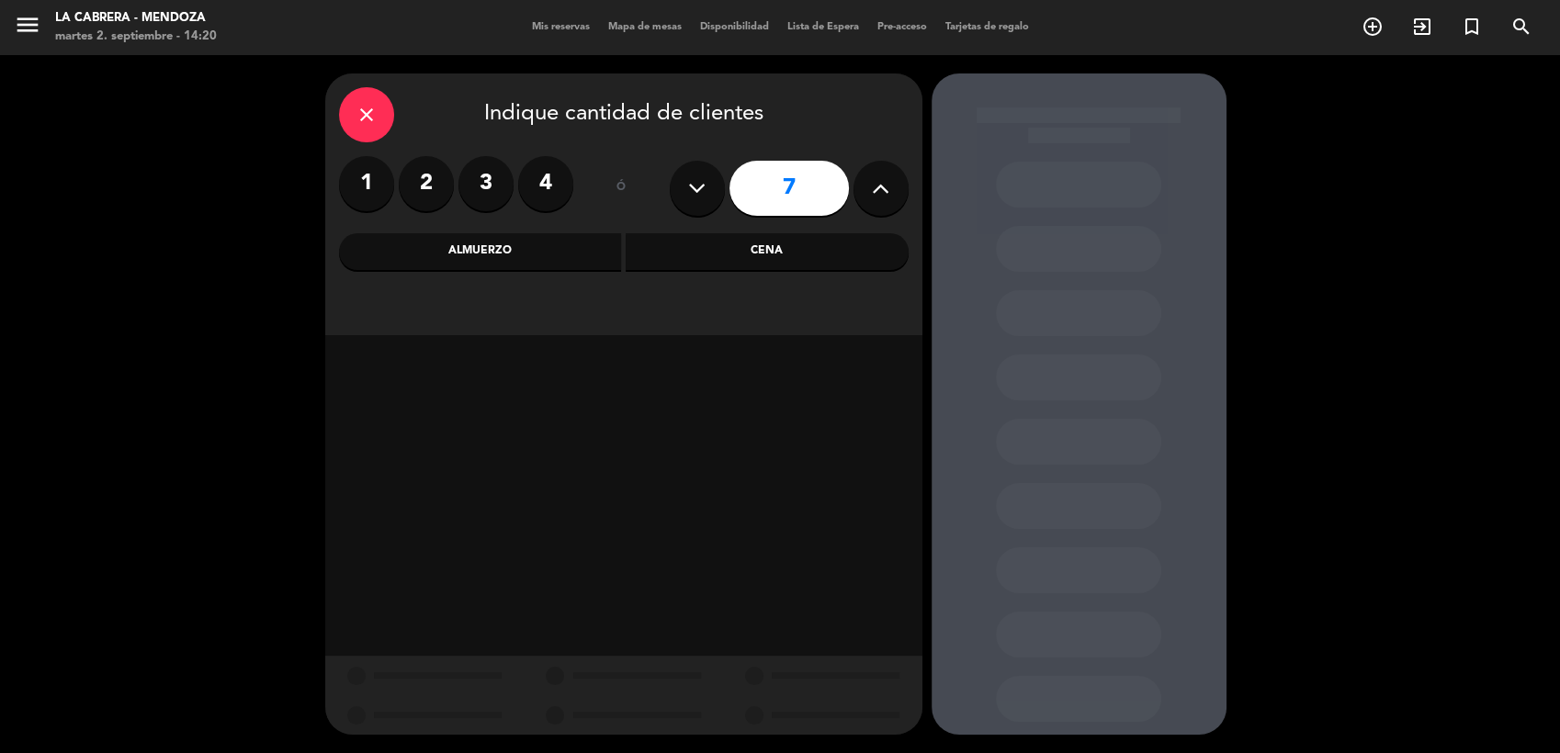
click at [552, 262] on div "Almuerzo" at bounding box center [480, 251] width 283 height 37
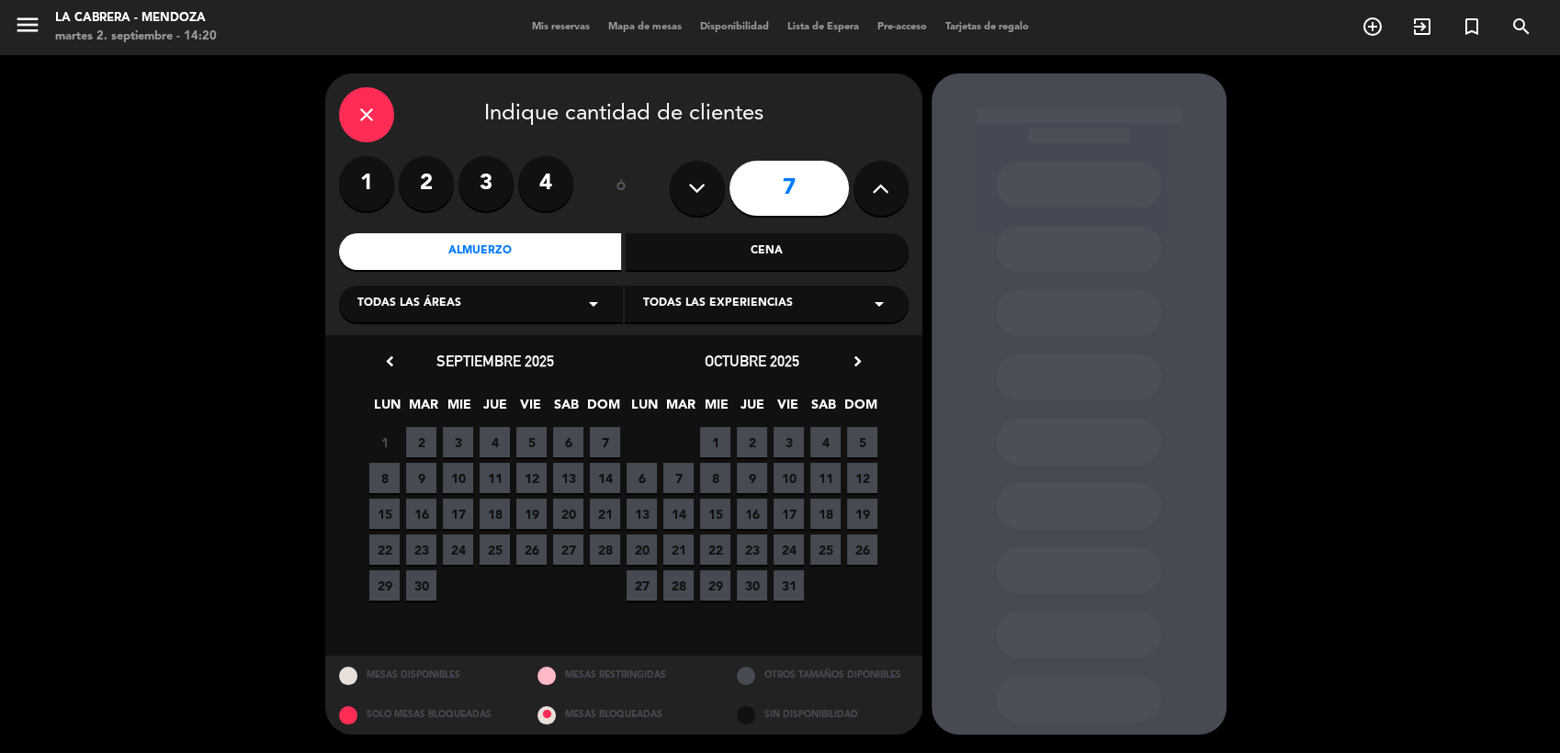
click at [419, 447] on span "2" at bounding box center [421, 442] width 30 height 30
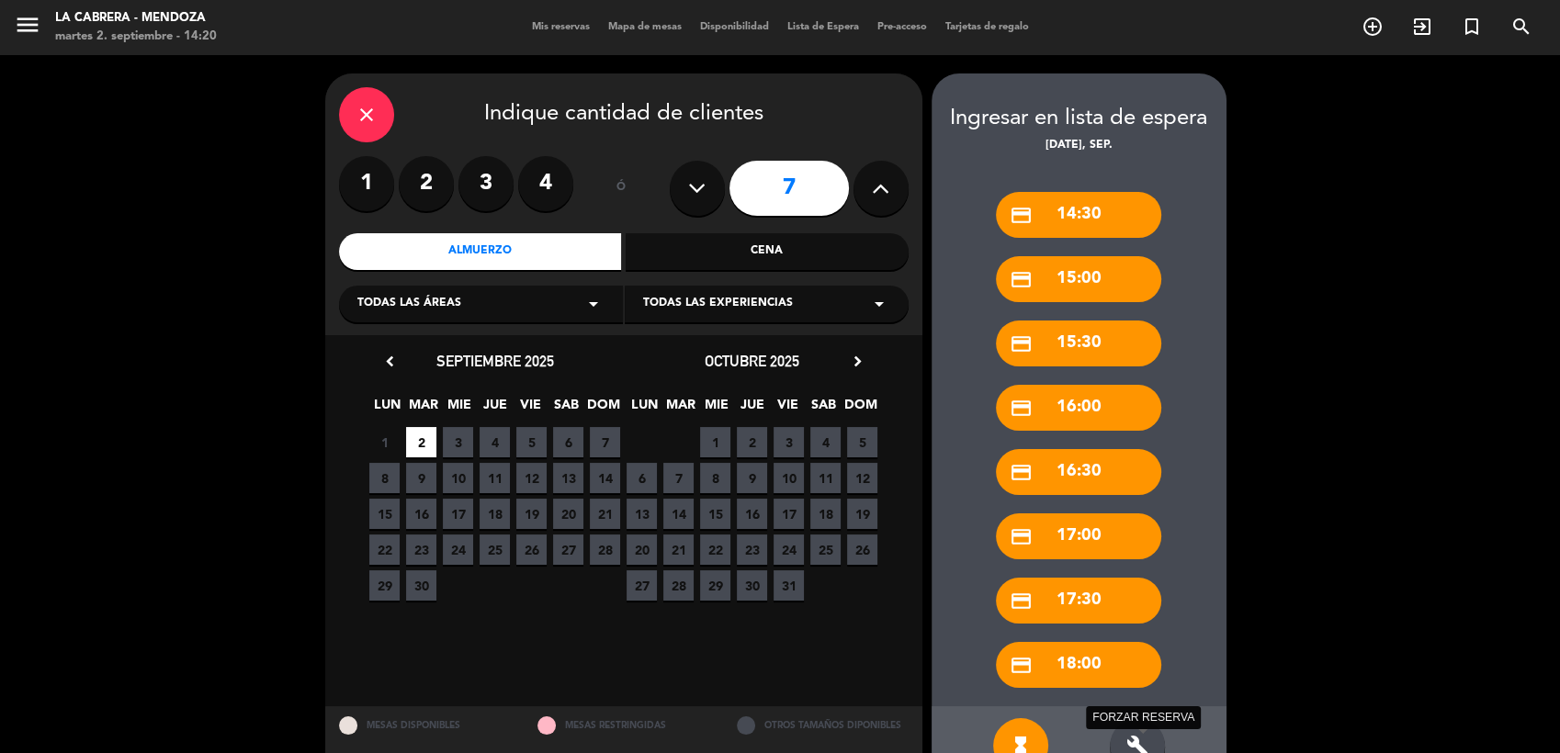
click at [1128, 741] on icon "build" at bounding box center [1137, 746] width 22 height 22
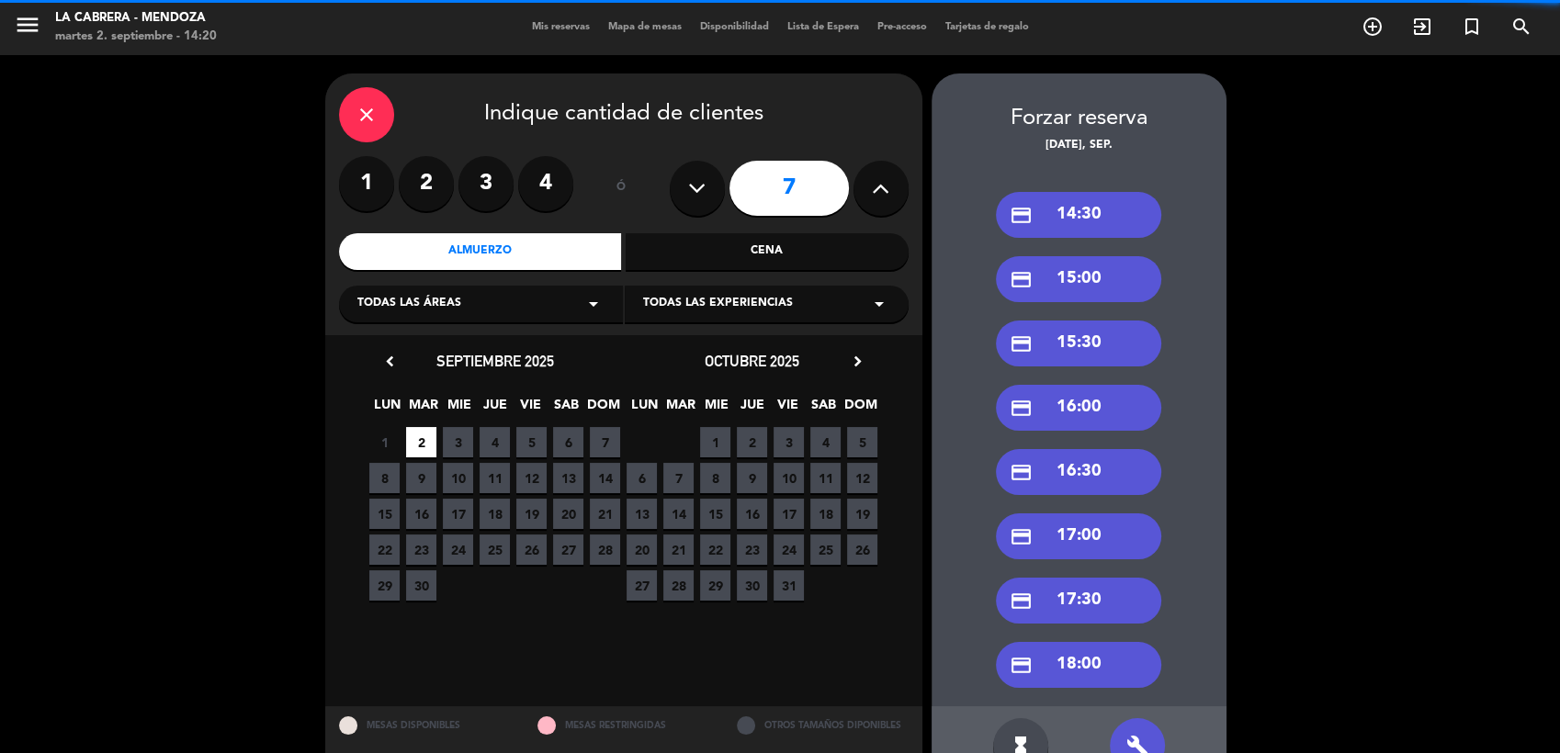
click at [1074, 210] on div "credit_card 14:30" at bounding box center [1078, 215] width 165 height 46
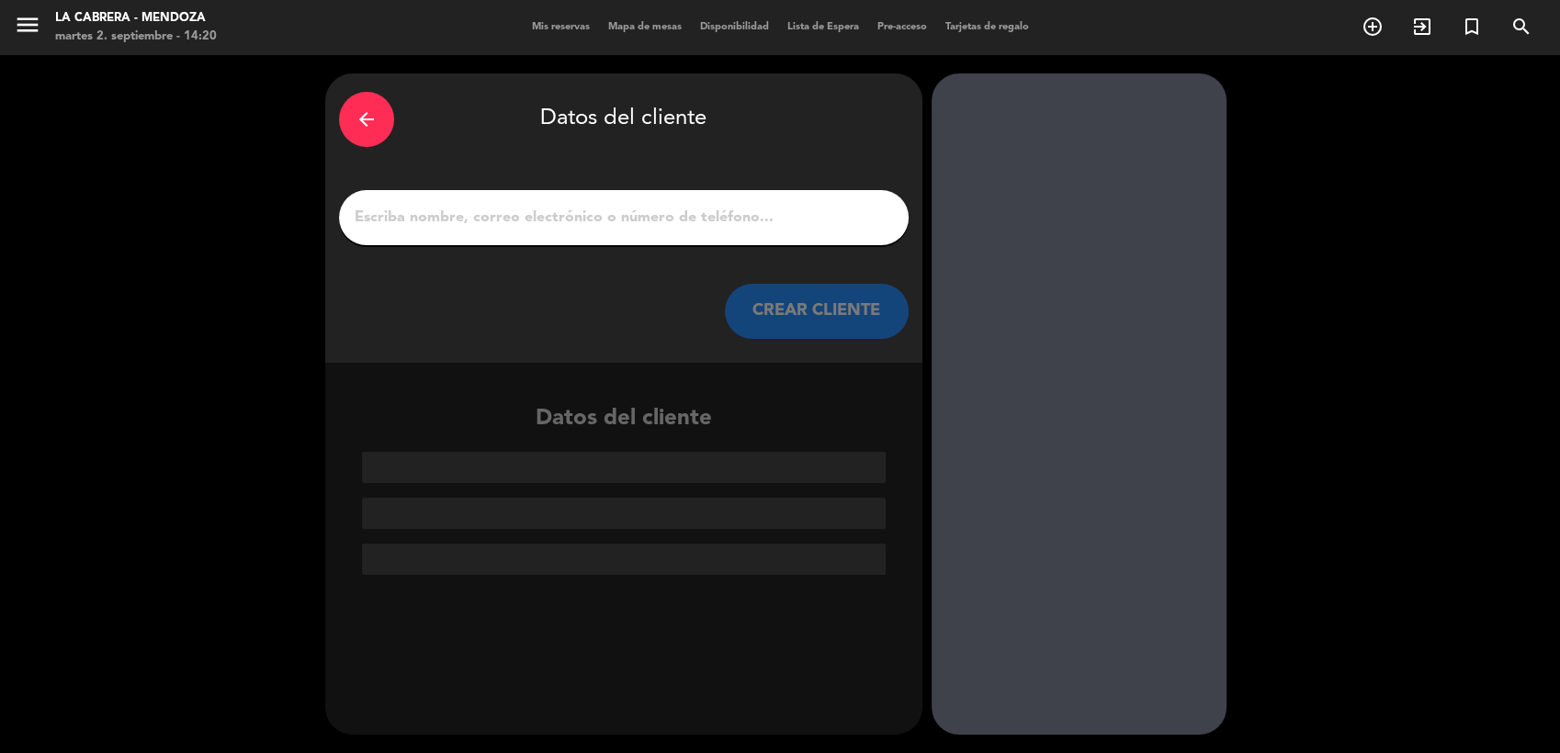
click at [493, 211] on input "1" at bounding box center [624, 218] width 542 height 26
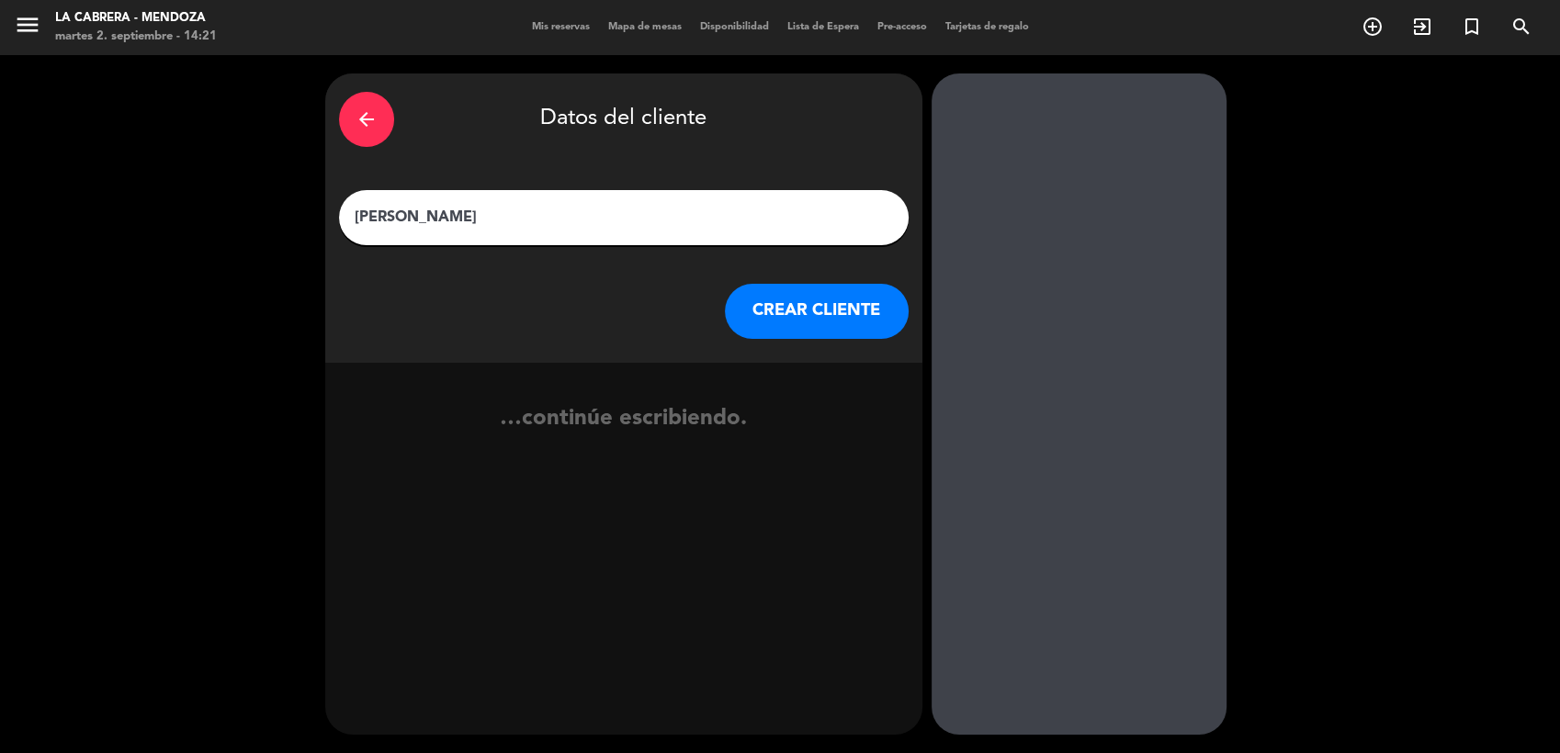
type input "[PERSON_NAME]"
click at [821, 325] on button "CREAR CLIENTE" at bounding box center [817, 311] width 184 height 55
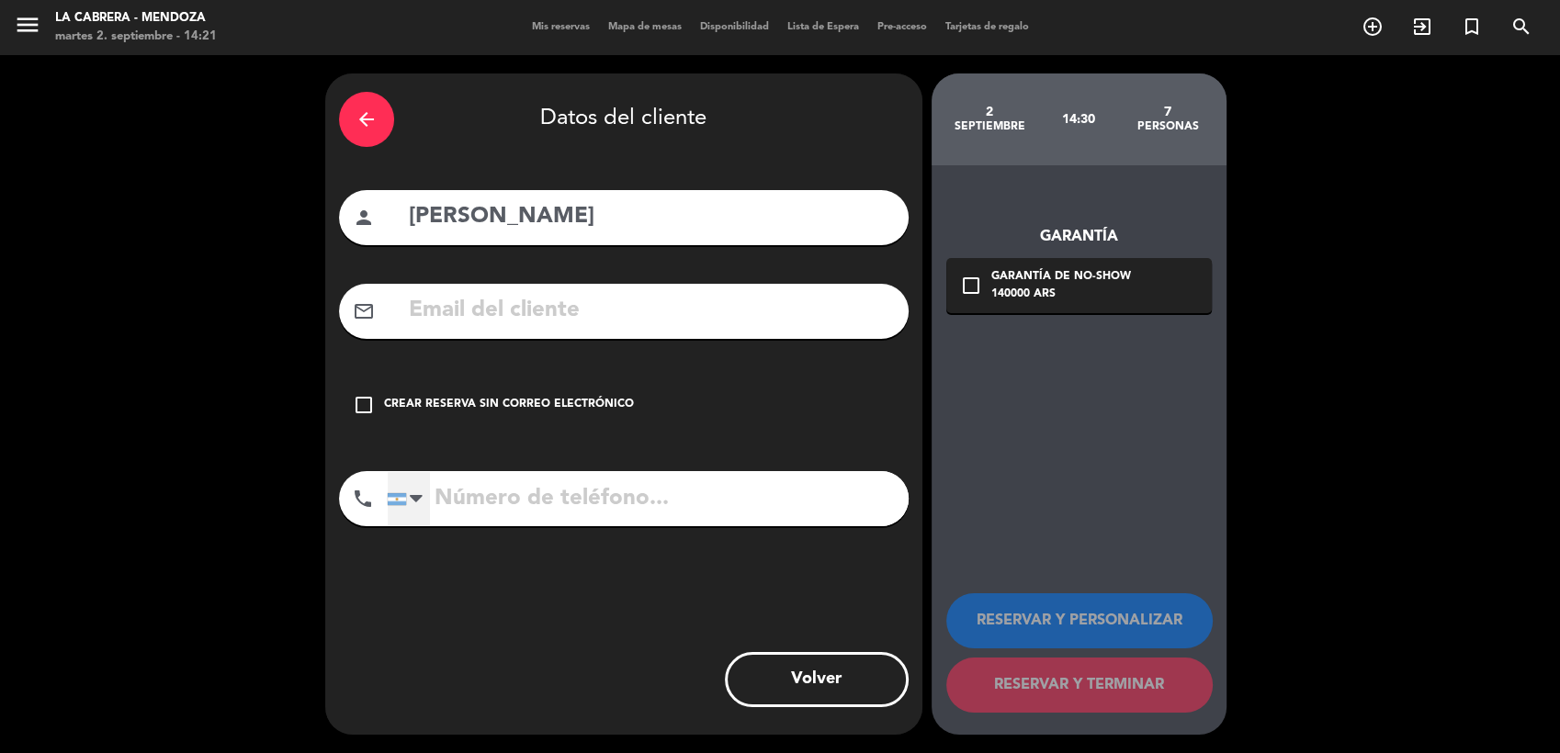
click at [420, 504] on div at bounding box center [416, 499] width 13 height 22
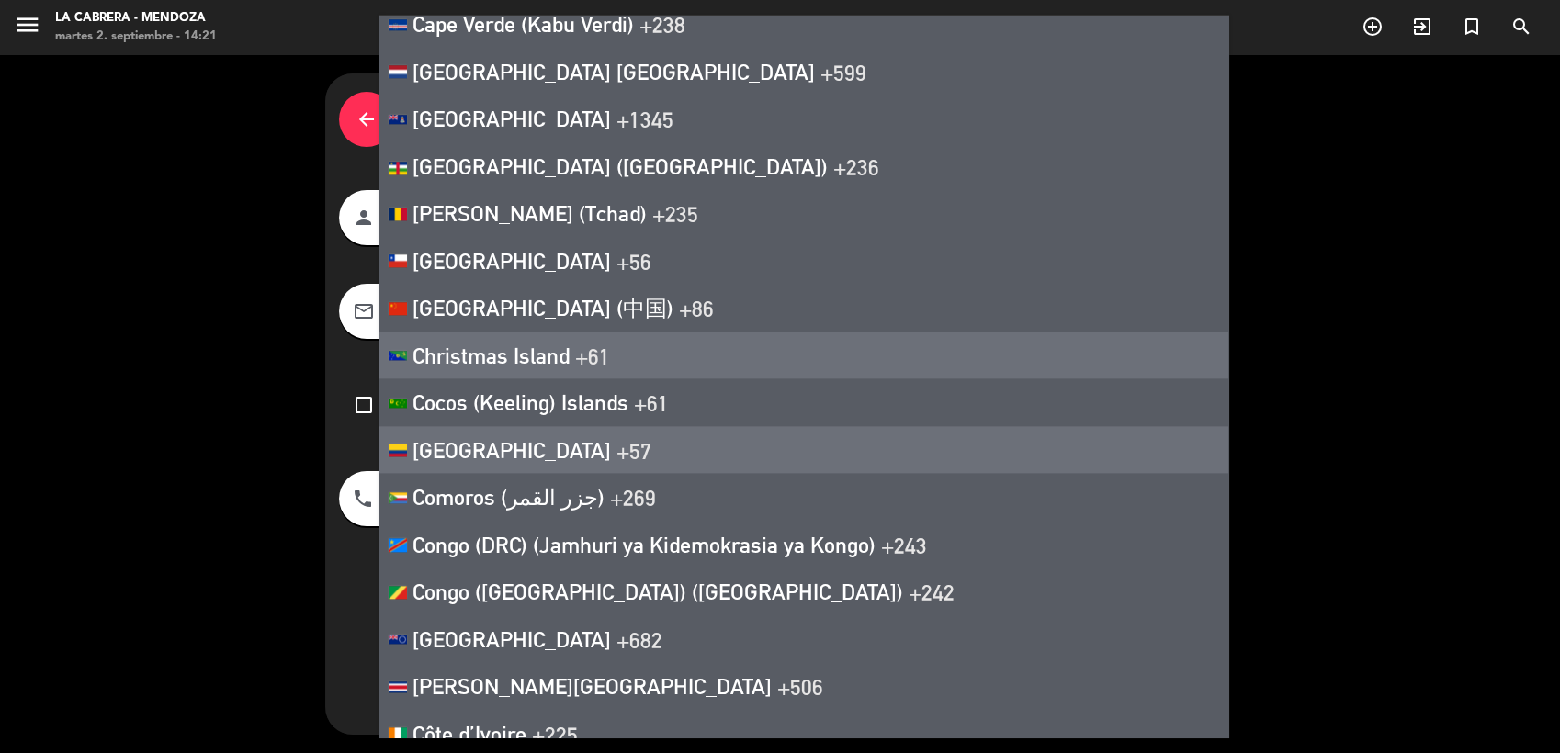
scroll to position [2115, 0]
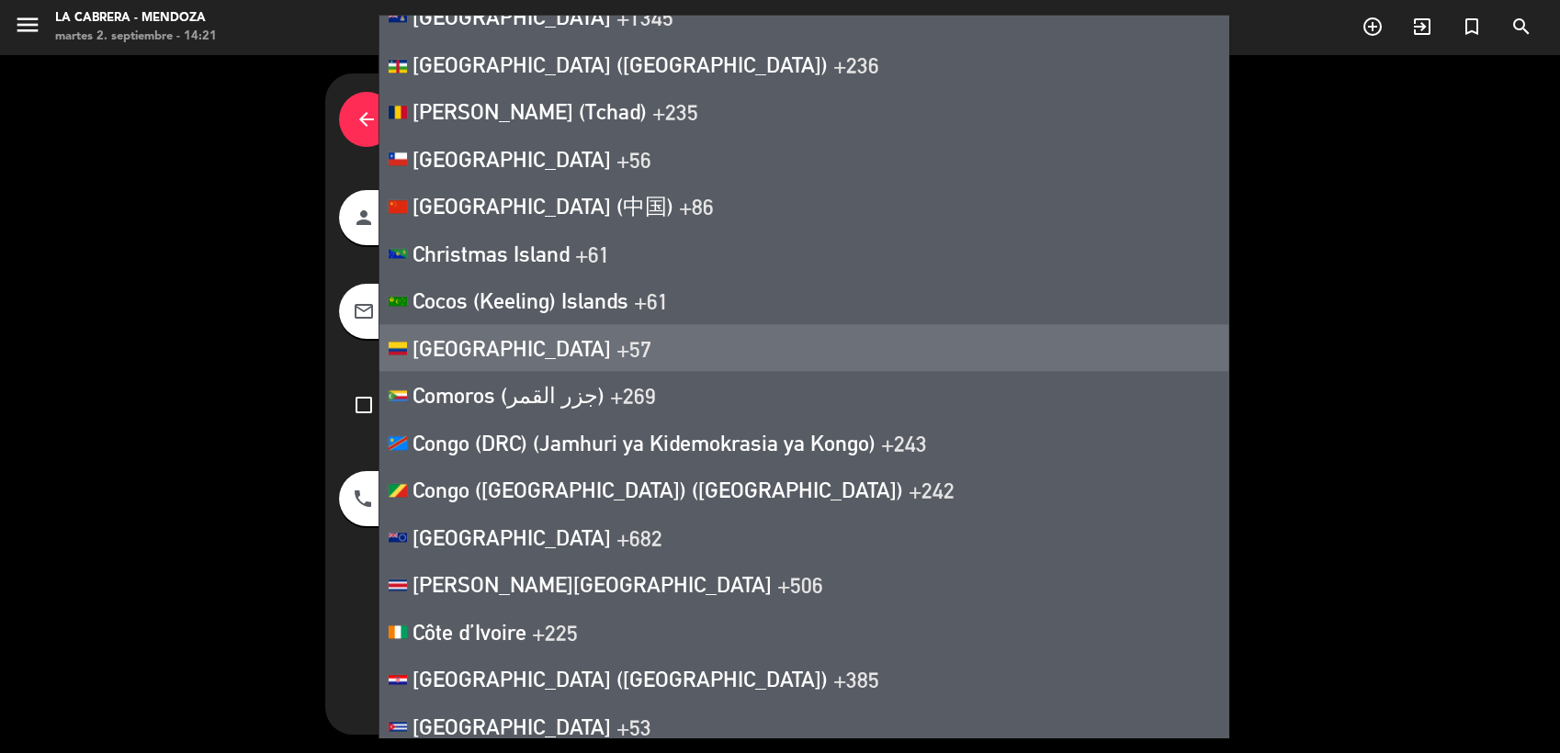
click at [617, 335] on span "+57" at bounding box center [634, 348] width 35 height 26
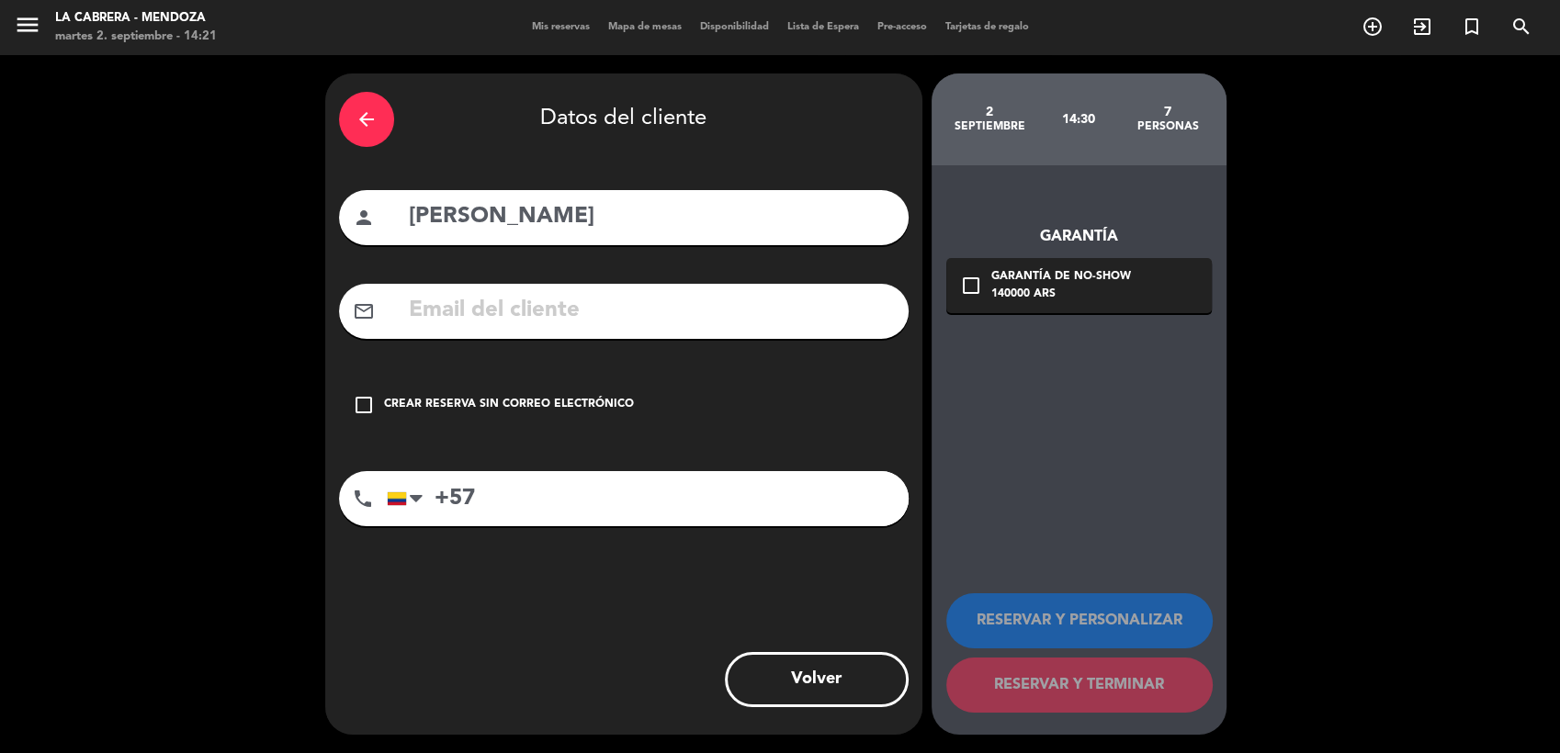
click at [548, 489] on input "+57" at bounding box center [648, 498] width 522 height 55
type input "[PHONE_NUMBER]"
click at [351, 394] on div "check_box_outline_blank Crear reserva sin correo electrónico" at bounding box center [624, 405] width 570 height 55
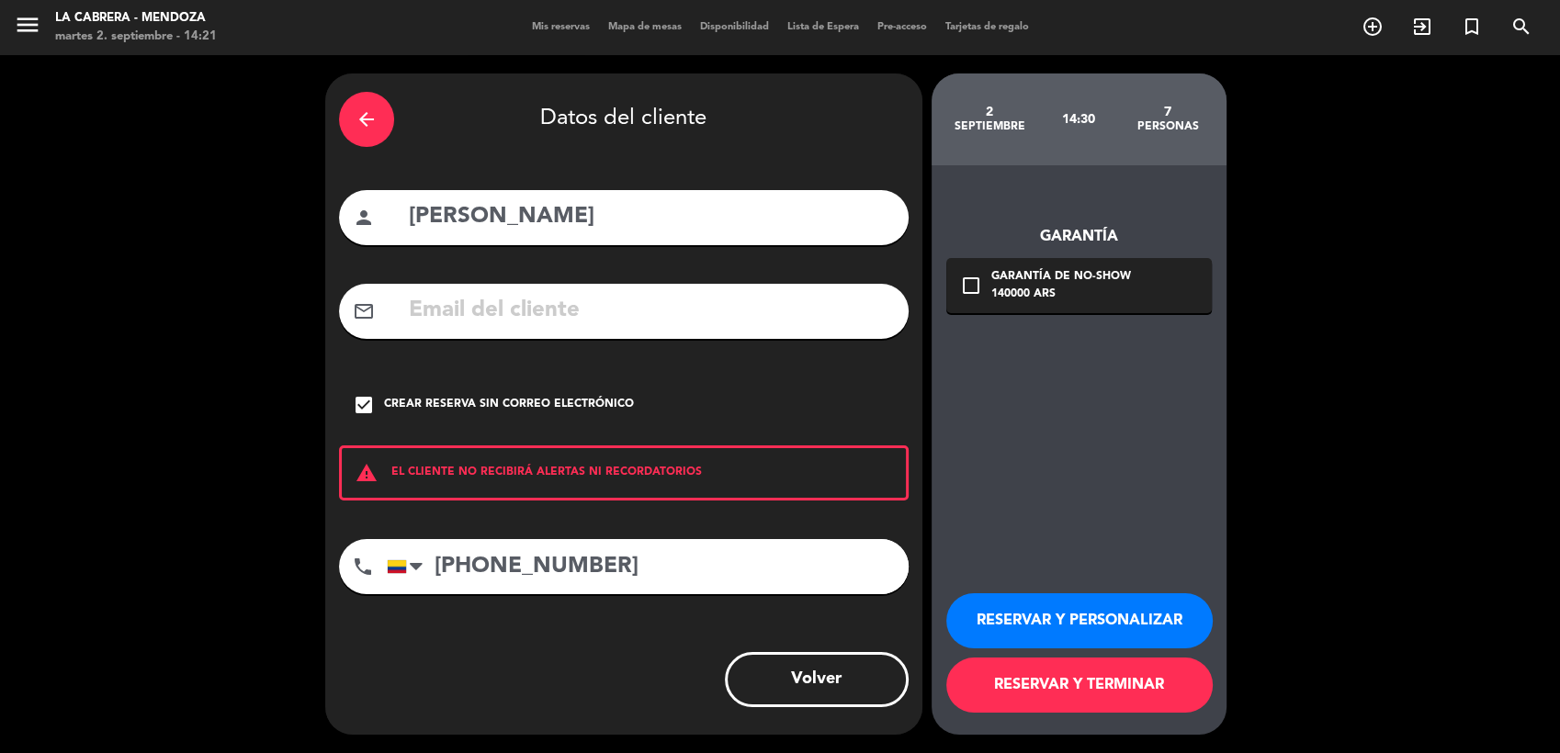
click at [1047, 682] on button "RESERVAR Y TERMINAR" at bounding box center [1079, 685] width 266 height 55
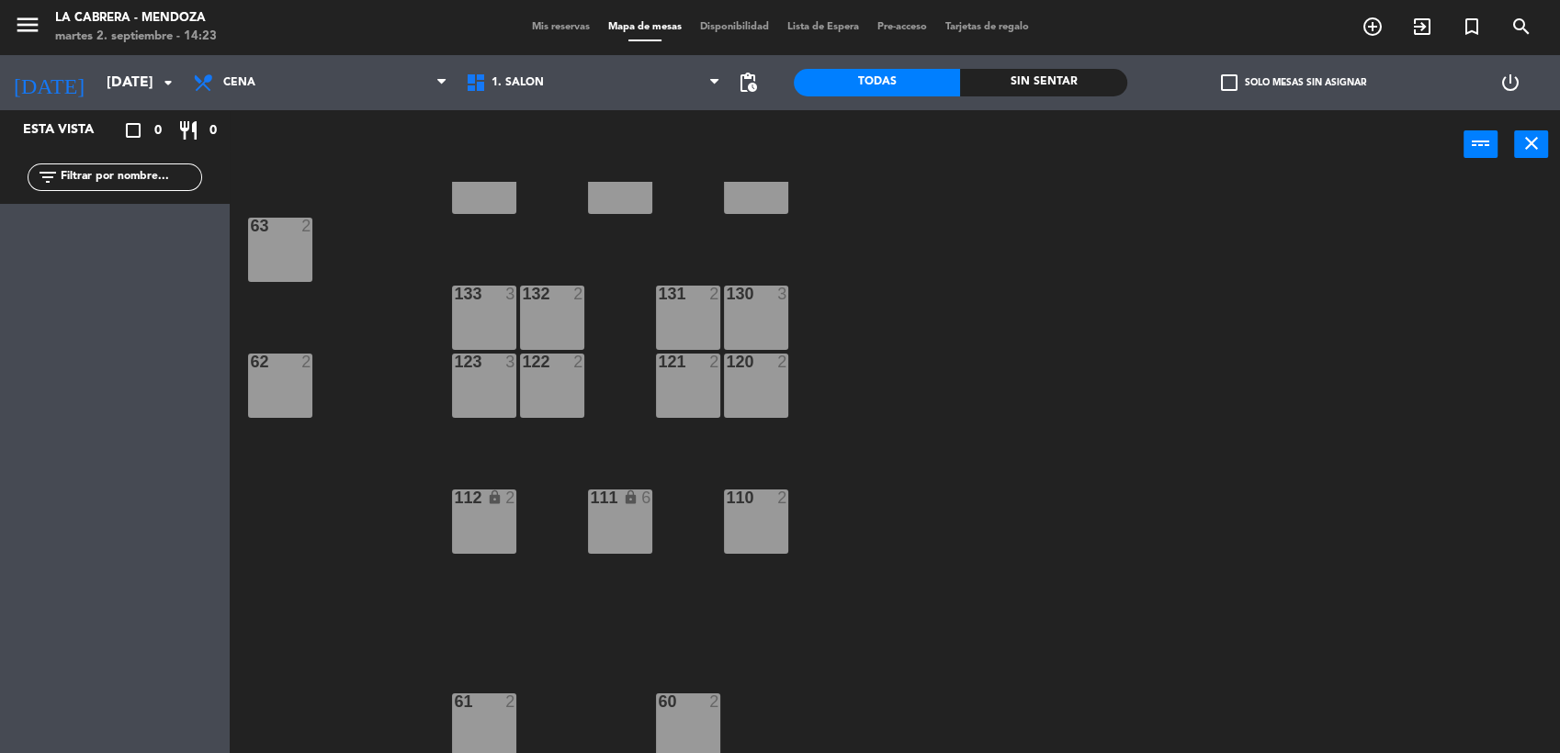
scroll to position [202, 0]
click at [557, 30] on span "Mis reservas" at bounding box center [561, 27] width 76 height 10
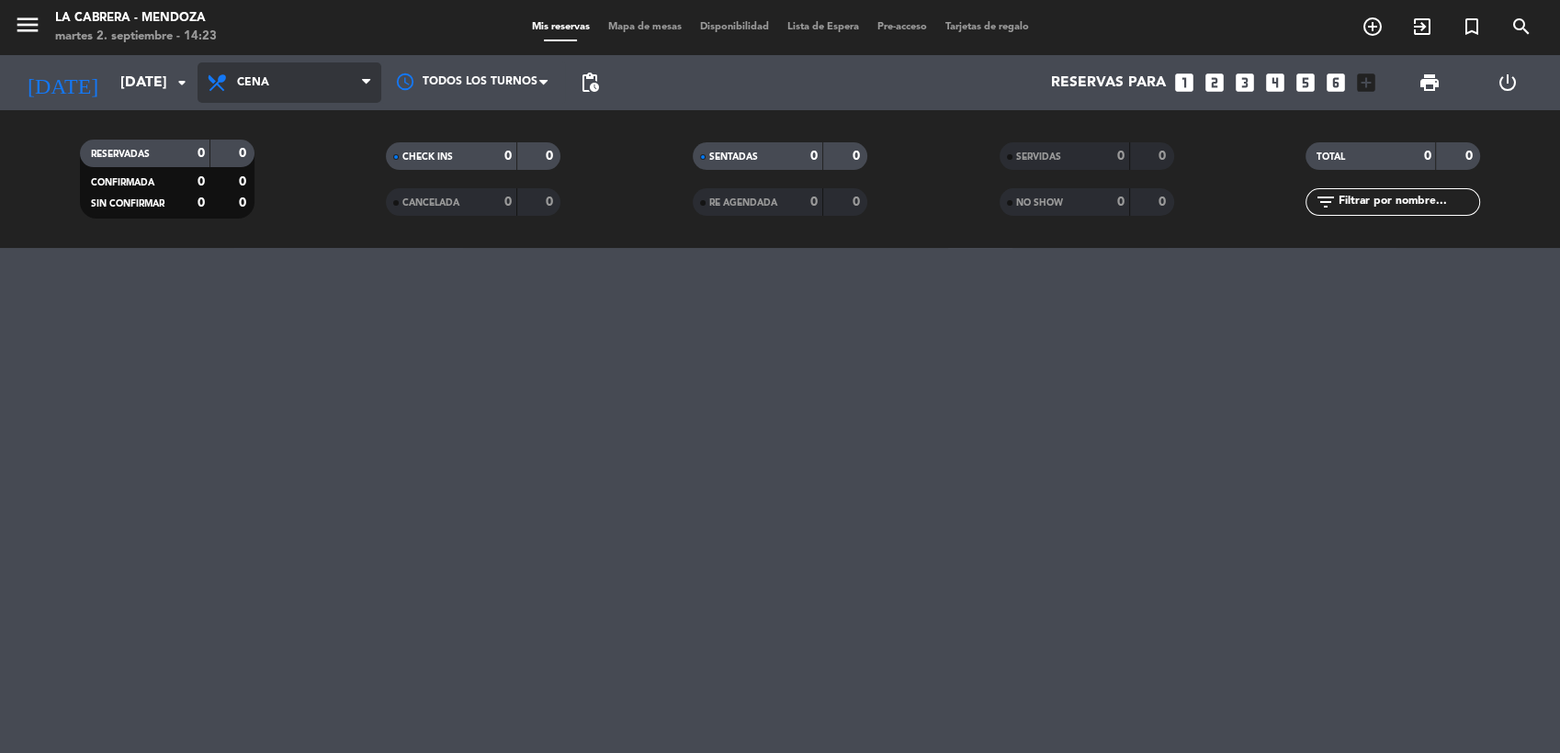
click at [278, 94] on span "Cena" at bounding box center [290, 82] width 184 height 40
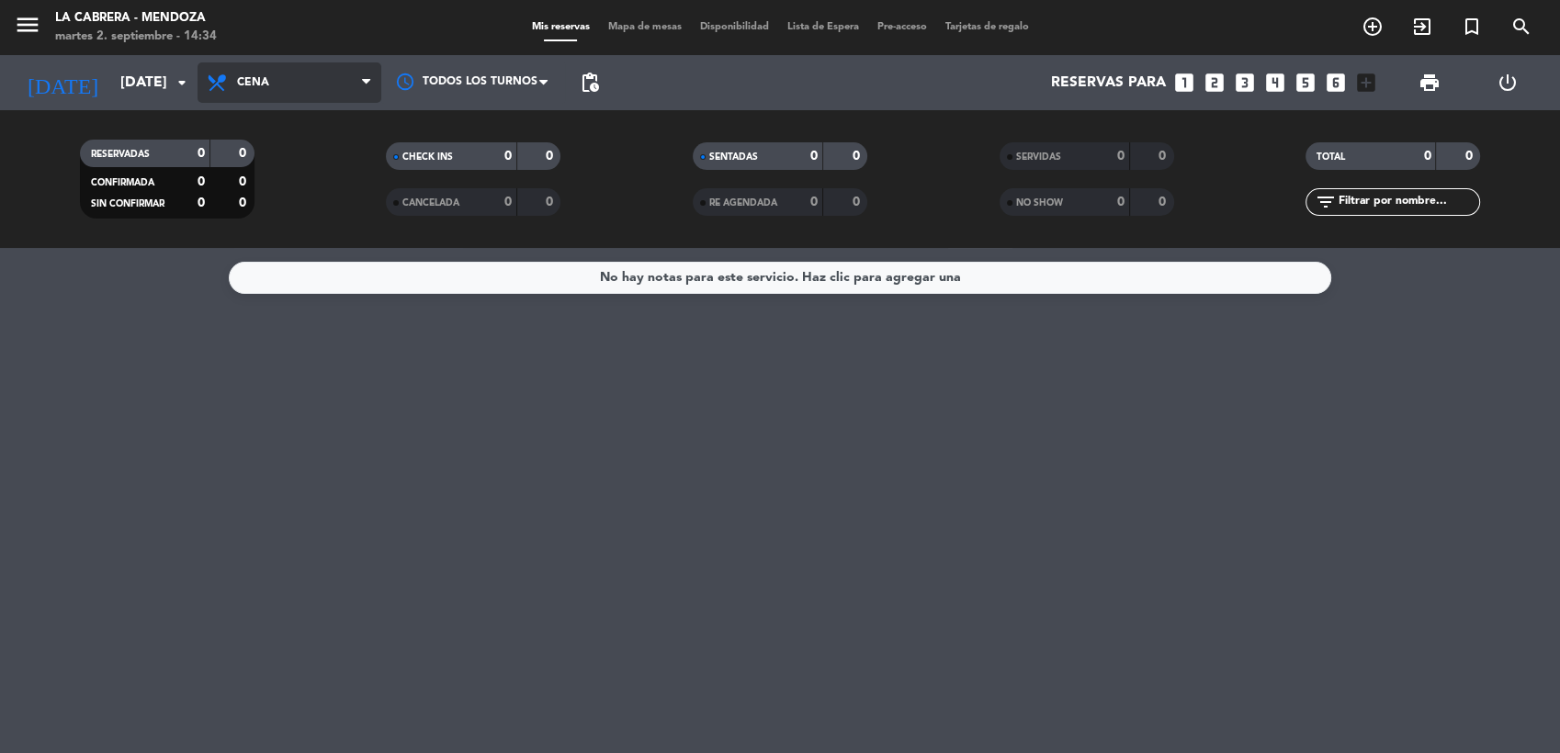
click at [319, 88] on span "Cena" at bounding box center [290, 82] width 184 height 40
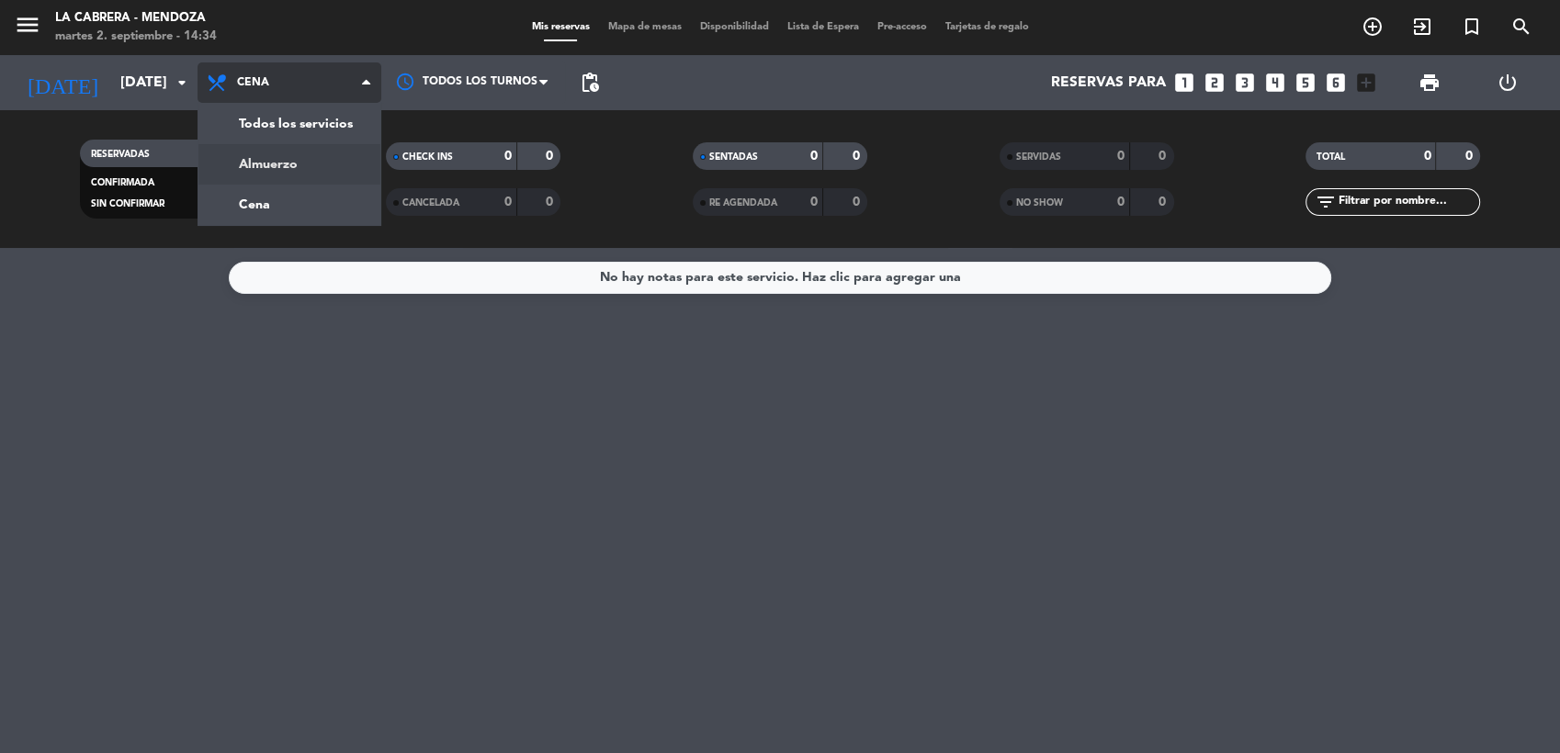
click at [262, 172] on div "menu LA [PERSON_NAME] - [PERSON_NAME][DATE] 2. septiembre - 14:34 Mis reservas …" at bounding box center [780, 124] width 1560 height 248
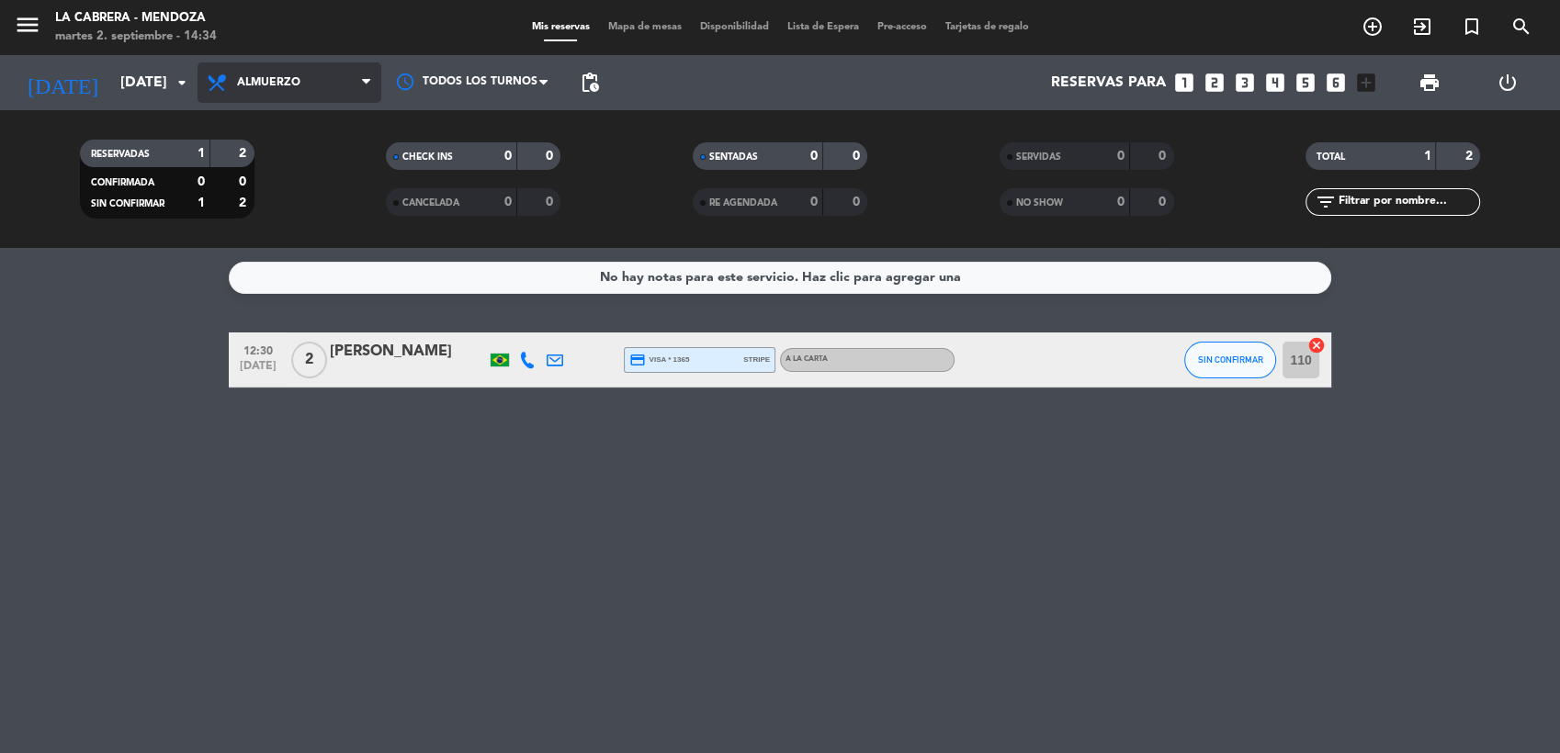
click at [265, 86] on span "Almuerzo" at bounding box center [268, 82] width 63 height 13
click at [285, 209] on div "menu LA [PERSON_NAME] - [PERSON_NAME][DATE] 2. septiembre - 14:34 Mis reservas …" at bounding box center [780, 124] width 1560 height 248
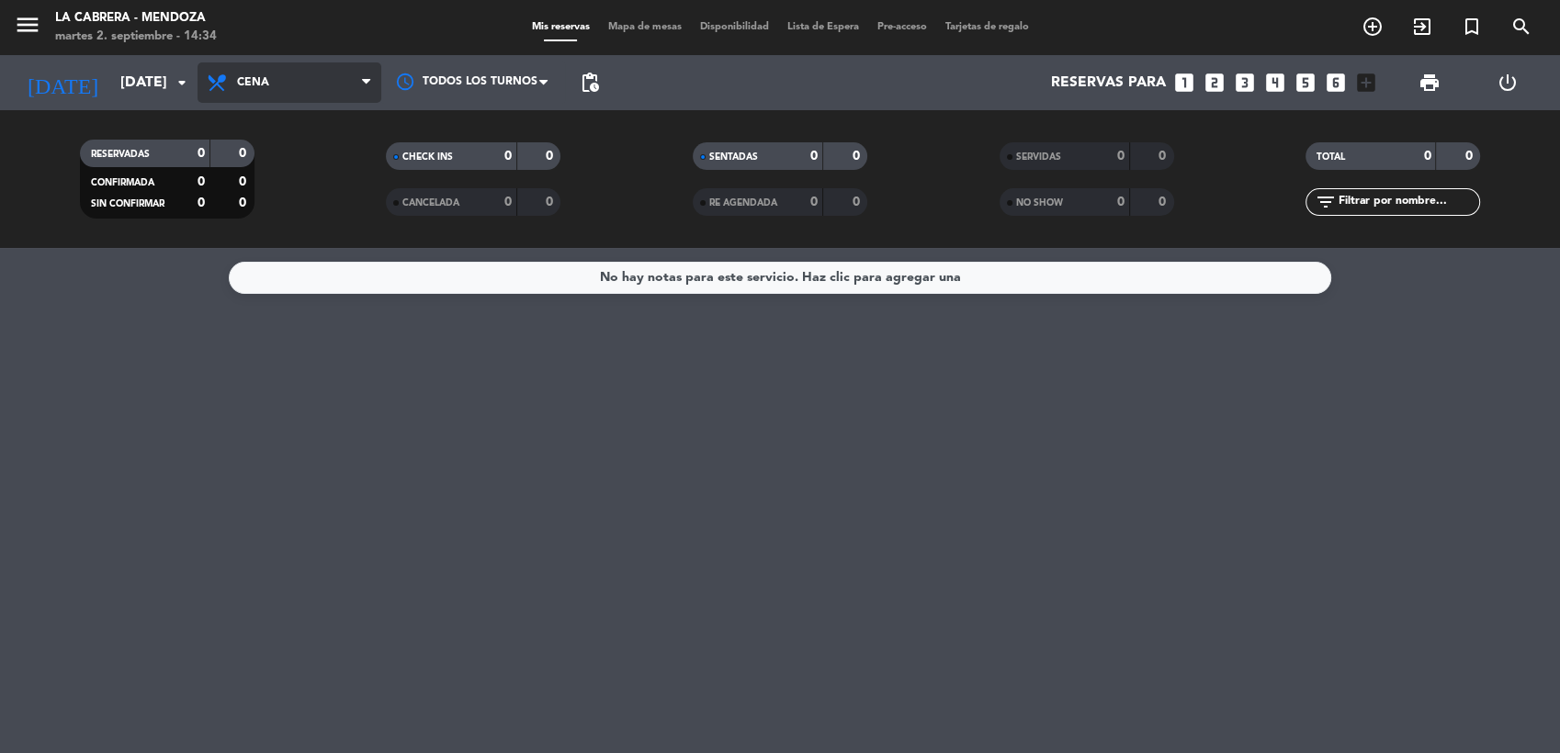
click at [245, 78] on span "Cena" at bounding box center [253, 82] width 32 height 13
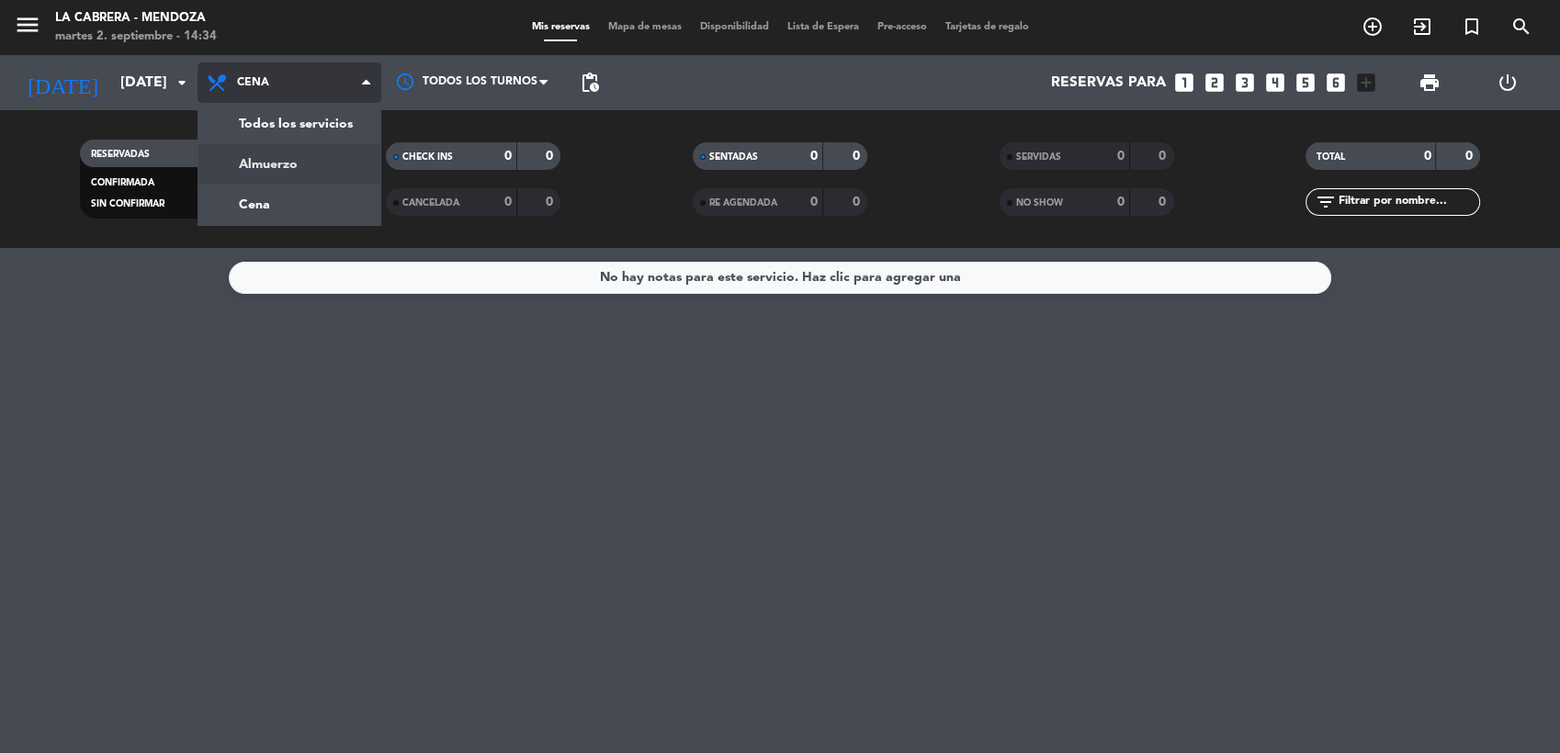
click at [282, 165] on div "menu LA [PERSON_NAME] - [PERSON_NAME][DATE] 2. septiembre - 14:34 Mis reservas …" at bounding box center [780, 124] width 1560 height 248
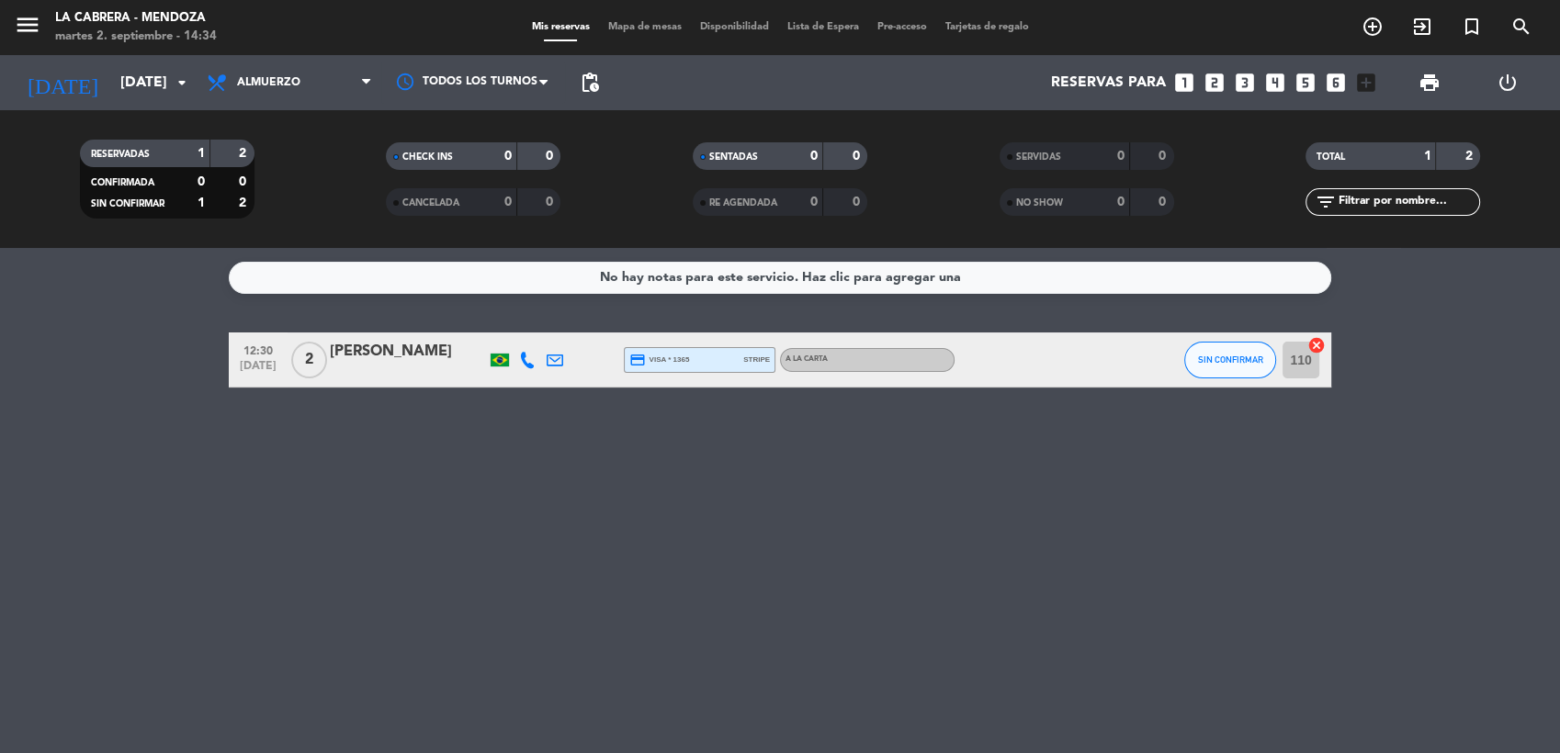
click at [257, 91] on span "Almuerzo" at bounding box center [290, 82] width 184 height 40
click at [283, 162] on div "menu LA [PERSON_NAME] - [PERSON_NAME][DATE] 2. septiembre - 14:34 Mis reservas …" at bounding box center [780, 124] width 1560 height 248
click at [312, 80] on span "Almuerzo" at bounding box center [290, 82] width 184 height 40
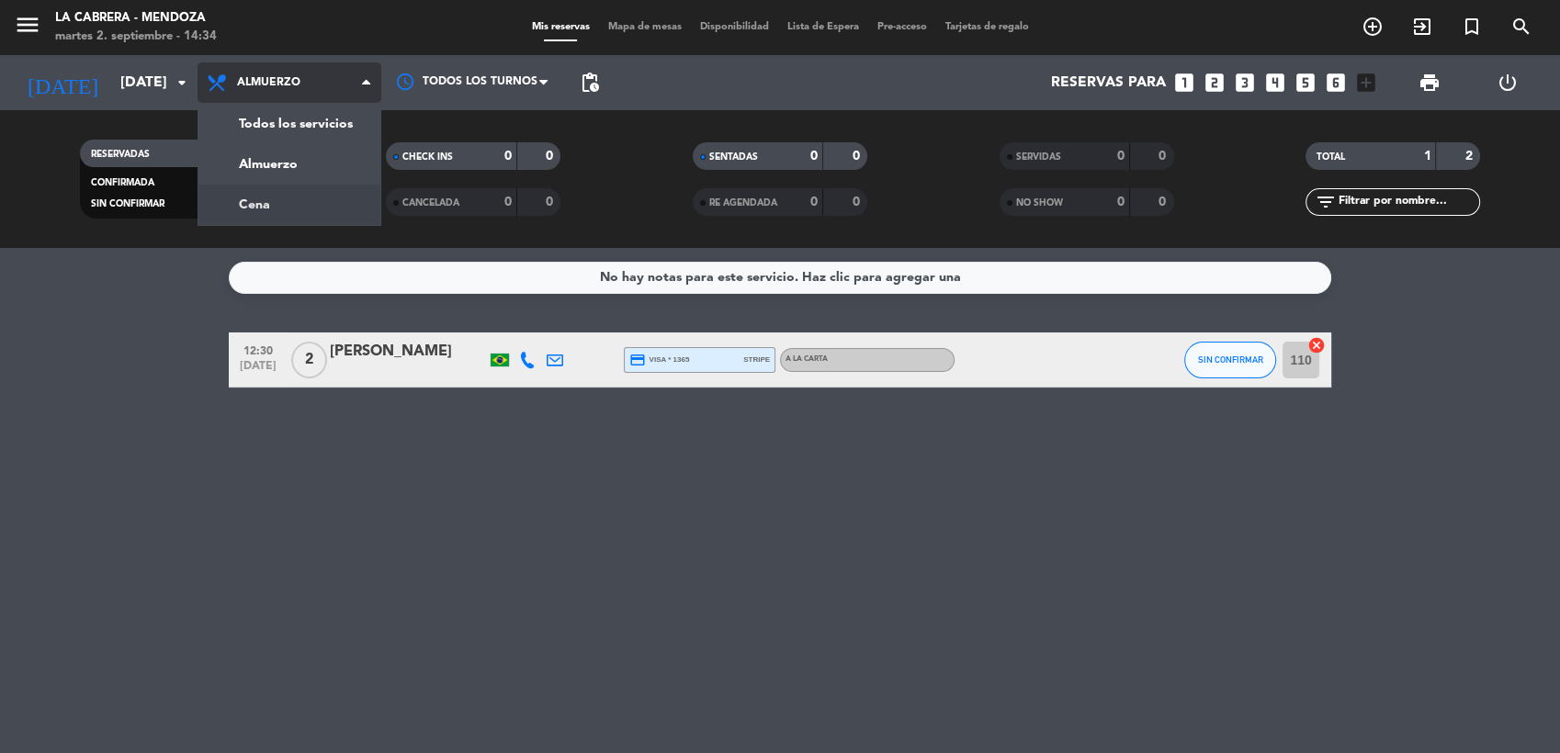
click at [293, 199] on div "menu LA [PERSON_NAME] - [PERSON_NAME][DATE] 2. septiembre - 14:34 Mis reservas …" at bounding box center [780, 124] width 1560 height 248
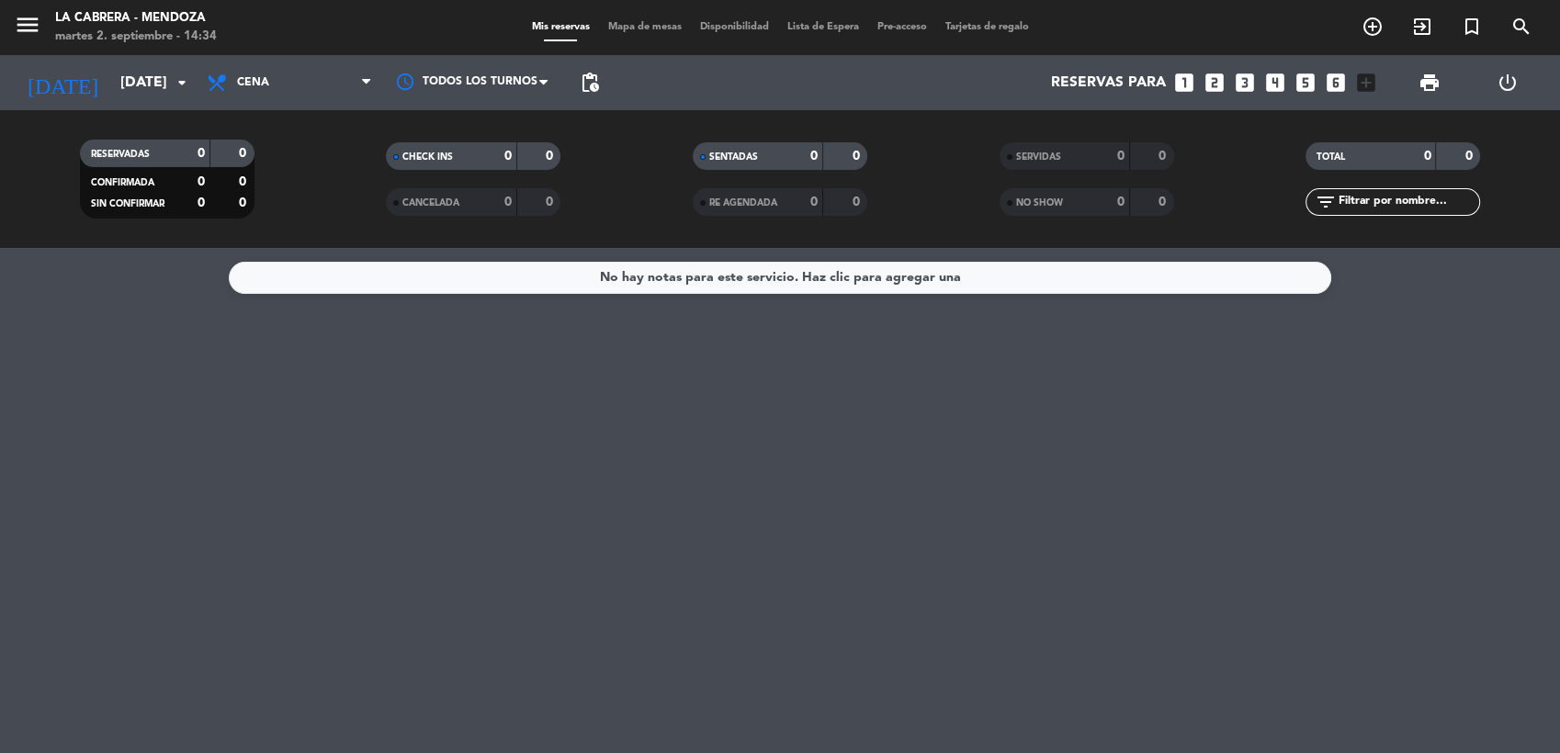
click at [330, 417] on div "No hay notas para este servicio. Haz clic para agregar una" at bounding box center [780, 500] width 1560 height 505
click at [632, 29] on span "Mapa de mesas" at bounding box center [645, 27] width 92 height 10
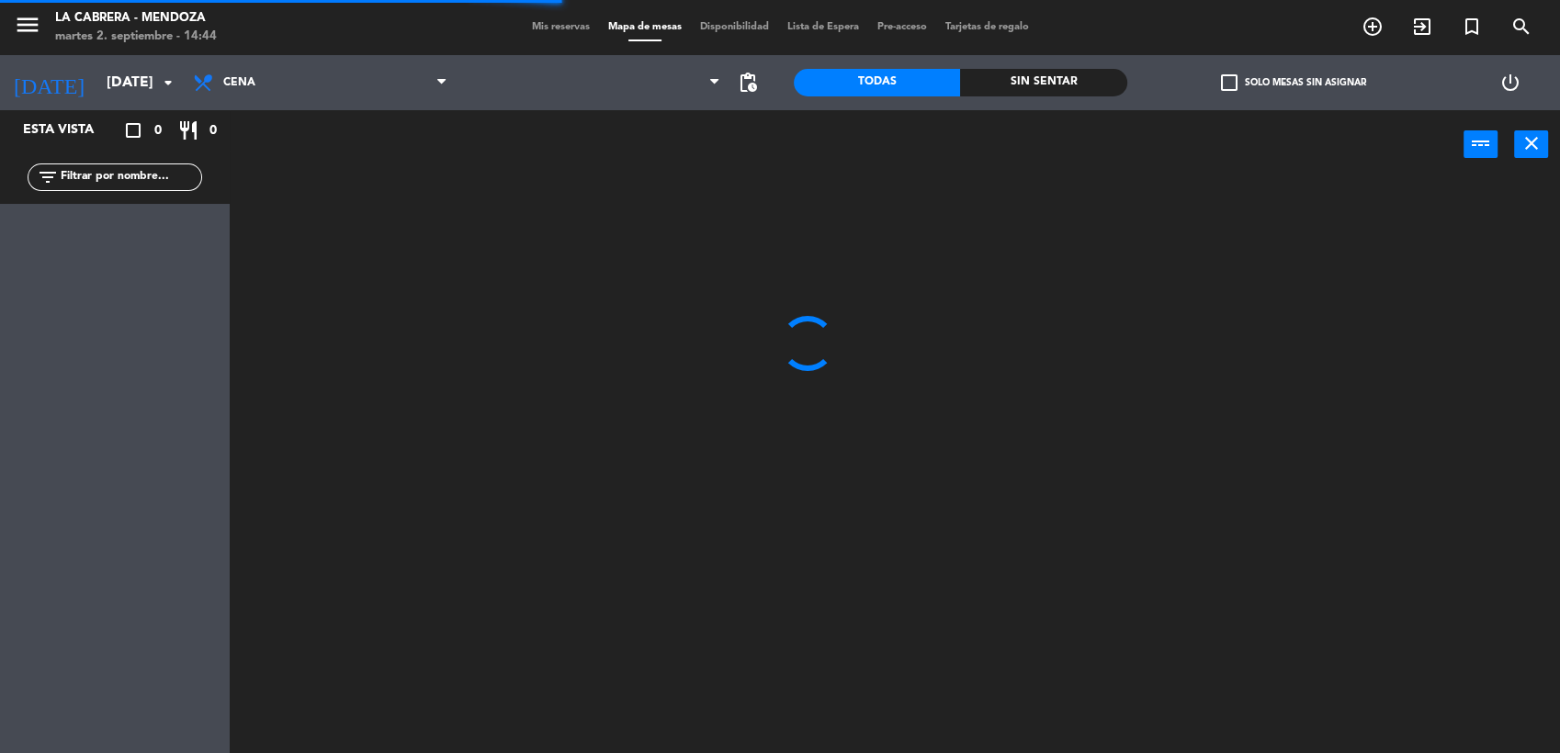
click at [559, 24] on span "Mis reservas" at bounding box center [561, 27] width 76 height 10
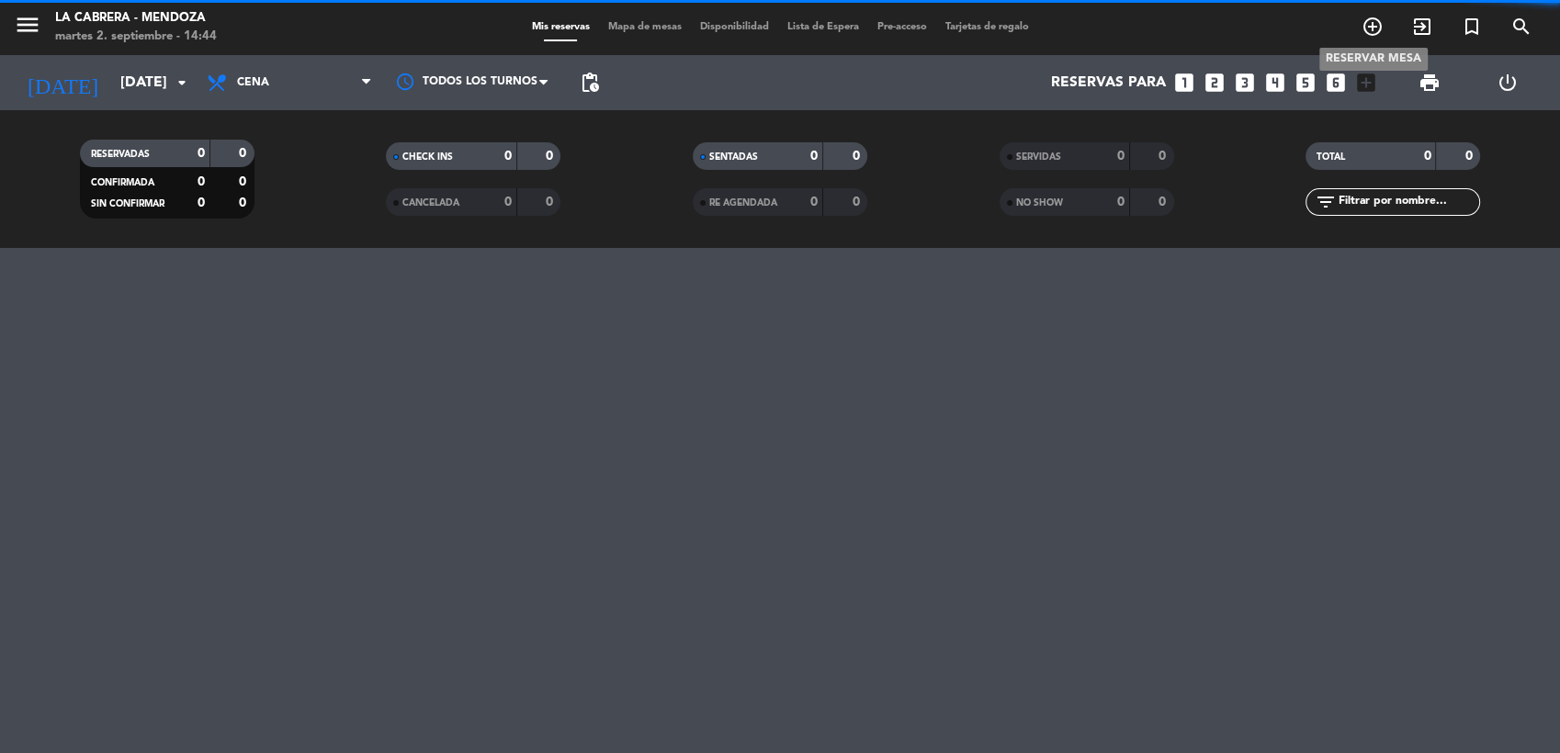
click at [1368, 31] on icon "add_circle_outline" at bounding box center [1373, 27] width 22 height 22
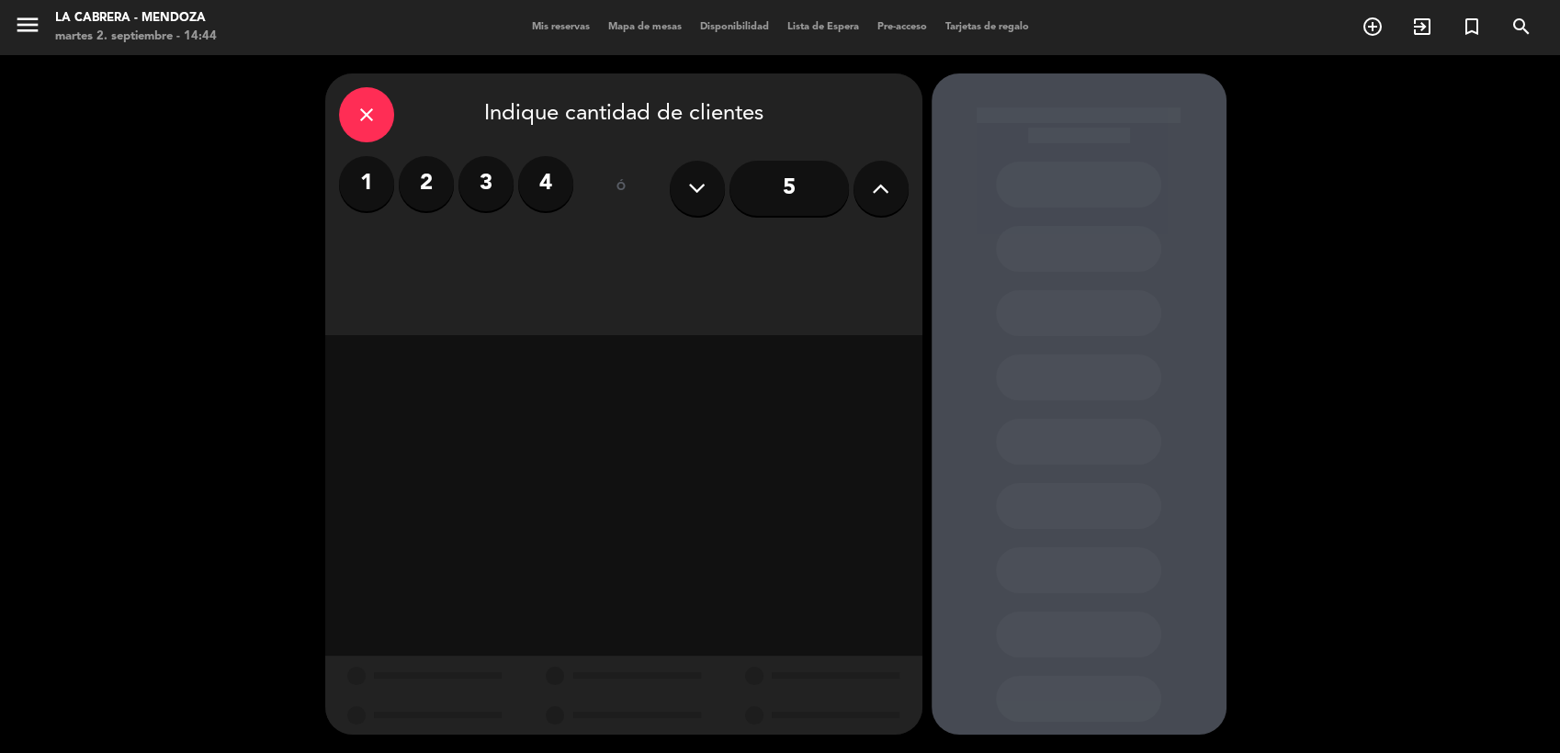
click at [372, 183] on label "1" at bounding box center [366, 183] width 55 height 55
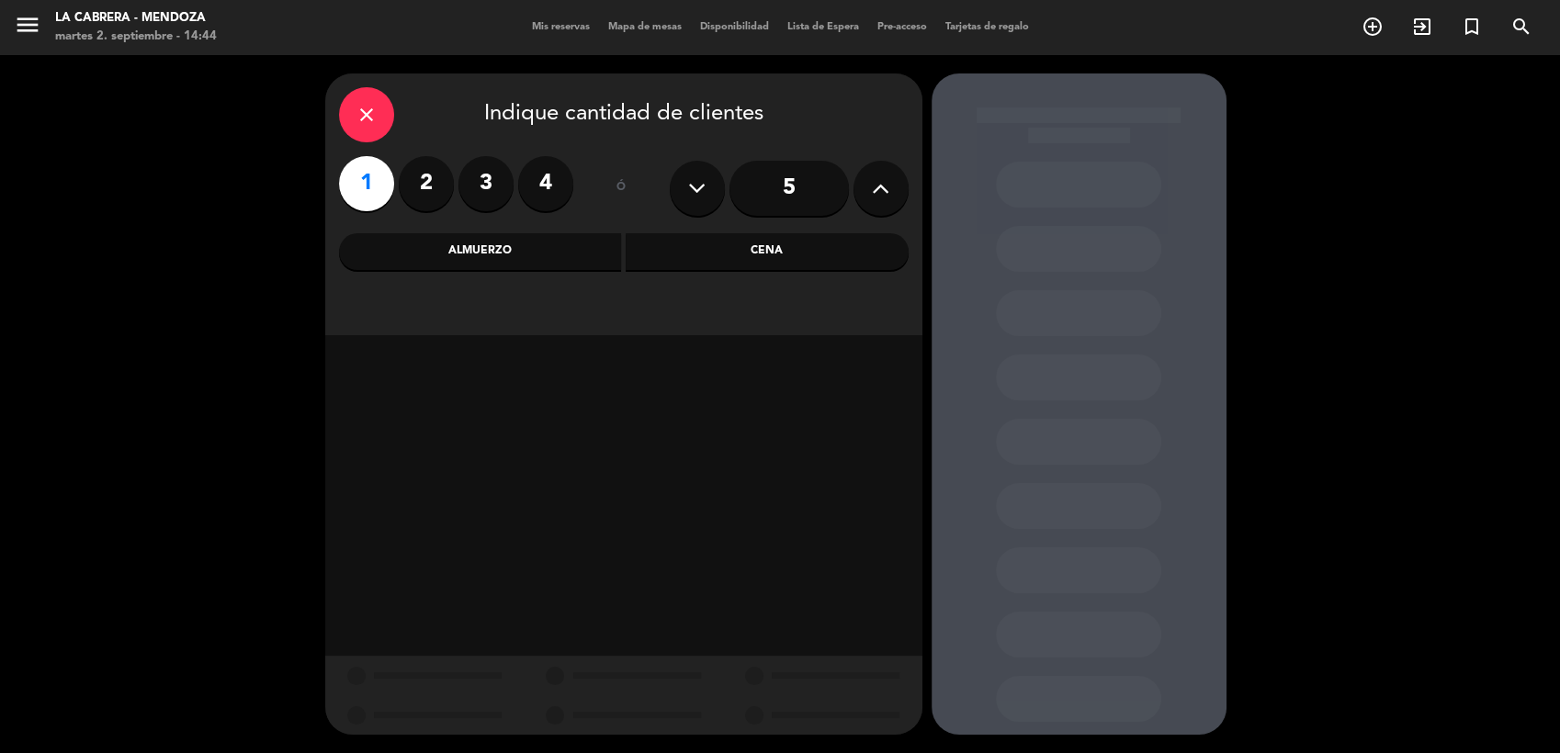
click at [370, 96] on div "close" at bounding box center [366, 114] width 55 height 55
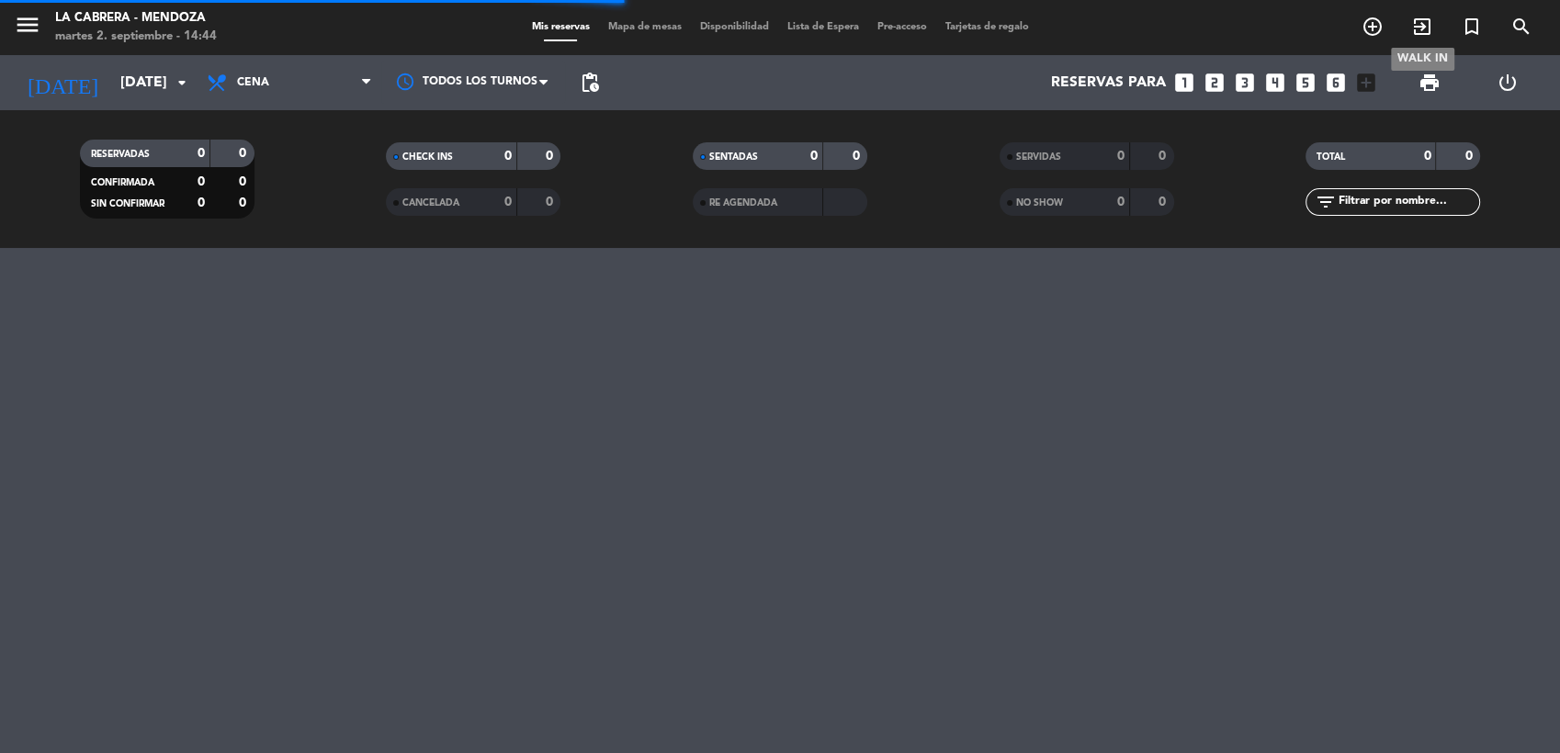
click at [1411, 31] on icon "exit_to_app" at bounding box center [1422, 27] width 22 height 22
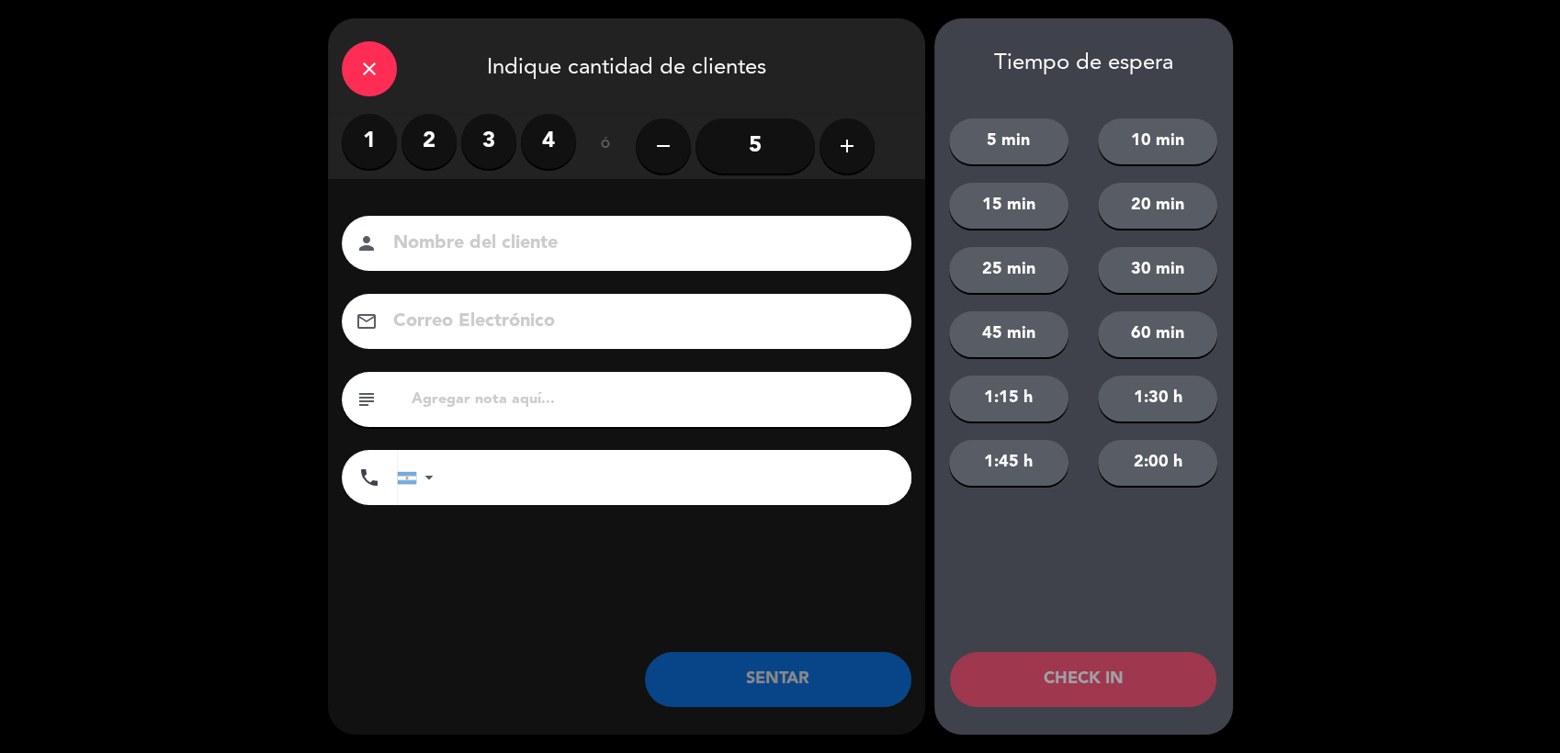
click at [353, 150] on label "1" at bounding box center [369, 141] width 55 height 55
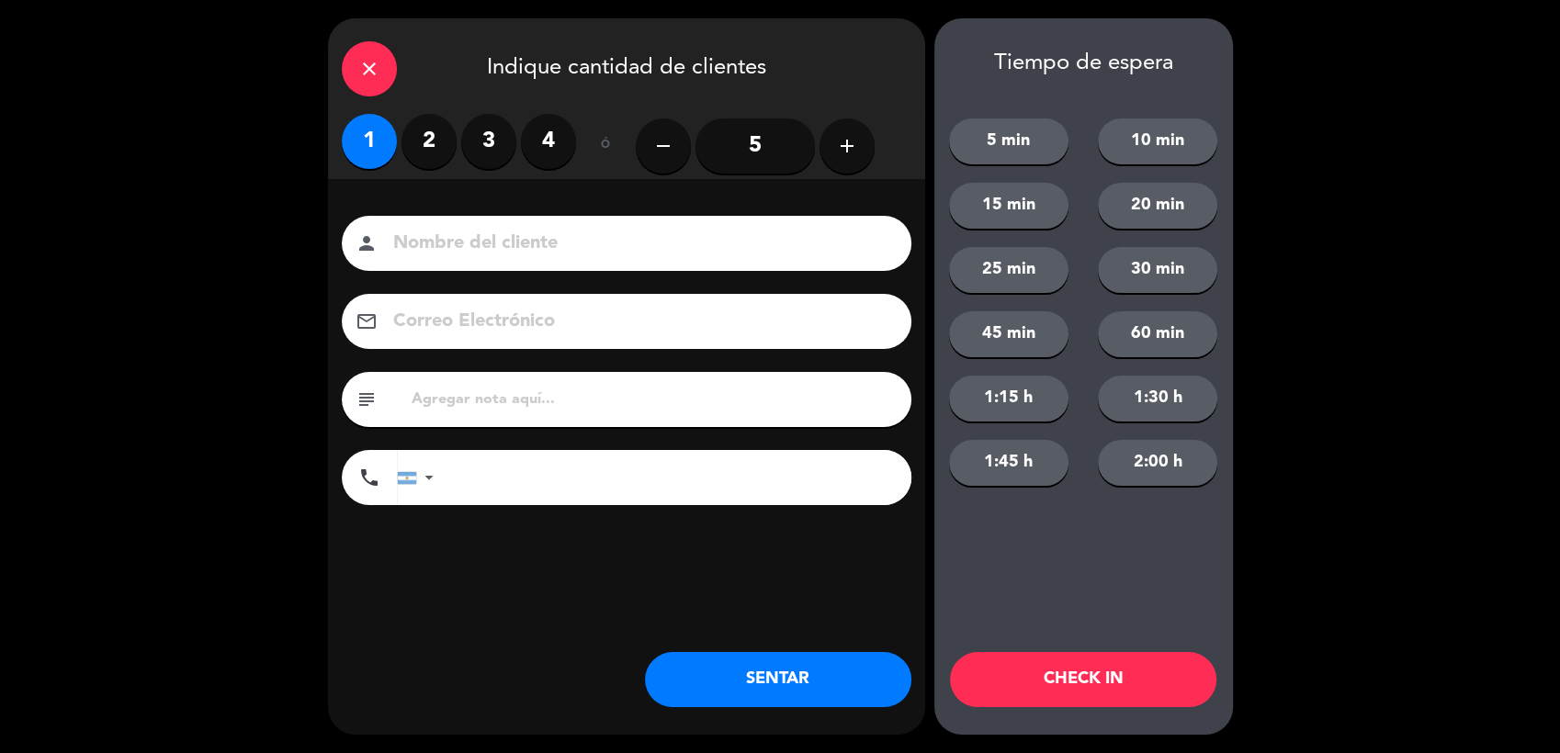
click at [534, 255] on input at bounding box center [639, 244] width 496 height 32
click at [554, 237] on input at bounding box center [639, 244] width 496 height 32
type input "[PERSON_NAME]"
click at [780, 65] on div "close Indique cantidad de clientes" at bounding box center [626, 66] width 597 height 96
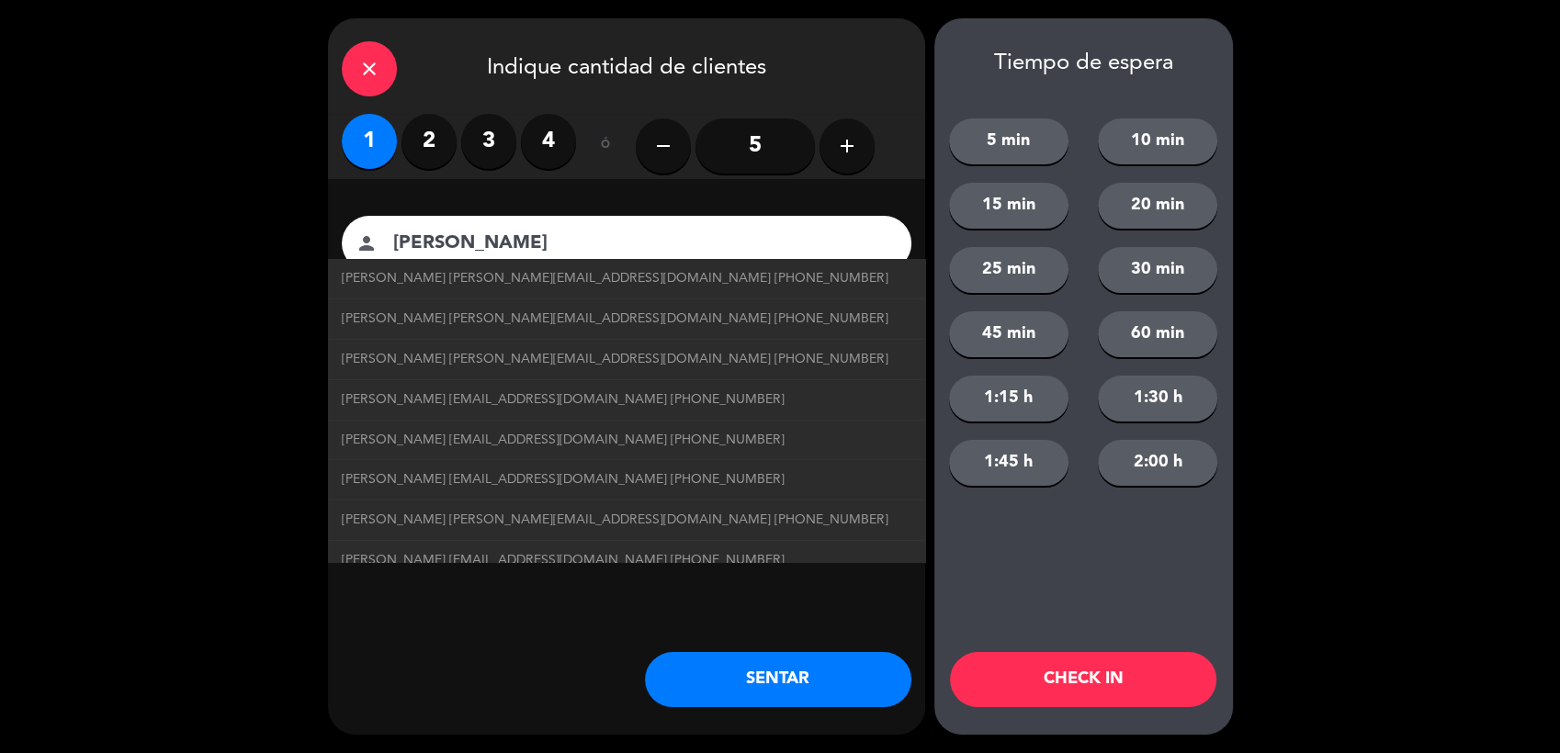
click at [764, 66] on div "close Indique cantidad de clientes" at bounding box center [626, 66] width 597 height 96
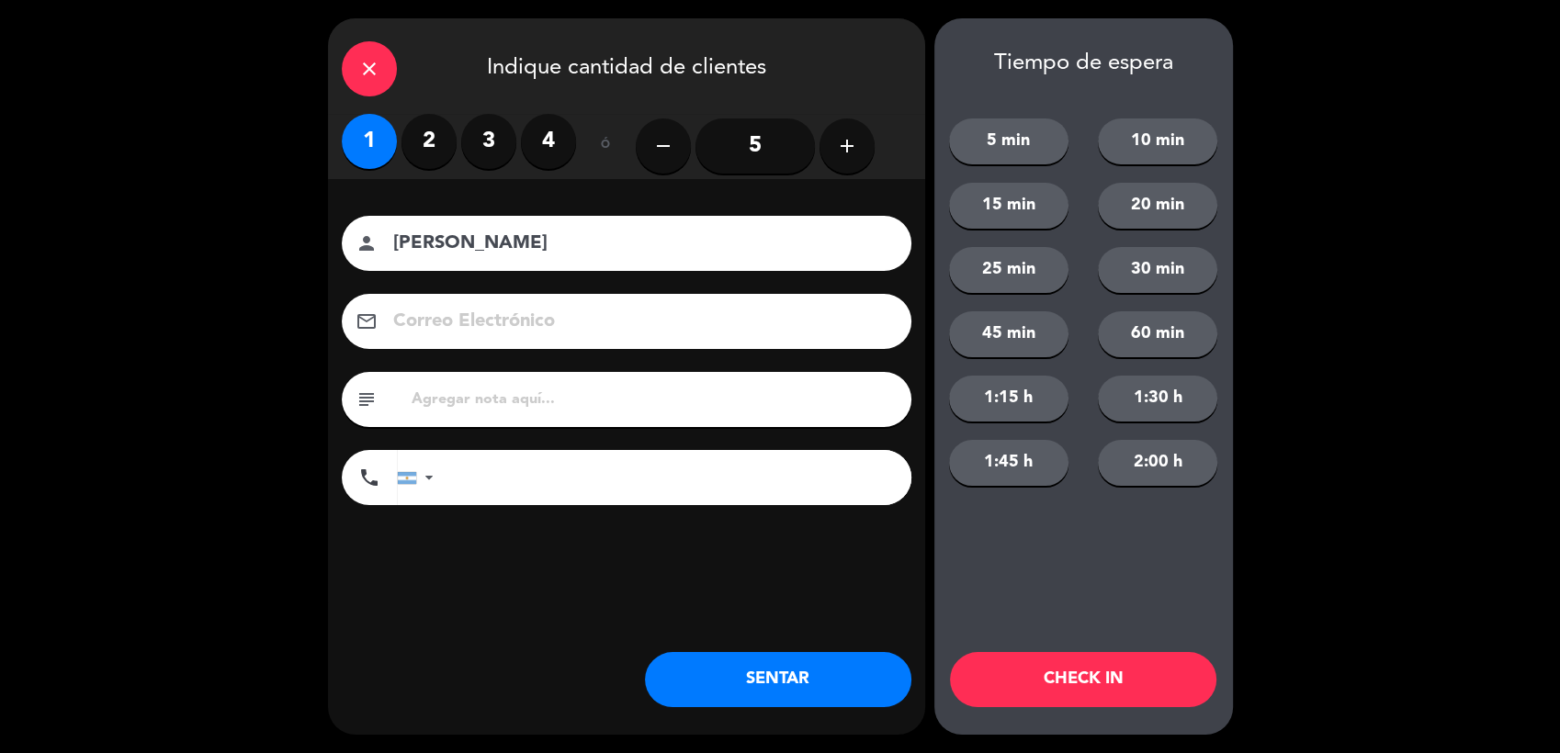
click at [685, 375] on div "subject" at bounding box center [627, 399] width 570 height 55
click at [691, 413] on div "subject" at bounding box center [627, 399] width 570 height 55
click at [696, 408] on input "text" at bounding box center [654, 400] width 488 height 26
type input "Huentala 309"
click at [848, 674] on button "SENTAR" at bounding box center [778, 679] width 266 height 55
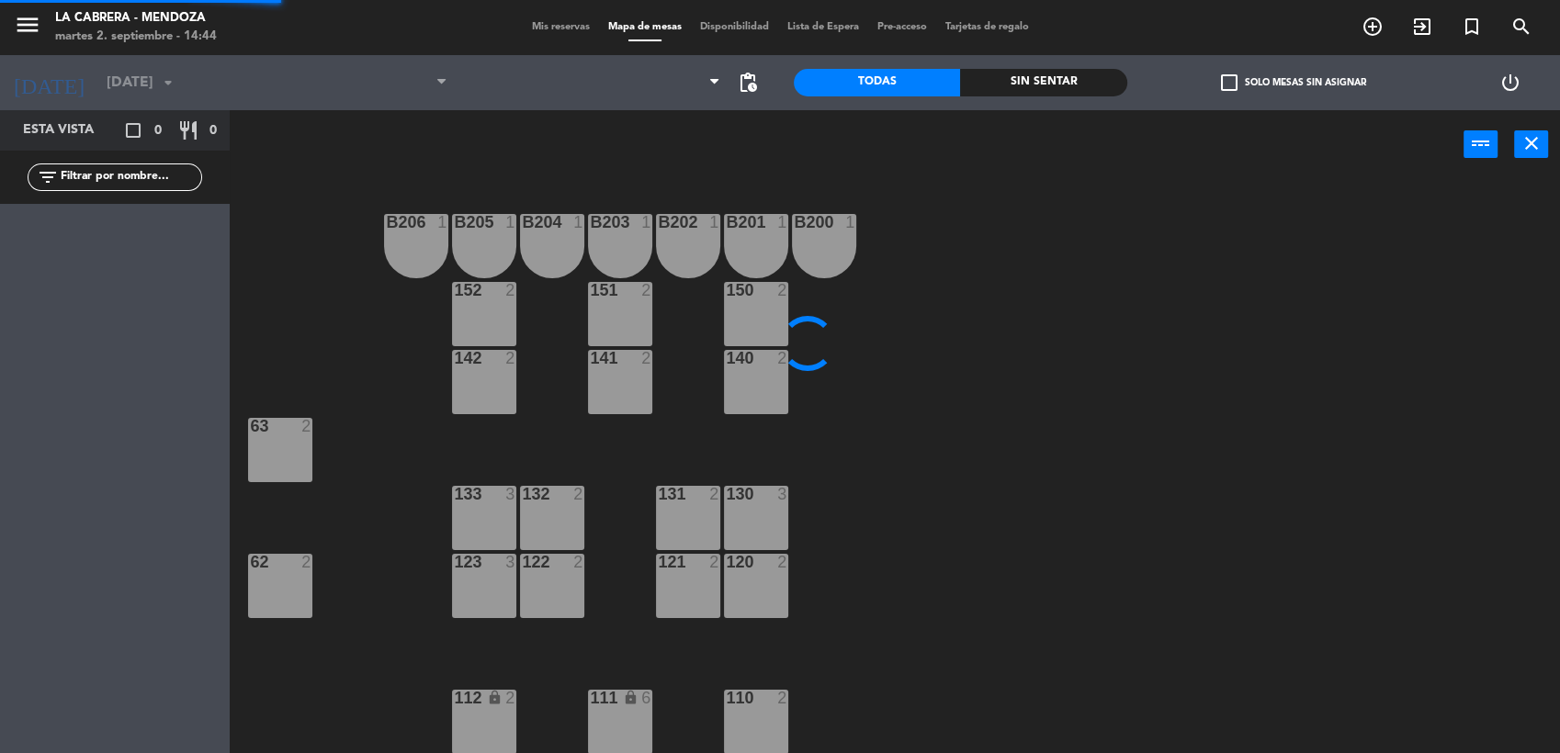
type input "[DATE]"
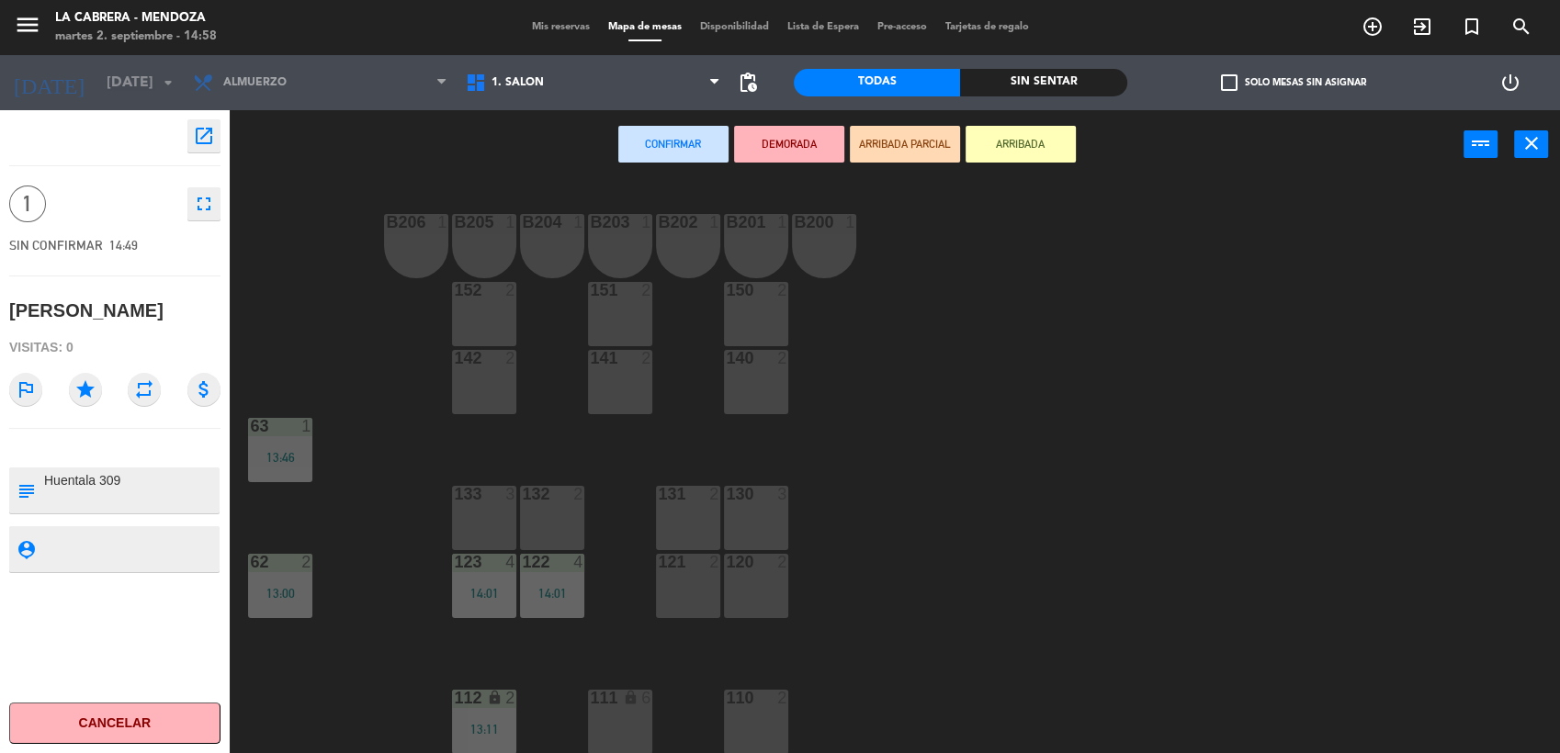
drag, startPoint x: 918, startPoint y: 346, endPoint x: 859, endPoint y: 357, distance: 59.7
click at [859, 357] on div "B206 1 B205 1 B204 1 B203 1 B202 1 B201 1 B200 1 150 2 151 2 152 2 140 2 141 2 …" at bounding box center [902, 469] width 1315 height 574
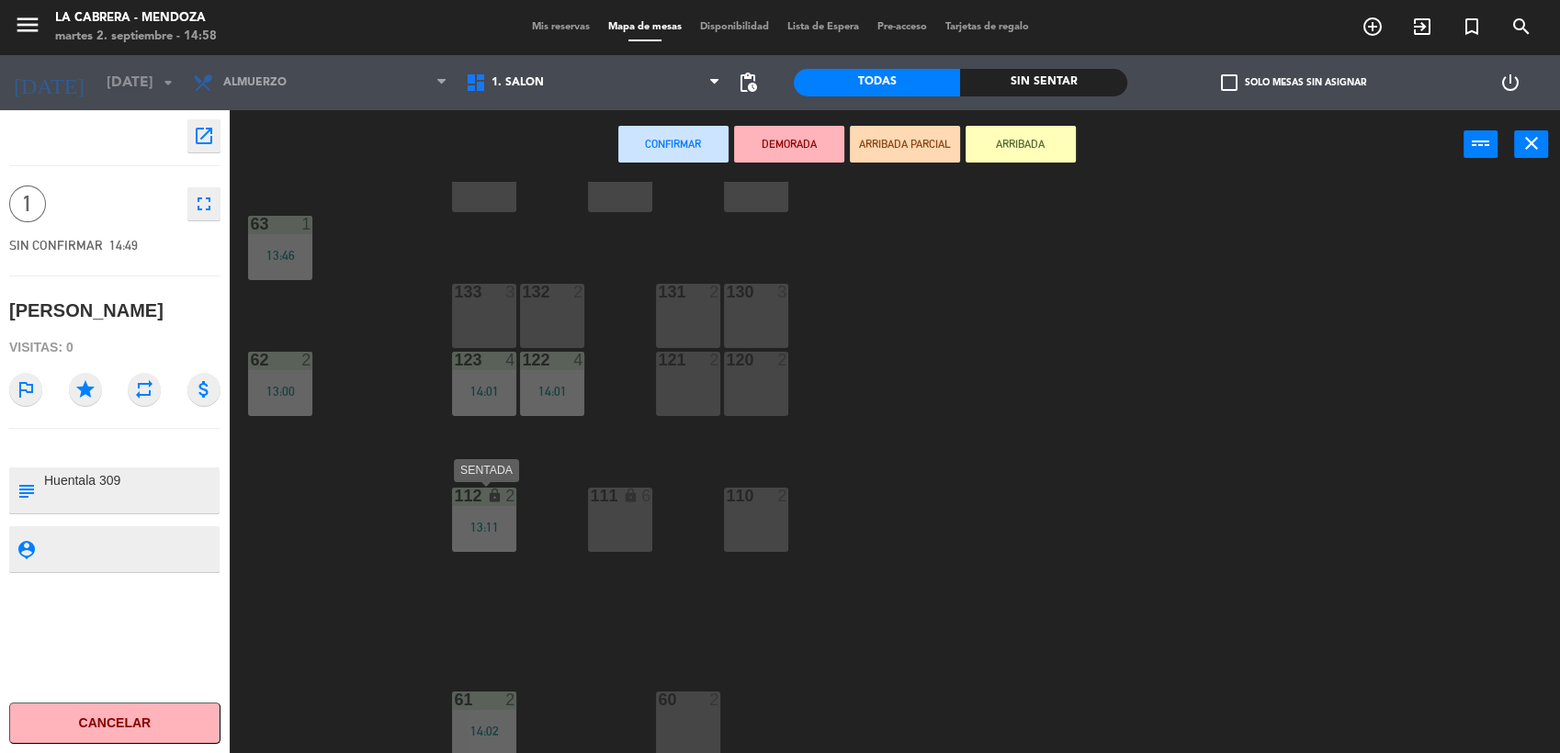
click at [473, 511] on div "112 lock 2 13:11" at bounding box center [484, 520] width 64 height 64
click at [486, 532] on div "13:11" at bounding box center [484, 527] width 64 height 13
drag, startPoint x: 506, startPoint y: 497, endPoint x: 484, endPoint y: 509, distance: 25.1
click at [484, 509] on div "112 lock 2 13:11" at bounding box center [484, 520] width 64 height 64
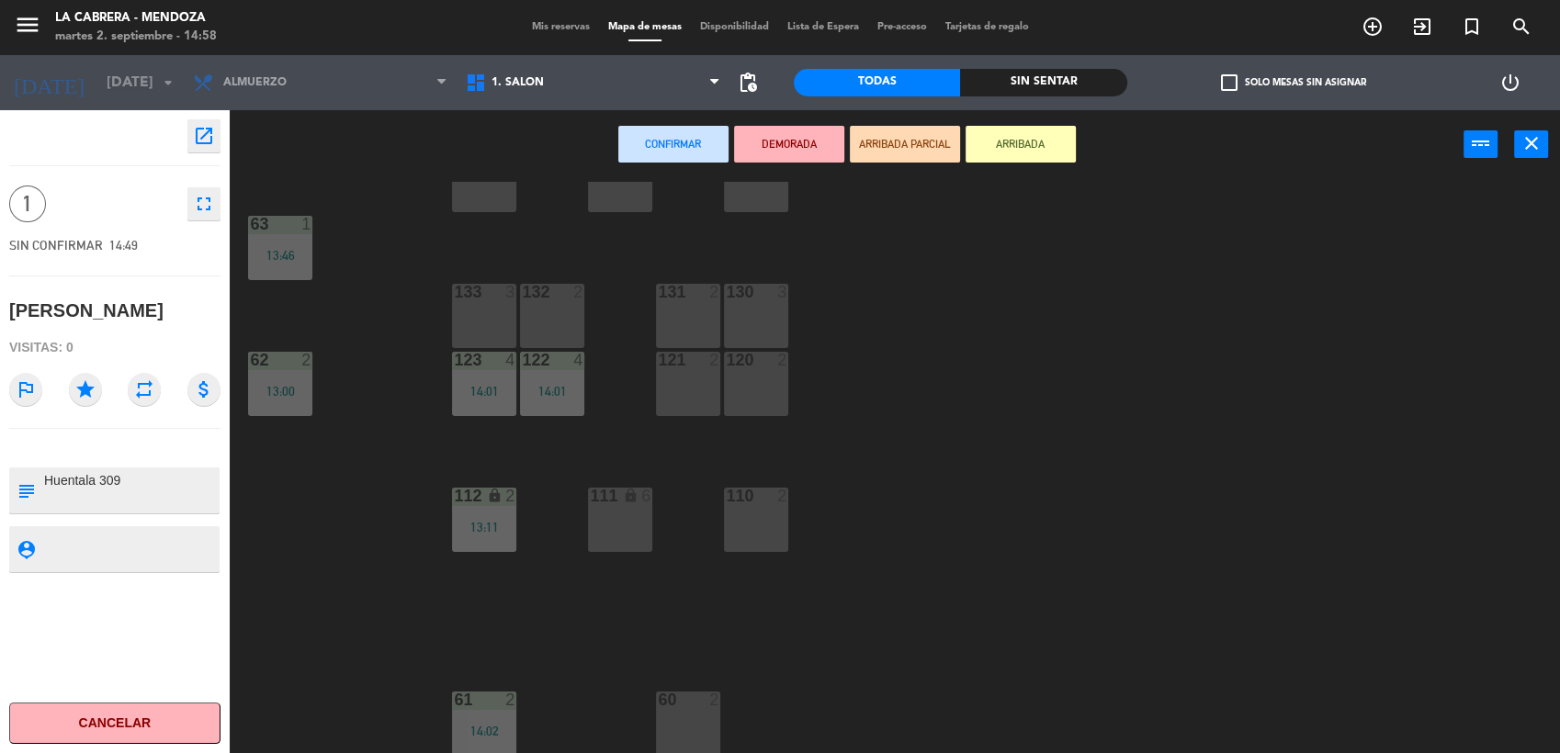
click at [542, 480] on div "B206 1 B205 1 B204 1 B203 1 B202 1 B201 1 B200 1 150 2 151 2 152 2 140 2 141 2 …" at bounding box center [902, 469] width 1315 height 574
click at [1255, 459] on div "B206 1 B205 1 B204 1 B203 1 B202 1 B201 1 B200 1 150 2 151 2 152 2 140 2 141 2 …" at bounding box center [902, 469] width 1315 height 574
click at [1420, 31] on icon "exit_to_app" at bounding box center [1422, 27] width 22 height 22
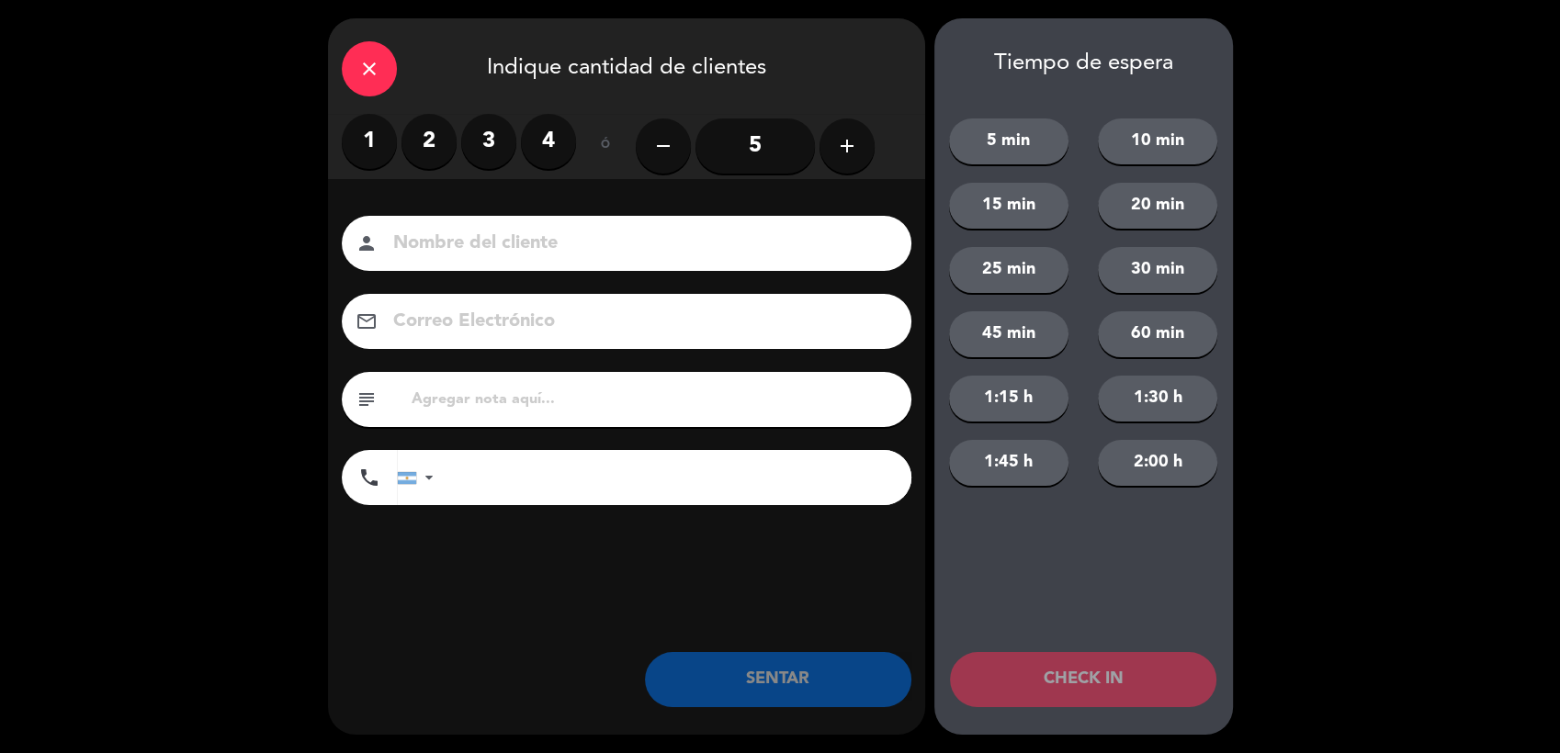
click at [434, 145] on label "2" at bounding box center [429, 141] width 55 height 55
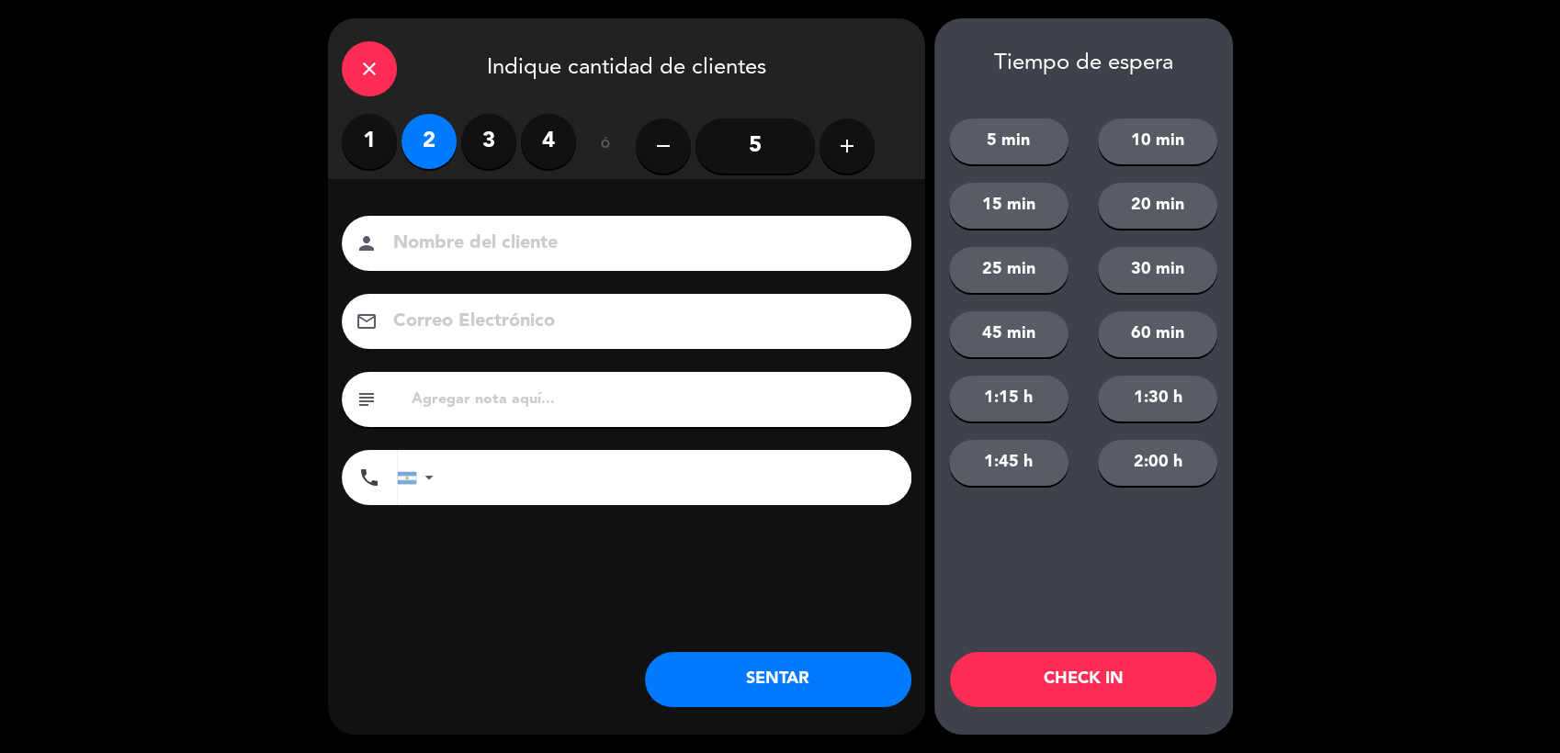
click at [453, 228] on div "person" at bounding box center [627, 243] width 570 height 55
click at [608, 396] on input "text" at bounding box center [654, 400] width 488 height 26
click at [462, 400] on input "hualtab309" at bounding box center [654, 400] width 488 height 26
type input "hualtab 309"
click at [589, 245] on input at bounding box center [639, 244] width 496 height 32
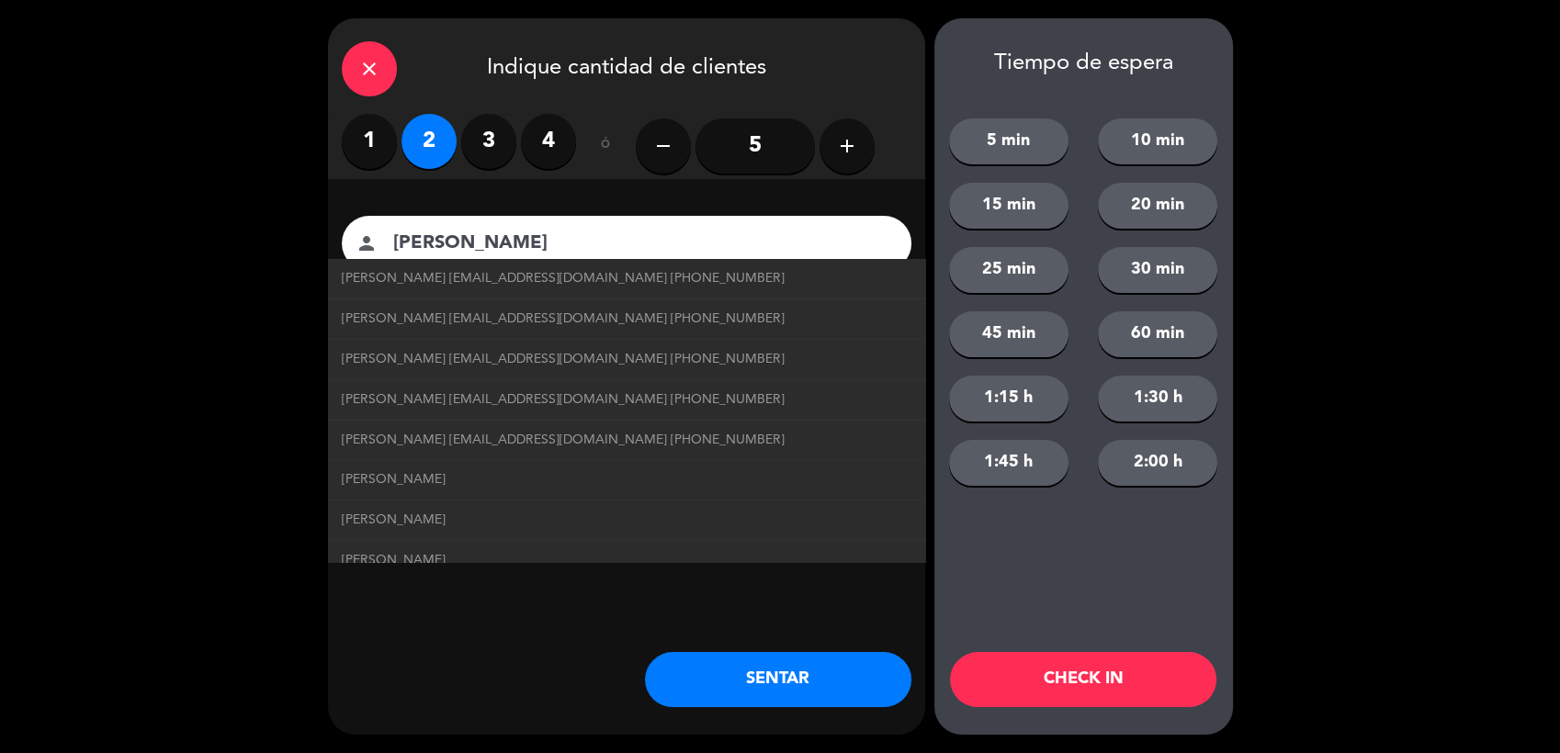
type input "[PERSON_NAME]"
click at [816, 690] on button "SENTAR" at bounding box center [778, 679] width 266 height 55
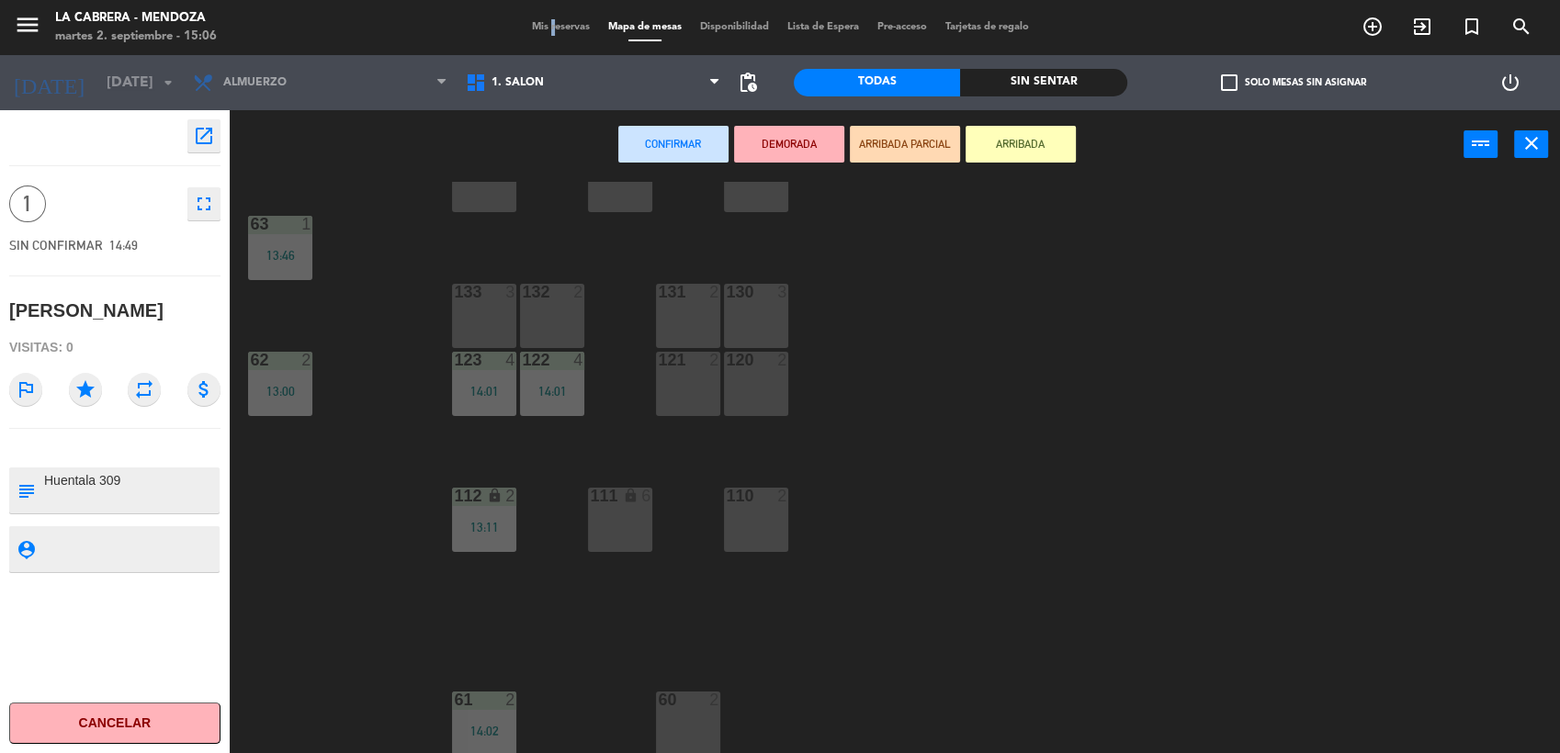
click at [542, 29] on span "Mis reservas" at bounding box center [561, 27] width 76 height 10
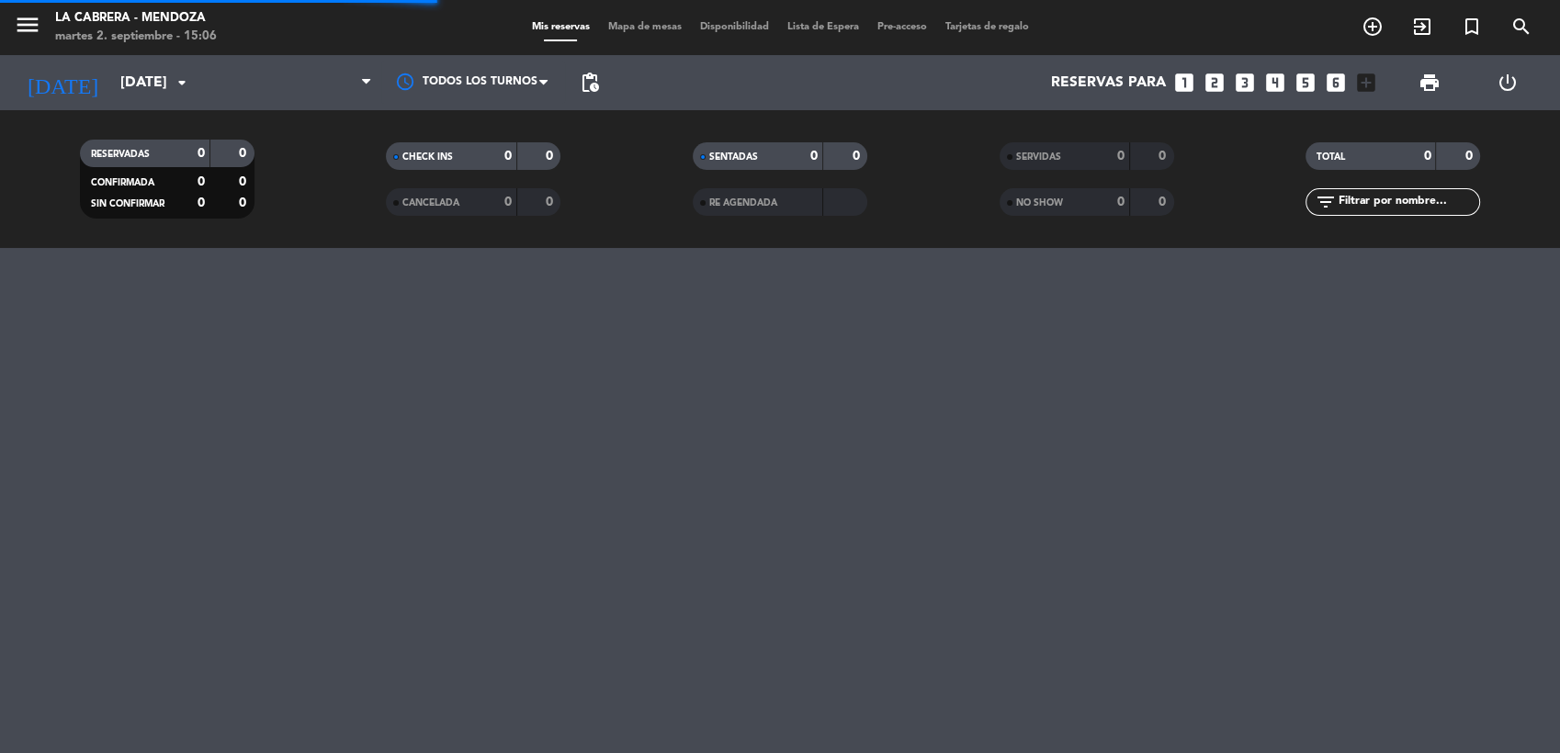
click at [619, 26] on span "Mapa de mesas" at bounding box center [645, 27] width 92 height 10
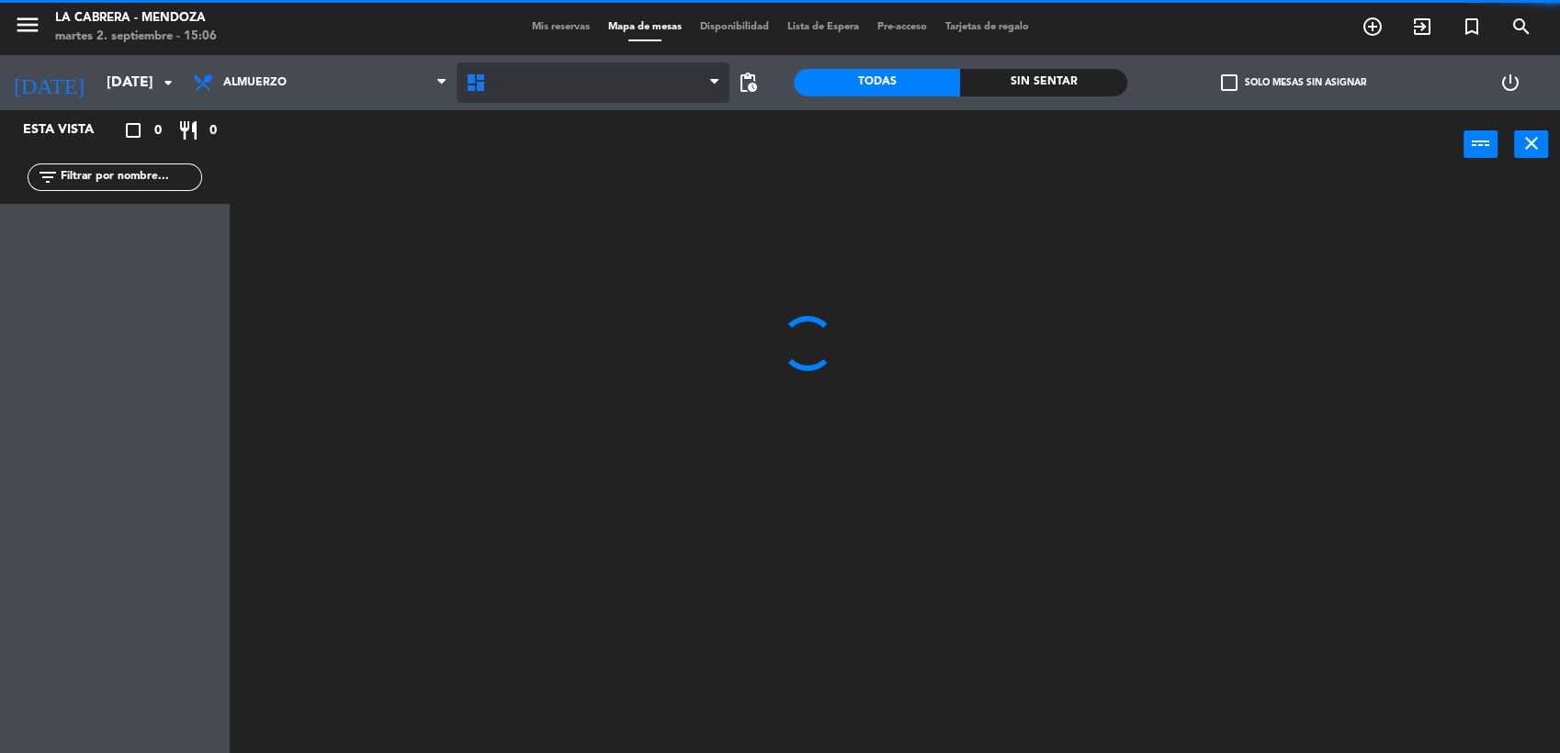
click at [581, 75] on span "1. SALON" at bounding box center [593, 82] width 273 height 40
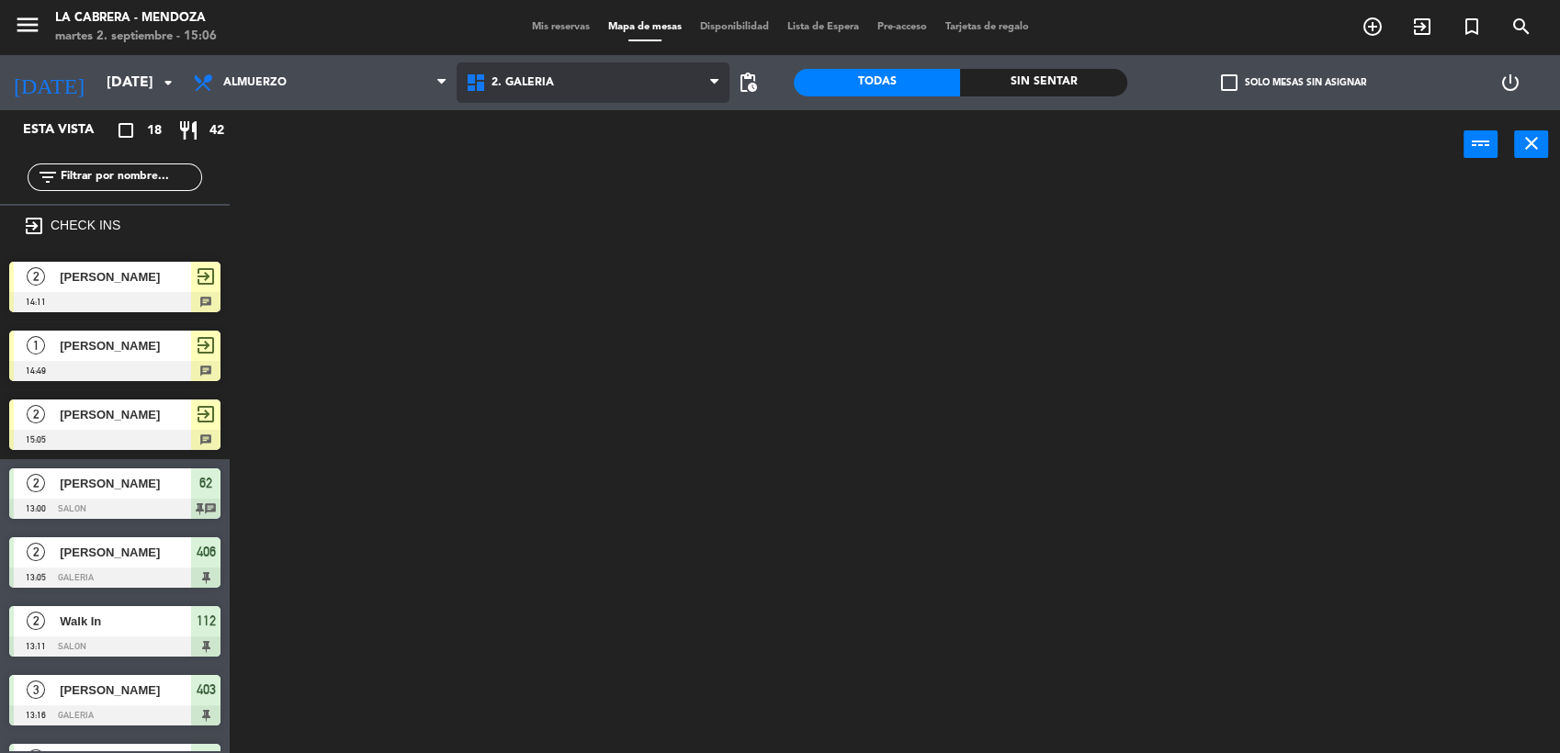
click at [584, 161] on ng-component "menu LA [PERSON_NAME] - [PERSON_NAME][DATE] 2. septiembre - 15:06 Mis reservas …" at bounding box center [780, 378] width 1560 height 756
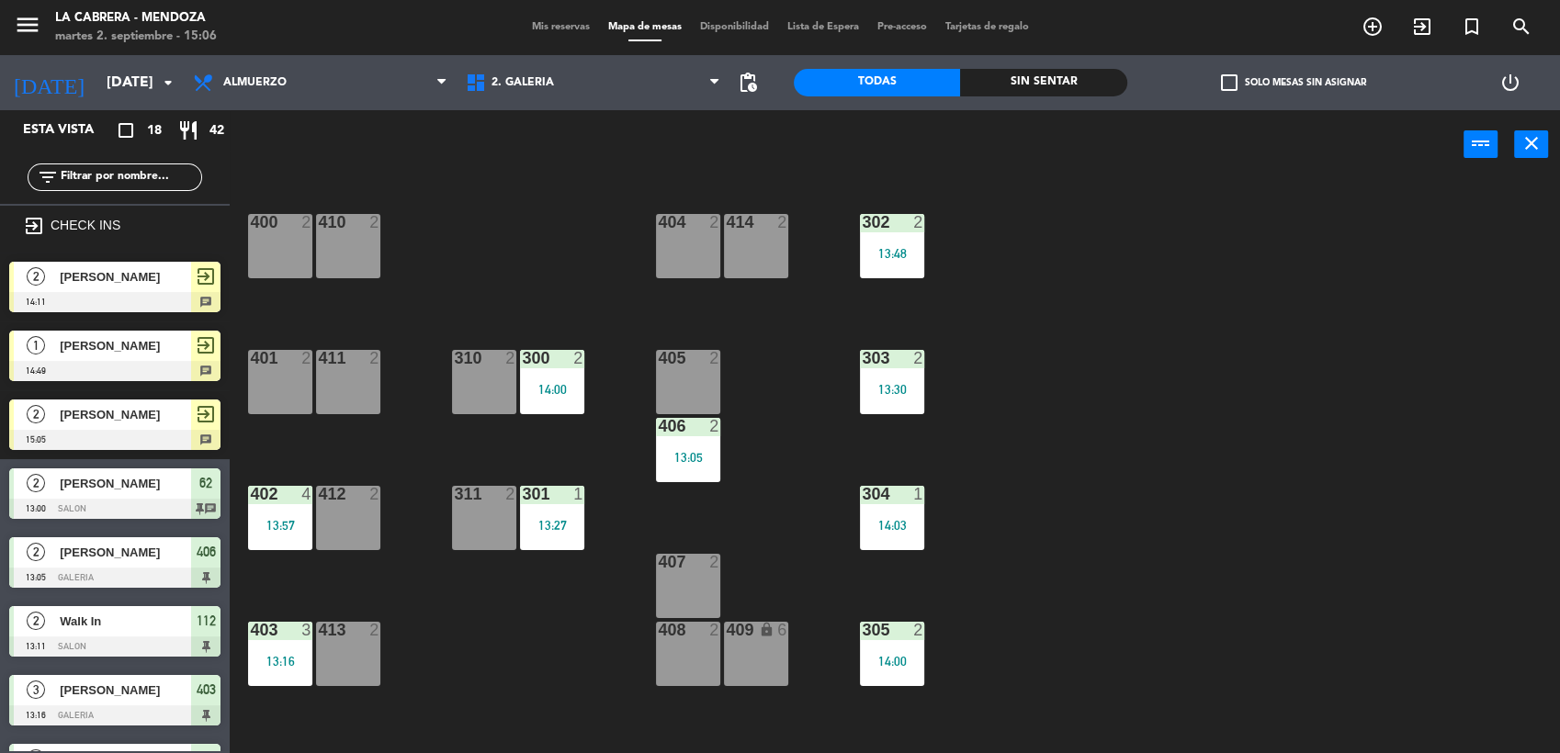
click at [184, 367] on div at bounding box center [114, 371] width 211 height 20
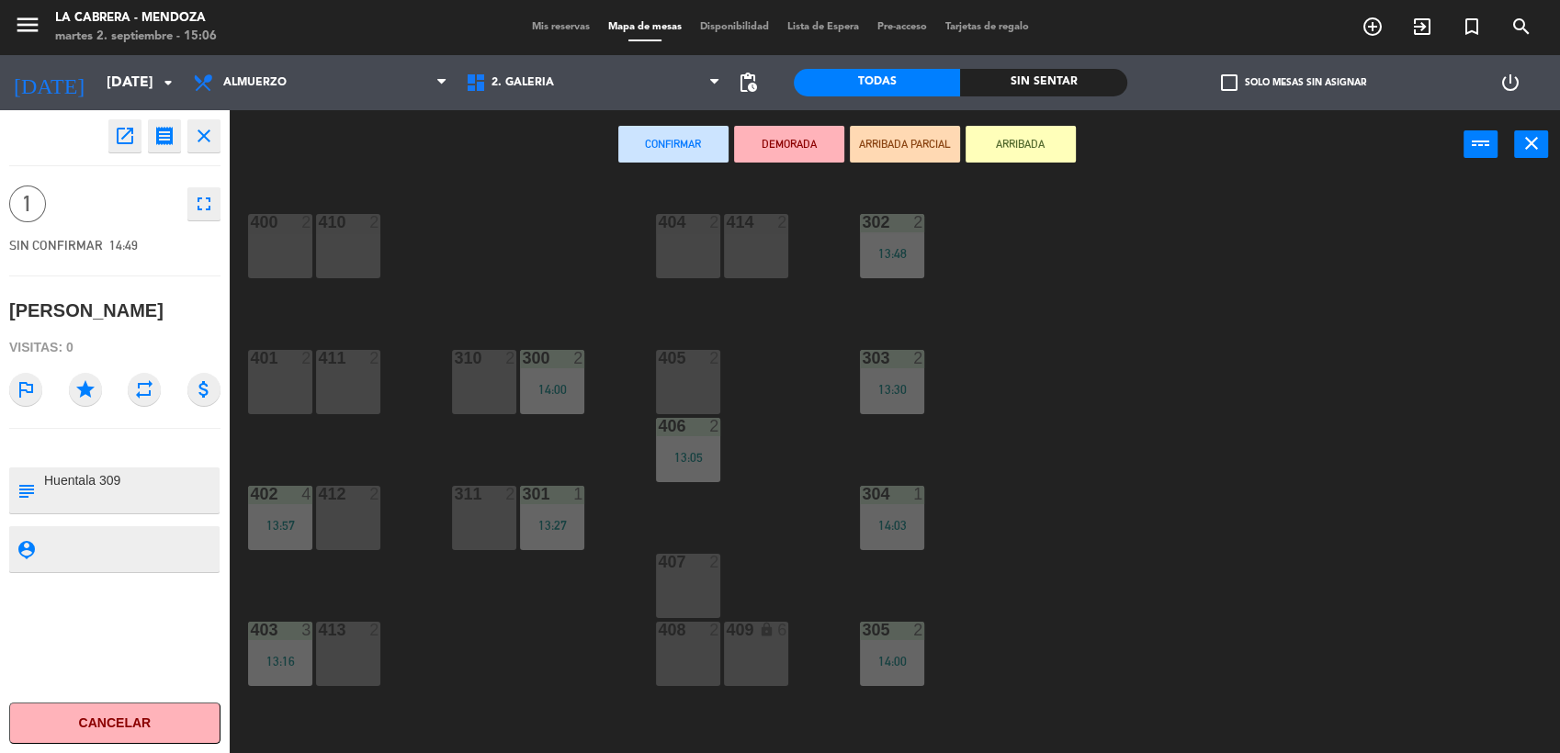
click at [500, 539] on div "311 2" at bounding box center [484, 518] width 64 height 64
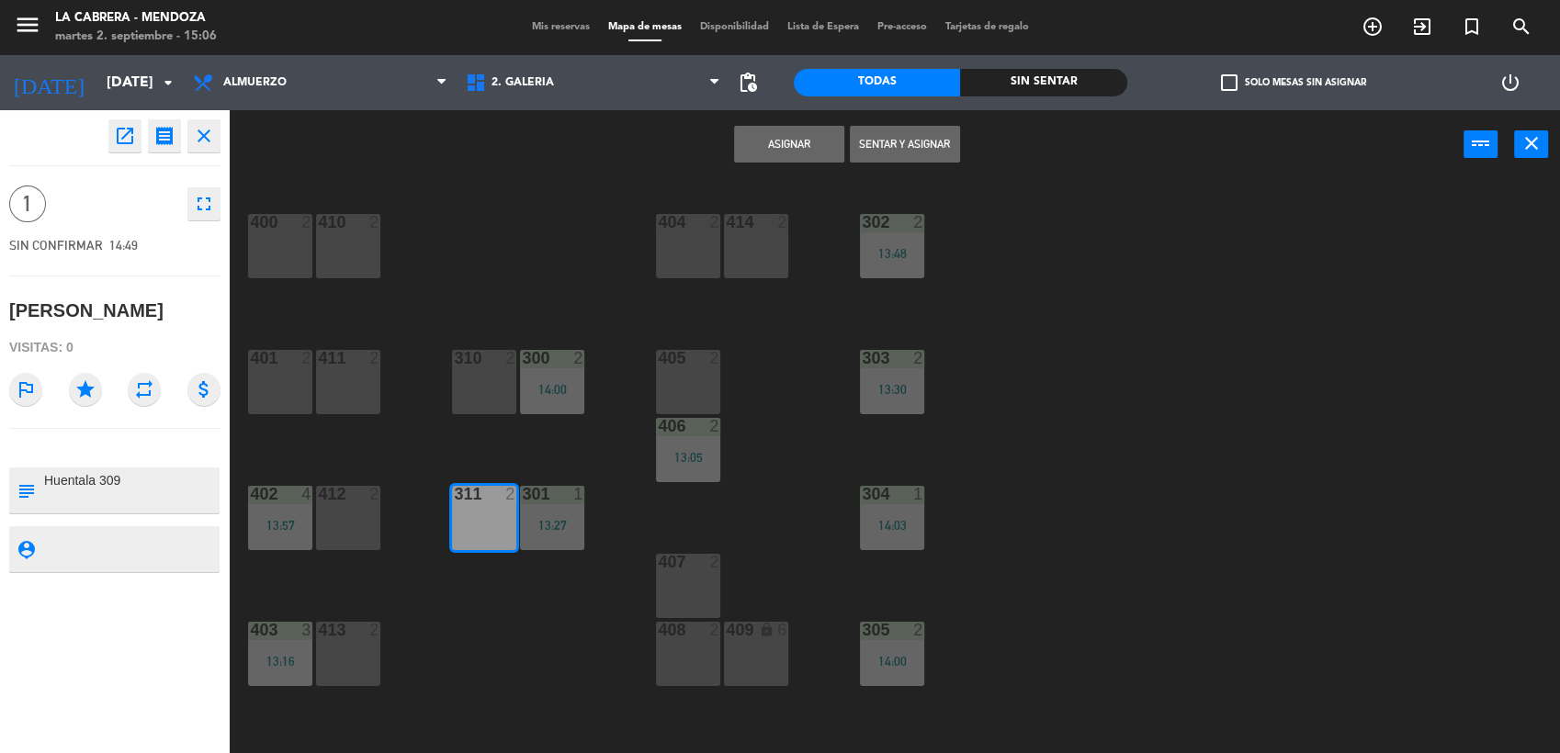
click at [754, 153] on button "Asignar" at bounding box center [789, 144] width 110 height 37
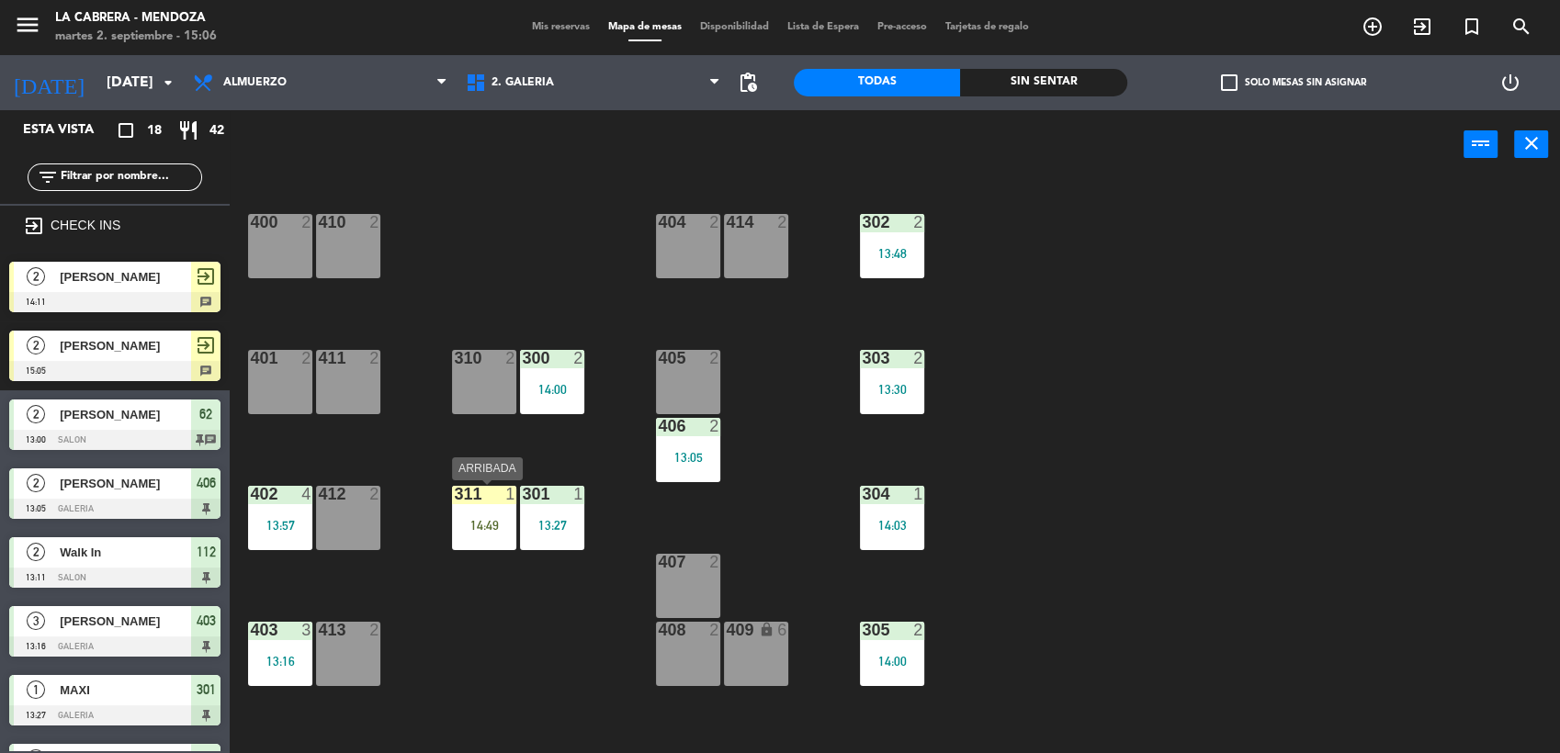
click at [479, 505] on div "311 1 14:49" at bounding box center [484, 518] width 64 height 64
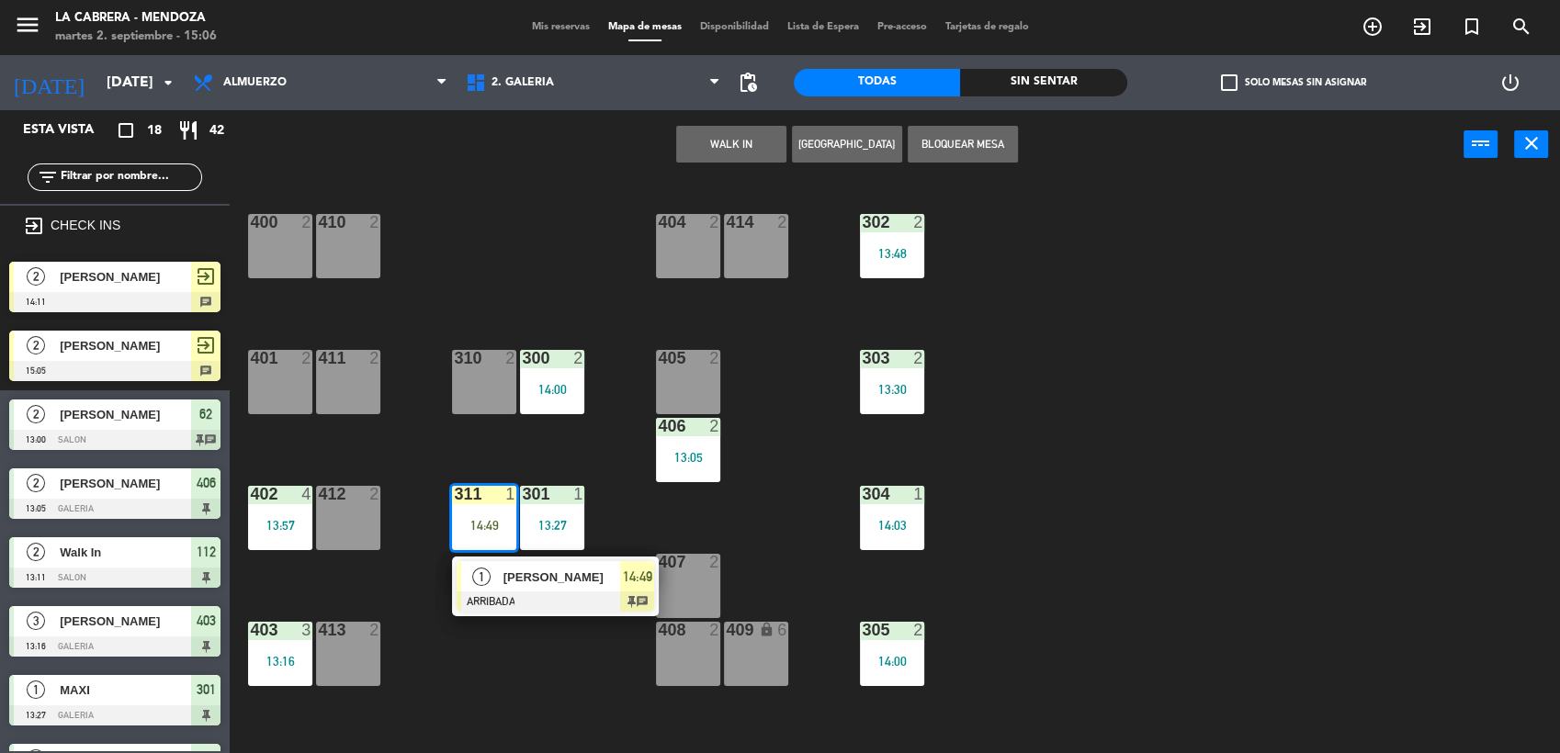
click at [495, 584] on div "1" at bounding box center [481, 576] width 40 height 30
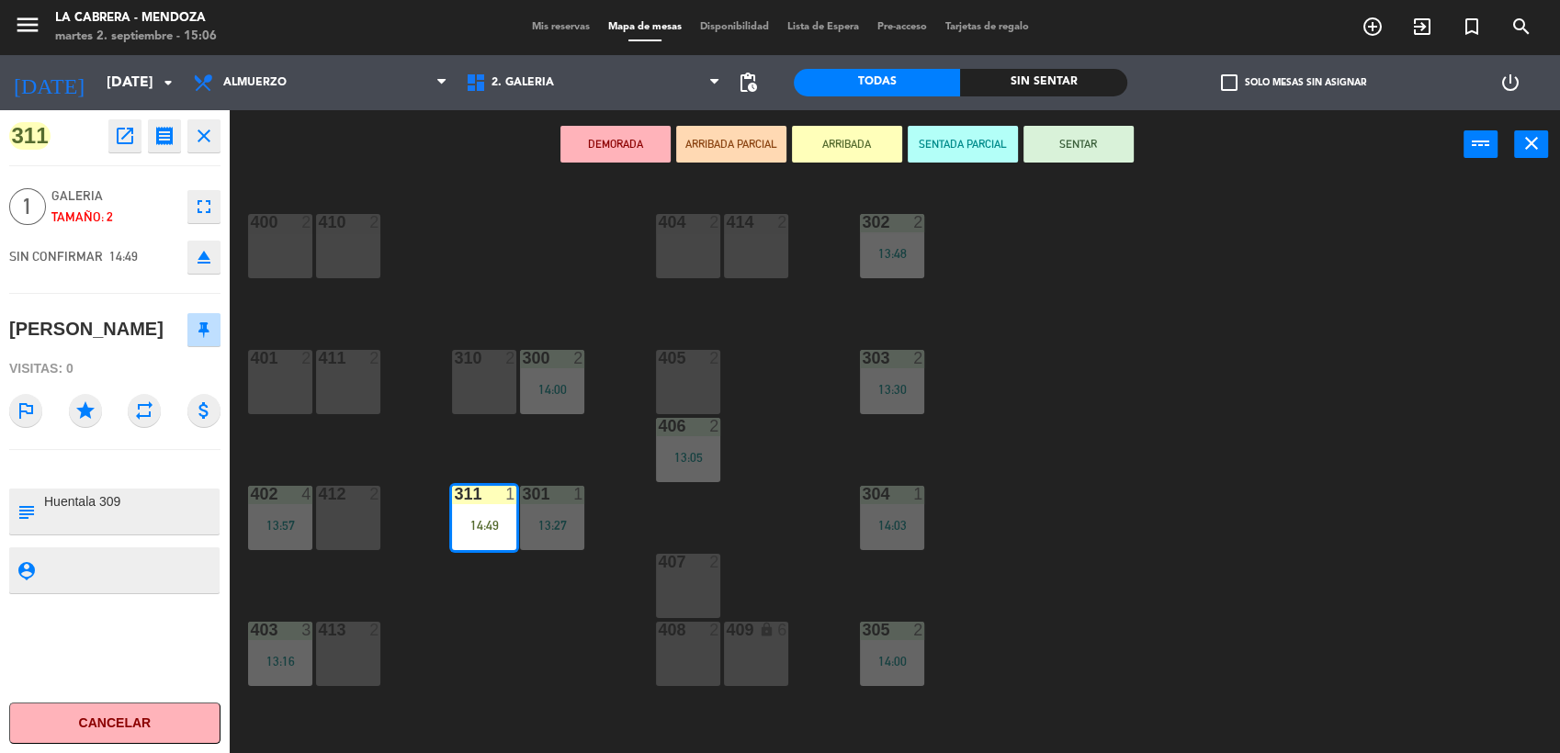
click at [1089, 149] on button "SENTAR" at bounding box center [1079, 144] width 110 height 37
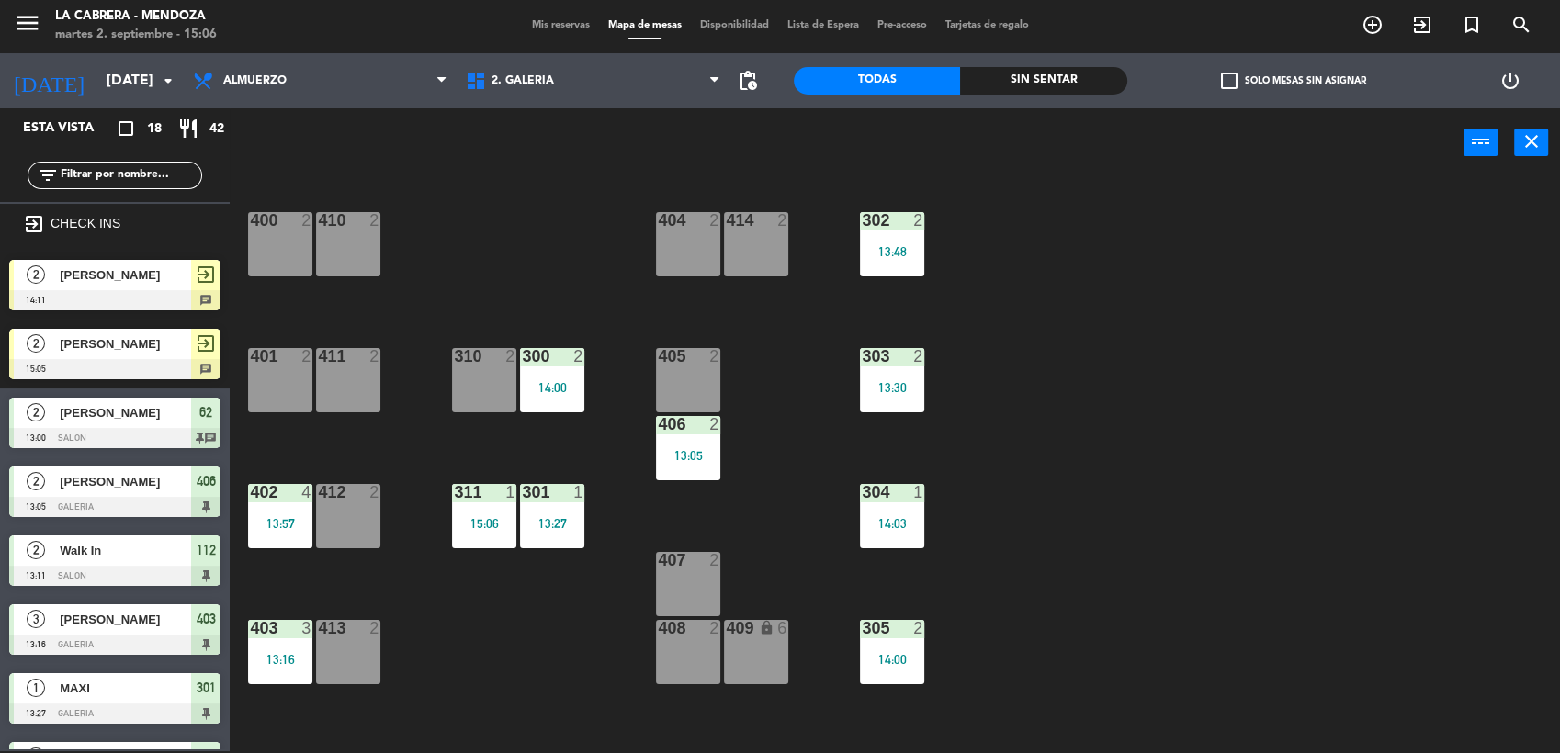
scroll to position [390, 0]
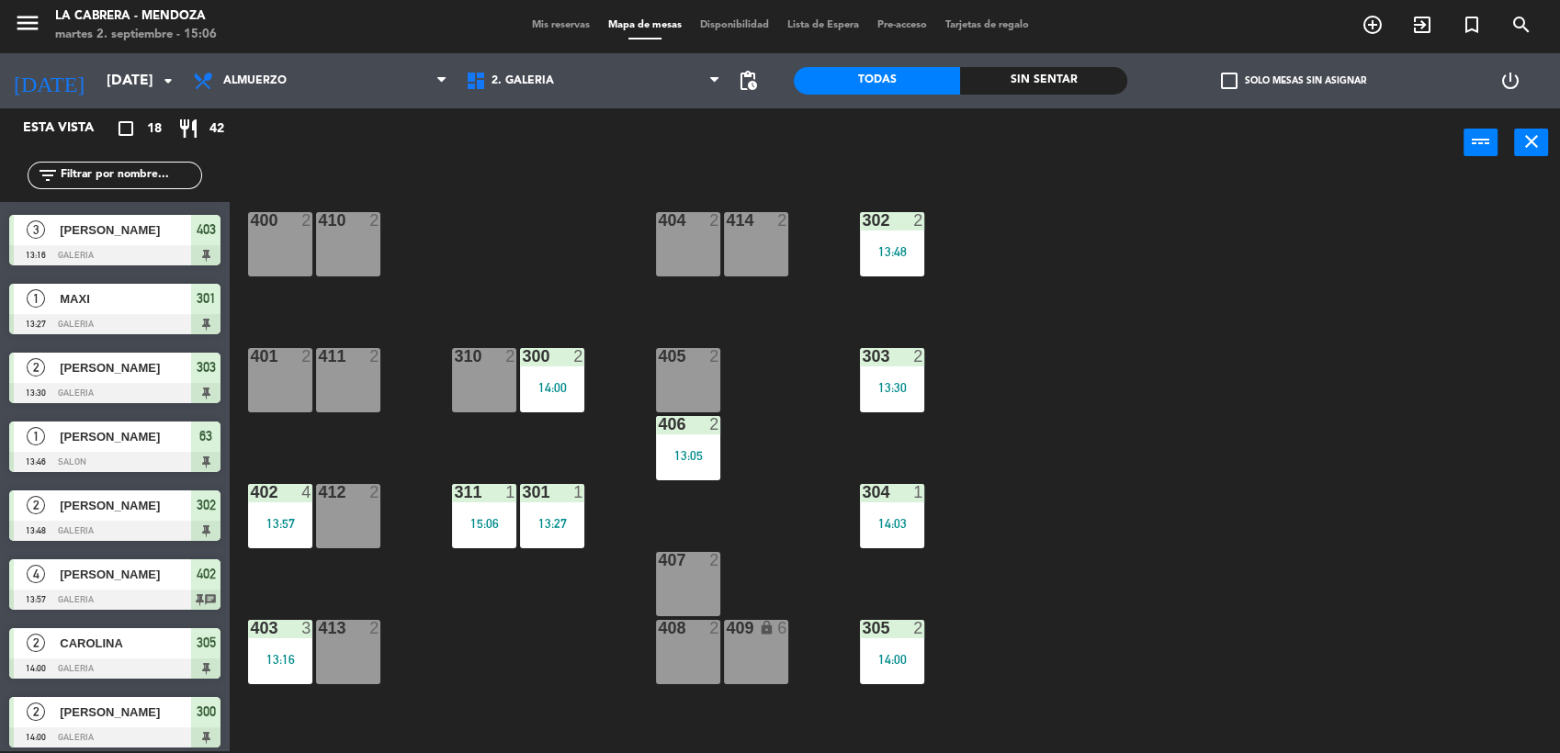
click at [479, 267] on div "400 2 410 2 404 2 414 2 302 2 13:48 401 2 411 2 310 2 300 2 14:00 303 2 13:30 4…" at bounding box center [902, 467] width 1315 height 574
click at [1424, 21] on icon "exit_to_app" at bounding box center [1422, 25] width 22 height 22
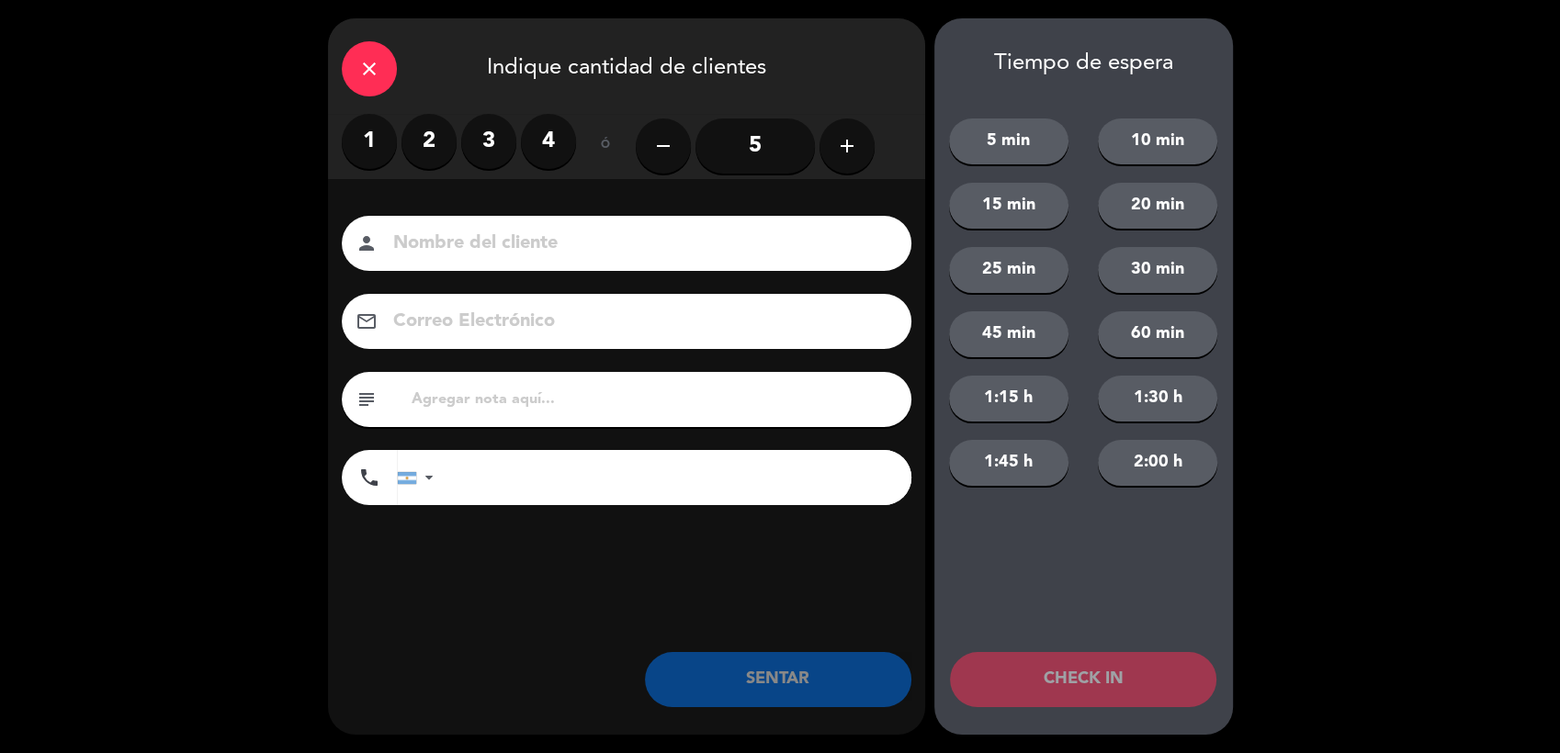
click at [426, 137] on label "2" at bounding box center [429, 141] width 55 height 55
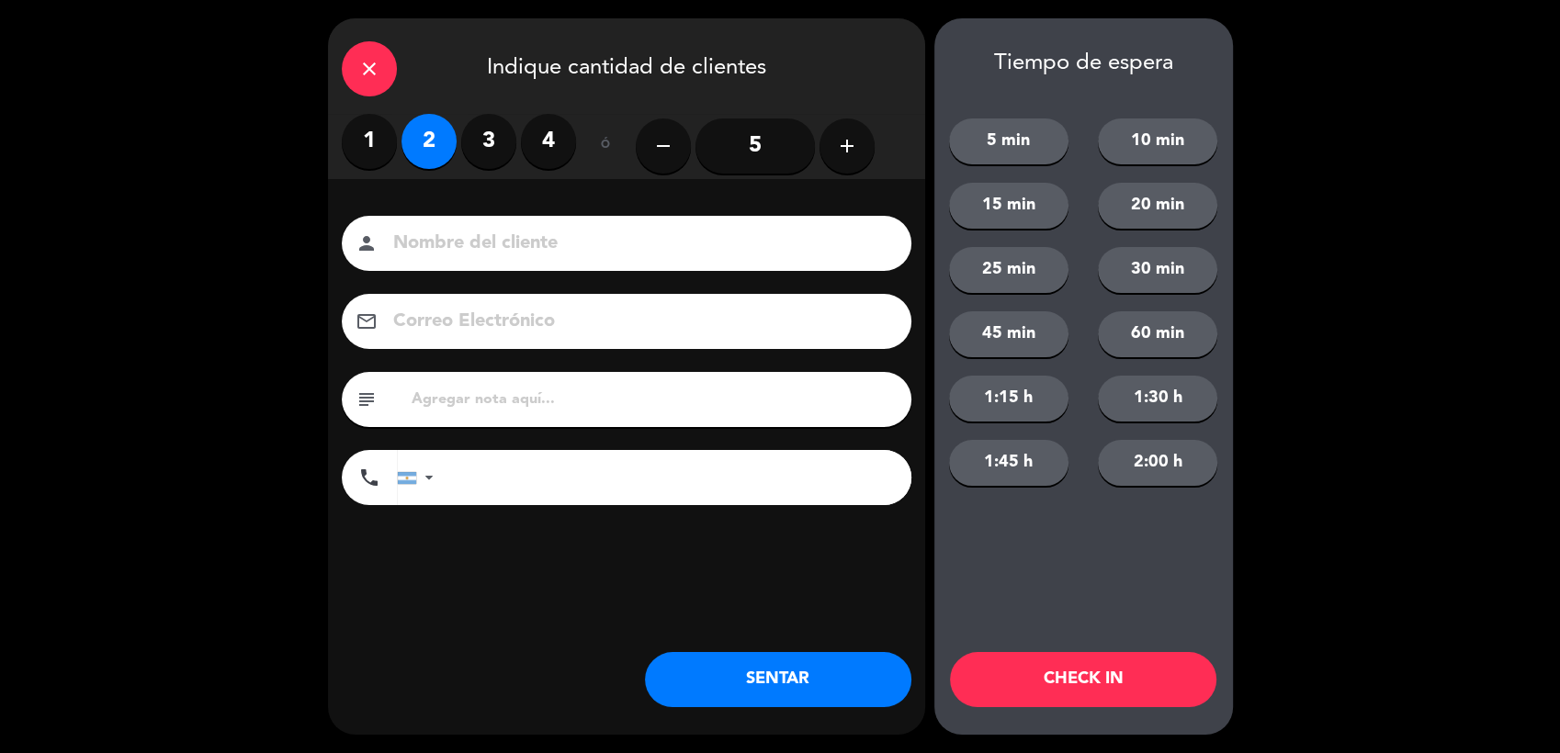
click at [480, 250] on input at bounding box center [639, 244] width 496 height 32
type input "ORIGRIO"
click at [778, 75] on div "close Indique cantidad de clientes" at bounding box center [626, 66] width 597 height 96
click at [643, 394] on input "text" at bounding box center [654, 400] width 488 height 26
type input "[PHONE_NUMBER]"
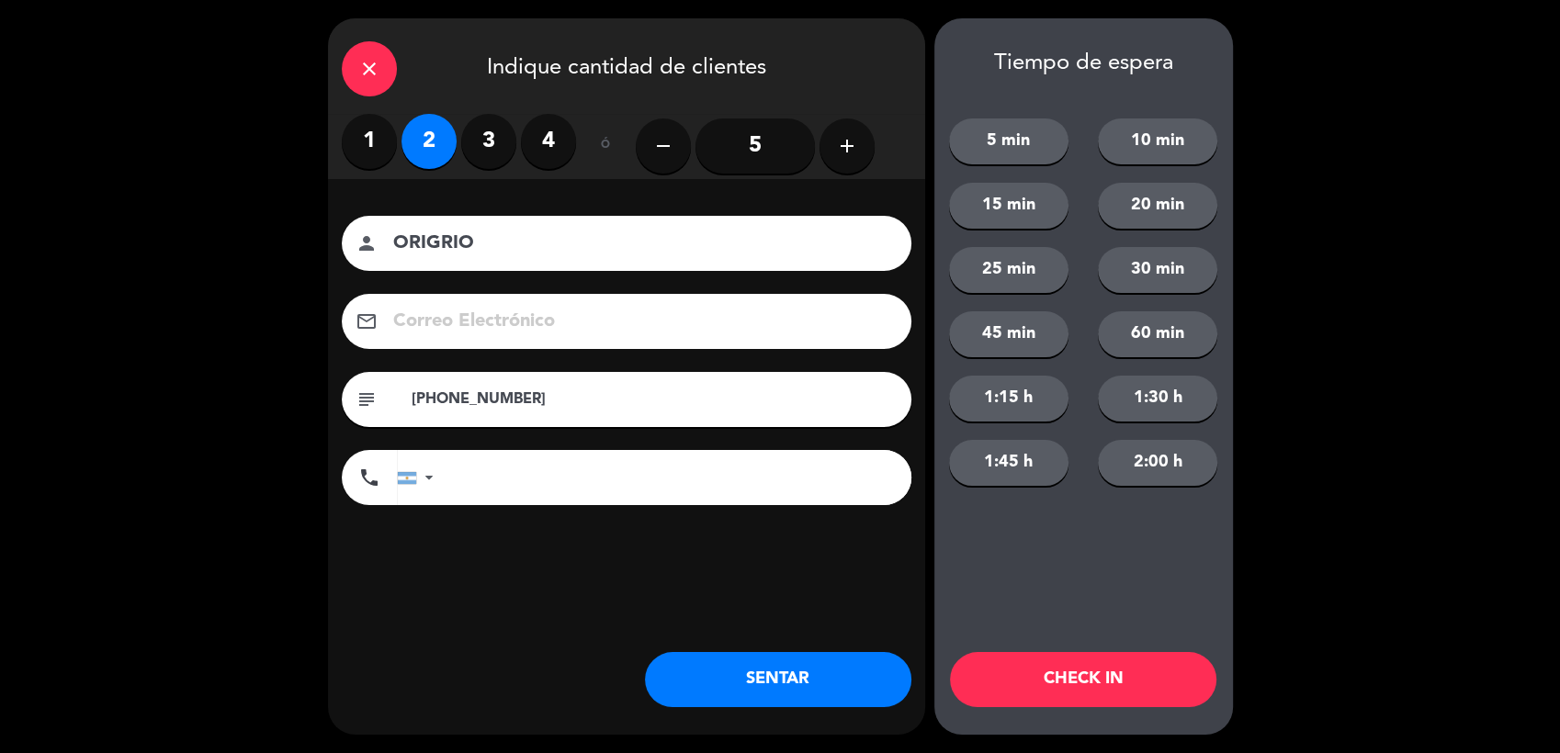
click at [643, 394] on input "[PHONE_NUMBER]" at bounding box center [654, 400] width 488 height 26
click at [629, 489] on input "tel" at bounding box center [681, 477] width 459 height 55
paste input "[PHONE_NUMBER]"
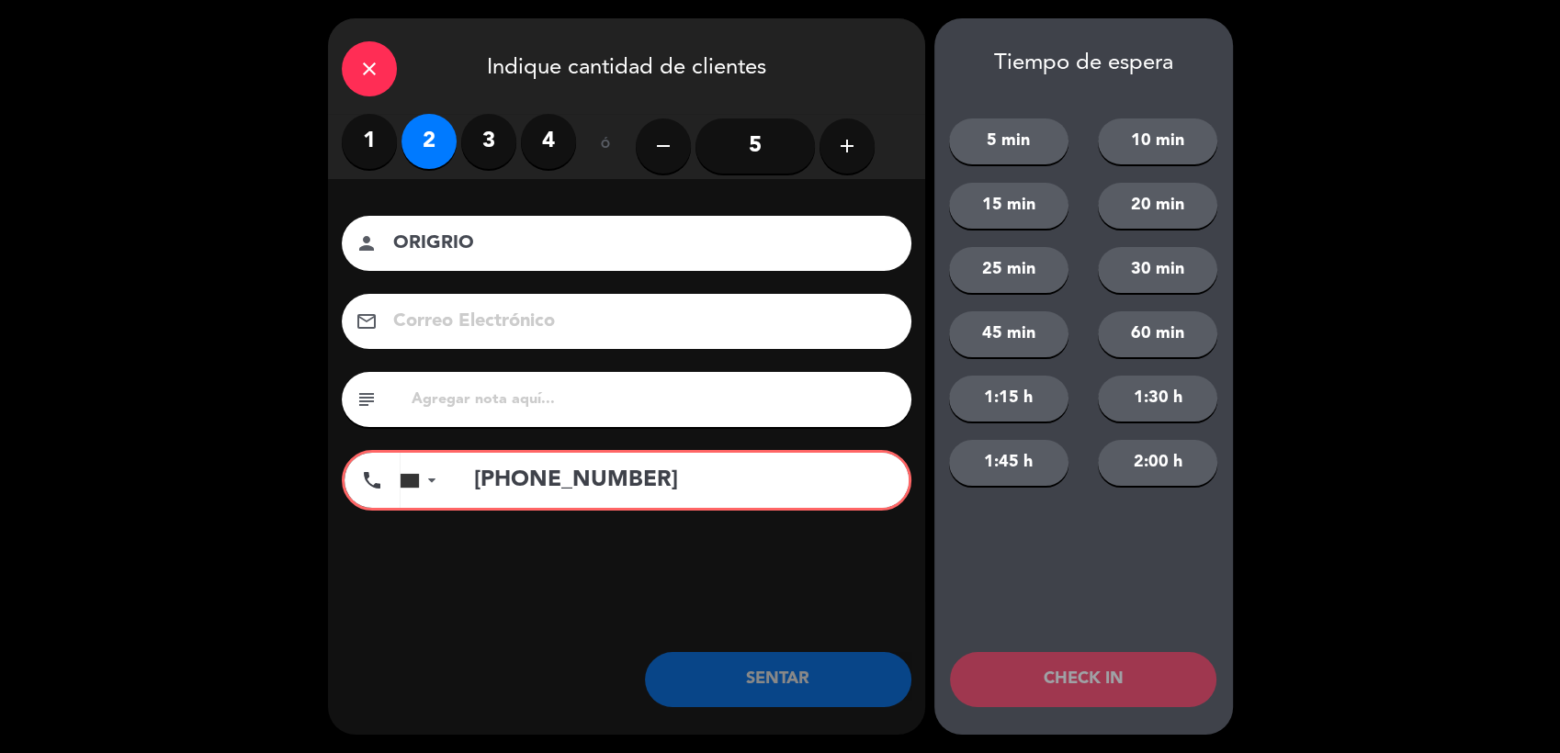
click at [592, 572] on div "Nombre del cliente person ORIGRIO Correo Electrónico email subject phone [GEOGR…" at bounding box center [626, 391] width 597 height 424
click at [493, 480] on input "[PHONE_NUMBER]" at bounding box center [682, 480] width 454 height 55
click at [496, 479] on input "[PHONE_NUMBER]" at bounding box center [682, 480] width 454 height 55
click at [496, 478] on input "[PHONE_NUMBER]" at bounding box center [682, 480] width 454 height 55
click at [502, 488] on input "[PHONE_NUMBER]" at bounding box center [682, 480] width 454 height 55
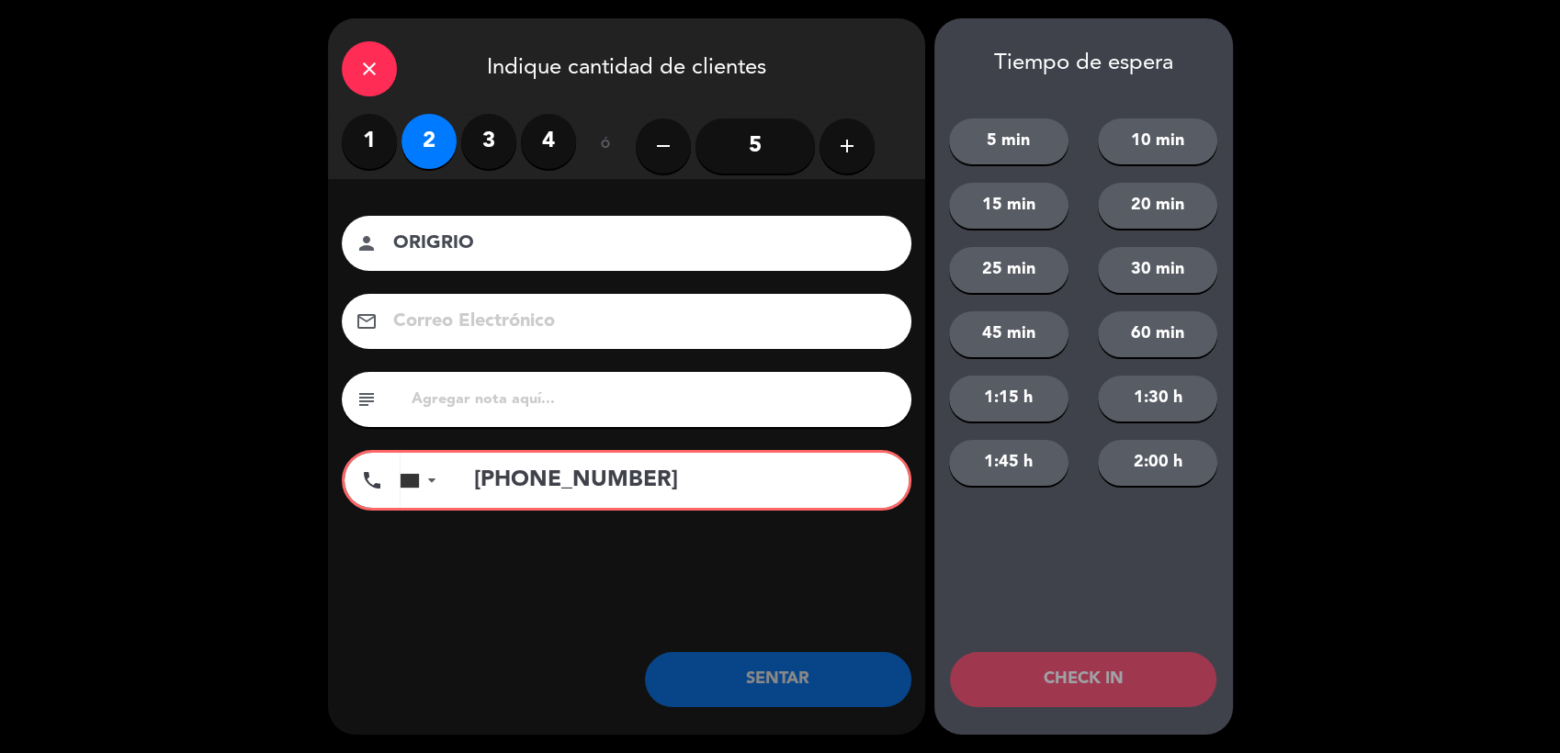
click at [502, 488] on input "[PHONE_NUMBER]" at bounding box center [682, 480] width 454 height 55
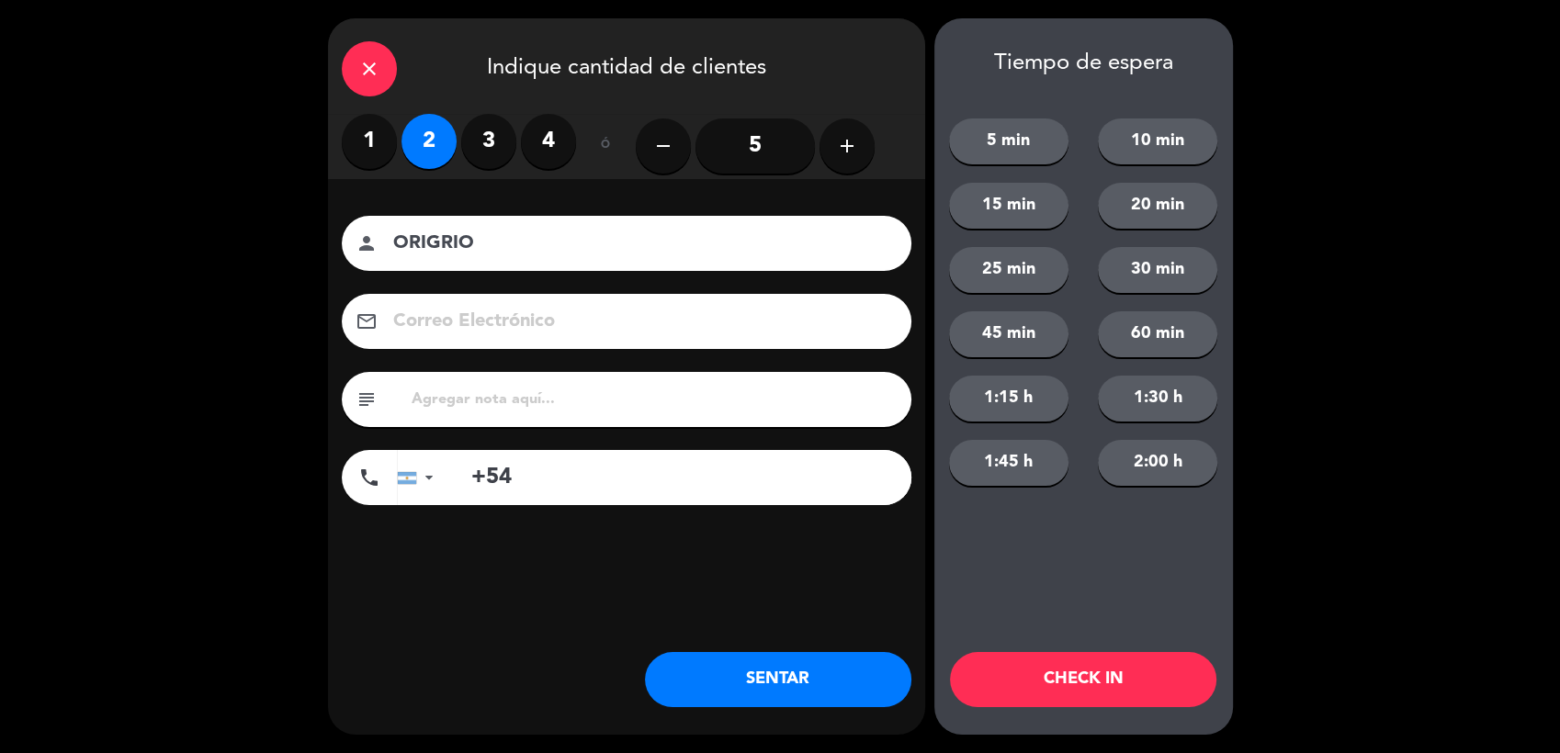
type input "+54"
click at [453, 393] on input "text" at bounding box center [654, 400] width 488 height 26
paste input "[PHONE_NUMBER]"
type input "[PHONE_NUMBER]"
click at [738, 700] on button "SENTAR" at bounding box center [778, 679] width 266 height 55
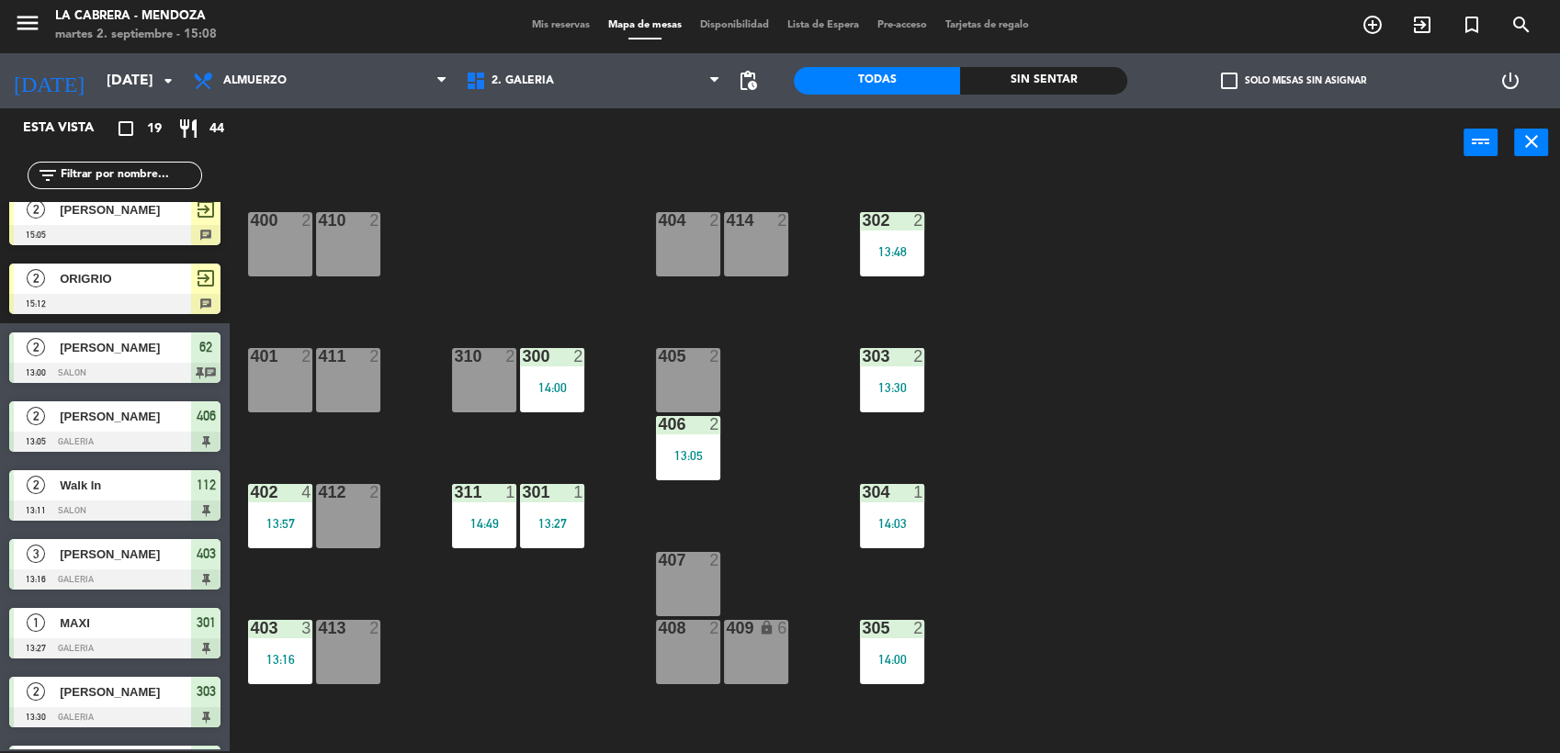
scroll to position [0, 0]
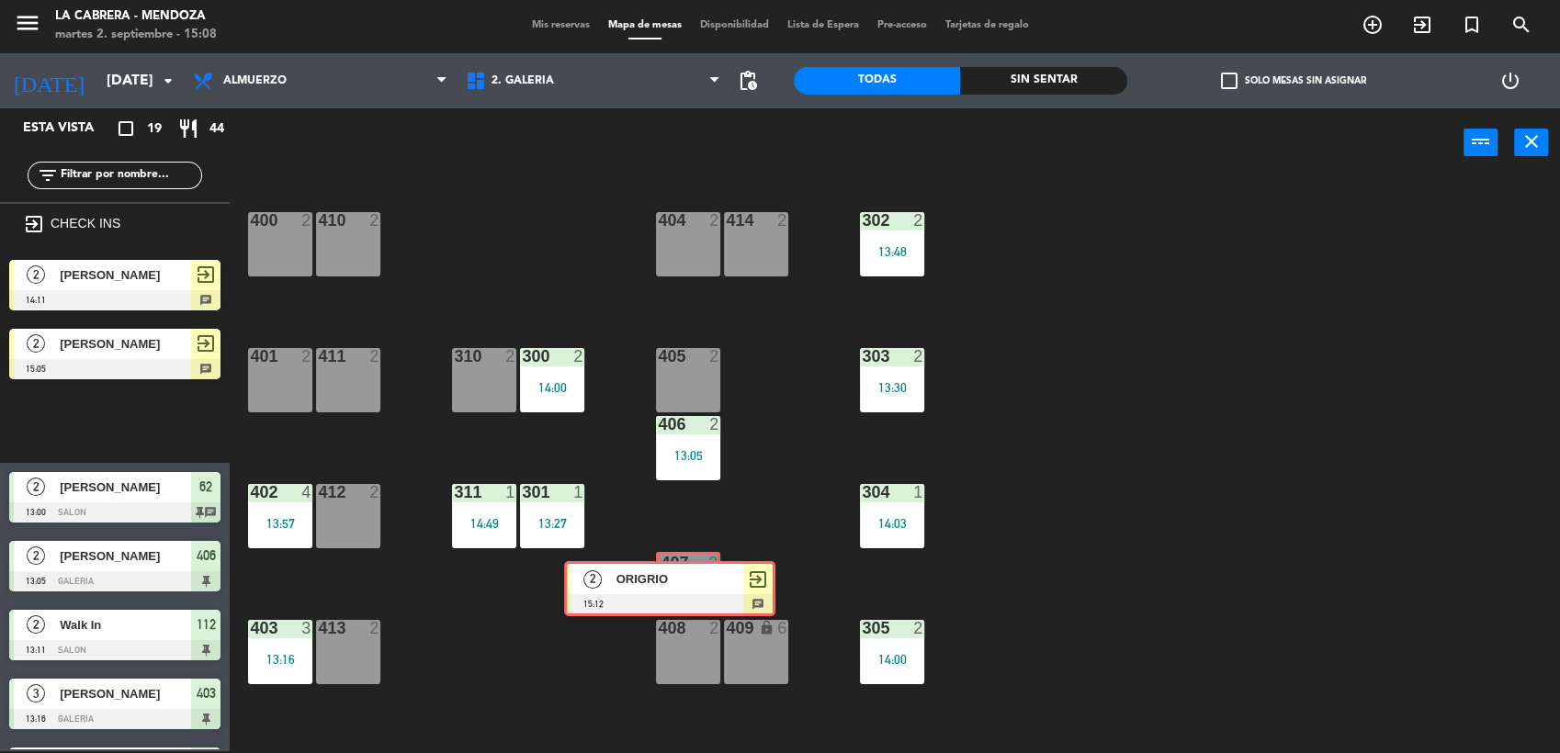
drag, startPoint x: 162, startPoint y: 448, endPoint x: 695, endPoint y: 602, distance: 554.6
click at [695, 602] on div "Esta vista crop_square 19 restaurant 44 filter_list exit_to_app CHECK INS 2 [PE…" at bounding box center [780, 431] width 1560 height 646
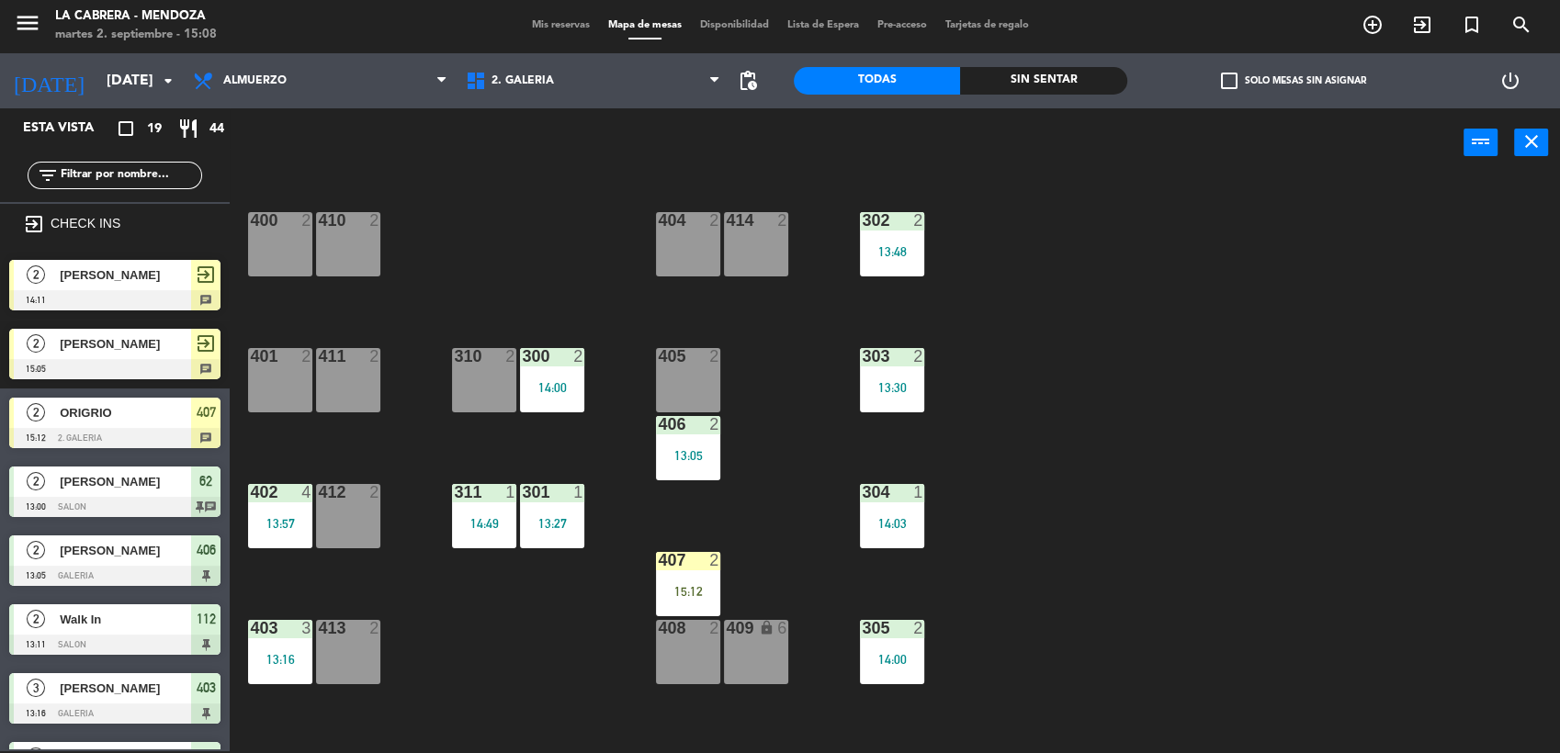
click at [695, 602] on div "407 2 15:12" at bounding box center [688, 584] width 64 height 64
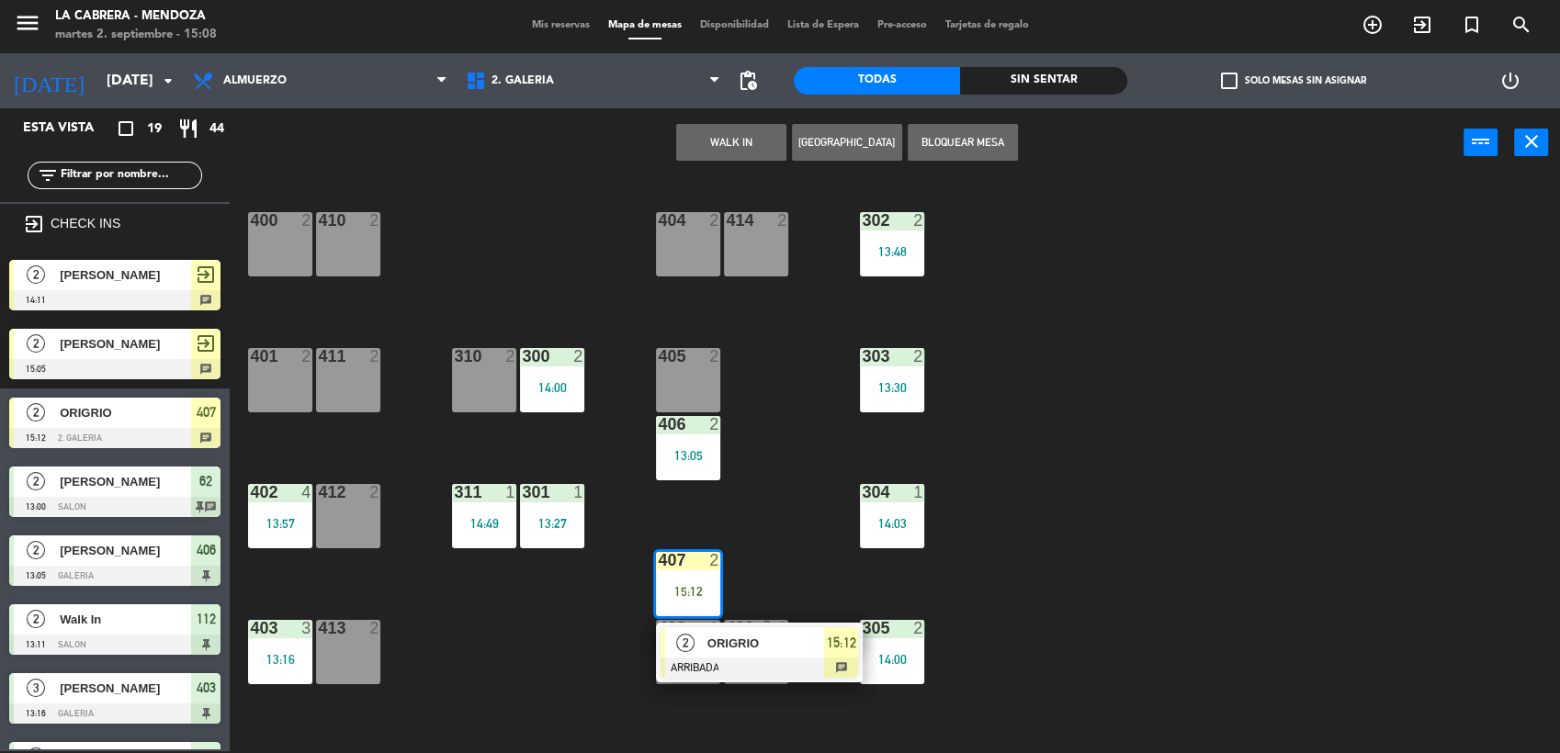
click at [727, 665] on div at bounding box center [760, 668] width 198 height 20
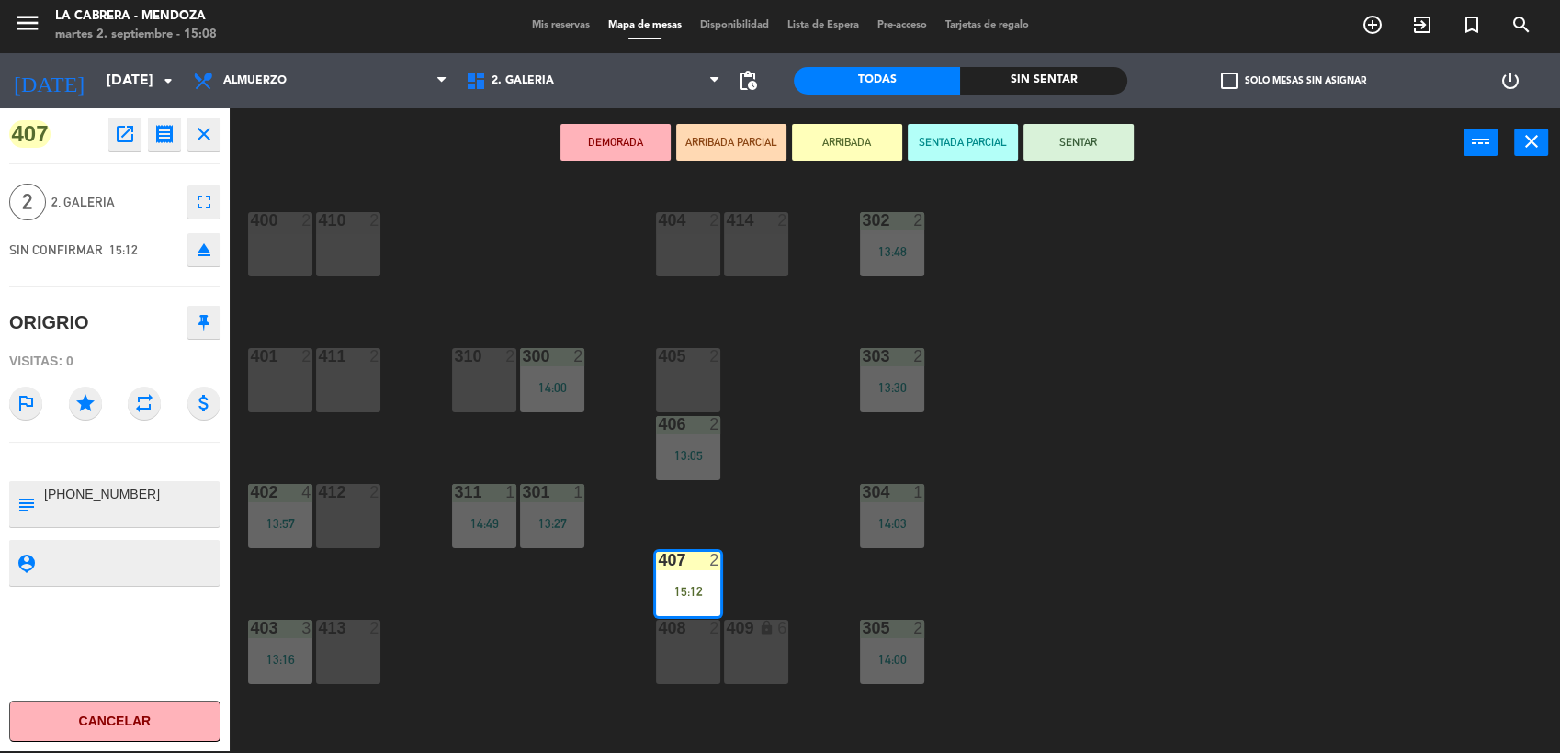
click at [1071, 152] on button "SENTAR" at bounding box center [1079, 142] width 110 height 37
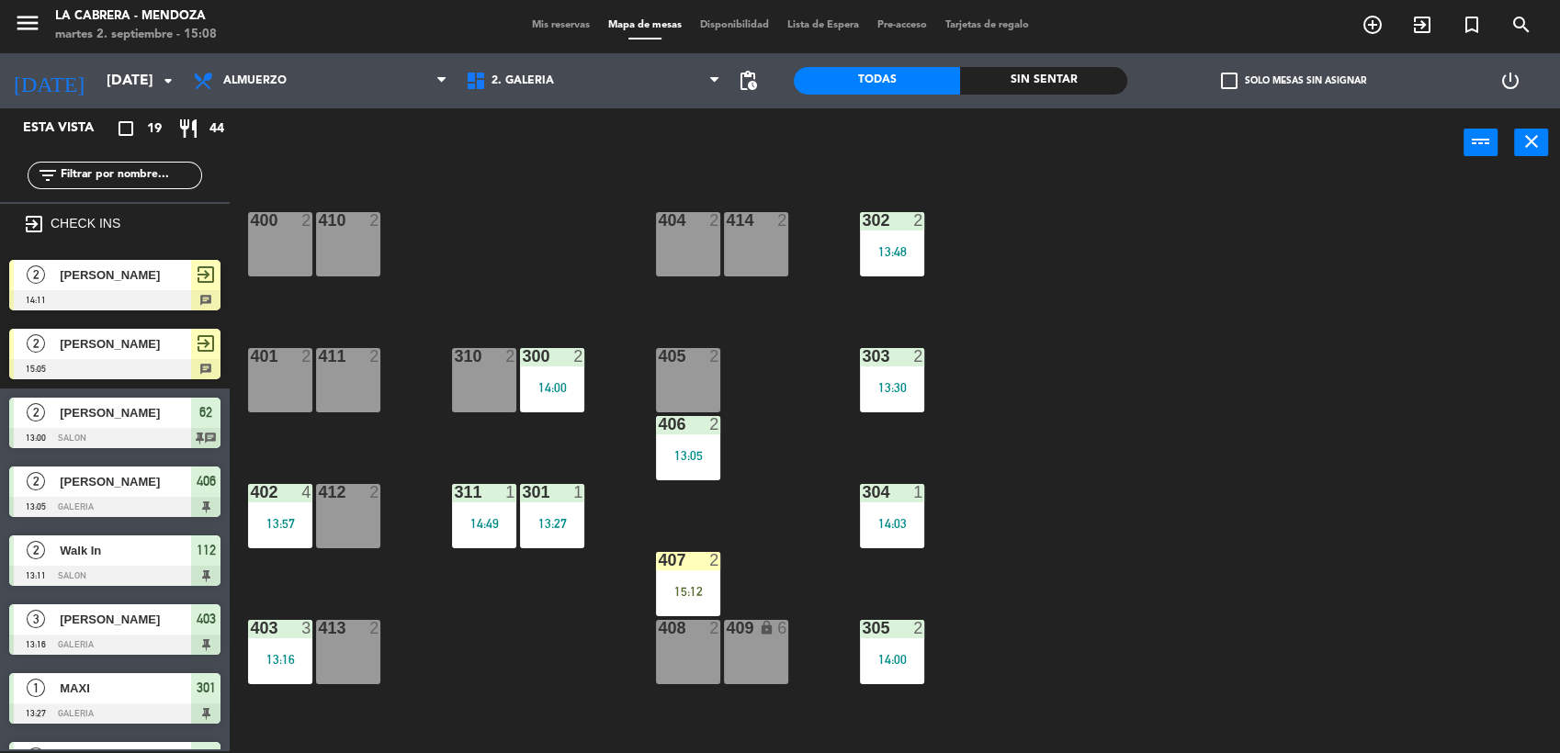
click at [1068, 294] on div "400 2 410 2 404 2 414 2 302 2 13:48 401 2 411 2 310 2 300 2 14:00 303 2 13:30 4…" at bounding box center [902, 467] width 1315 height 574
click at [1410, 37] on span "exit_to_app" at bounding box center [1423, 24] width 50 height 31
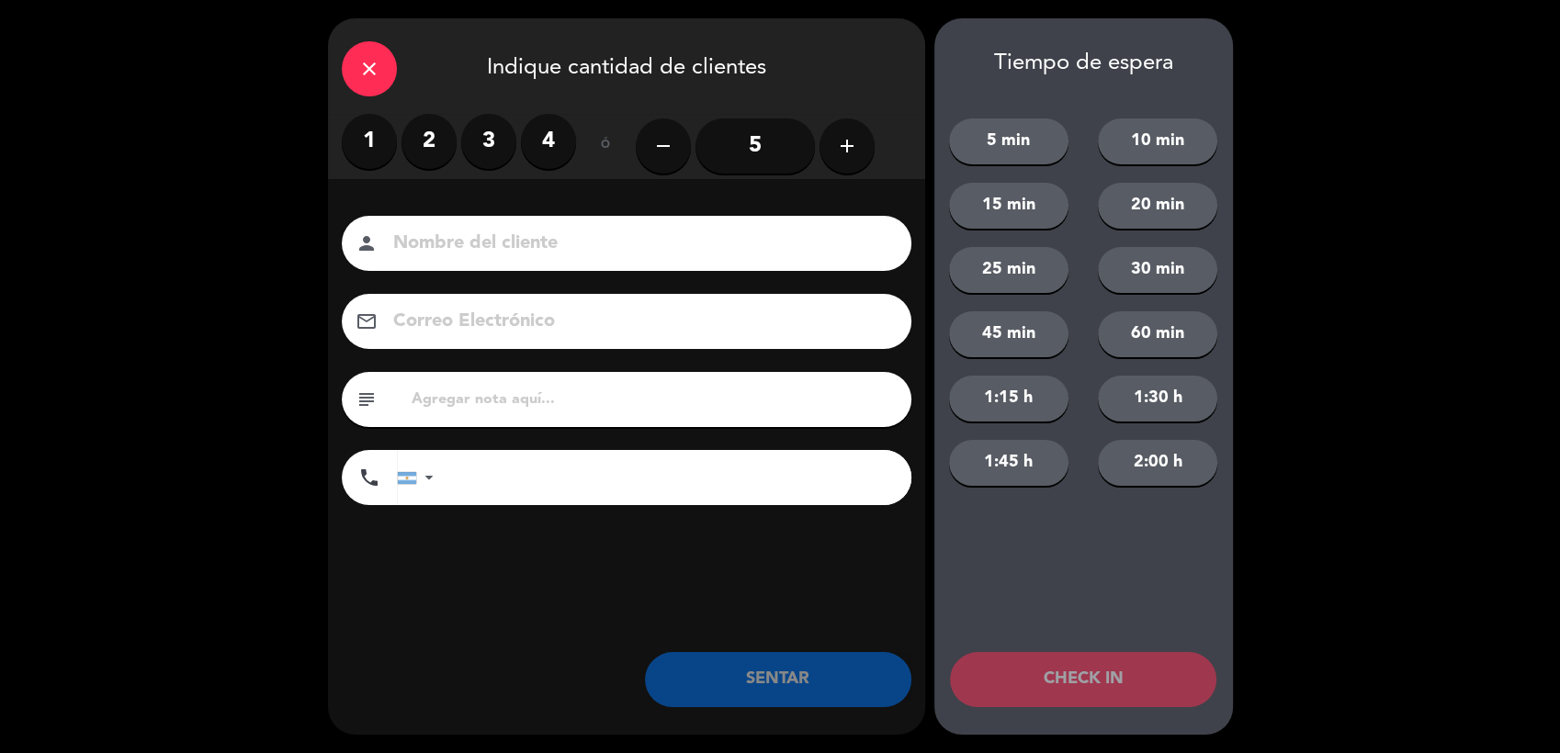
click at [447, 138] on label "2" at bounding box center [429, 141] width 55 height 55
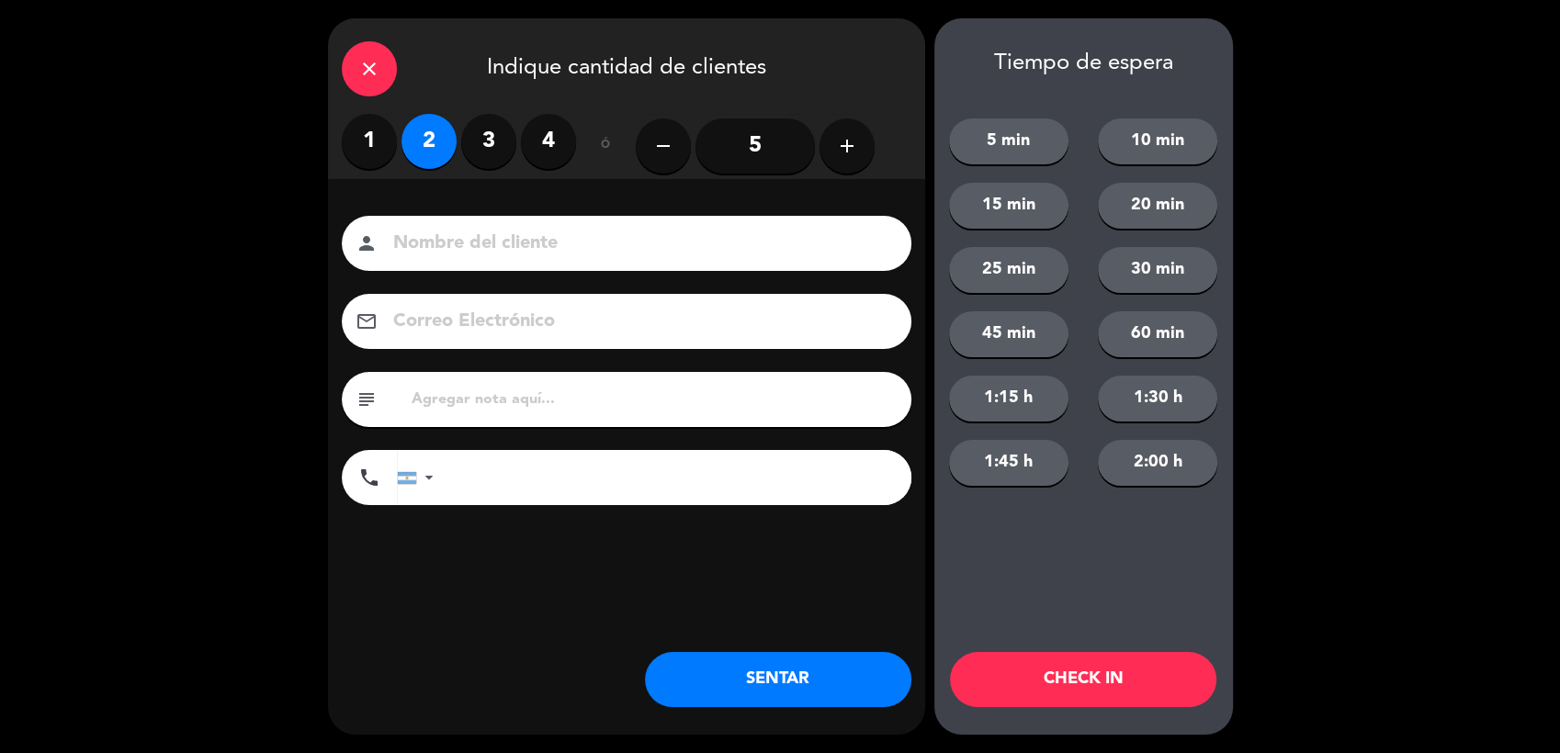
click at [601, 249] on input at bounding box center [639, 244] width 496 height 32
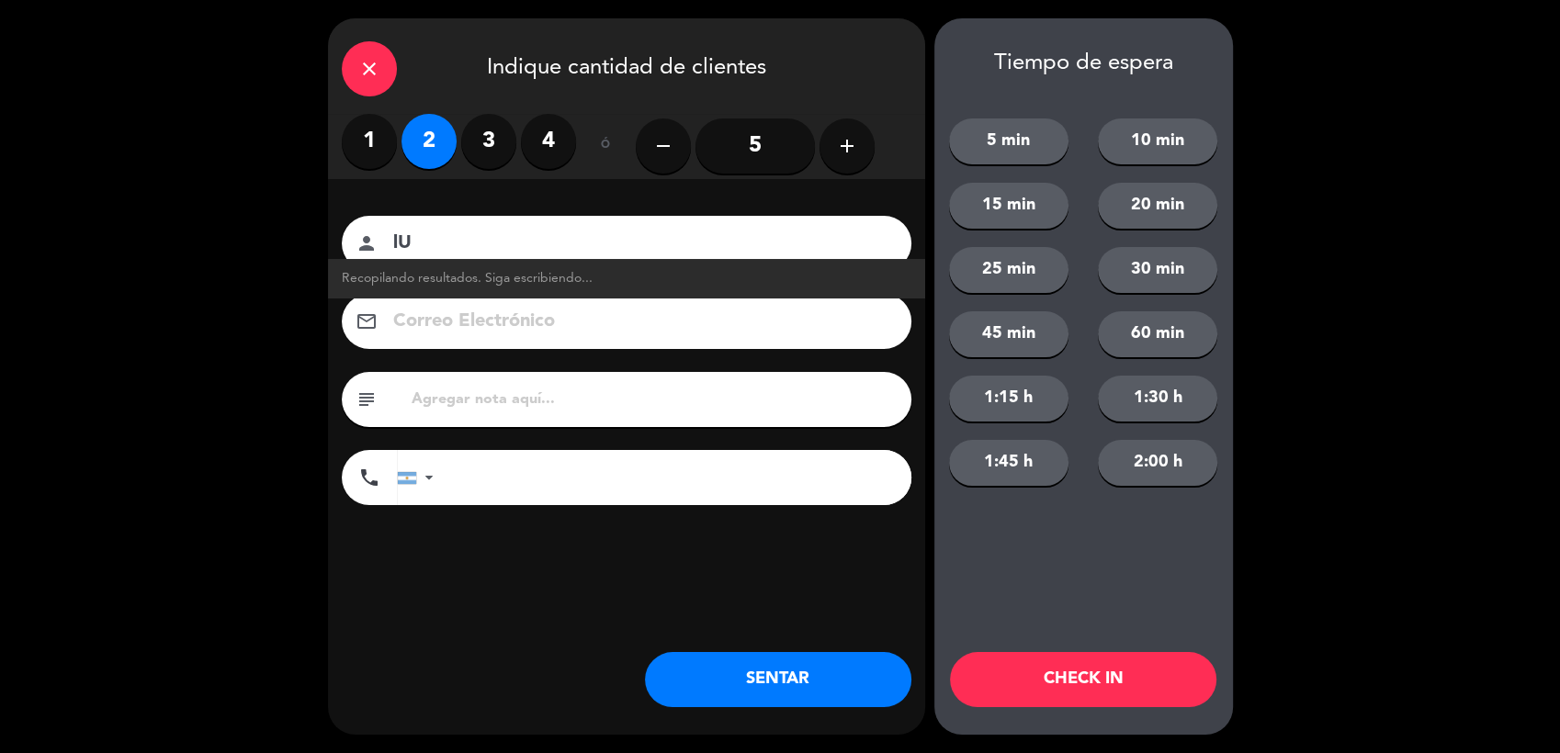
type input "l"
type input "[PERSON_NAME]"
click at [726, 50] on div "close Indique cantidad de clientes" at bounding box center [626, 66] width 597 height 96
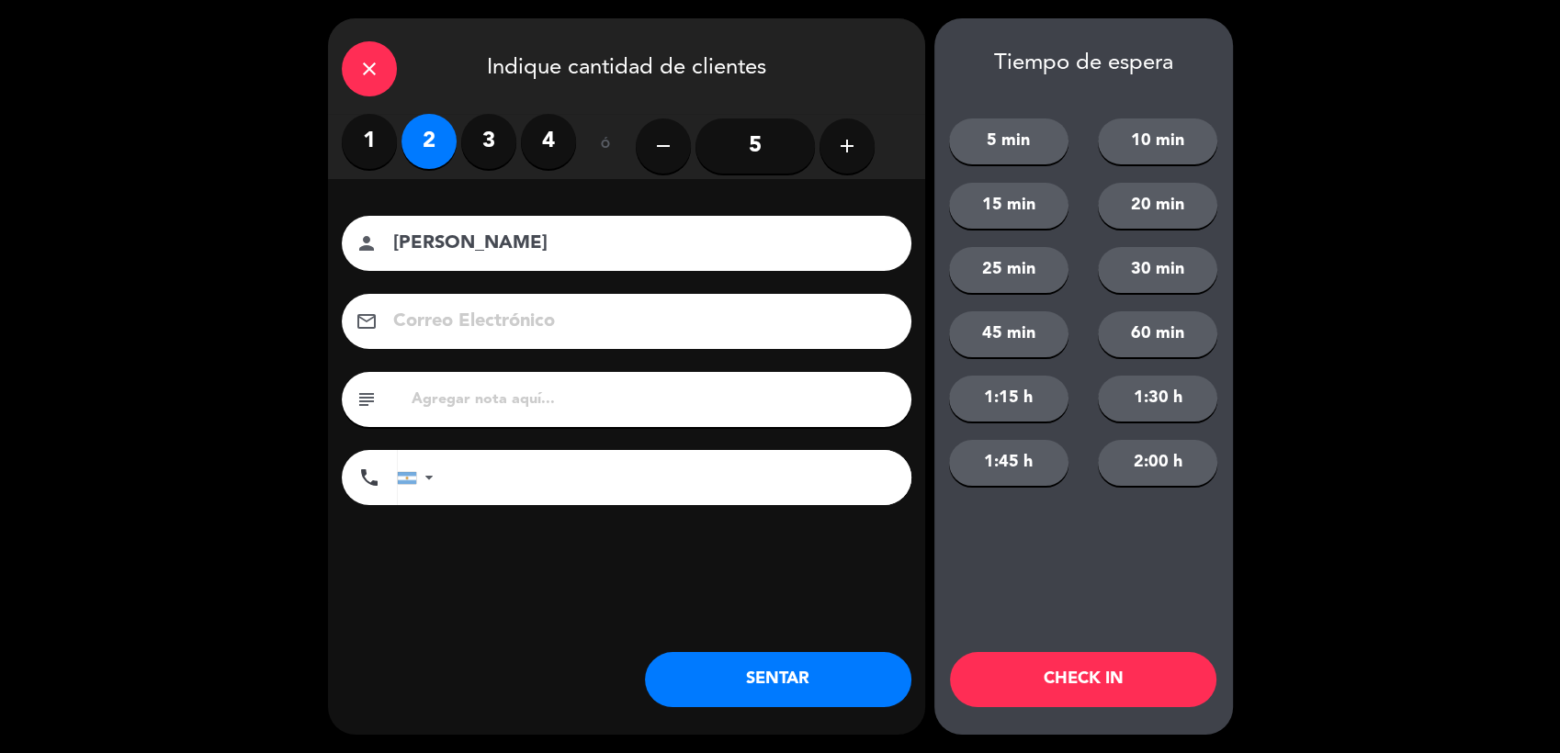
click at [639, 460] on input "tel" at bounding box center [681, 477] width 459 height 55
type input "[PHONE_NUMBER]"
click at [821, 675] on button "SENTAR" at bounding box center [778, 679] width 266 height 55
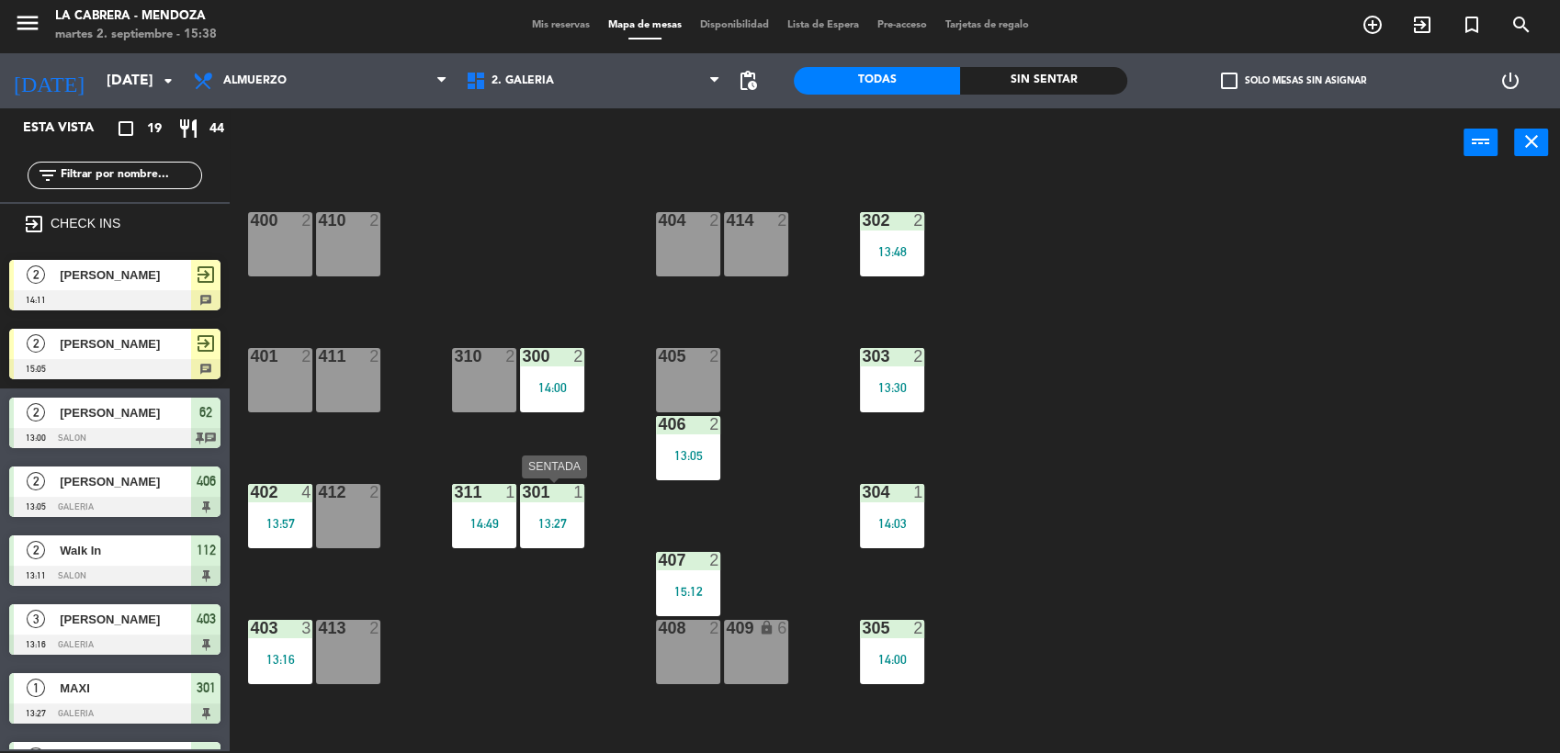
click at [555, 504] on div "301 1 13:27" at bounding box center [552, 516] width 64 height 64
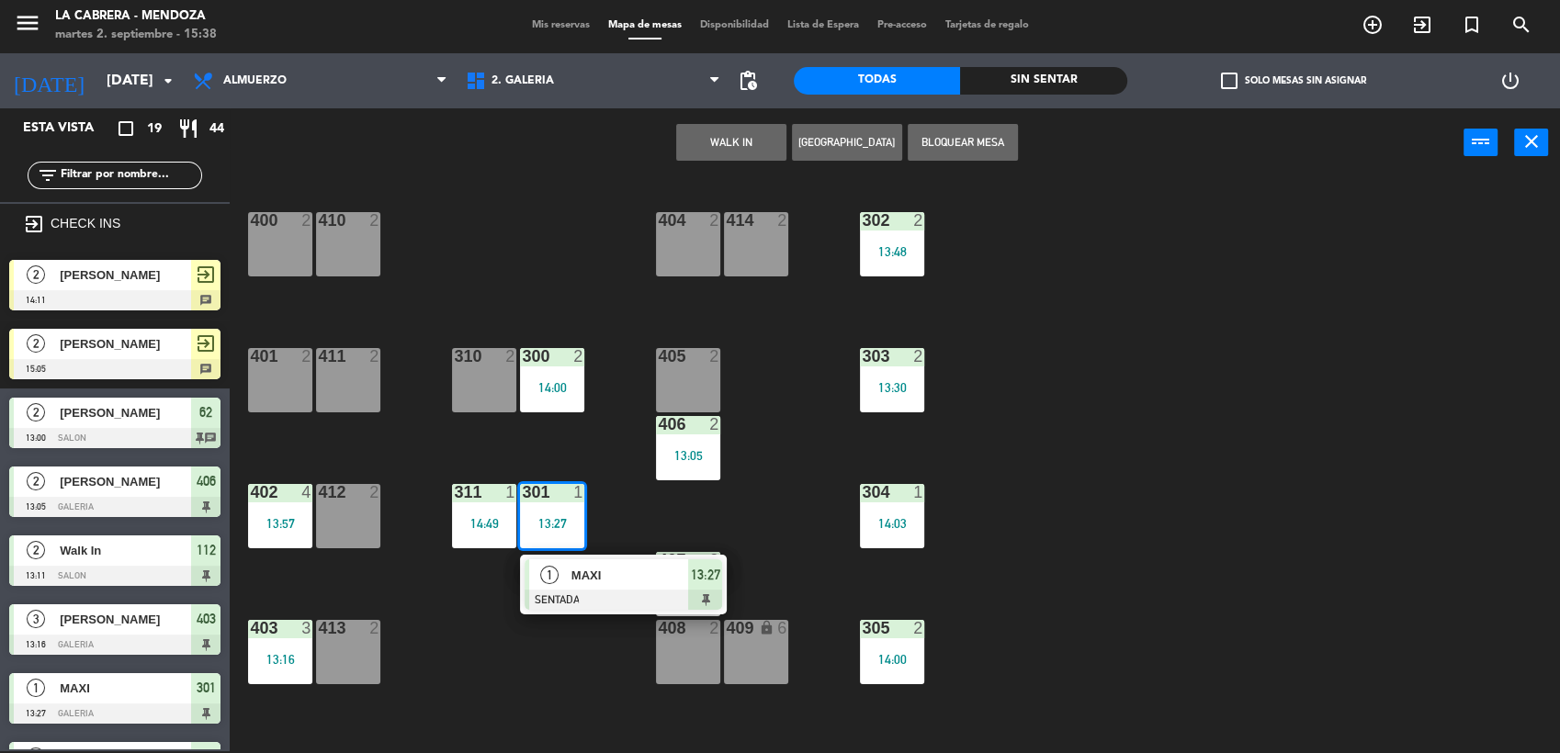
click at [590, 602] on div at bounding box center [624, 600] width 198 height 20
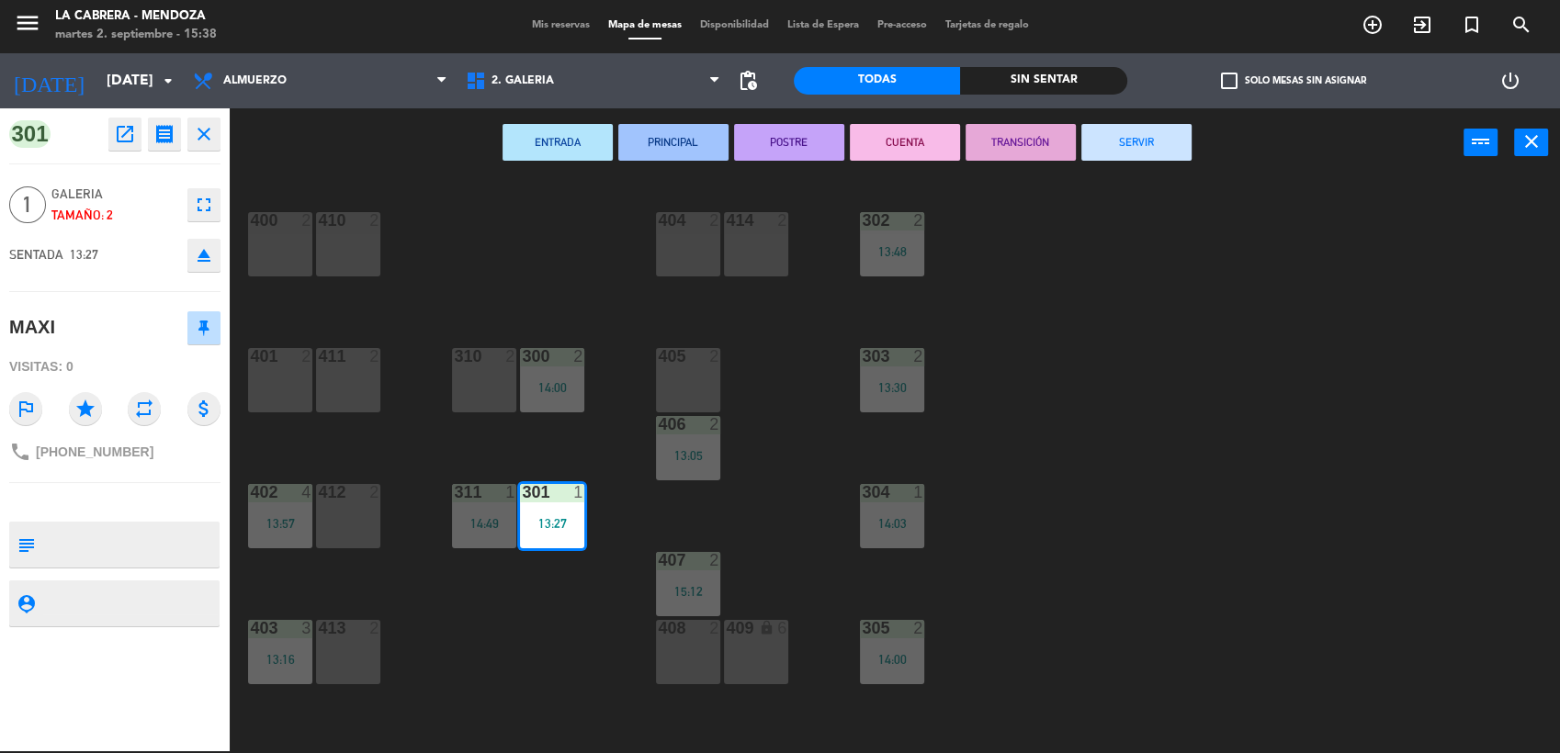
click at [1175, 143] on button "SERVIR" at bounding box center [1136, 142] width 110 height 37
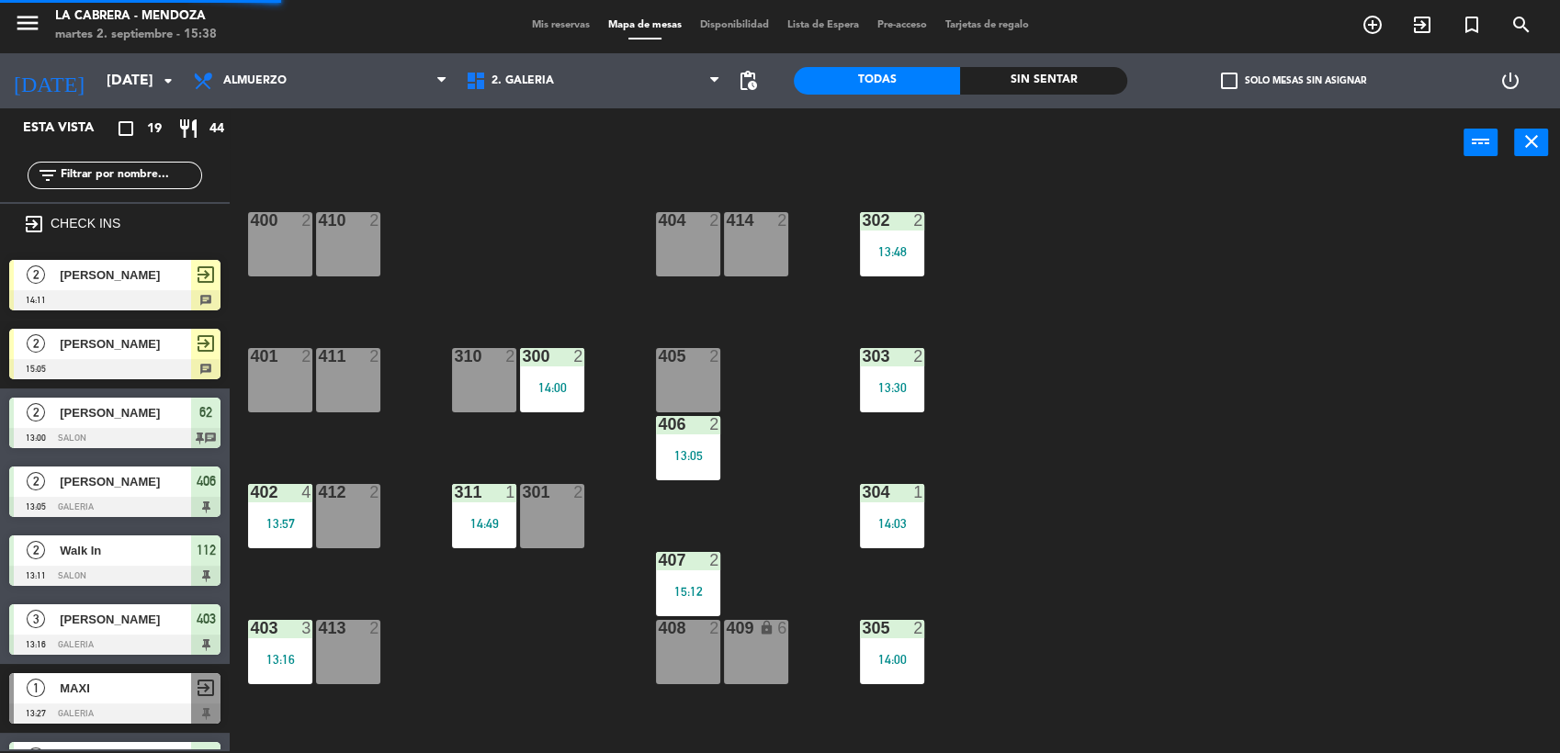
click at [1022, 424] on div "400 2 410 2 404 2 414 2 302 2 13:48 401 2 411 2 310 2 300 2 14:00 303 2 13:30 4…" at bounding box center [902, 467] width 1315 height 574
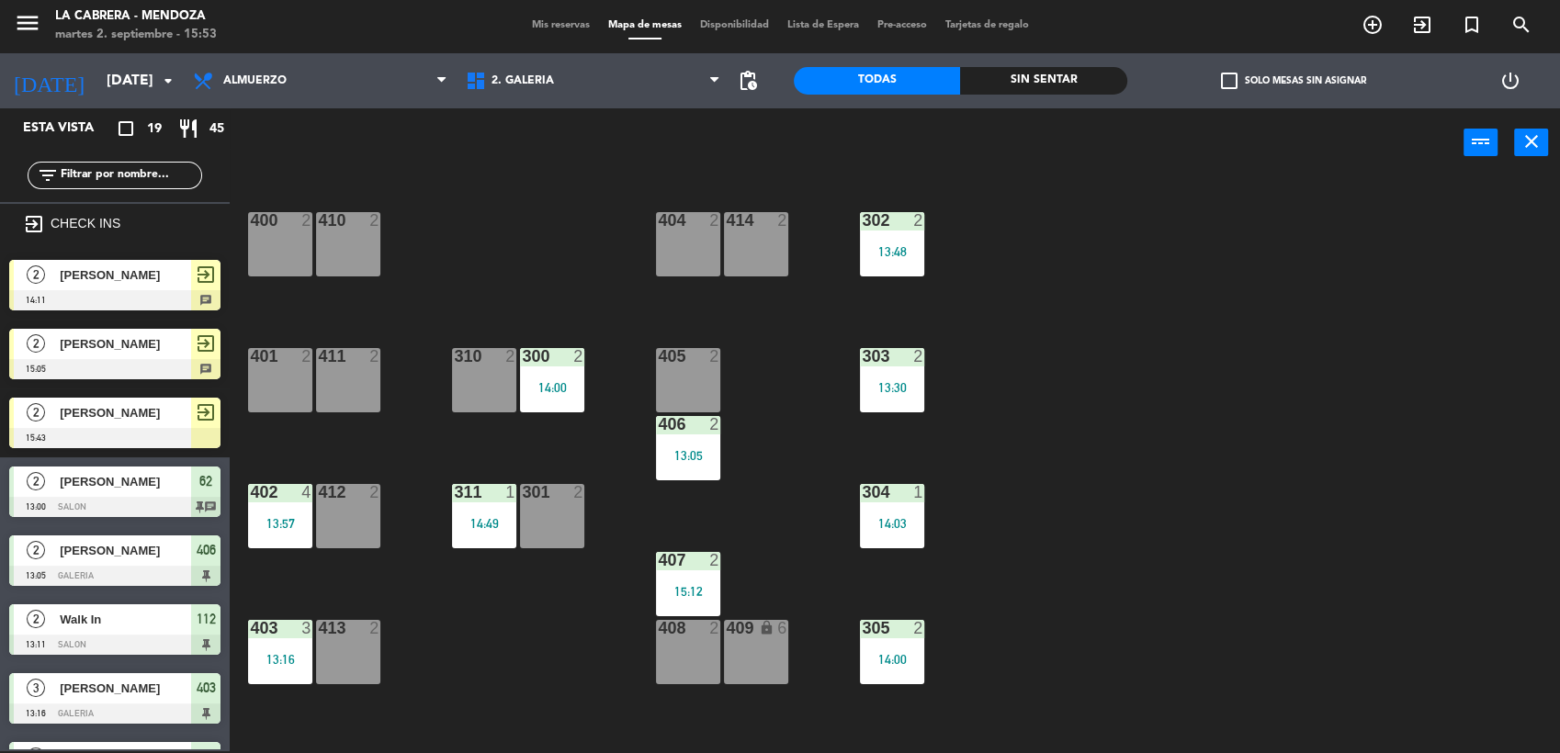
click at [110, 417] on span "[PERSON_NAME]" at bounding box center [125, 412] width 131 height 19
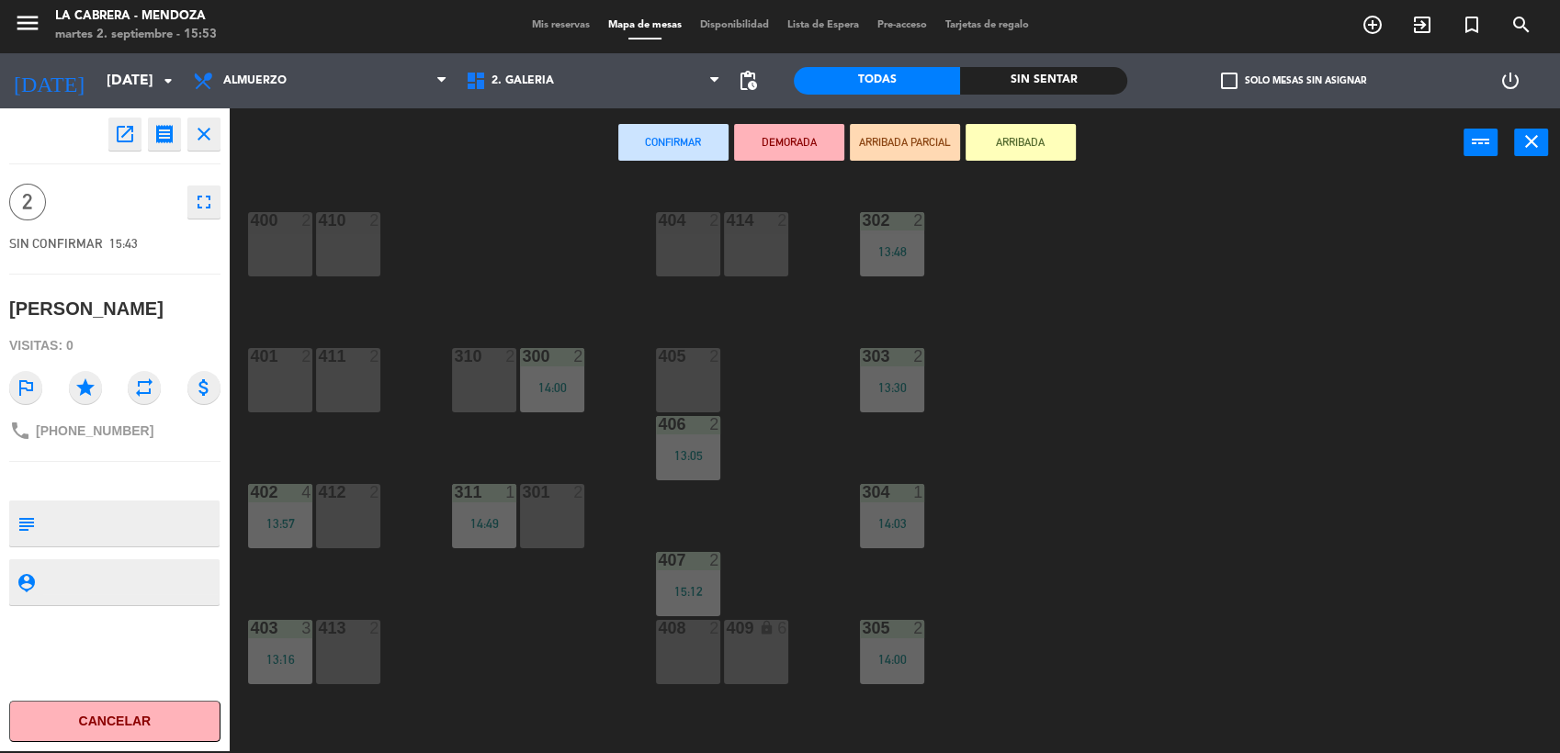
drag, startPoint x: 497, startPoint y: 381, endPoint x: 483, endPoint y: 381, distance: 13.8
click at [488, 381] on div "310 2" at bounding box center [484, 380] width 64 height 64
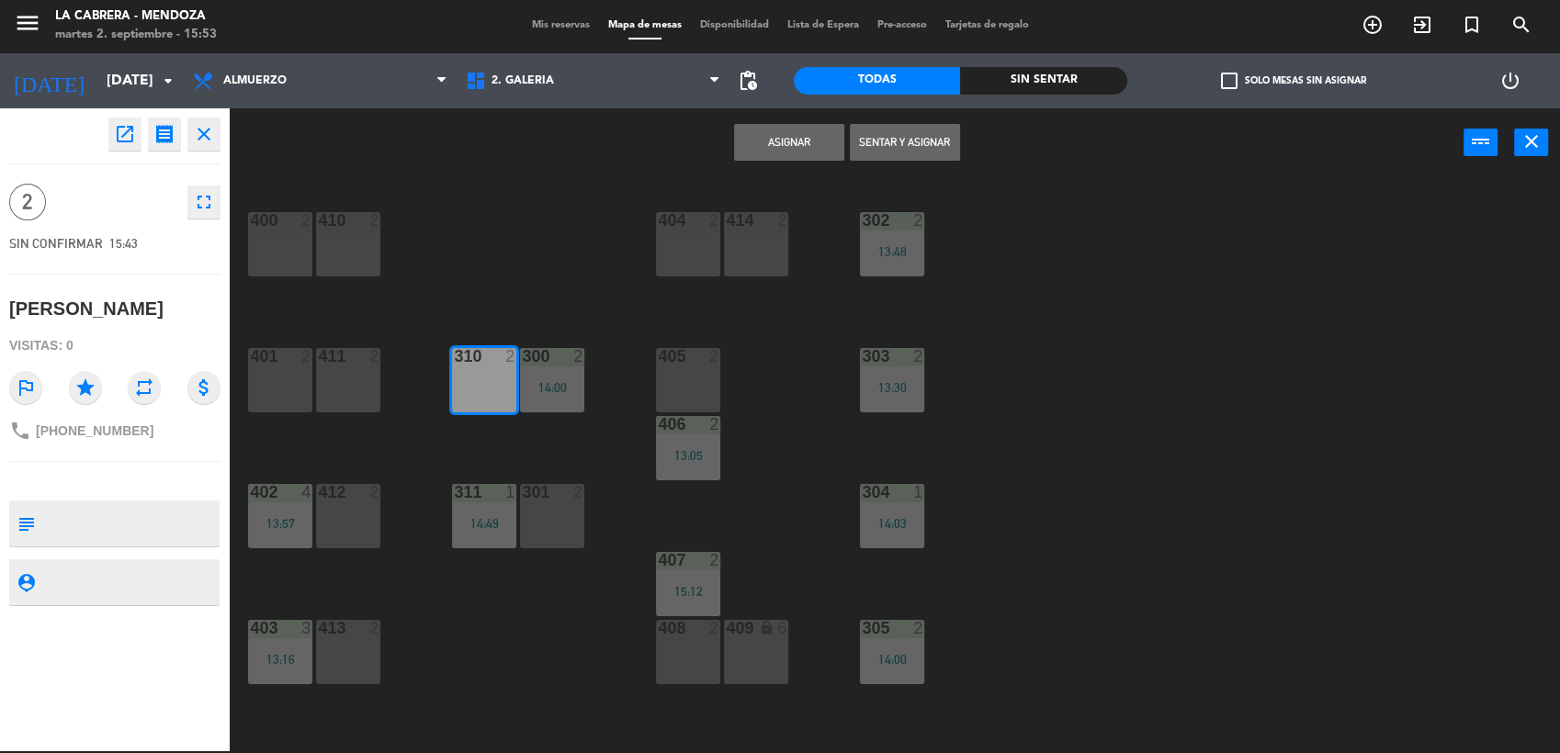
click at [791, 136] on button "Asignar" at bounding box center [789, 142] width 110 height 37
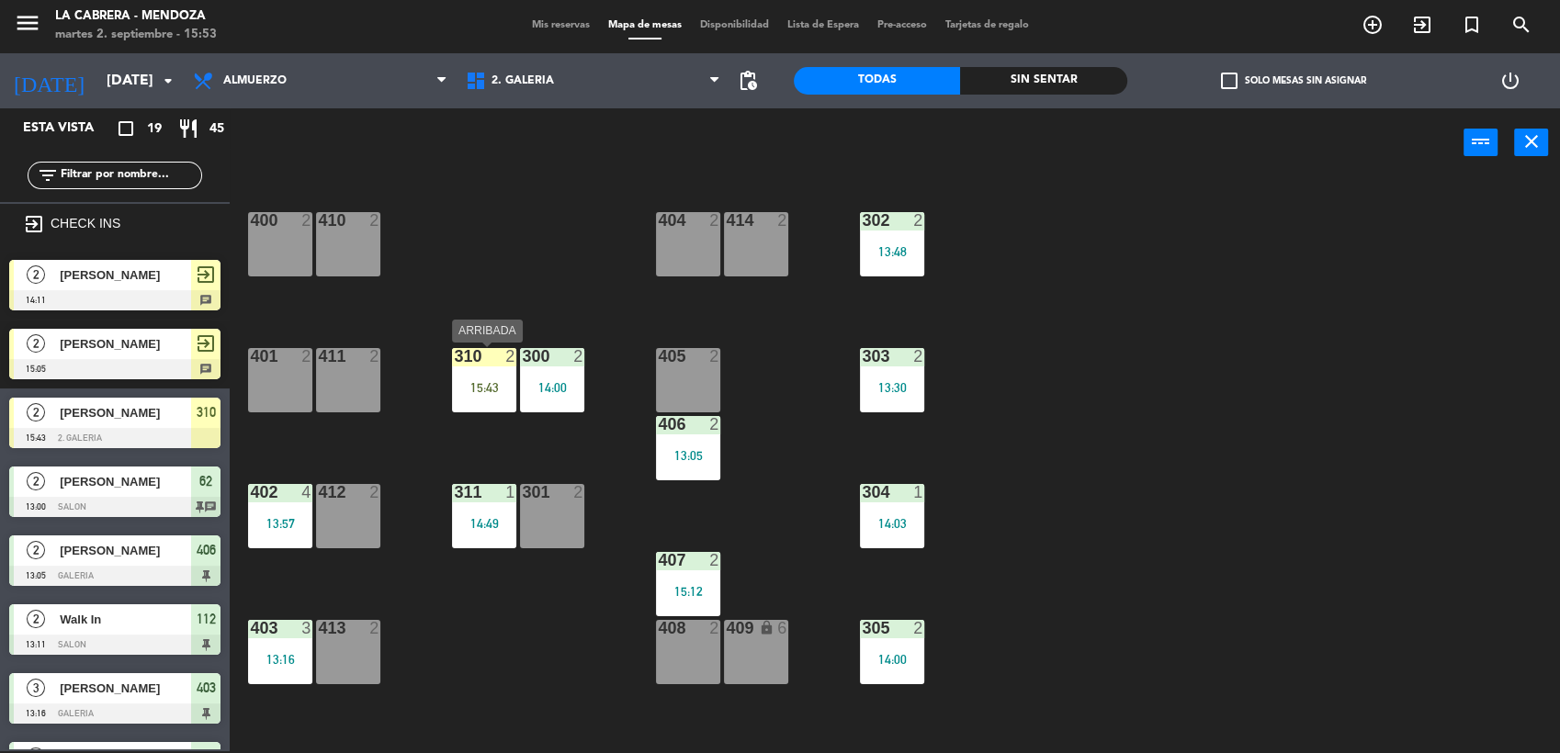
click at [505, 375] on div "310 2 15:43" at bounding box center [484, 380] width 64 height 64
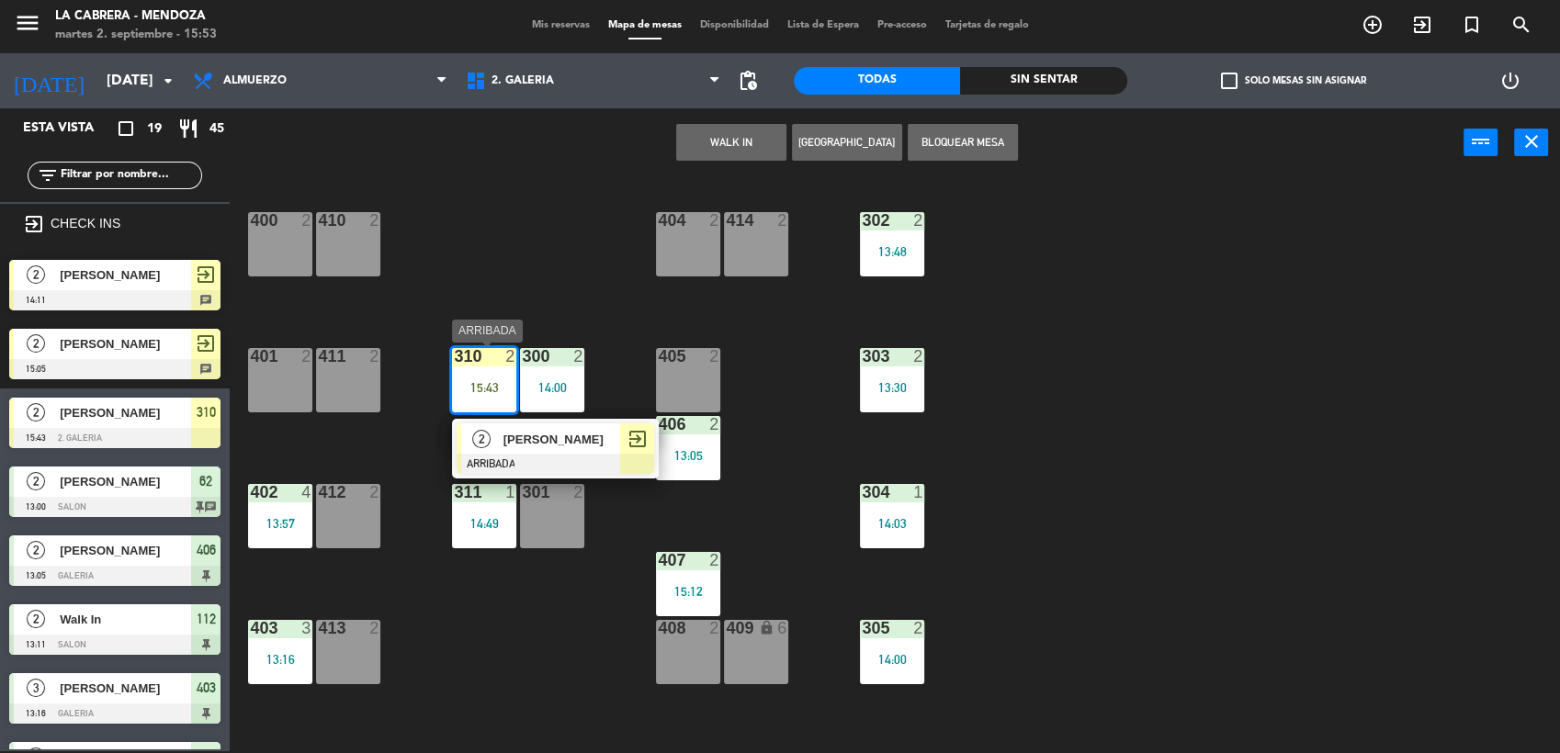
click at [578, 444] on span "[PERSON_NAME]" at bounding box center [563, 439] width 118 height 19
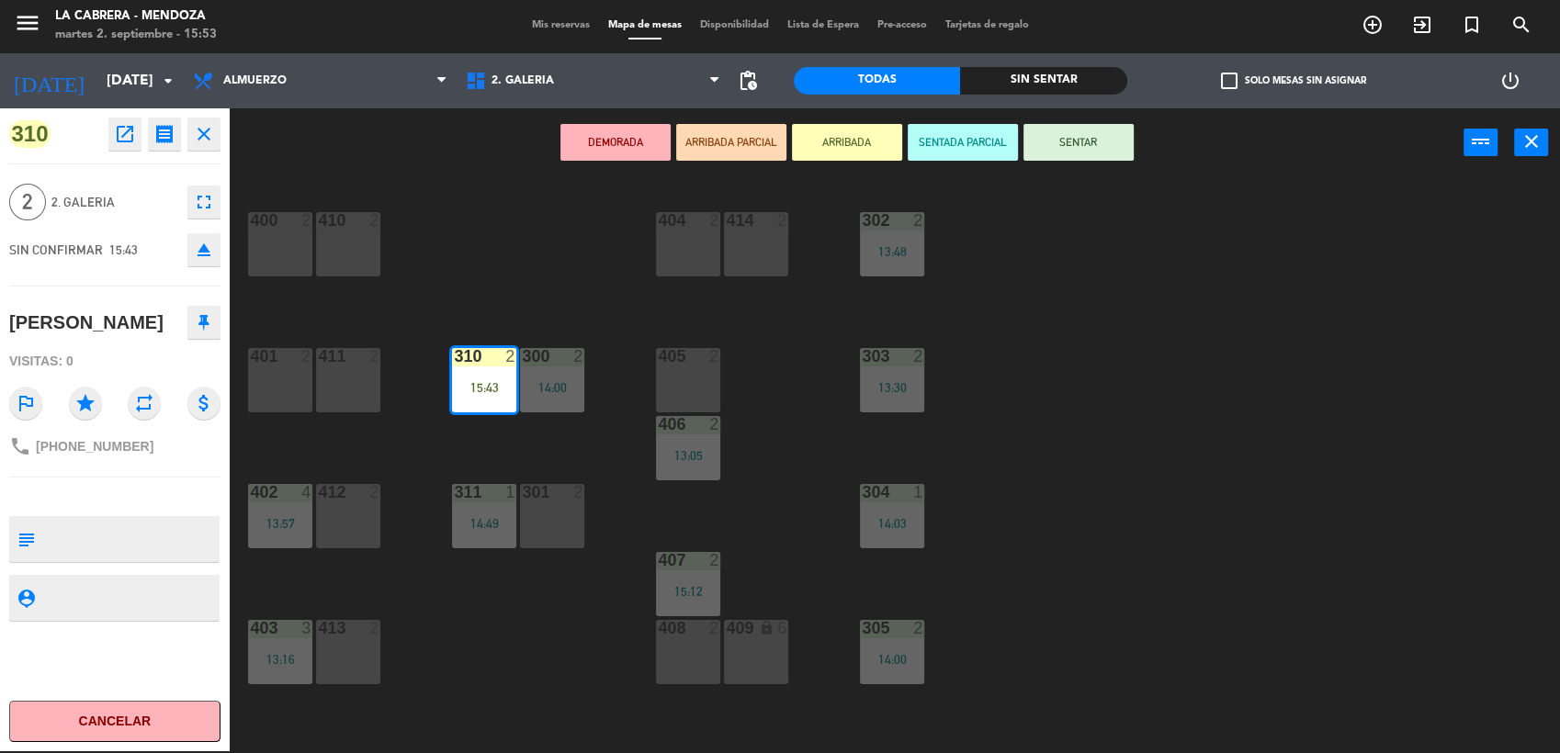
click at [1104, 129] on button "SENTAR" at bounding box center [1079, 142] width 110 height 37
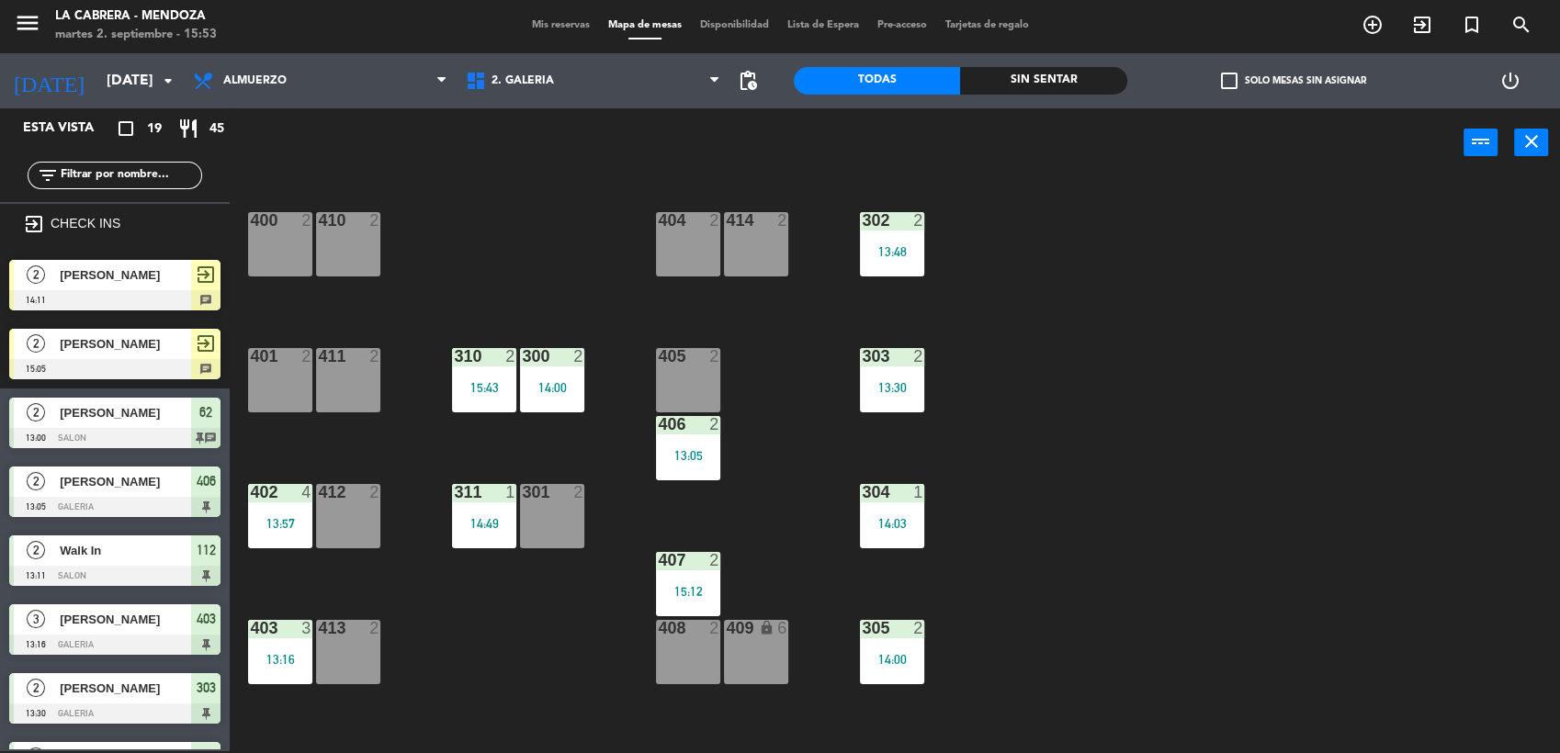
click at [154, 277] on span "[PERSON_NAME]" at bounding box center [125, 275] width 131 height 19
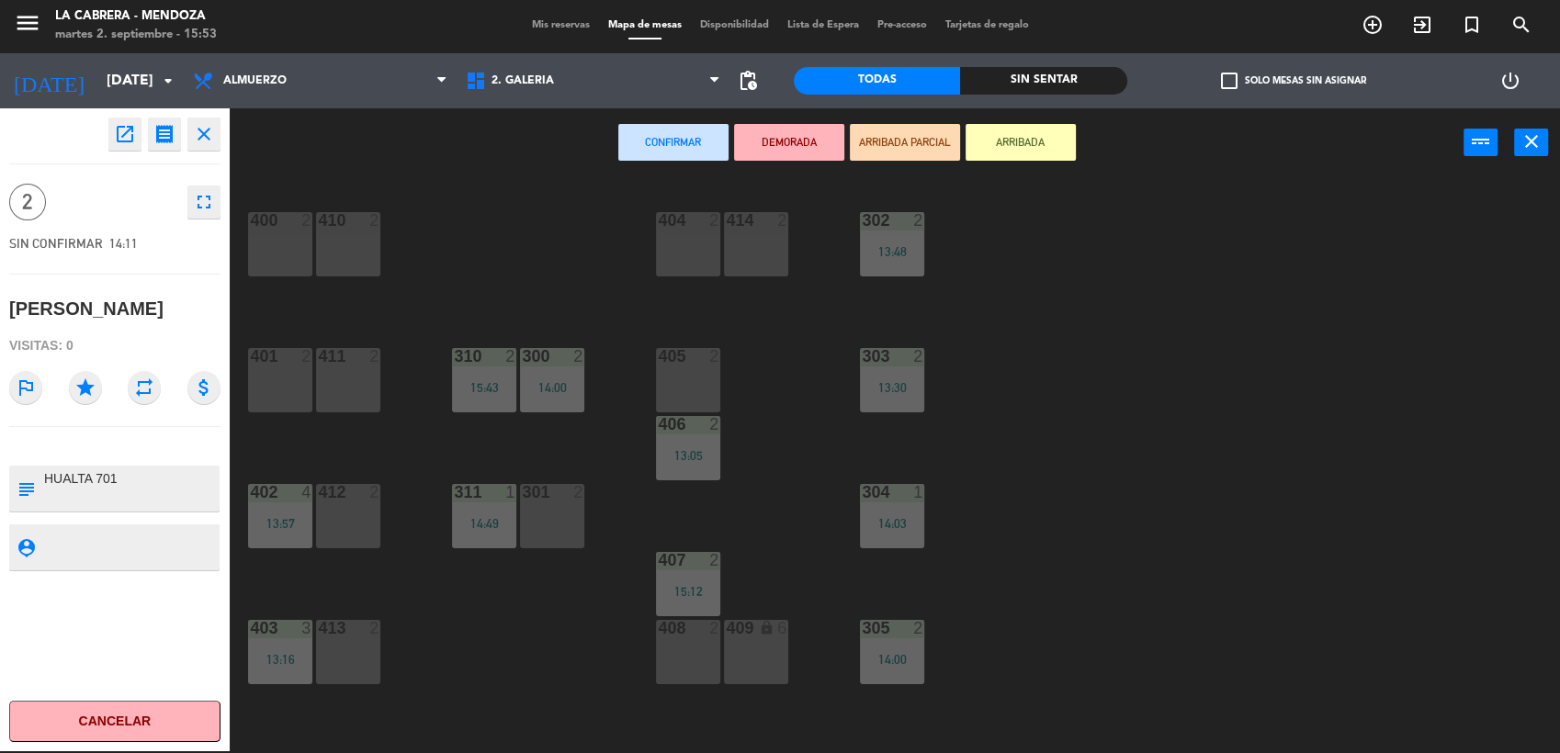
click at [357, 249] on div "410 2" at bounding box center [348, 244] width 64 height 64
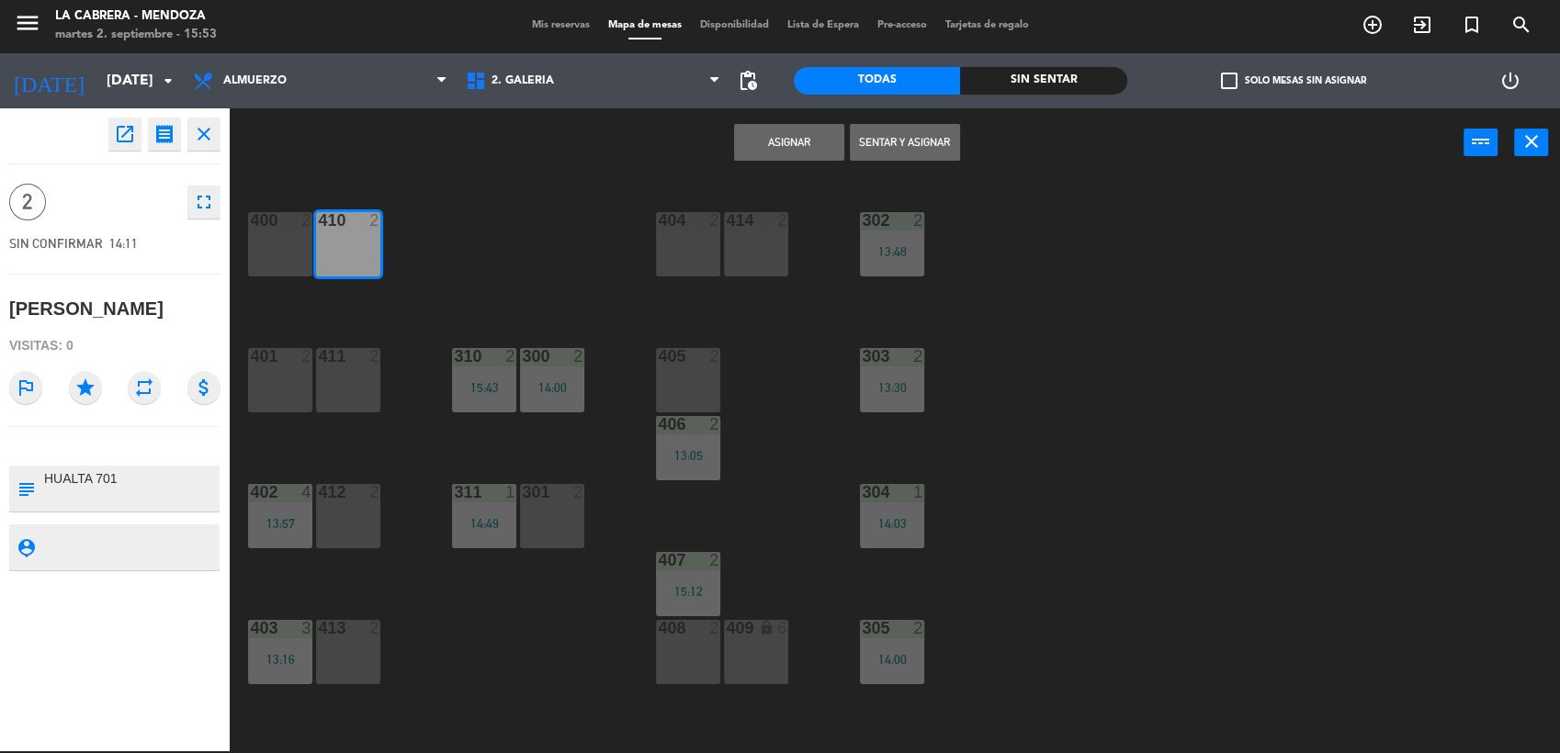
click at [922, 126] on button "Sentar y Asignar" at bounding box center [905, 142] width 110 height 37
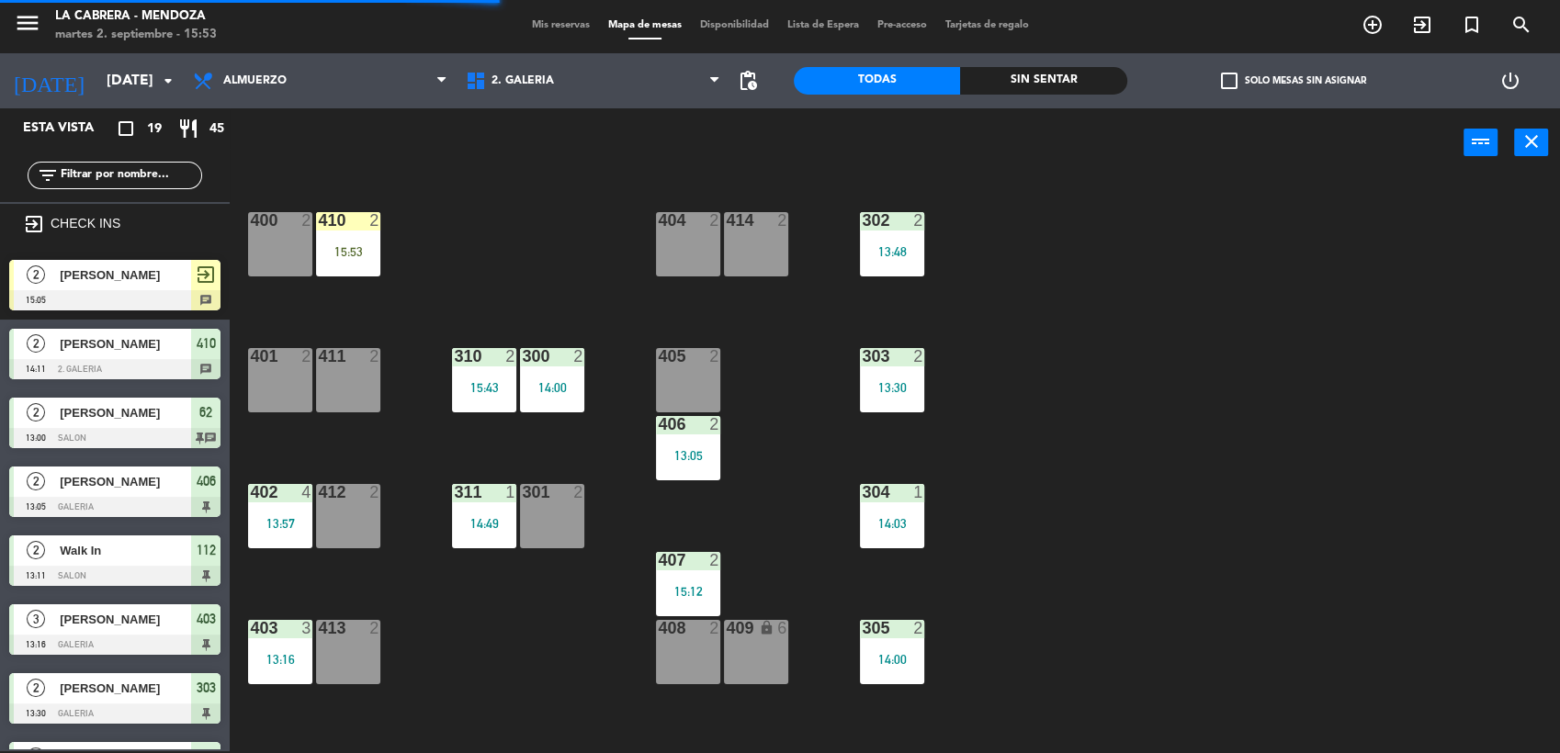
click at [131, 298] on div at bounding box center [114, 300] width 211 height 20
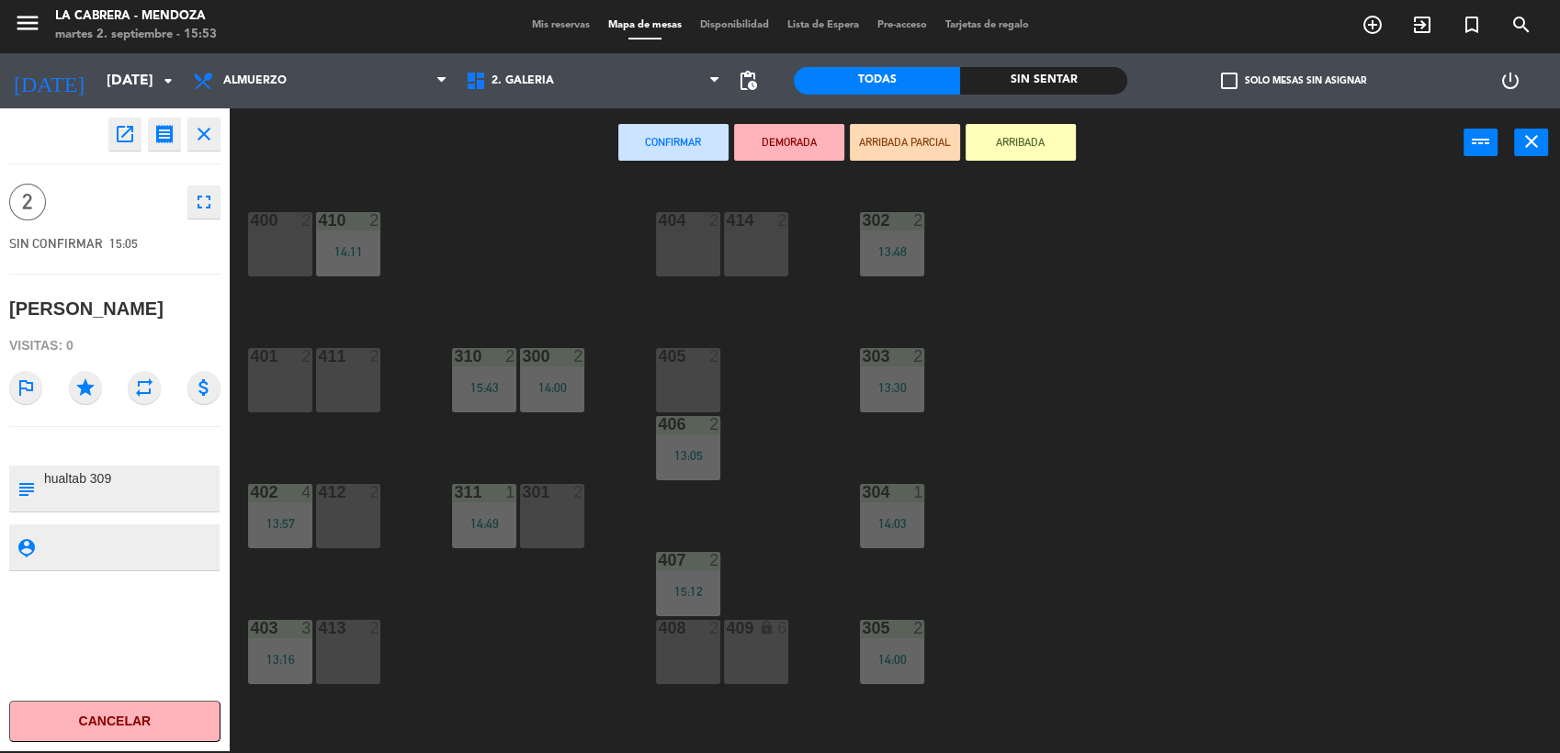
click at [272, 379] on div "401 2" at bounding box center [280, 380] width 64 height 64
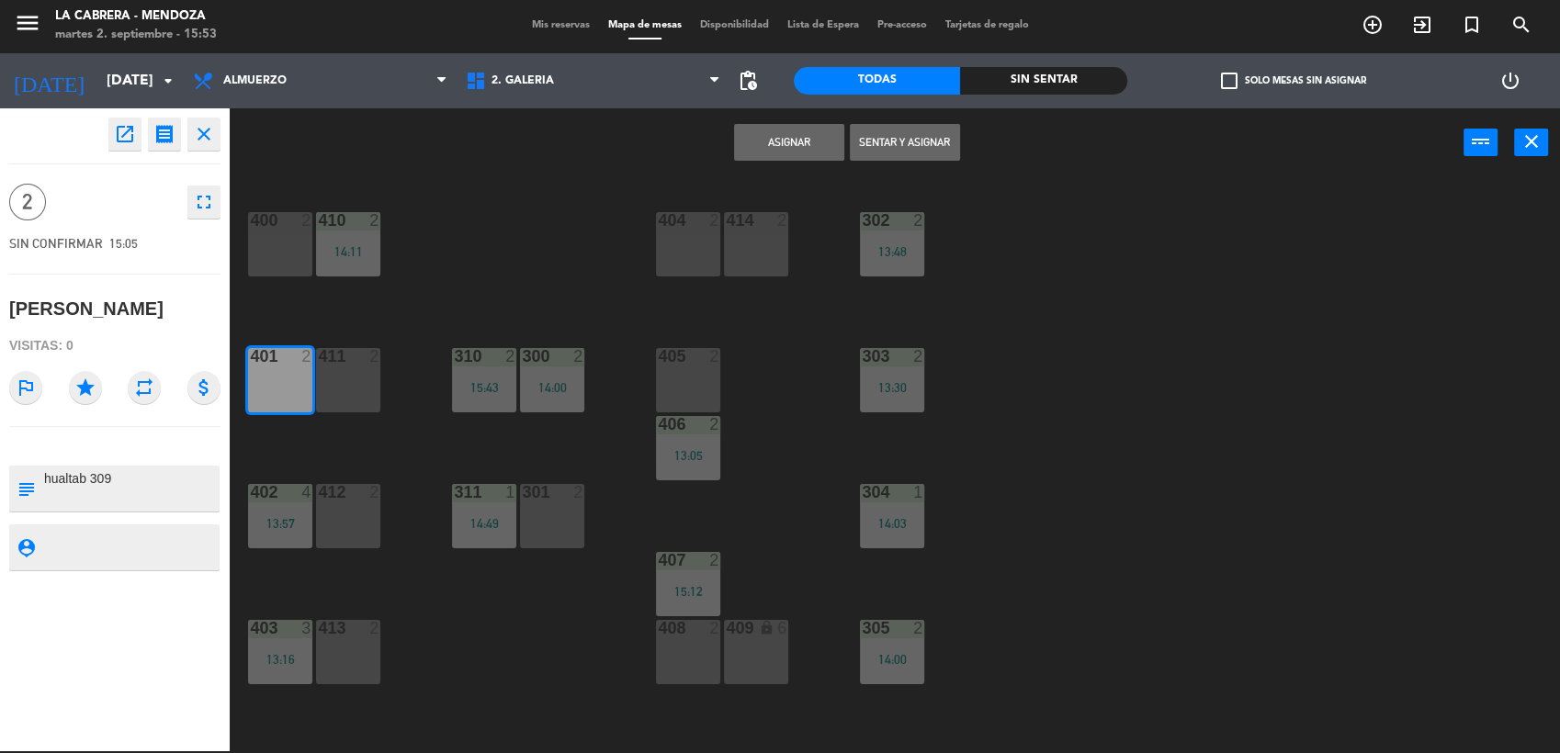
click at [943, 131] on button "Sentar y Asignar" at bounding box center [905, 142] width 110 height 37
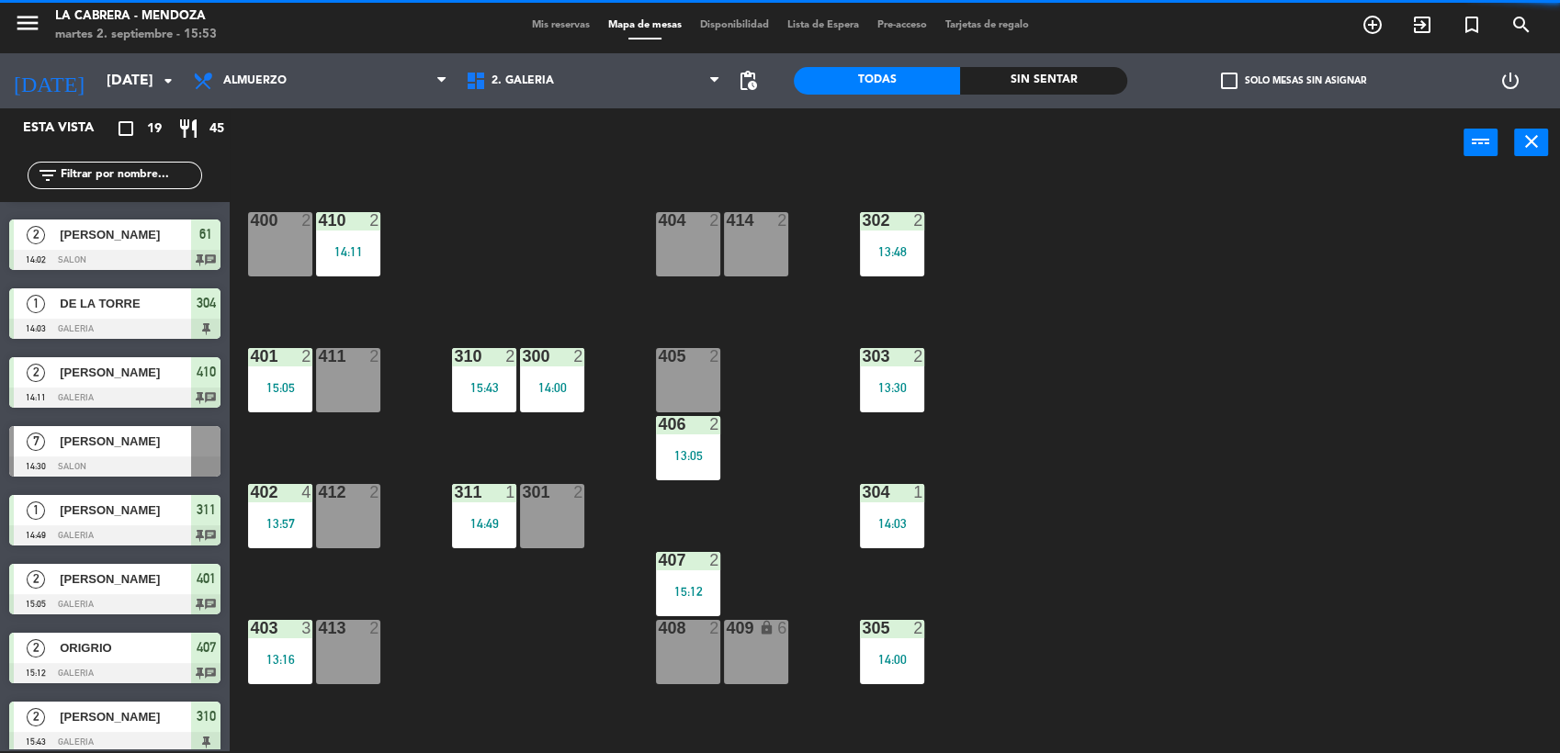
scroll to position [761, 0]
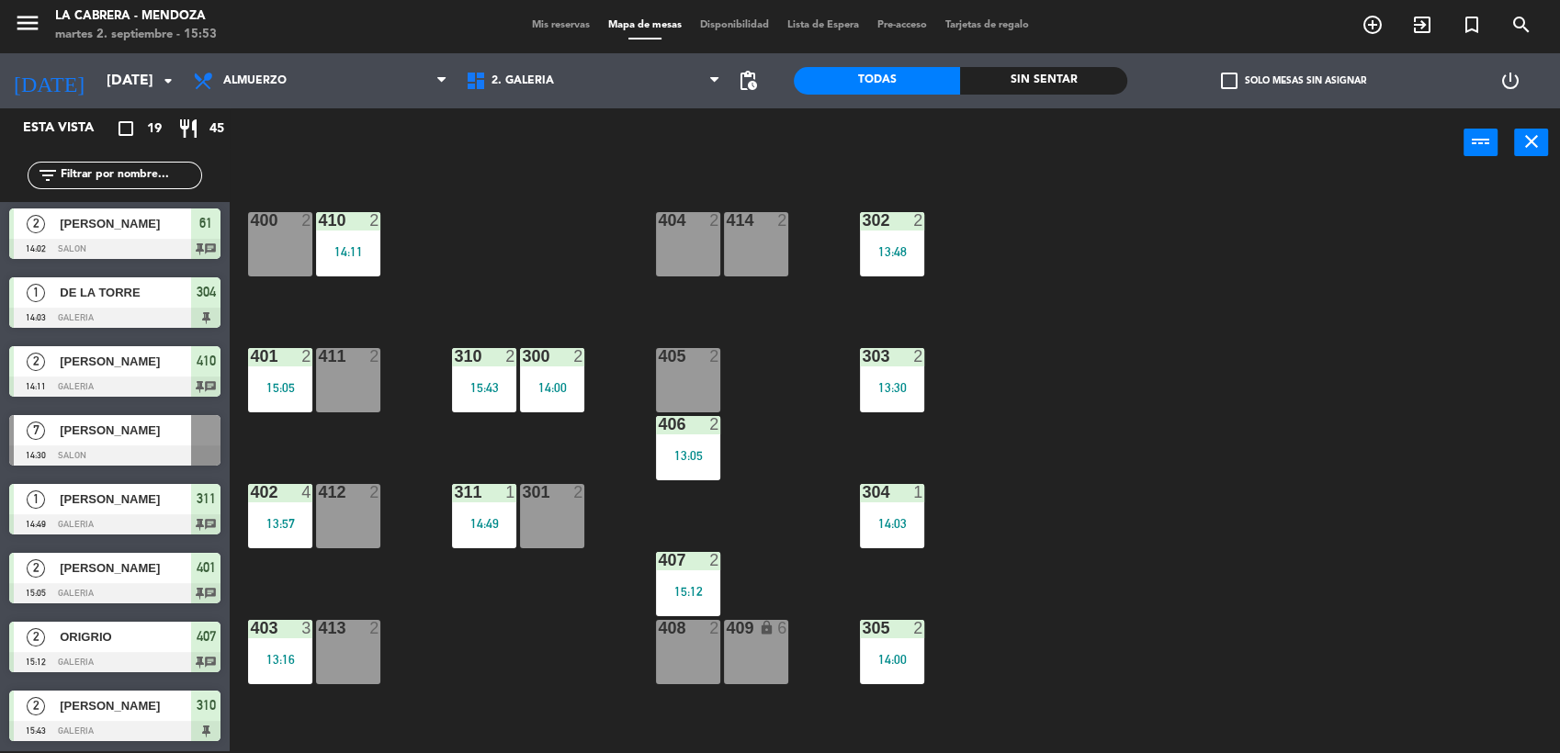
click at [147, 437] on span "[PERSON_NAME]" at bounding box center [125, 430] width 131 height 19
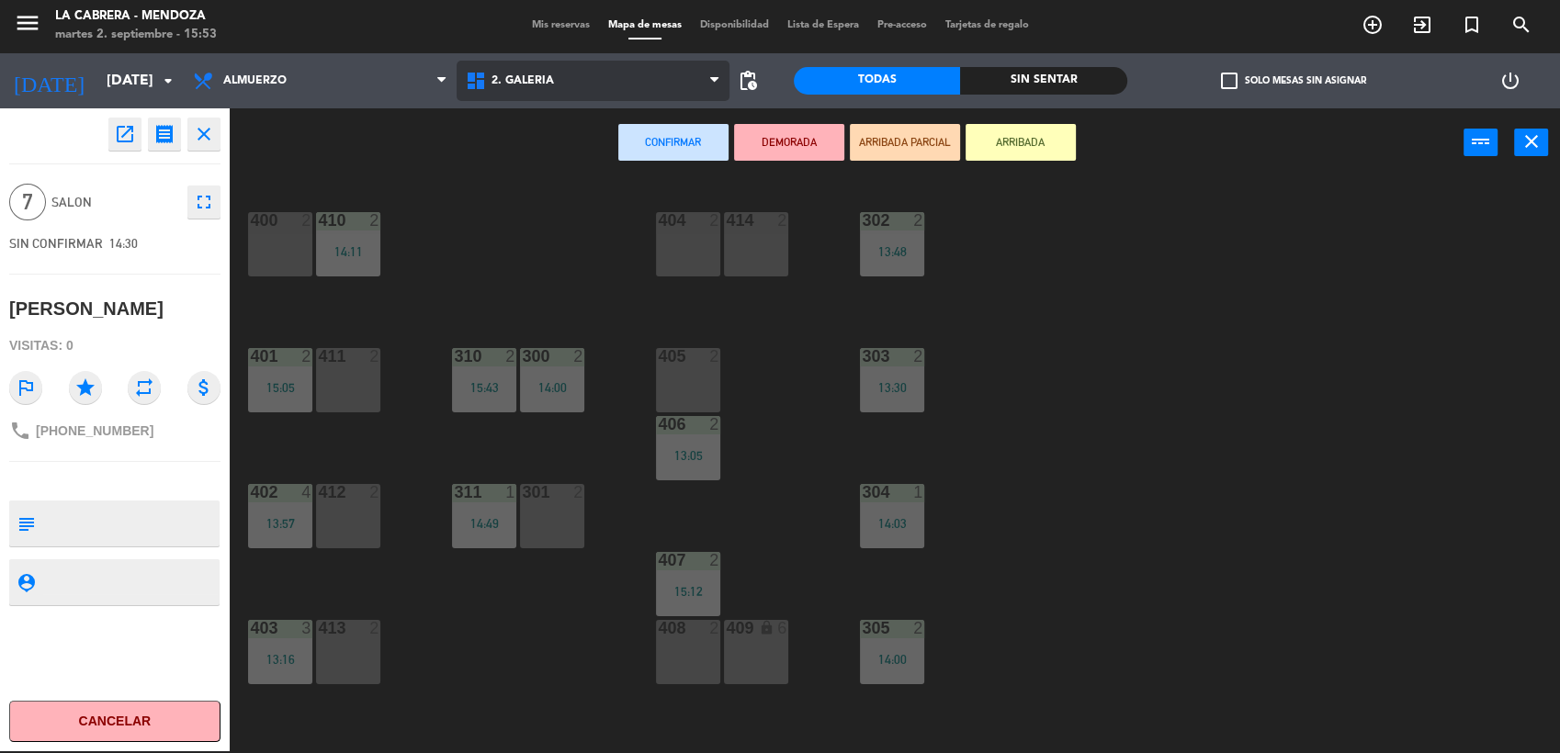
click at [584, 70] on span "2. GALERIA" at bounding box center [593, 81] width 273 height 40
click at [577, 165] on ng-component "menu LA [PERSON_NAME] - [PERSON_NAME][DATE] 2. septiembre - 15:53 Mis reservas …" at bounding box center [780, 376] width 1560 height 756
click at [581, 88] on span "2. GALERIA" at bounding box center [593, 81] width 273 height 40
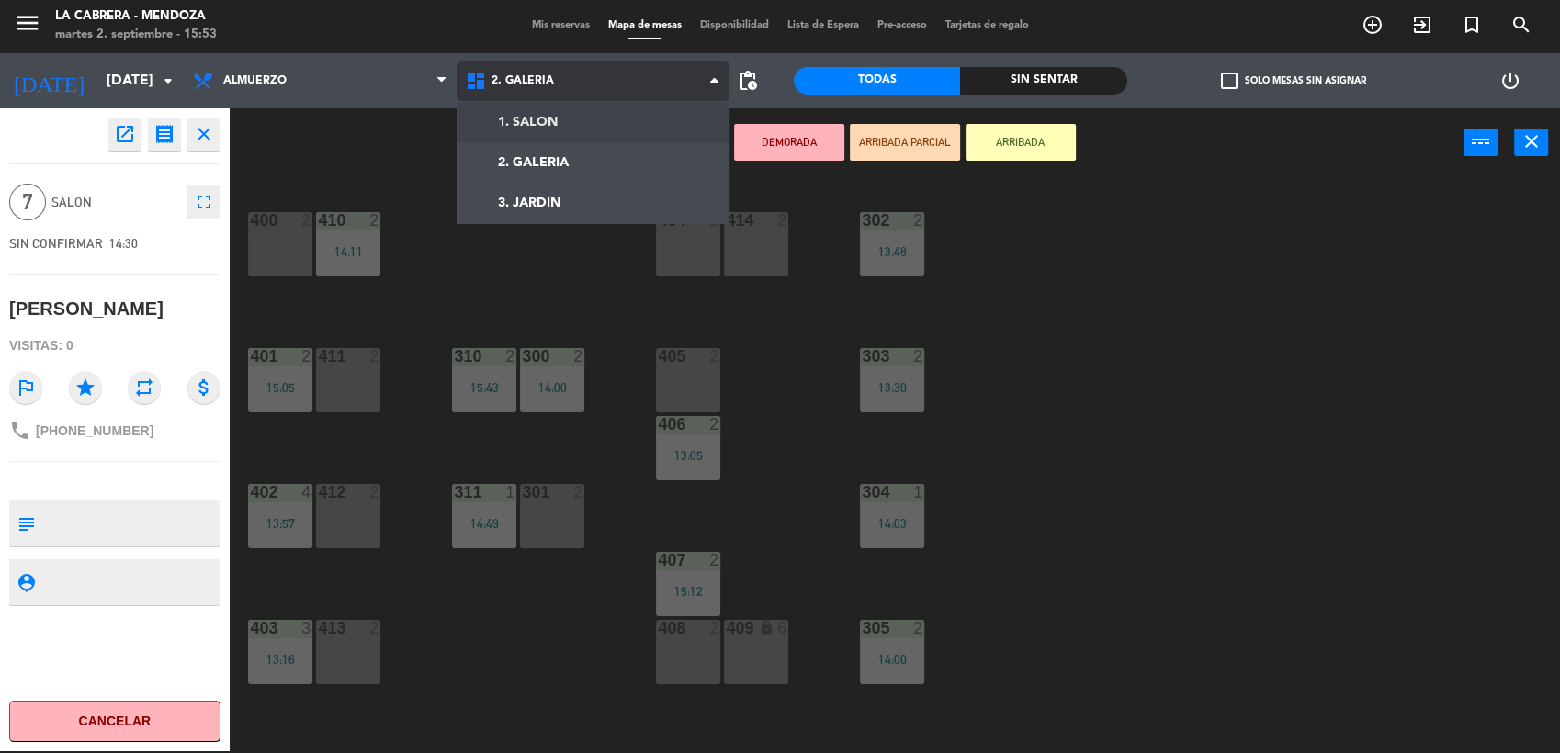
click at [563, 116] on ng-component "menu LA [PERSON_NAME] - [PERSON_NAME][DATE] 2. septiembre - 15:53 Mis reservas …" at bounding box center [780, 376] width 1560 height 756
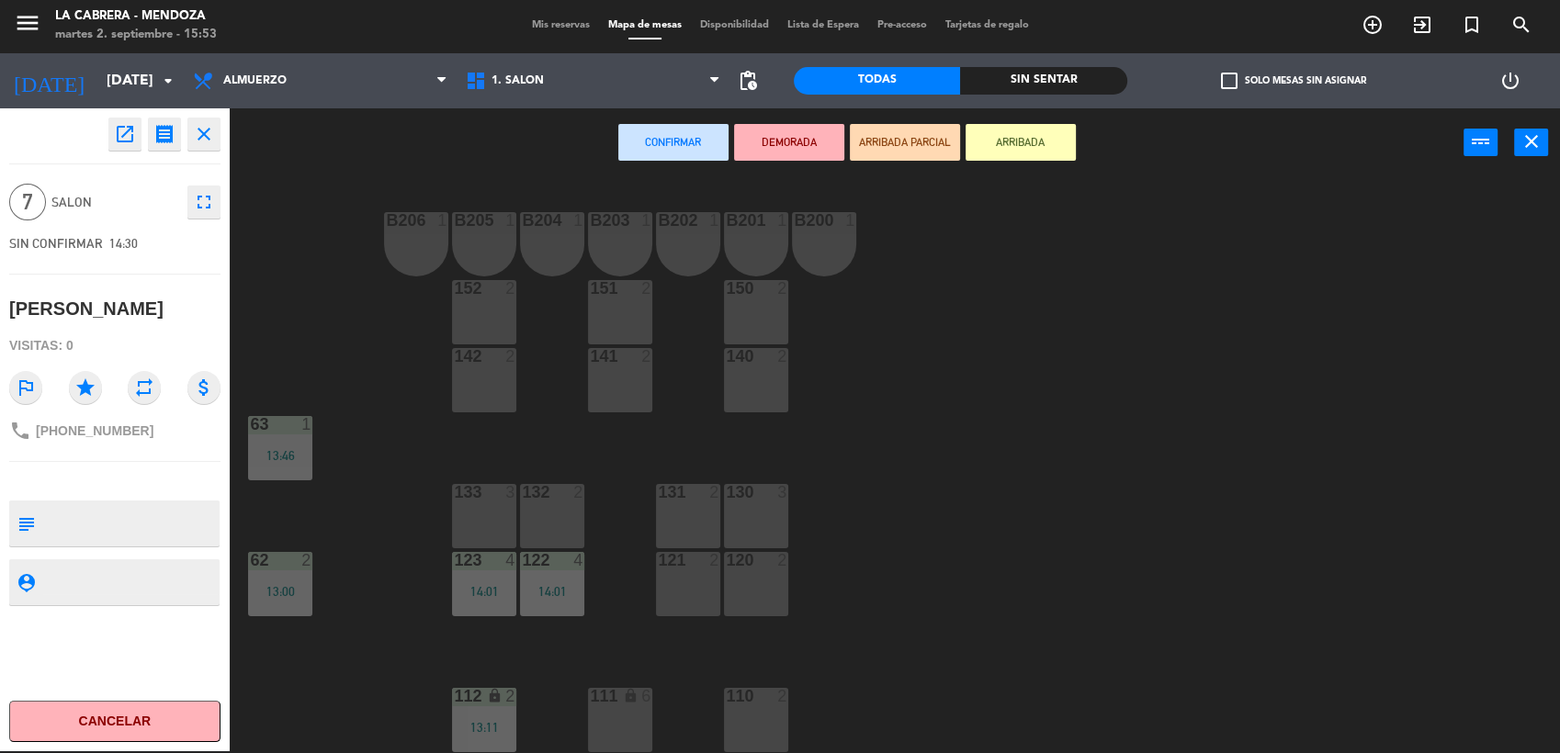
click at [780, 391] on div "140 2" at bounding box center [756, 380] width 64 height 64
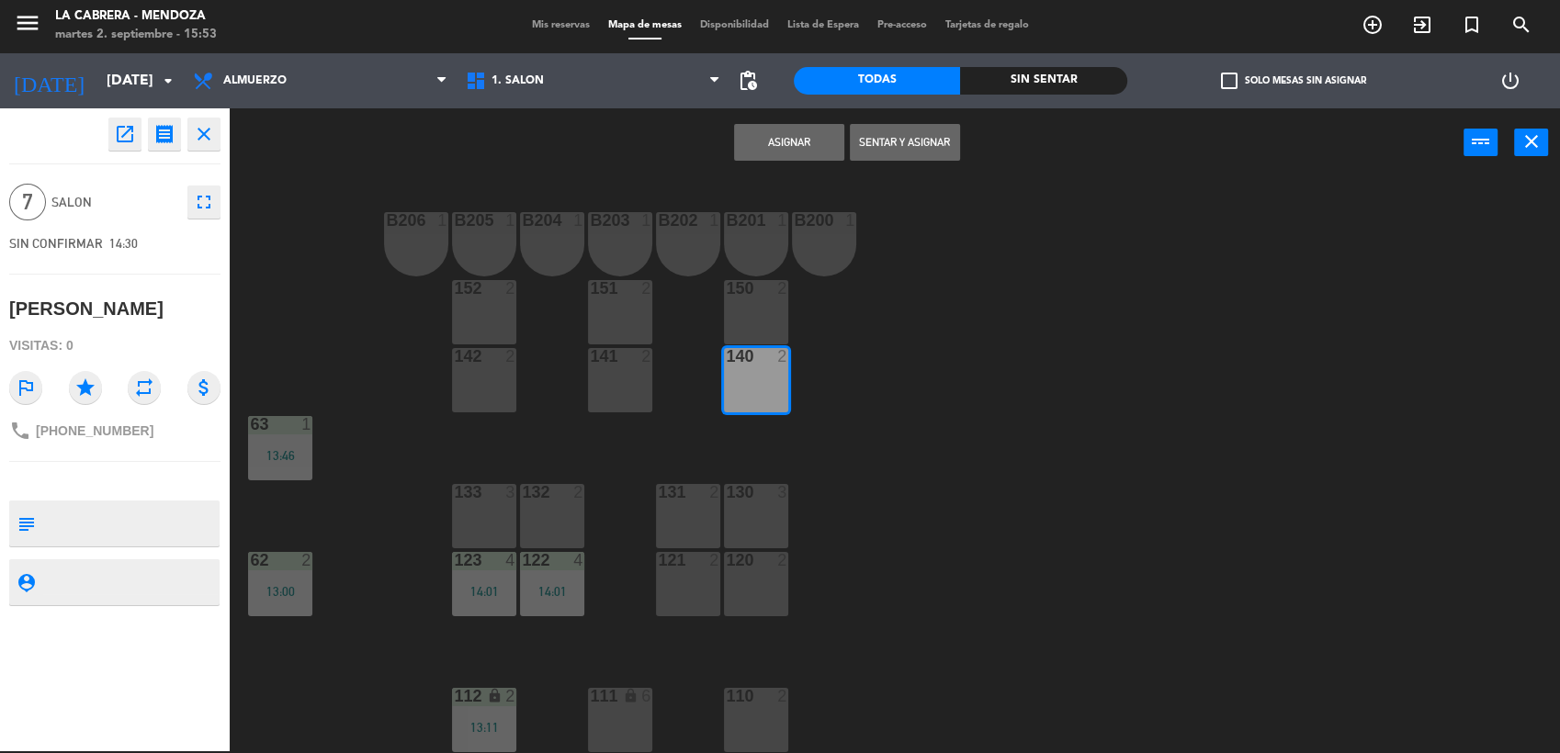
click at [934, 121] on div "Asignar Sentar y Asignar power_input close" at bounding box center [847, 143] width 1234 height 70
click at [925, 136] on button "Sentar y Asignar" at bounding box center [905, 142] width 110 height 37
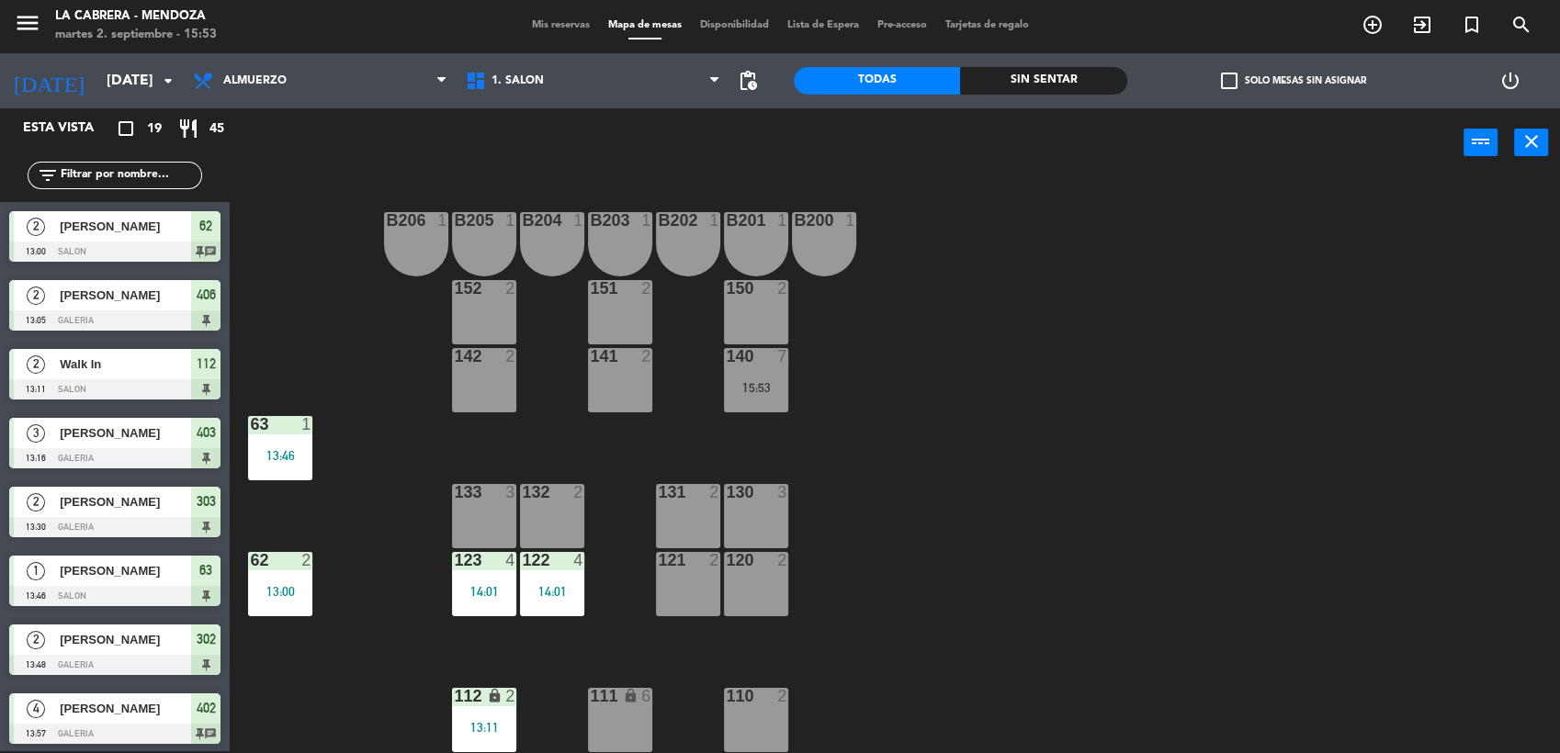
scroll to position [121, 0]
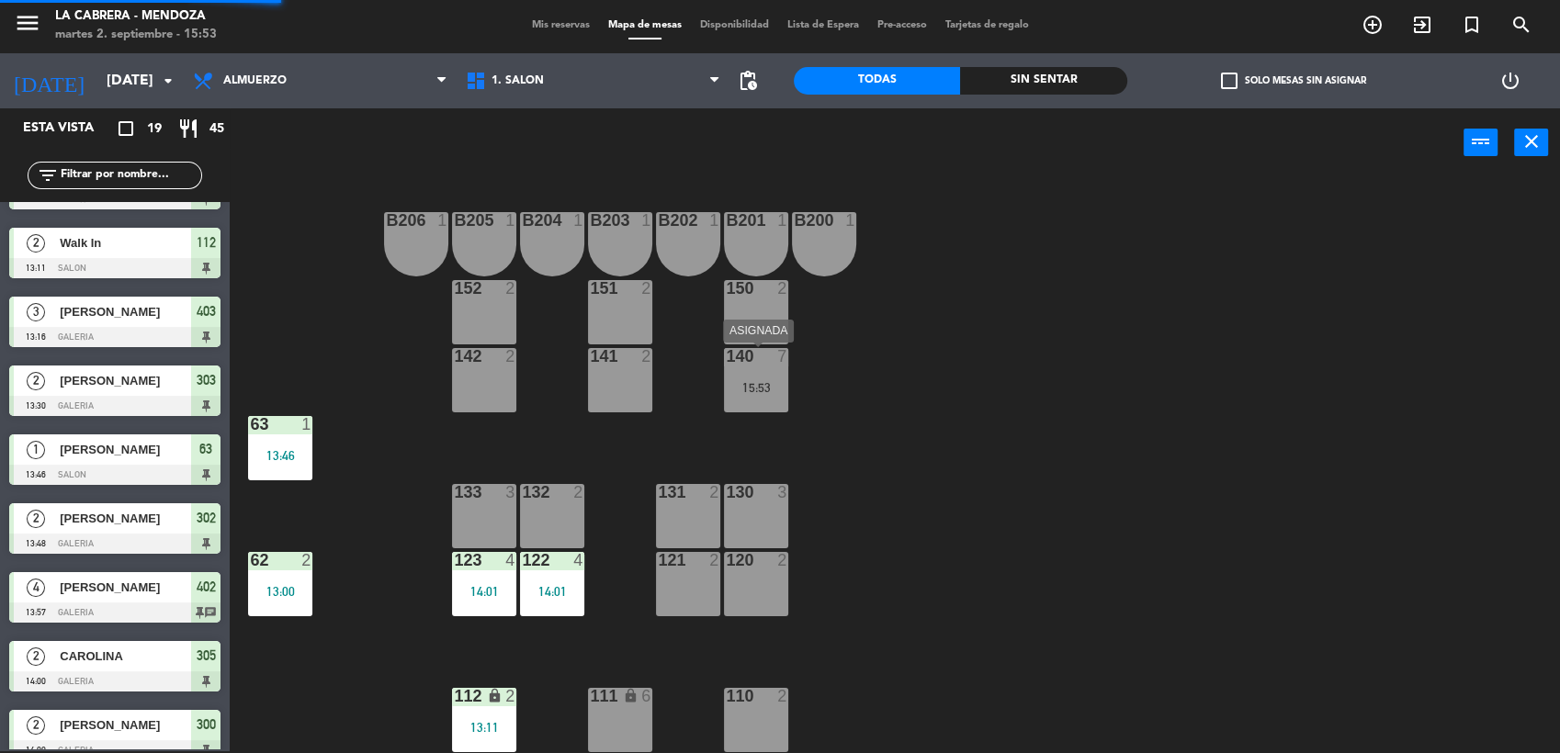
click at [741, 387] on div "15:53" at bounding box center [756, 387] width 64 height 13
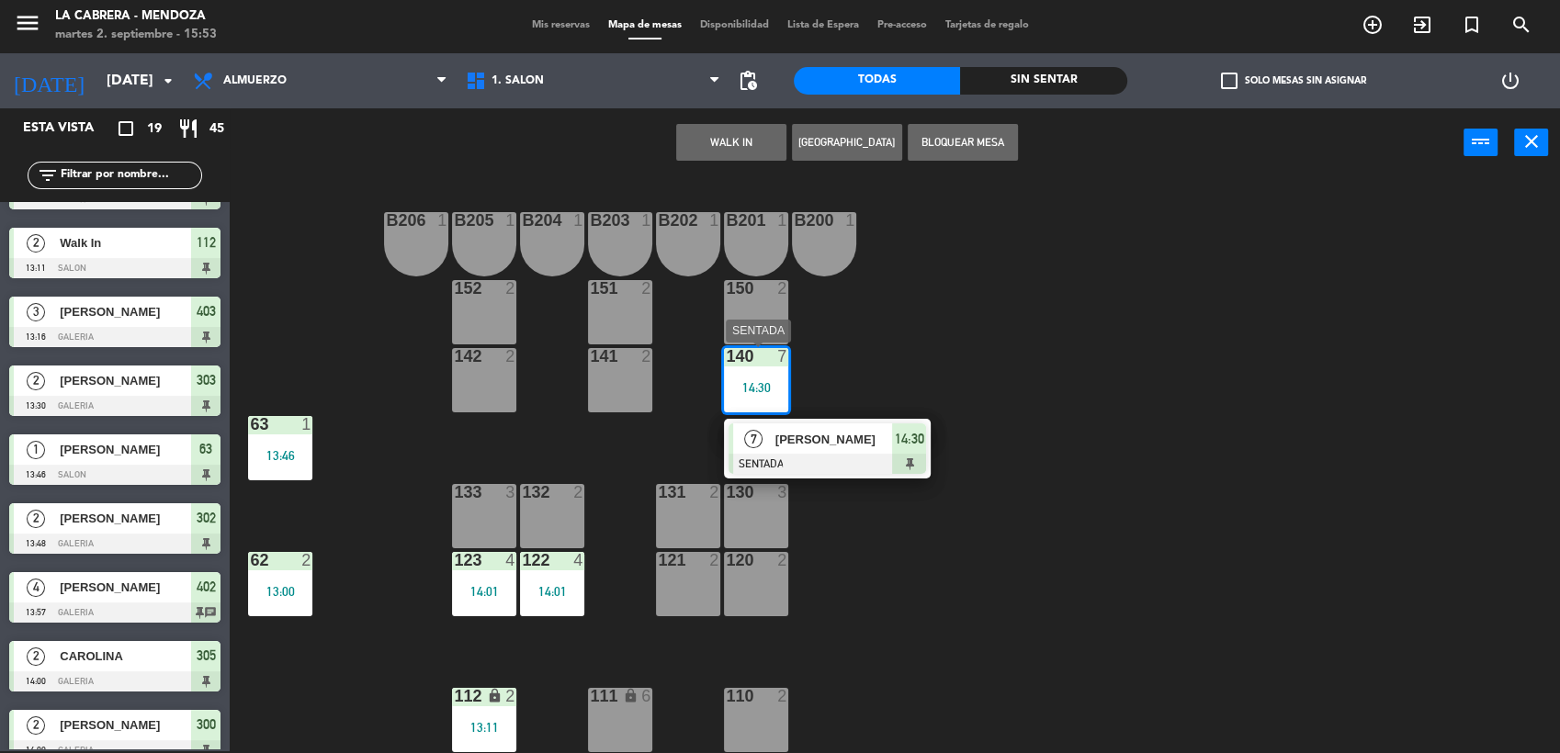
click at [853, 446] on span "[PERSON_NAME]" at bounding box center [834, 439] width 118 height 19
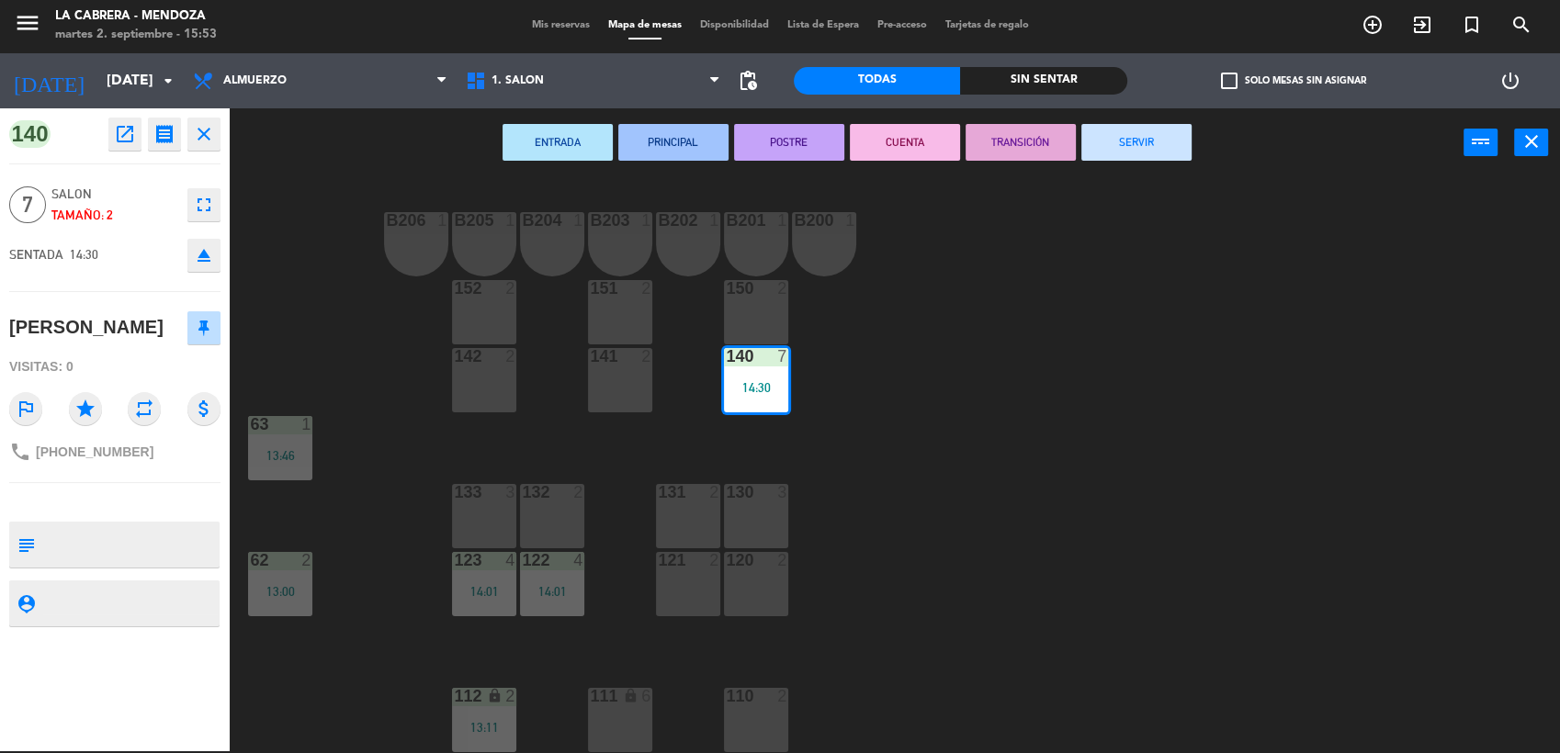
click at [913, 414] on div "B206 1 B205 1 B204 1 B203 1 B202 1 B201 1 B200 1 150 2 151 2 152 2 140 7 14:30 …" at bounding box center [902, 467] width 1315 height 574
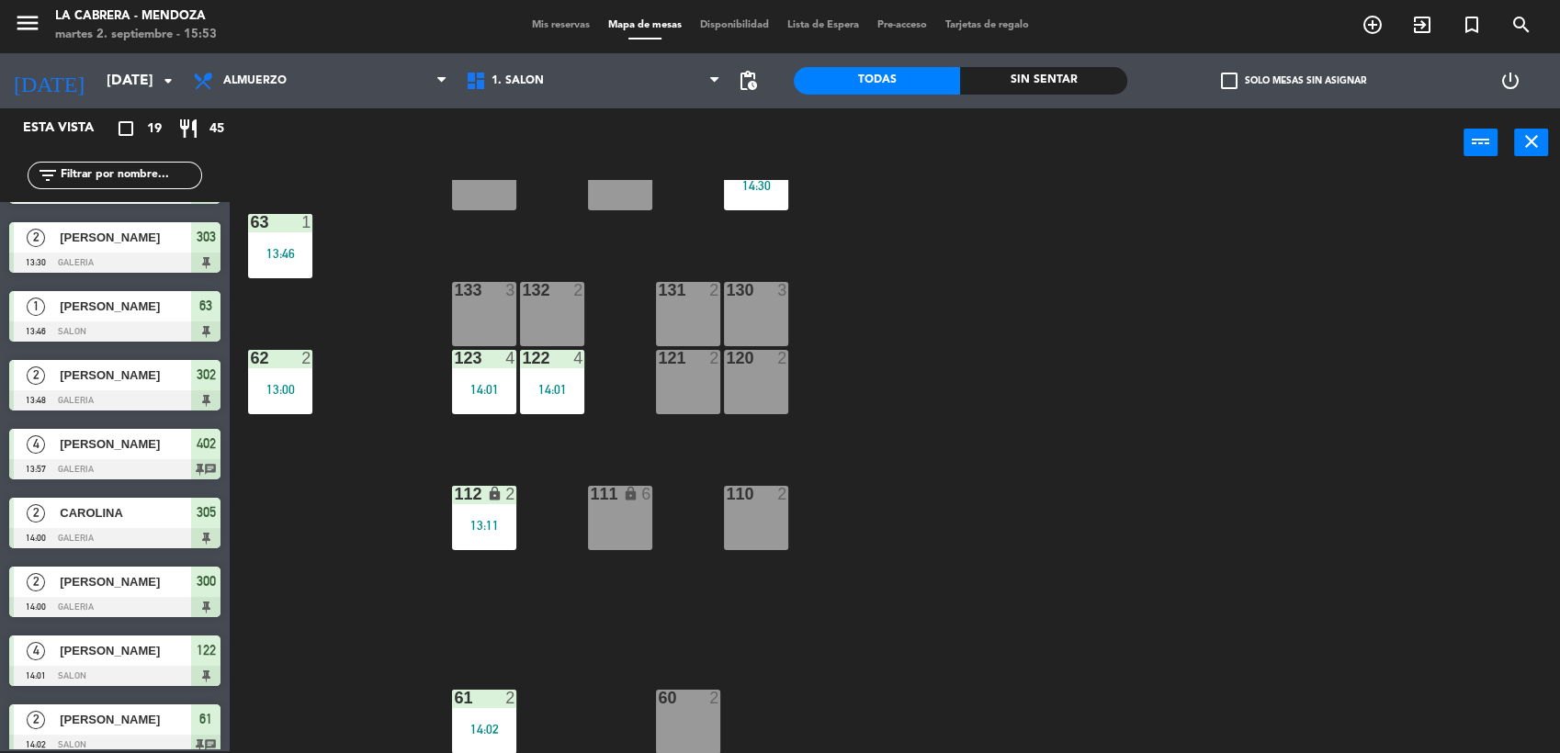
scroll to position [251, 0]
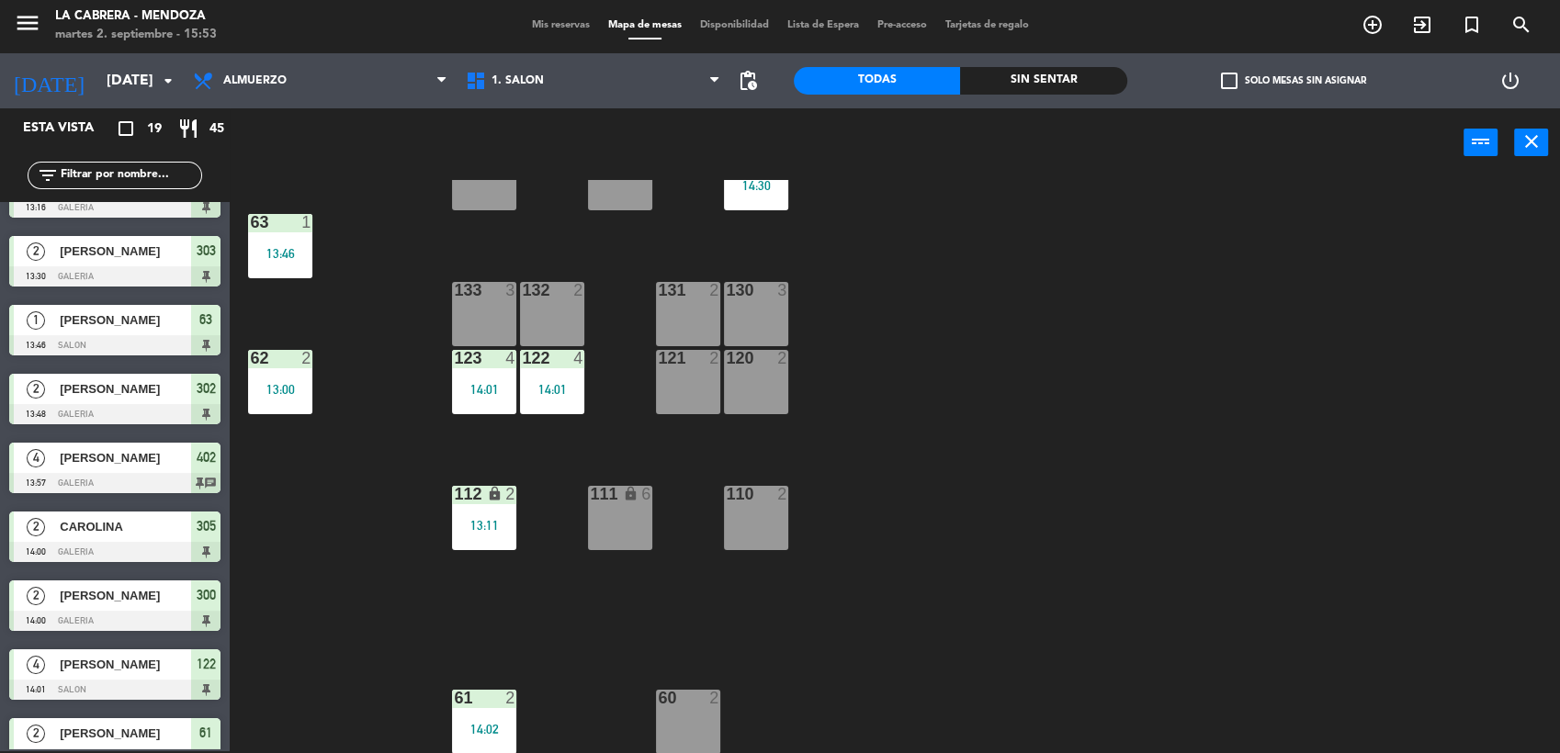
click at [694, 721] on div "60 2" at bounding box center [688, 722] width 64 height 64
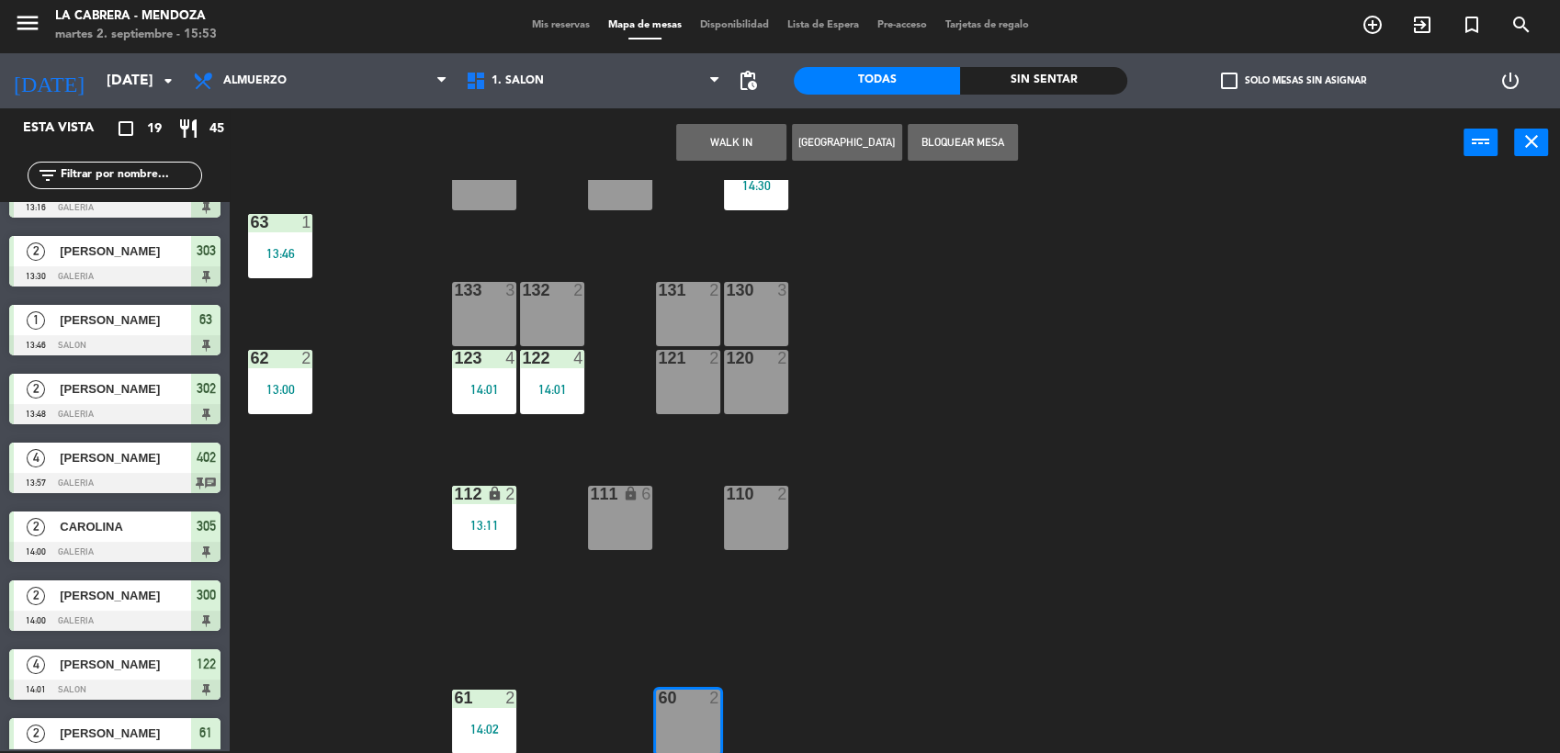
click at [735, 132] on button "WALK IN" at bounding box center [731, 142] width 110 height 37
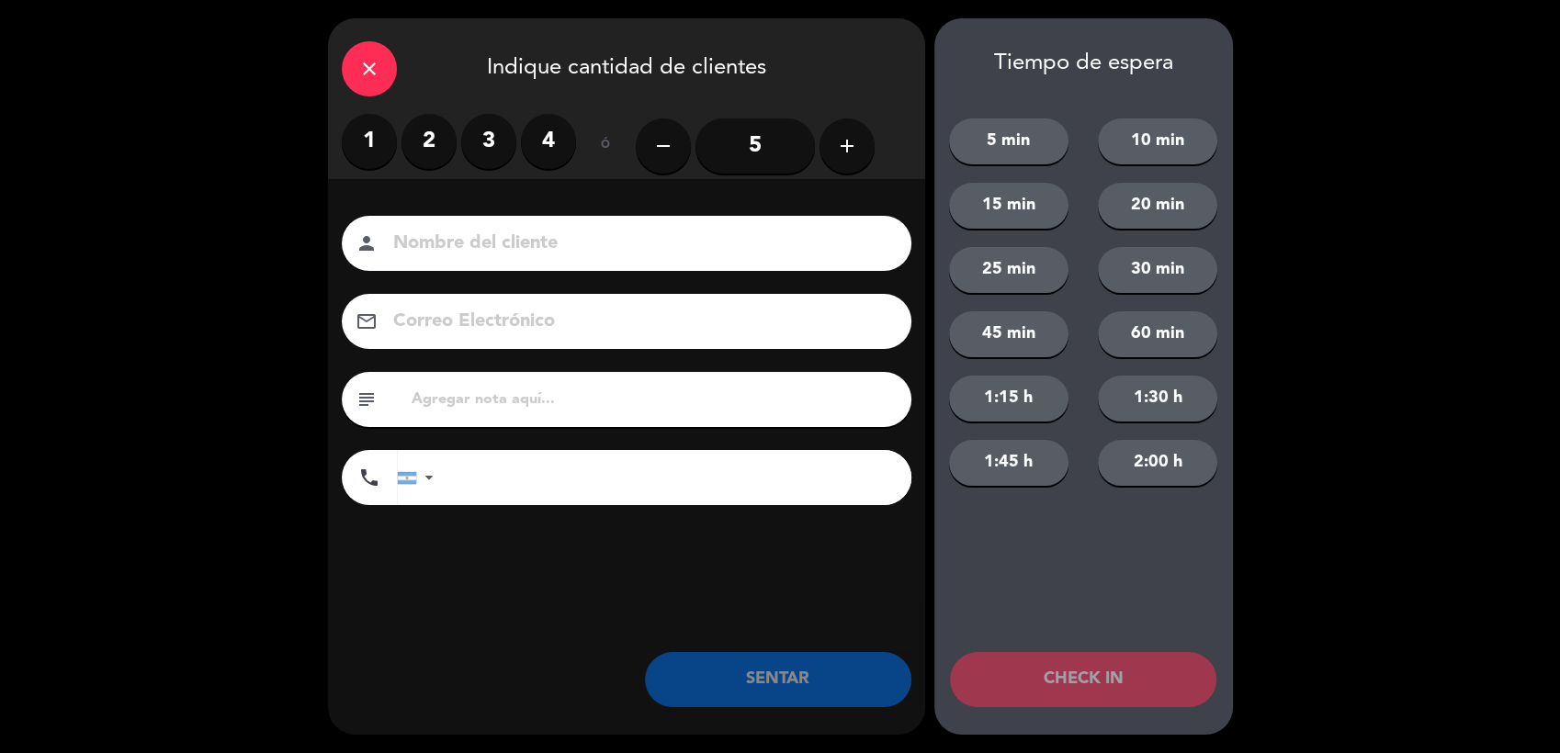
click at [423, 144] on label "2" at bounding box center [429, 141] width 55 height 55
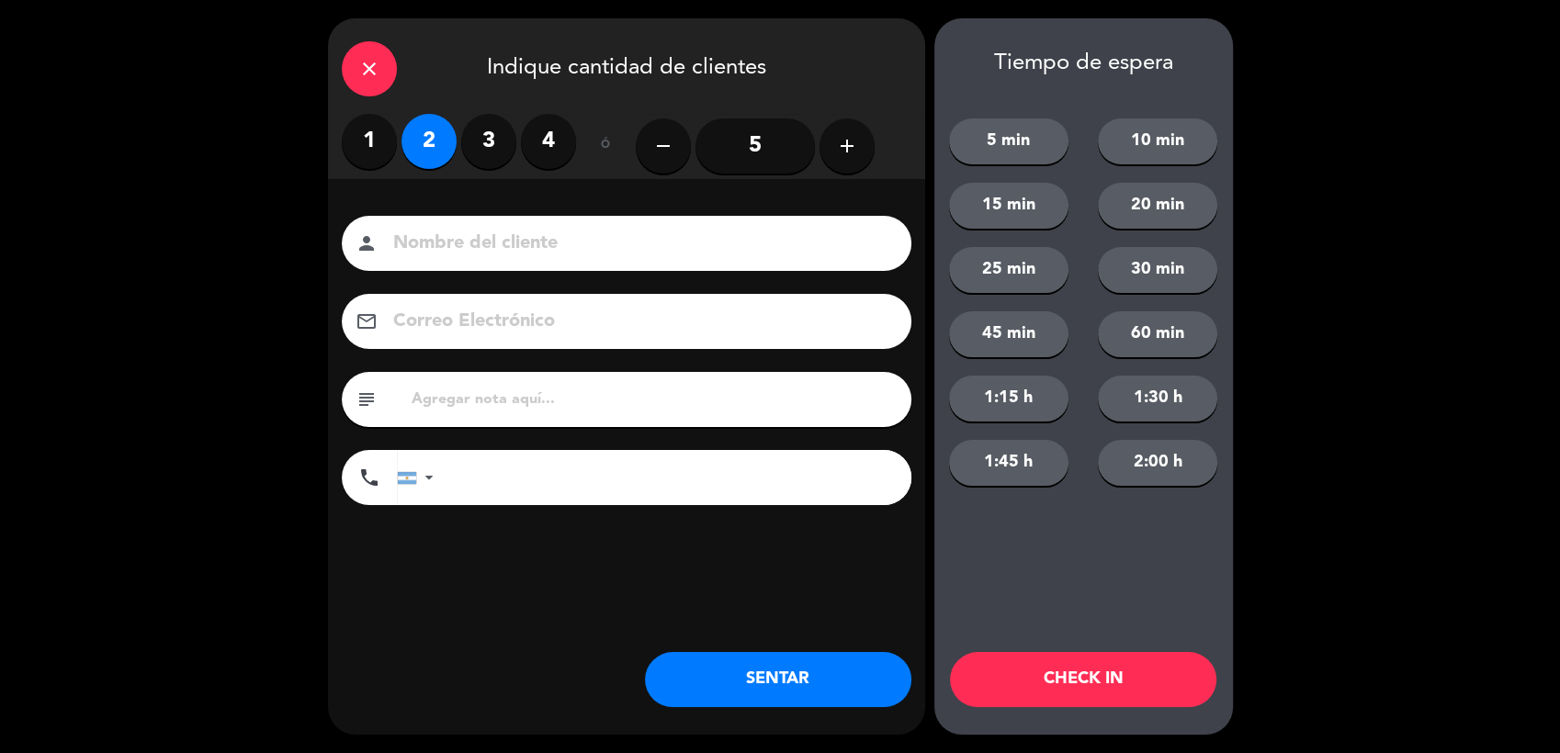
click at [826, 690] on button "SENTAR" at bounding box center [778, 679] width 266 height 55
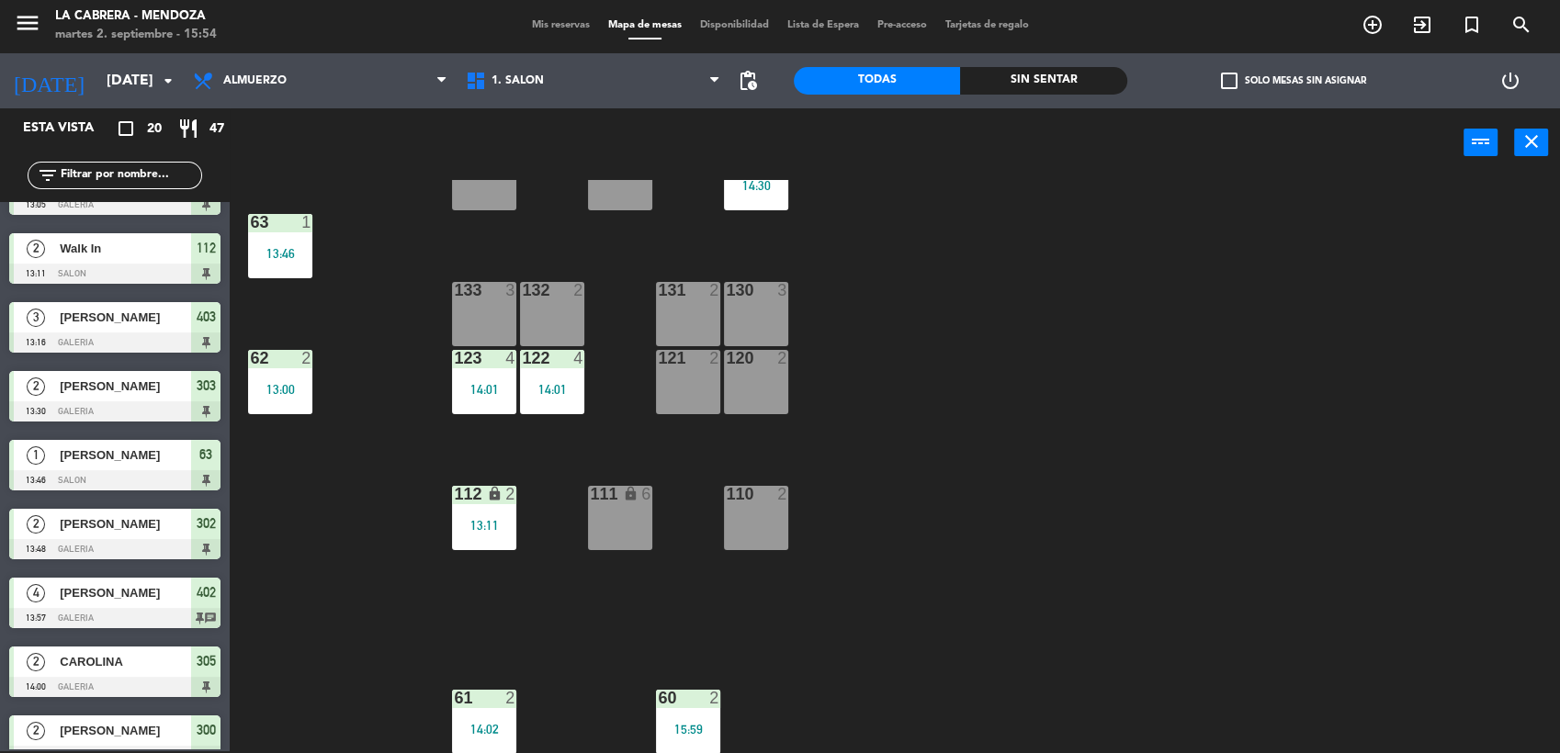
scroll to position [0, 0]
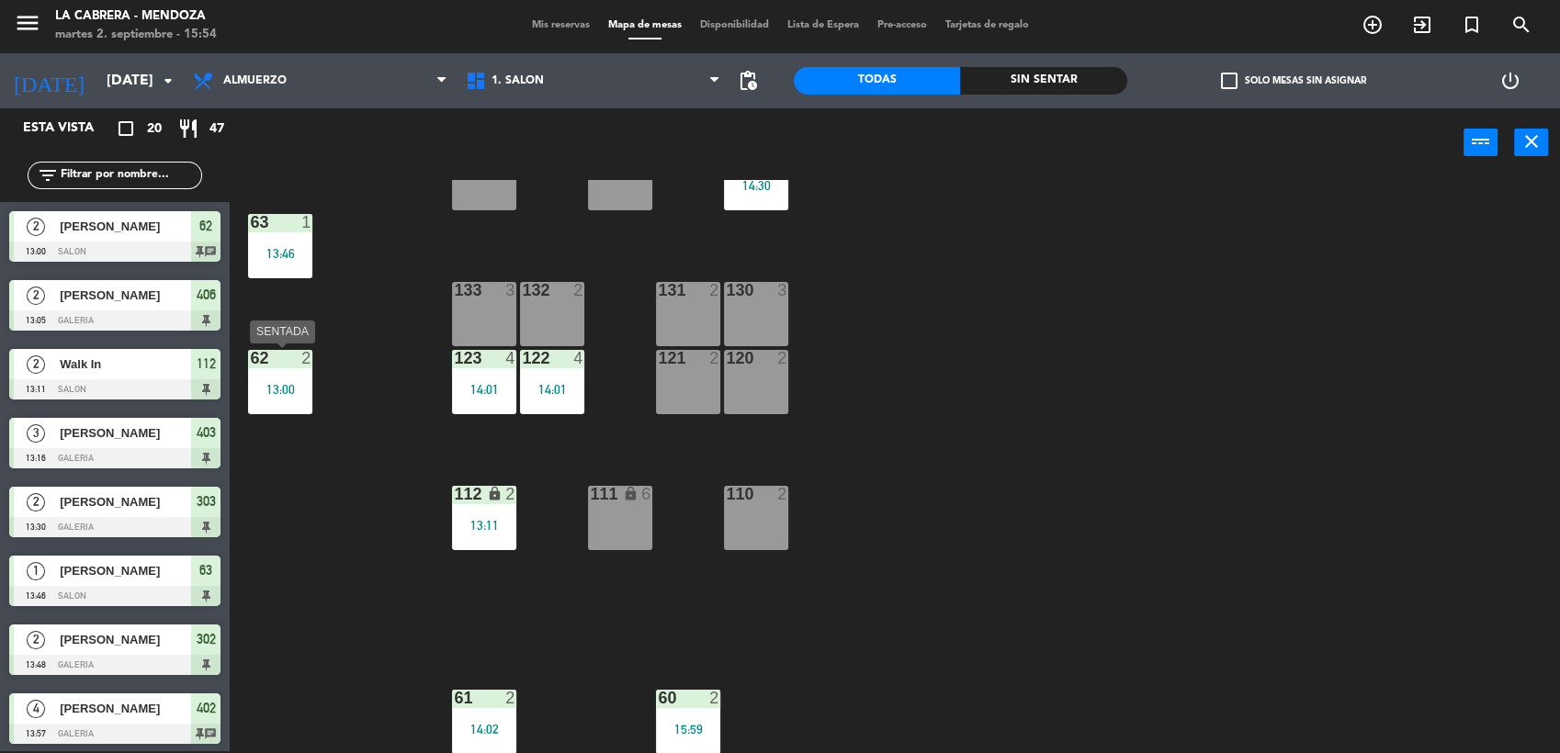
click at [265, 398] on div "62 2 13:00" at bounding box center [280, 382] width 64 height 64
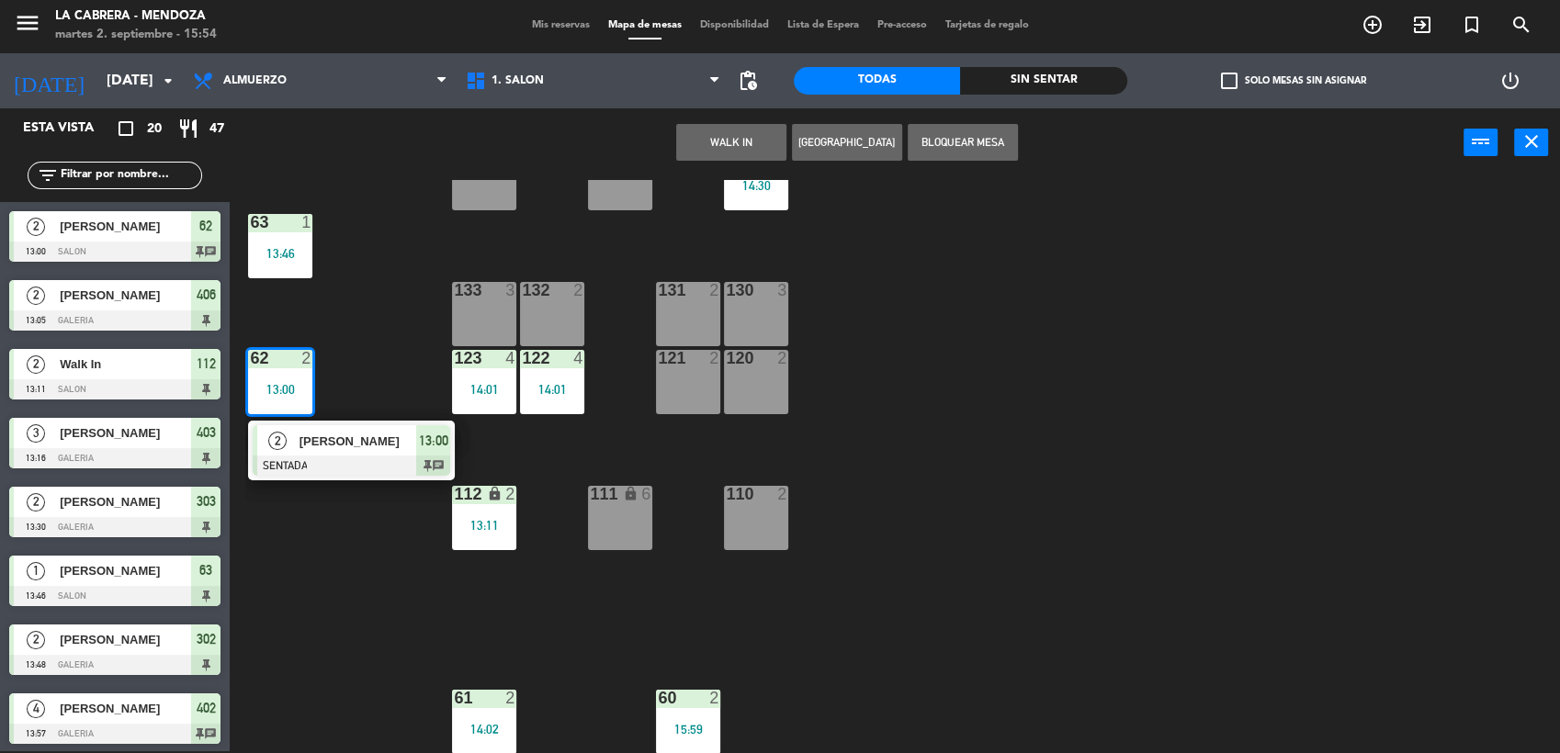
drag, startPoint x: 375, startPoint y: 462, endPoint x: 728, endPoint y: 301, distance: 387.7
click at [376, 459] on div "2 [PERSON_NAME] SENTADA 13:00 chat" at bounding box center [351, 451] width 234 height 60
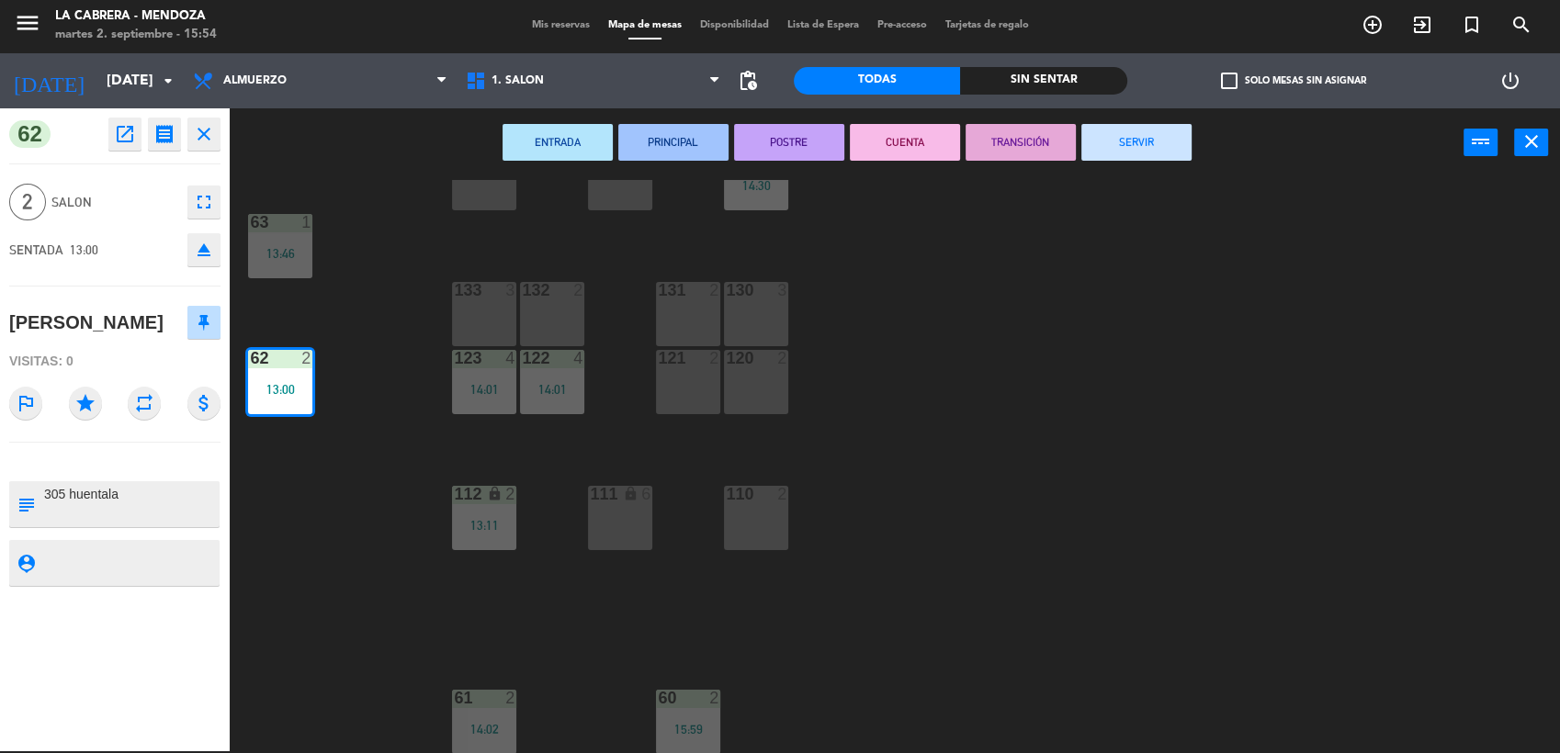
click at [1172, 142] on button "SERVIR" at bounding box center [1136, 142] width 110 height 37
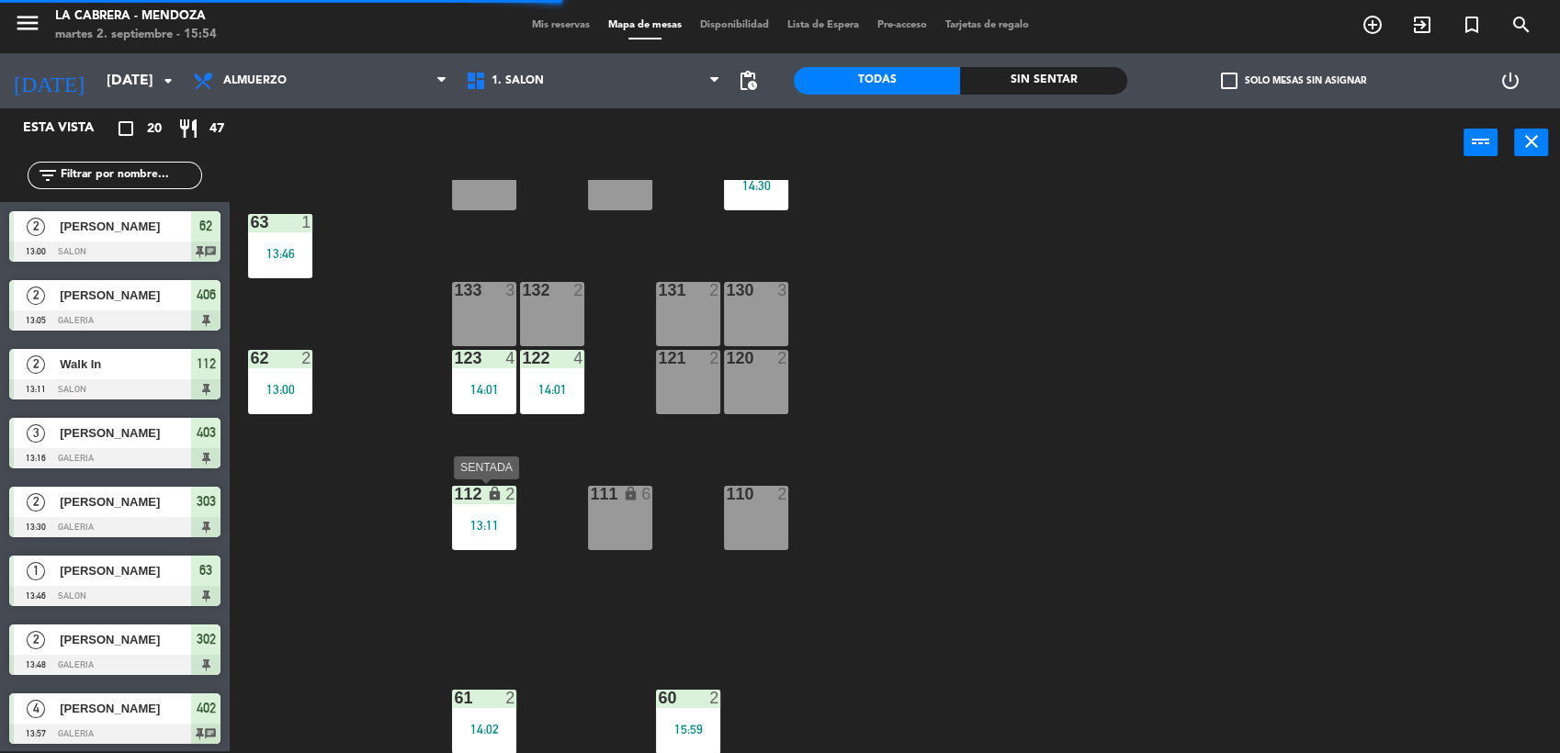
click at [485, 521] on div "13:11" at bounding box center [484, 525] width 64 height 13
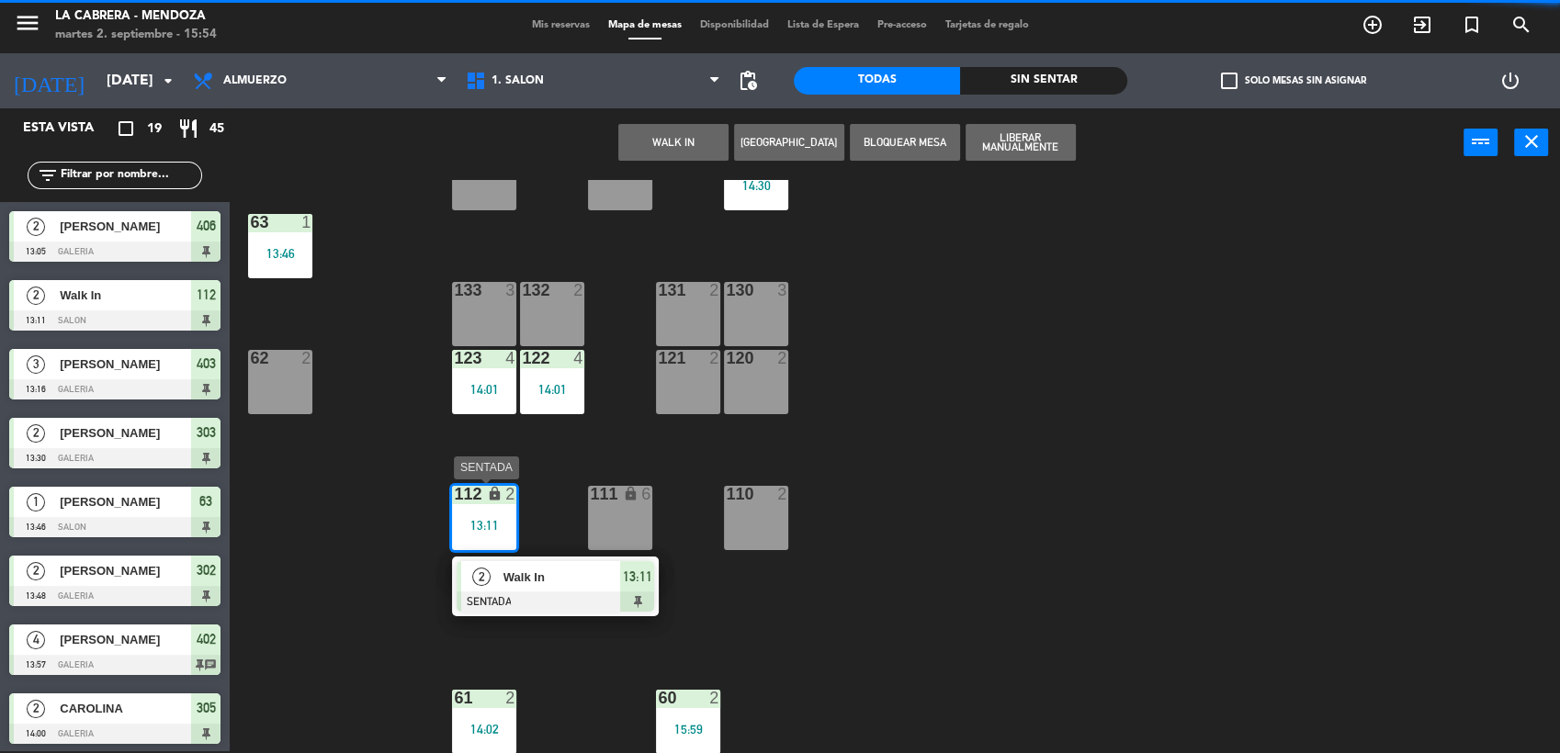
click at [595, 577] on div "2 Walk In SENTADA 13:11" at bounding box center [555, 587] width 234 height 60
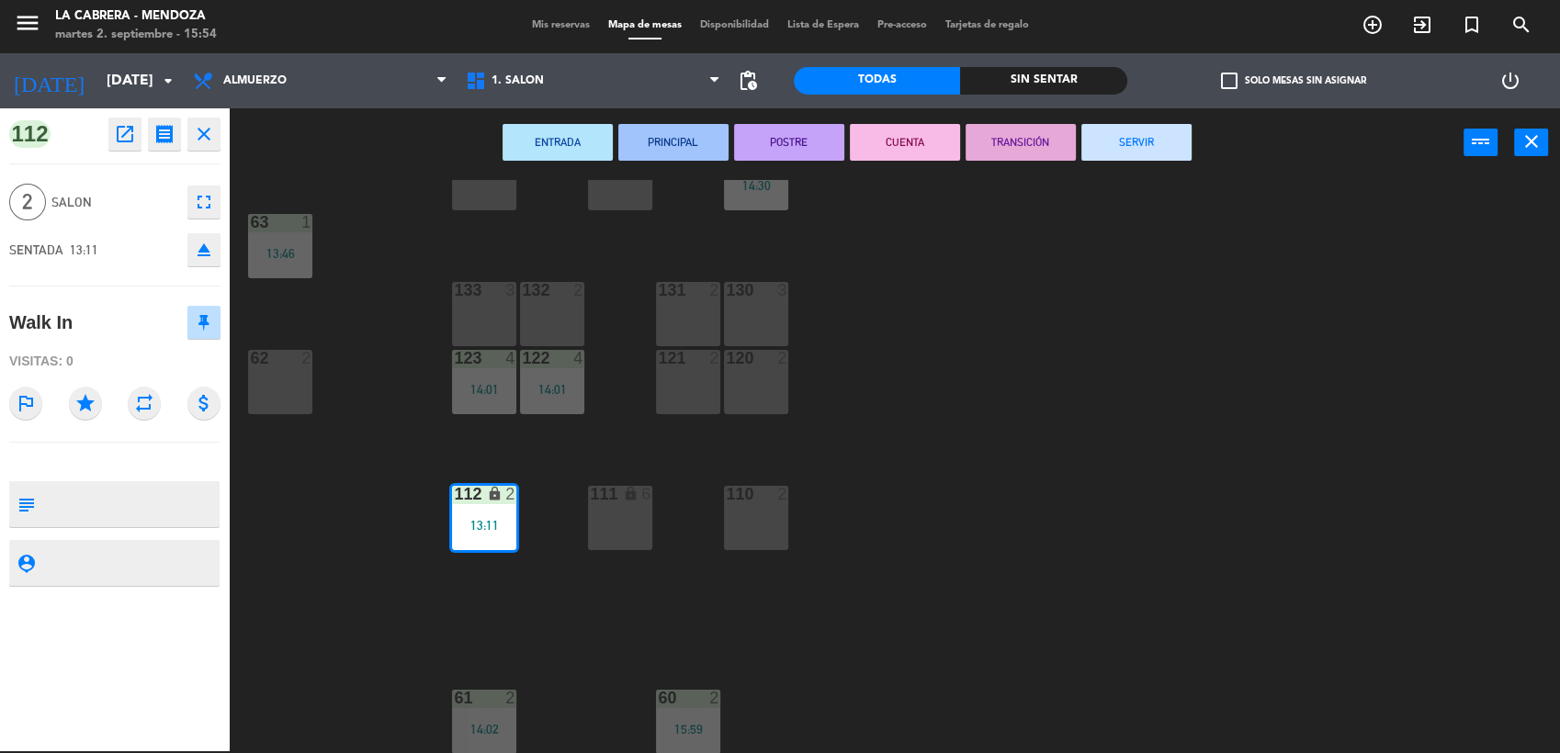
click at [1149, 134] on button "SERVIR" at bounding box center [1136, 142] width 110 height 37
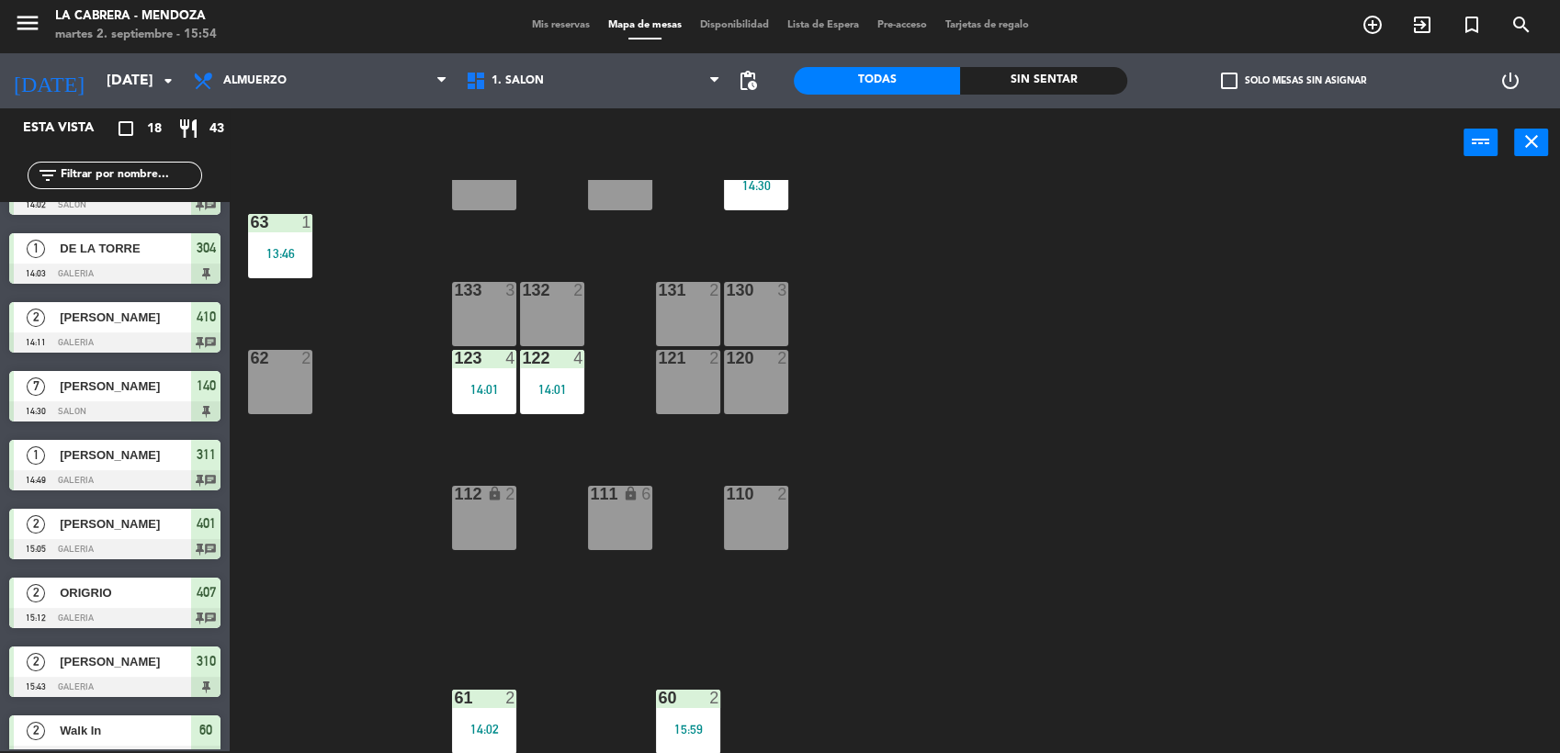
scroll to position [692, 0]
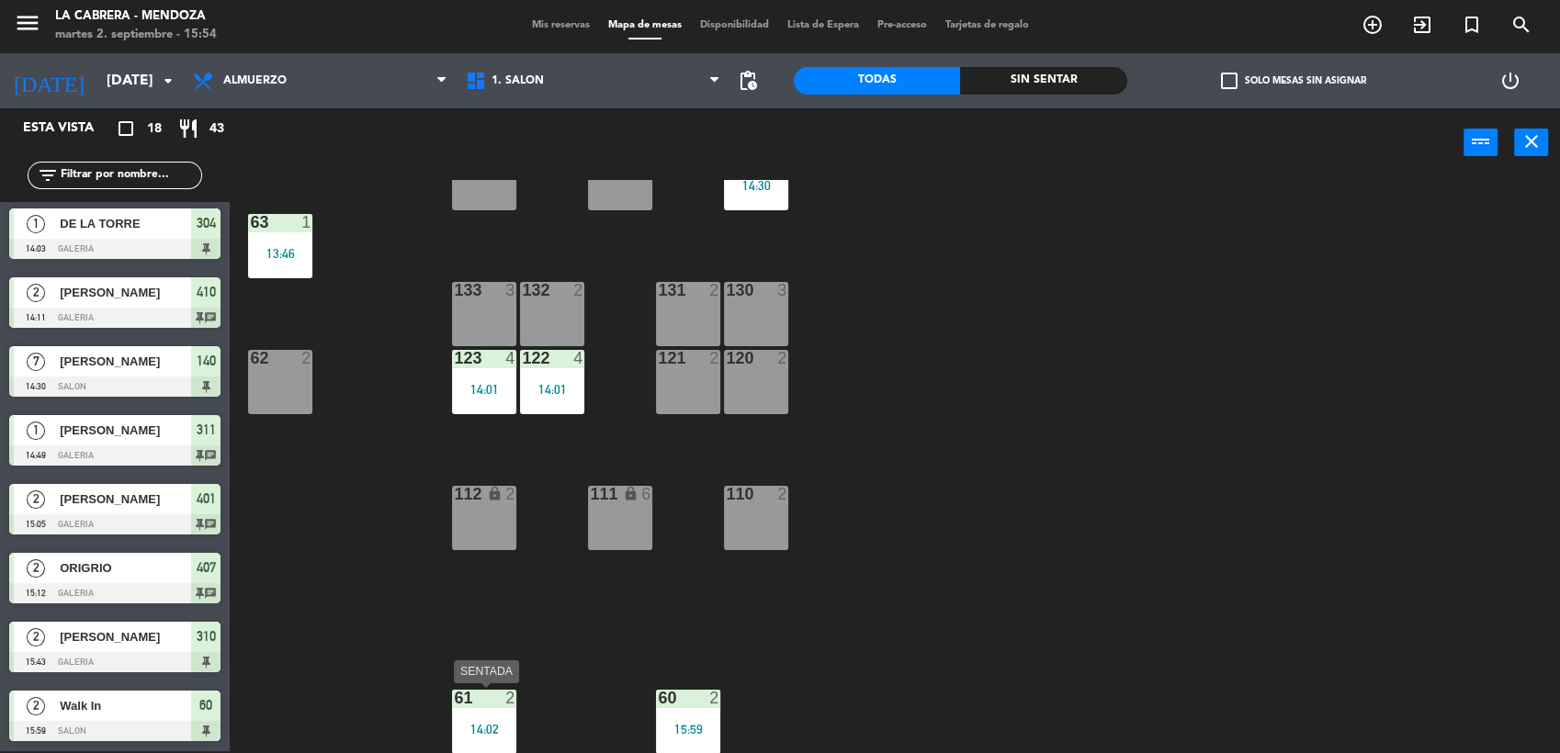
click at [492, 706] on div "61 2" at bounding box center [484, 699] width 64 height 18
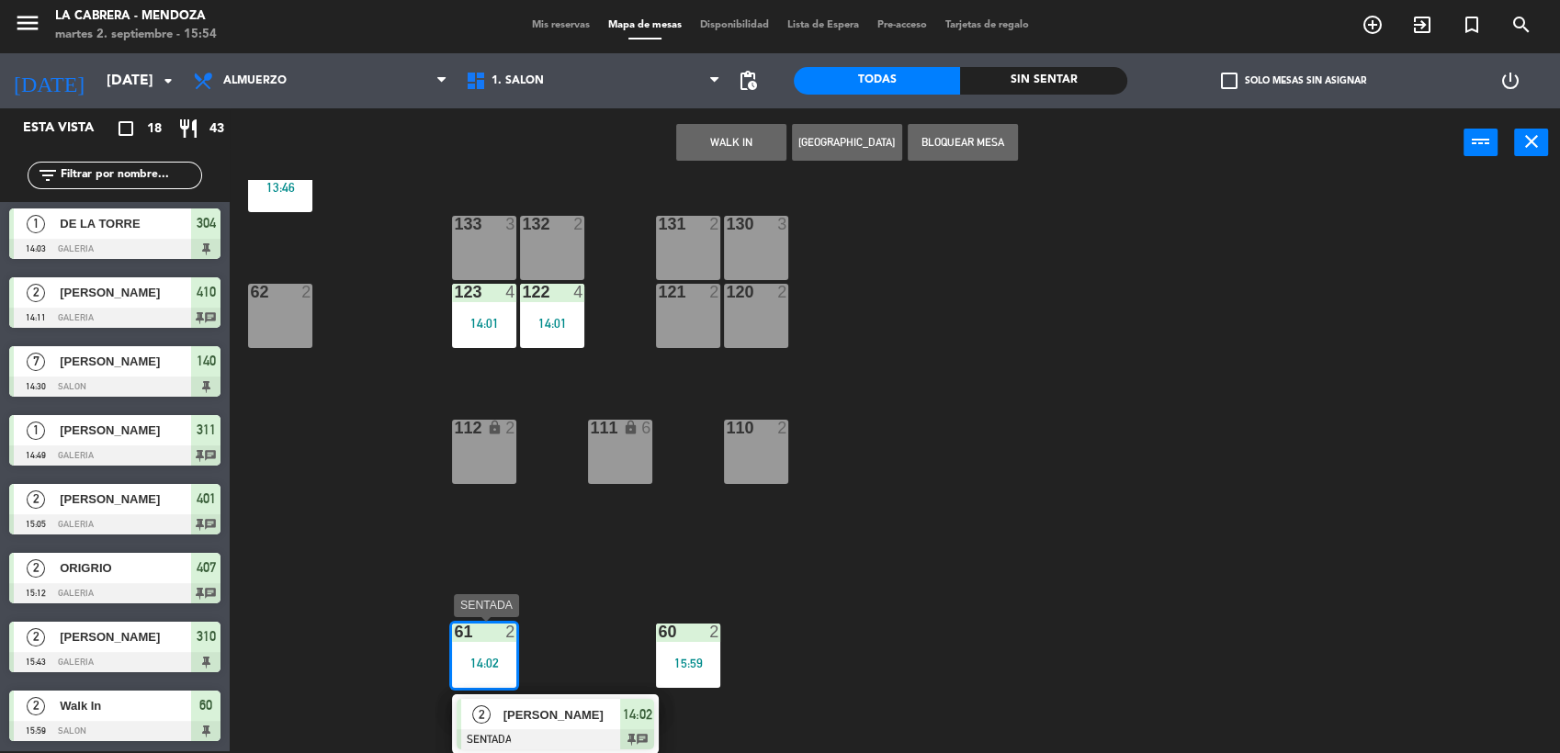
click at [575, 717] on span "[PERSON_NAME]" at bounding box center [563, 715] width 118 height 19
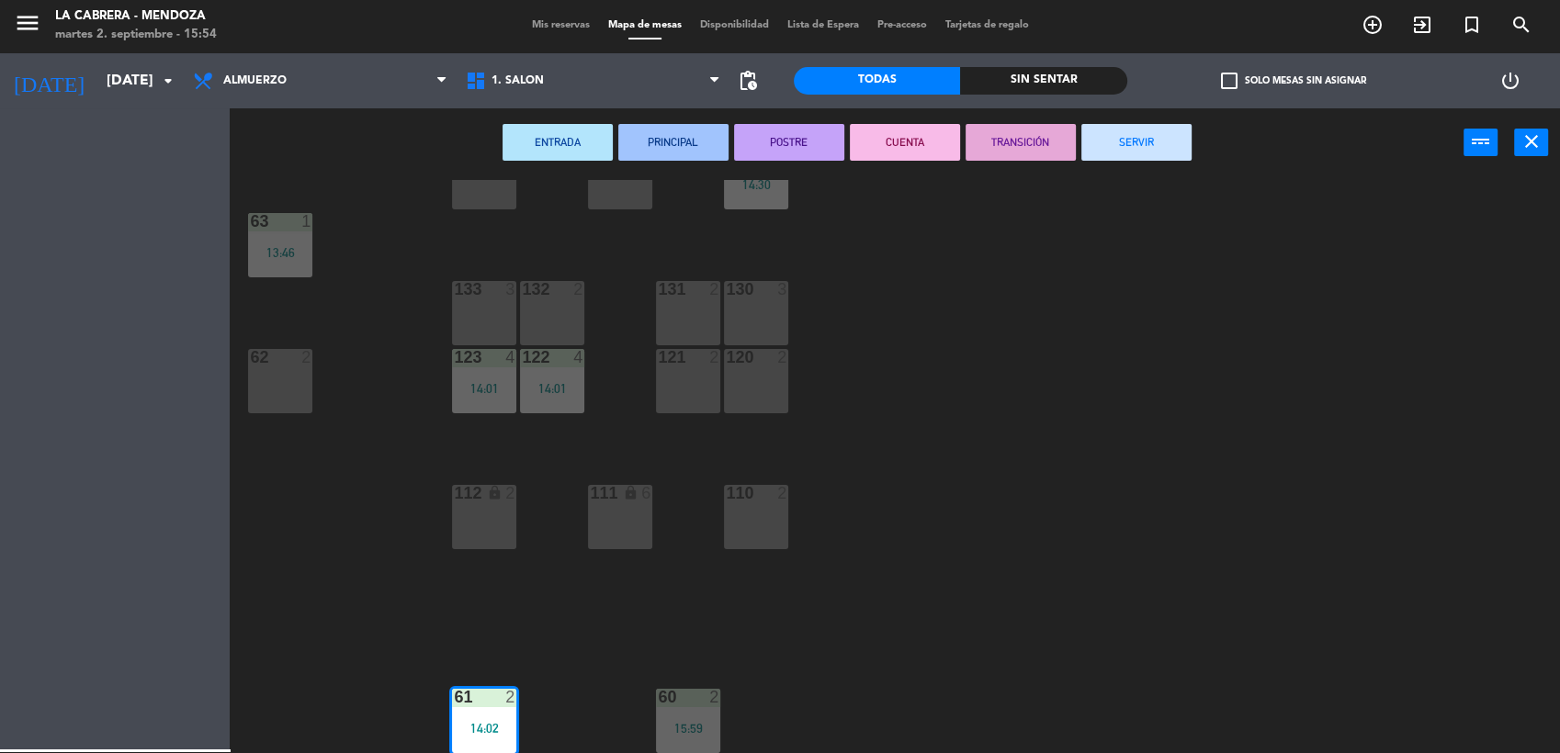
scroll to position [202, 0]
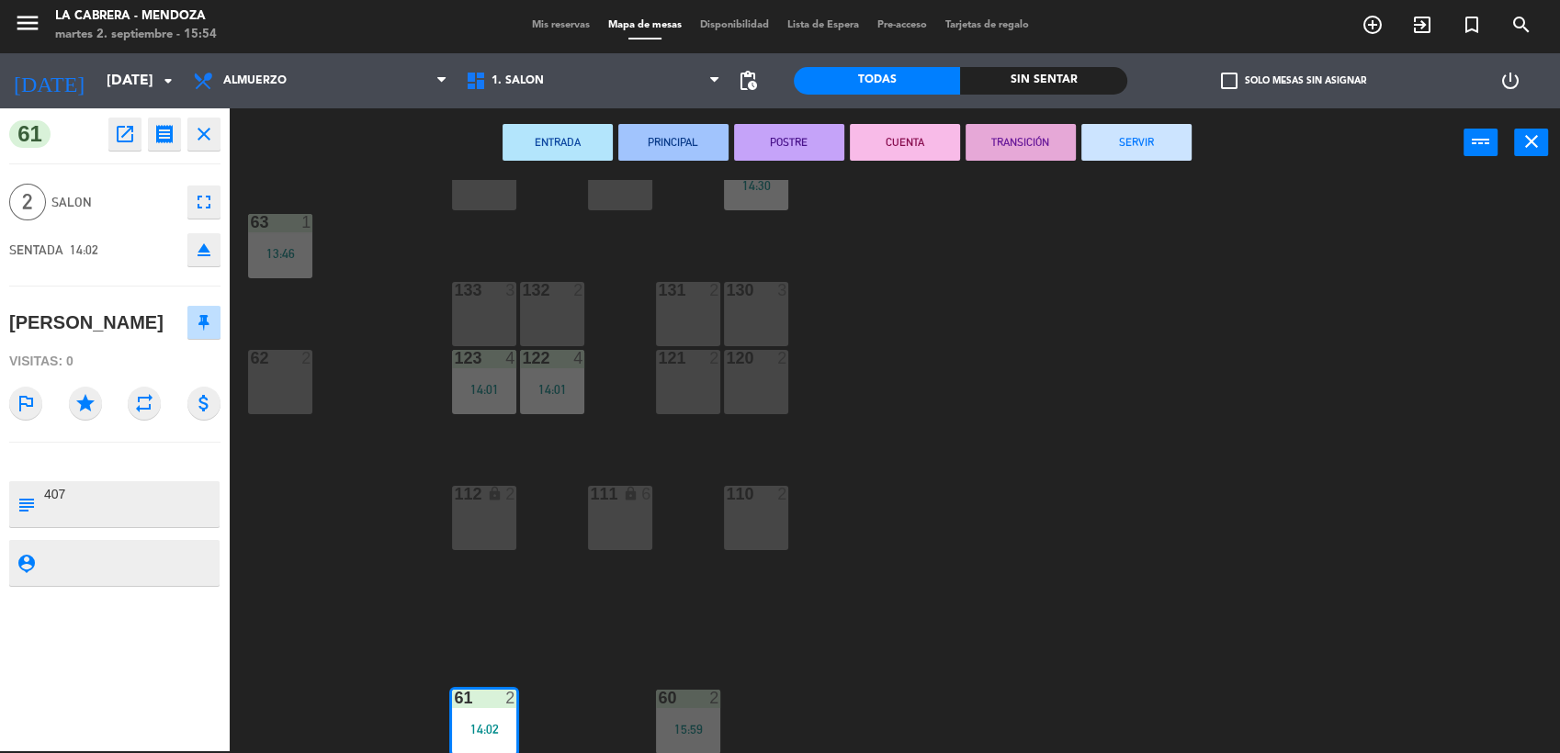
click at [1174, 136] on button "SERVIR" at bounding box center [1136, 142] width 110 height 37
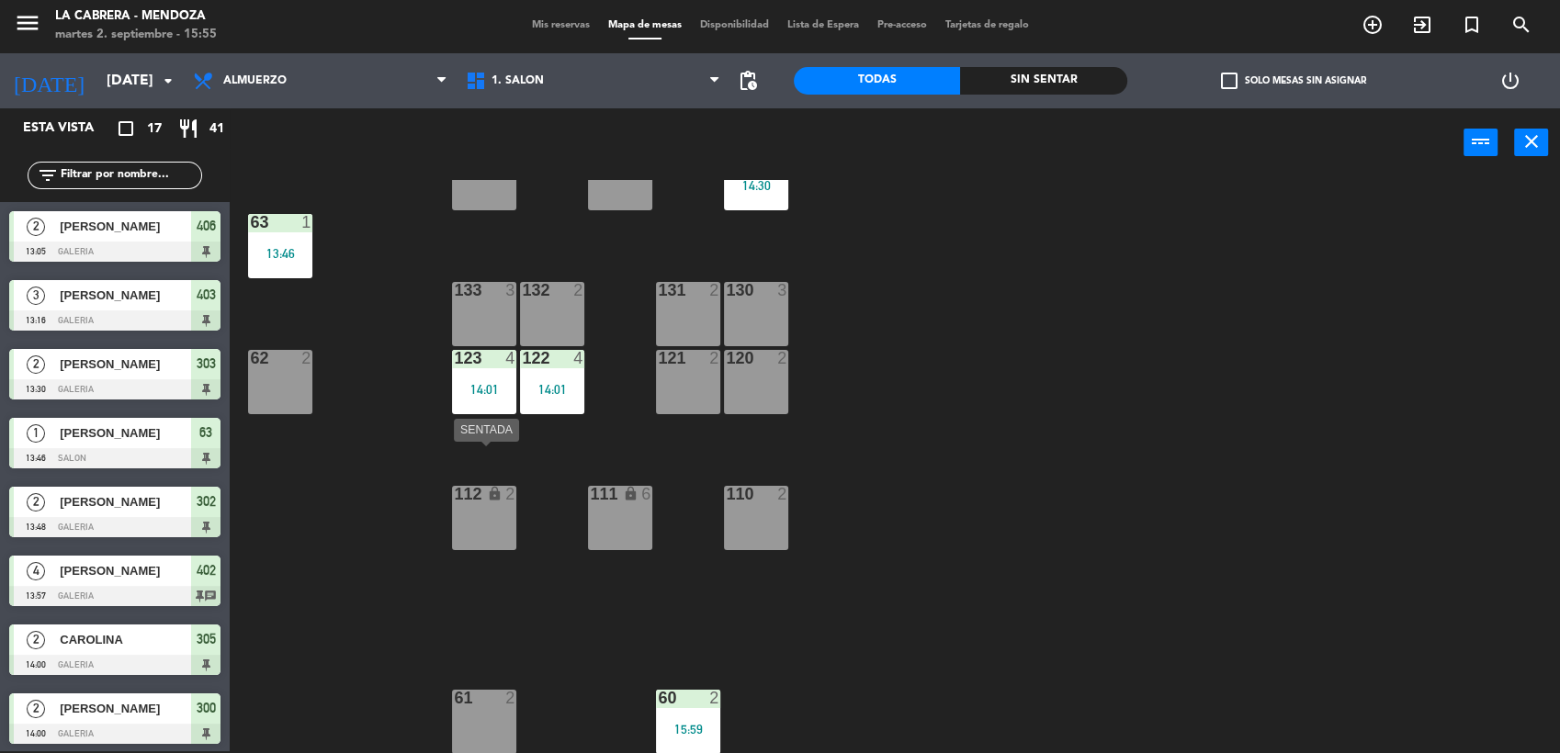
scroll to position [100, 0]
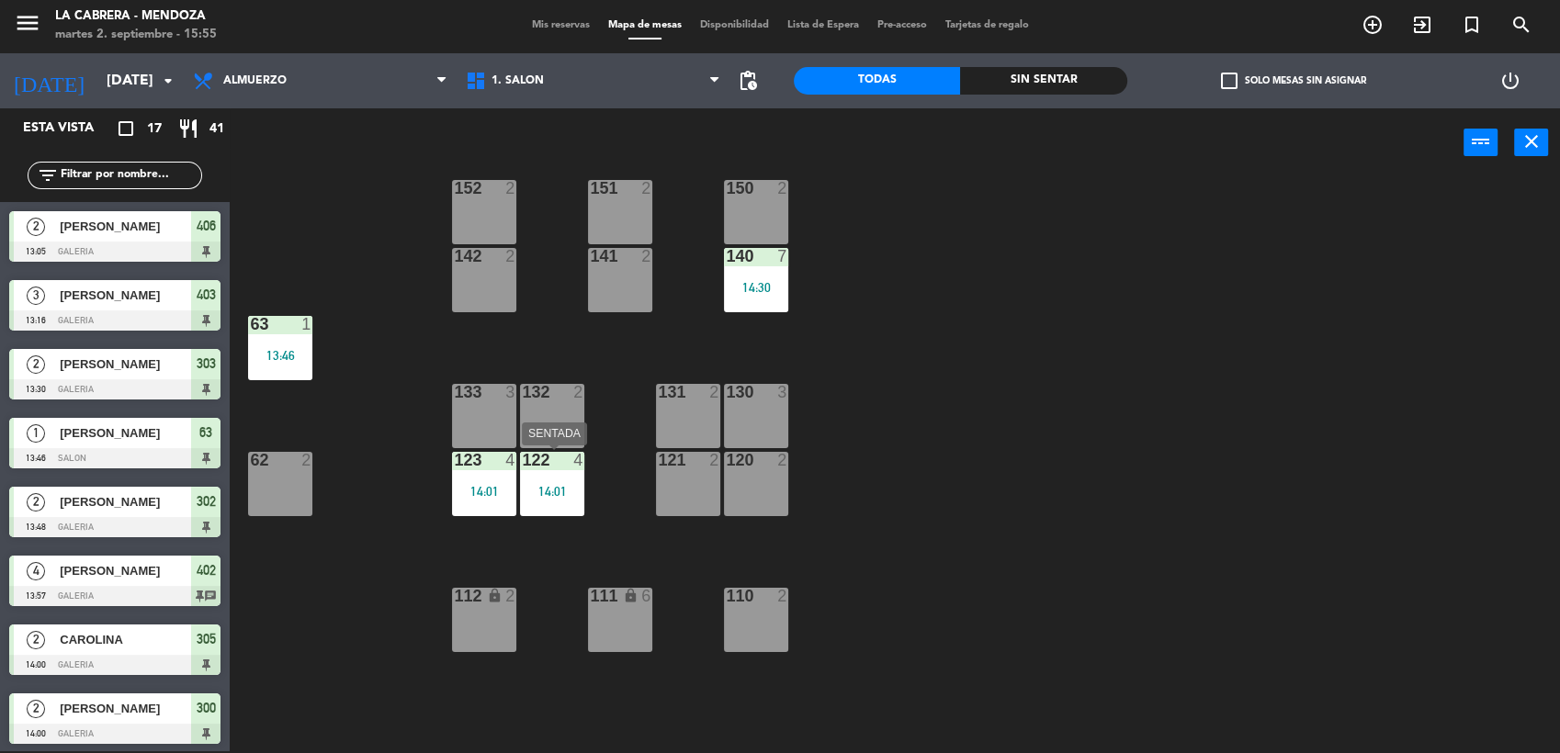
click at [561, 485] on div "14:01" at bounding box center [552, 491] width 64 height 13
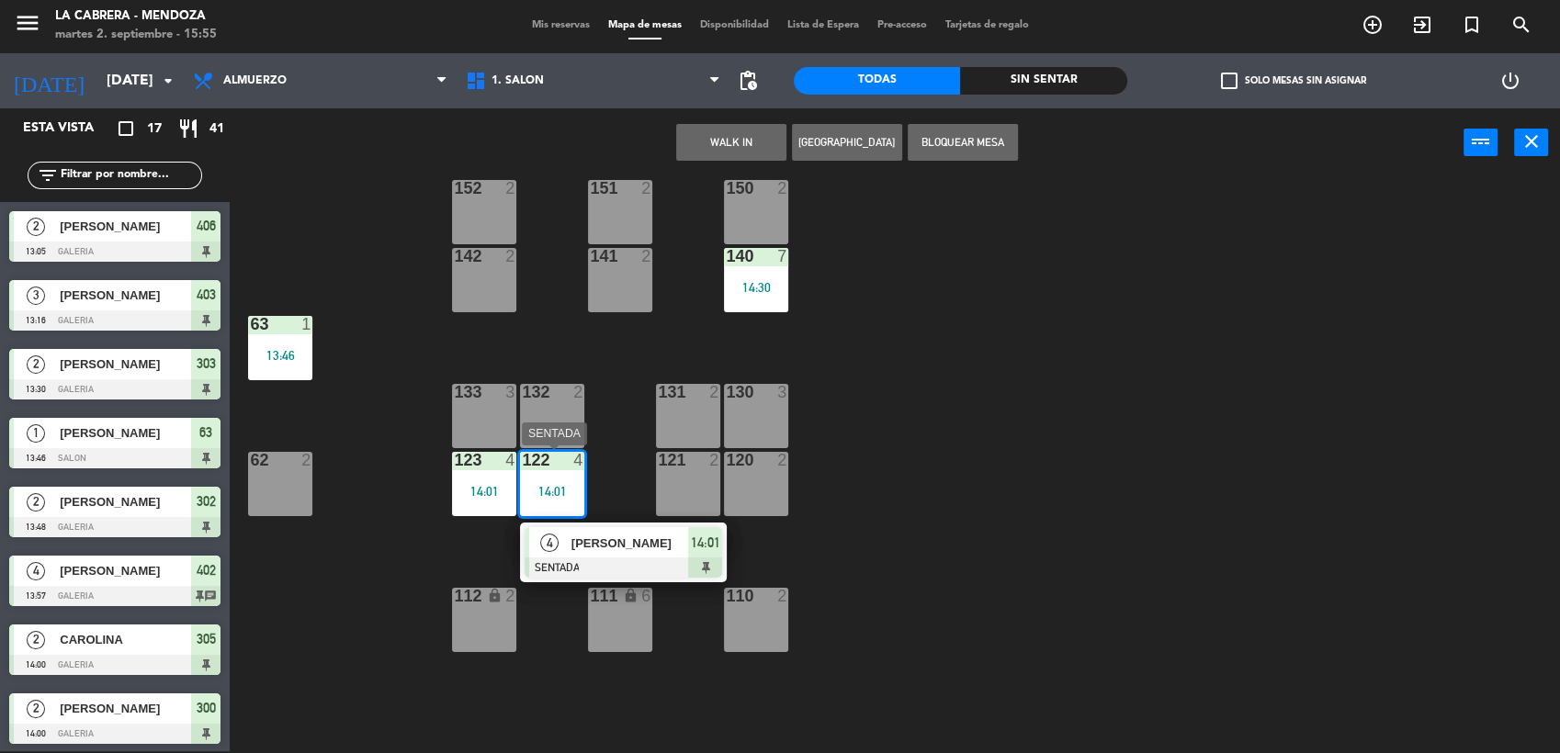
click at [654, 539] on div "4 [PERSON_NAME] 14:01" at bounding box center [623, 553] width 234 height 60
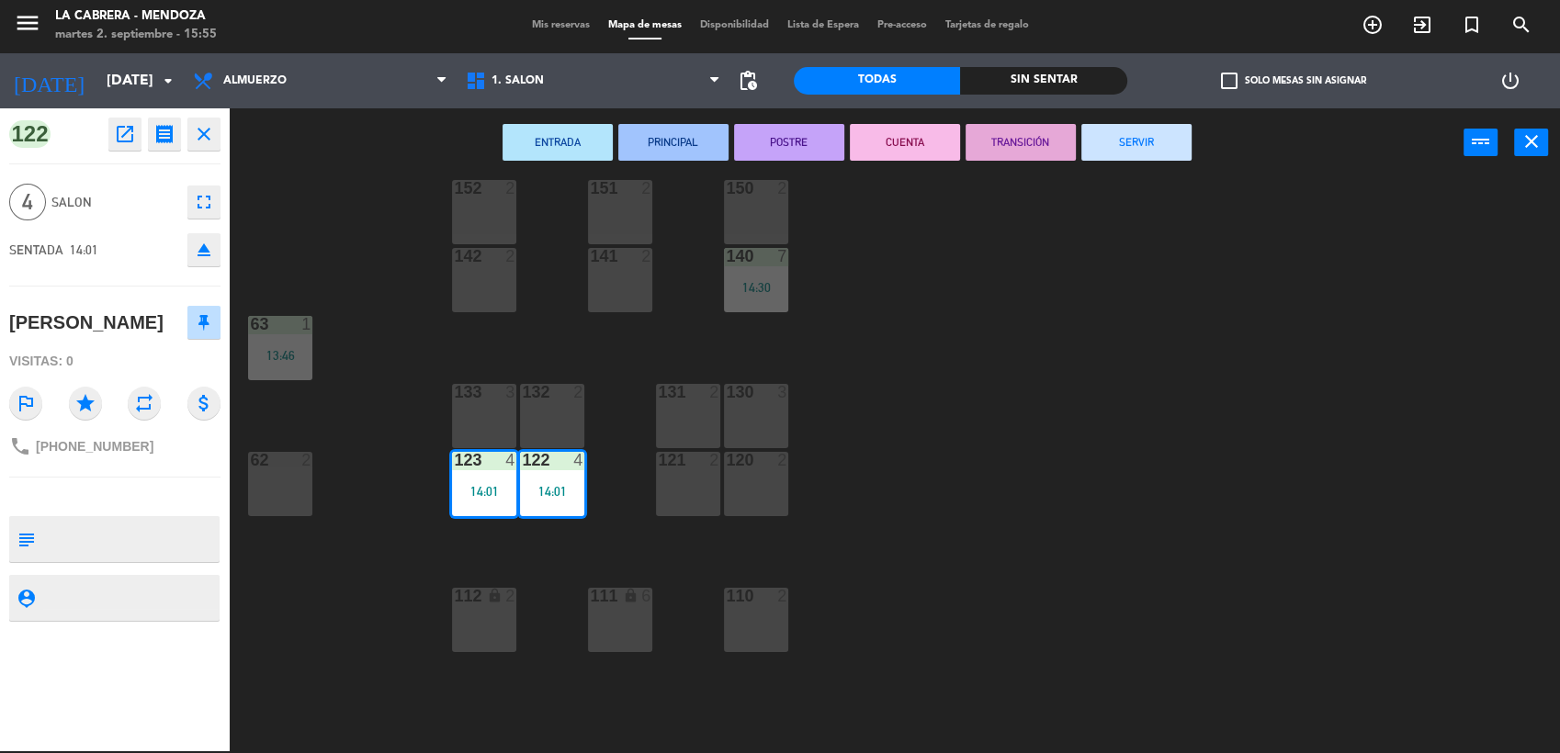
click at [1126, 143] on button "SERVIR" at bounding box center [1136, 142] width 110 height 37
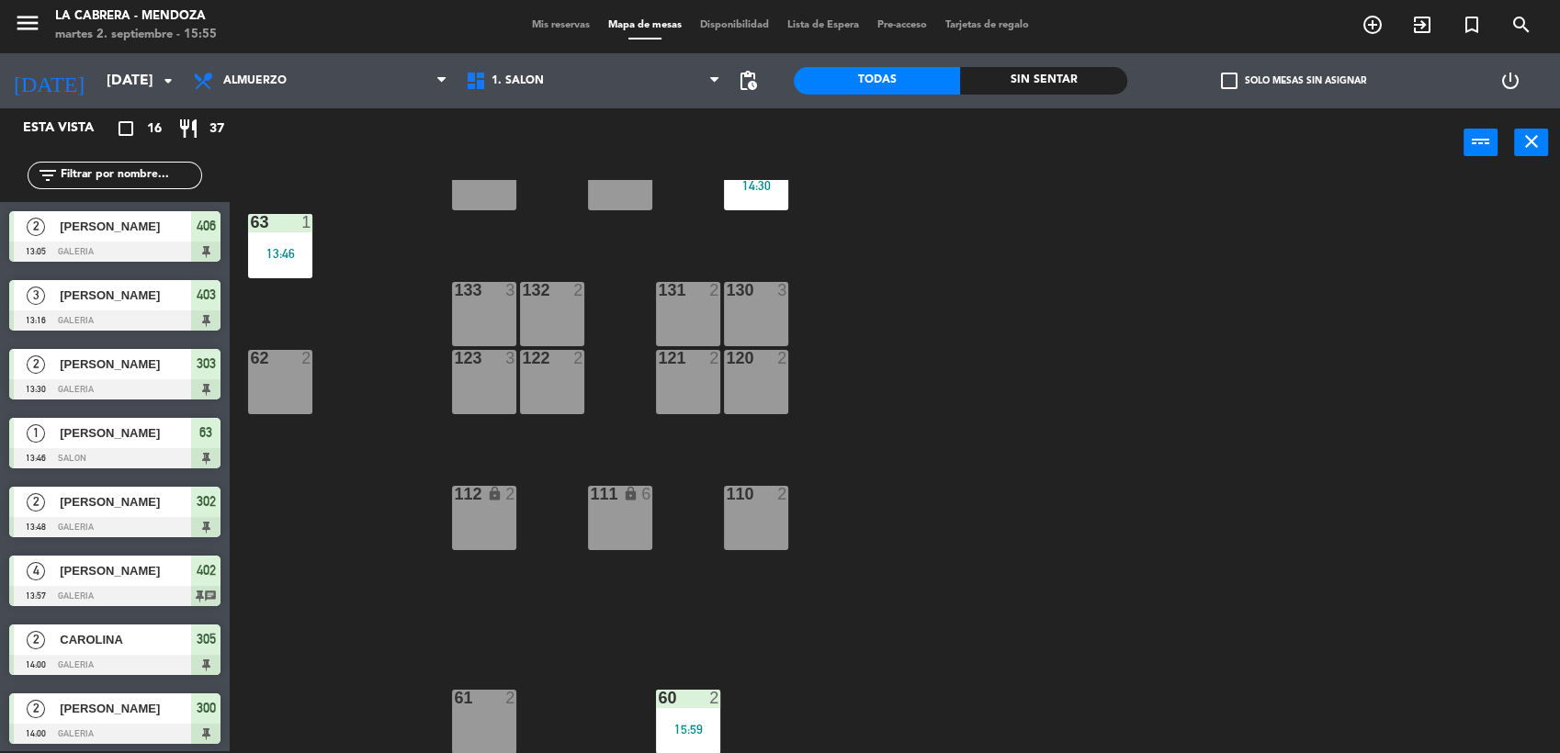
scroll to position [0, 0]
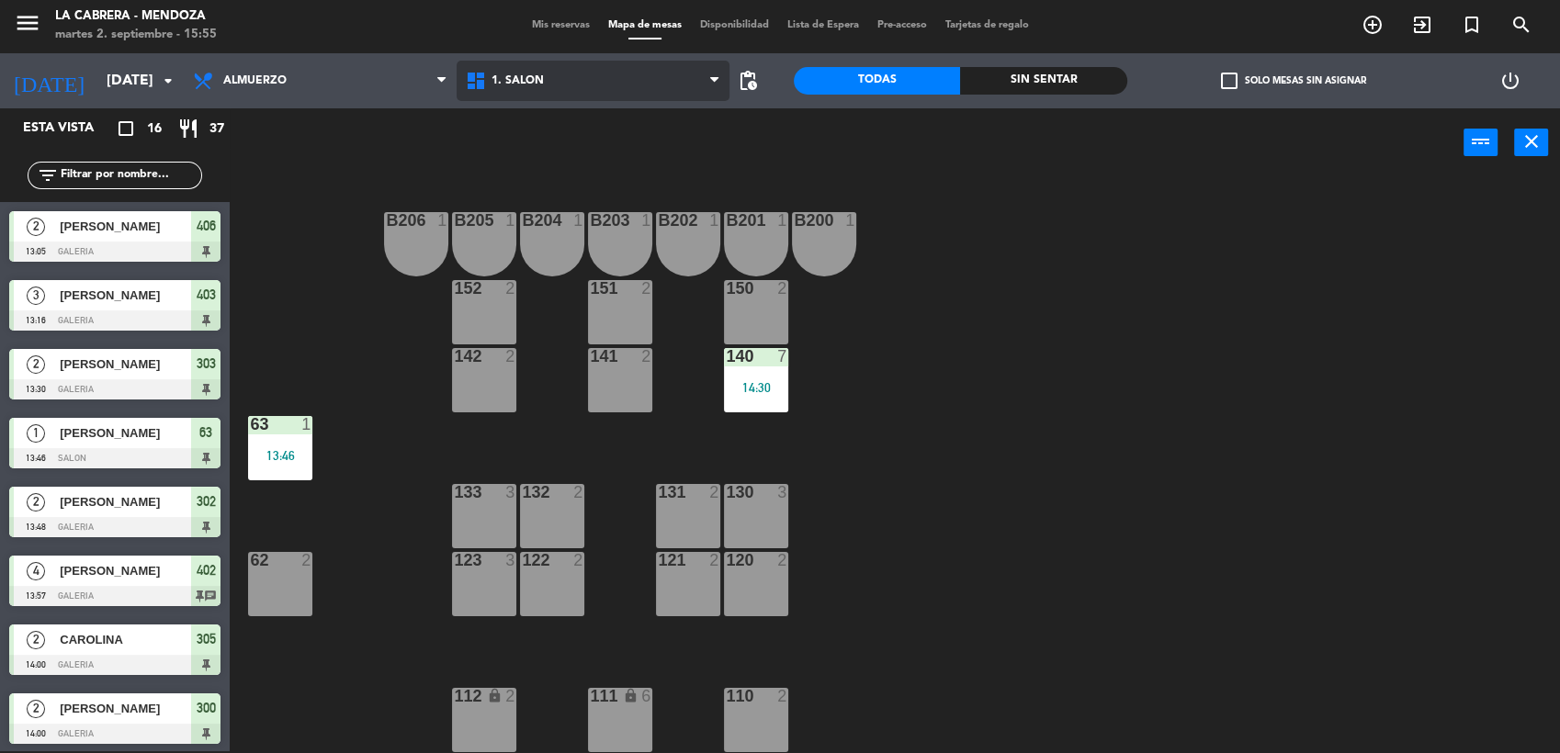
click at [522, 85] on span "1. SALON" at bounding box center [518, 80] width 52 height 13
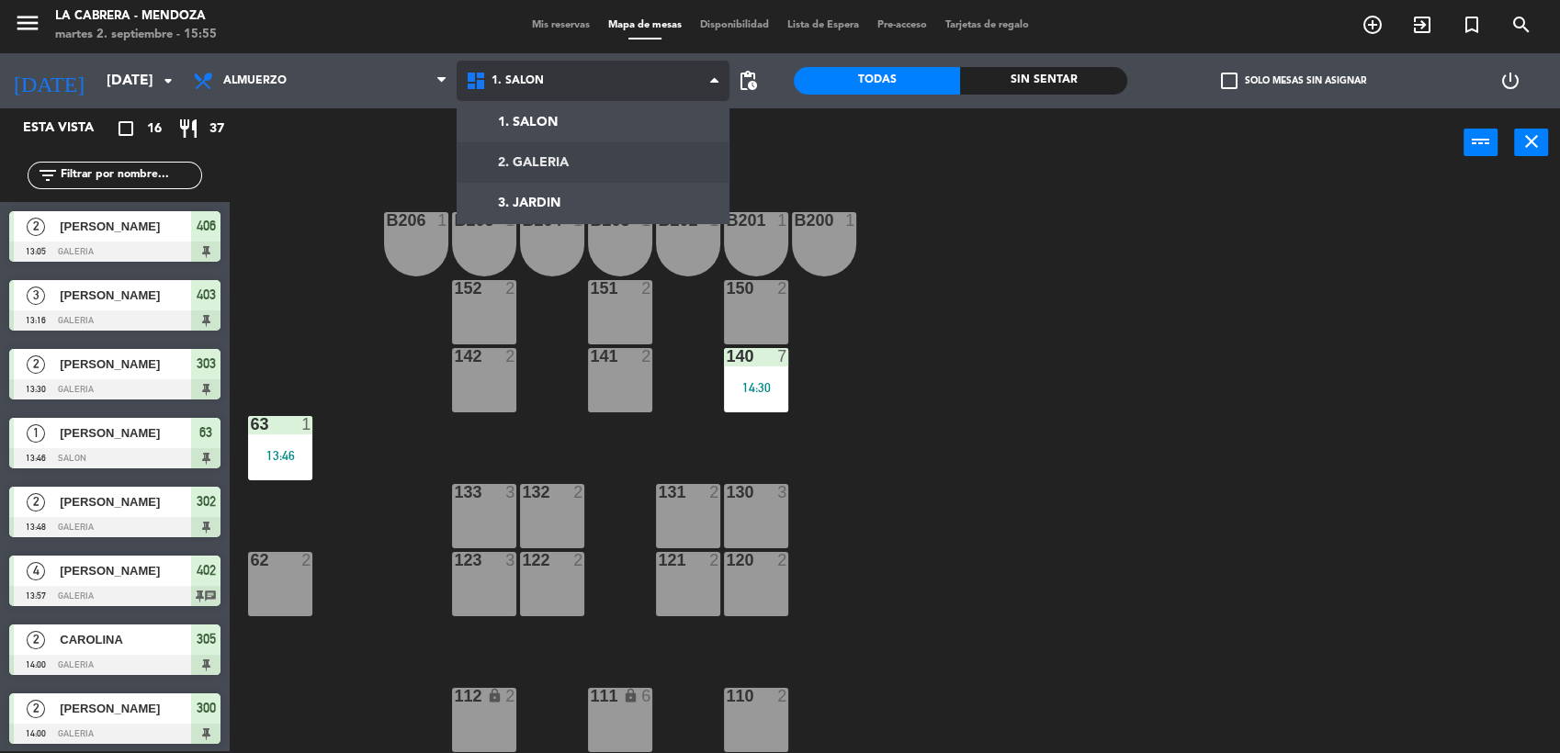
click at [554, 167] on ng-component "menu LA [PERSON_NAME] - [PERSON_NAME][DATE] 2. septiembre - 15:55 Mis reservas …" at bounding box center [780, 376] width 1560 height 756
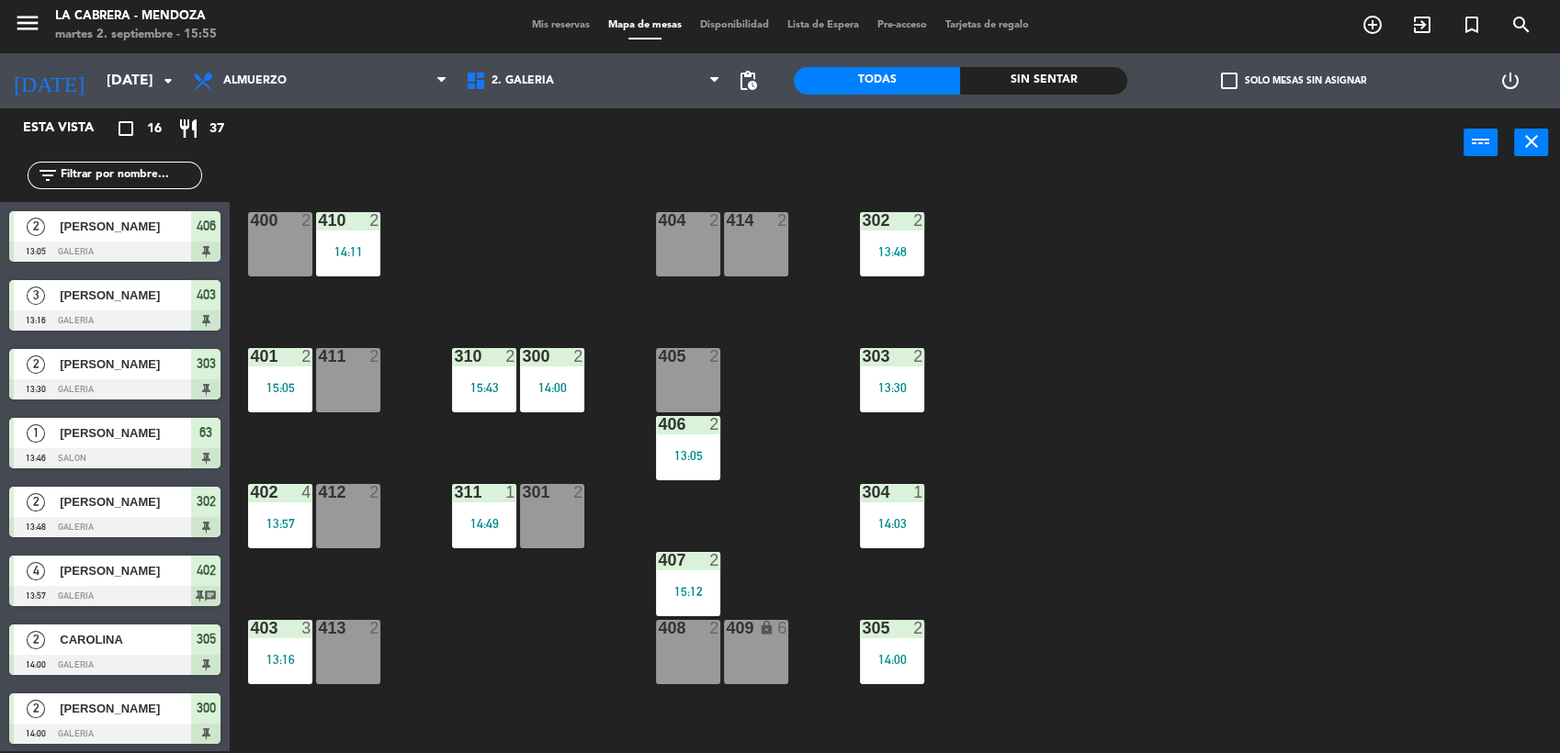
click at [565, 523] on div "301 2" at bounding box center [552, 516] width 64 height 64
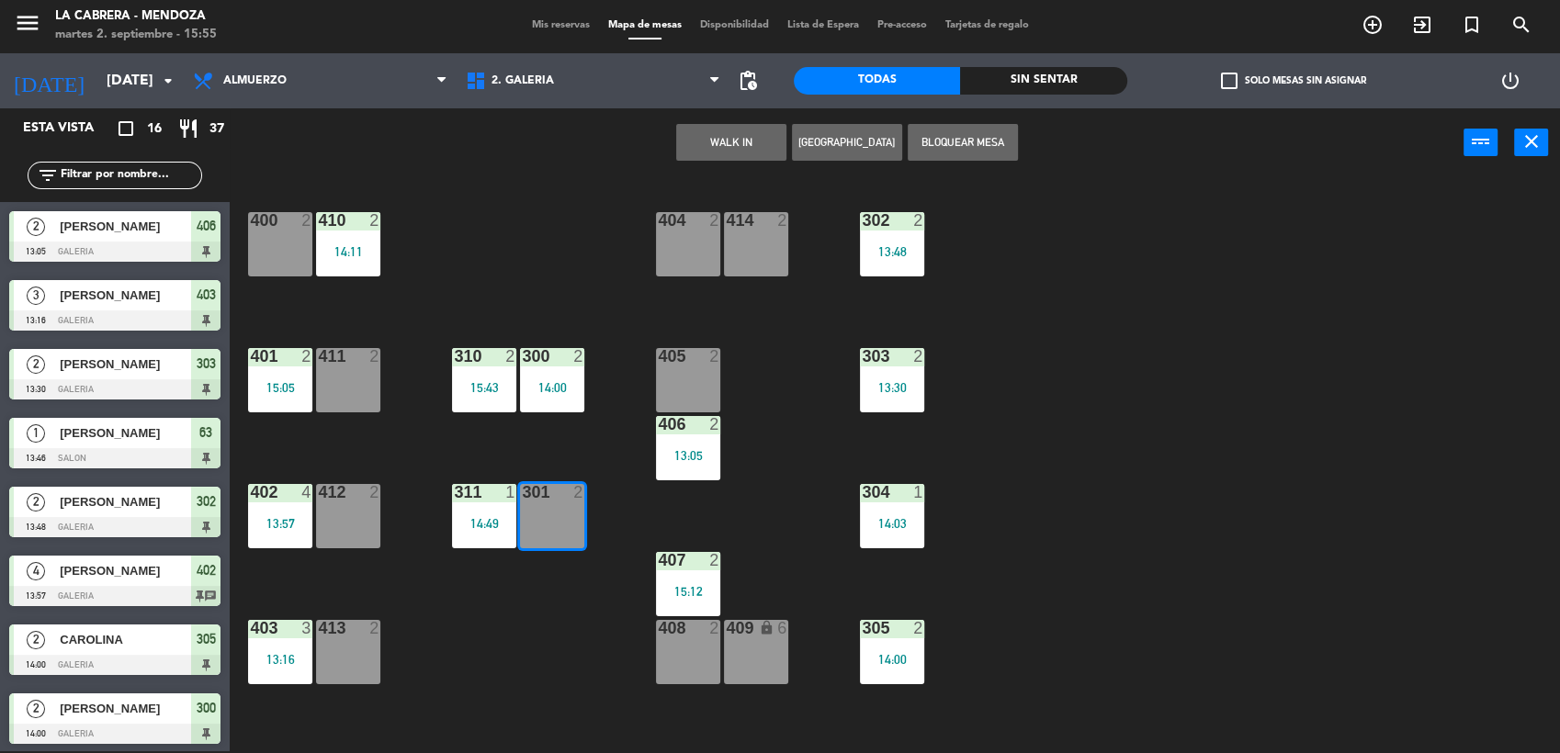
click at [713, 130] on button "WALK IN" at bounding box center [731, 142] width 110 height 37
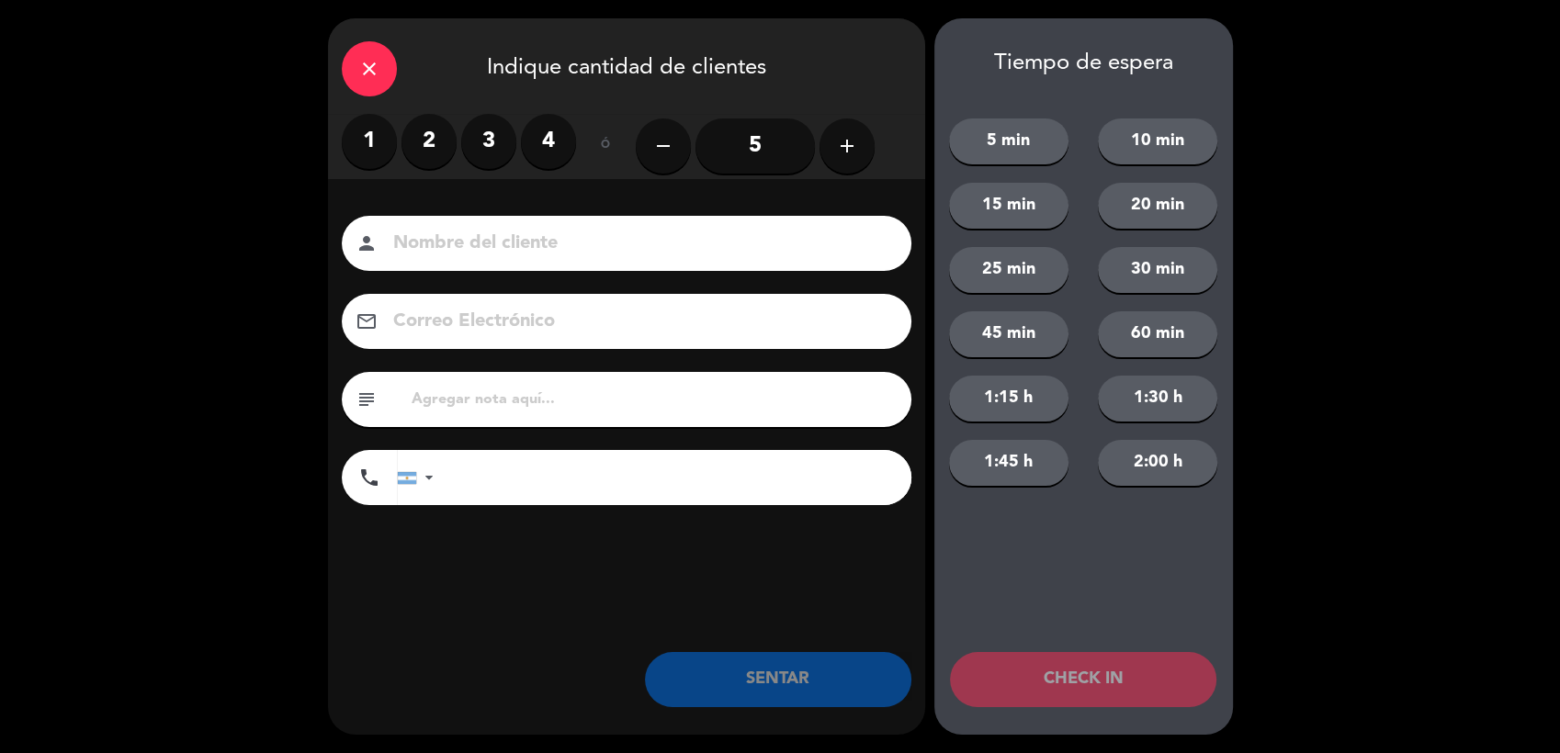
click at [436, 139] on label "2" at bounding box center [429, 141] width 55 height 55
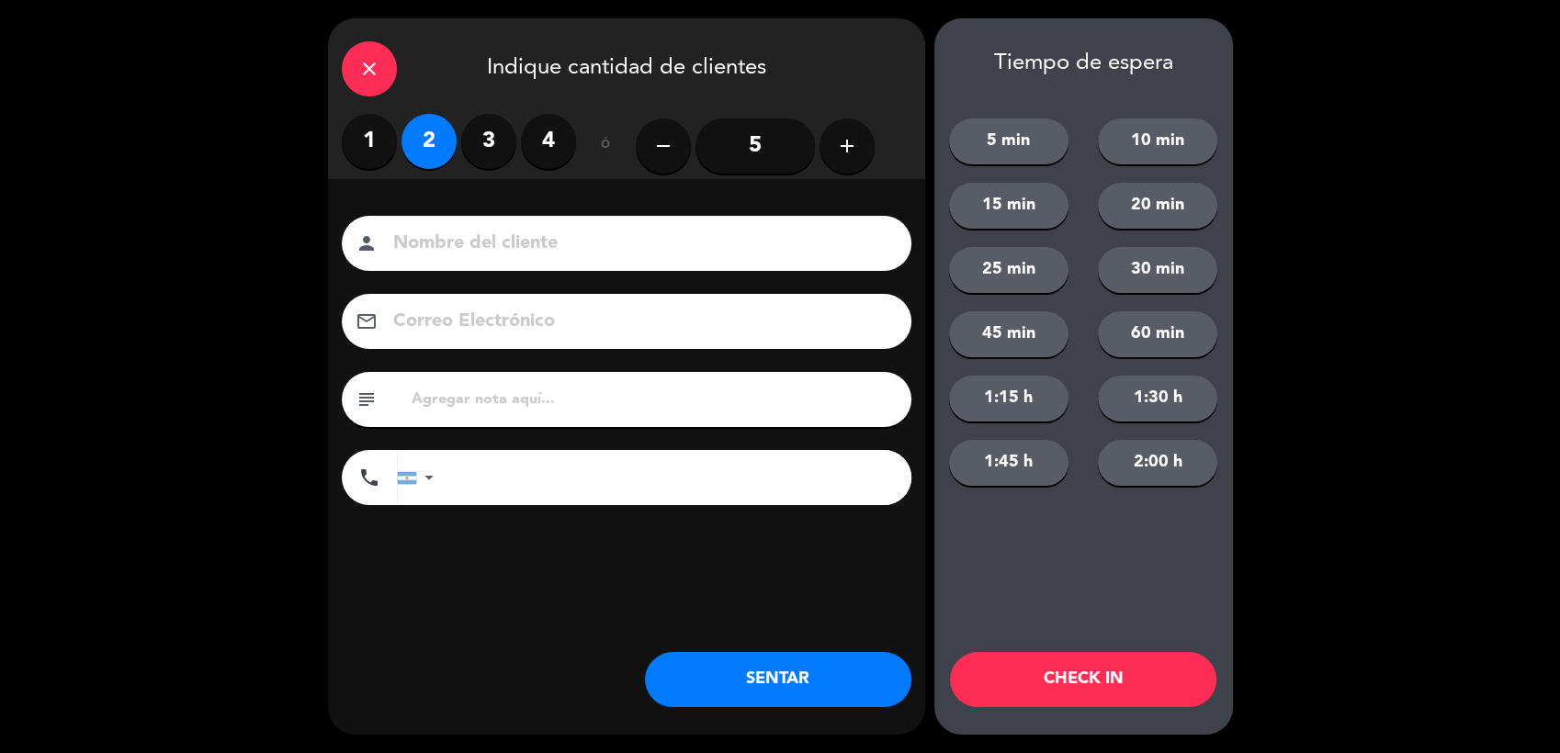
click at [755, 694] on button "SENTAR" at bounding box center [778, 679] width 266 height 55
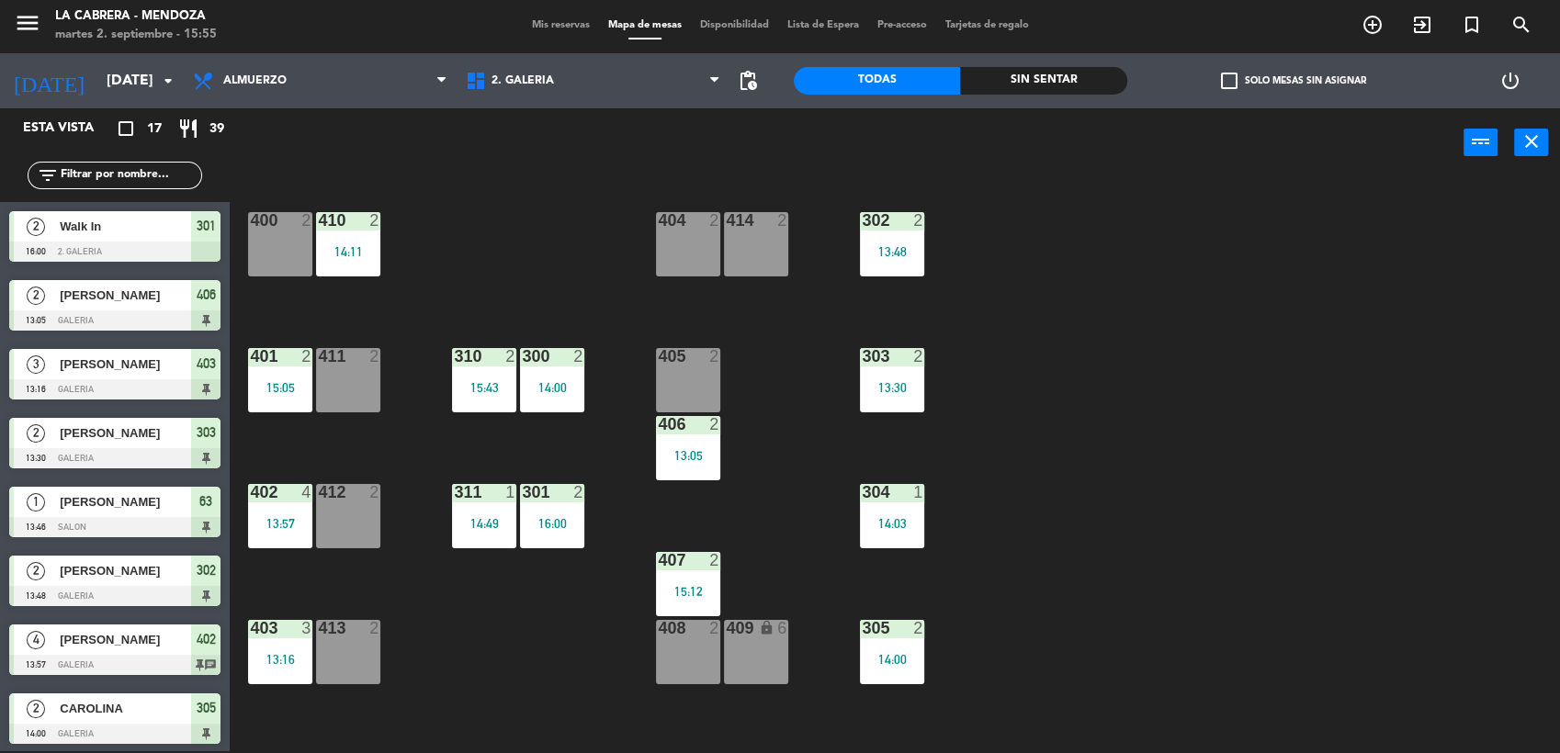
click at [496, 517] on div "14:49" at bounding box center [484, 523] width 64 height 13
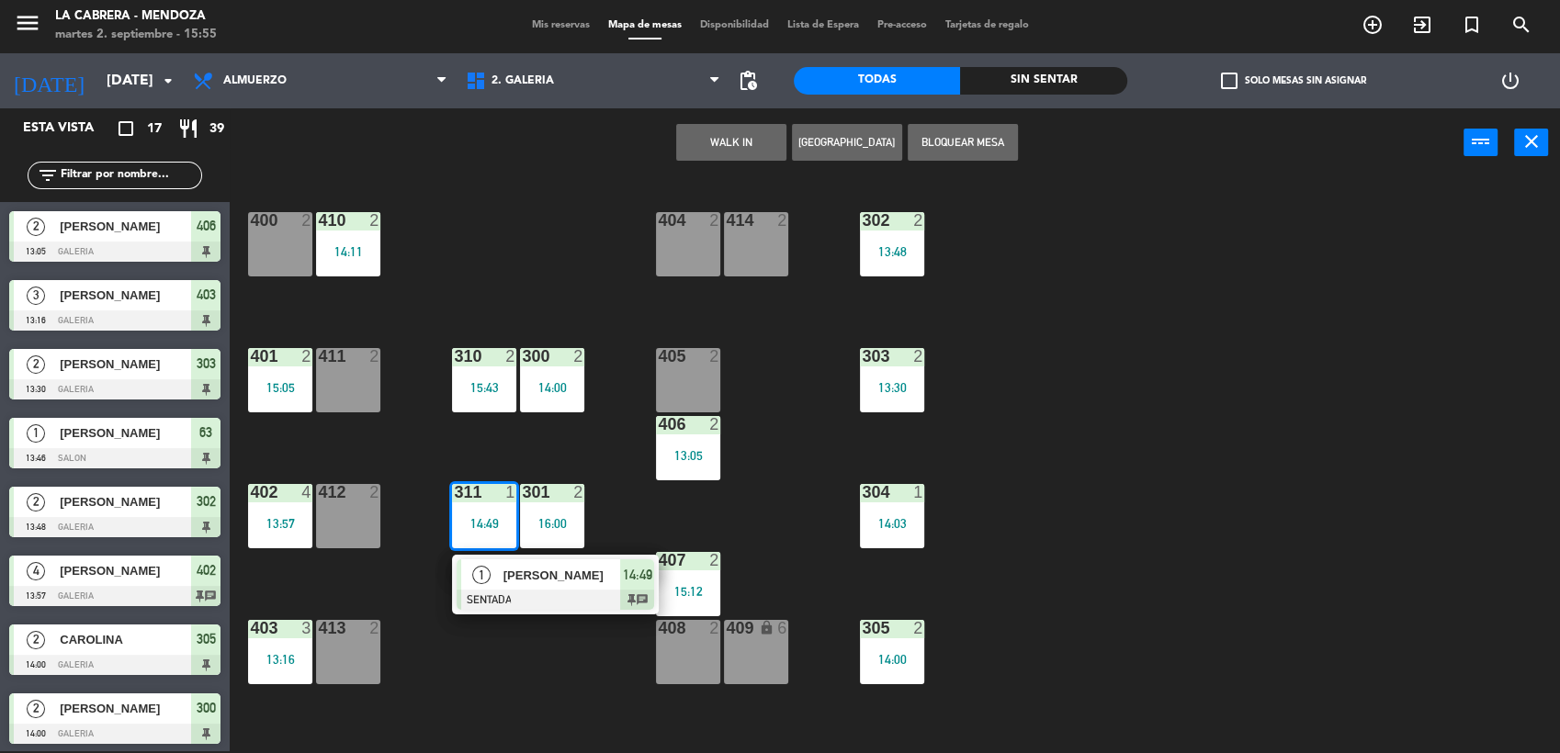
click at [611, 441] on div "400 2 410 2 14:11 404 2 414 2 302 2 13:48 401 2 15:05 411 2 310 2 15:43 300 2 1…" at bounding box center [902, 467] width 1315 height 574
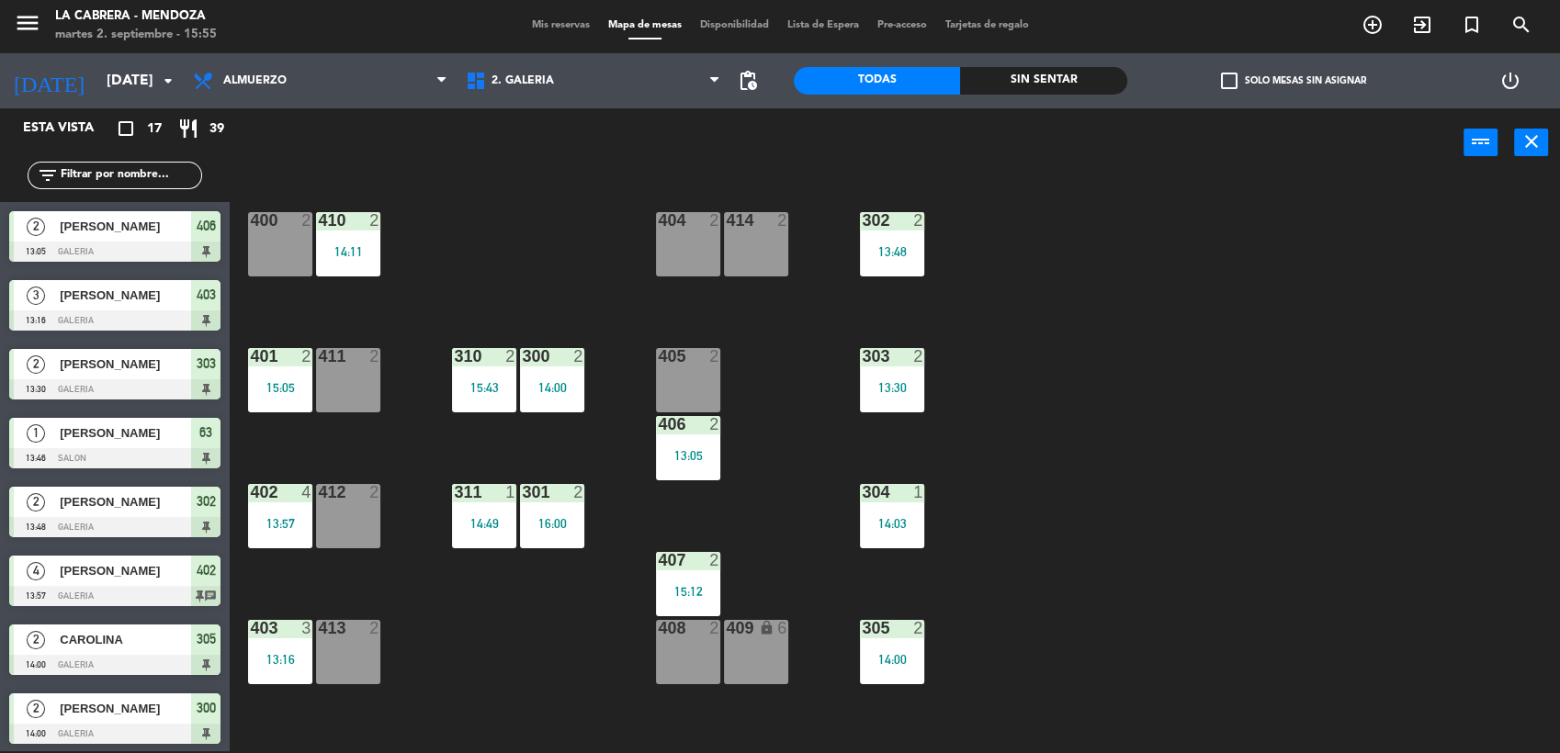
click at [473, 371] on div "310 2 15:43" at bounding box center [484, 380] width 64 height 64
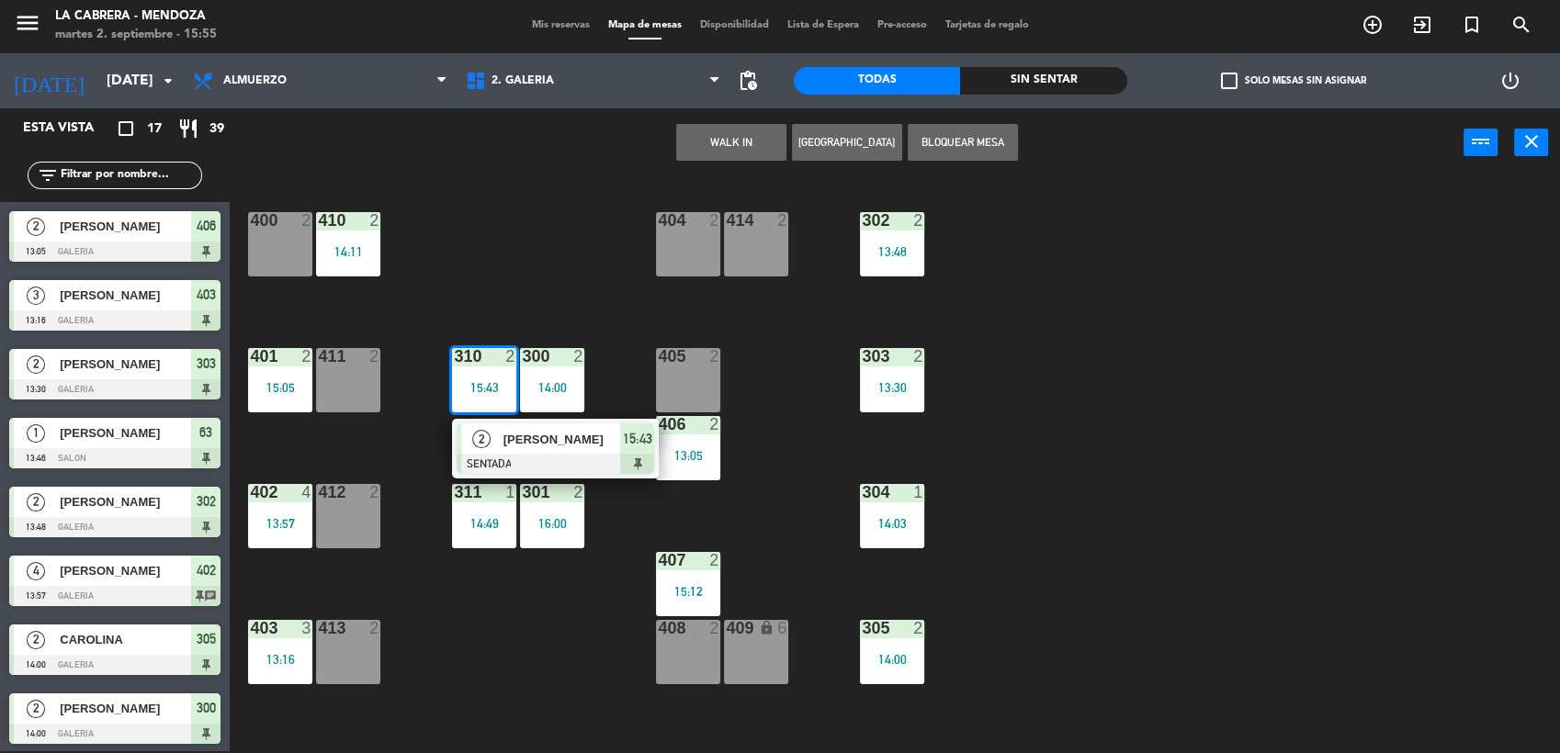
click at [363, 233] on div "410 2 14:11" at bounding box center [348, 244] width 64 height 64
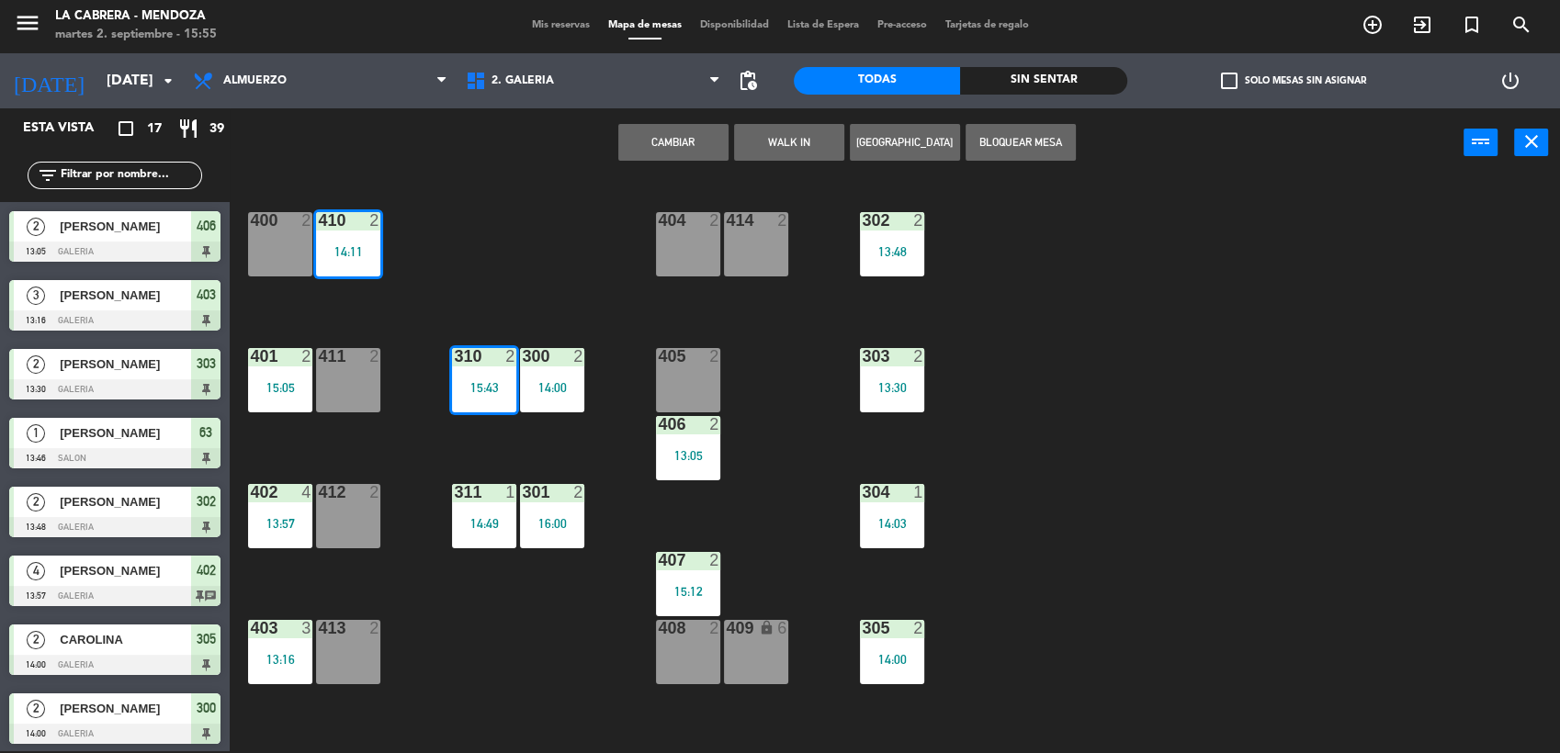
click at [363, 233] on div "410 2 14:11" at bounding box center [348, 244] width 64 height 64
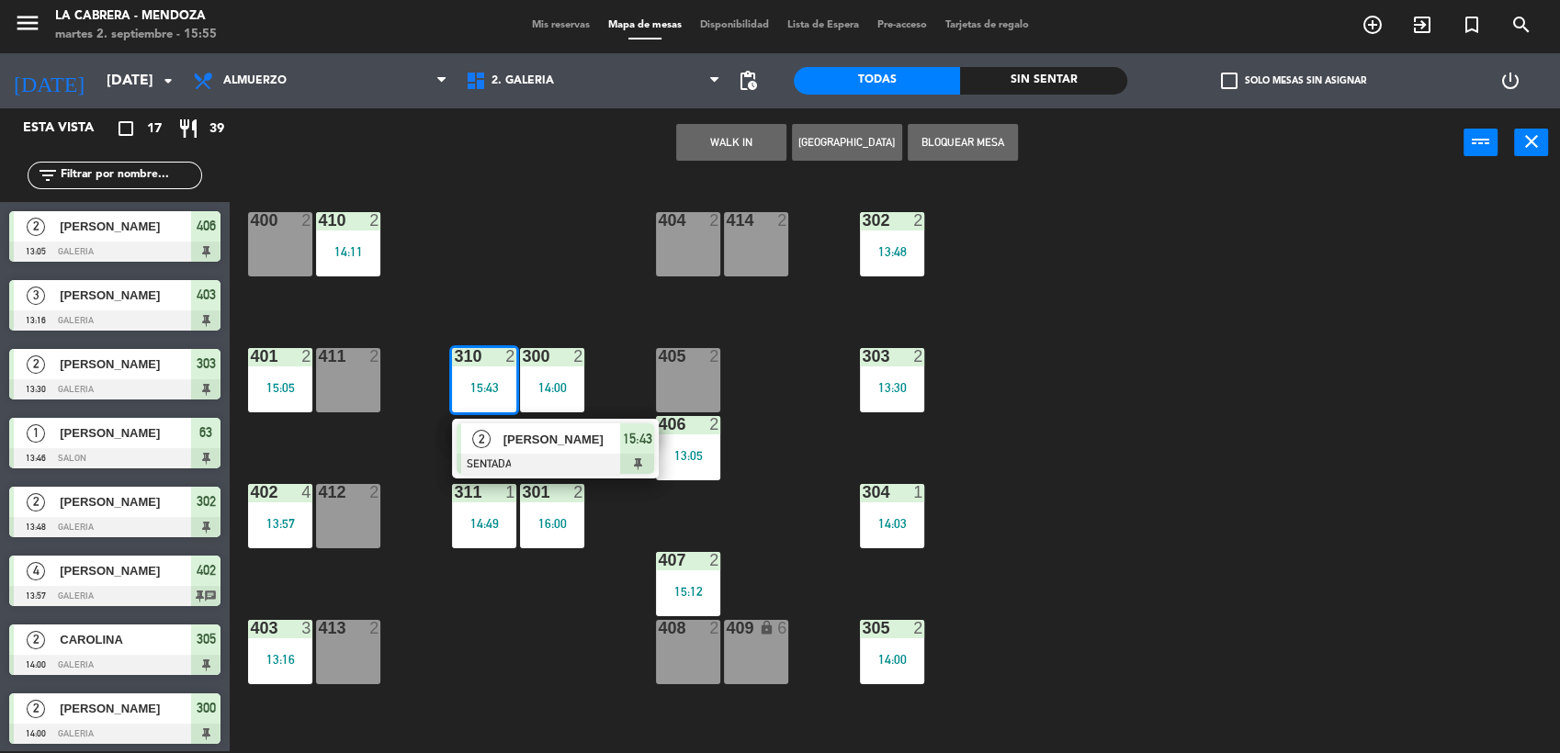
click at [534, 224] on div "400 2 410 2 14:11 404 2 414 2 302 2 13:48 401 2 15:05 411 2 310 2 15:43 2 [PERS…" at bounding box center [902, 467] width 1315 height 574
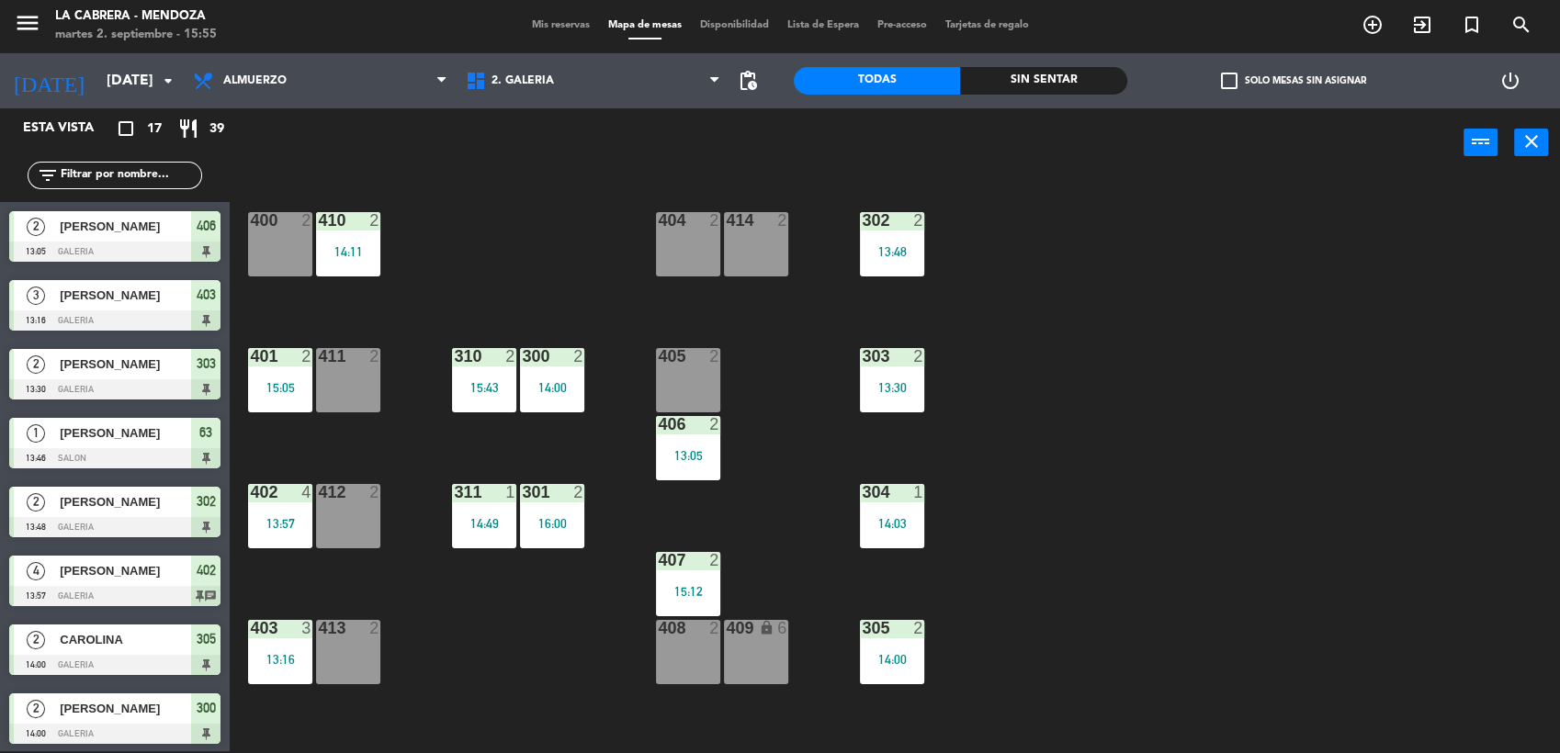
click at [274, 665] on div "403 3 13:16" at bounding box center [280, 652] width 64 height 64
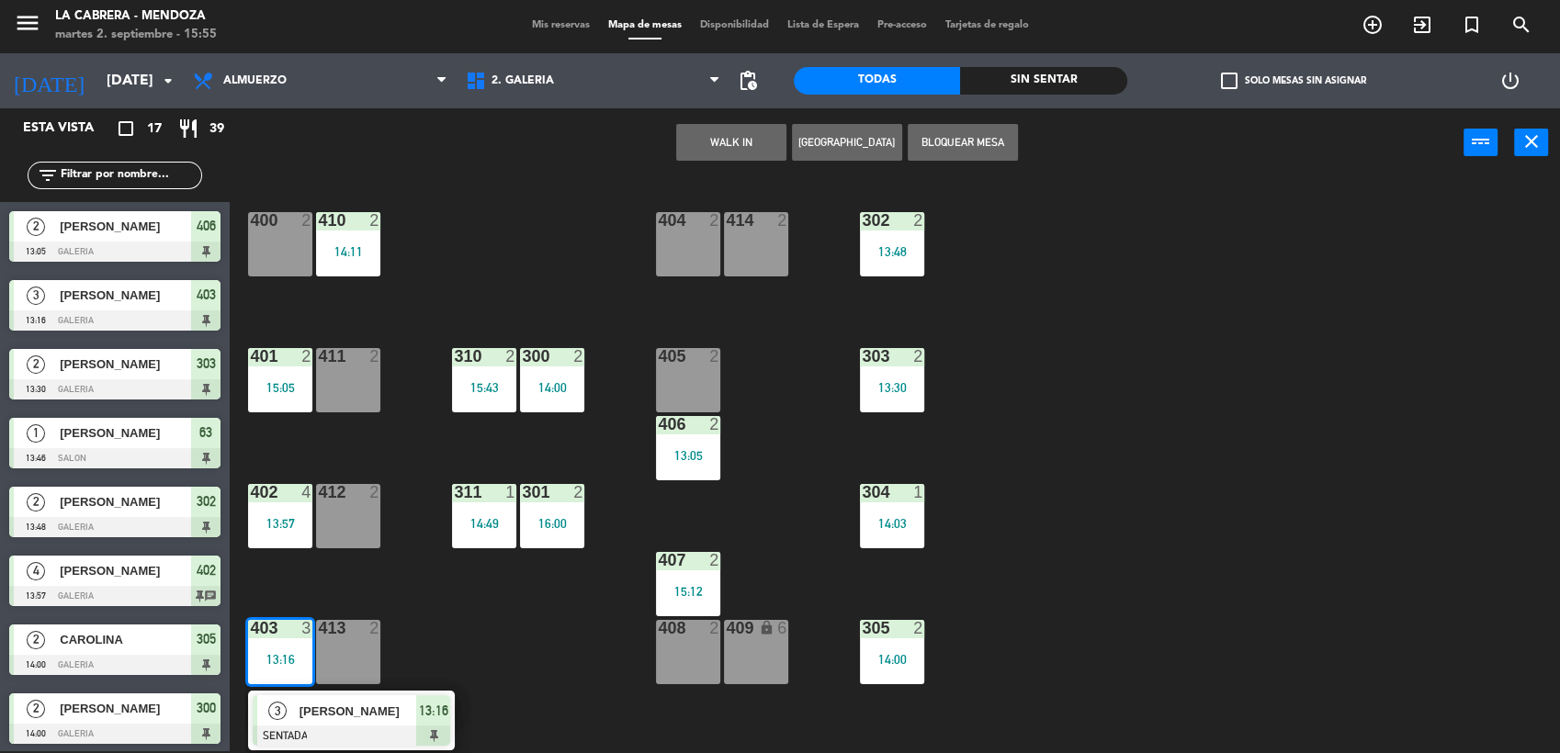
click at [360, 722] on div "[PERSON_NAME]" at bounding box center [357, 711] width 119 height 30
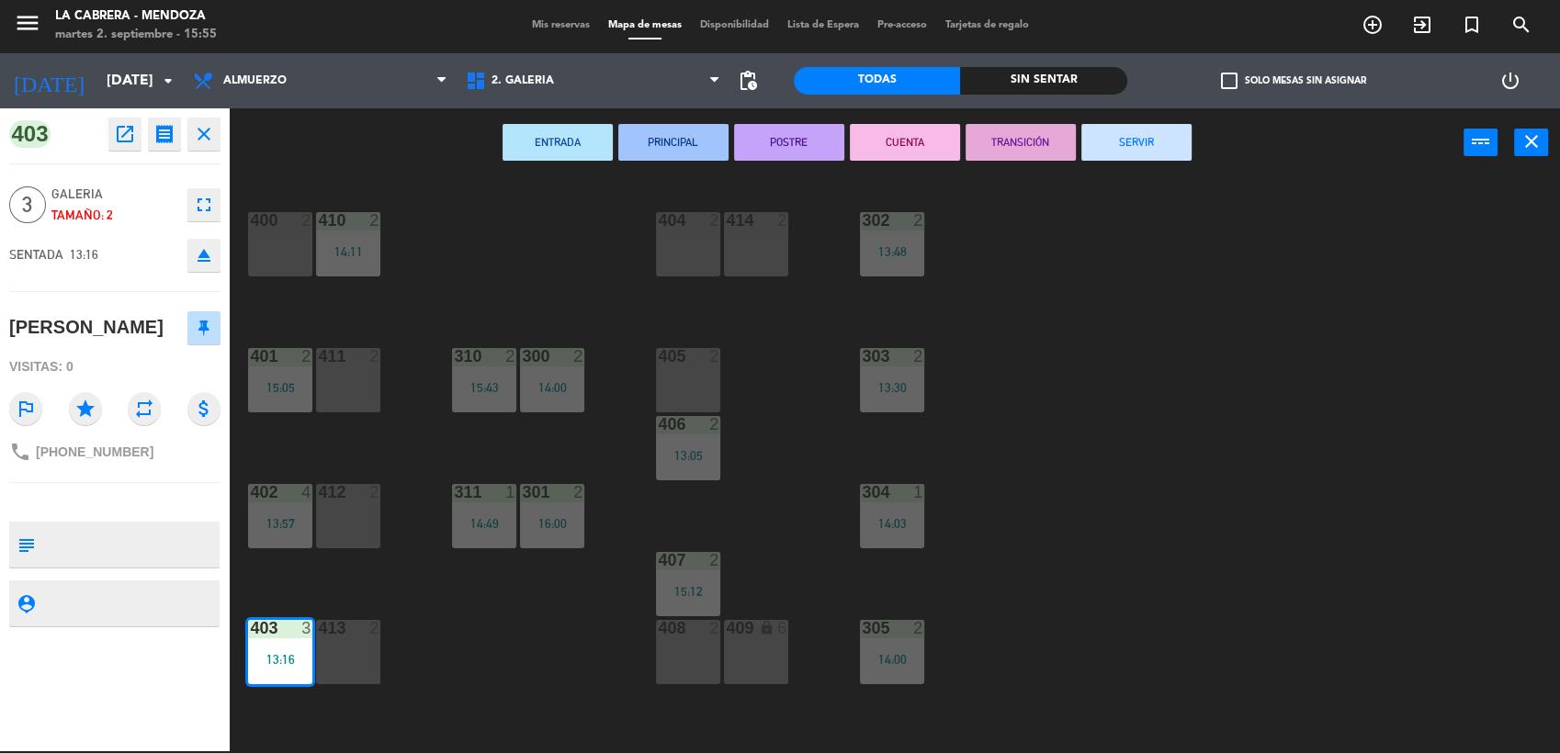
click at [1128, 143] on button "SERVIR" at bounding box center [1136, 142] width 110 height 37
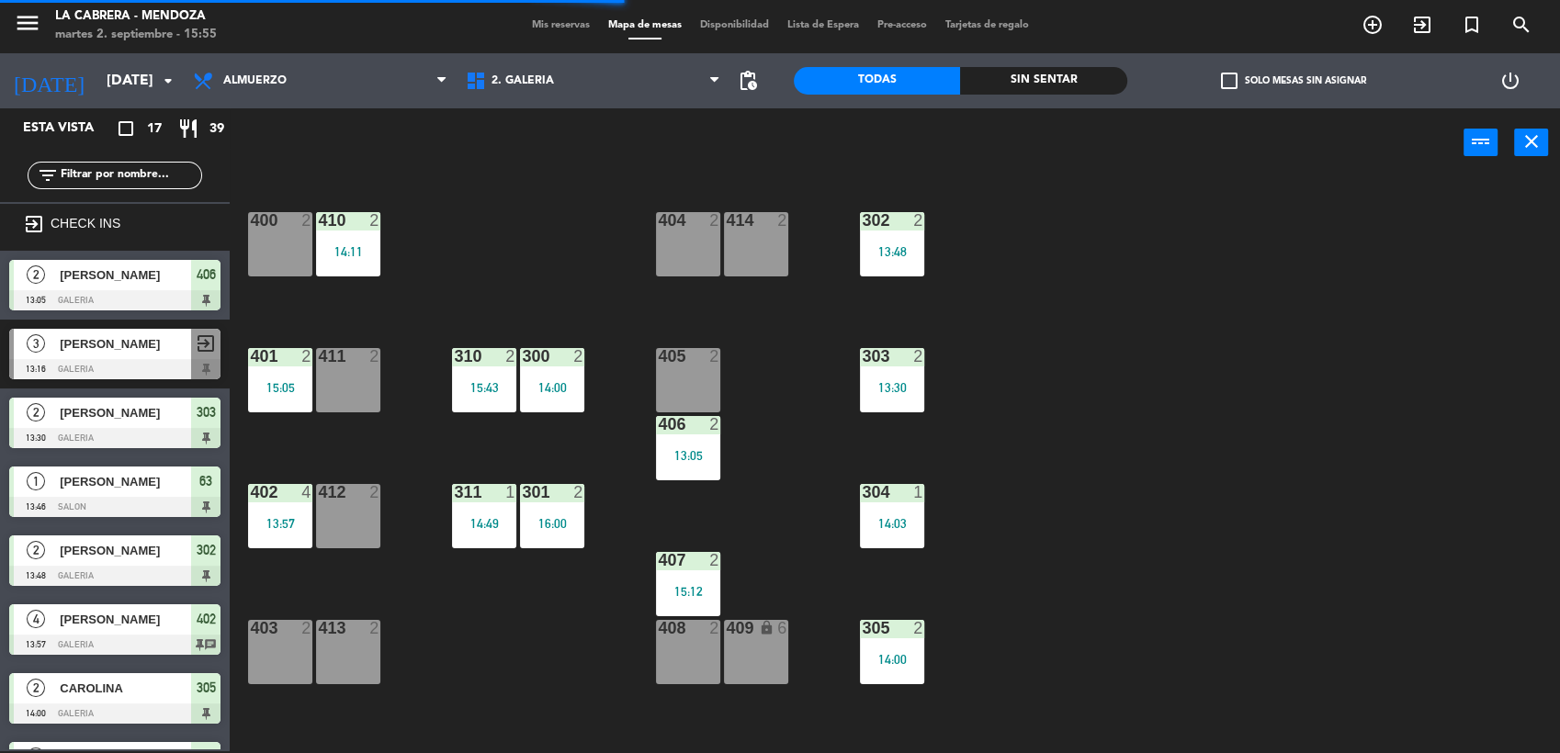
click at [283, 517] on div "13:57" at bounding box center [280, 523] width 64 height 13
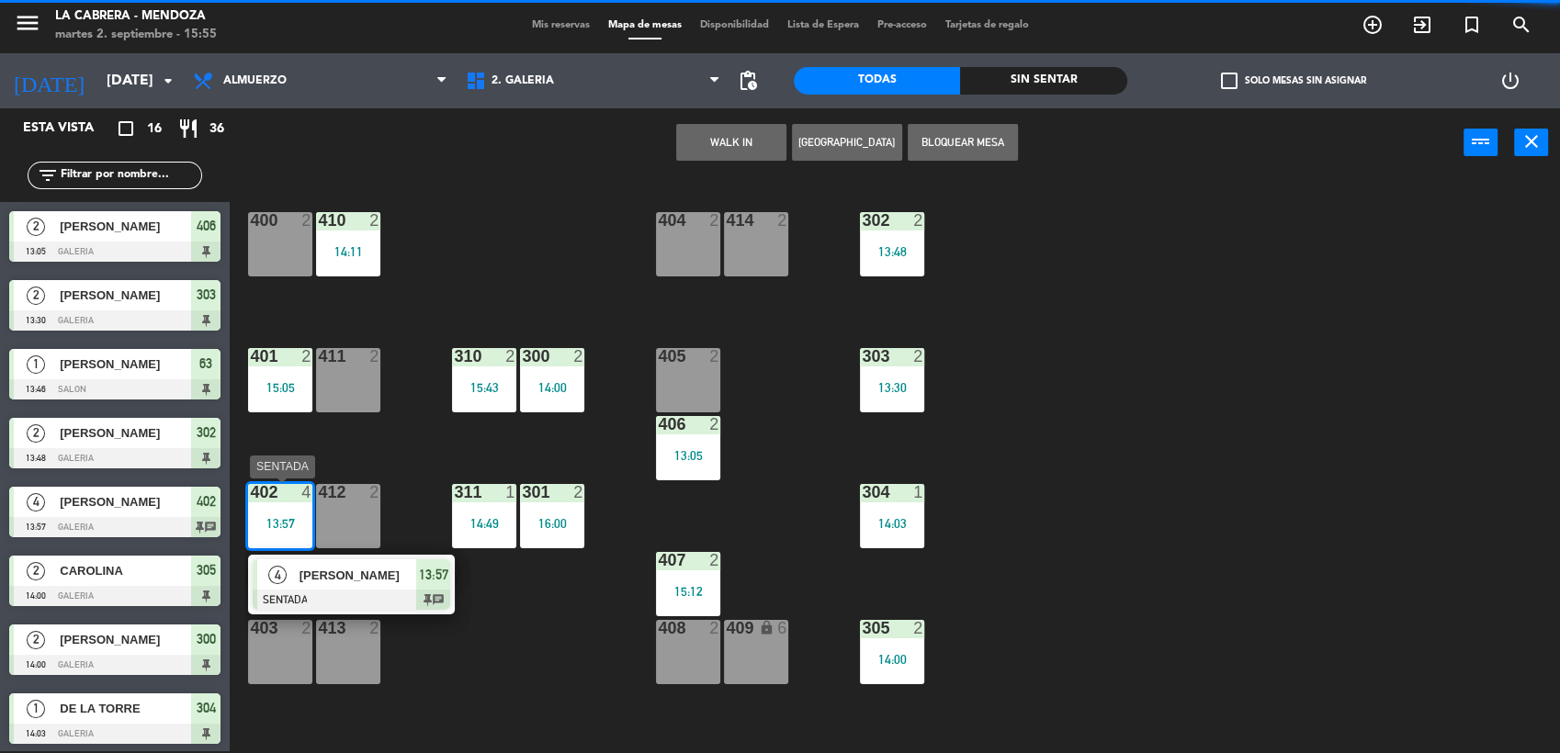
click at [353, 583] on span "[PERSON_NAME]" at bounding box center [359, 575] width 118 height 19
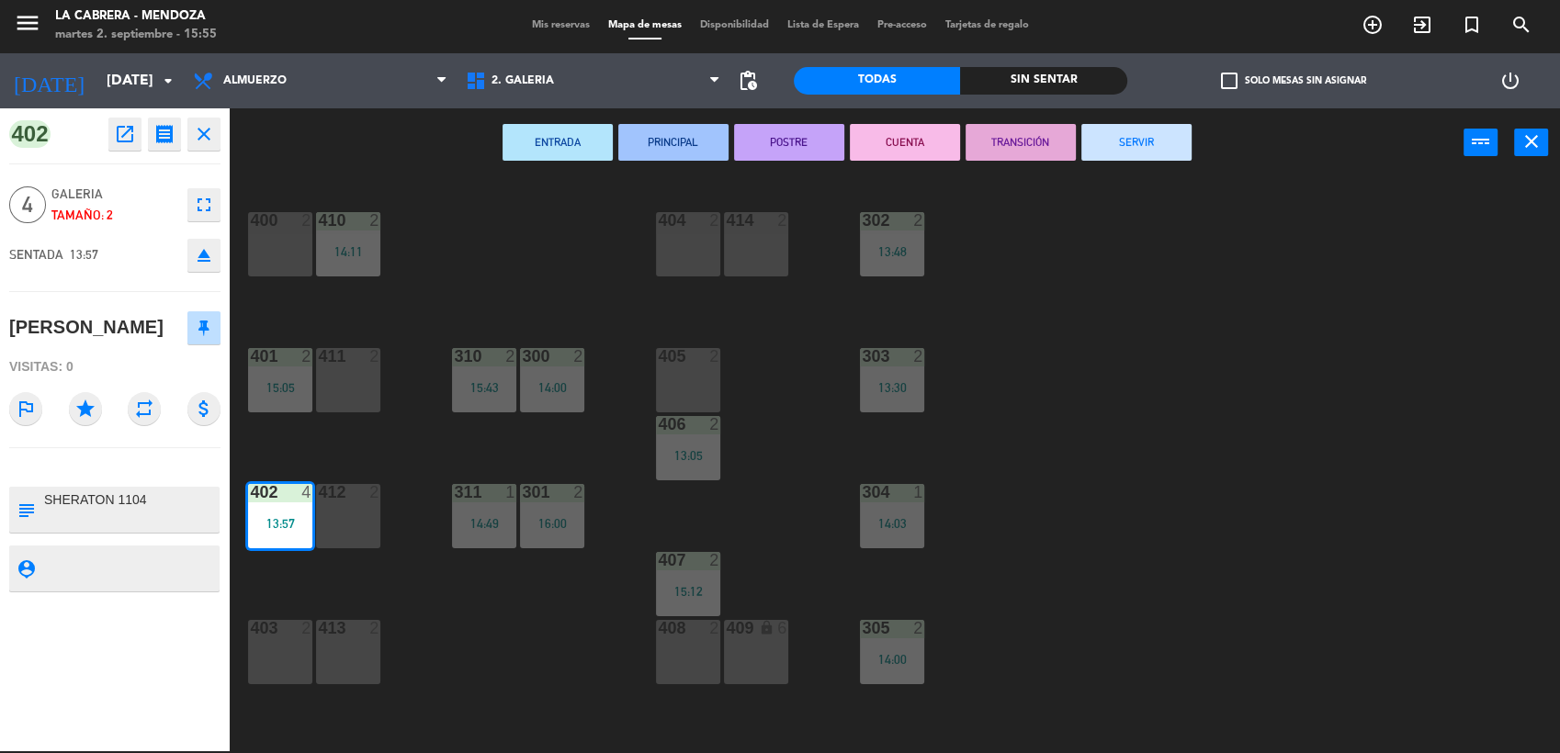
click at [1132, 142] on button "SERVIR" at bounding box center [1136, 142] width 110 height 37
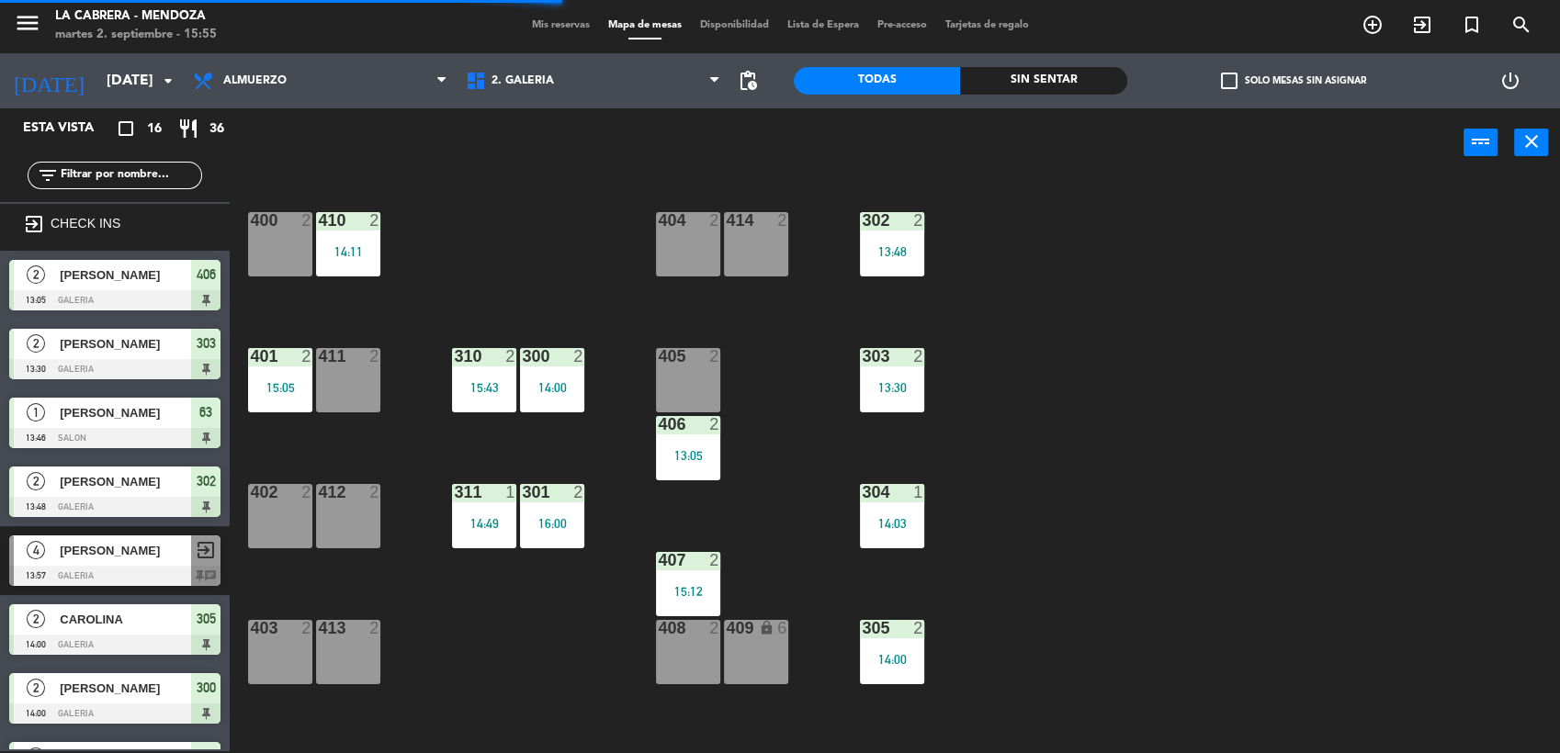
click at [884, 235] on div "302 2 13:48" at bounding box center [892, 244] width 64 height 64
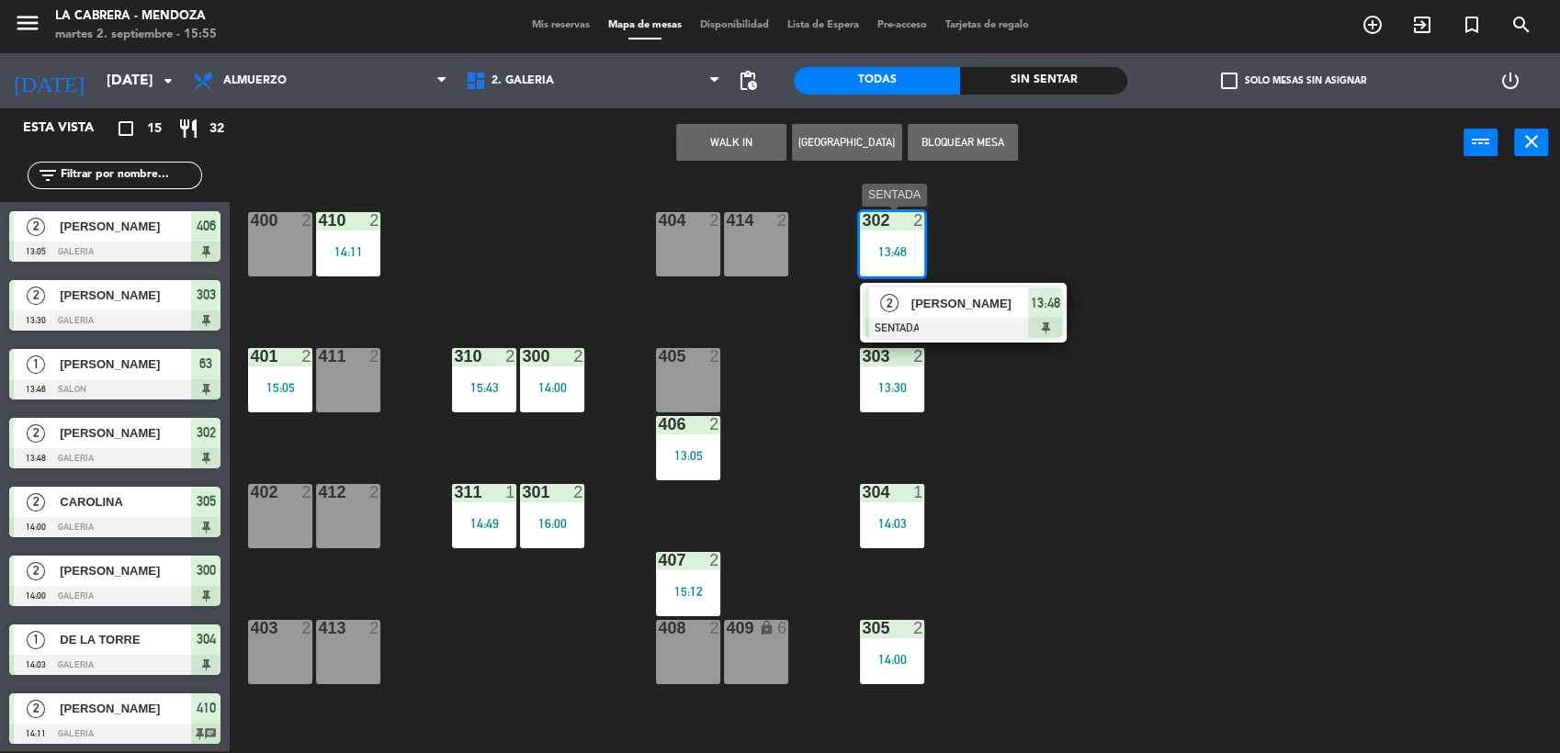
click at [999, 299] on span "[PERSON_NAME]" at bounding box center [970, 303] width 118 height 19
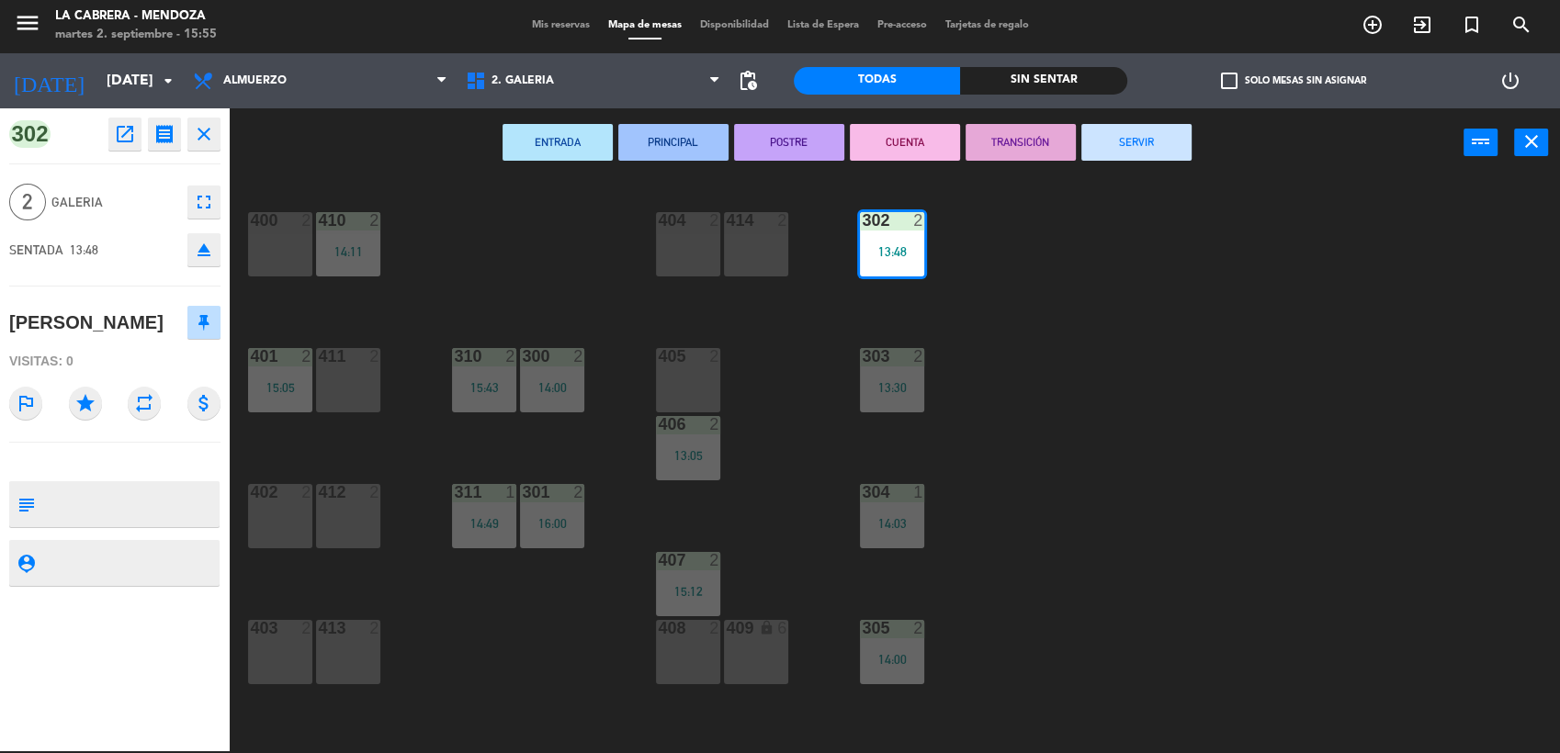
click at [1153, 151] on button "SERVIR" at bounding box center [1136, 142] width 110 height 37
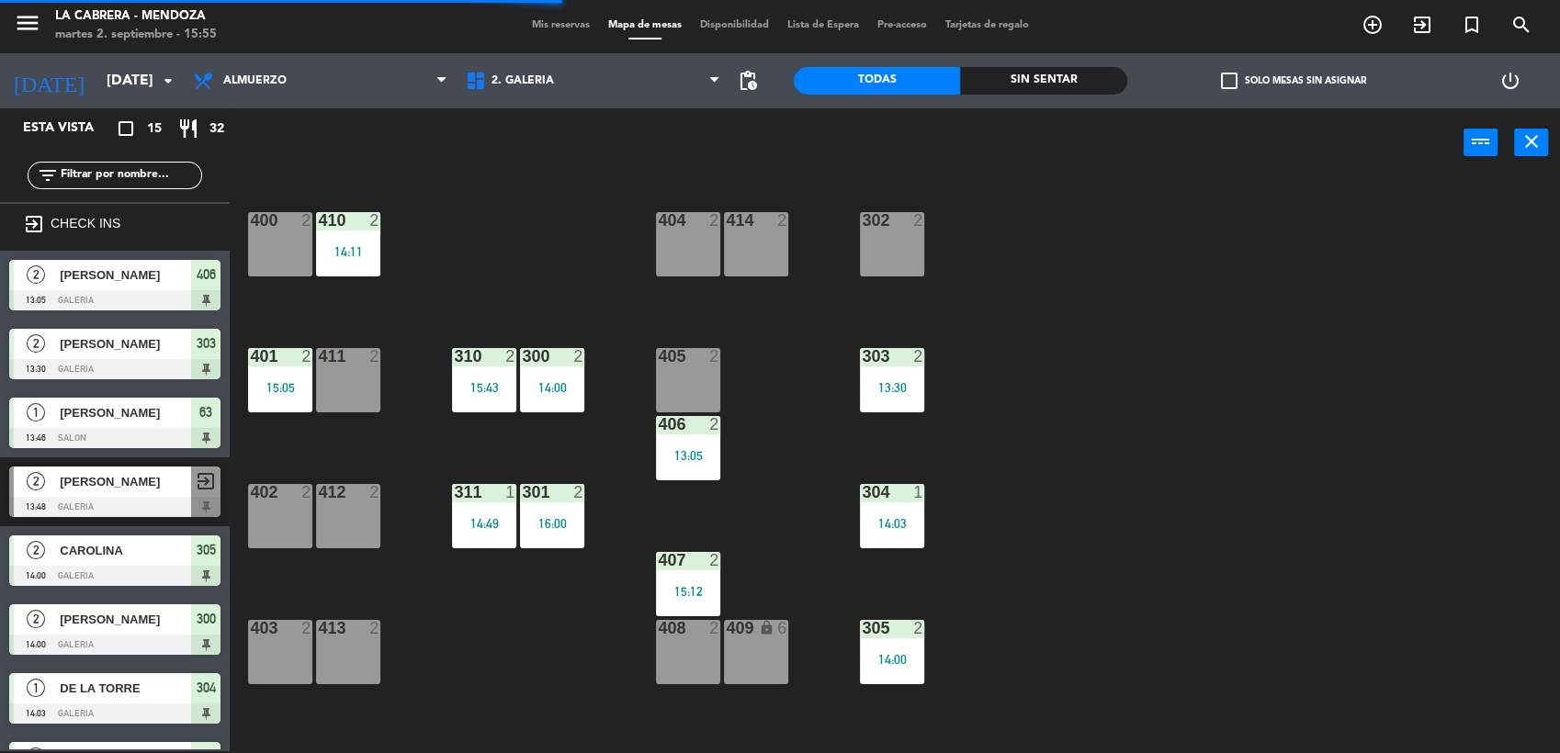
click at [711, 446] on div "406 2 13:05" at bounding box center [688, 448] width 64 height 64
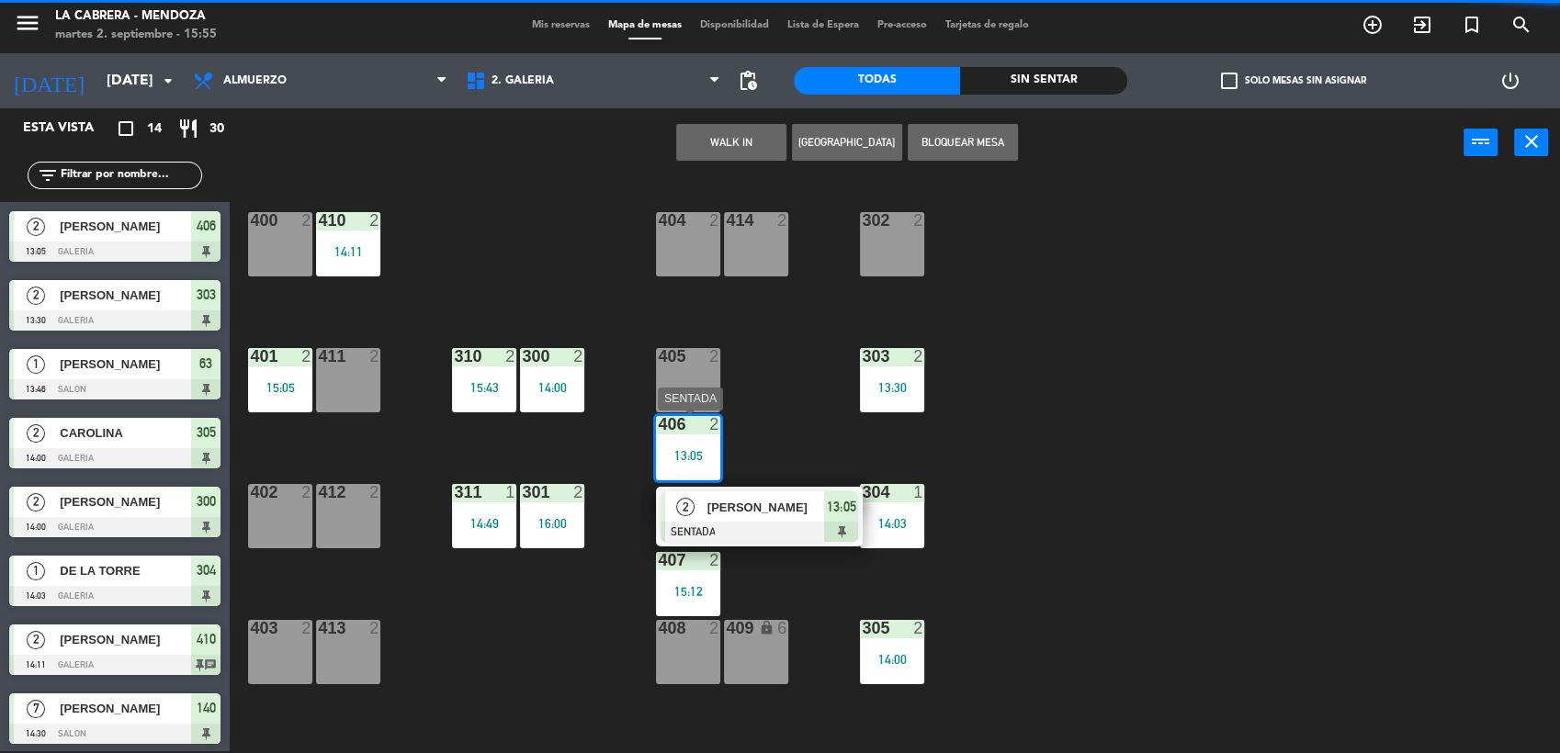
click at [753, 490] on div "2 [PERSON_NAME] SENTADA 13:05" at bounding box center [759, 517] width 207 height 60
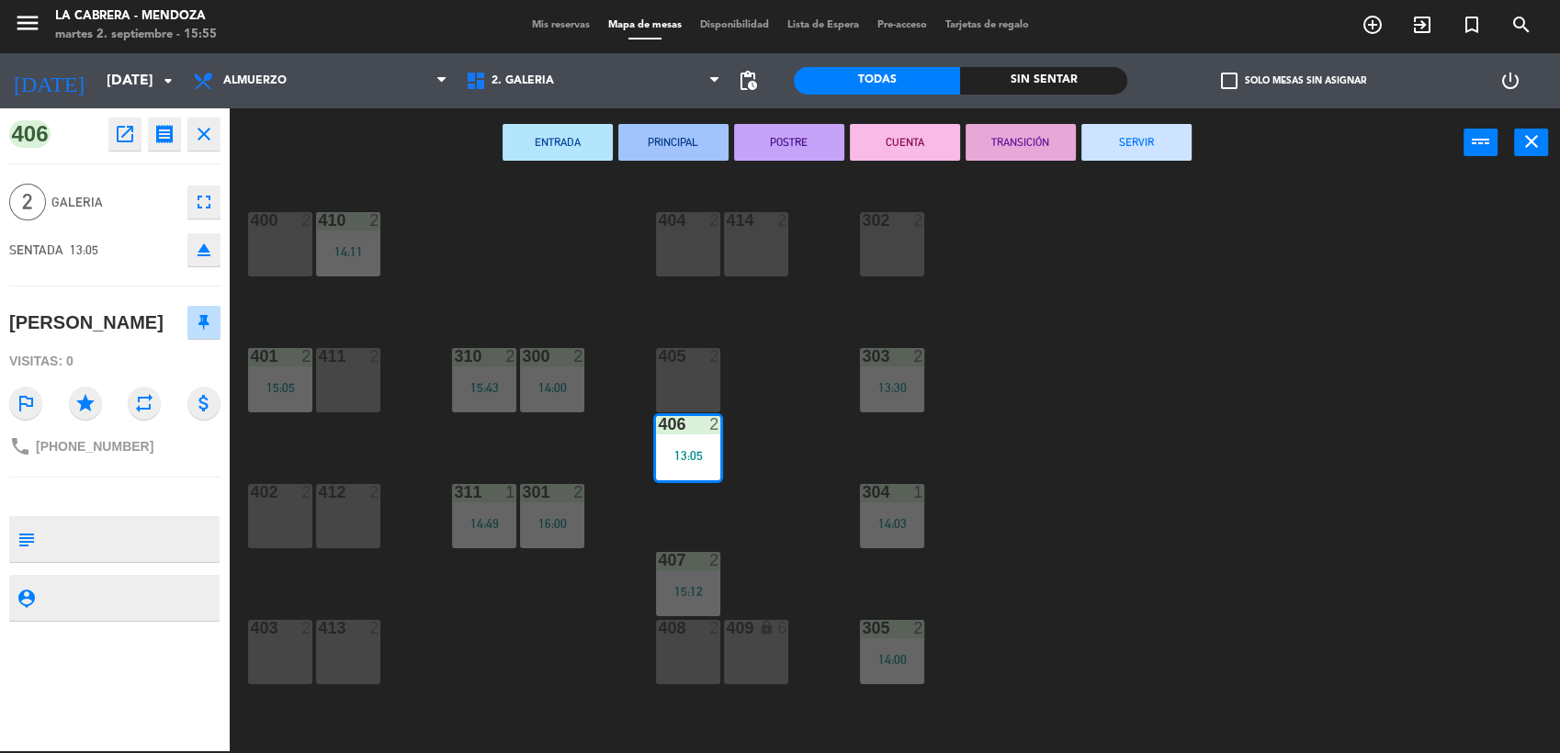
drag, startPoint x: 1151, startPoint y: 141, endPoint x: 1142, endPoint y: 143, distance: 9.6
click at [1149, 141] on button "SERVIR" at bounding box center [1136, 142] width 110 height 37
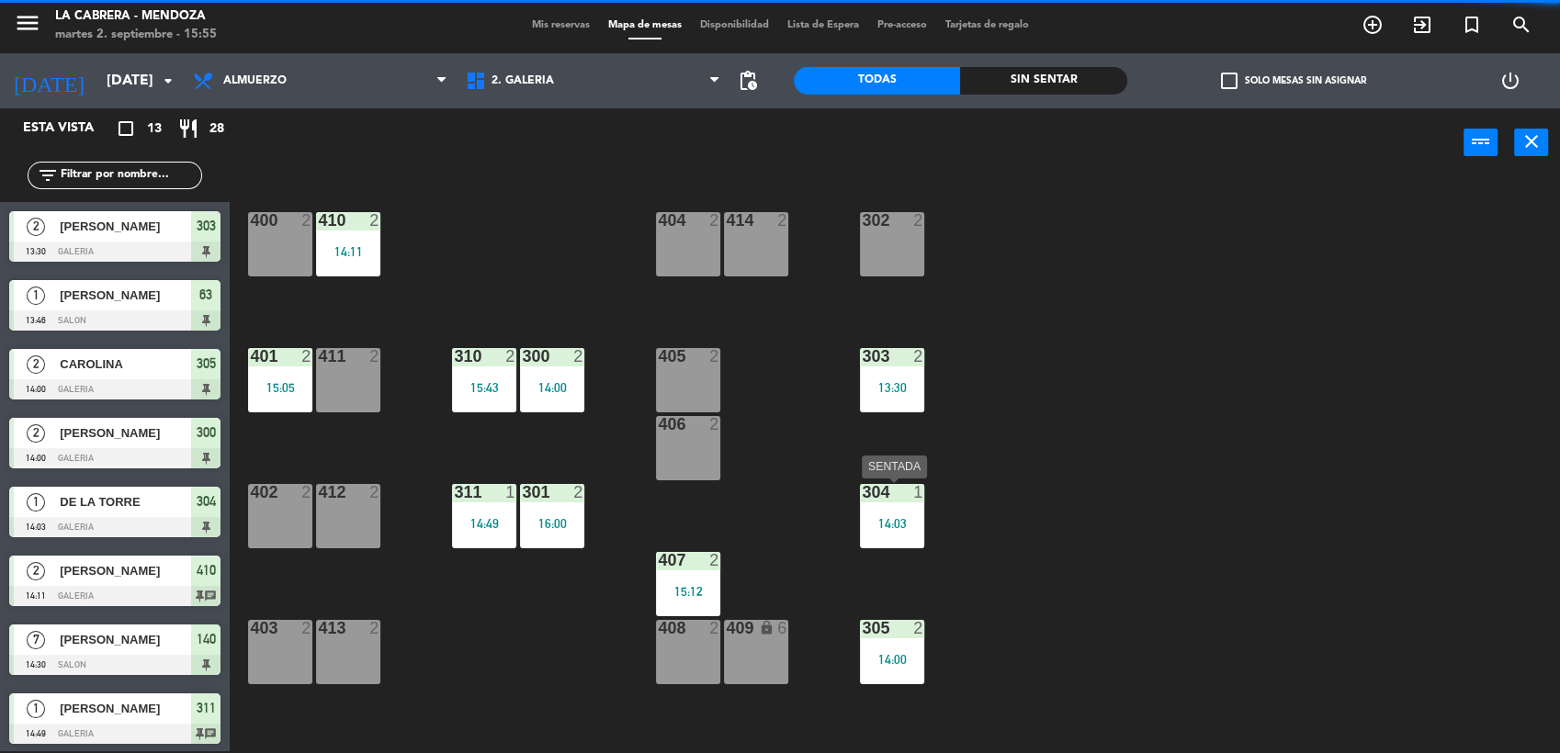
click at [897, 504] on div "304 1 14:03" at bounding box center [892, 516] width 64 height 64
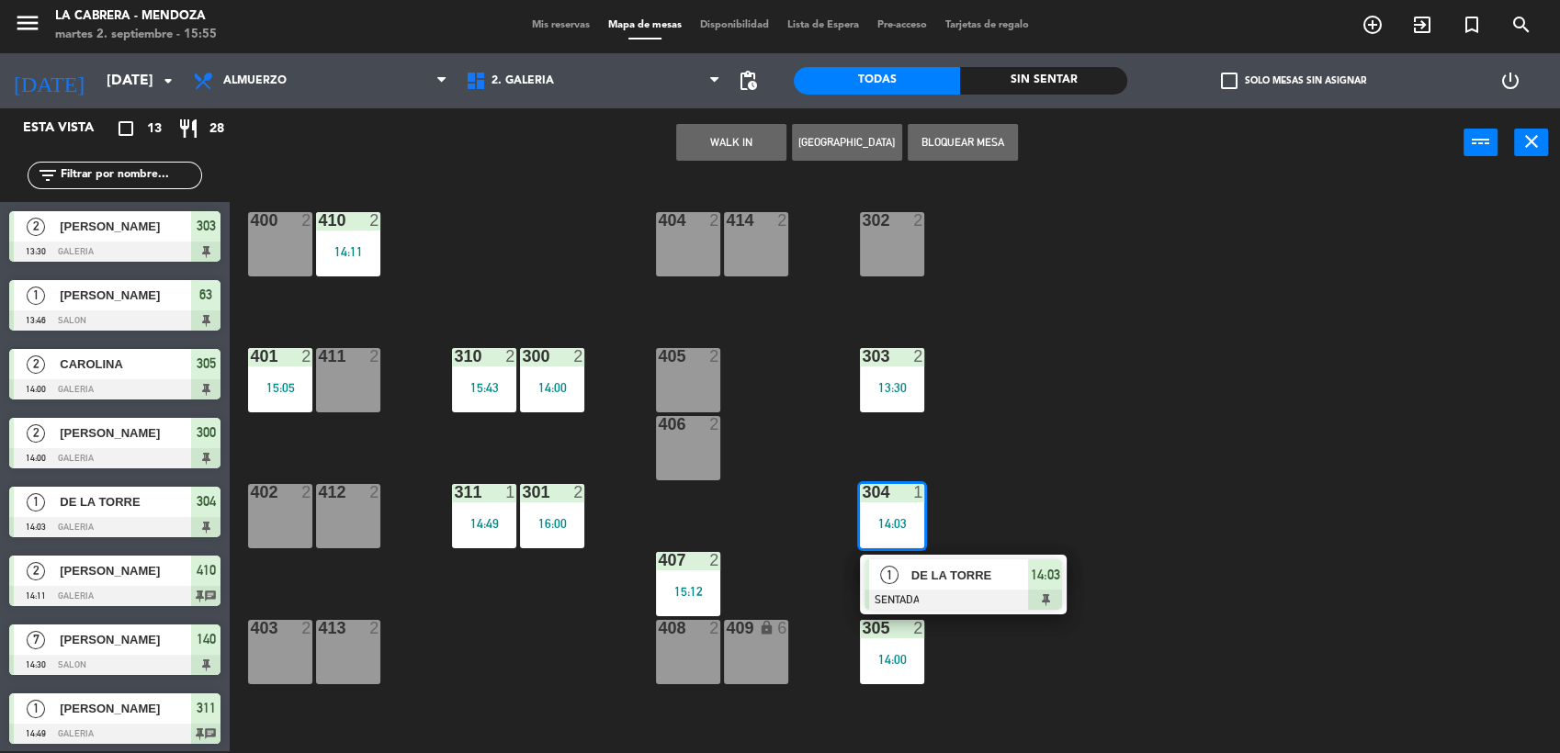
click at [967, 587] on div "DE LA TORRE" at bounding box center [969, 575] width 119 height 30
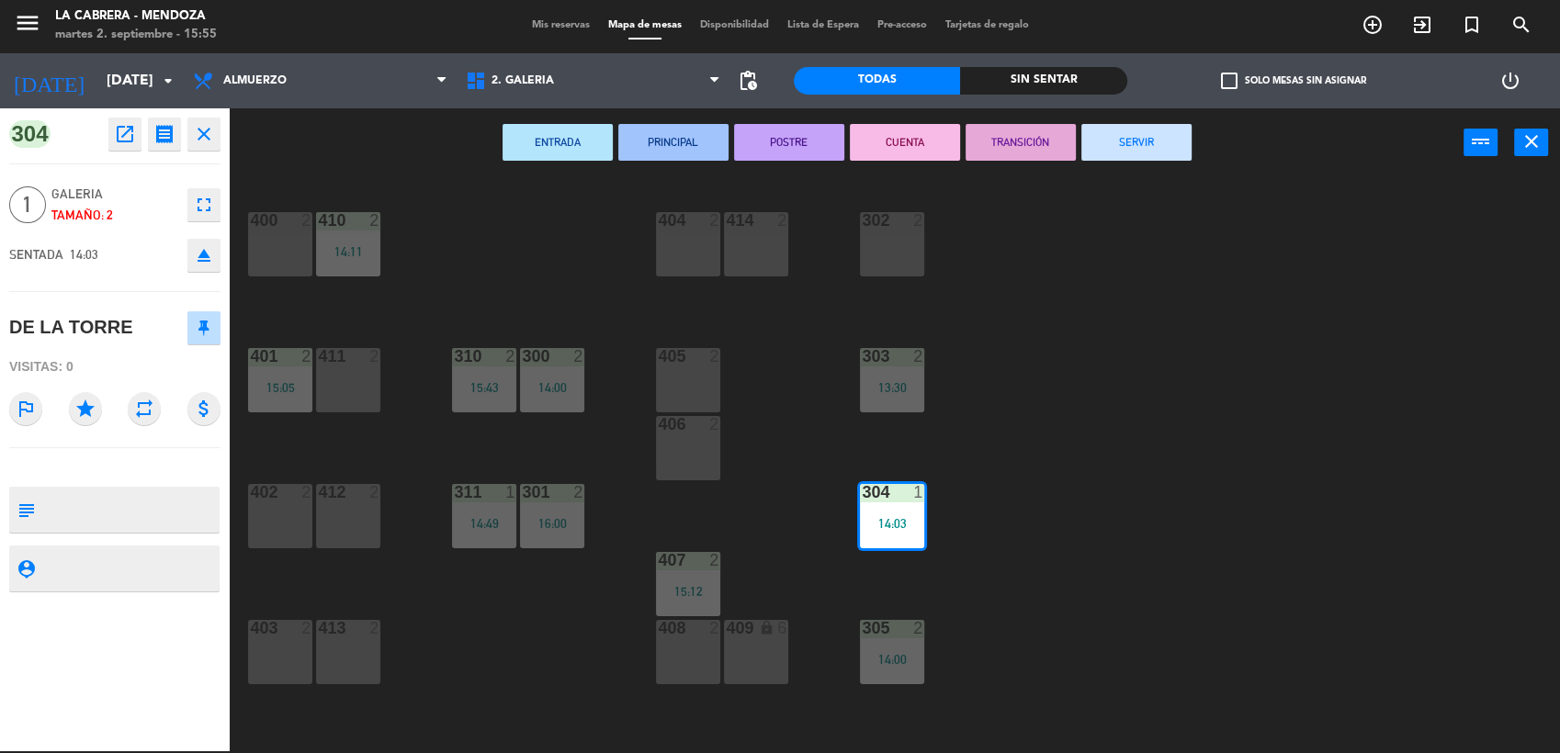
click at [1137, 130] on button "SERVIR" at bounding box center [1136, 142] width 110 height 37
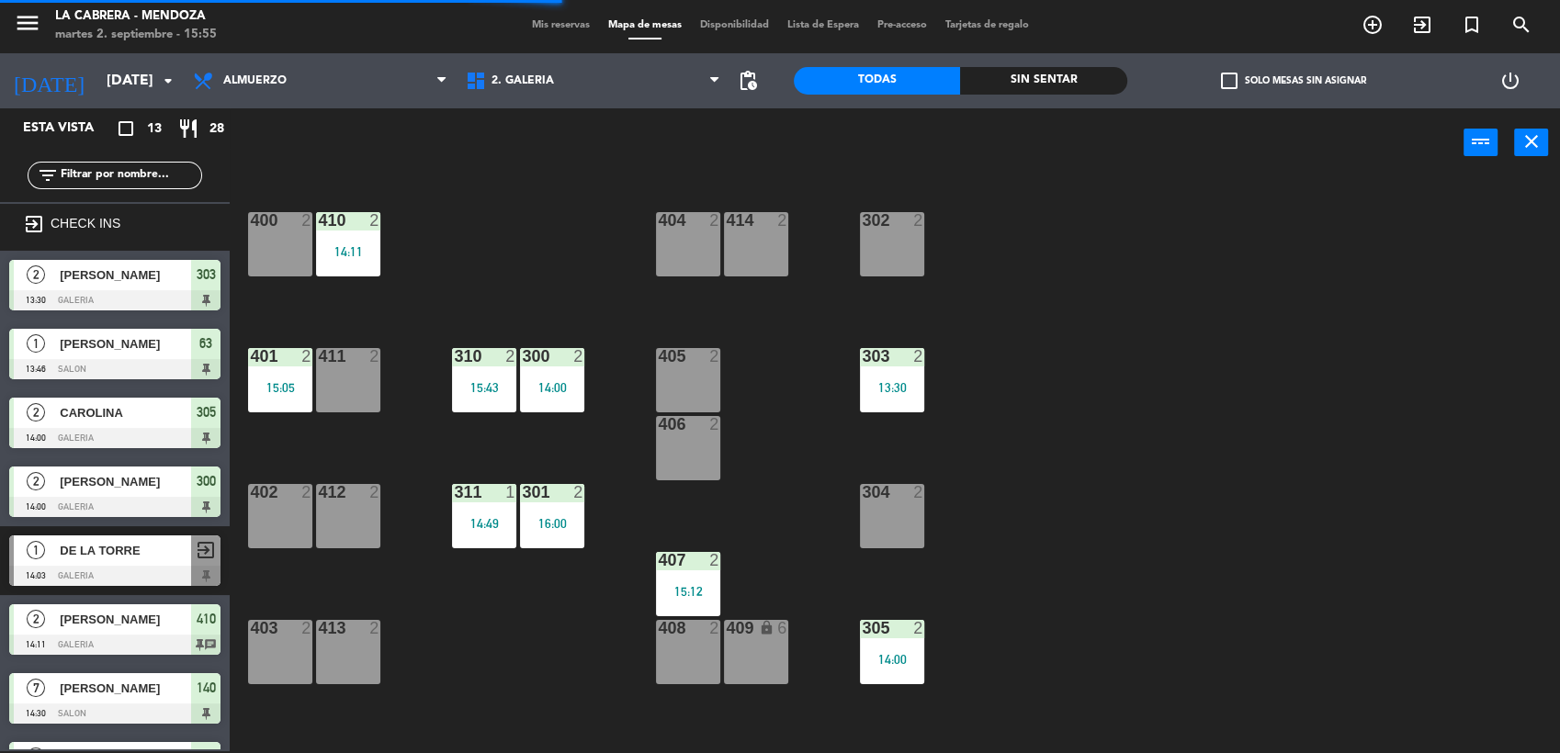
click at [904, 371] on div "303 2 13:30" at bounding box center [892, 380] width 64 height 64
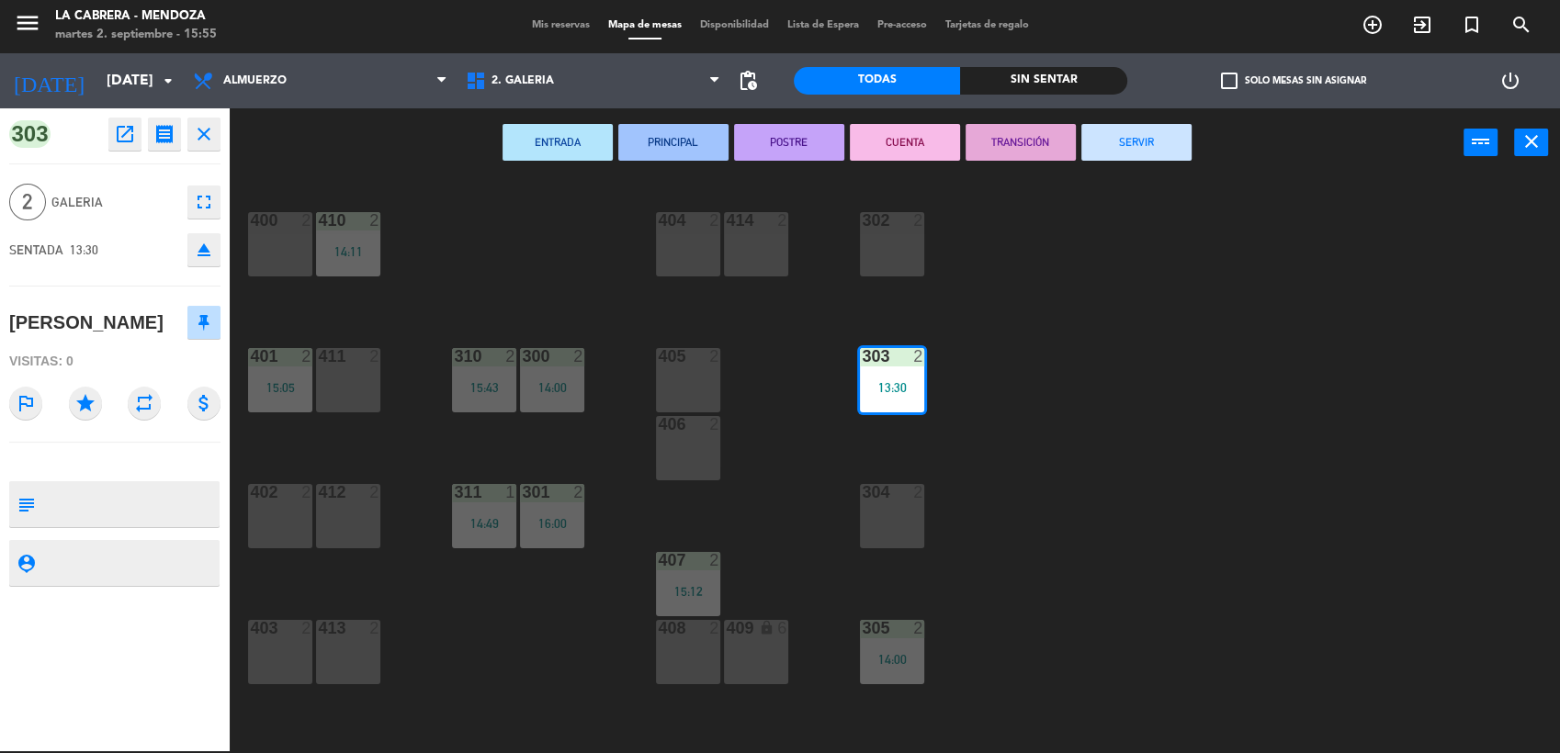
click at [1148, 138] on button "SERVIR" at bounding box center [1136, 142] width 110 height 37
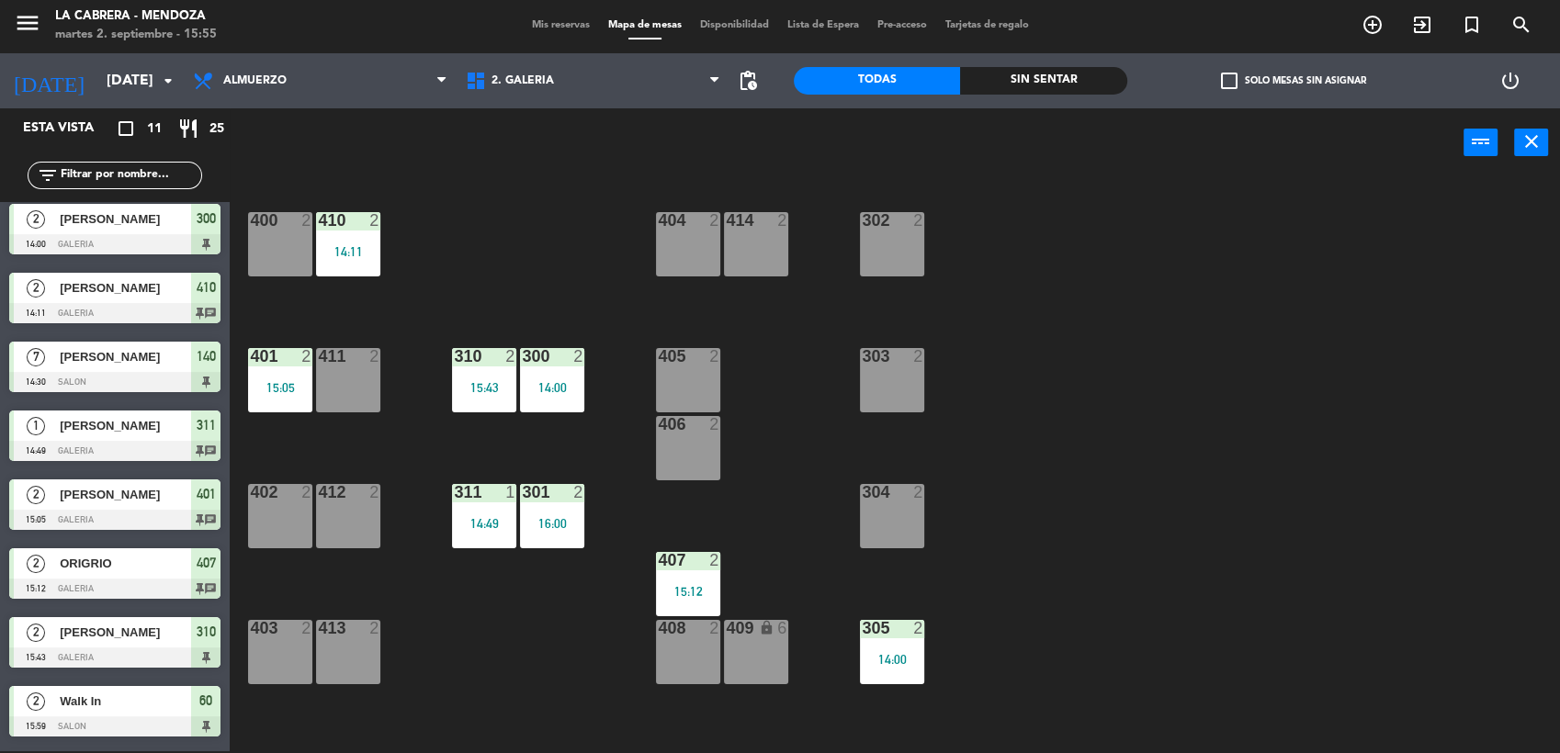
scroll to position [209, 0]
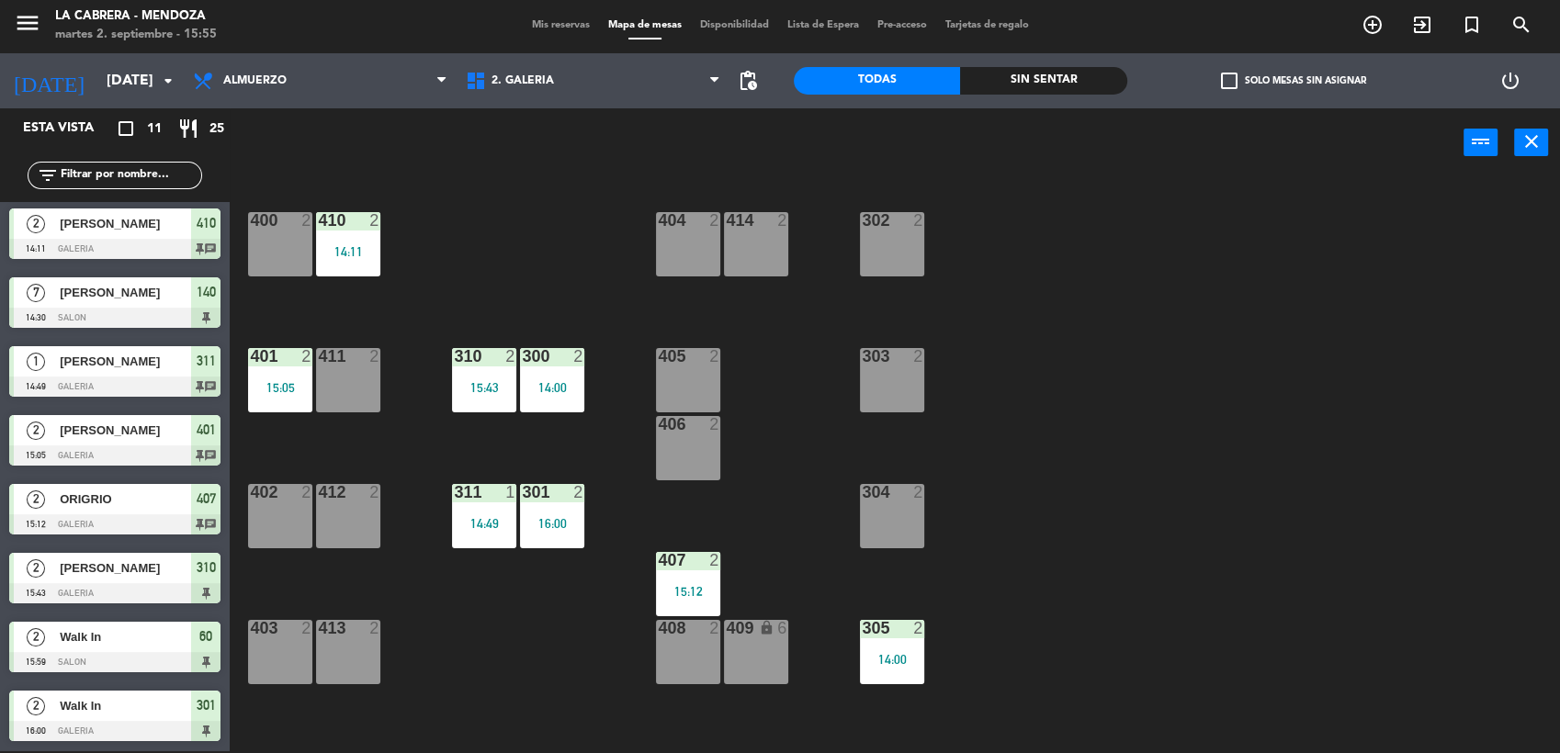
click at [683, 379] on div "405 2" at bounding box center [688, 380] width 64 height 64
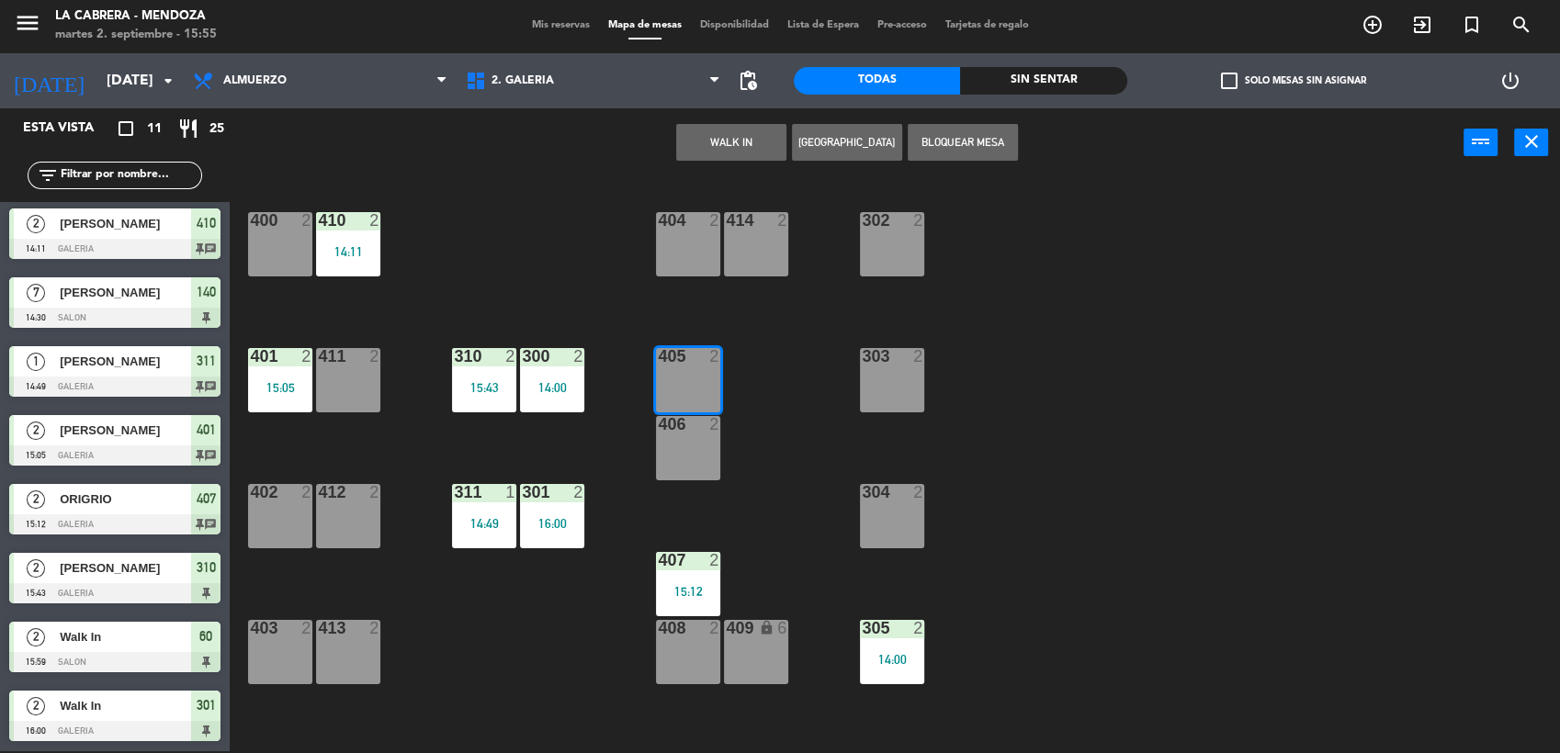
click at [721, 132] on button "WALK IN" at bounding box center [731, 142] width 110 height 37
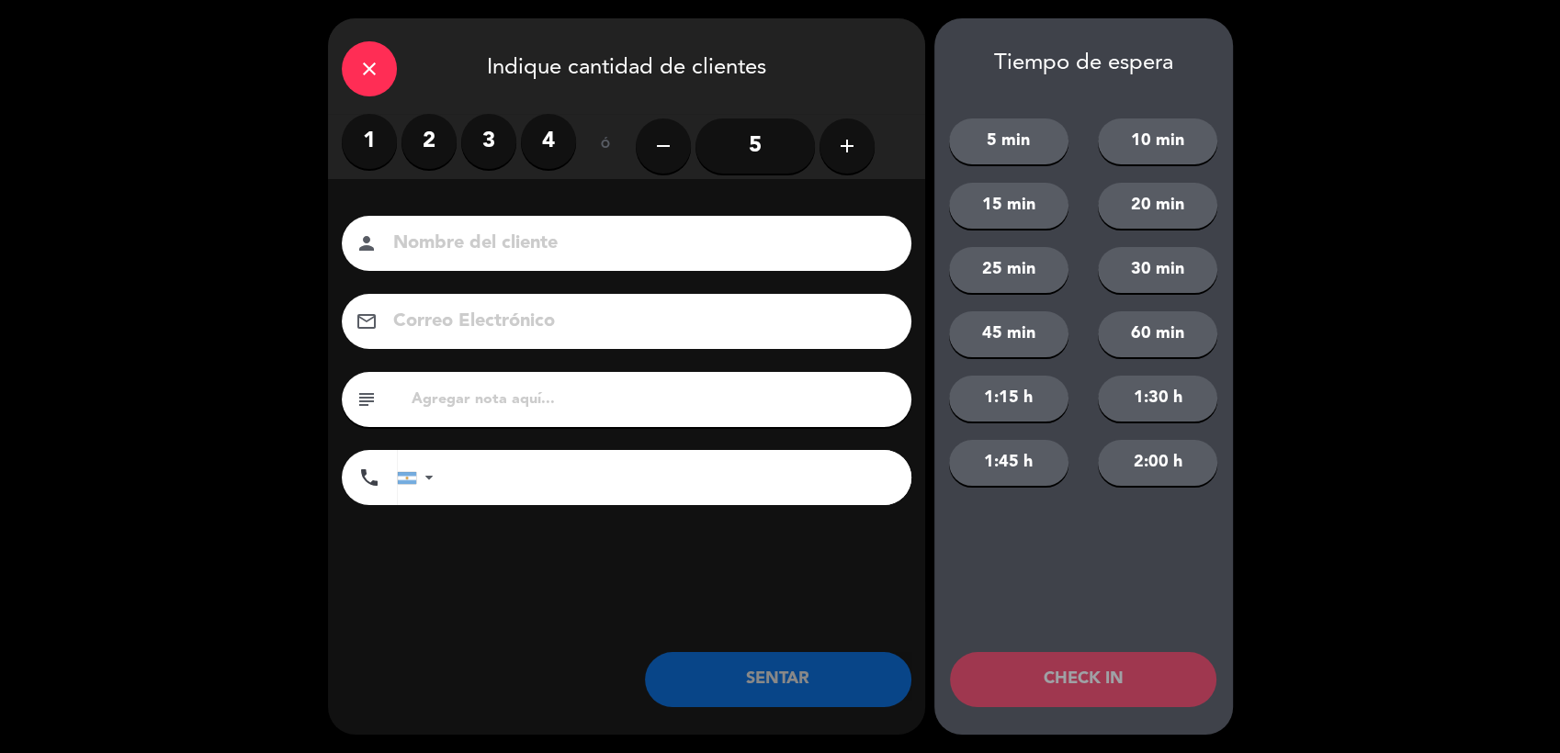
click at [427, 141] on label "2" at bounding box center [429, 141] width 55 height 55
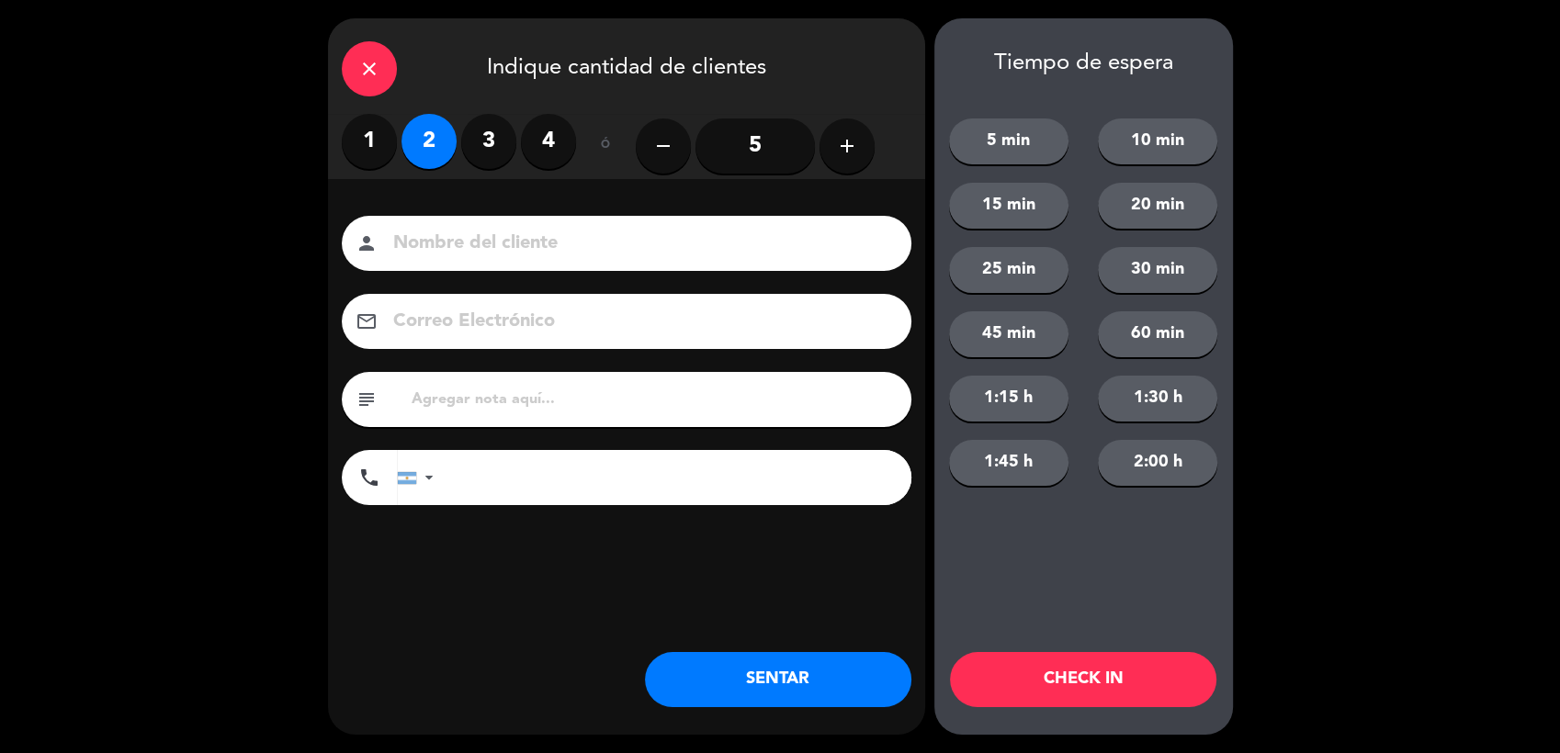
click at [762, 673] on button "SENTAR" at bounding box center [778, 679] width 266 height 55
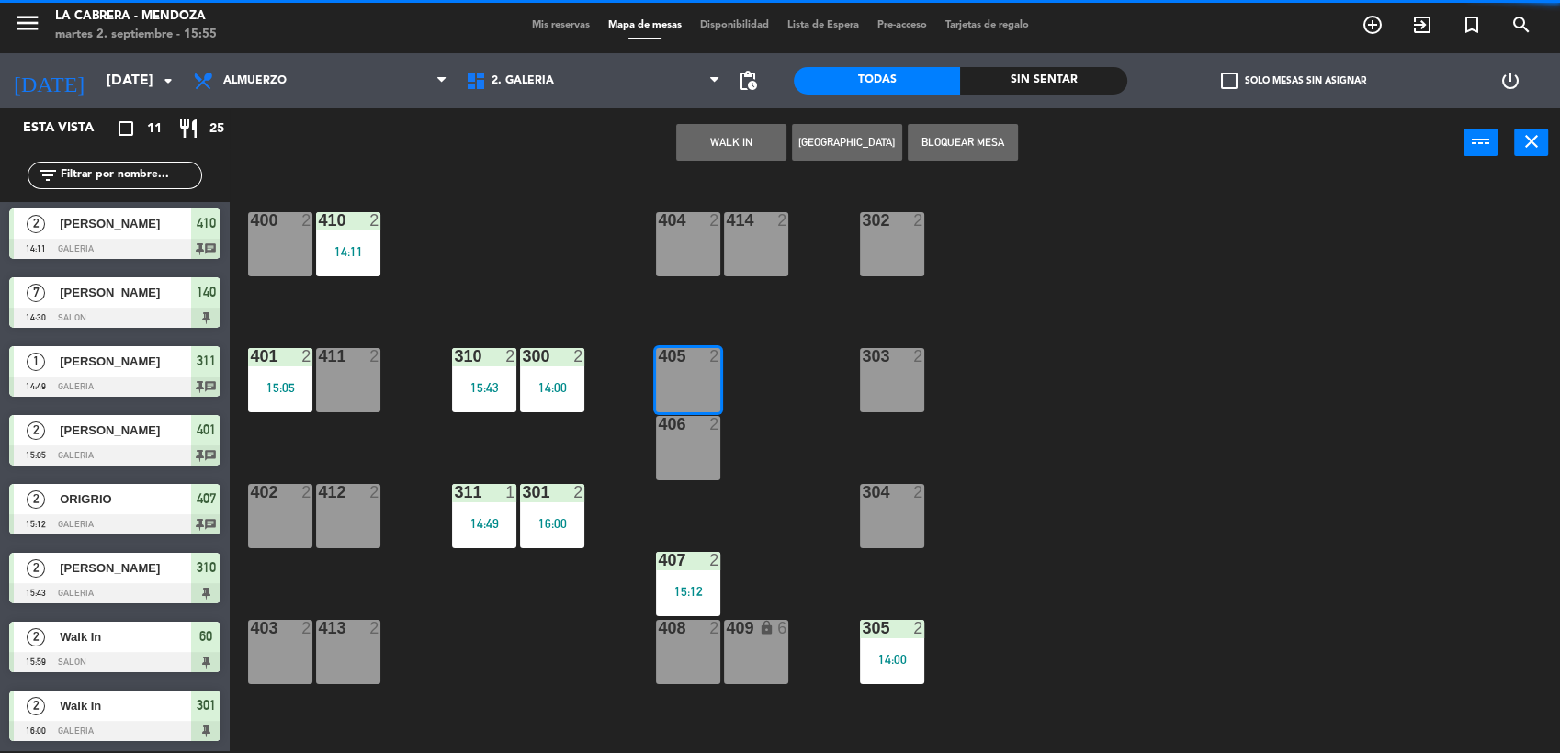
scroll to position [0, 0]
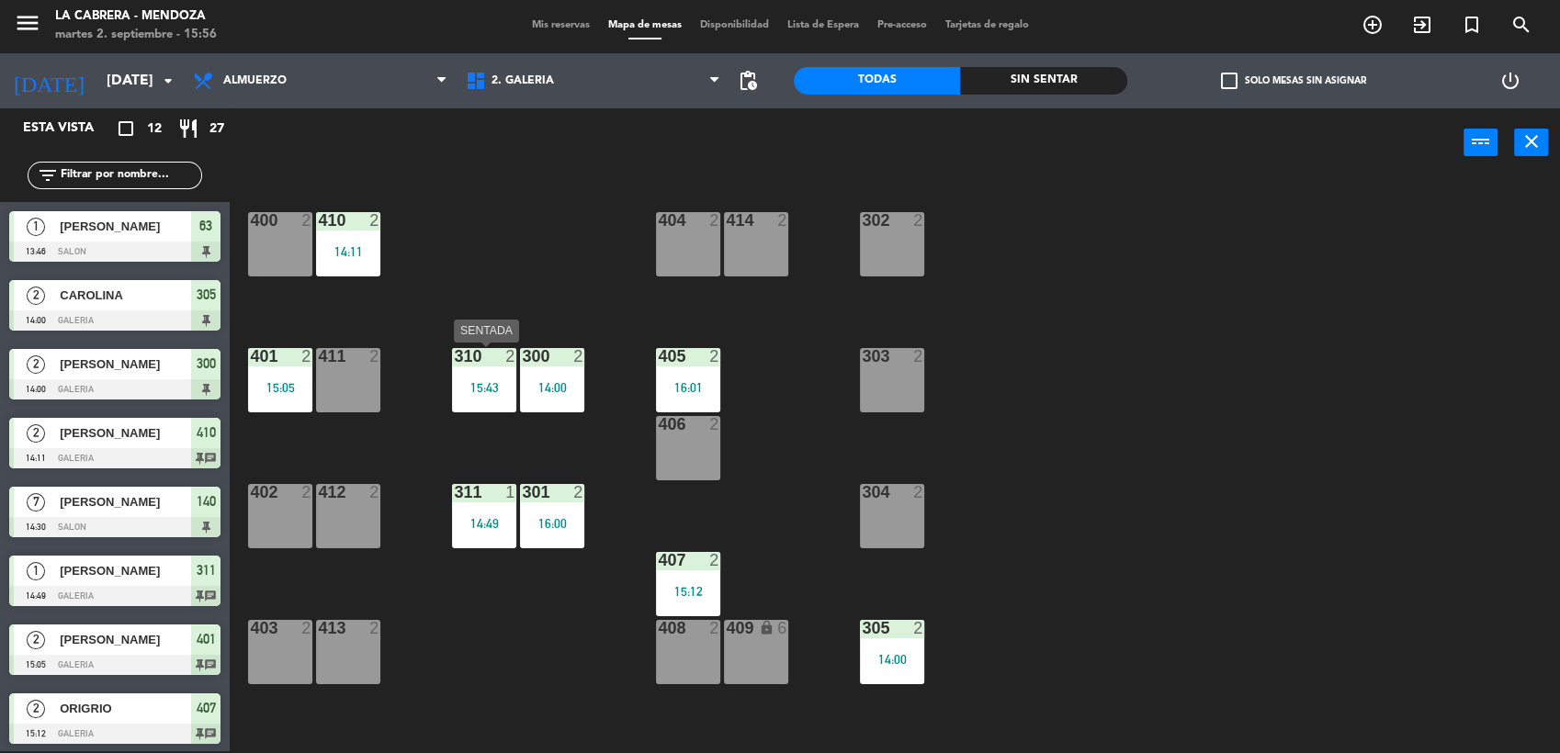
click at [500, 398] on div "310 2 15:43" at bounding box center [484, 380] width 64 height 64
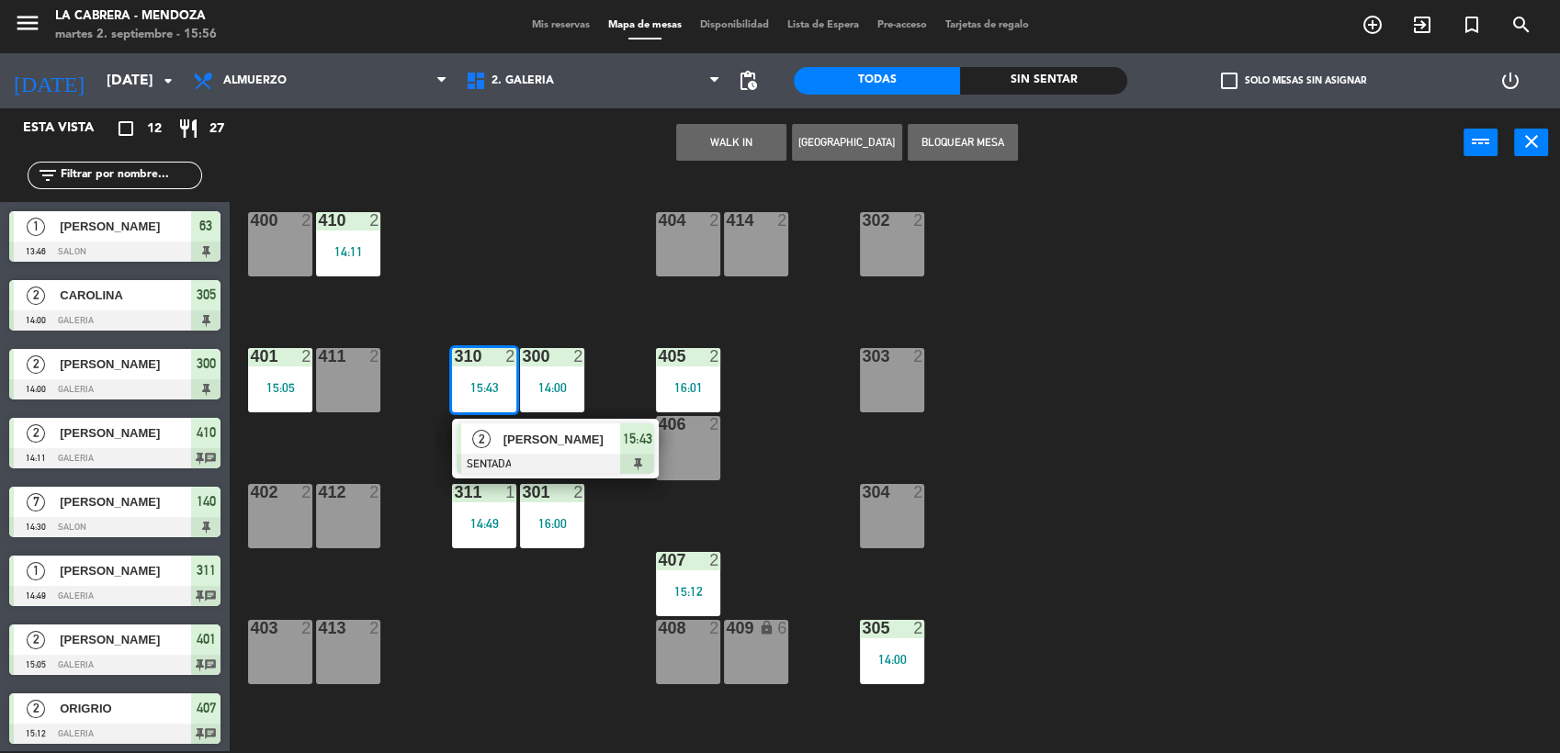
click at [553, 453] on div "2 [PERSON_NAME] 15:43" at bounding box center [555, 449] width 234 height 60
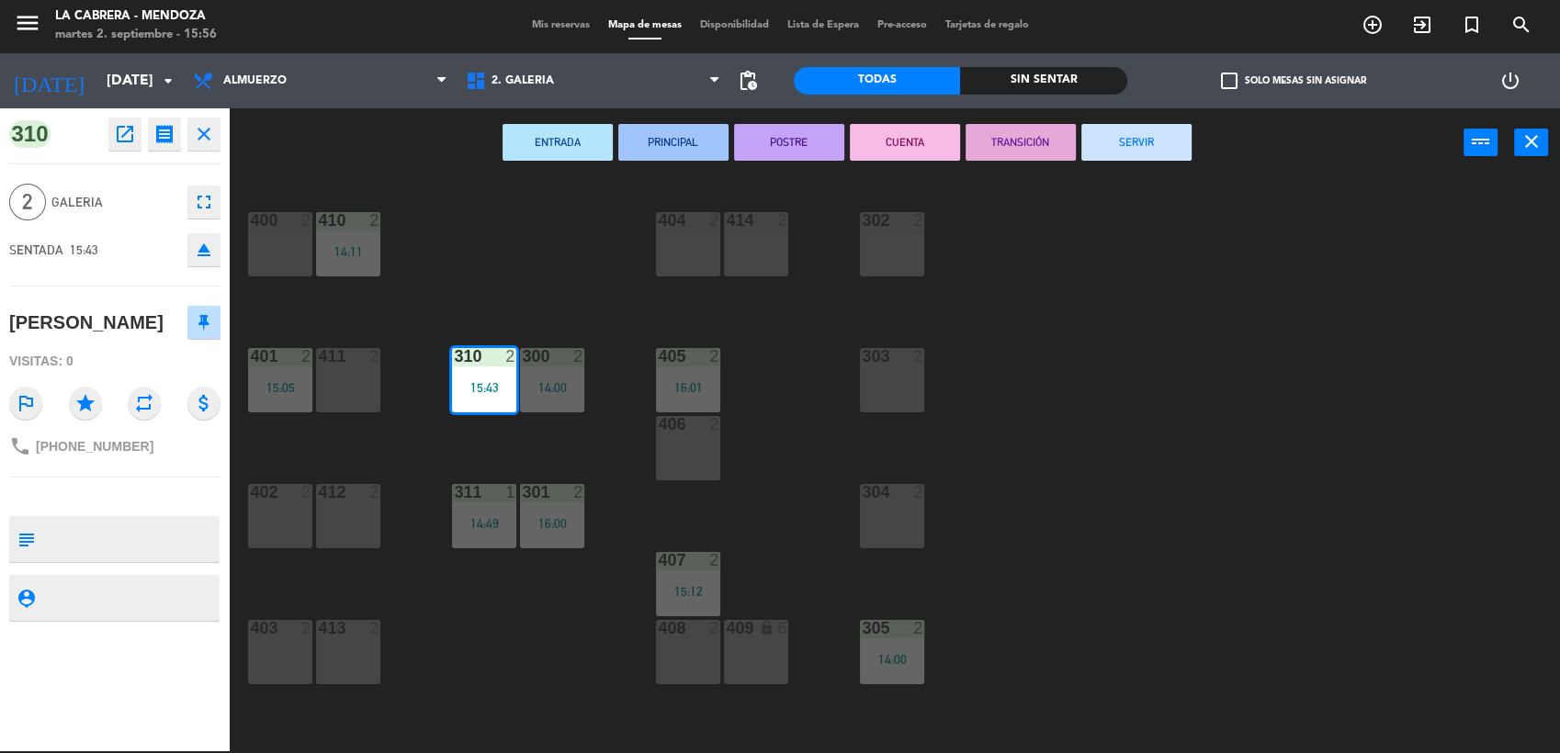
drag, startPoint x: 1149, startPoint y: 147, endPoint x: 1139, endPoint y: 146, distance: 10.1
click at [1149, 147] on button "SERVIR" at bounding box center [1136, 142] width 110 height 37
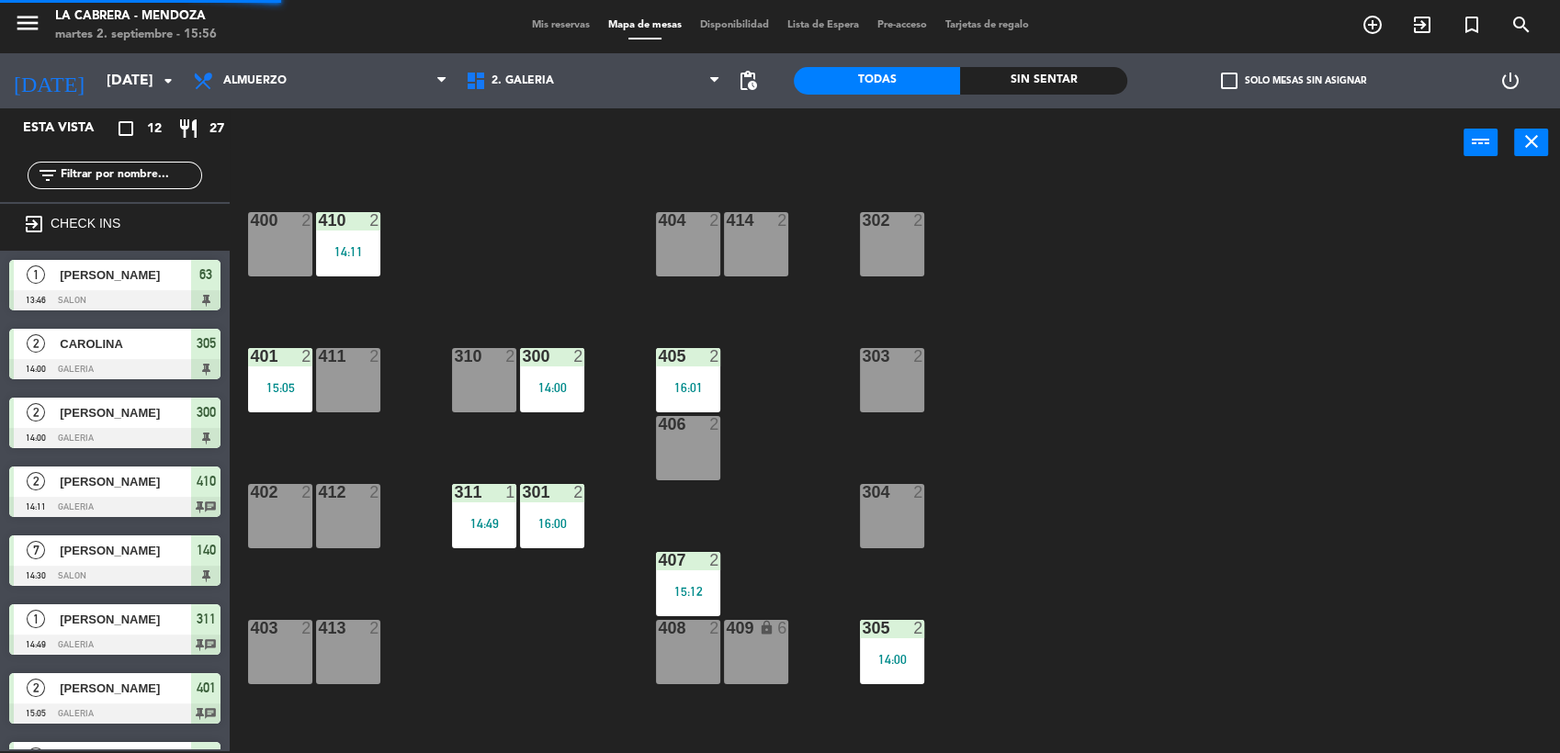
scroll to position [38, 0]
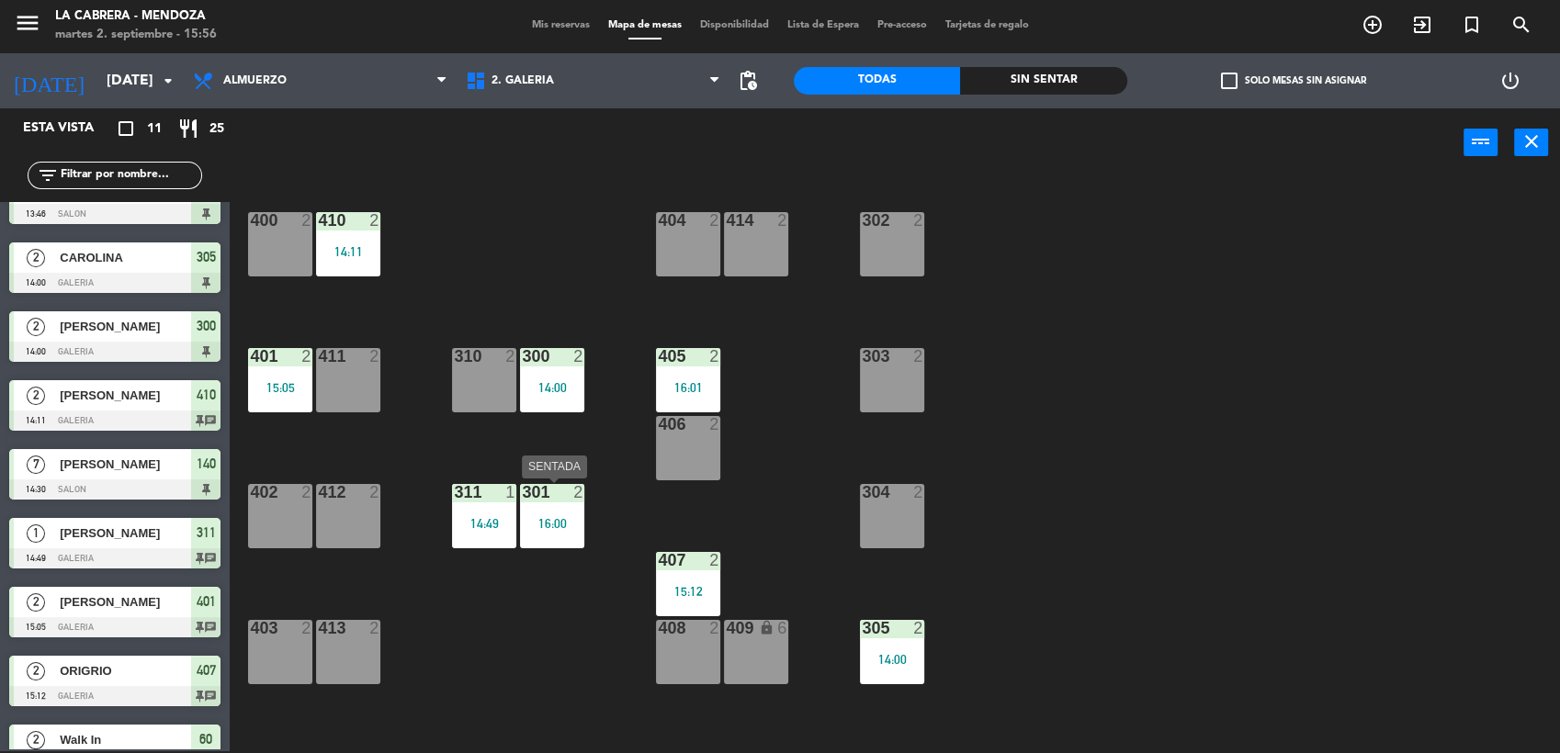
click at [545, 512] on div "301 2 16:00" at bounding box center [552, 516] width 64 height 64
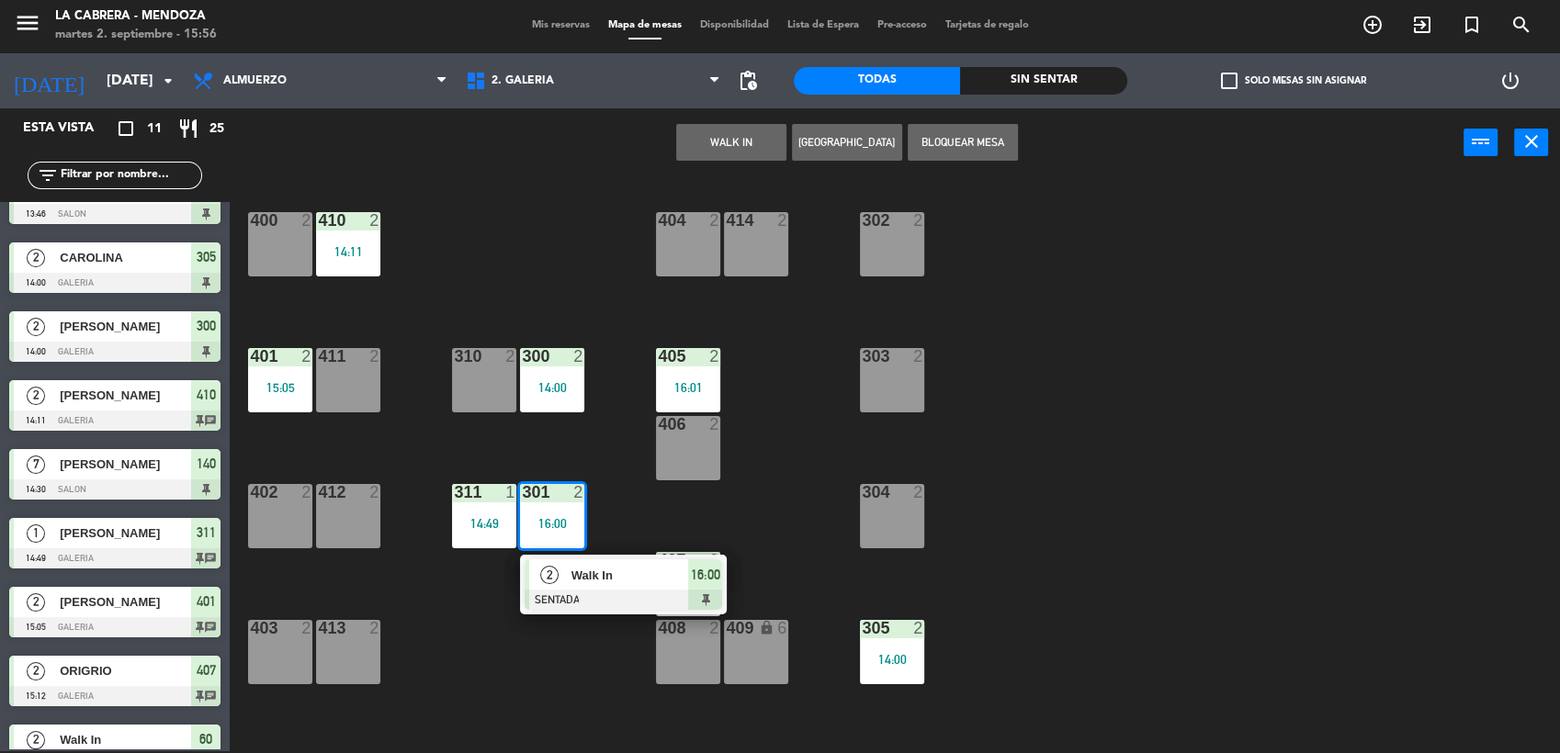
click at [434, 639] on div "400 2 410 2 14:11 404 2 414 2 302 2 401 2 15:05 411 2 310 2 300 2 14:00 303 2 4…" at bounding box center [902, 467] width 1315 height 574
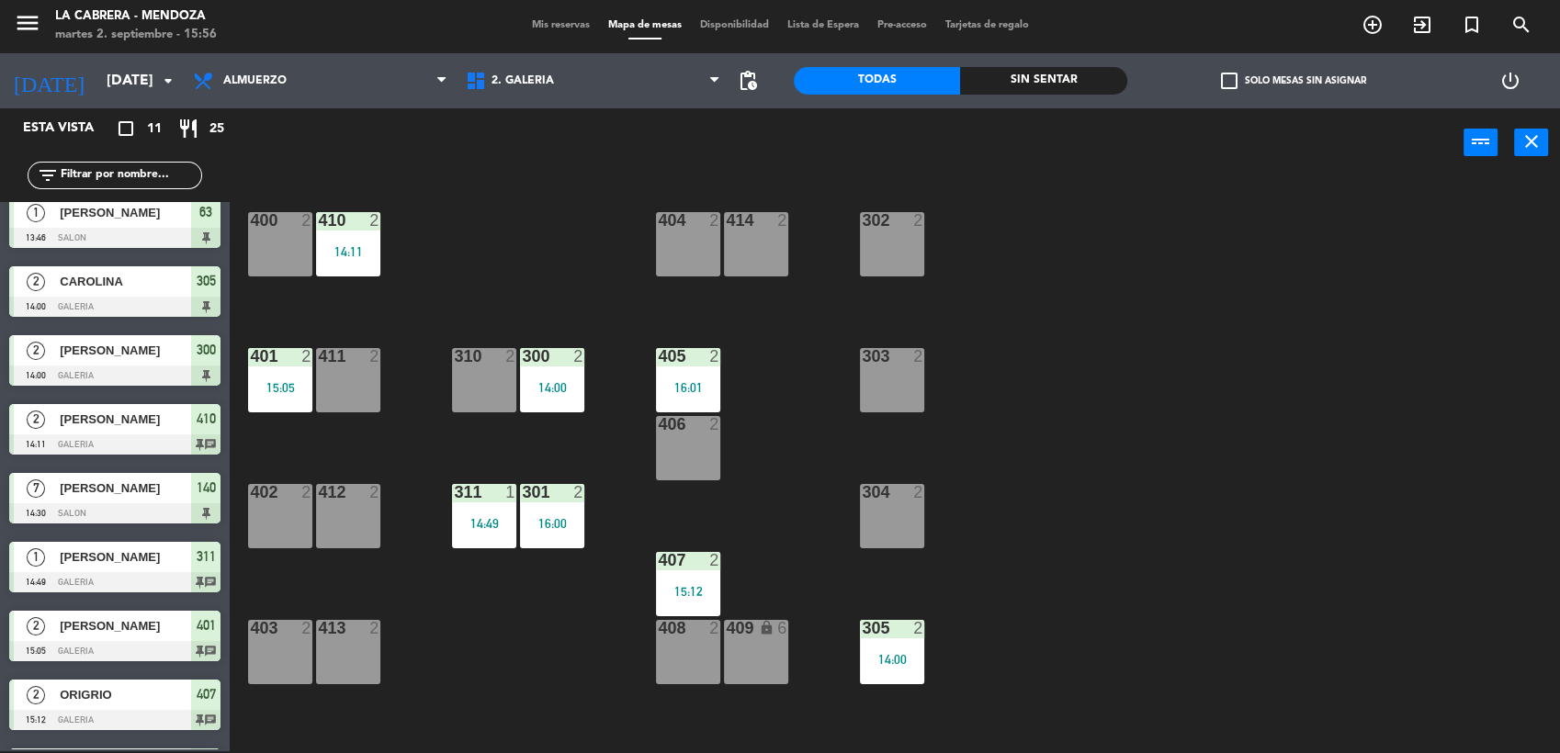
scroll to position [0, 0]
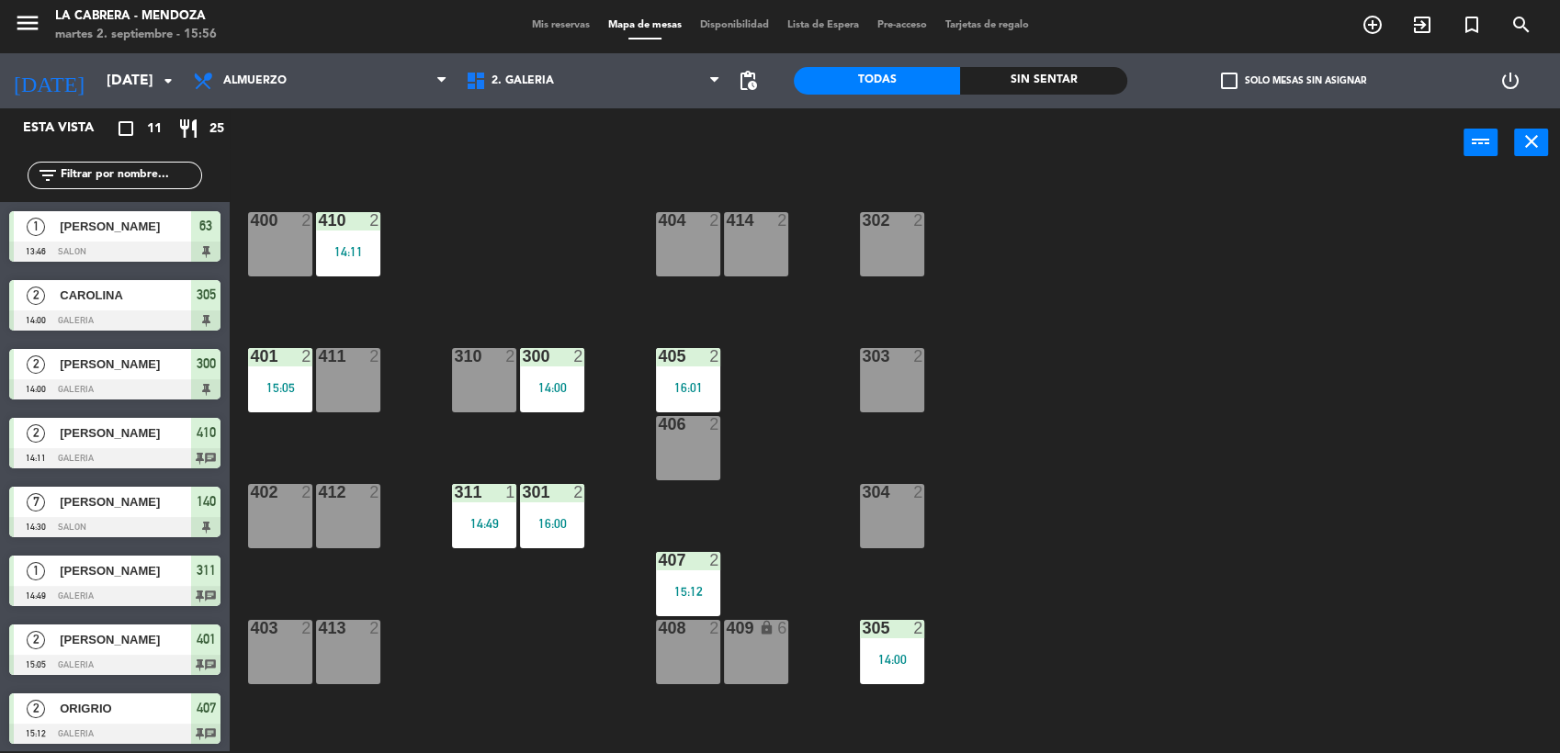
click at [530, 26] on span "Mis reservas" at bounding box center [561, 25] width 76 height 10
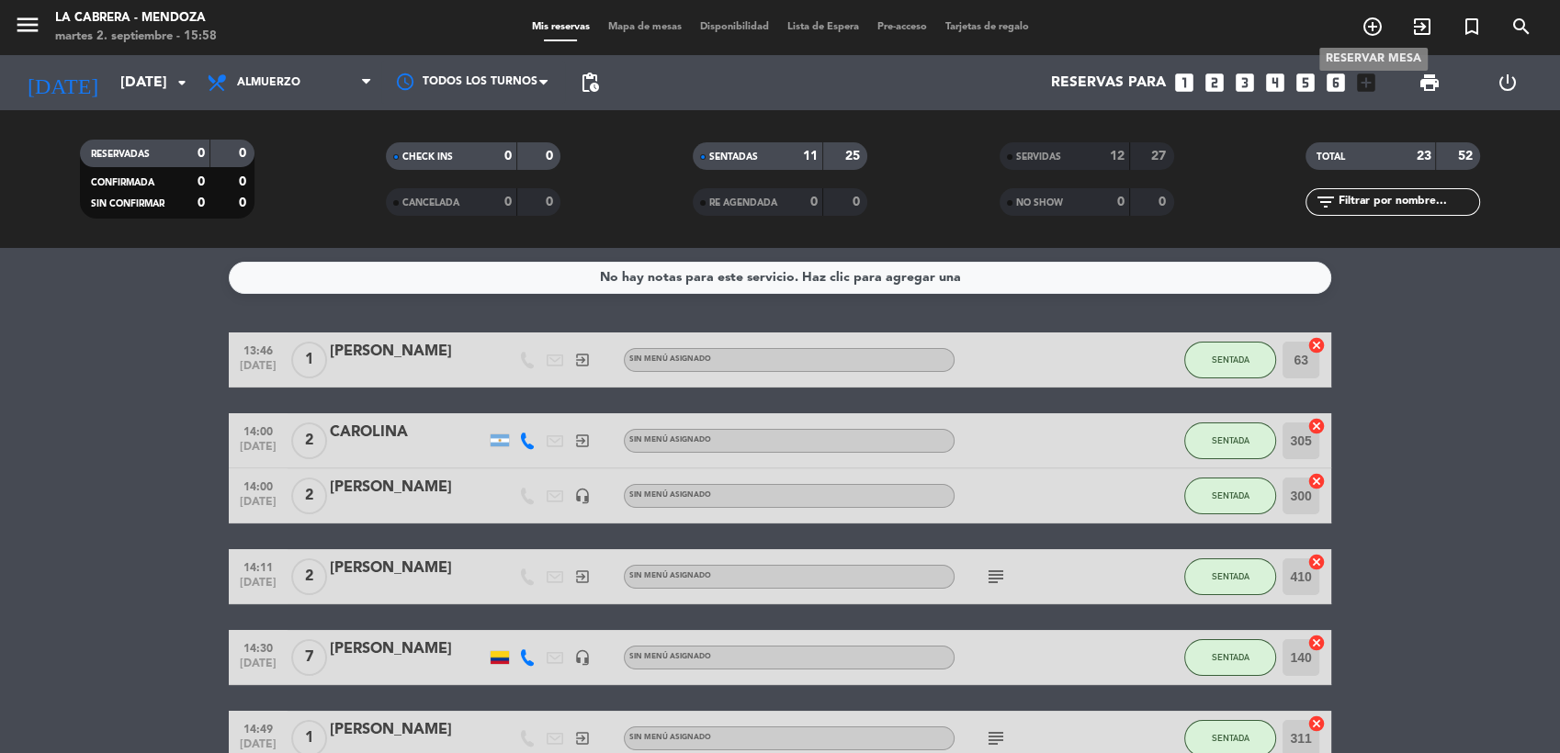
click at [1379, 27] on icon "add_circle_outline" at bounding box center [1373, 27] width 22 height 22
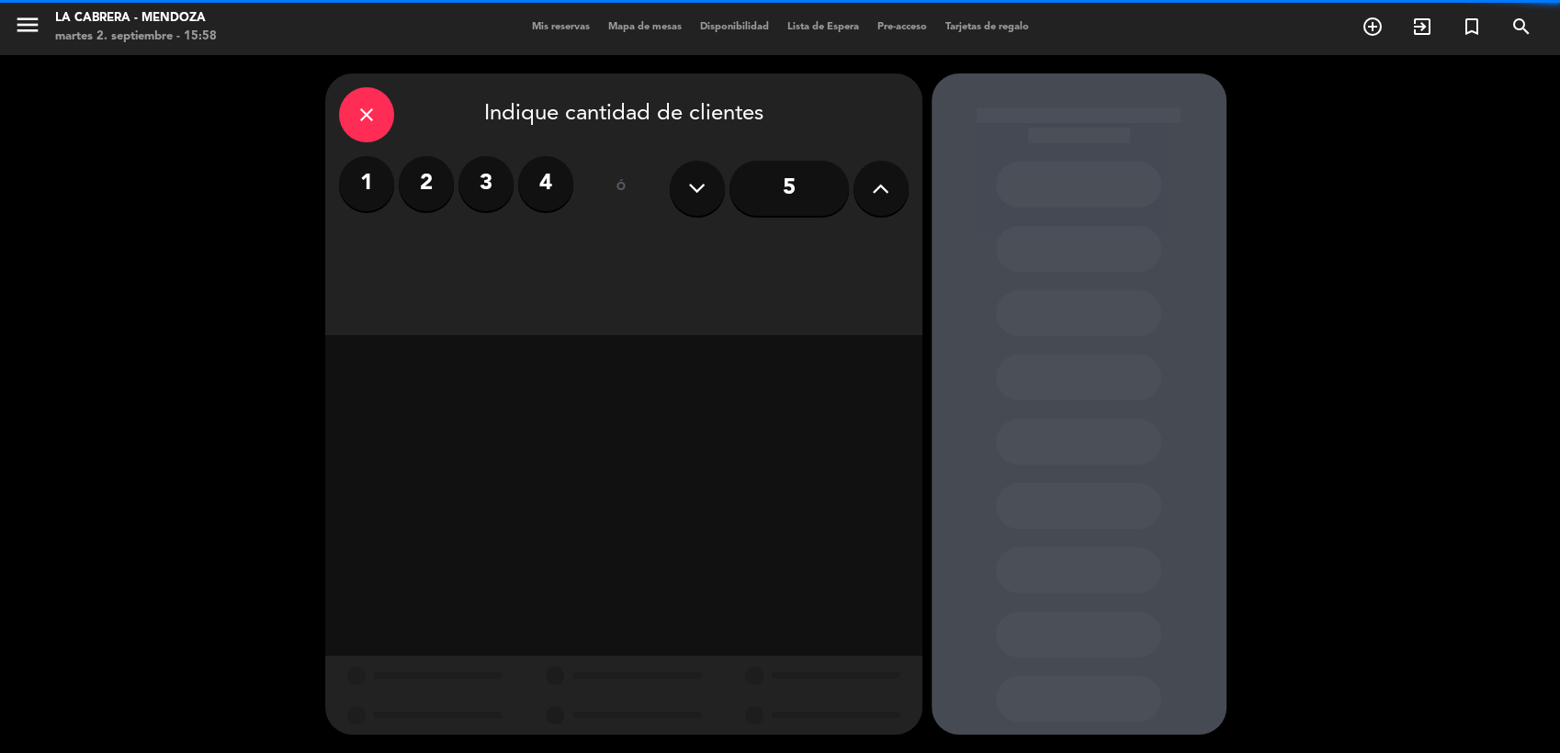
click at [872, 195] on icon at bounding box center [880, 189] width 17 height 28
click at [875, 189] on icon at bounding box center [880, 189] width 17 height 28
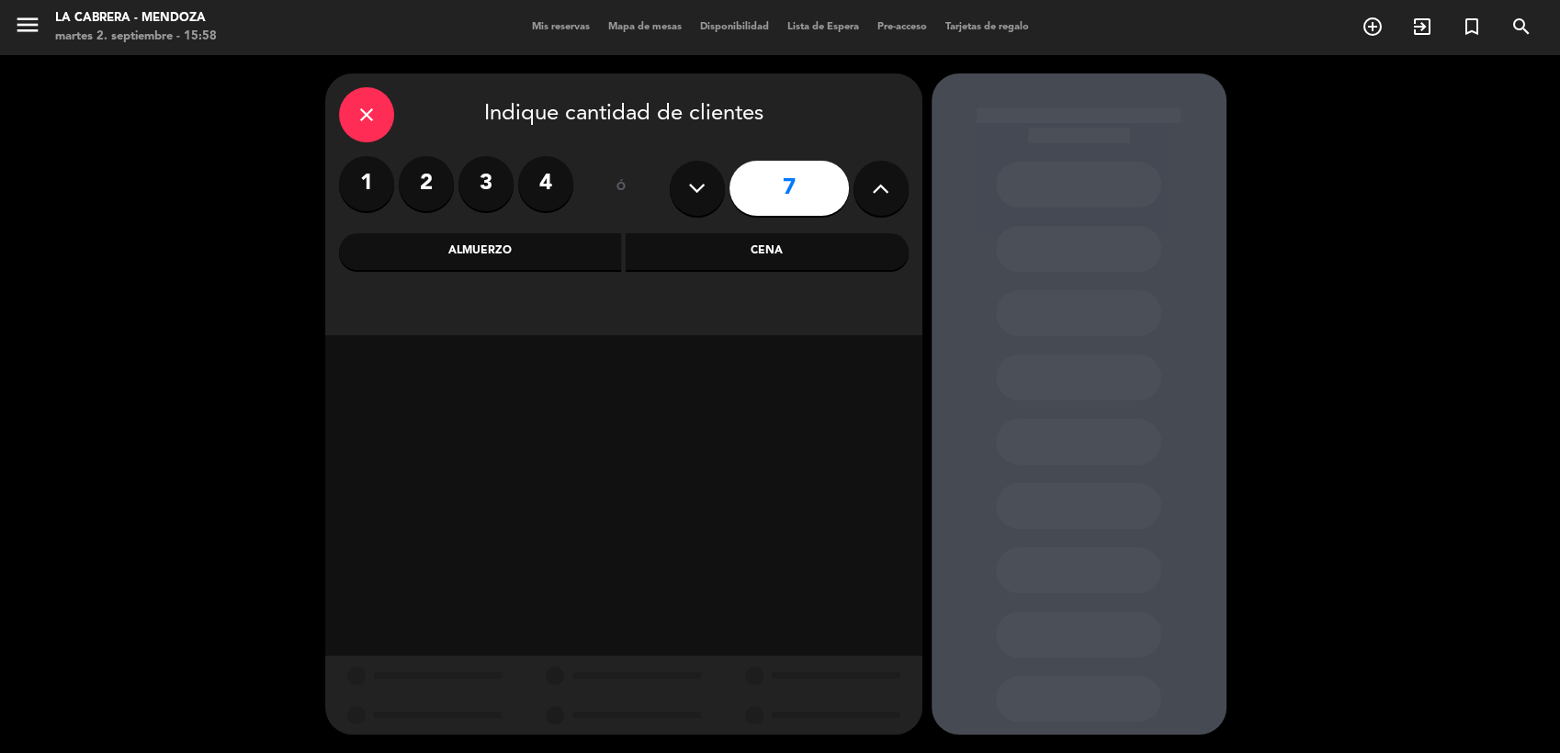
click at [888, 186] on icon at bounding box center [880, 189] width 17 height 28
type input "8"
click at [736, 255] on div "Cena" at bounding box center [767, 251] width 283 height 37
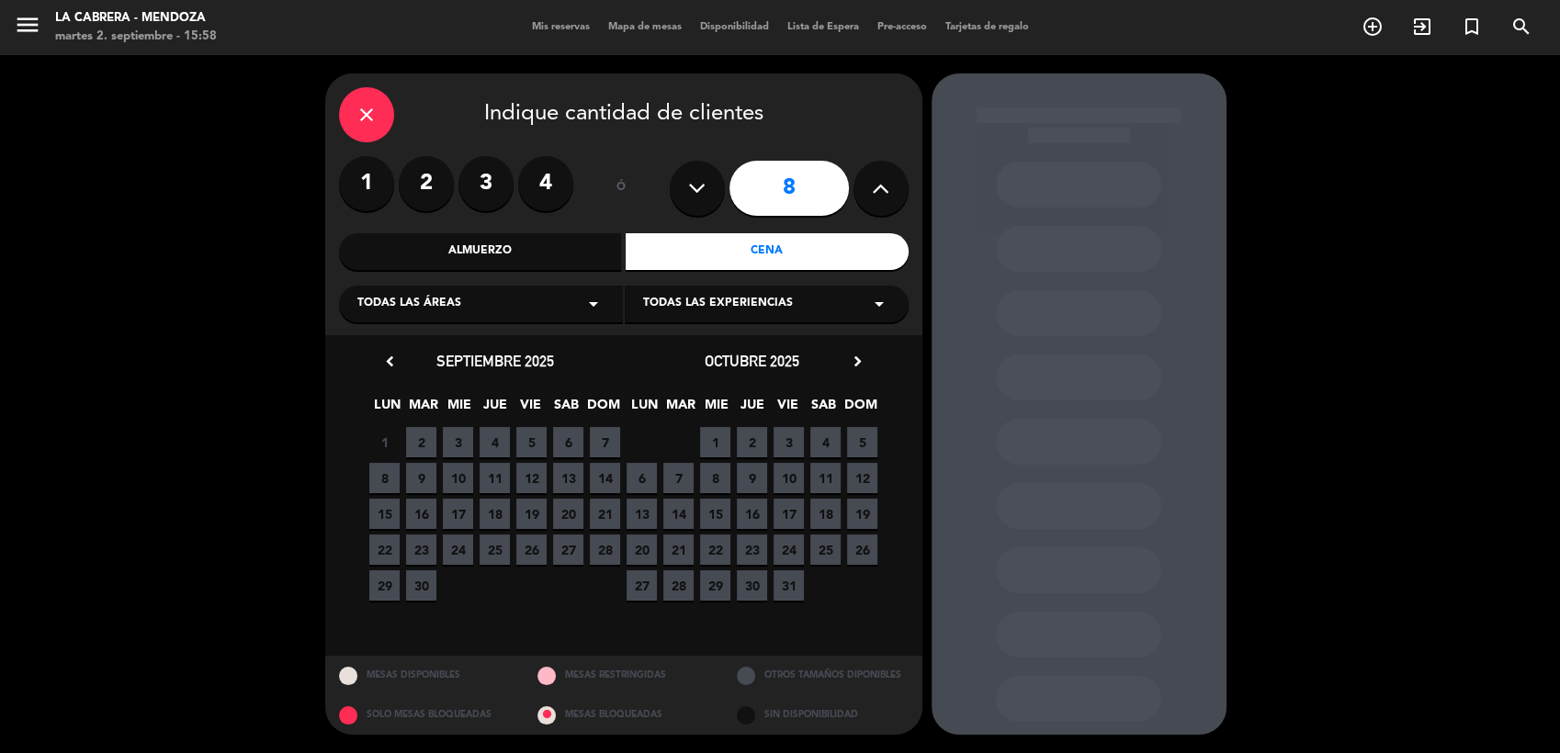
click at [535, 446] on span "5" at bounding box center [531, 442] width 30 height 30
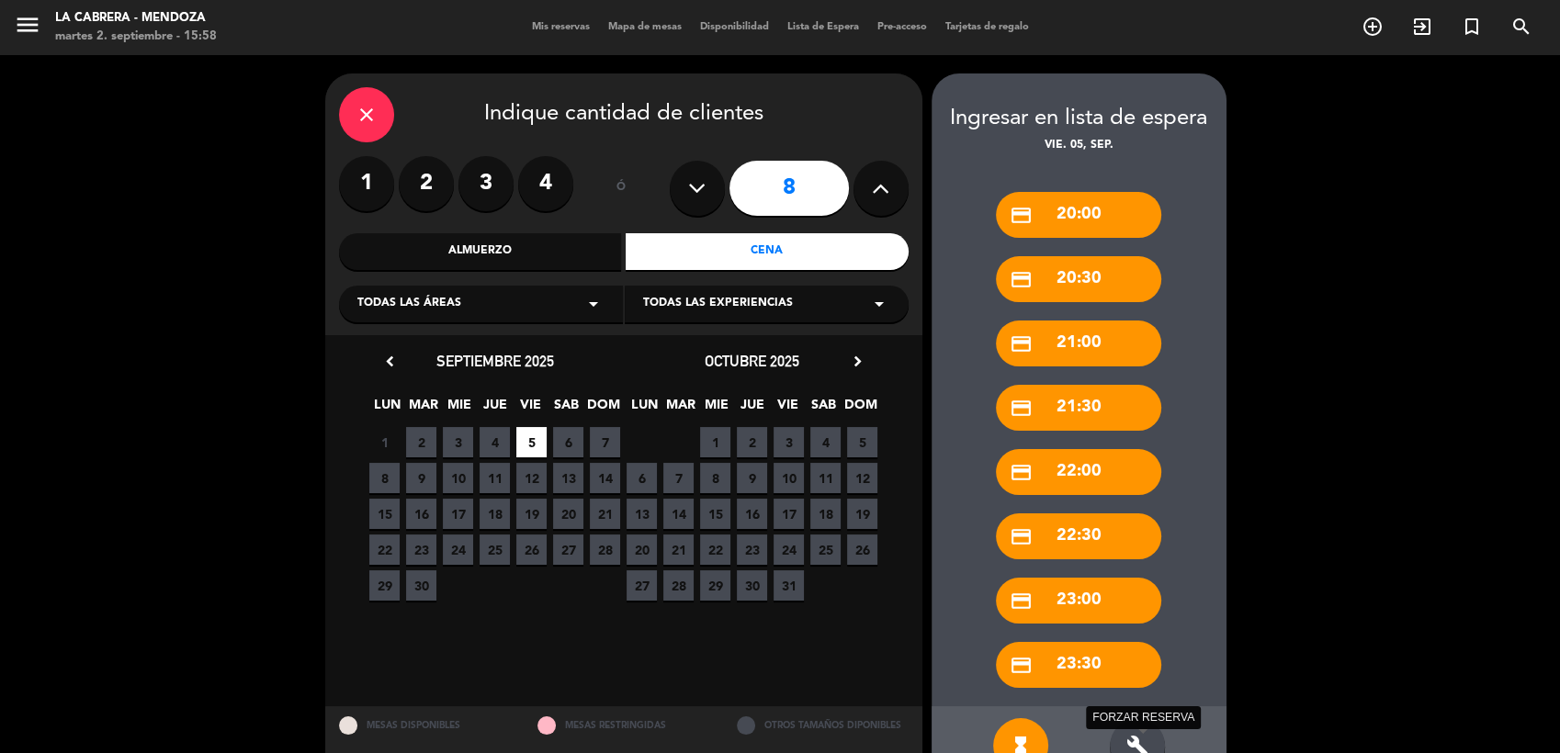
click at [1135, 738] on icon "build" at bounding box center [1137, 746] width 22 height 22
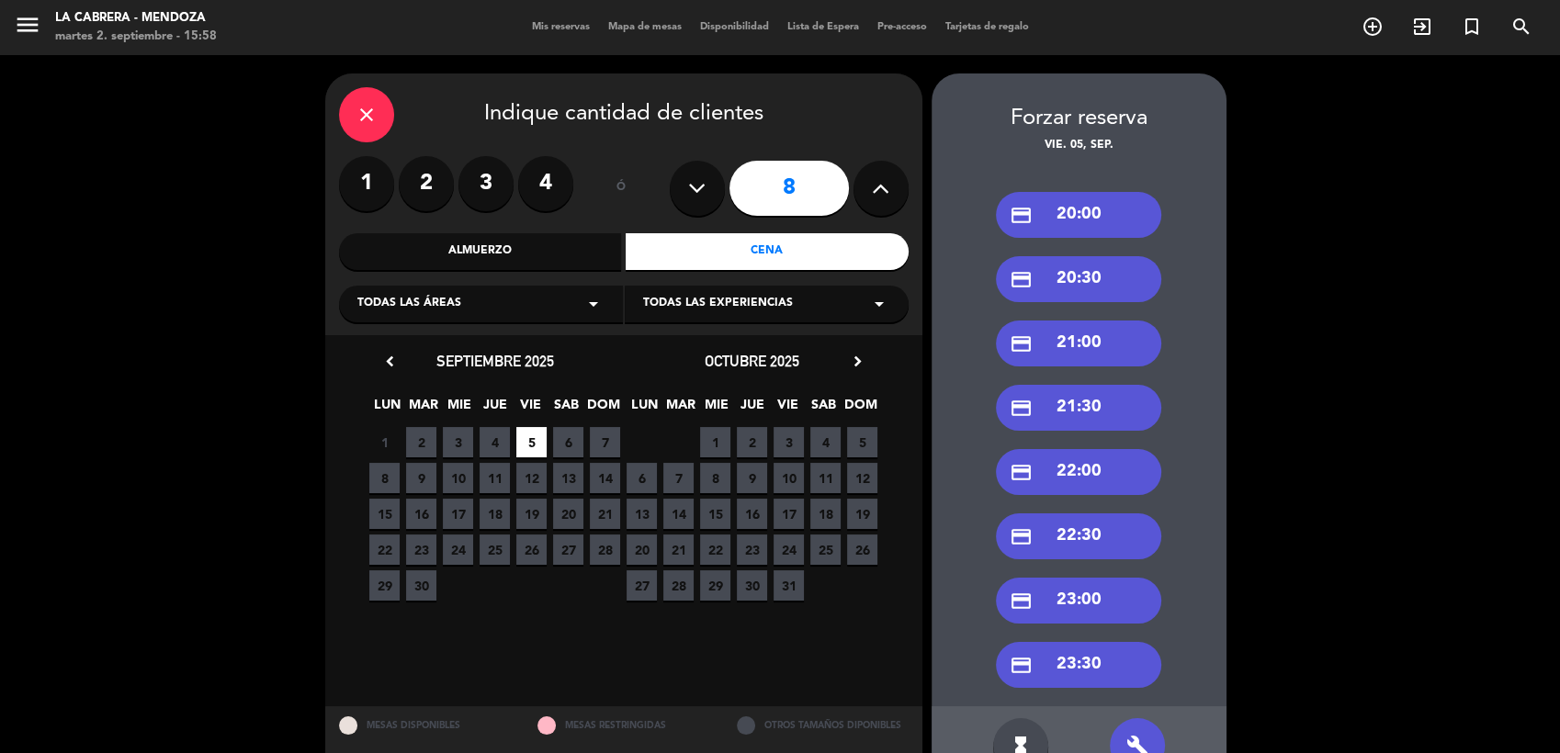
click at [1095, 334] on div "credit_card 21:00" at bounding box center [1078, 344] width 165 height 46
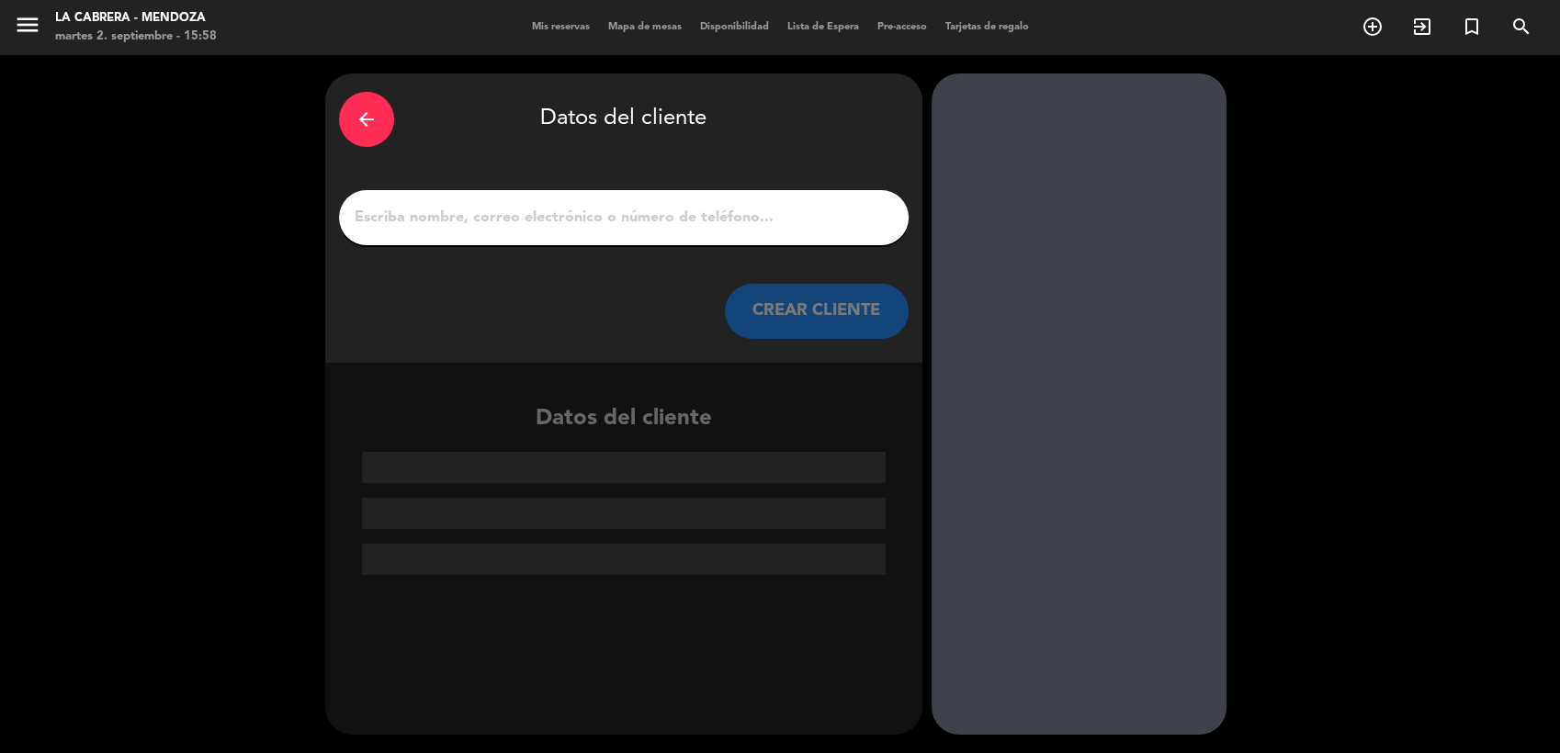
paste input "[PERSON_NAME]"
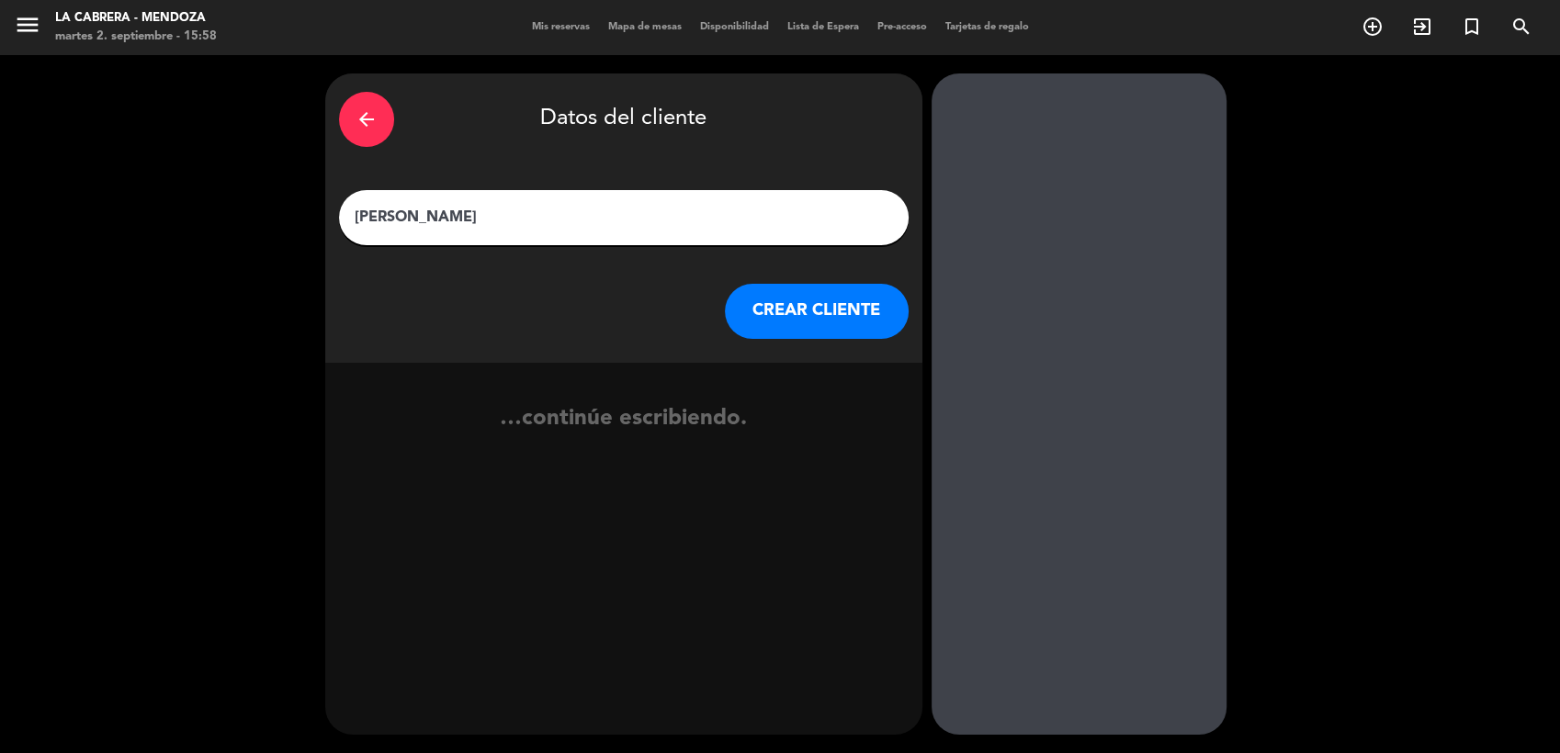
type input "[PERSON_NAME]"
click at [782, 325] on button "CREAR CLIENTE" at bounding box center [817, 311] width 184 height 55
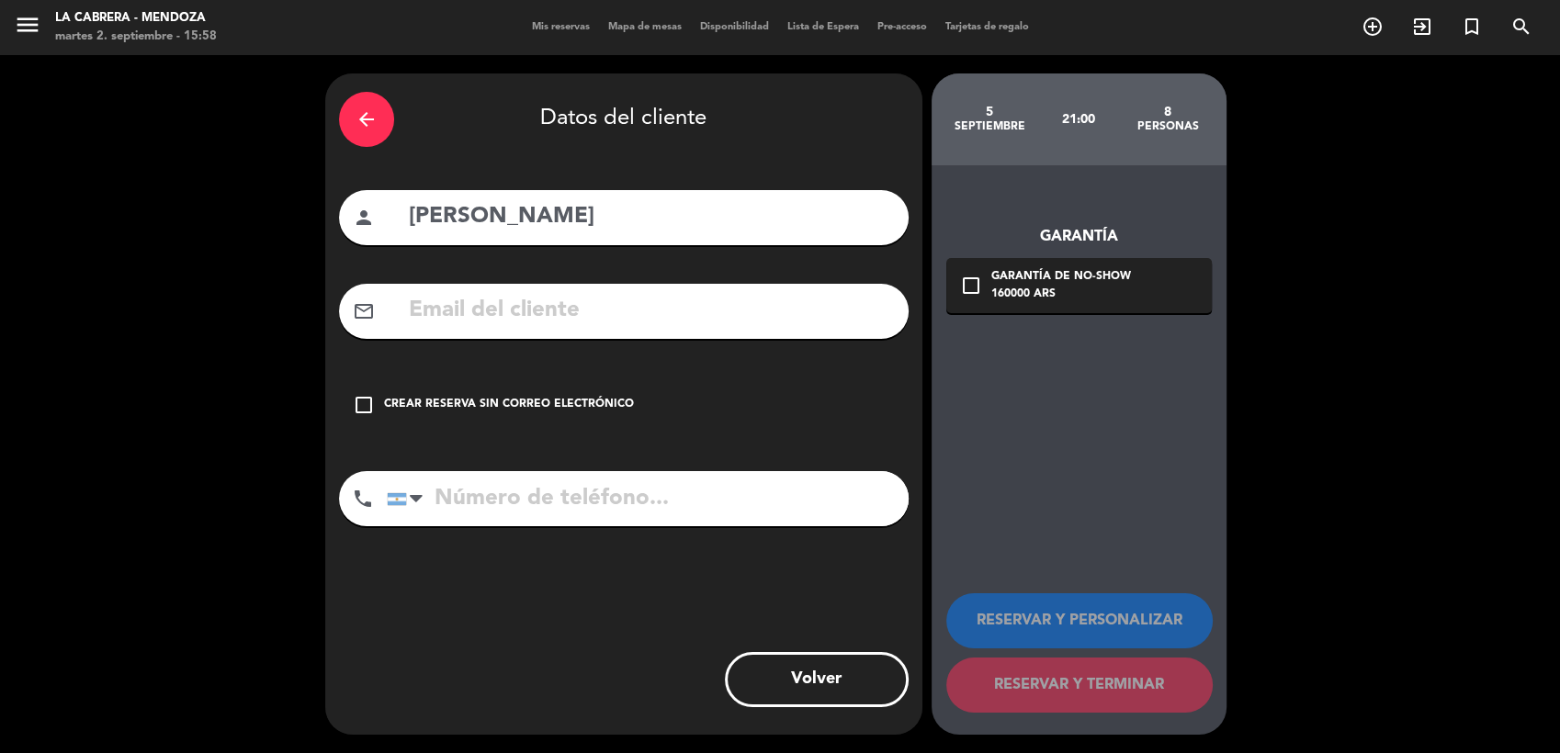
click at [354, 405] on icon "check_box_outline_blank" at bounding box center [364, 405] width 22 height 22
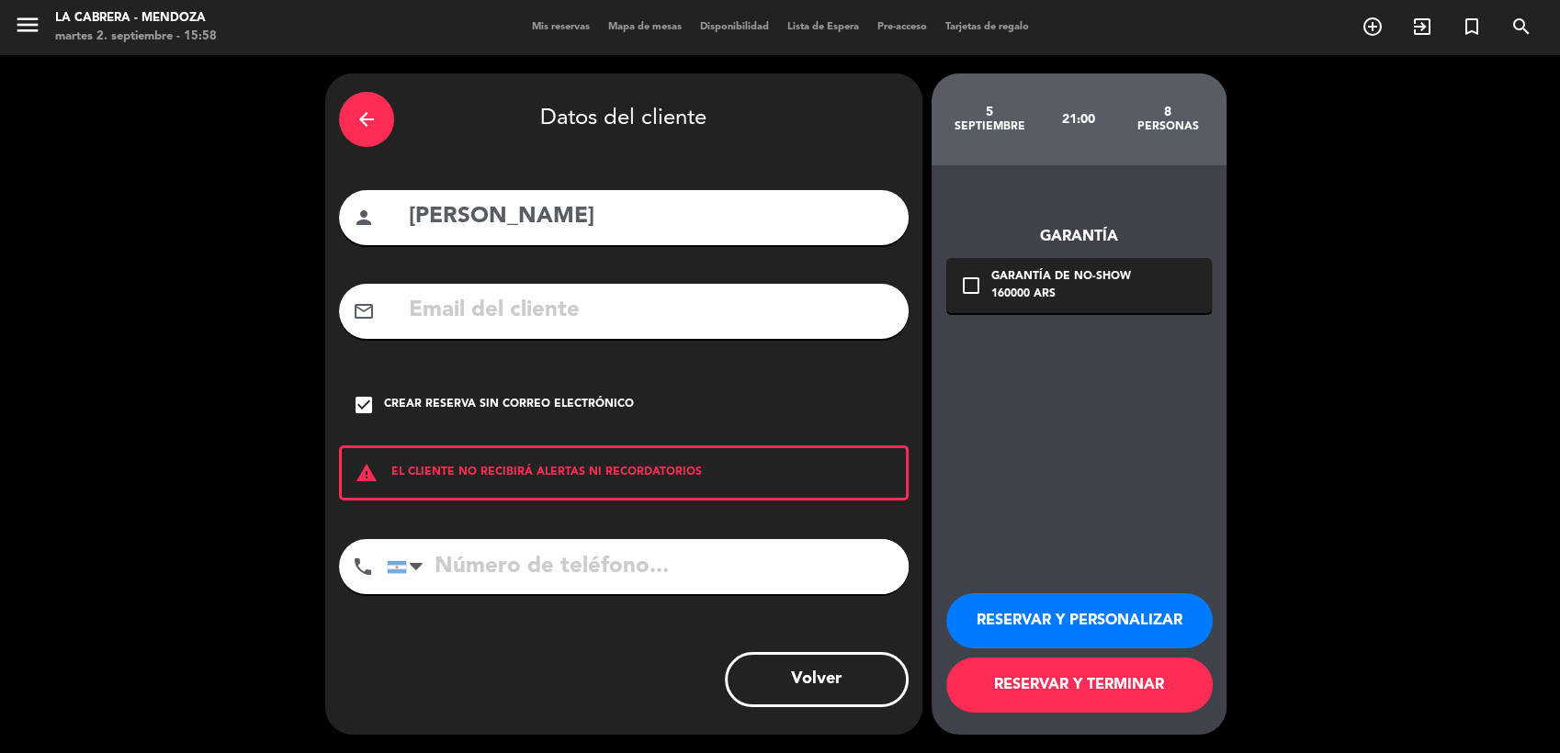
drag, startPoint x: 1022, startPoint y: 693, endPoint x: 1024, endPoint y: 684, distance: 9.4
click at [1024, 684] on button "RESERVAR Y TERMINAR" at bounding box center [1079, 685] width 266 height 55
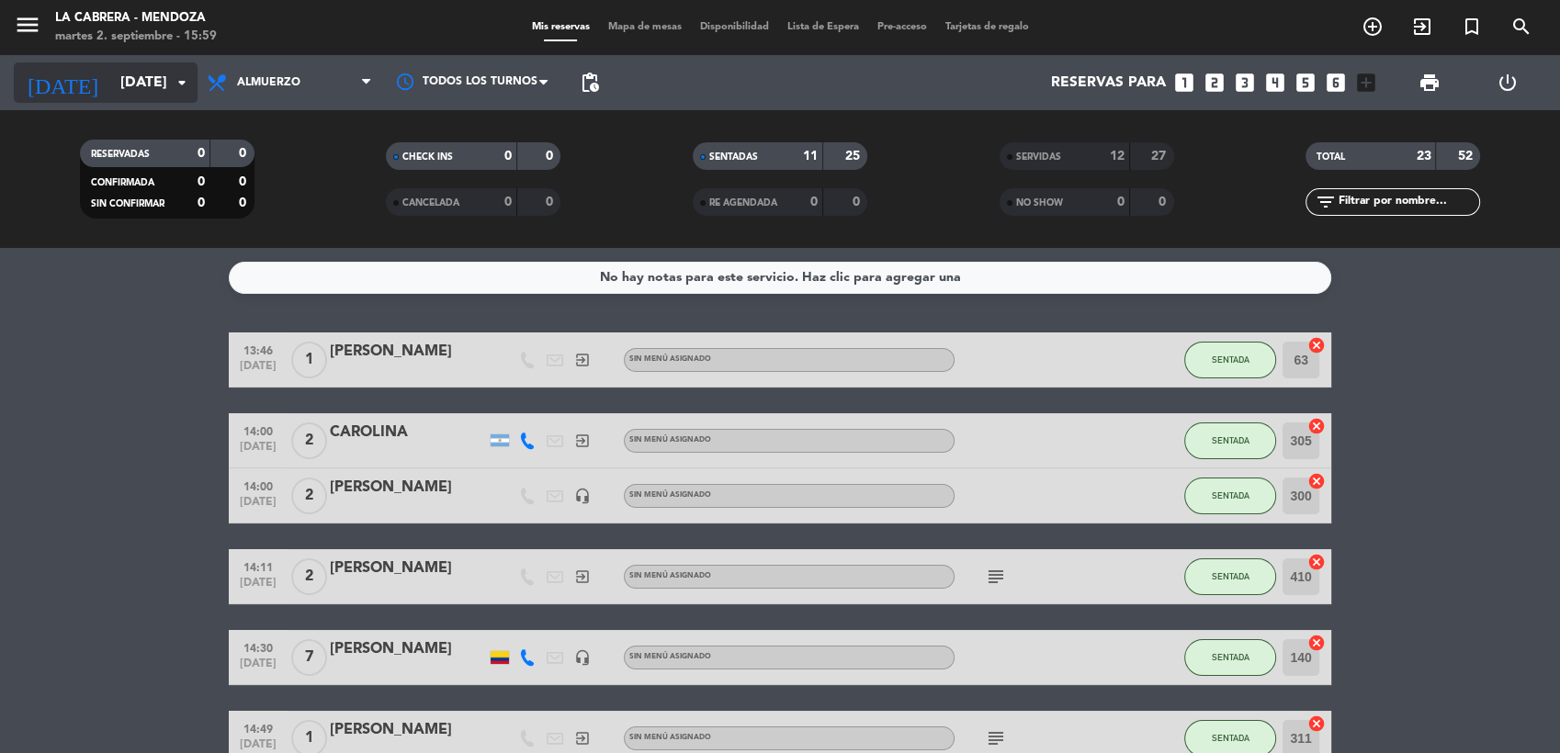
click at [177, 88] on icon "arrow_drop_down" at bounding box center [182, 83] width 22 height 22
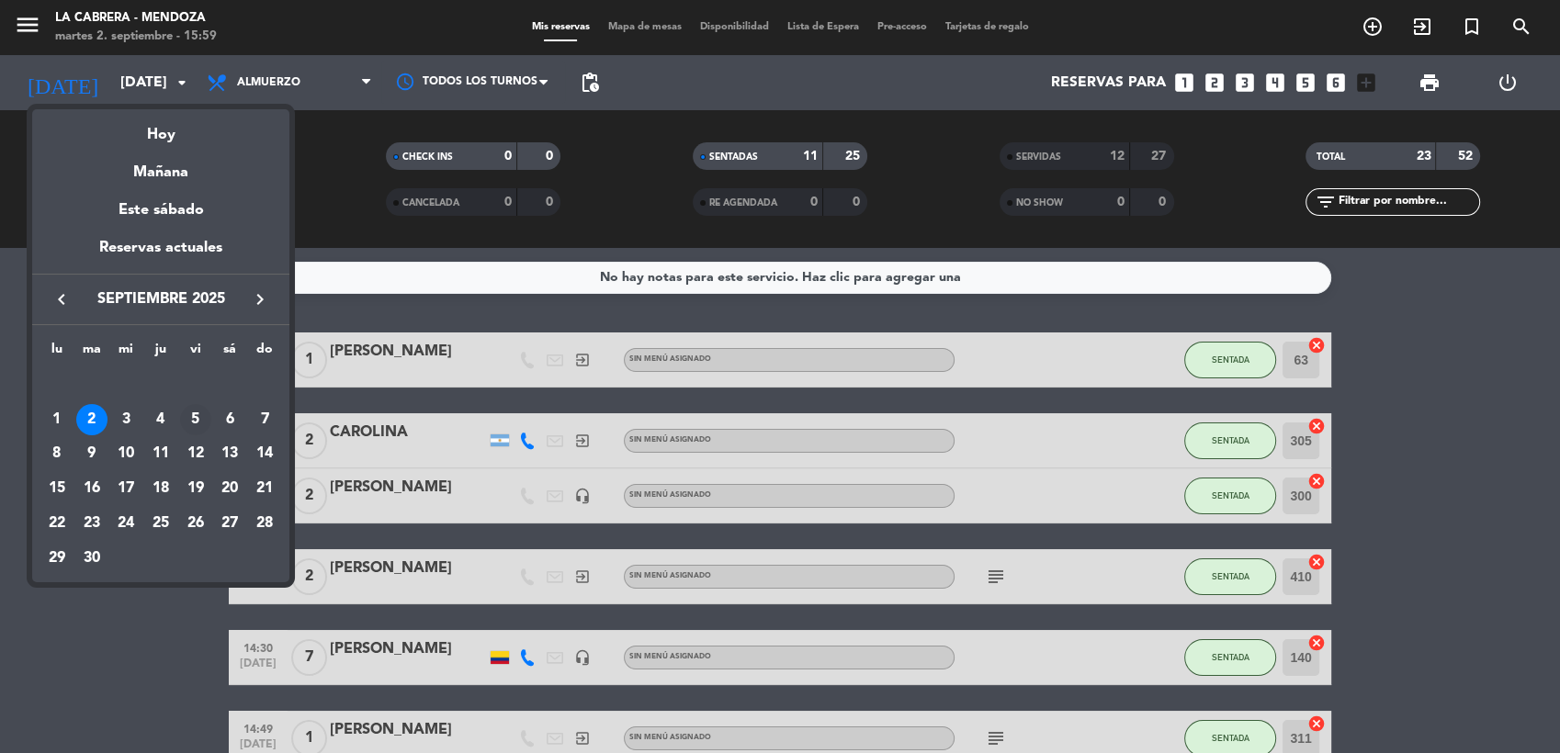
click at [195, 420] on div "5" at bounding box center [195, 419] width 31 height 31
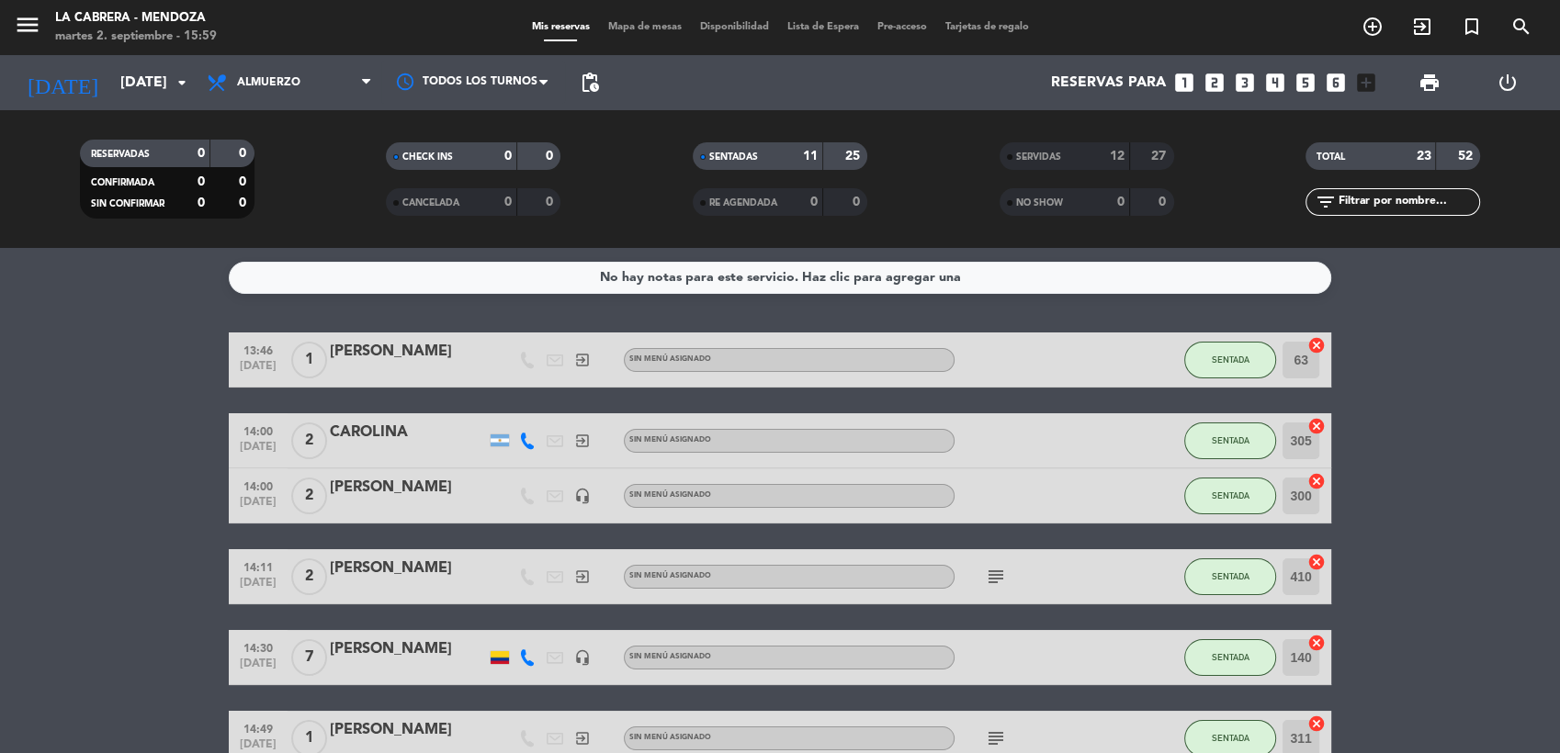
type input "[DATE]"
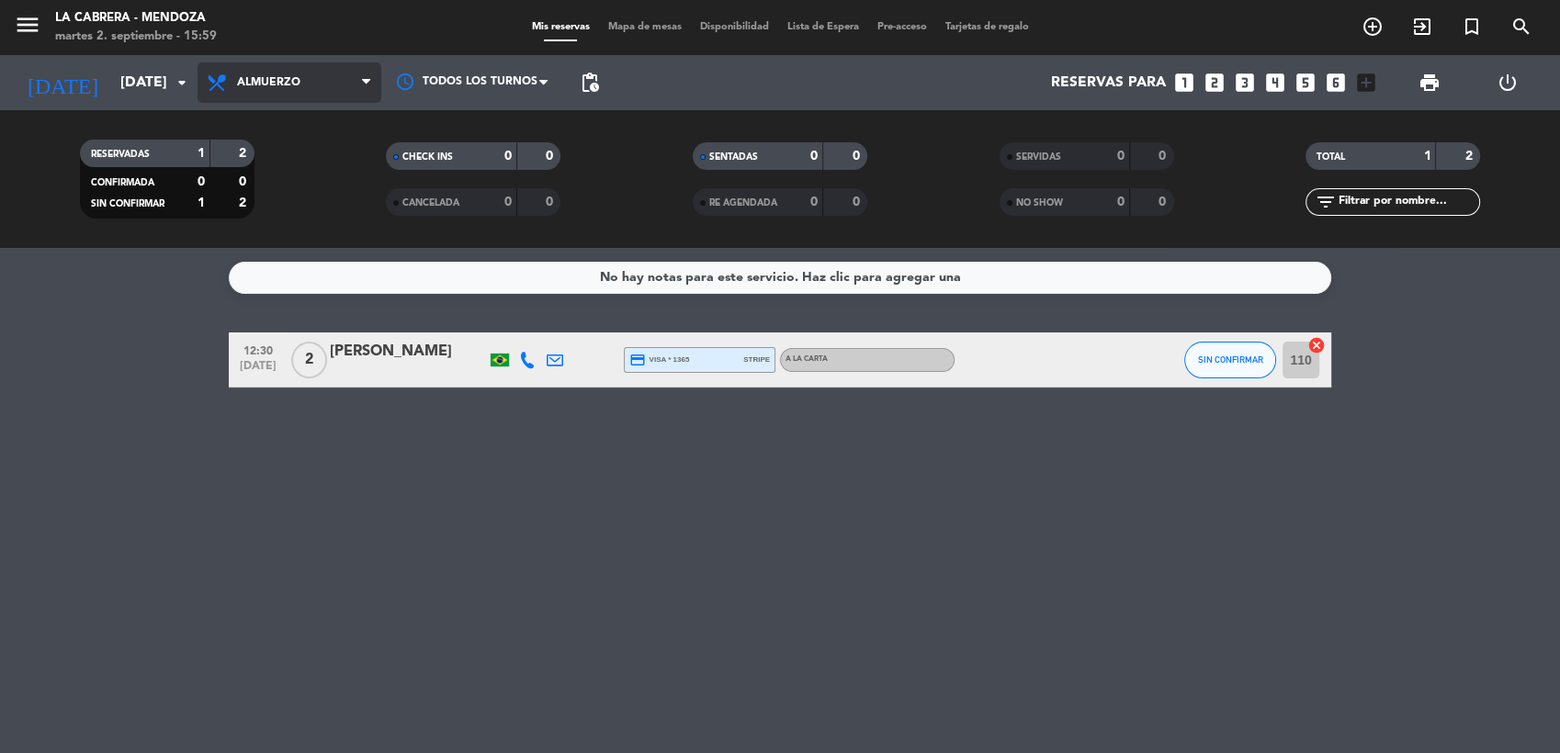
click at [280, 86] on span "Almuerzo" at bounding box center [268, 82] width 63 height 13
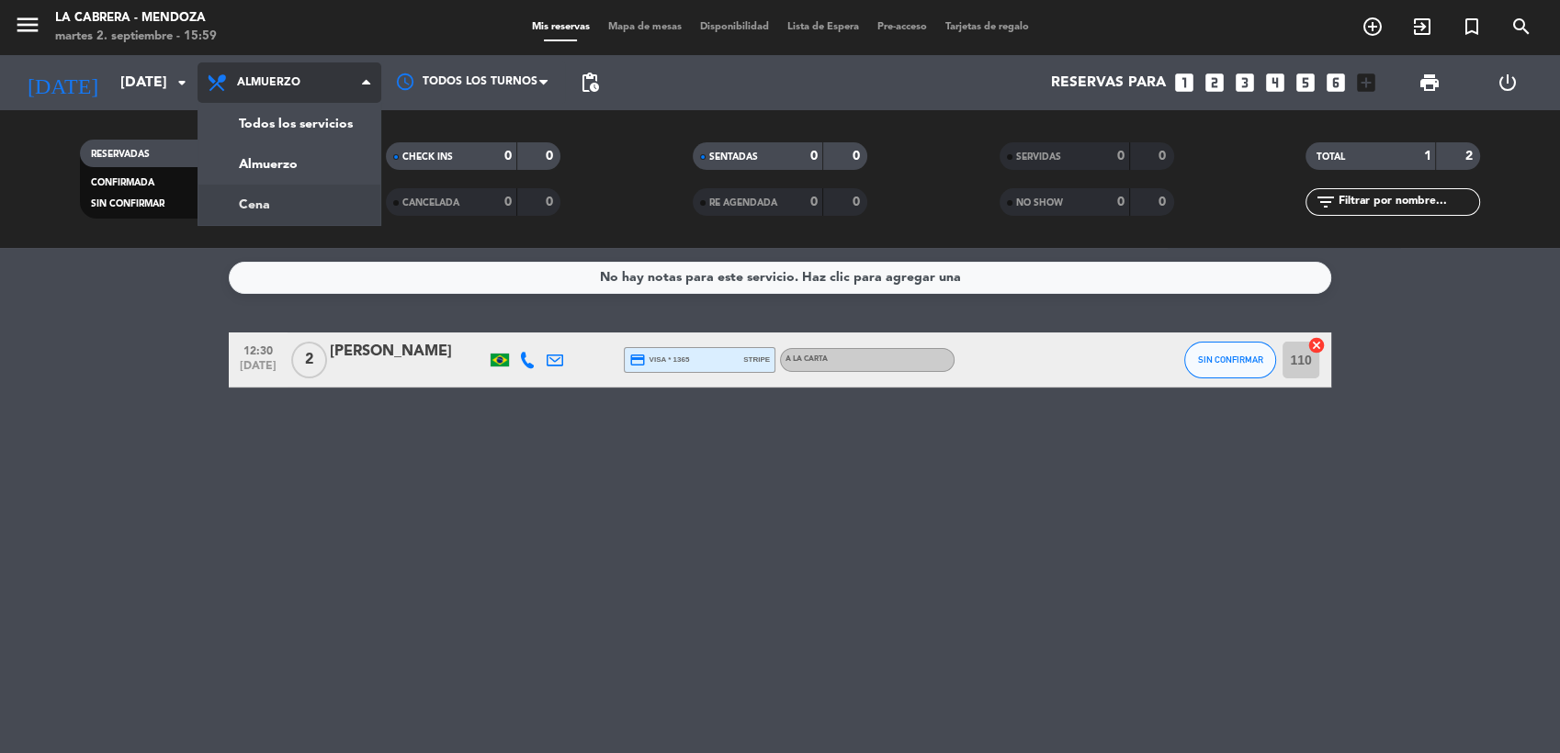
click at [279, 200] on div "menu LA [PERSON_NAME] - [PERSON_NAME][DATE] 2. septiembre - 15:59 Mis reservas …" at bounding box center [780, 124] width 1560 height 248
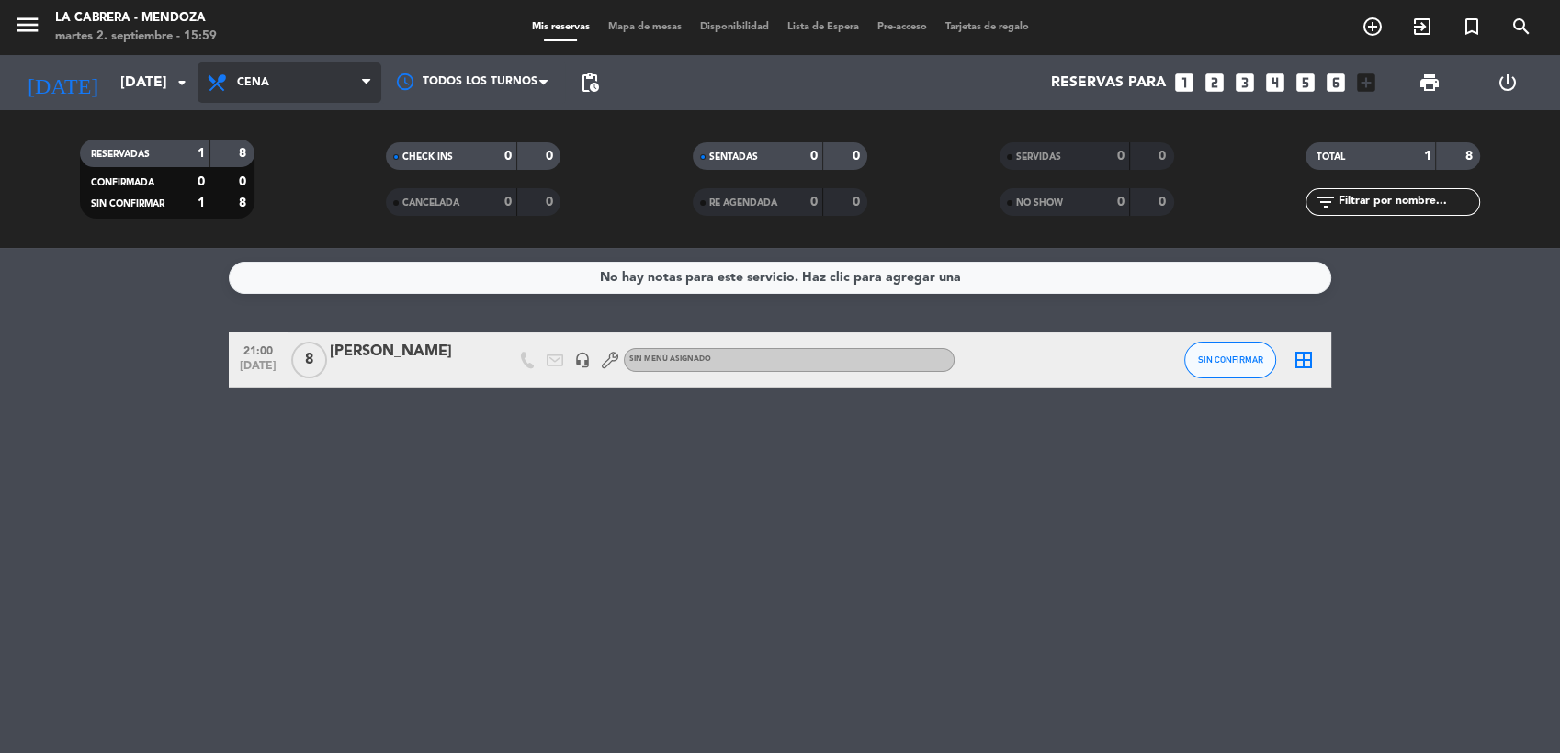
click at [266, 85] on span "Cena" at bounding box center [253, 82] width 32 height 13
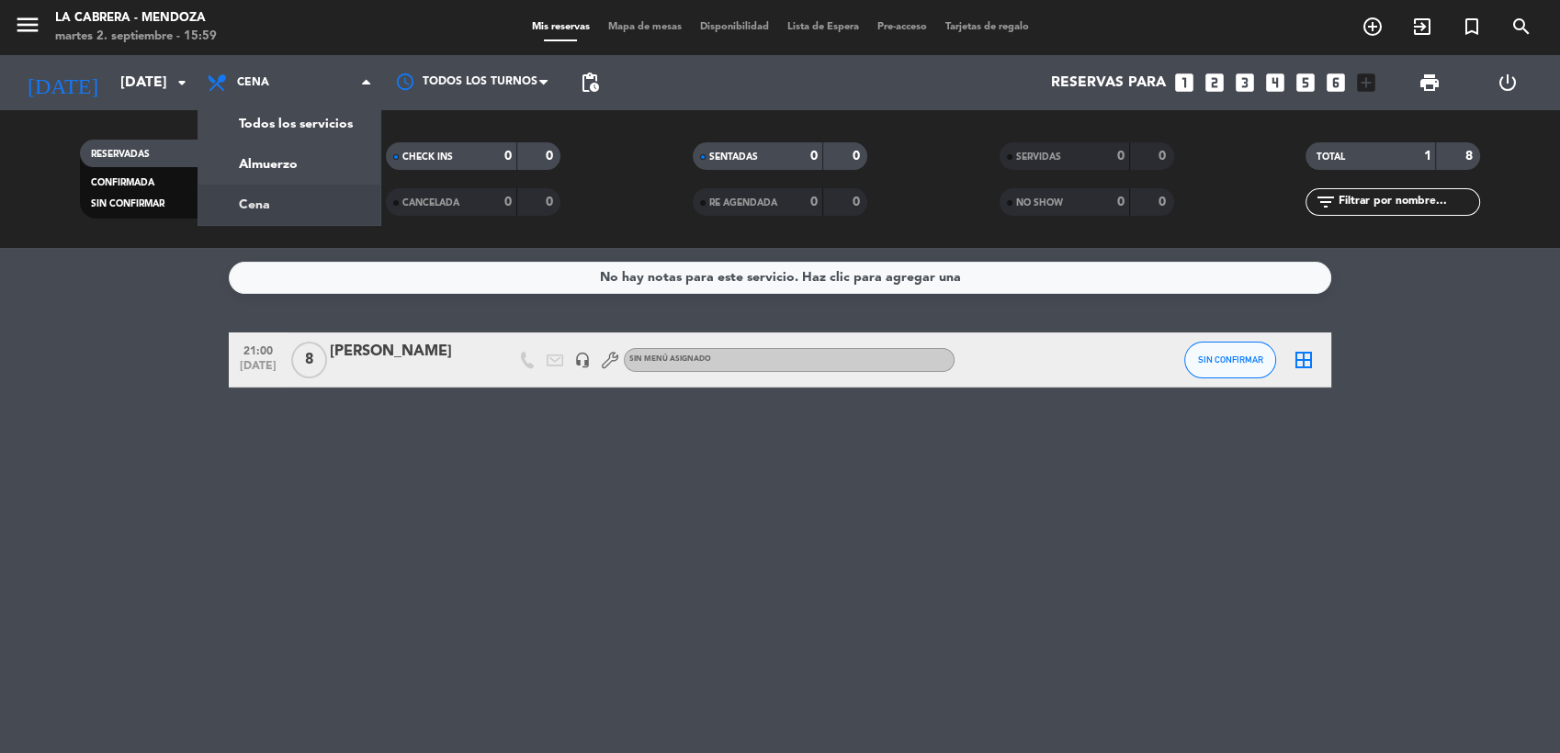
click at [202, 277] on service-notes "No hay notas para este servicio. Haz clic para agregar una" at bounding box center [780, 278] width 1560 height 32
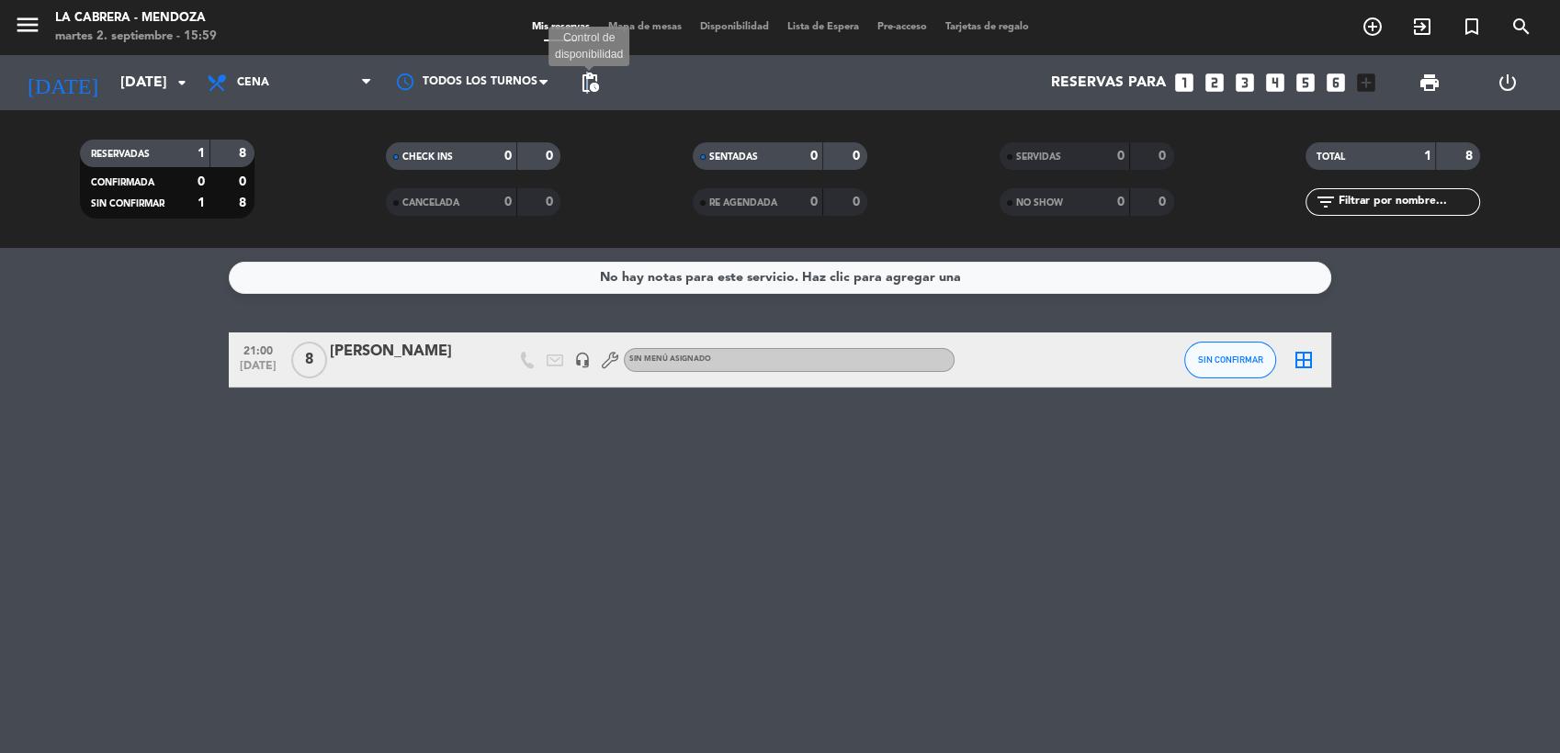
click at [587, 88] on span "pending_actions" at bounding box center [590, 83] width 22 height 22
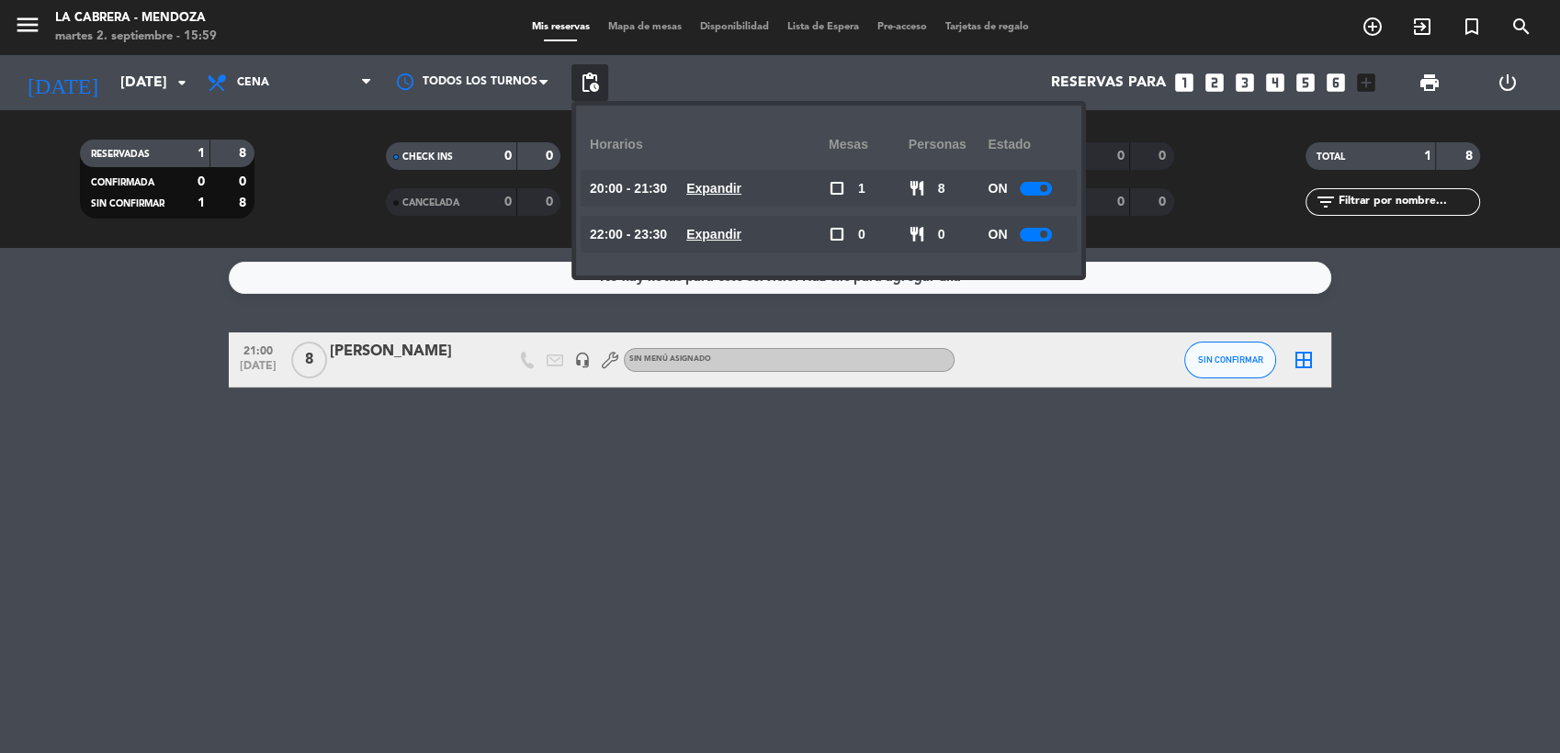
click at [1027, 191] on div at bounding box center [1036, 189] width 32 height 14
click at [1026, 237] on div at bounding box center [1036, 235] width 32 height 14
click at [1026, 236] on div at bounding box center [1036, 235] width 32 height 14
click at [726, 511] on div "No hay notas para este servicio. Haz clic para agregar una 21:00 [DATE] 8 [PERS…" at bounding box center [780, 500] width 1560 height 505
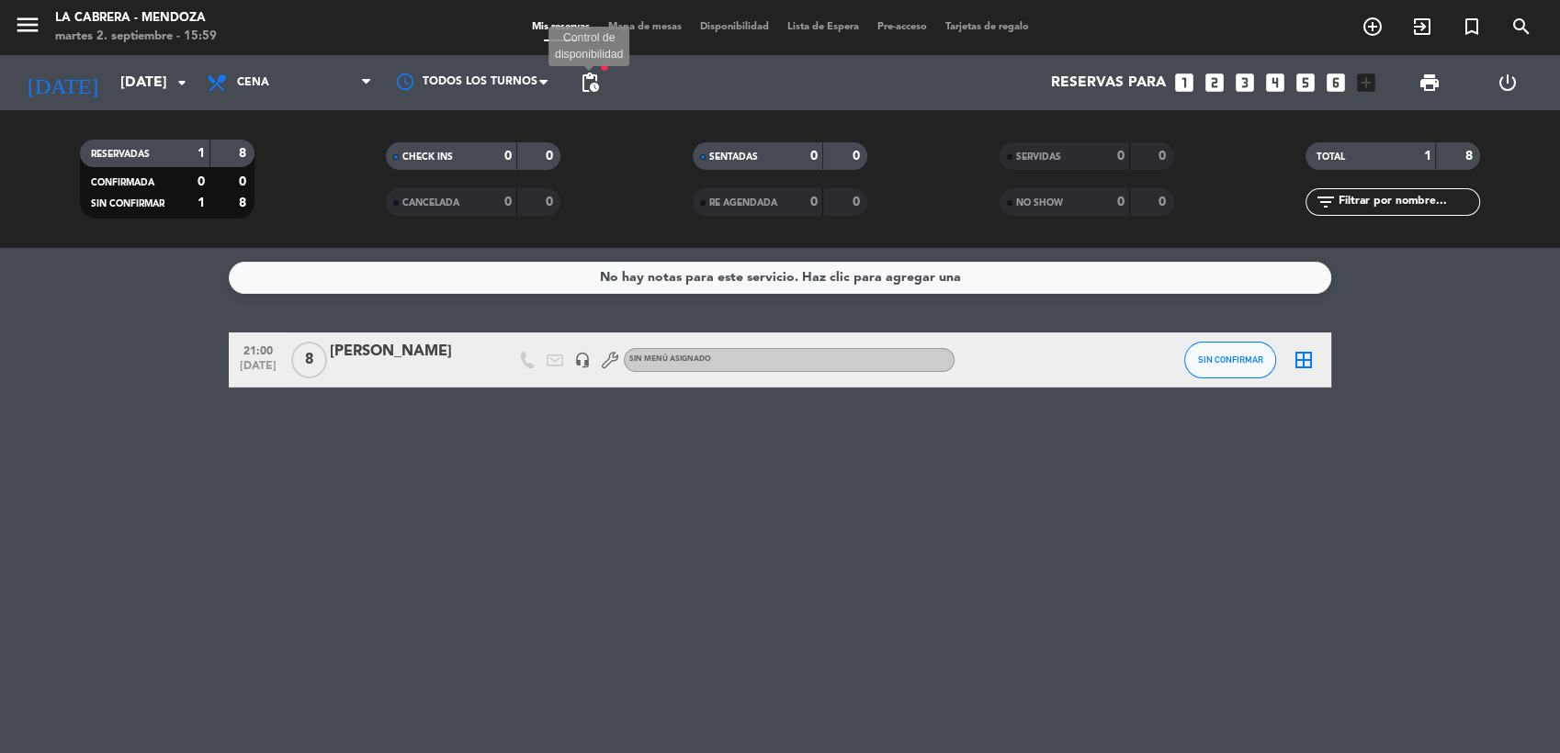
click at [597, 86] on span "pending_actions" at bounding box center [590, 83] width 22 height 22
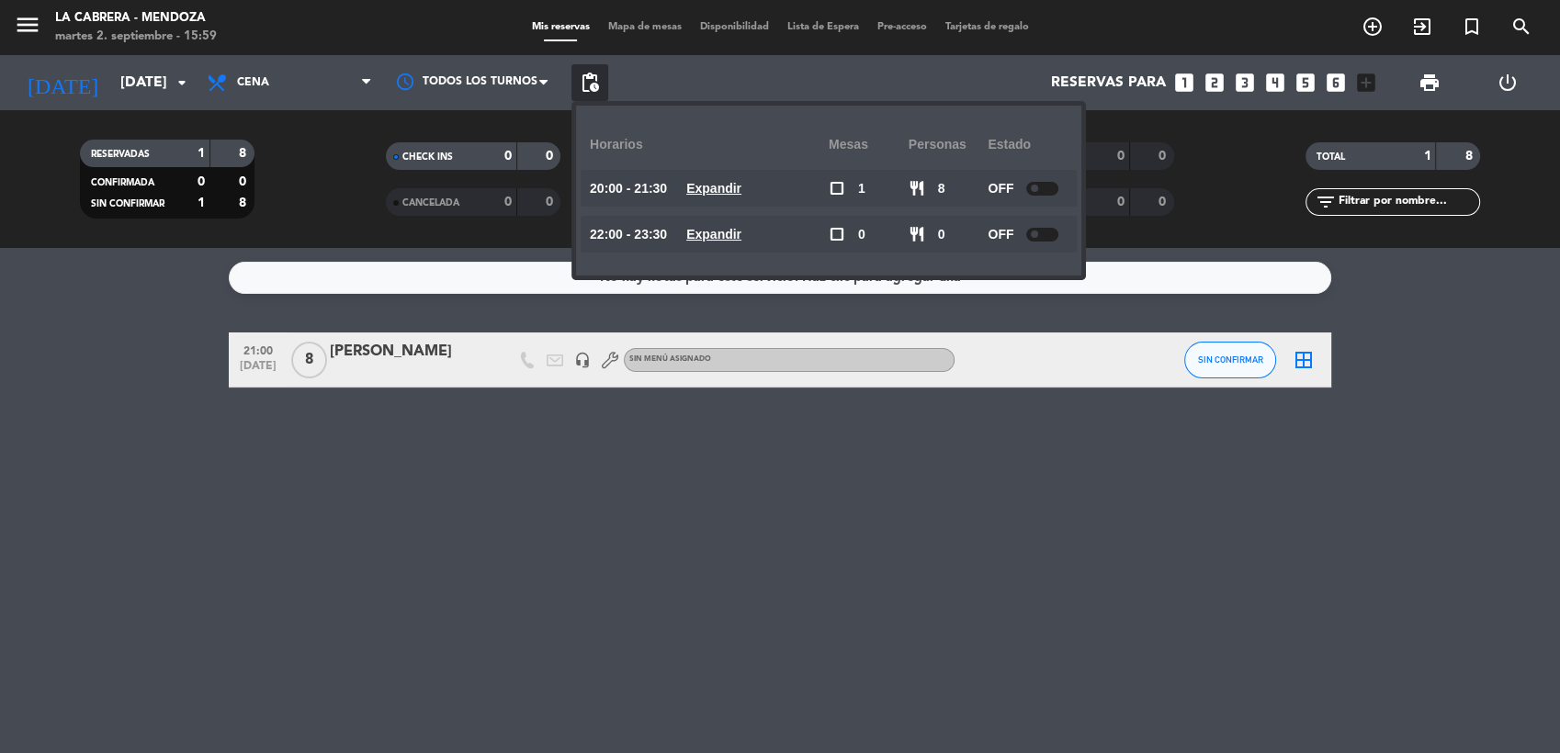
click at [1046, 188] on div at bounding box center [1042, 189] width 32 height 14
click at [1049, 230] on div at bounding box center [1042, 235] width 32 height 14
click at [134, 641] on div "No hay notas para este servicio. Haz clic para agregar una 21:00 [DATE] 8 [PERS…" at bounding box center [780, 500] width 1560 height 505
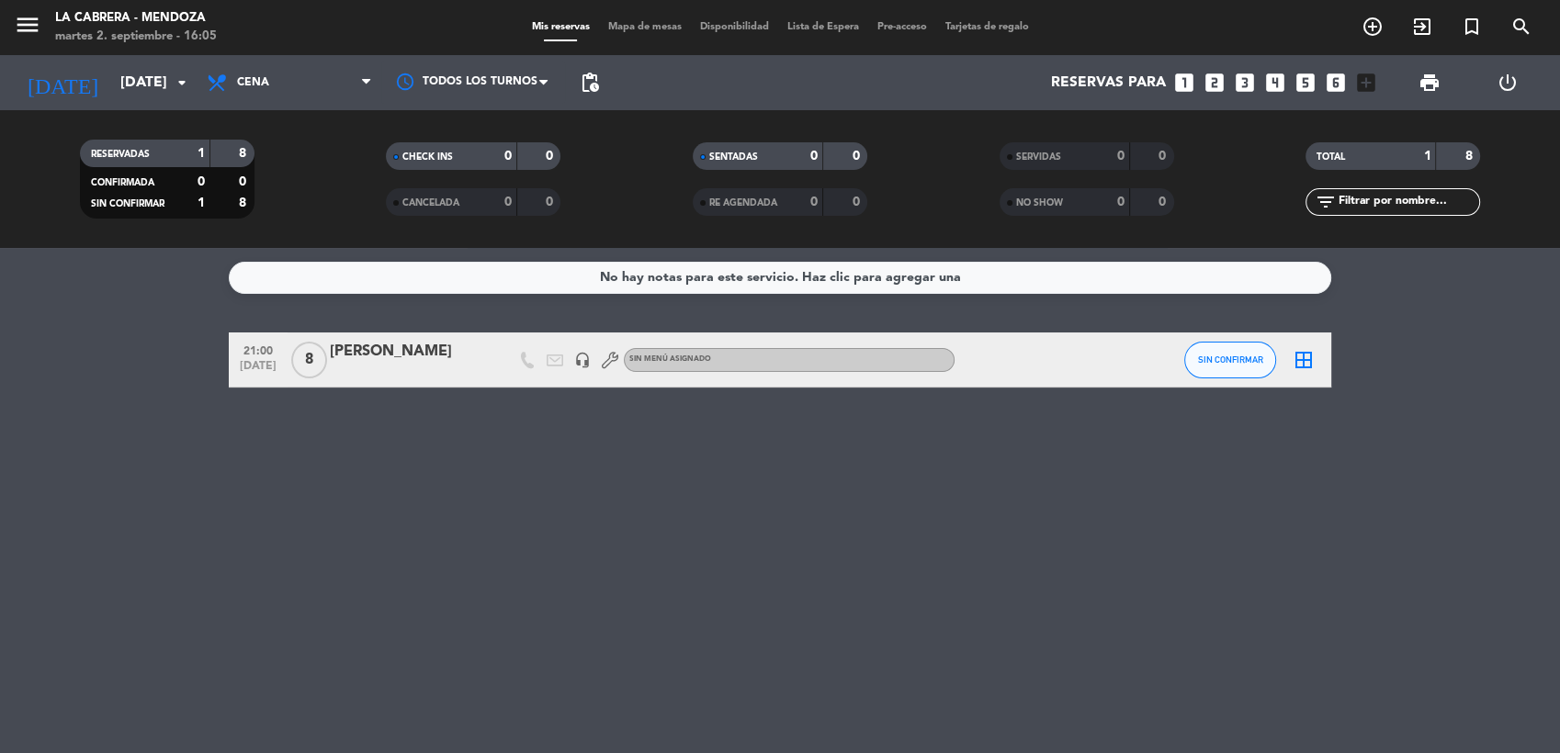
click at [366, 359] on div "[PERSON_NAME]" at bounding box center [408, 352] width 156 height 24
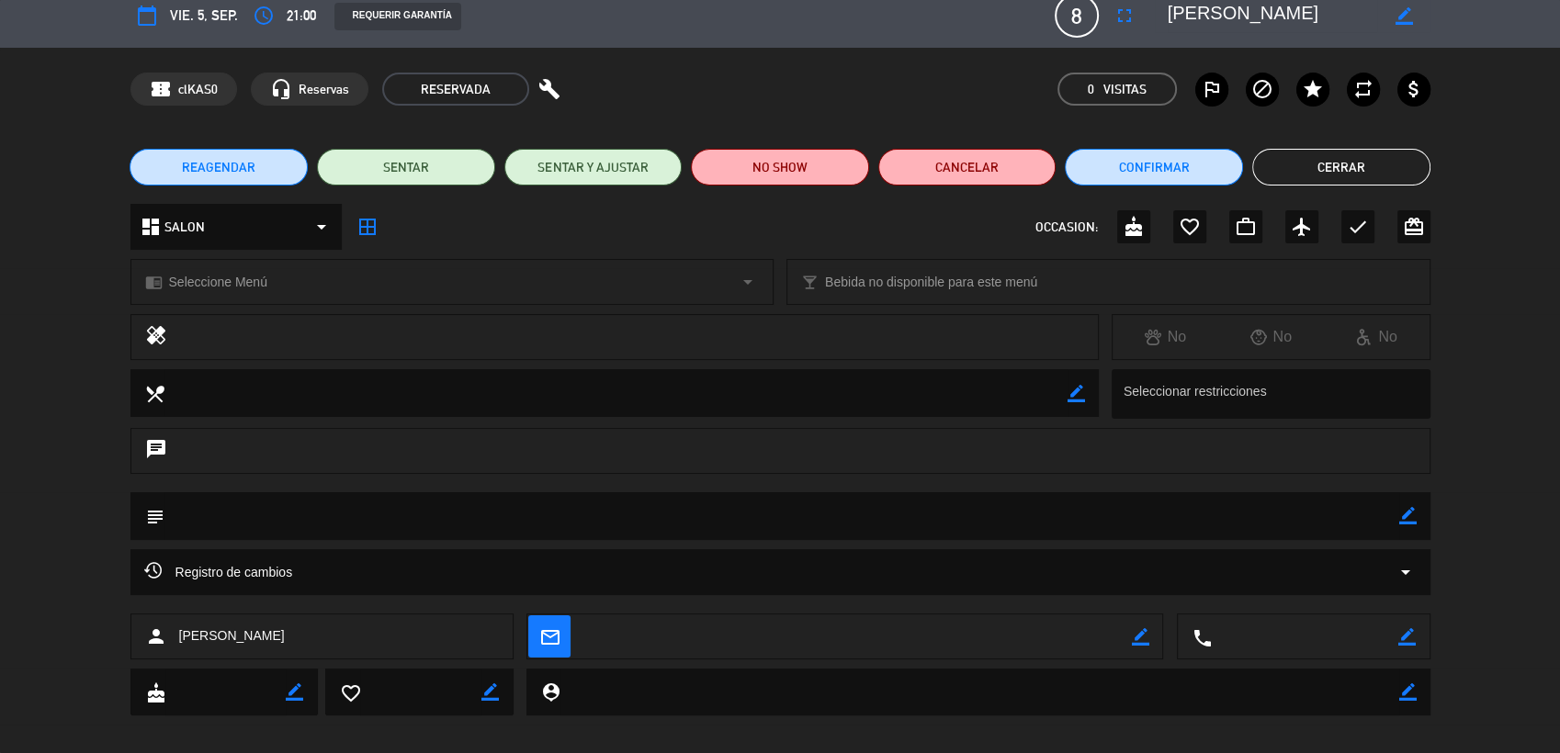
scroll to position [33, 0]
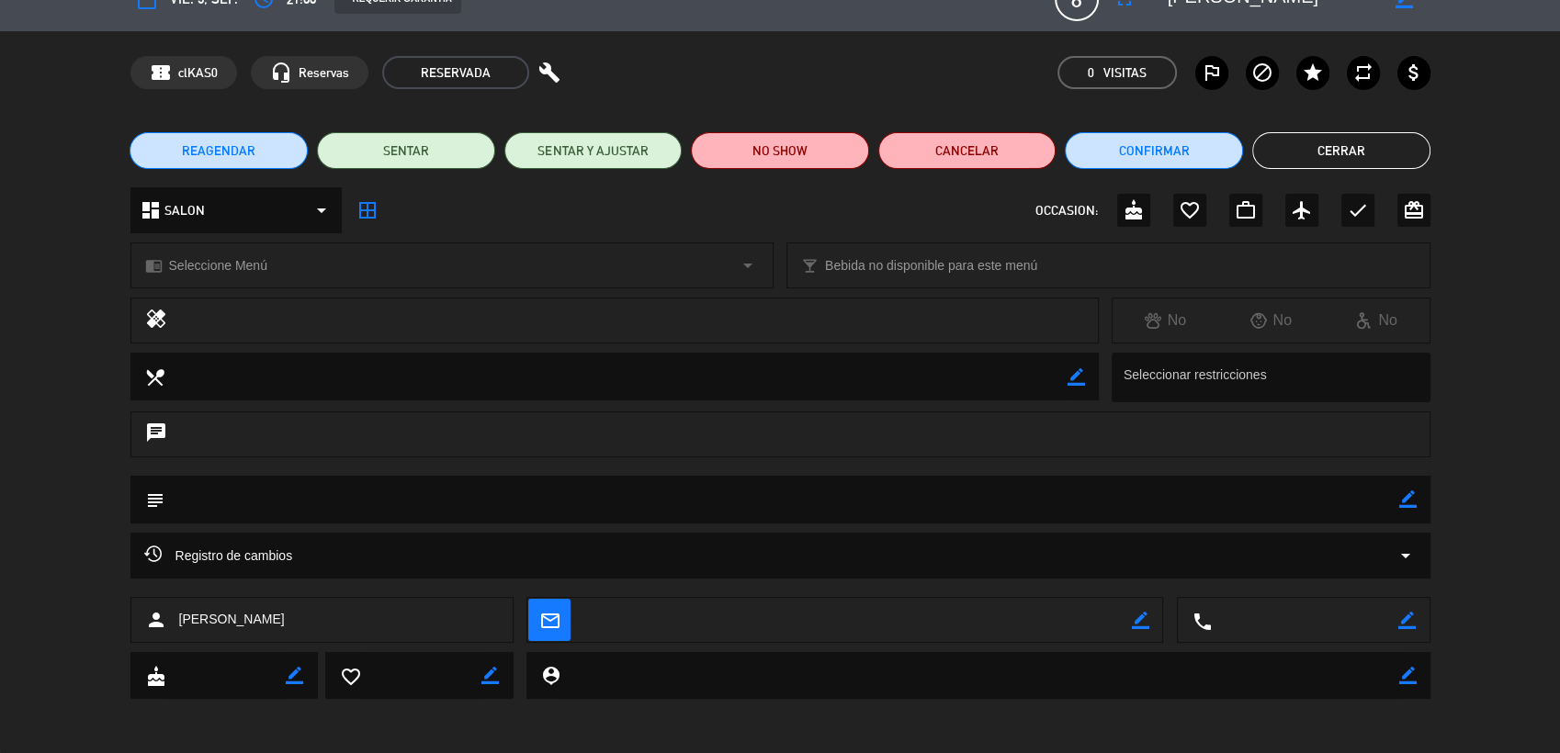
click at [323, 500] on textarea at bounding box center [781, 499] width 1235 height 47
click at [1415, 501] on icon "border_color" at bounding box center [1407, 499] width 17 height 17
paste textarea "2 postres o 1 degus"
click at [1407, 499] on icon at bounding box center [1407, 499] width 17 height 17
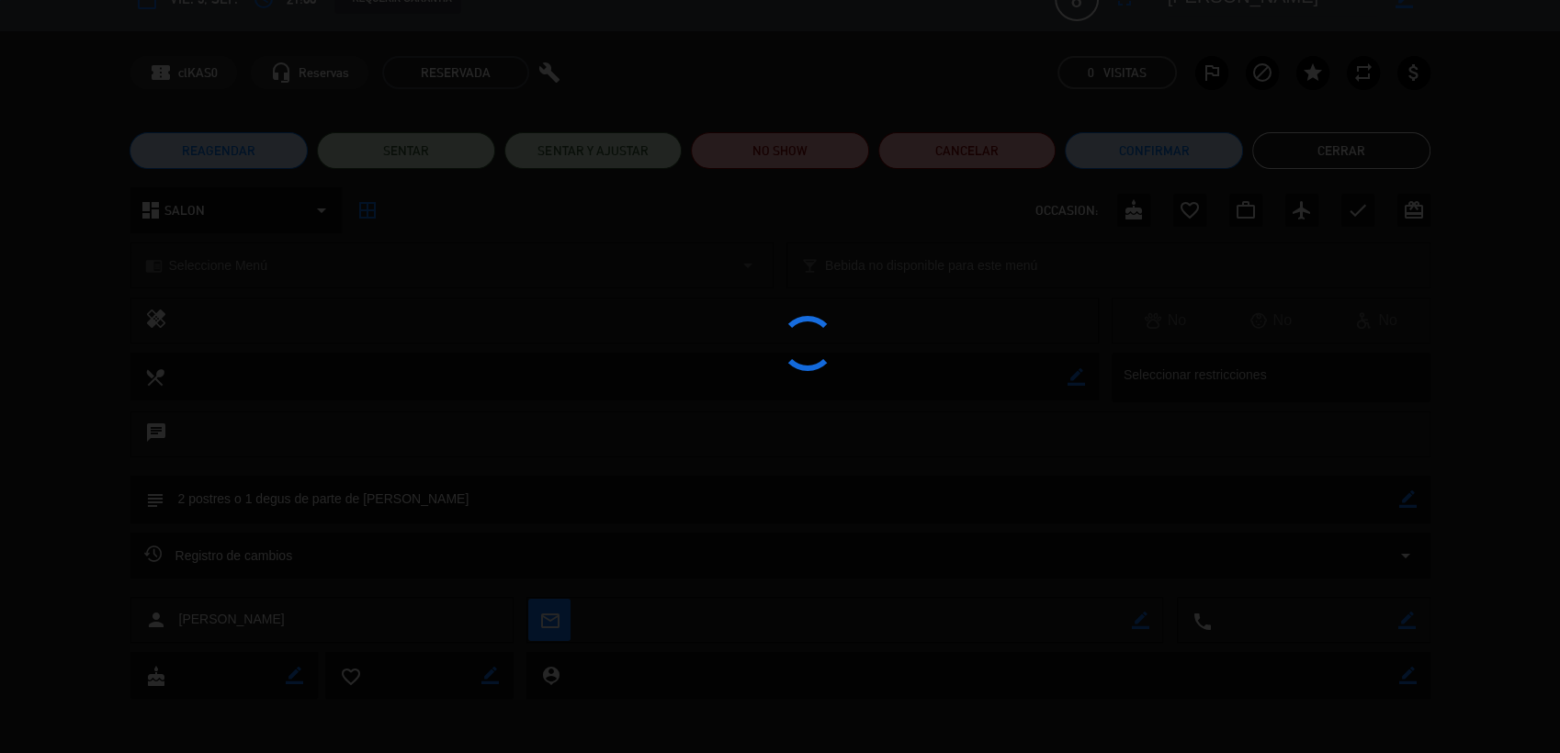
type textarea "2 postres o 1 degus de parte de [PERSON_NAME]"
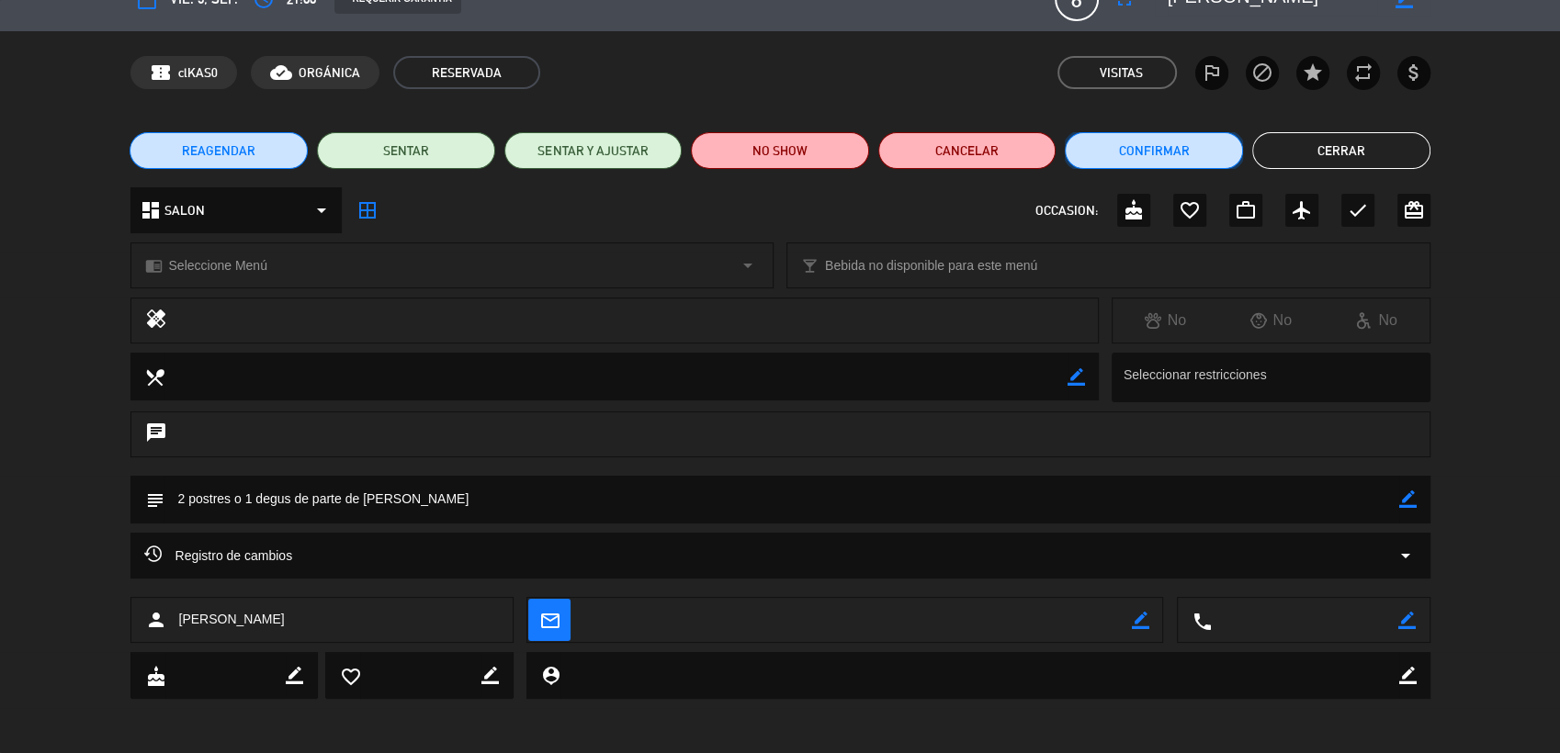
click at [1195, 154] on button "Confirmar" at bounding box center [1154, 150] width 178 height 37
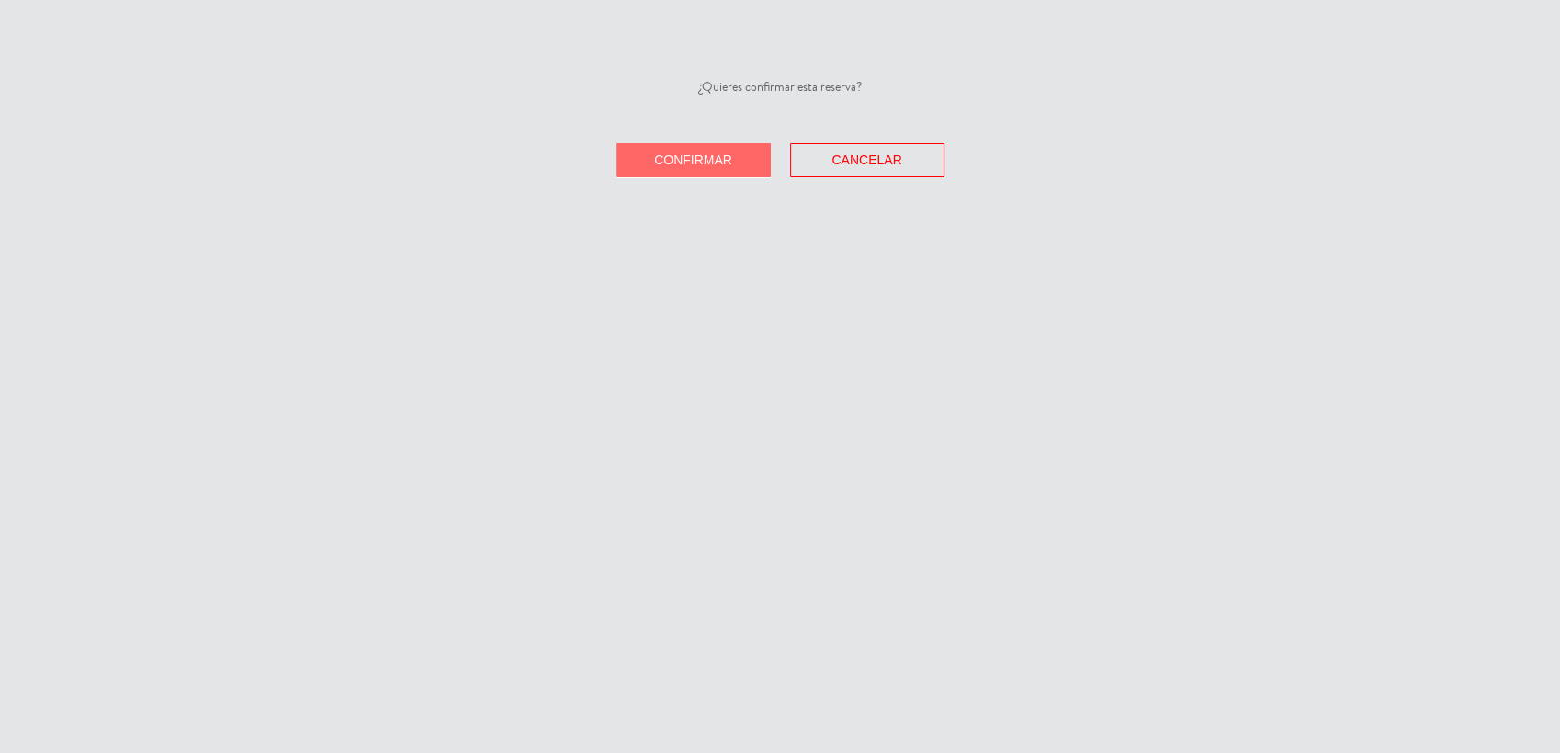
click at [663, 148] on button "Confirmar" at bounding box center [694, 160] width 154 height 34
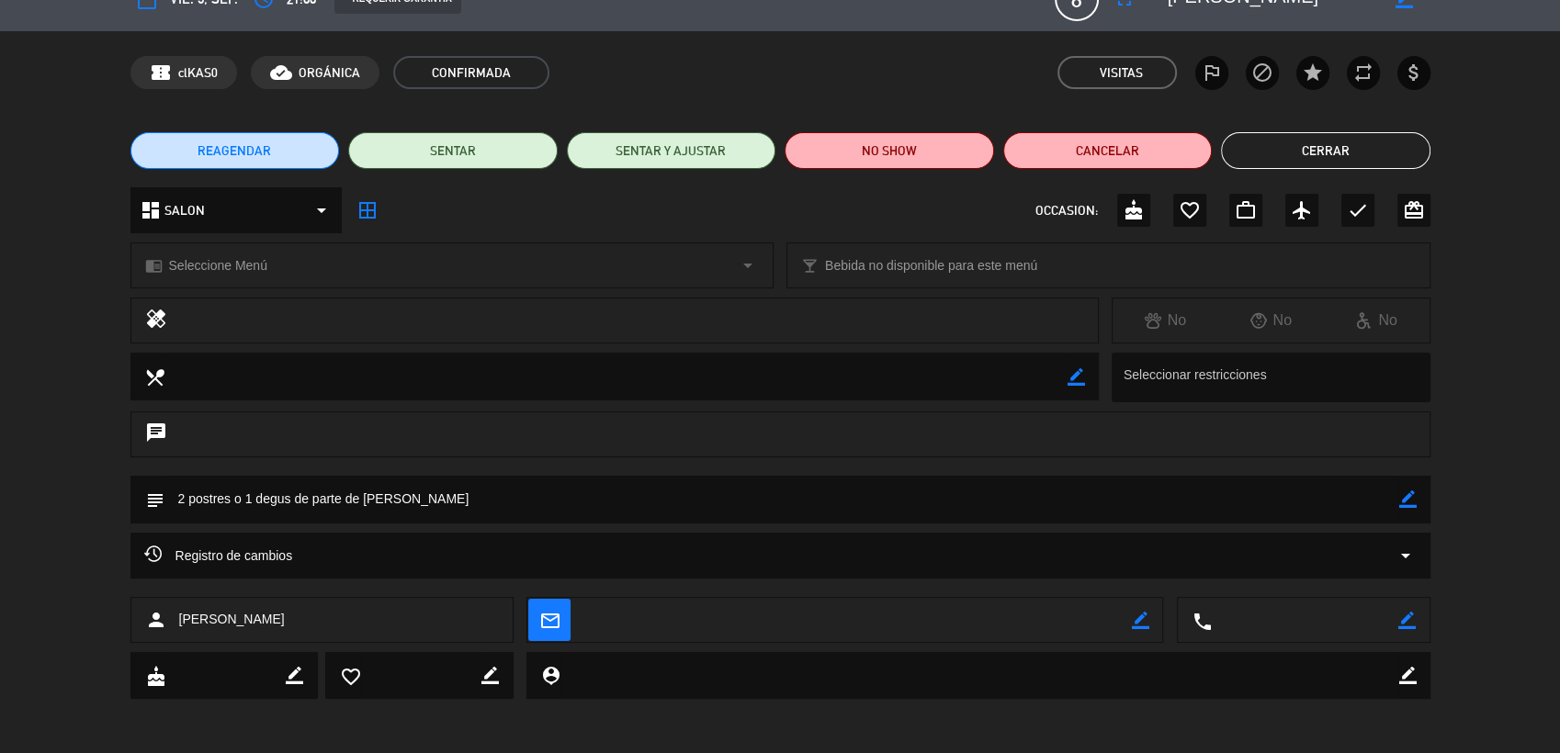
click at [1322, 153] on button "Cerrar" at bounding box center [1325, 150] width 209 height 37
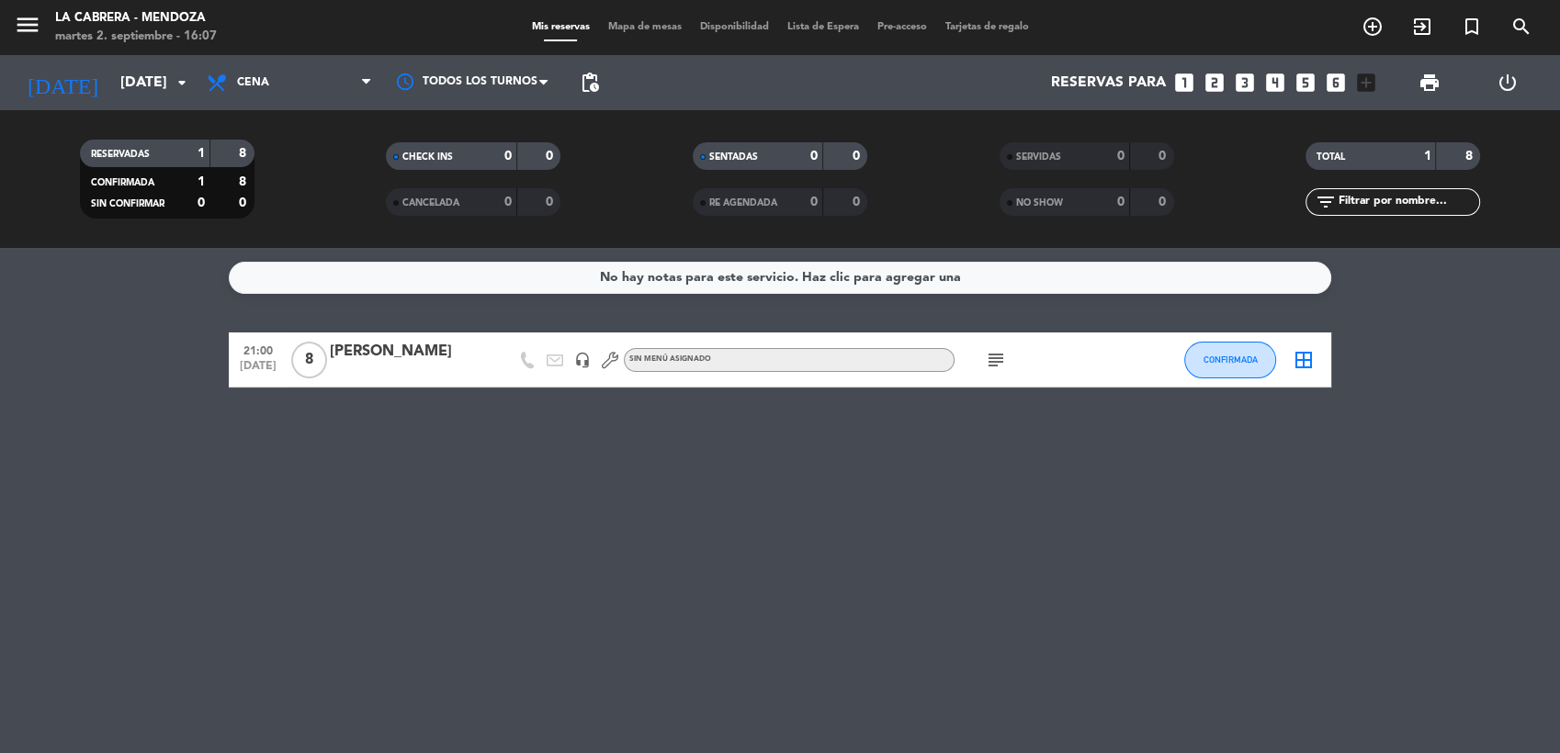
drag, startPoint x: 253, startPoint y: 733, endPoint x: 257, endPoint y: 714, distance: 19.8
click at [254, 730] on div "No hay notas para este servicio. Haz clic para agregar una 21:00 [DATE] 8 [PERS…" at bounding box center [780, 500] width 1560 height 505
click at [996, 356] on icon "subject" at bounding box center [996, 360] width 22 height 22
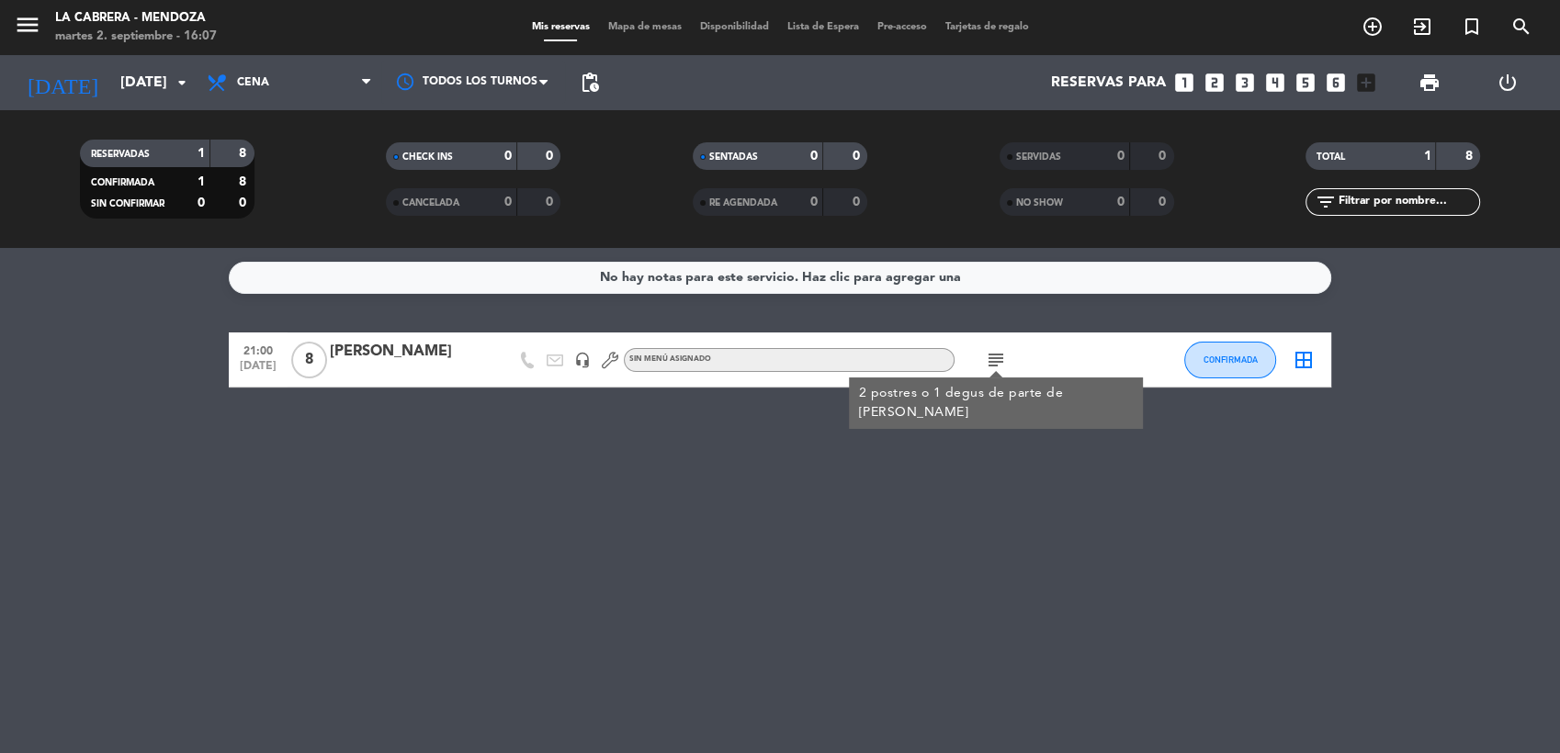
click at [996, 356] on icon "subject" at bounding box center [996, 360] width 22 height 22
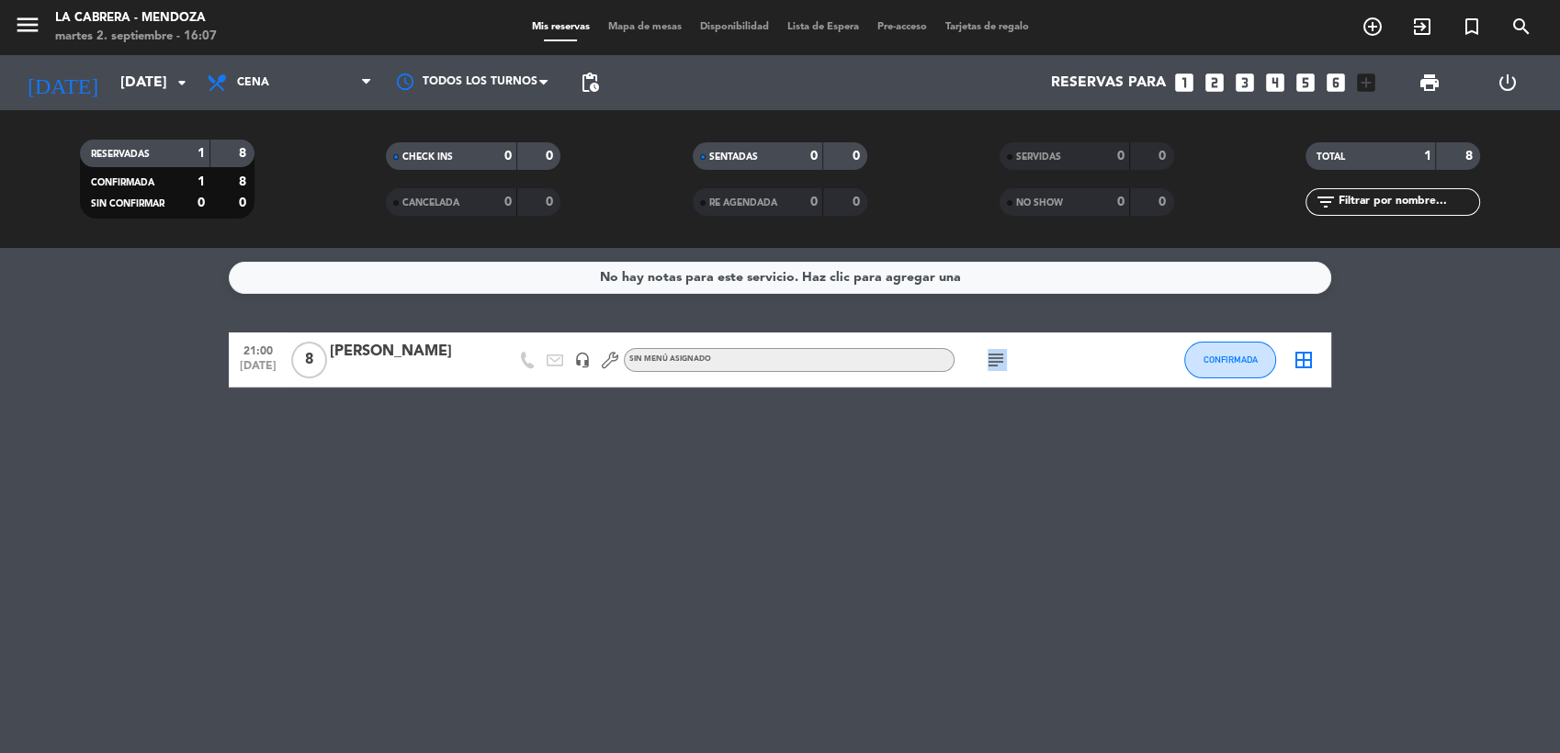
click at [996, 356] on icon "subject" at bounding box center [996, 360] width 22 height 22
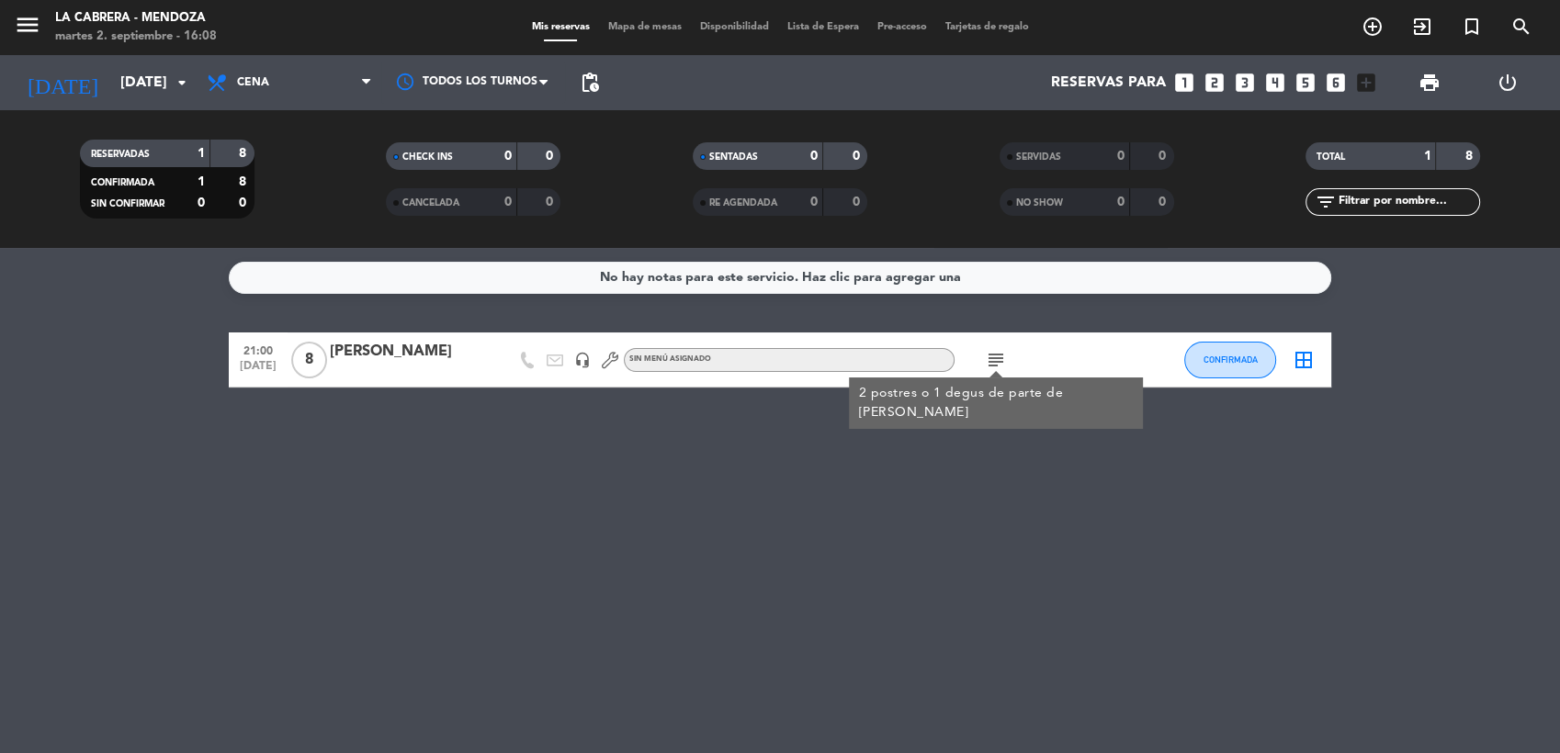
drag, startPoint x: 946, startPoint y: 555, endPoint x: 938, endPoint y: 549, distance: 9.9
click at [941, 552] on div "No hay notas para este servicio. Haz clic para agregar una 21:00 [DATE] 8 [PERS…" at bounding box center [780, 500] width 1560 height 505
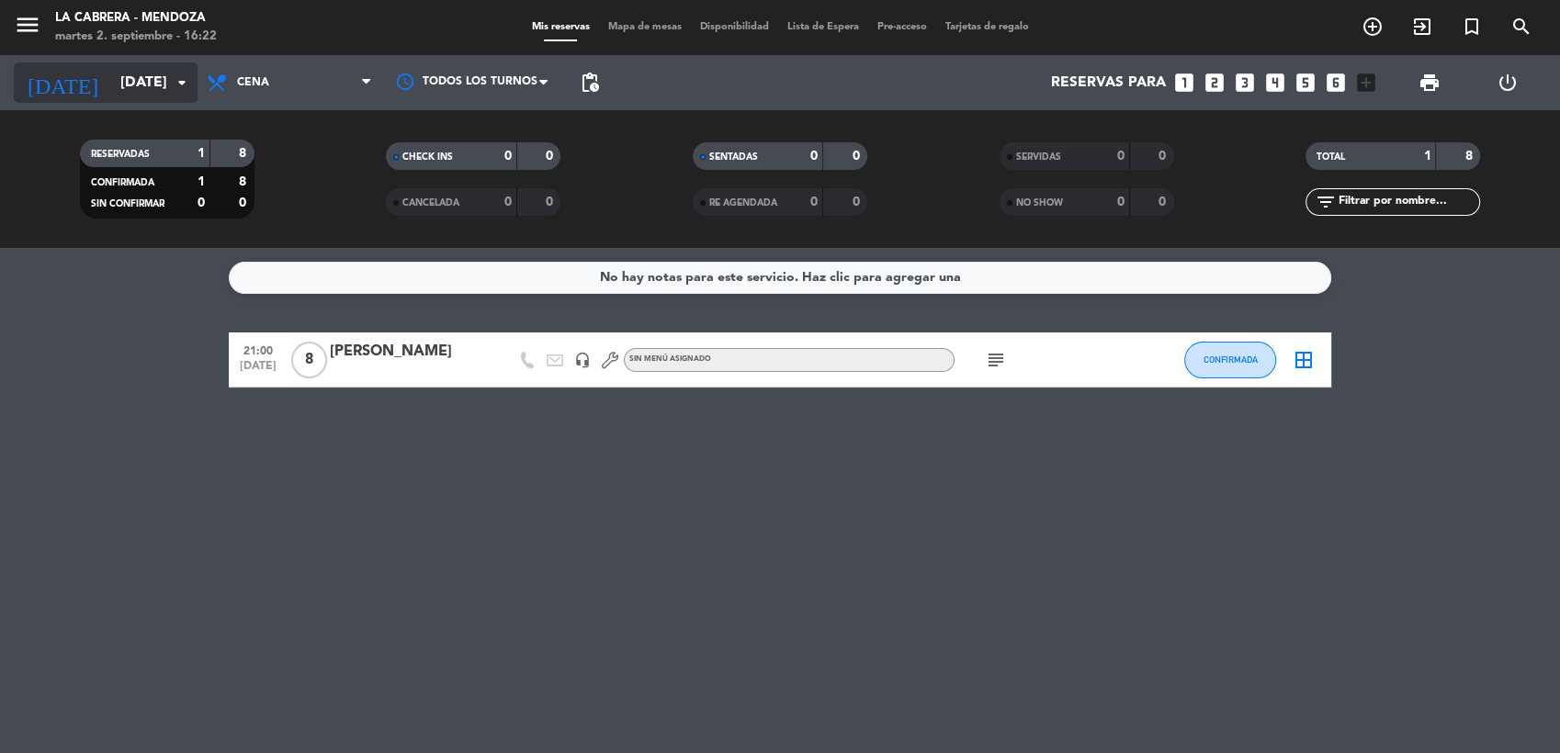
click at [183, 83] on icon "arrow_drop_down" at bounding box center [182, 83] width 22 height 22
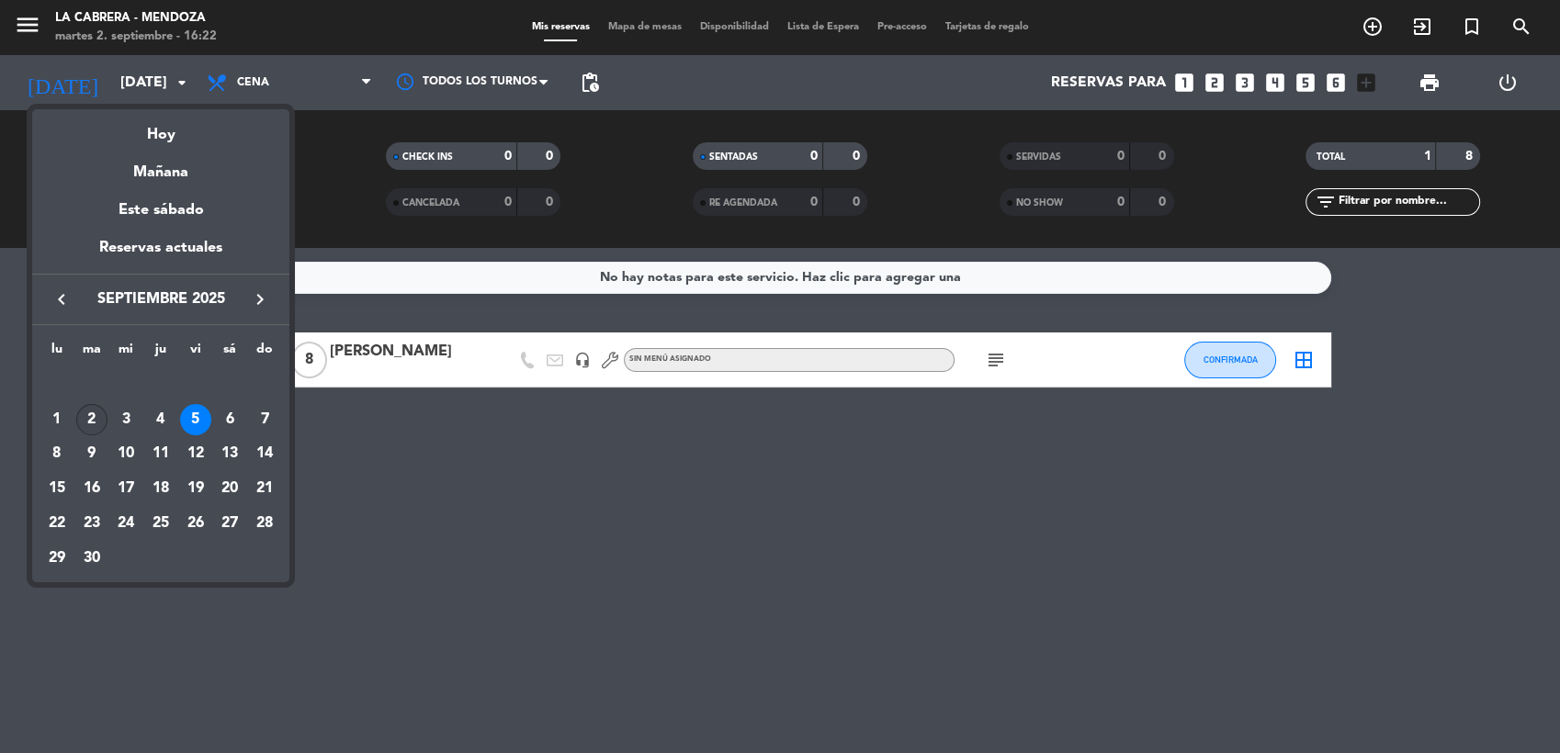
click at [75, 413] on td "2" at bounding box center [91, 419] width 35 height 35
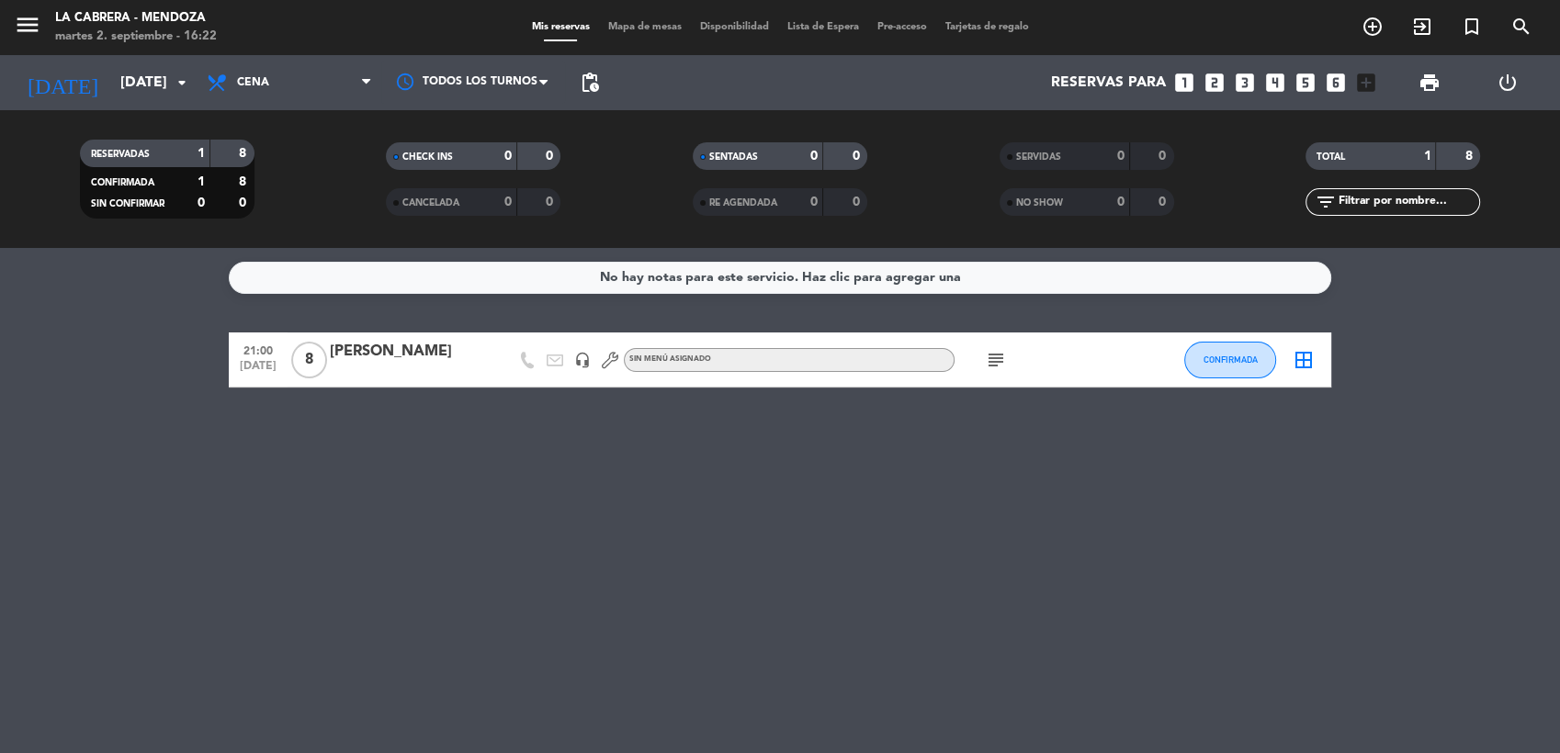
type input "[DATE]"
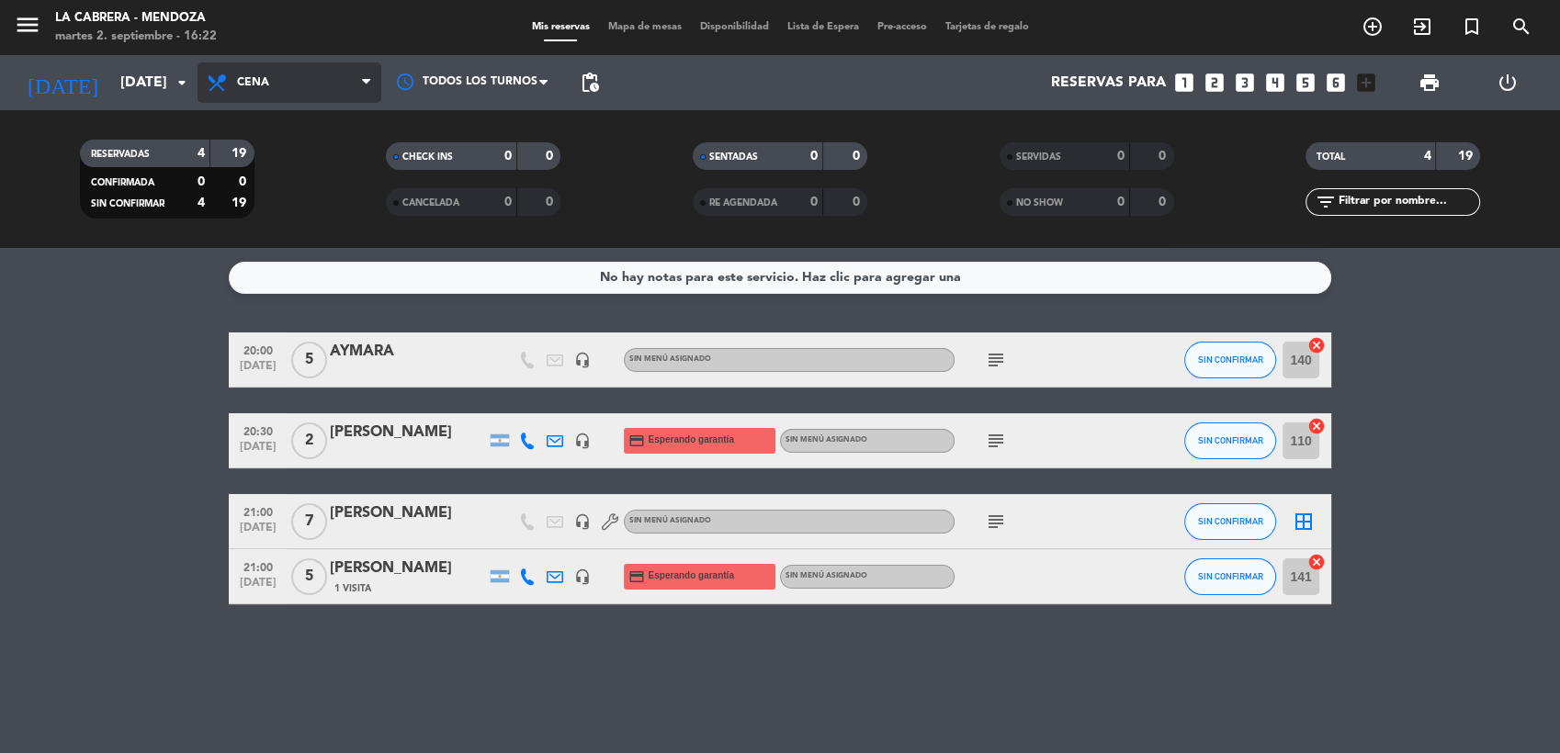
click at [246, 85] on span "Cena" at bounding box center [253, 82] width 32 height 13
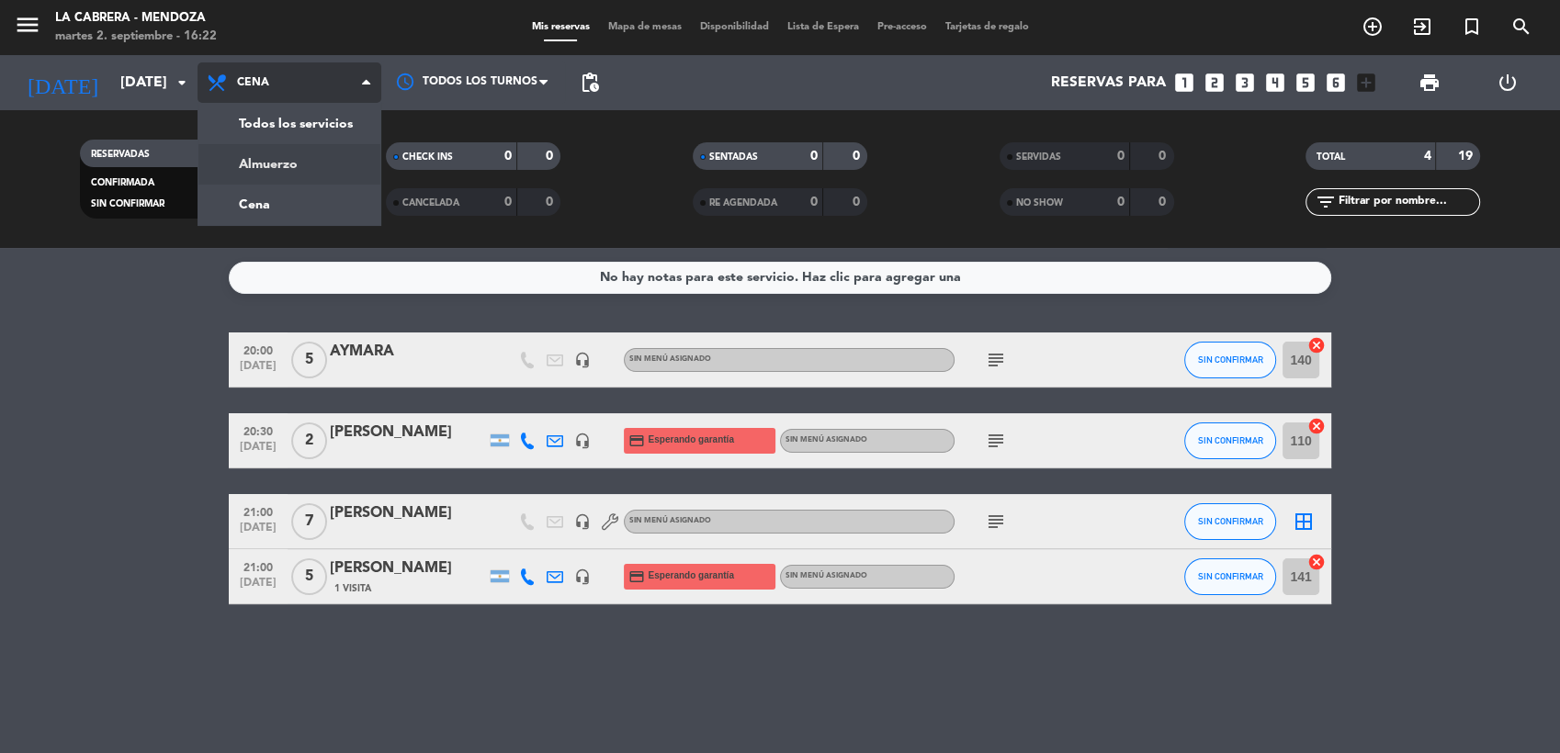
click at [272, 154] on div "menu LA [PERSON_NAME] - [PERSON_NAME][DATE] 2. septiembre - 16:22 Mis reservas …" at bounding box center [780, 124] width 1560 height 248
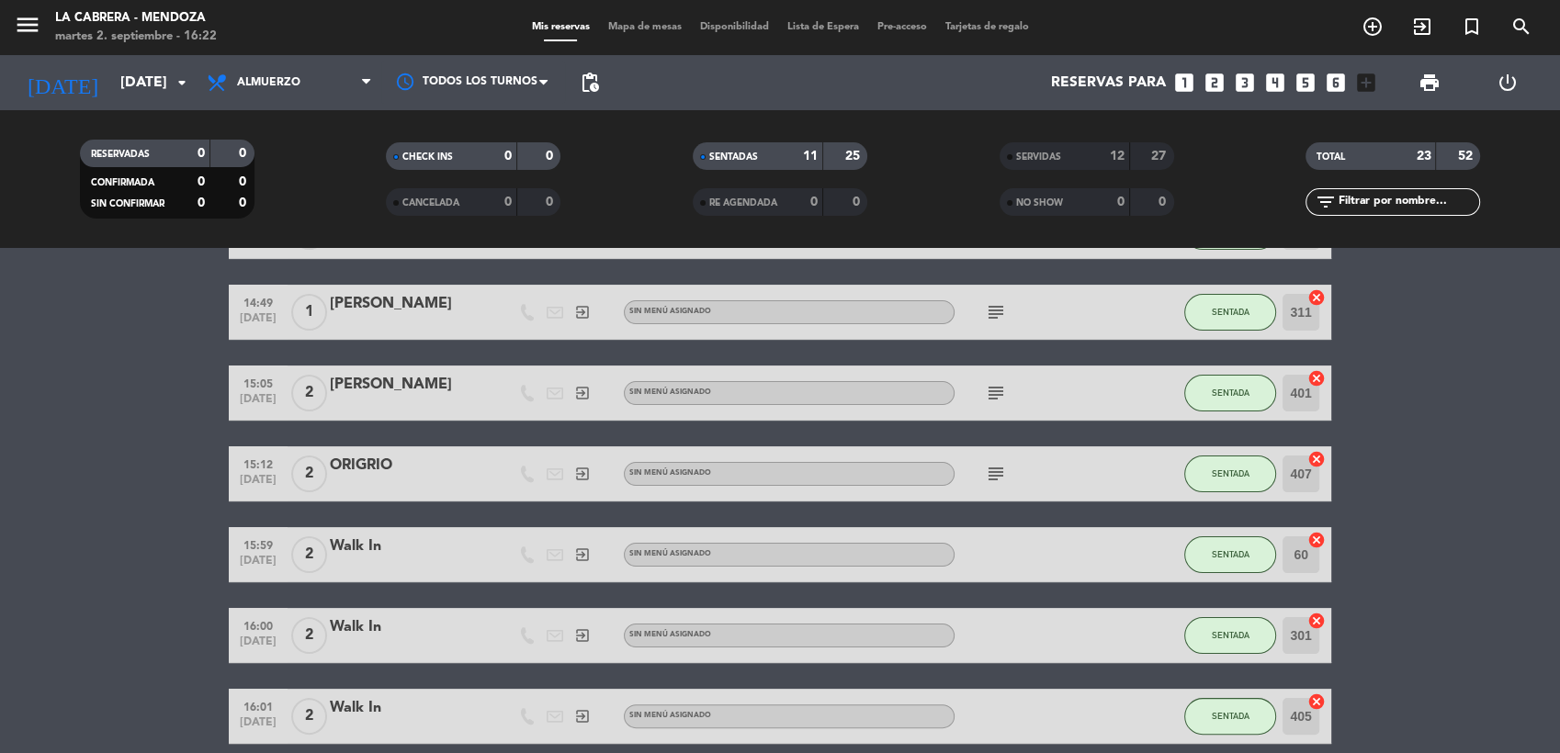
scroll to position [304, 0]
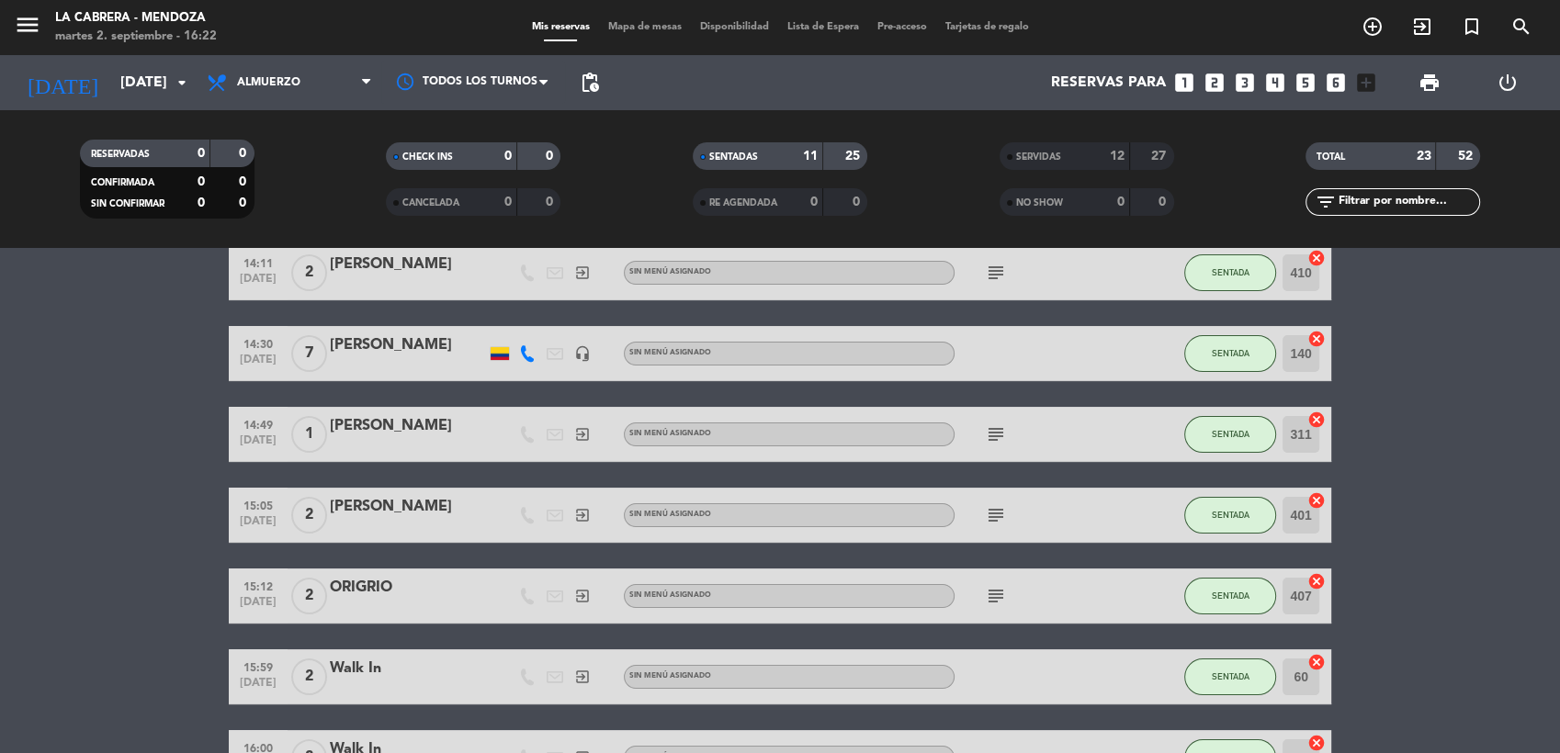
click at [989, 428] on icon "subject" at bounding box center [996, 435] width 22 height 22
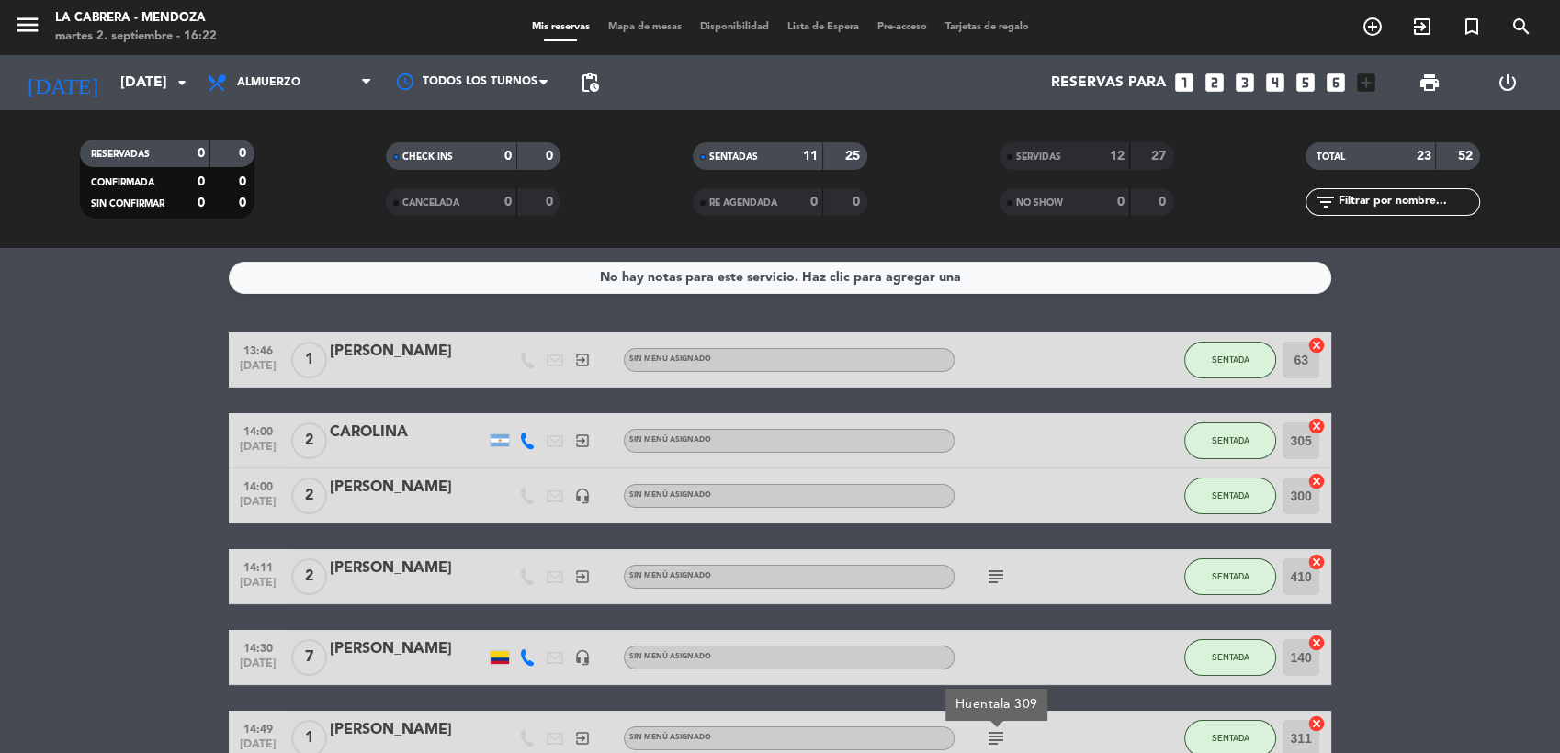
click at [647, 28] on span "Mapa de mesas" at bounding box center [645, 27] width 92 height 10
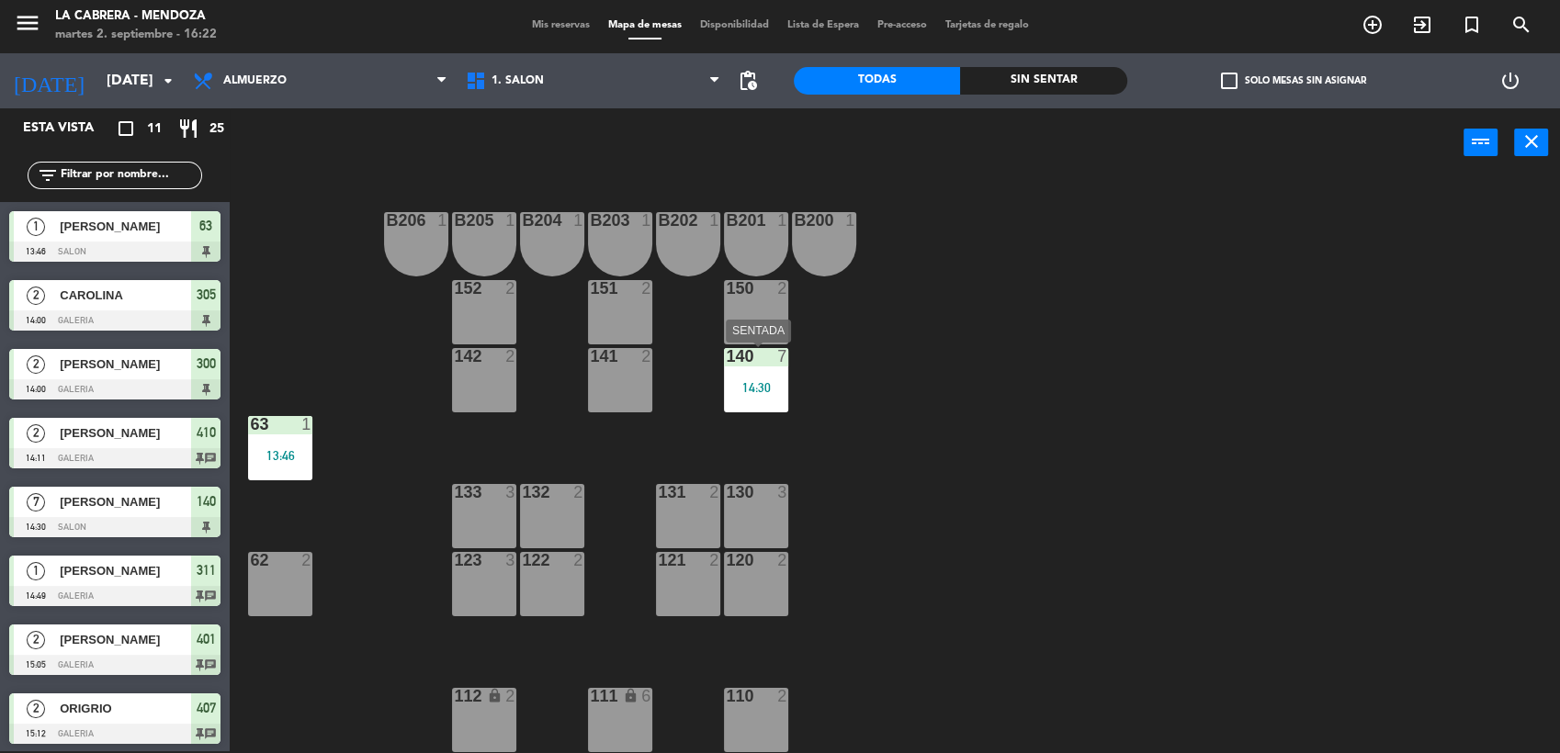
click at [757, 378] on div "140 7 14:30" at bounding box center [756, 380] width 64 height 64
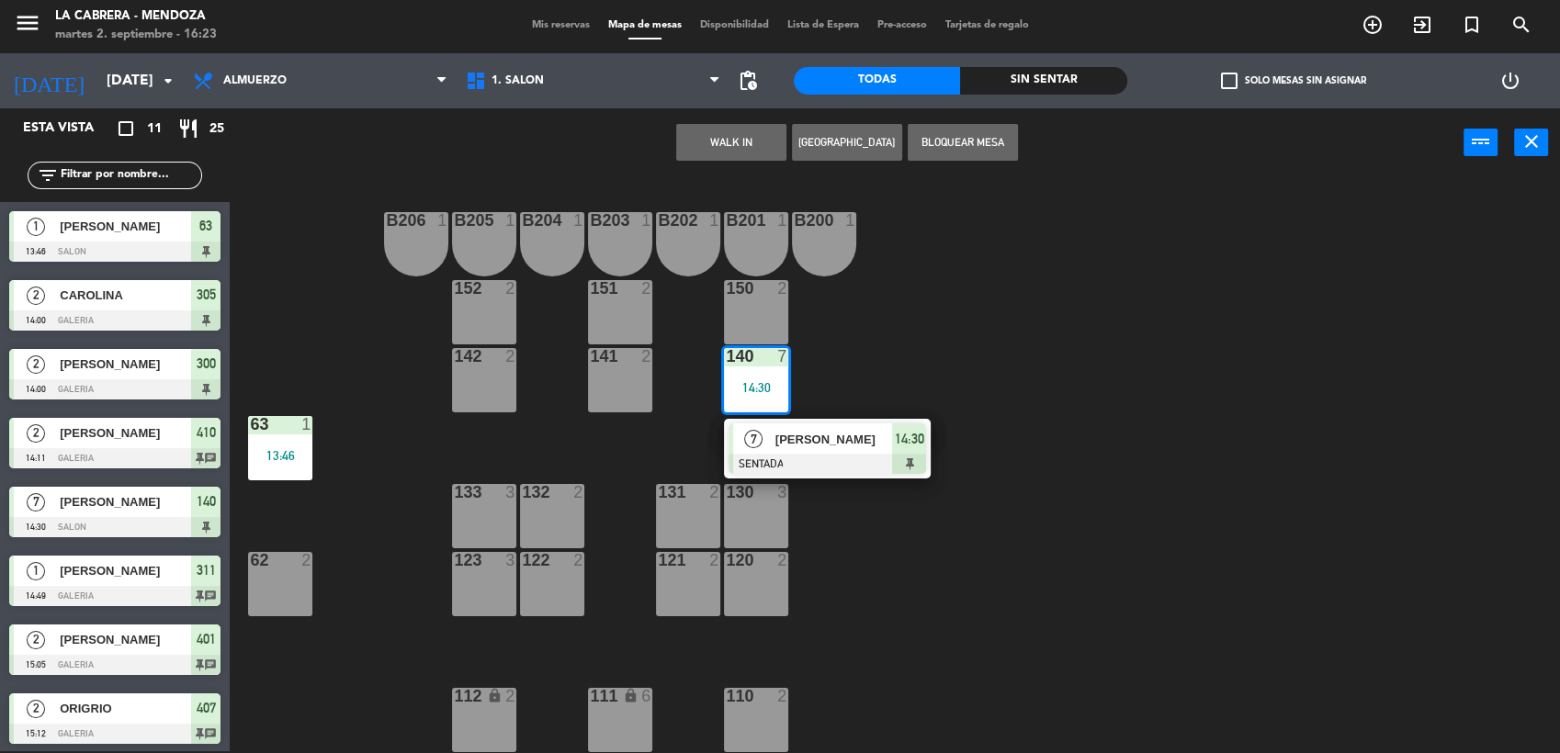
click at [788, 449] on div "[PERSON_NAME]" at bounding box center [833, 439] width 119 height 30
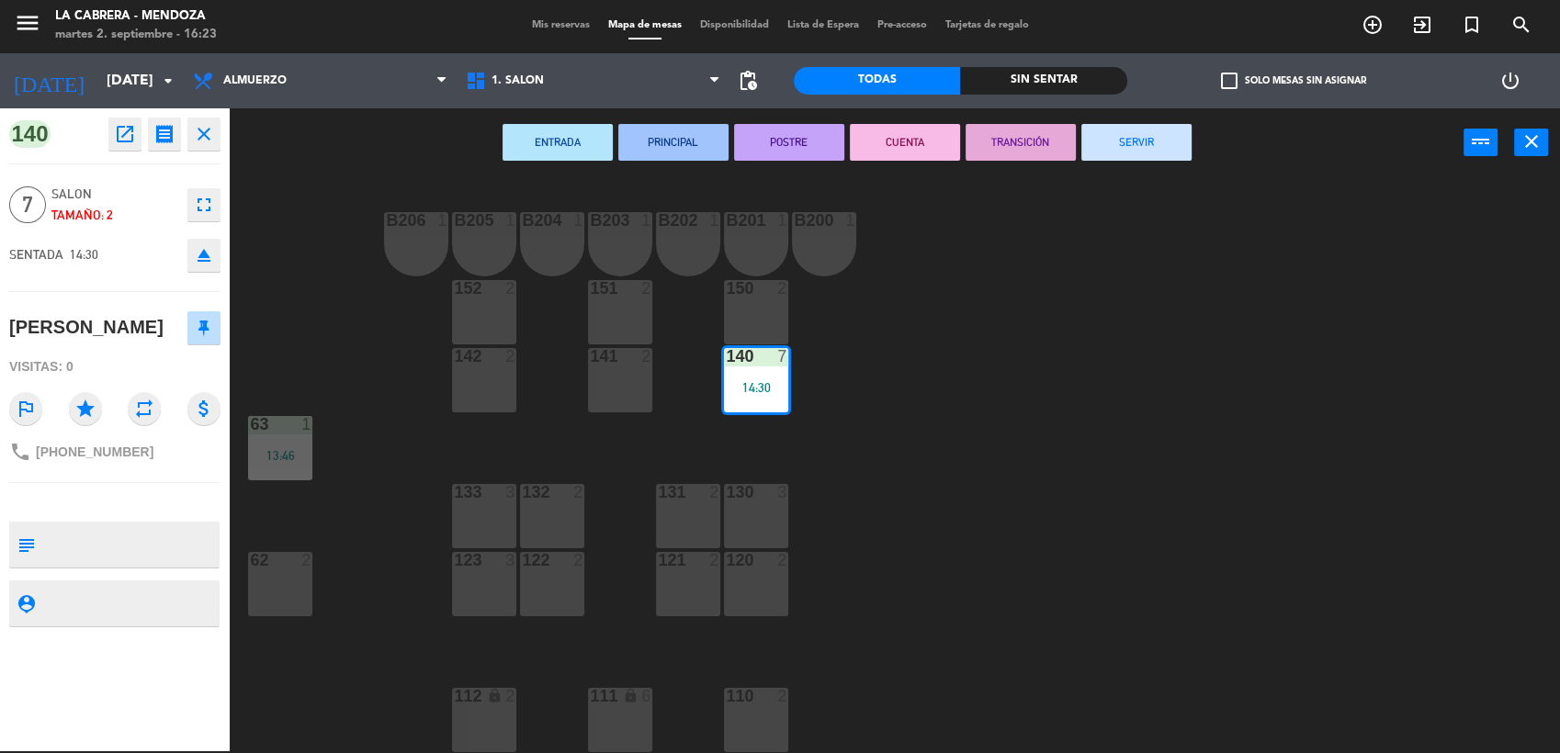
click at [1123, 136] on button "SERVIR" at bounding box center [1136, 142] width 110 height 37
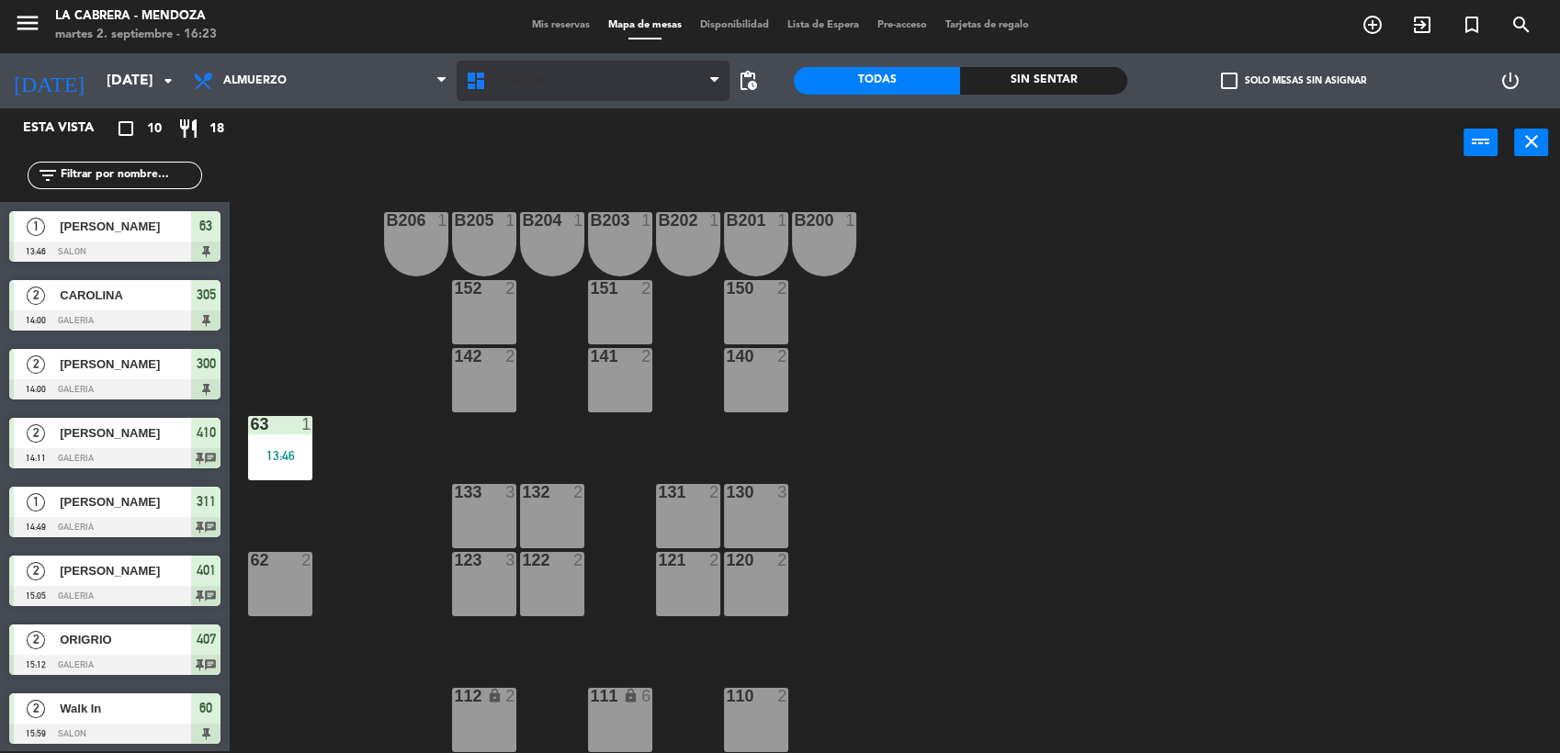
click at [557, 82] on span "1. SALON" at bounding box center [593, 81] width 273 height 40
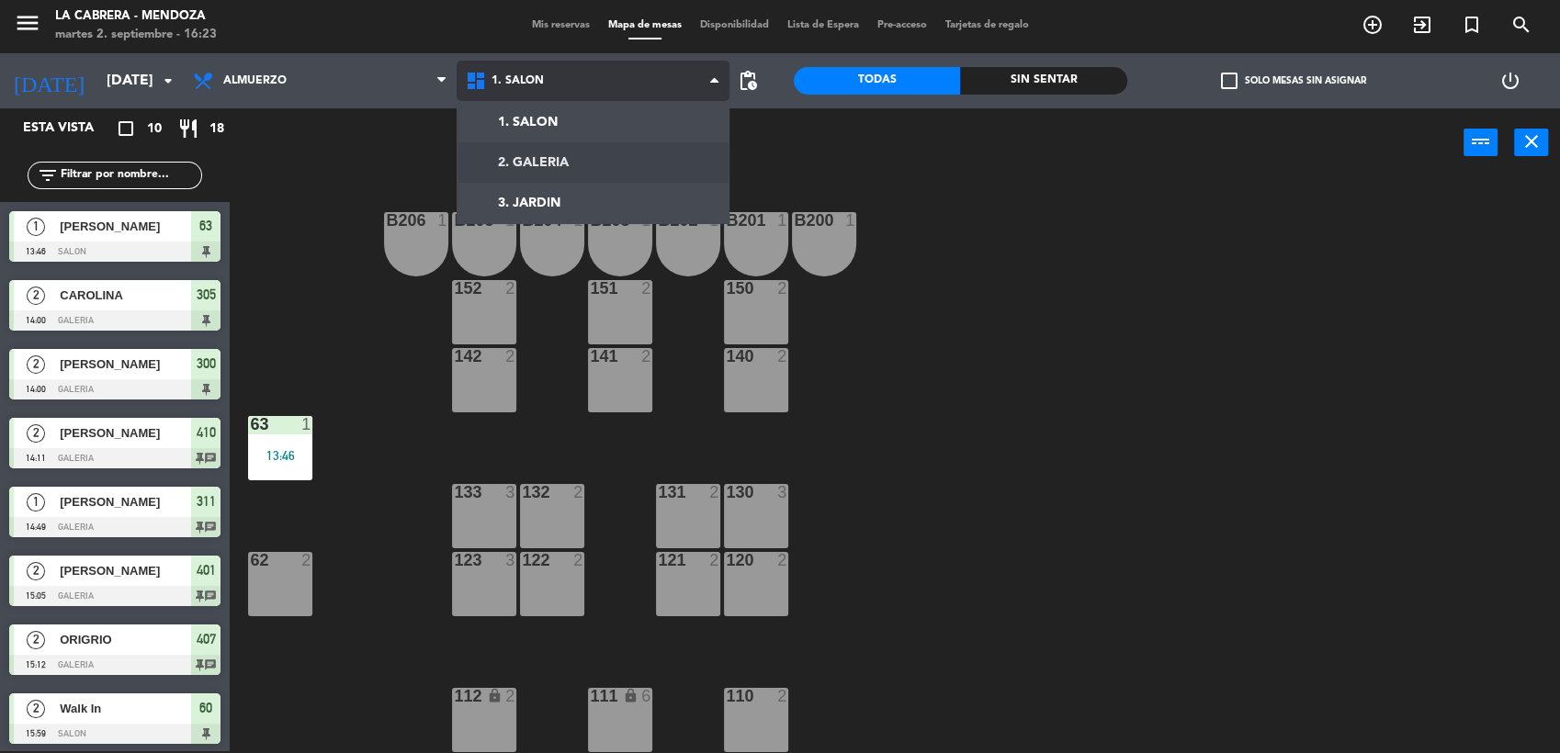
click at [582, 156] on ng-component "menu LA [PERSON_NAME] - [PERSON_NAME][DATE] 2. septiembre - 16:23 Mis reservas …" at bounding box center [780, 376] width 1560 height 756
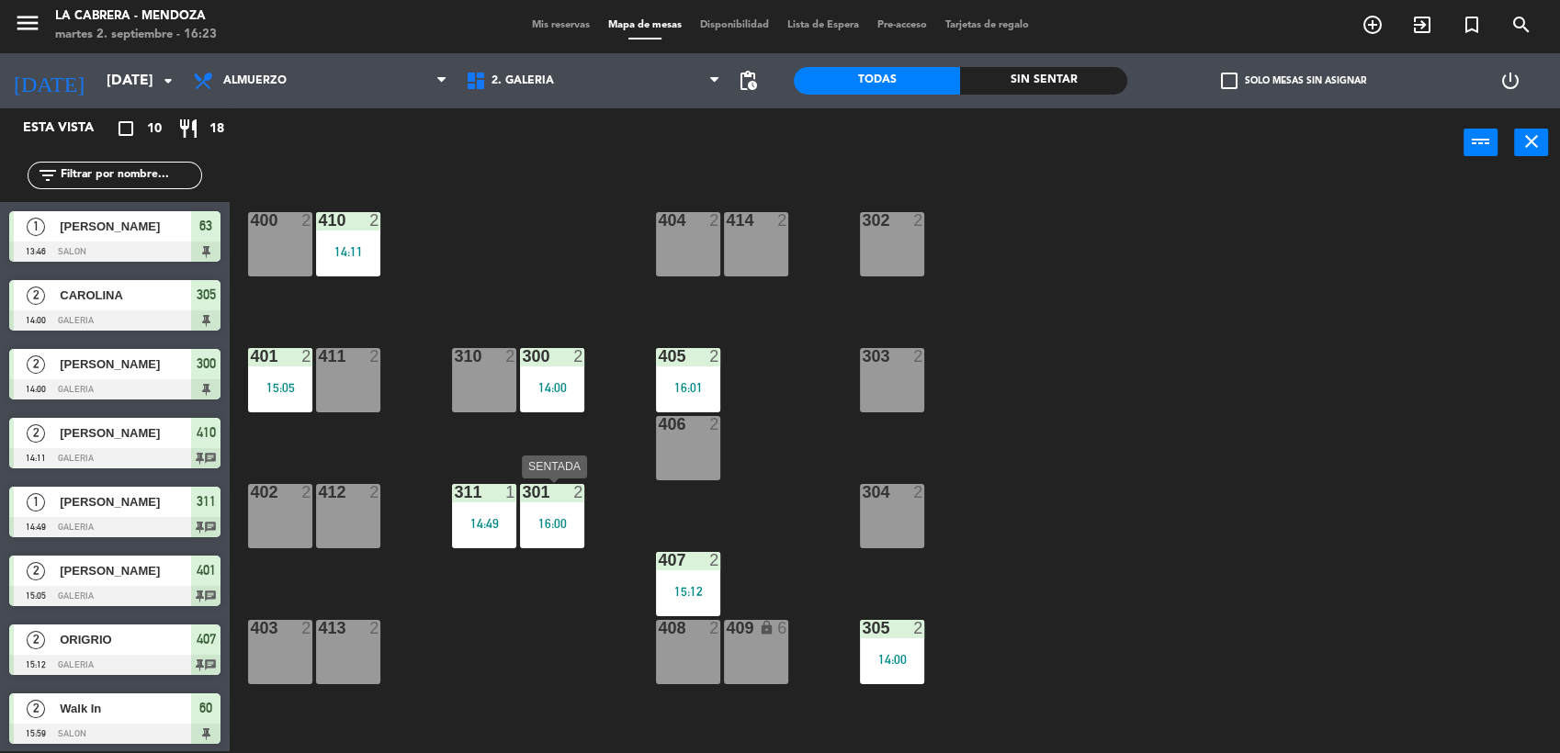
click at [558, 533] on div "301 2 16:00" at bounding box center [552, 516] width 64 height 64
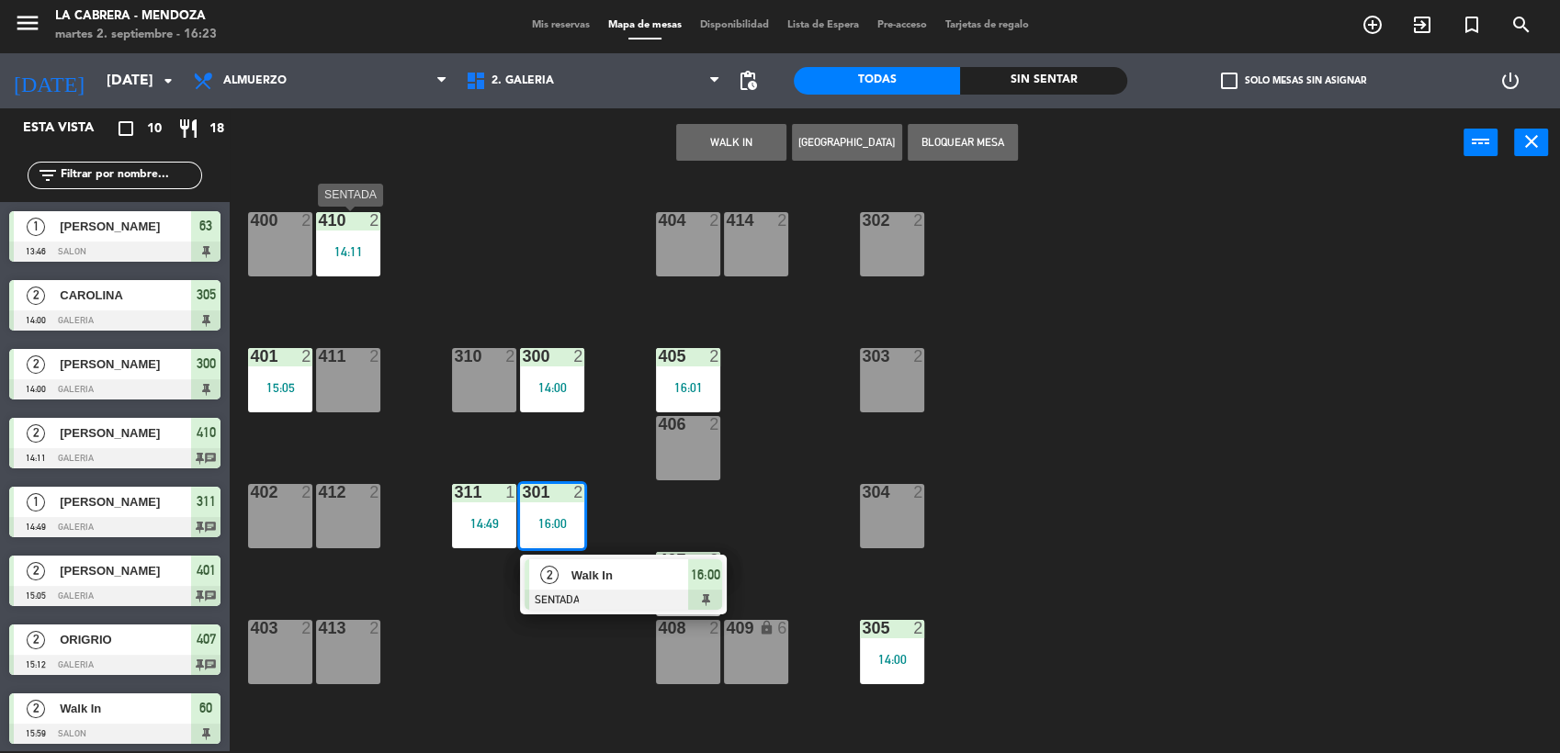
click at [360, 242] on div "410 2 14:11" at bounding box center [348, 244] width 64 height 64
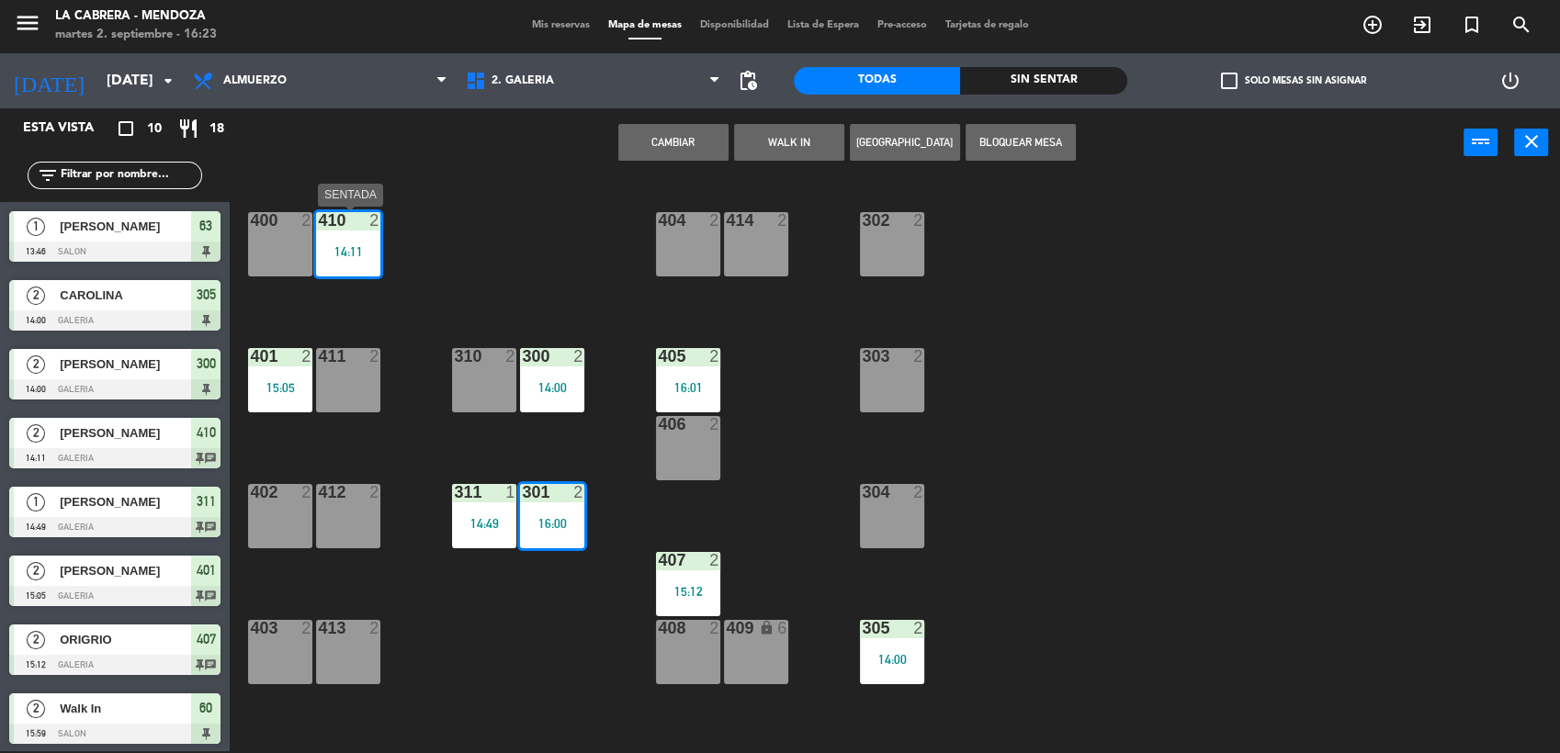
click at [358, 262] on div "410 2 14:11" at bounding box center [348, 244] width 64 height 64
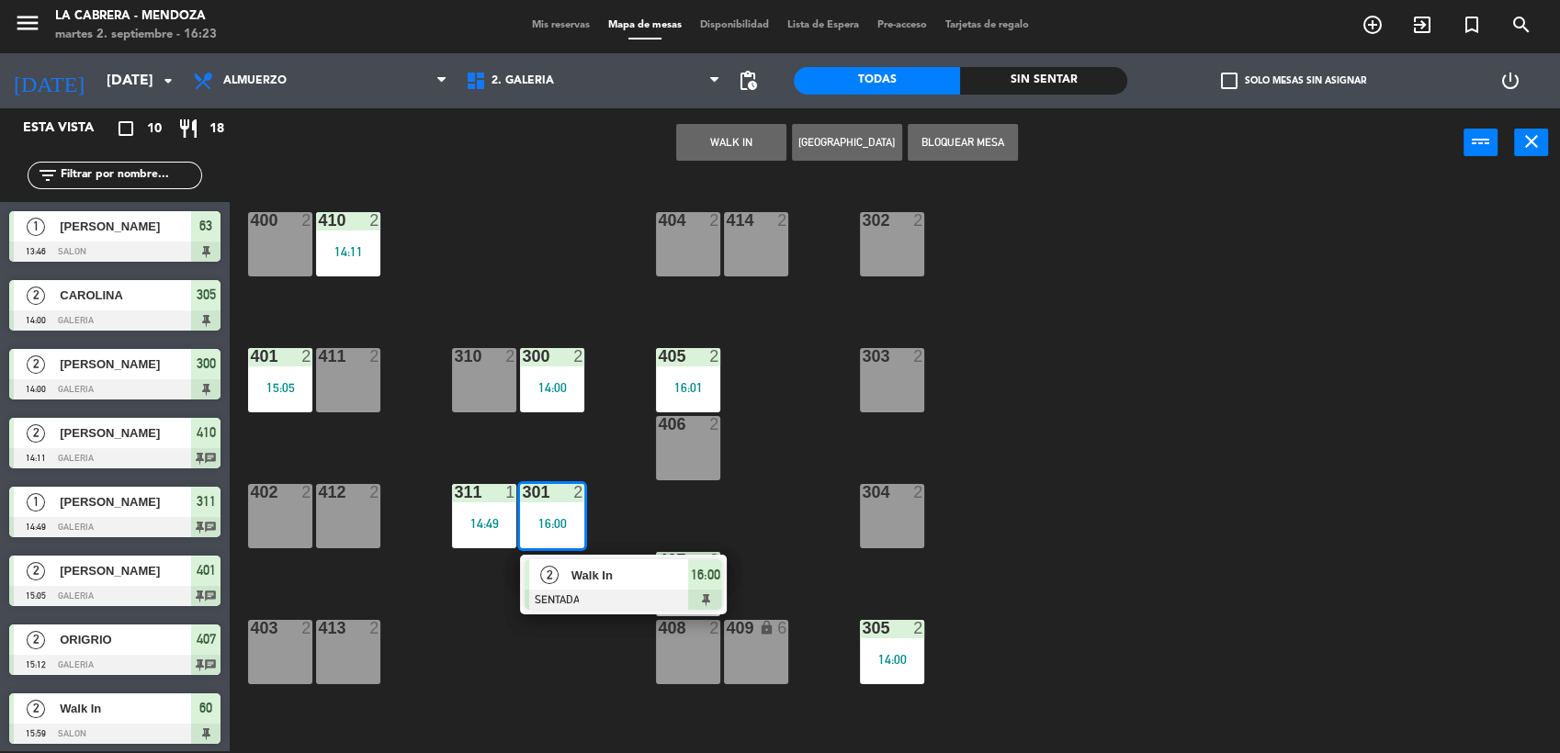
click at [353, 246] on div "14:11" at bounding box center [348, 251] width 64 height 13
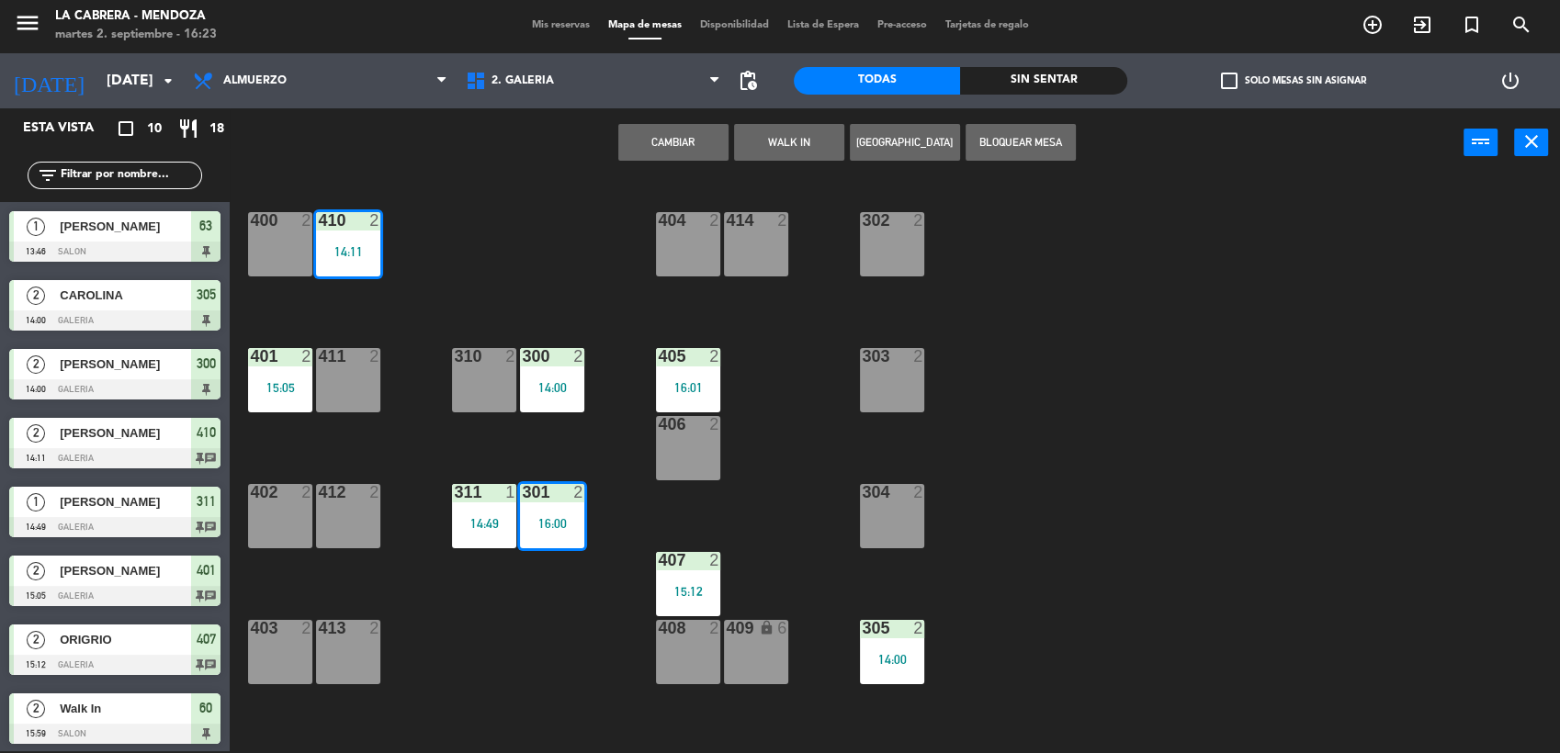
click at [350, 246] on div "14:11" at bounding box center [348, 251] width 64 height 13
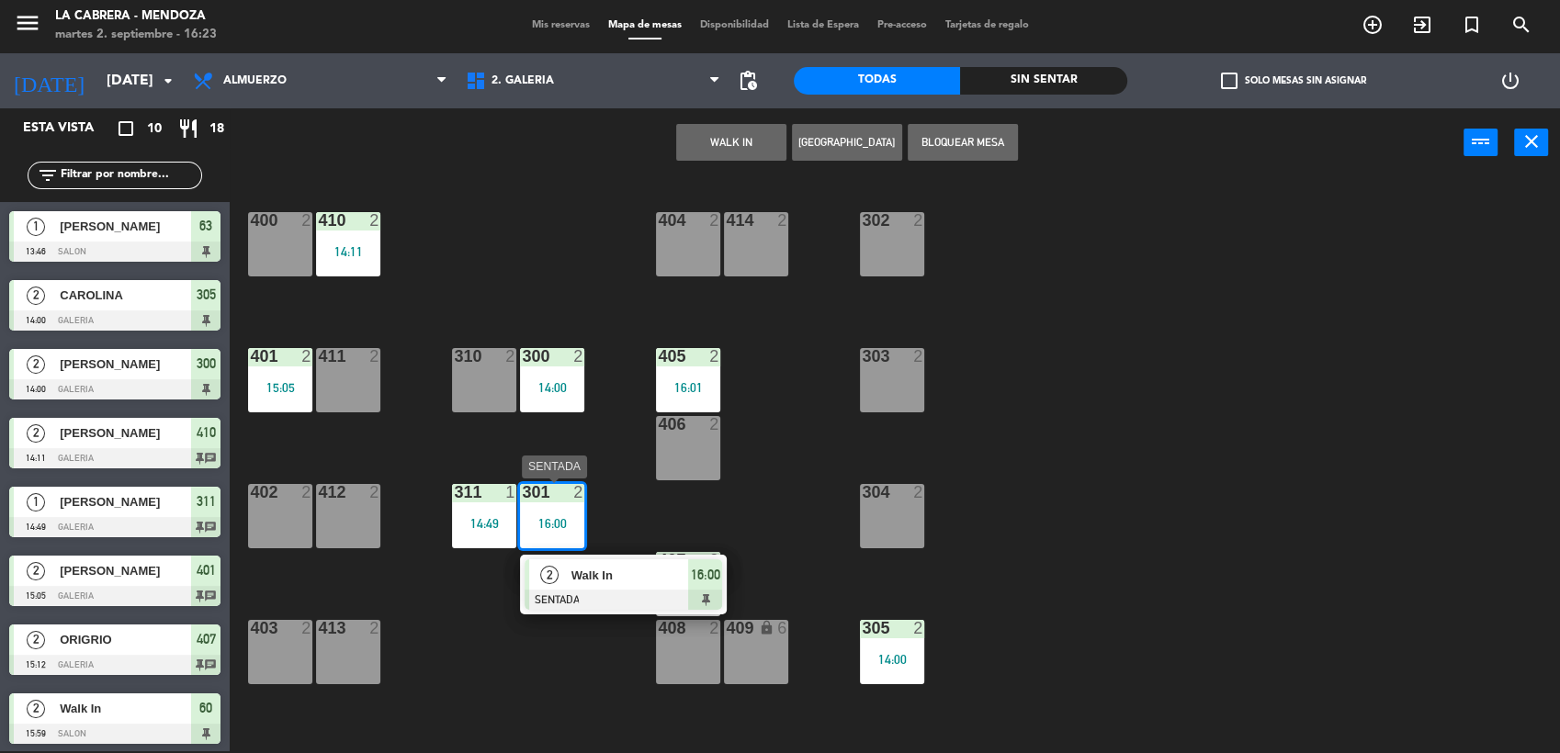
click at [639, 582] on span "Walk In" at bounding box center [631, 575] width 118 height 19
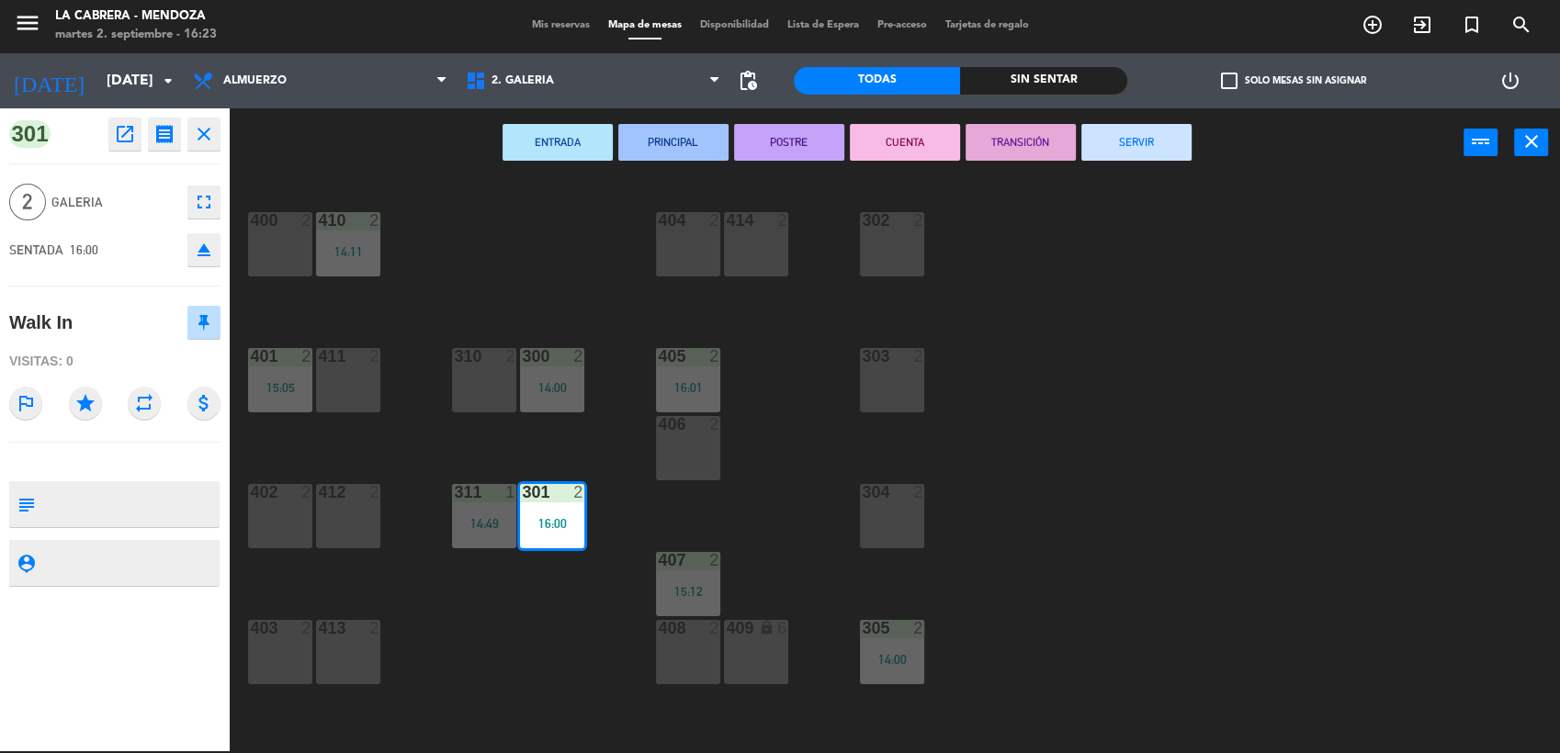
click at [1137, 142] on button "SERVIR" at bounding box center [1136, 142] width 110 height 37
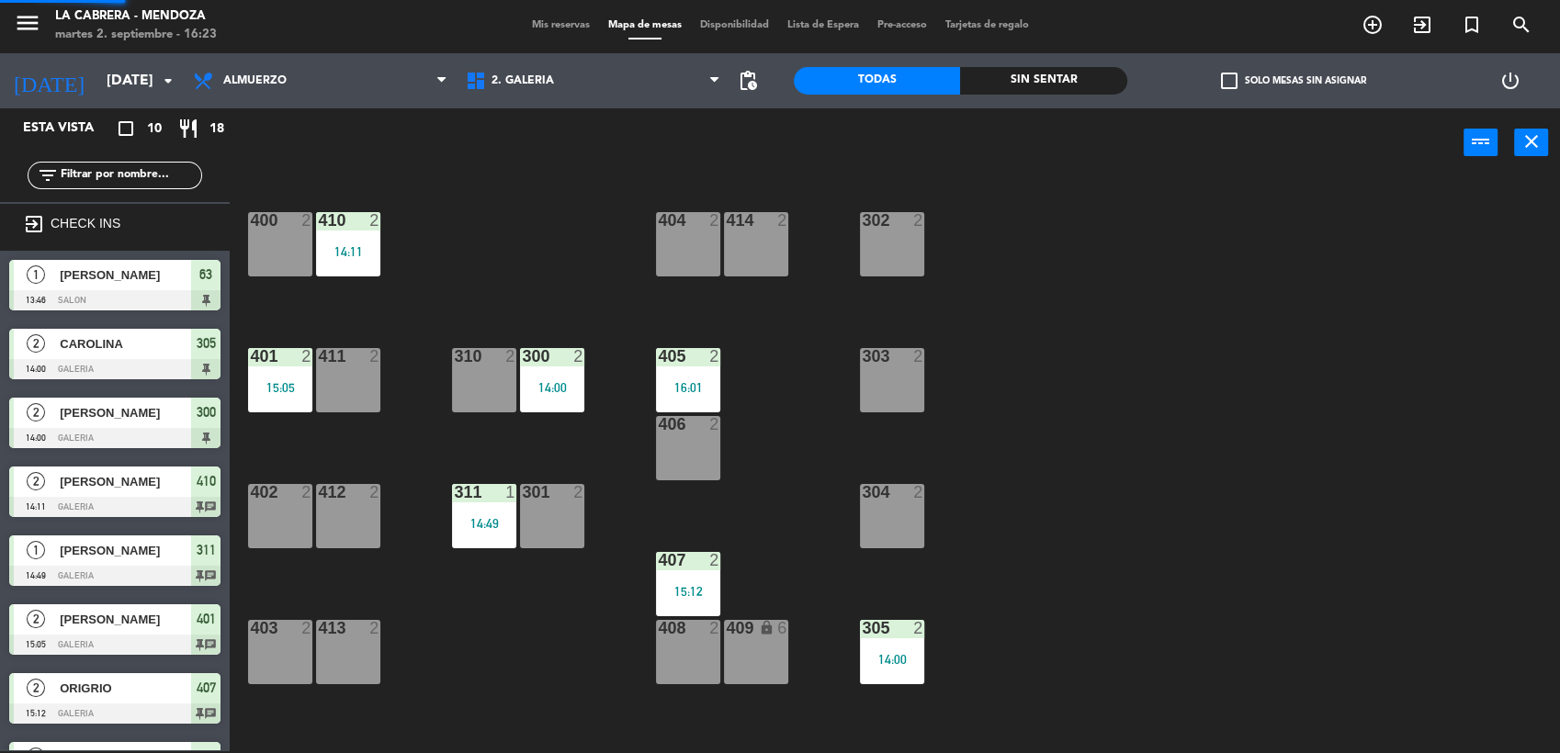
scroll to position [128, 0]
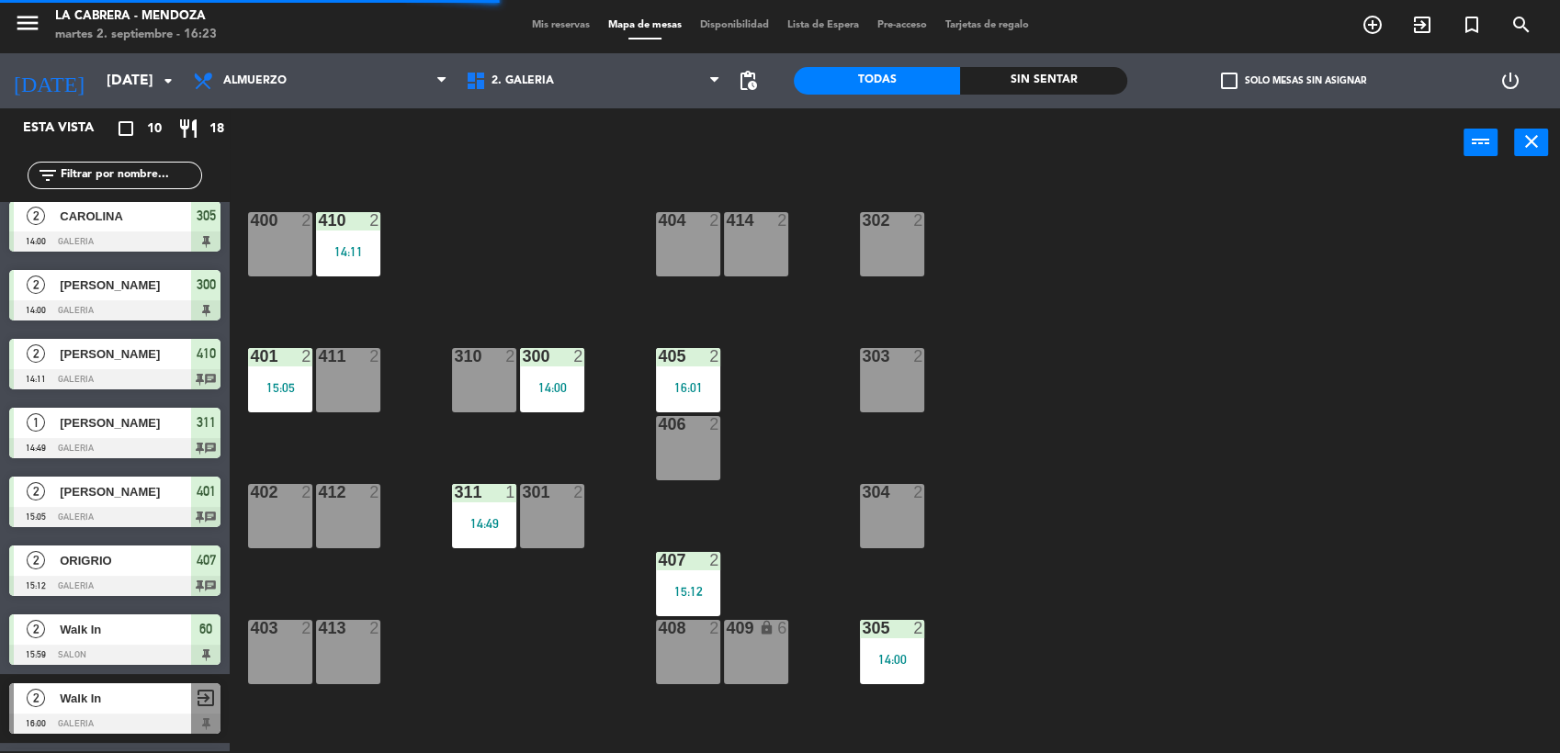
click at [491, 506] on div "311 1 14:49" at bounding box center [484, 516] width 64 height 64
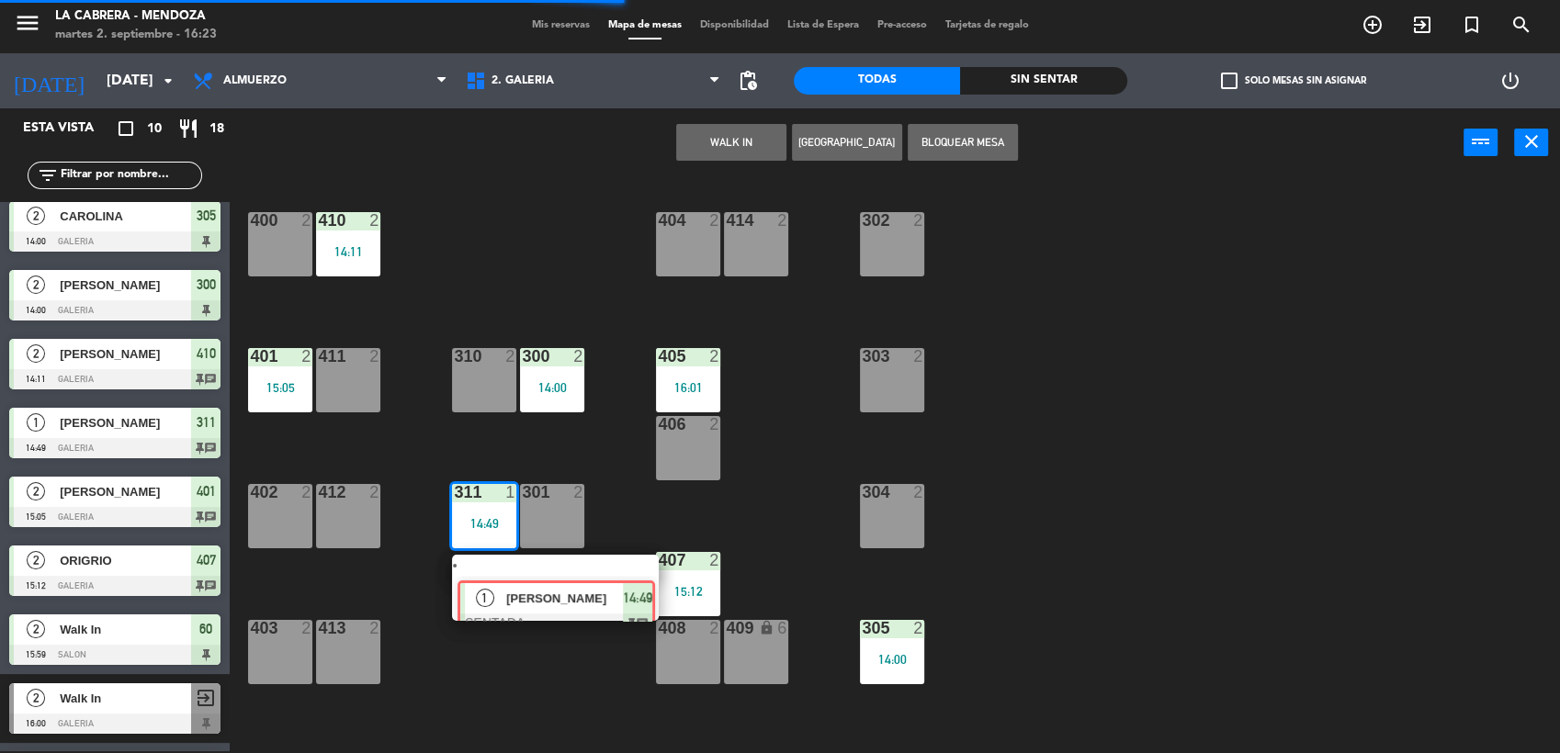
click at [592, 576] on div "1 [PERSON_NAME] SENTADA 14:49 chat" at bounding box center [555, 588] width 234 height 66
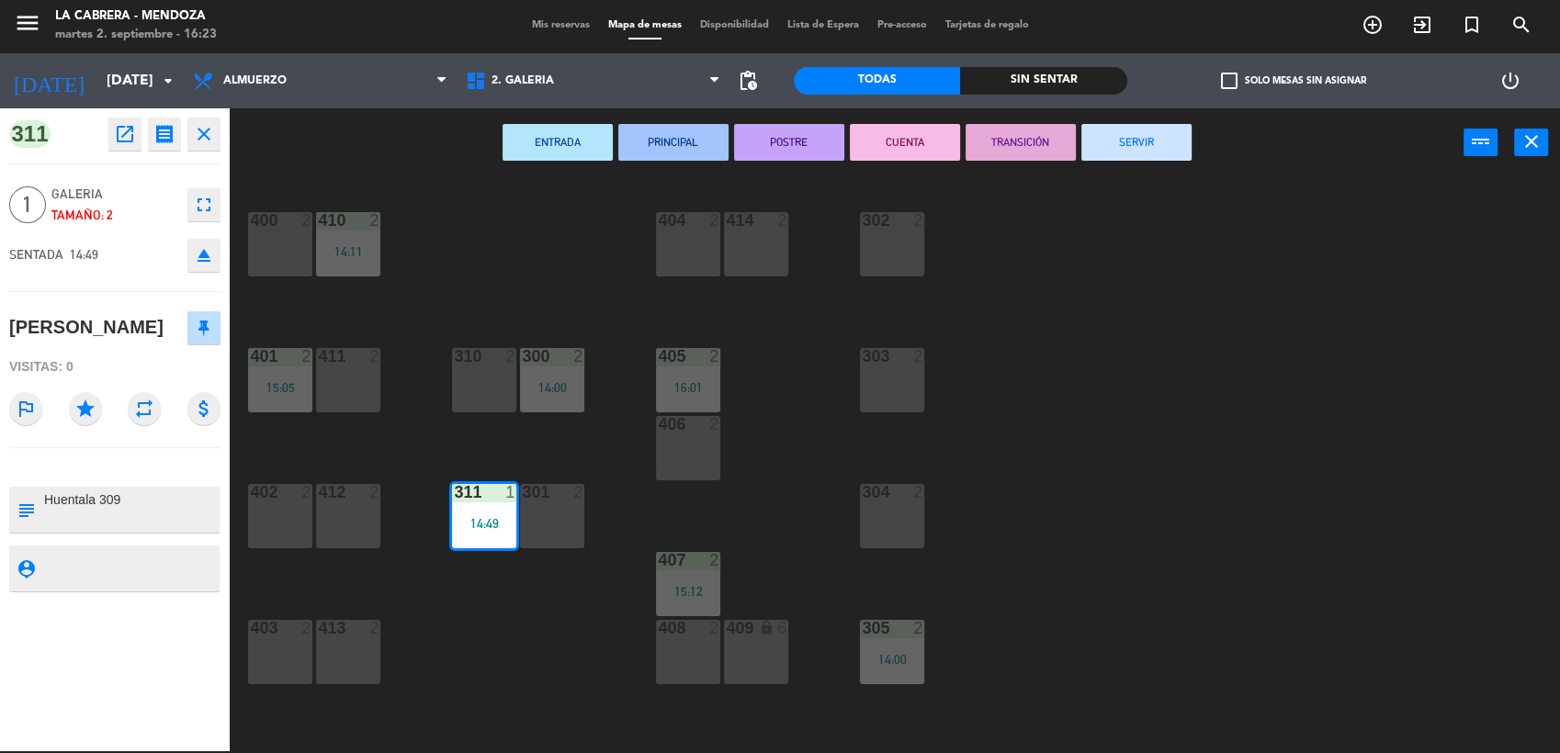
click at [1136, 141] on button "SERVIR" at bounding box center [1136, 142] width 110 height 37
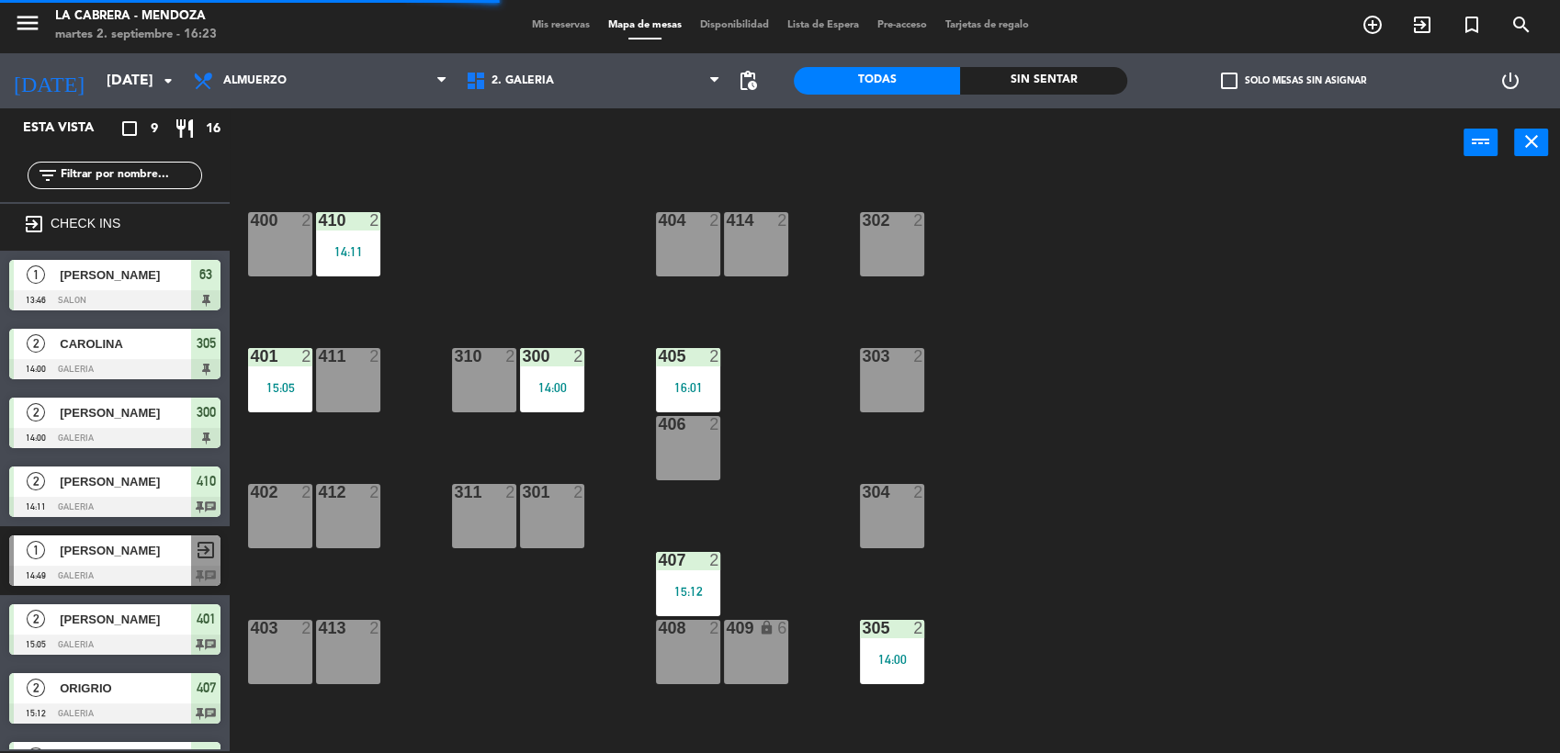
click at [545, 373] on div "300 2 14:00" at bounding box center [552, 380] width 64 height 64
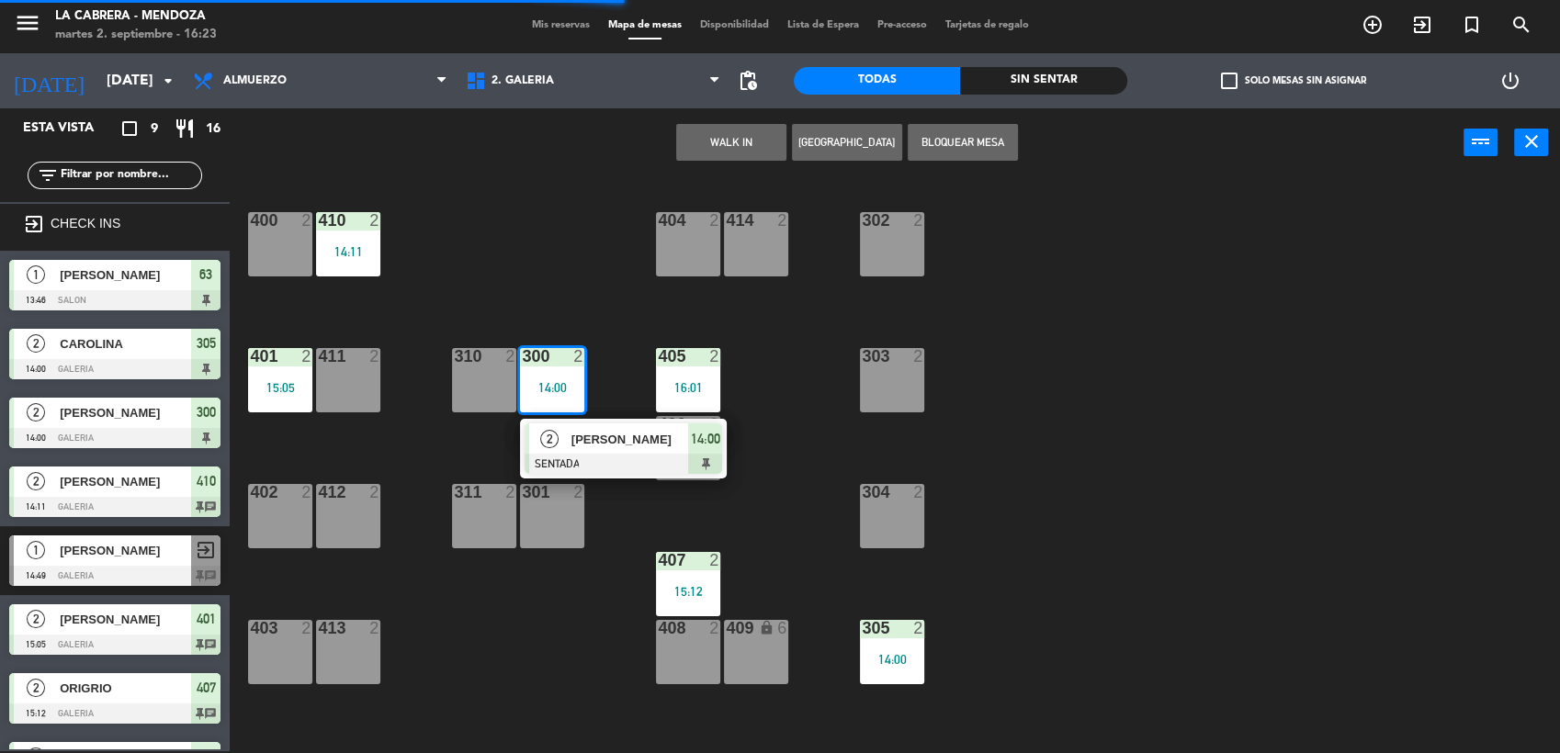
click at [620, 448] on div "2 [PERSON_NAME] SENTADA 14:00" at bounding box center [623, 449] width 234 height 60
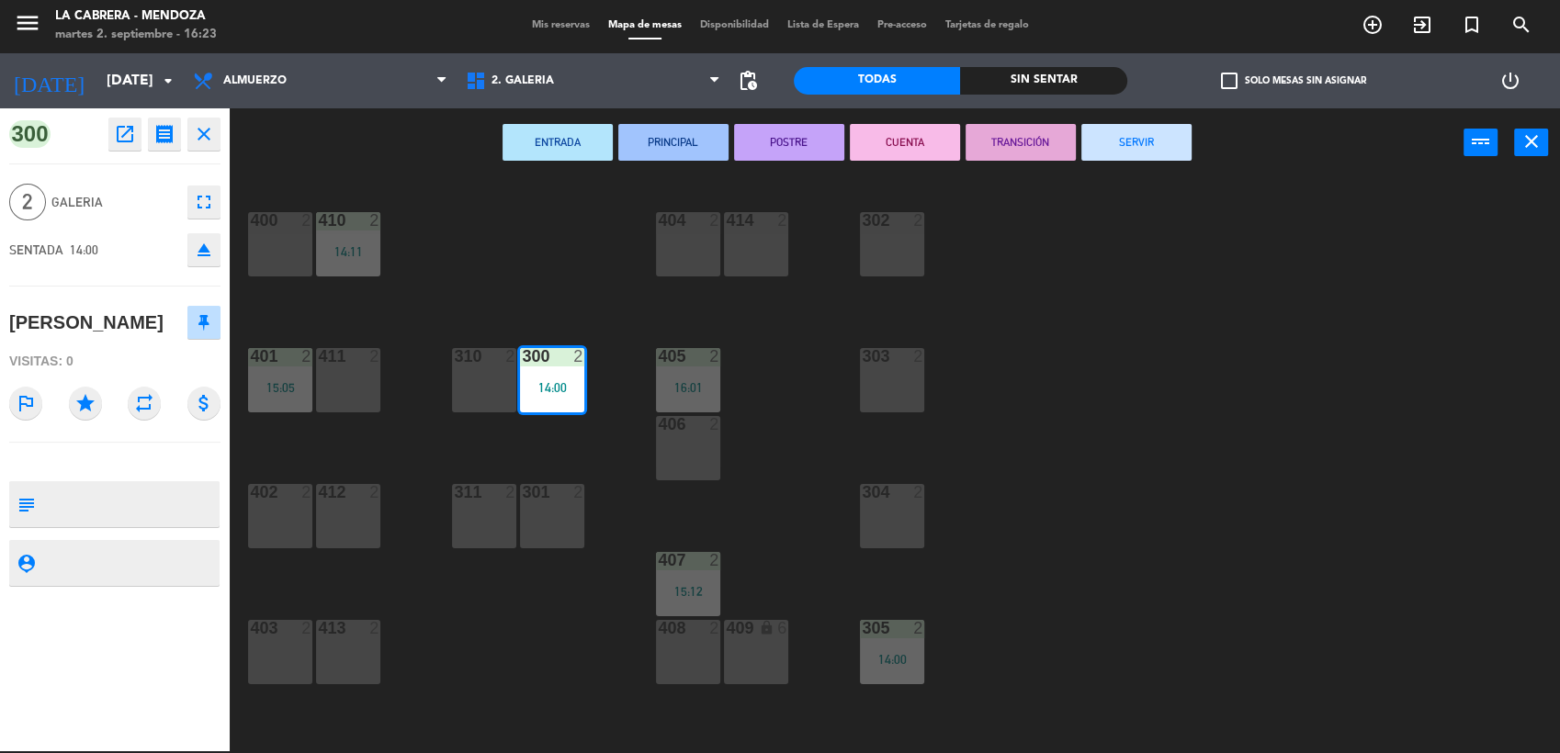
click at [1152, 134] on button "SERVIR" at bounding box center [1136, 142] width 110 height 37
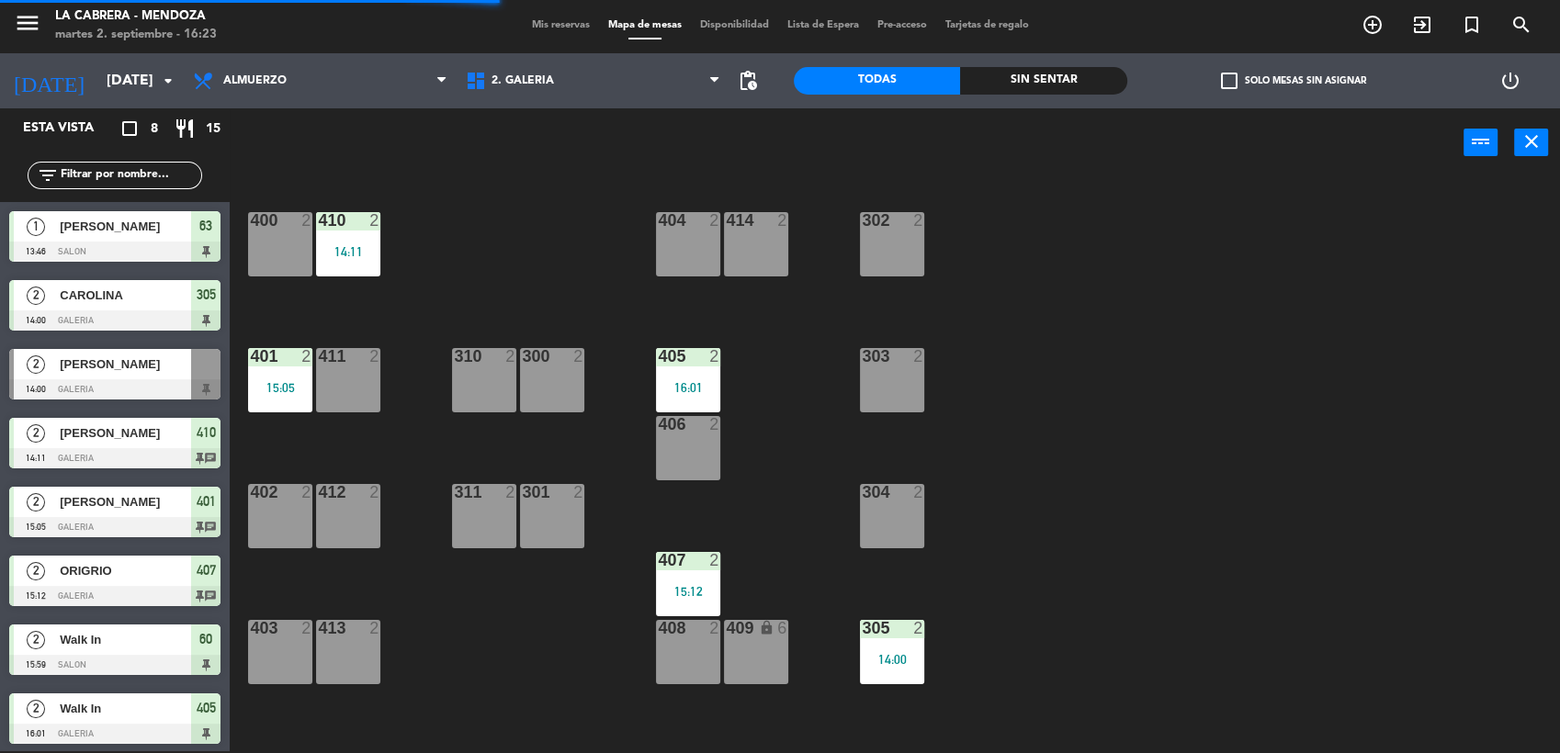
click at [271, 379] on div "401 2 15:05" at bounding box center [280, 380] width 64 height 64
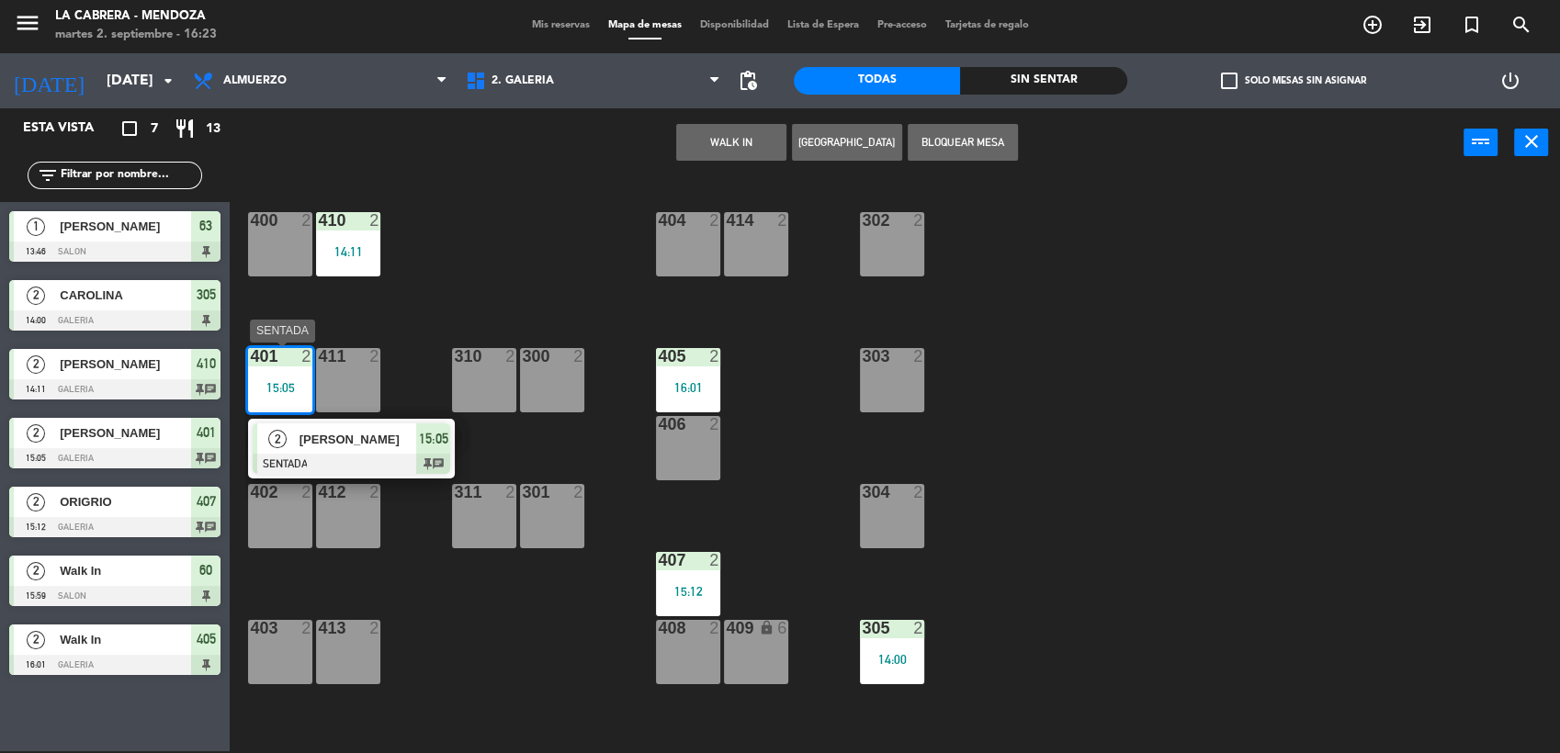
drag, startPoint x: 394, startPoint y: 432, endPoint x: 427, endPoint y: 428, distance: 33.3
click at [393, 432] on div "2 [PERSON_NAME] SENTADA 15:05 chat" at bounding box center [351, 449] width 234 height 60
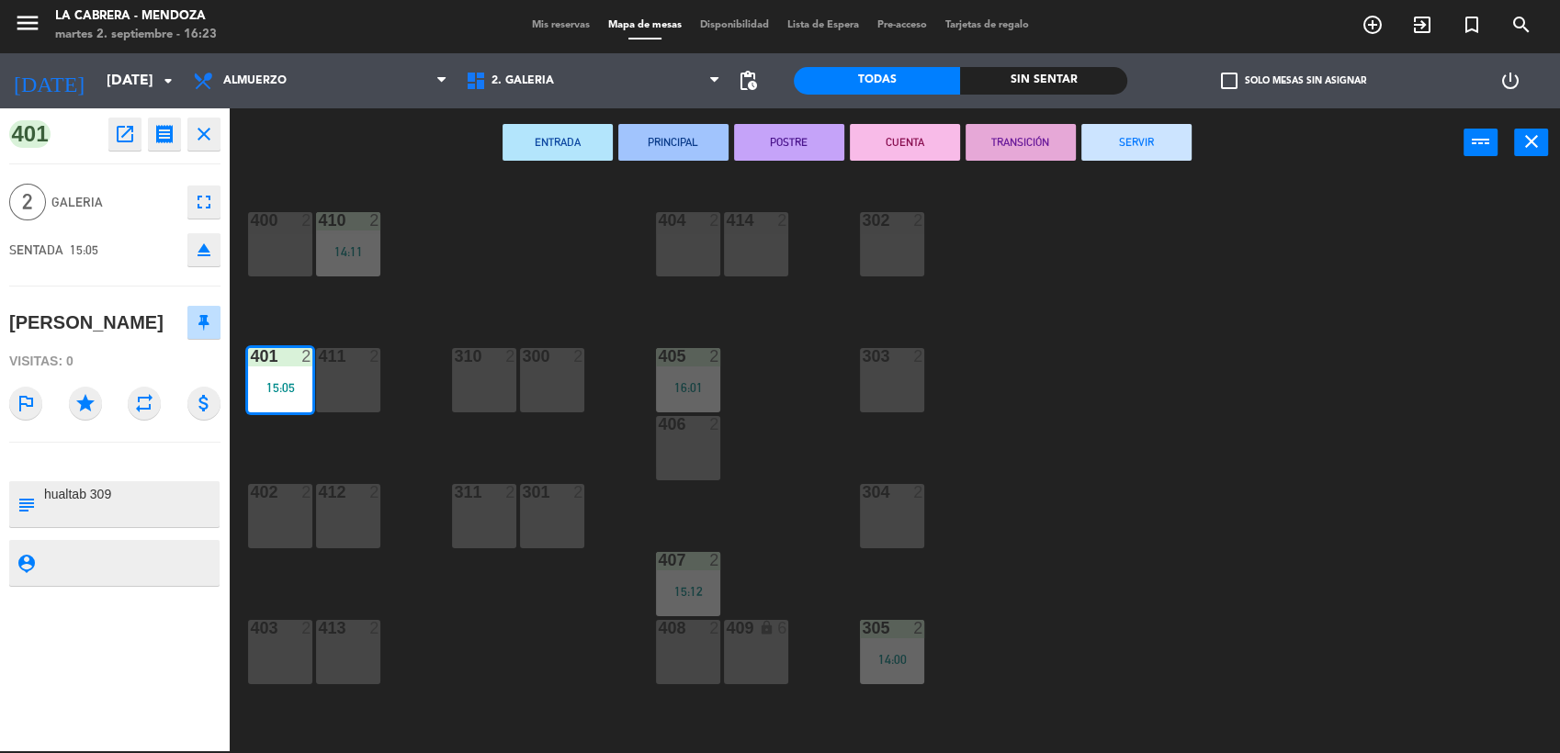
click at [1113, 145] on button "SERVIR" at bounding box center [1136, 142] width 110 height 37
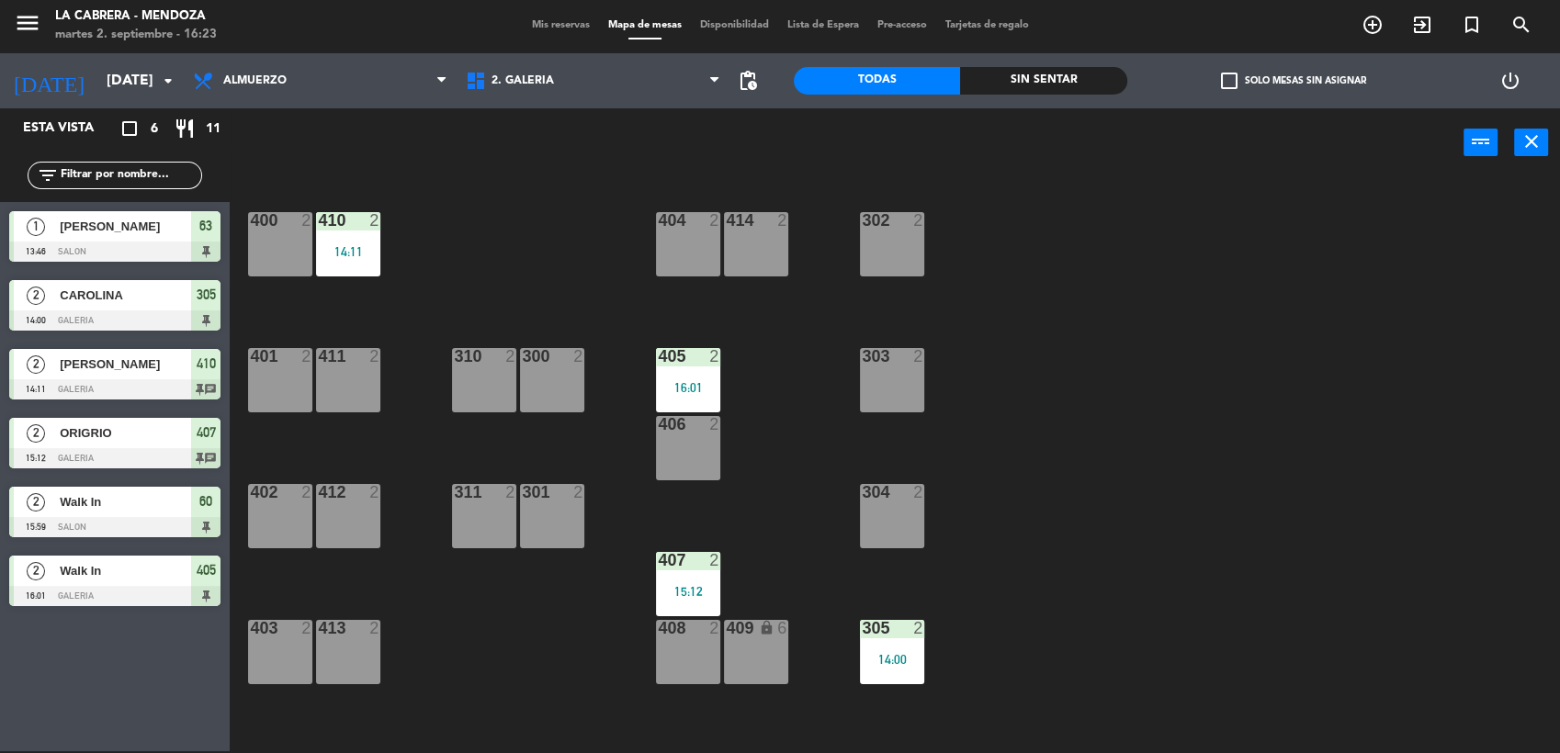
click at [143, 224] on span "[PERSON_NAME]" at bounding box center [125, 226] width 131 height 19
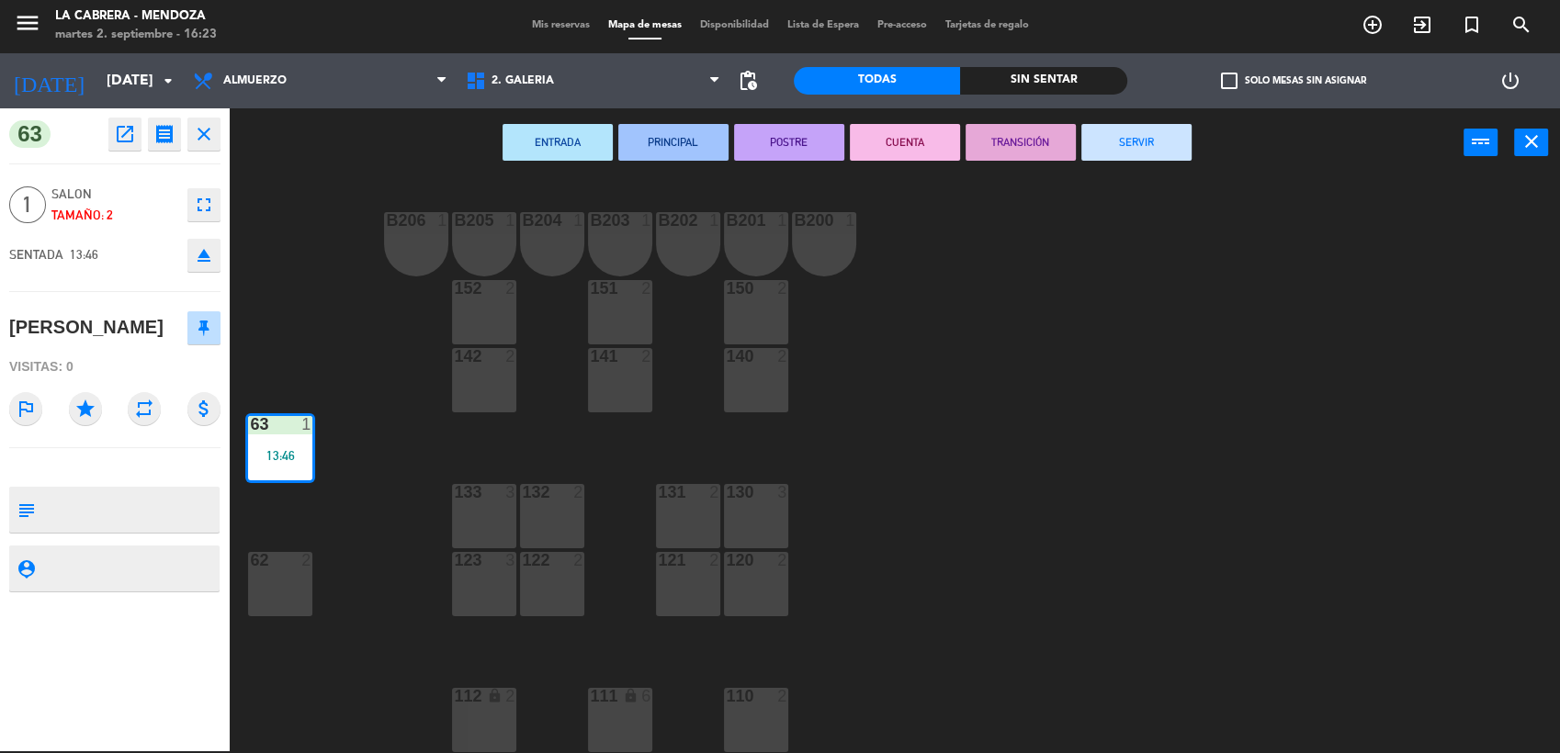
click at [1152, 143] on button "SERVIR" at bounding box center [1136, 142] width 110 height 37
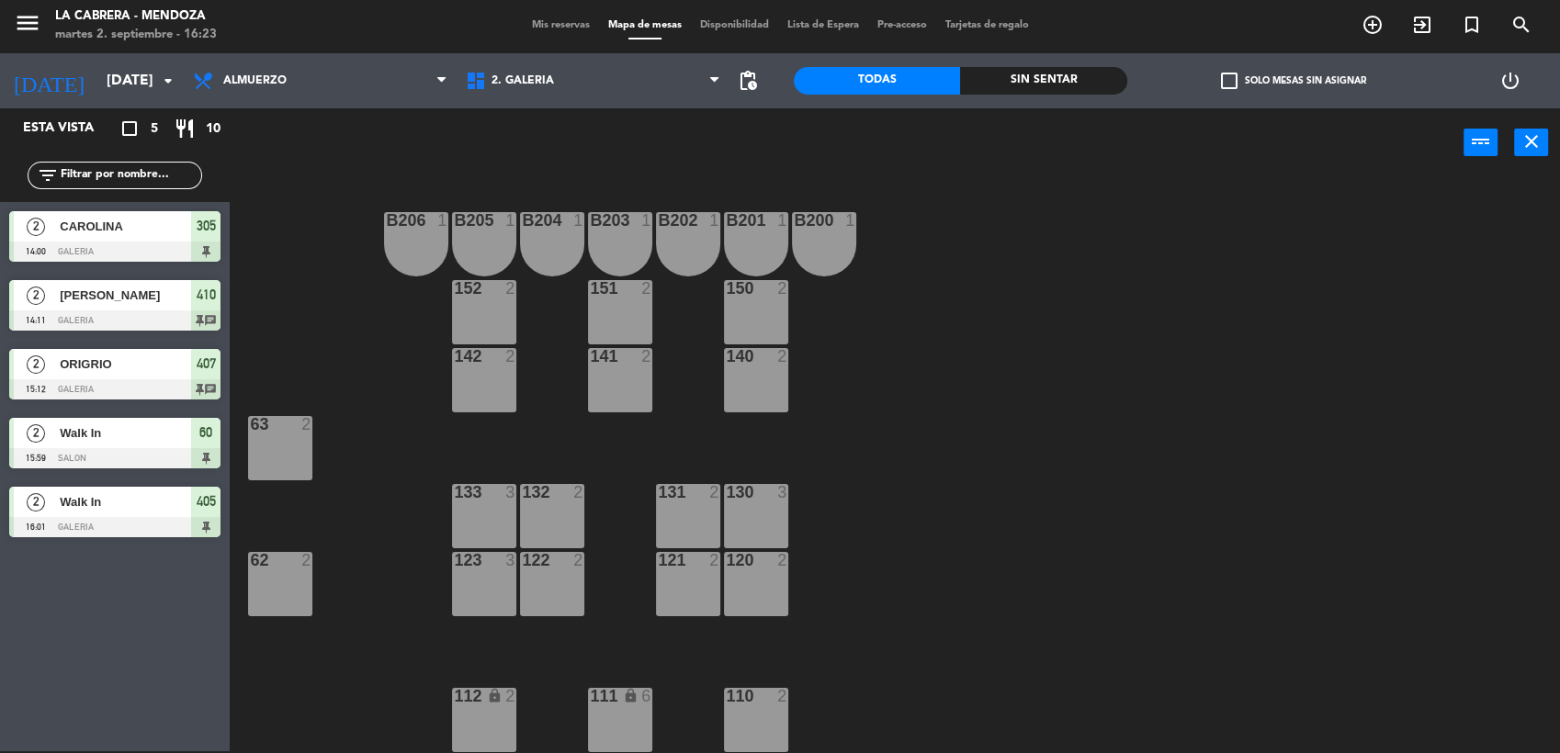
click at [150, 508] on span "Walk In" at bounding box center [125, 501] width 131 height 19
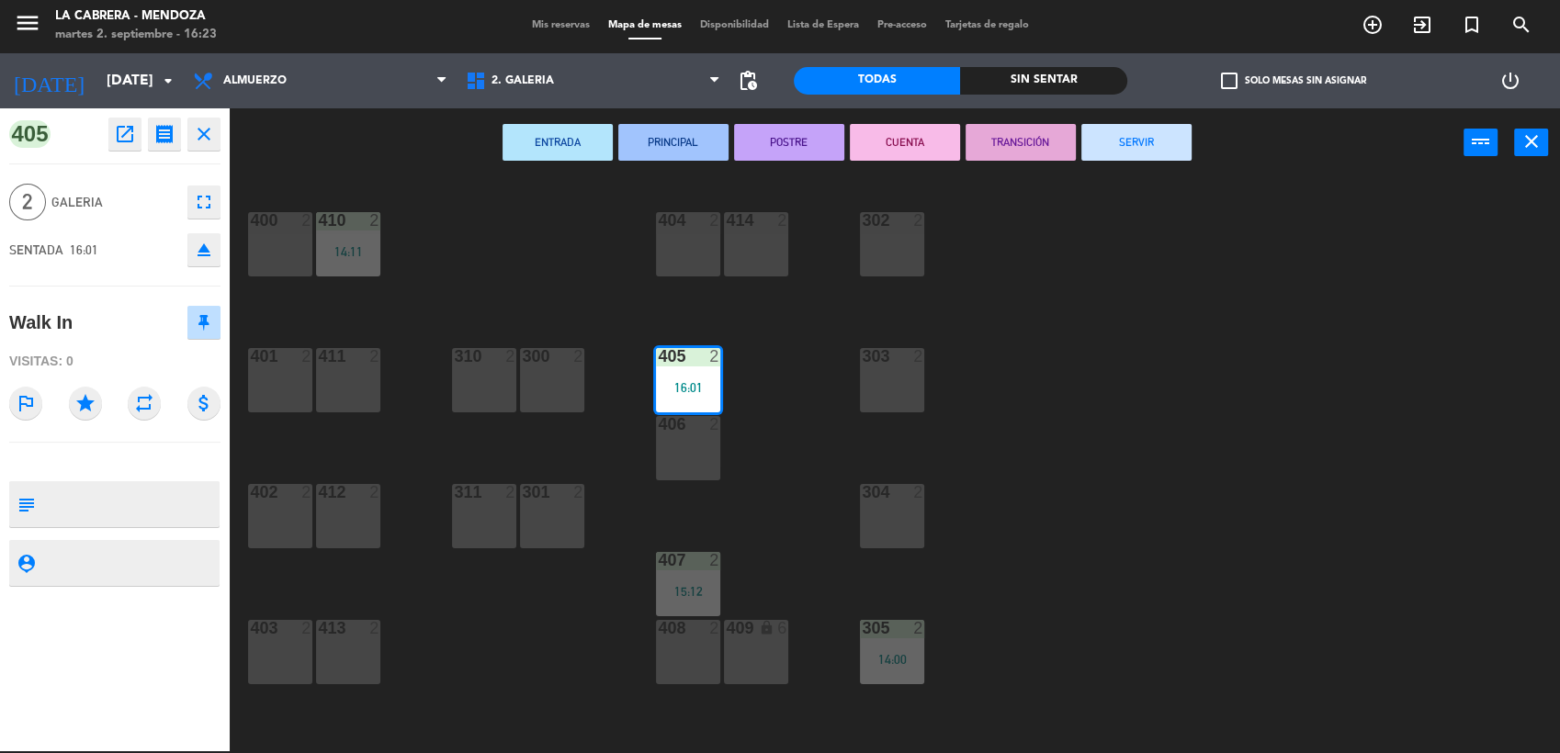
click at [1109, 140] on button "SERVIR" at bounding box center [1136, 142] width 110 height 37
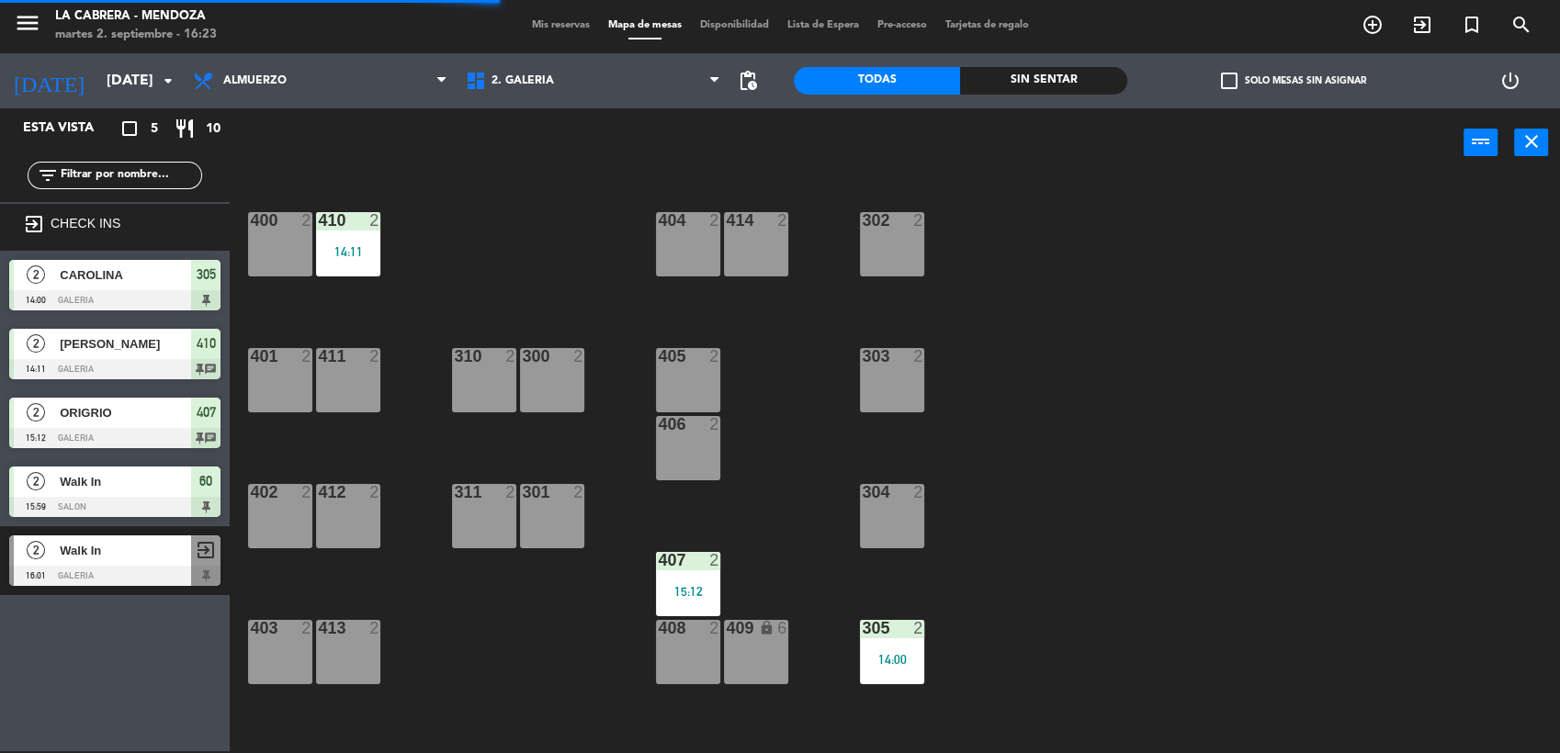
click at [165, 279] on span "CAROLINA" at bounding box center [125, 275] width 131 height 19
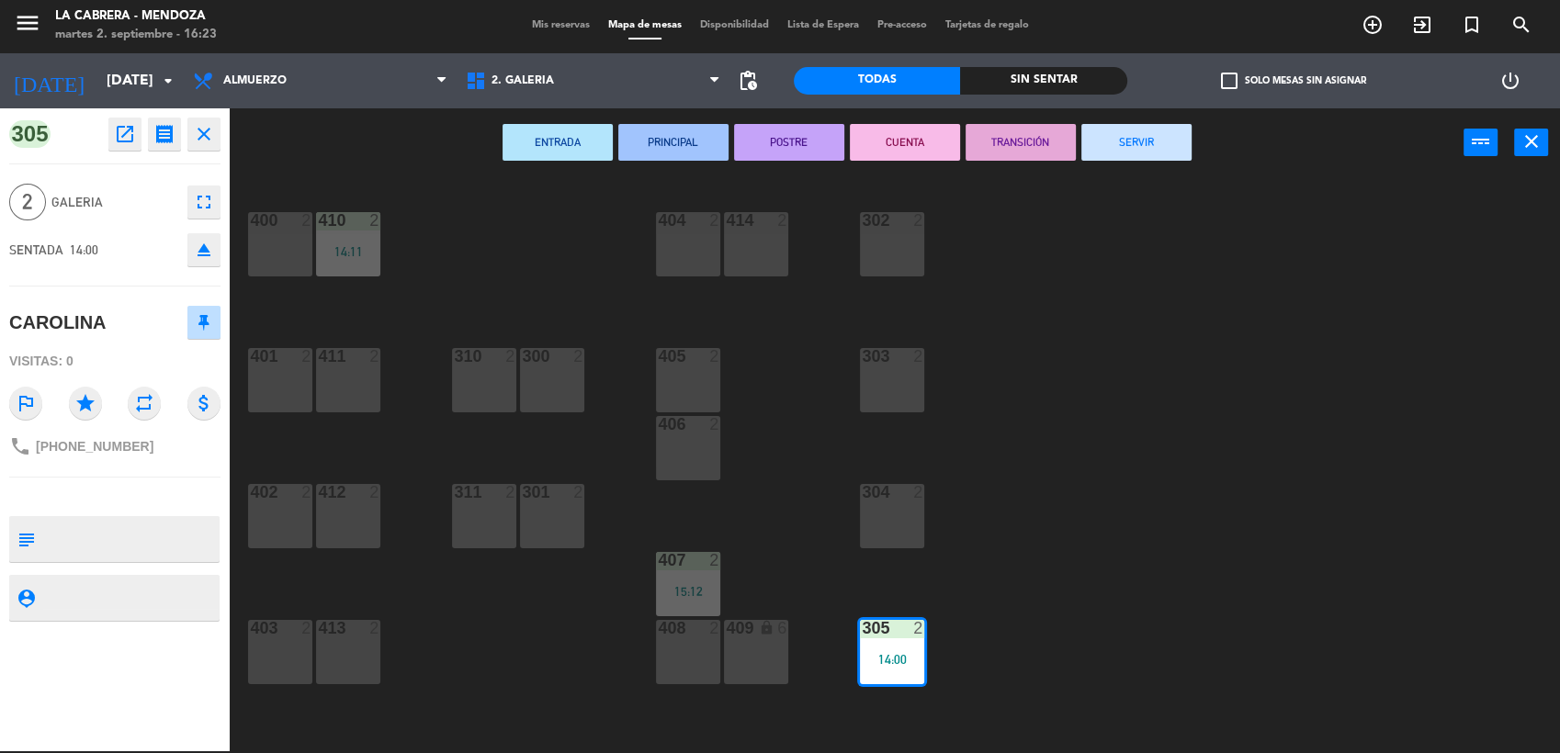
click at [1138, 136] on button "SERVIR" at bounding box center [1136, 142] width 110 height 37
